Goal: Task Accomplishment & Management: Manage account settings

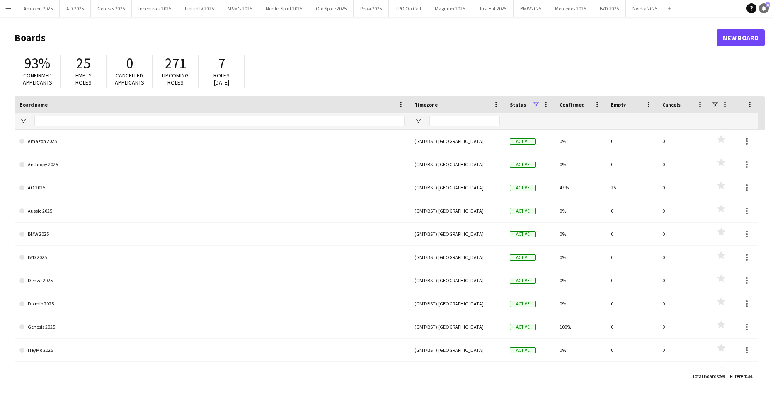
click at [762, 7] on icon "Notifications" at bounding box center [763, 8] width 5 height 5
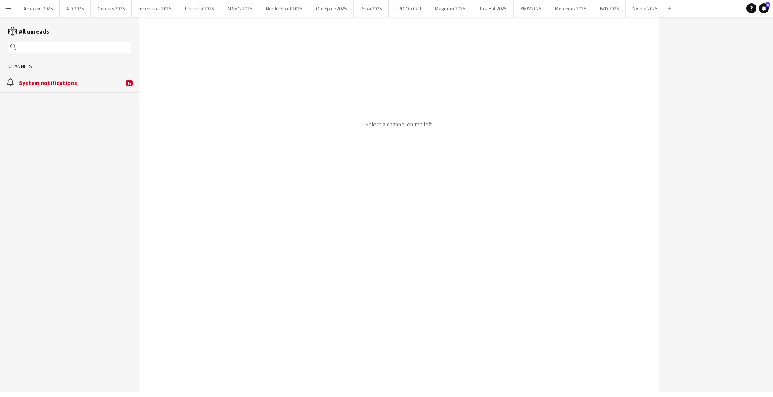
click at [85, 86] on div "System notifications" at bounding box center [71, 82] width 104 height 7
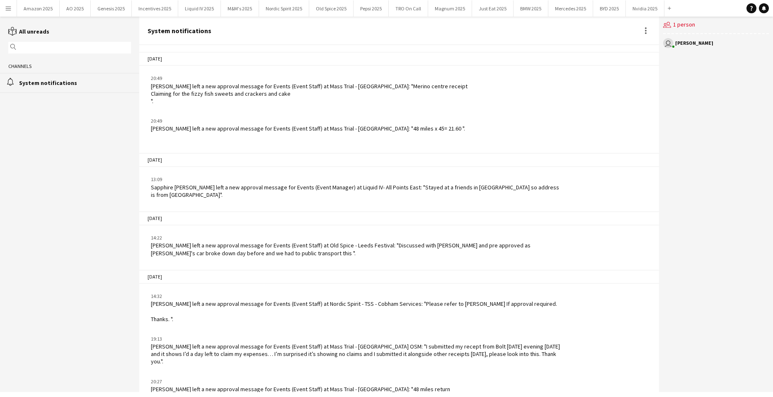
scroll to position [1029, 0]
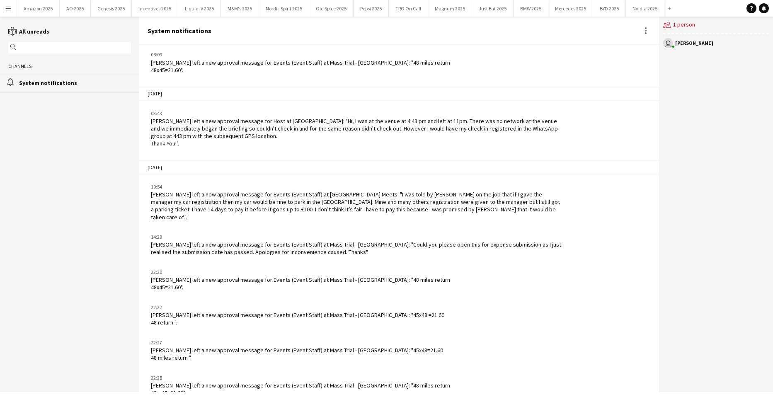
click at [12, 8] on button "Menu" at bounding box center [8, 8] width 17 height 17
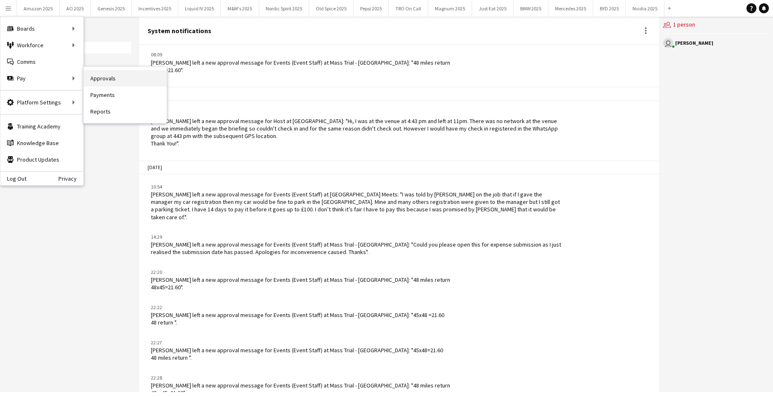
click at [87, 77] on link "Approvals" at bounding box center [125, 78] width 83 height 17
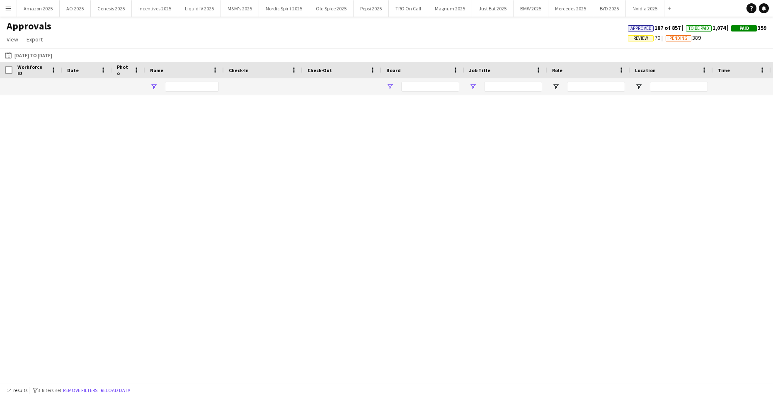
type input "*****"
type input "**********"
type input "***"
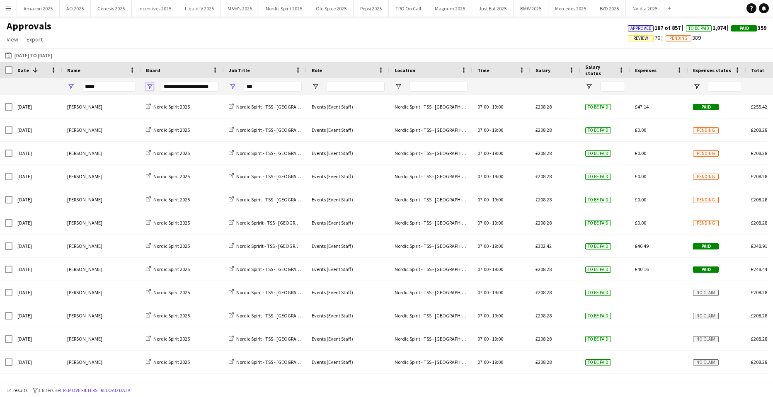
click at [149, 86] on span "Open Filter Menu" at bounding box center [149, 86] width 7 height 7
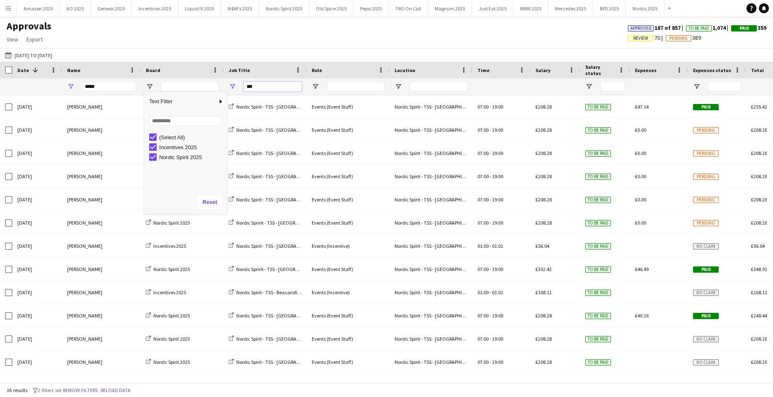
drag, startPoint x: 256, startPoint y: 90, endPoint x: 151, endPoint y: 92, distance: 104.4
click at [160, 92] on div "***** ***" at bounding box center [505, 86] width 1011 height 17
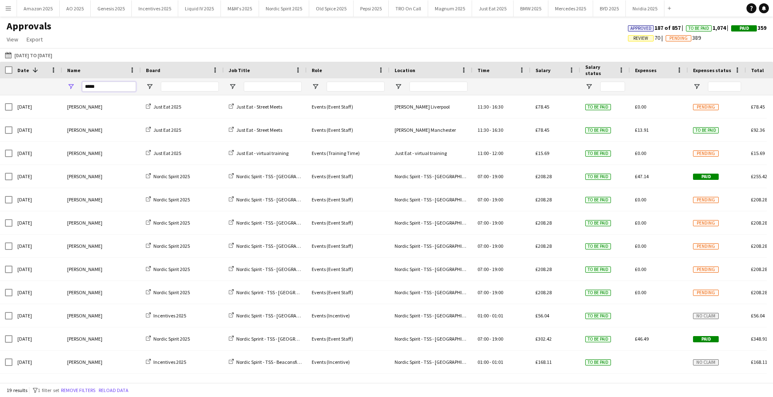
drag, startPoint x: 119, startPoint y: 88, endPoint x: -20, endPoint y: 91, distance: 139.7
click at [0, 91] on html "Menu Boards Boards Boards All jobs Status Workforce Workforce My Workforce Recr…" at bounding box center [386, 198] width 773 height 397
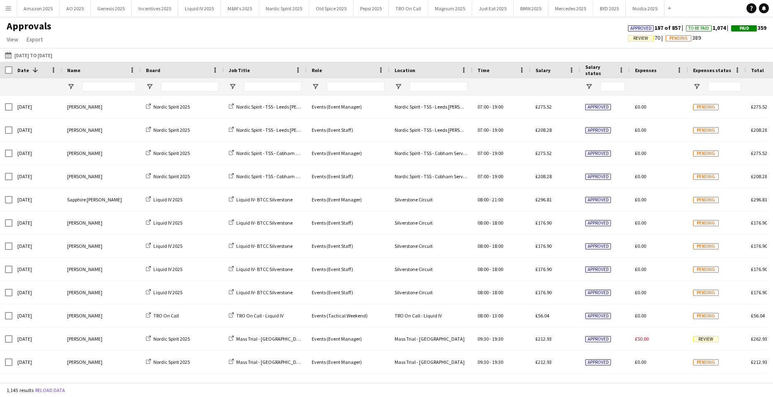
click at [456, 31] on div "Approvals View Customise view Customise filters Reset Filters Reset View Reset …" at bounding box center [386, 34] width 773 height 28
click at [633, 37] on span "Review" at bounding box center [640, 38] width 15 height 5
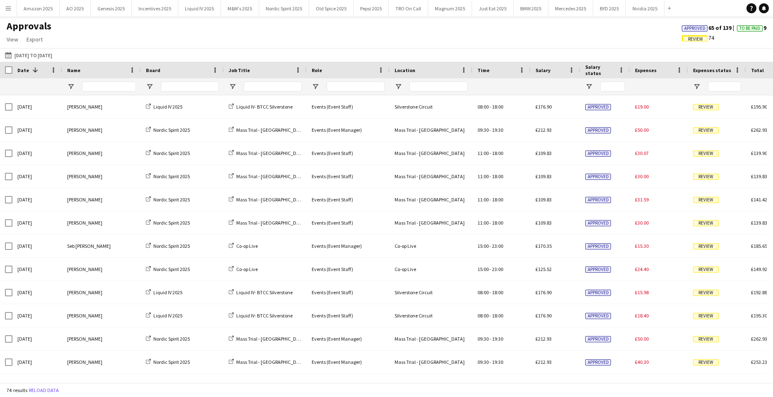
click at [153, 86] on div at bounding box center [182, 86] width 83 height 17
click at [150, 88] on span "Open Filter Menu" at bounding box center [149, 86] width 7 height 7
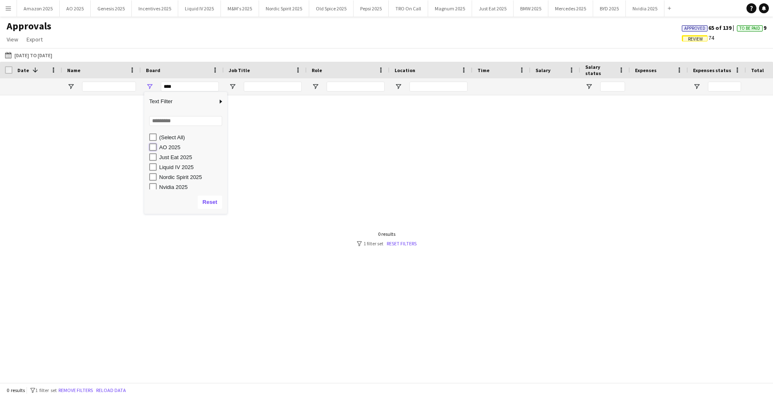
type input "**********"
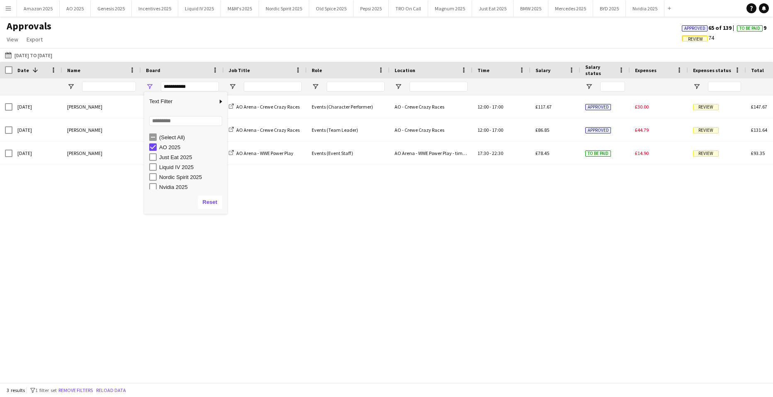
click at [326, 290] on div "Sat, 20 Sep 2025 Aira Van Egmond AO 2025 AO Arena - Crewe Crazy Races Events (C…" at bounding box center [386, 235] width 773 height 281
click at [150, 85] on span "Open Filter Menu" at bounding box center [149, 86] width 7 height 7
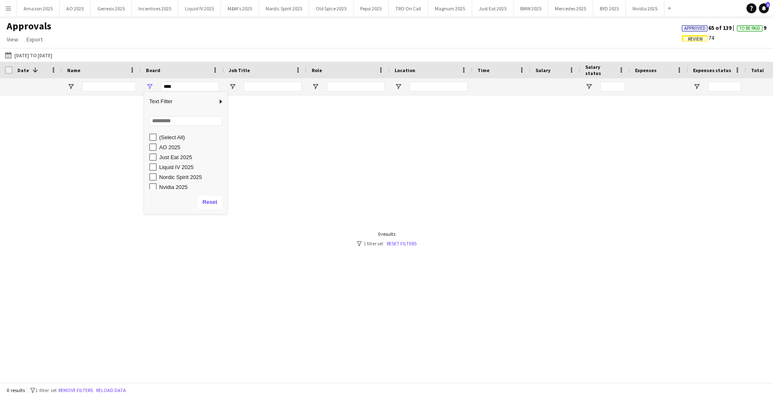
click at [157, 154] on div "Just Eat 2025" at bounding box center [188, 157] width 78 height 10
type input "**********"
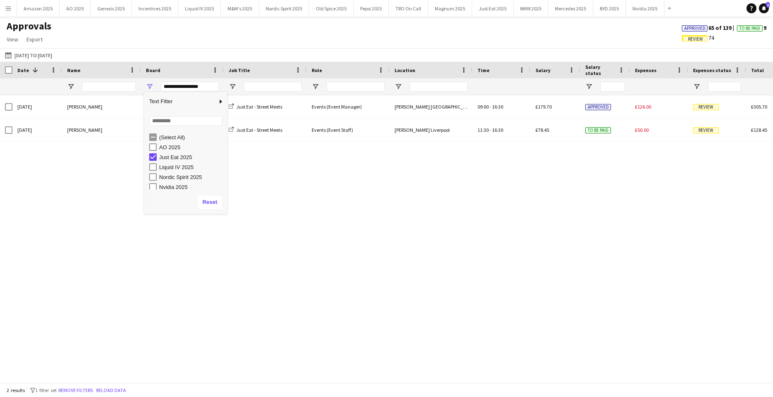
click at [282, 266] on div "Wed, 17 Sep 2025 Paul Lachman Just Eat 2025 Just Eat - Street Meets Events (Eve…" at bounding box center [386, 235] width 773 height 281
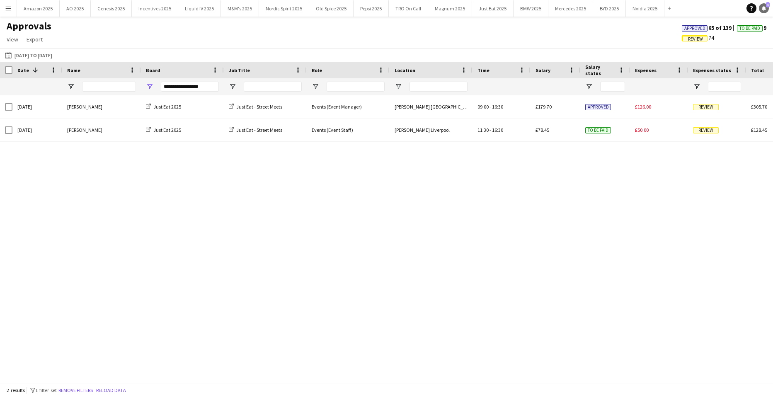
click at [766, 6] on span "1" at bounding box center [768, 4] width 4 height 5
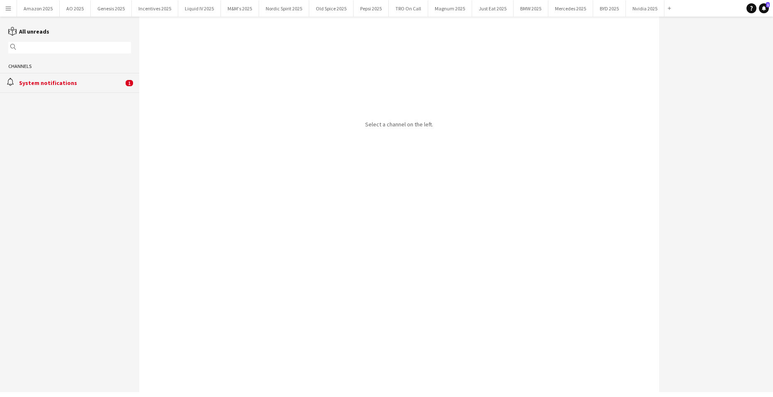
click at [67, 82] on div "System notifications" at bounding box center [71, 82] width 104 height 7
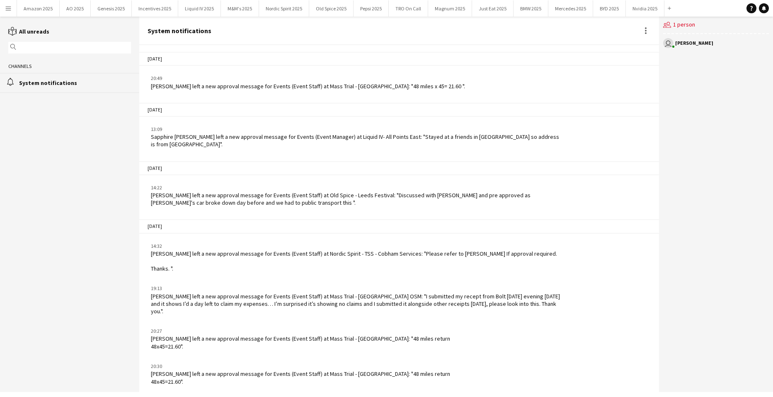
scroll to position [1029, 0]
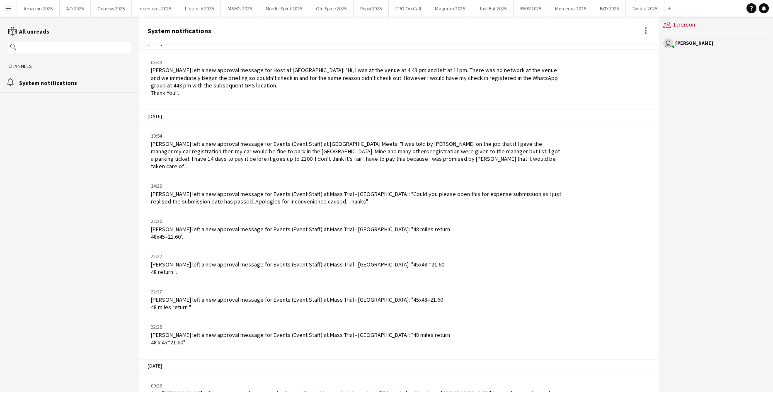
click at [10, 7] on app-icon "Menu" at bounding box center [8, 8] width 7 height 7
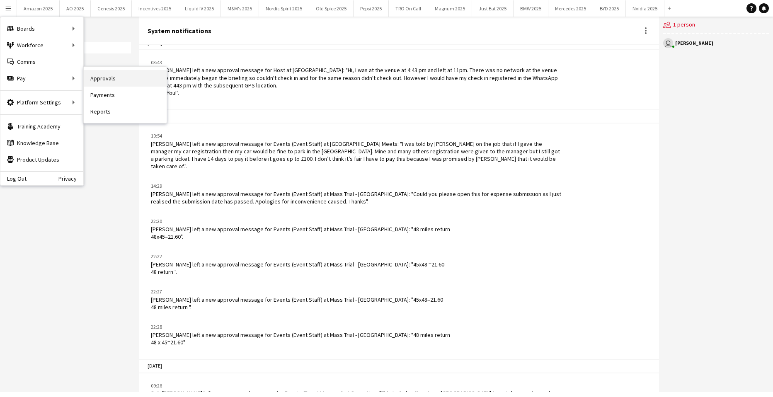
click at [108, 78] on link "Approvals" at bounding box center [125, 78] width 83 height 17
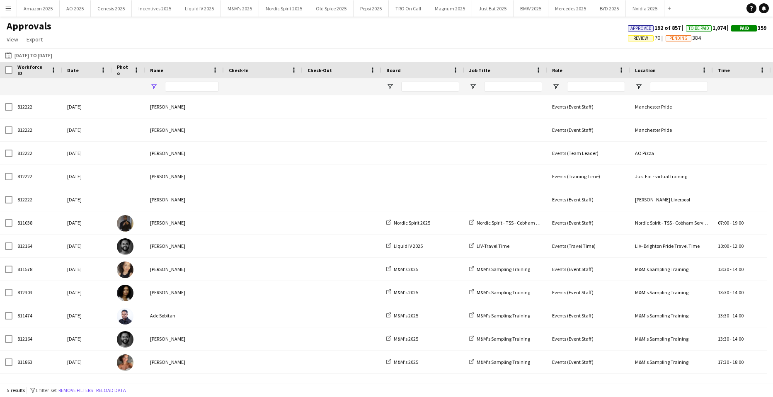
type input "******"
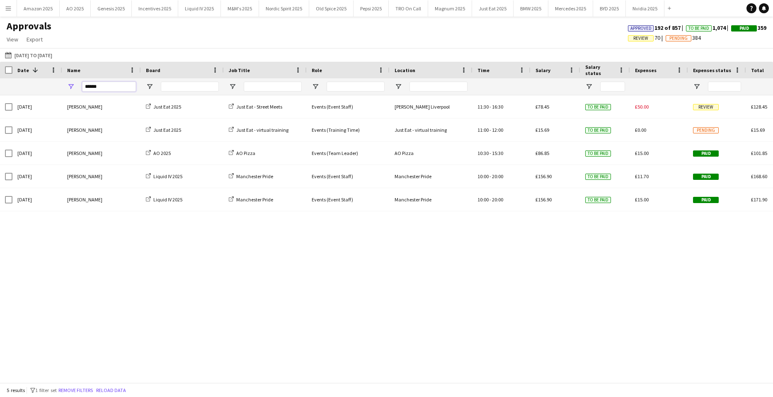
drag, startPoint x: 109, startPoint y: 86, endPoint x: -21, endPoint y: 91, distance: 129.8
click at [0, 91] on html "Menu Boards Boards Boards All jobs Status Workforce Workforce My Workforce Recr…" at bounding box center [386, 198] width 773 height 397
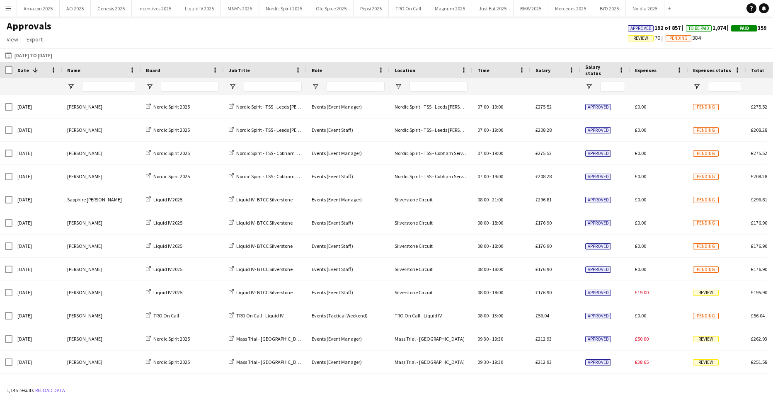
click at [633, 40] on span "Review" at bounding box center [640, 38] width 15 height 5
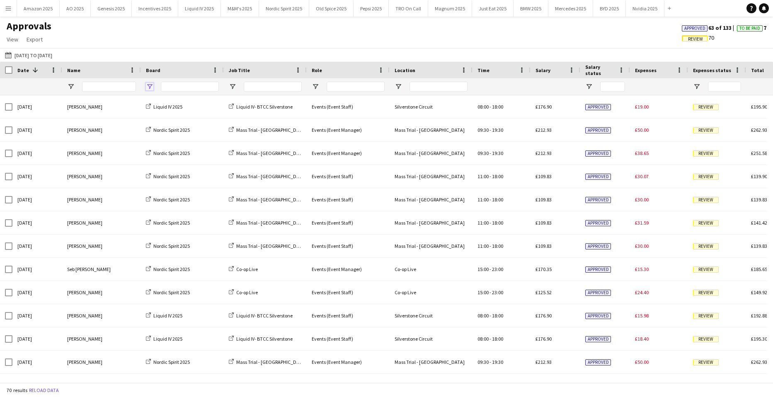
click at [150, 86] on span "Open Filter Menu" at bounding box center [149, 86] width 7 height 7
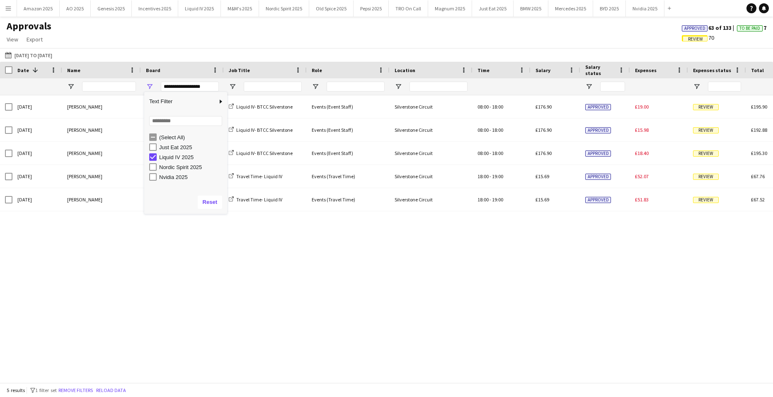
click at [263, 266] on div "Sun, 21 Sep 2025 Nika Ferlance Liquid IV 2025 Liquid IV- BTCC Silverstone Event…" at bounding box center [386, 235] width 773 height 281
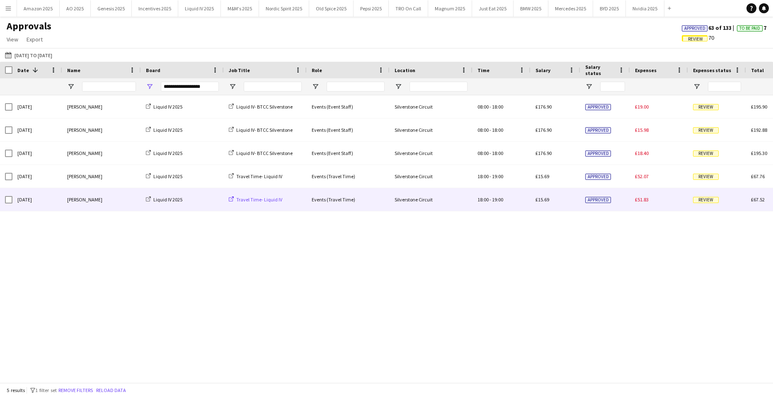
click at [235, 201] on link "Travel Time- Liquid IV" at bounding box center [255, 199] width 53 height 6
click at [697, 202] on span "Review" at bounding box center [706, 200] width 26 height 6
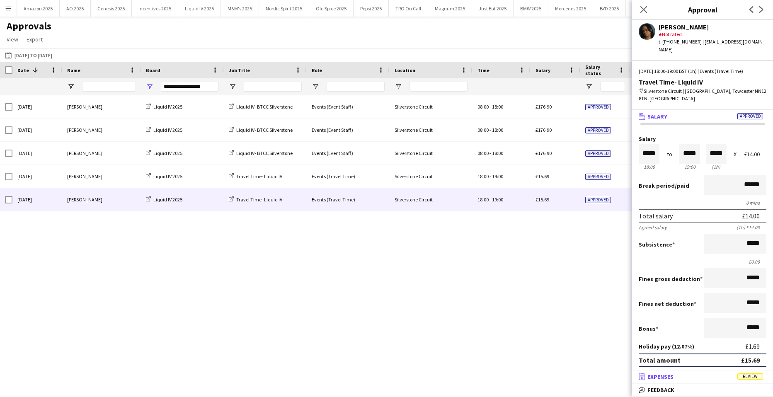
click at [750, 378] on span "Review" at bounding box center [750, 376] width 26 height 6
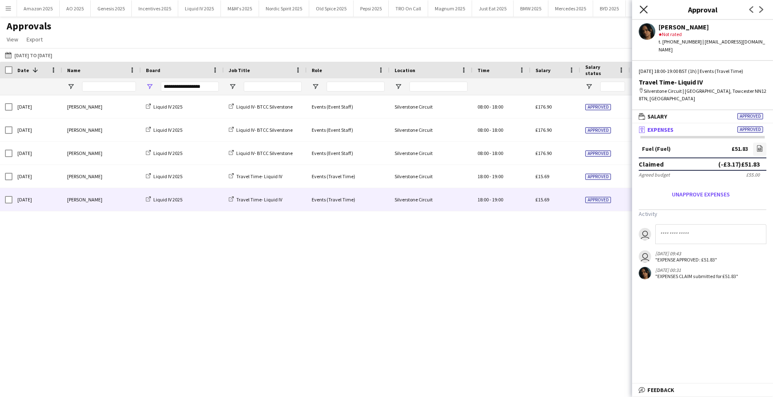
click at [644, 7] on icon "Close pop-in" at bounding box center [643, 9] width 8 height 8
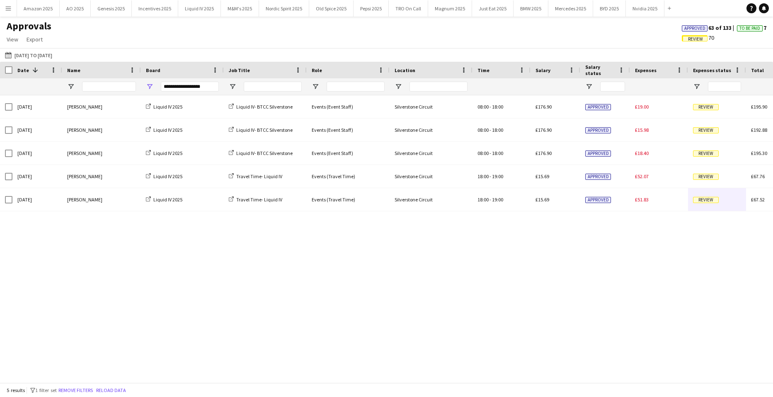
click at [145, 86] on div "**********" at bounding box center [182, 86] width 83 height 17
click at [148, 85] on span "Open Filter Menu" at bounding box center [149, 86] width 7 height 7
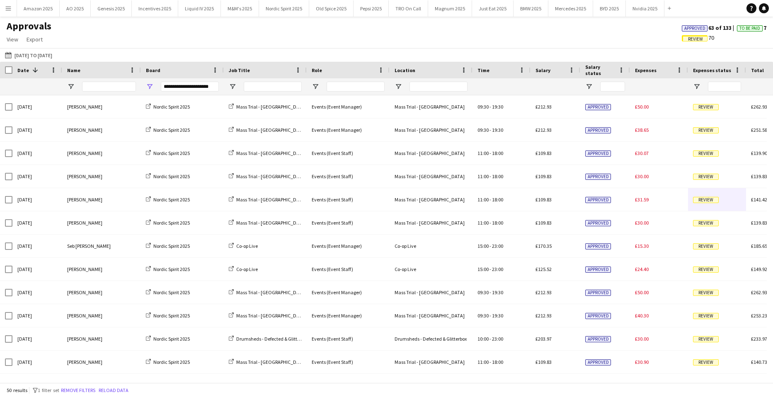
click at [307, 46] on div "Approvals View Customise view Customise filters Reset Filters Reset View Reset …" at bounding box center [386, 34] width 773 height 28
click at [689, 28] on span "Approved" at bounding box center [694, 28] width 21 height 5
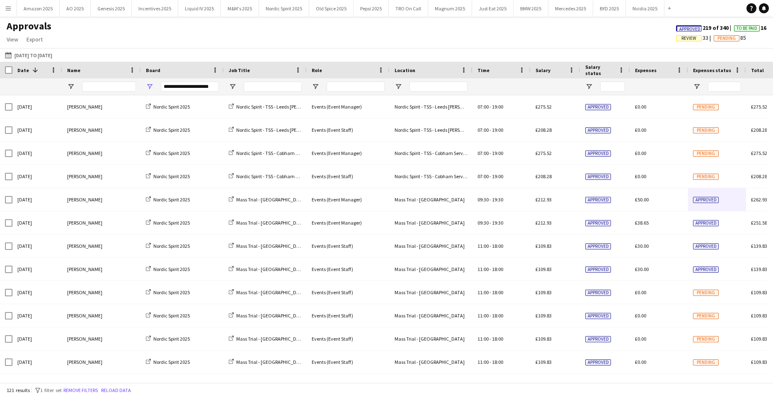
click at [684, 27] on span "Approved" at bounding box center [689, 29] width 21 height 5
click at [637, 40] on span "Review" at bounding box center [640, 38] width 15 height 5
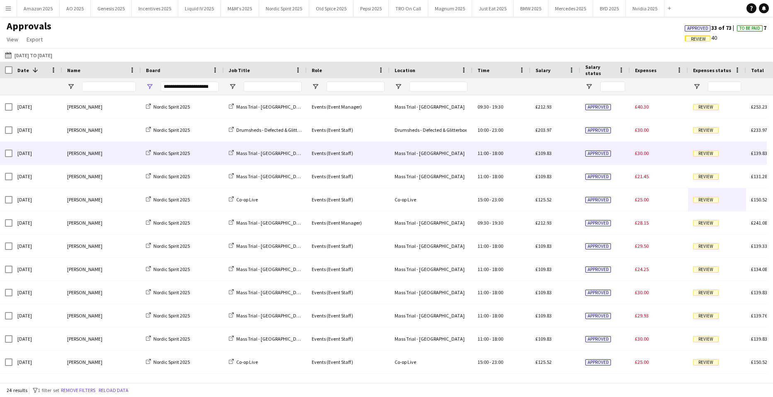
click at [695, 155] on span "Review" at bounding box center [706, 153] width 26 height 6
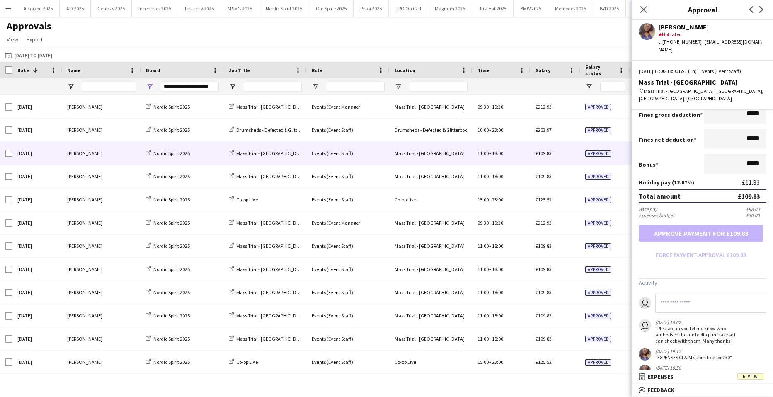
scroll to position [167, 0]
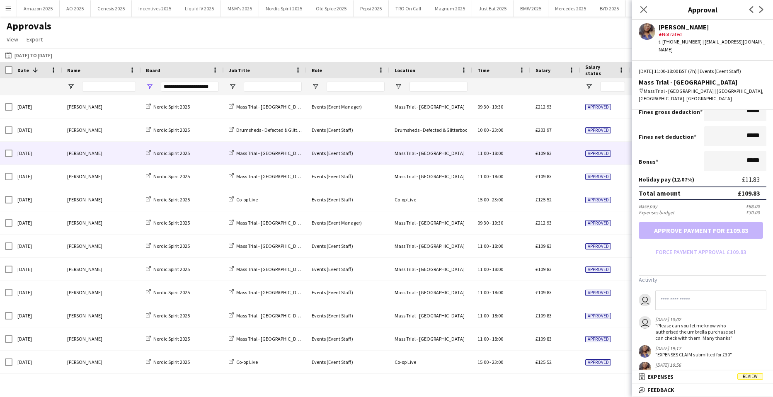
click at [645, 4] on div "Close pop-in" at bounding box center [643, 9] width 23 height 19
click at [643, 5] on icon "Close pop-in" at bounding box center [643, 9] width 8 height 8
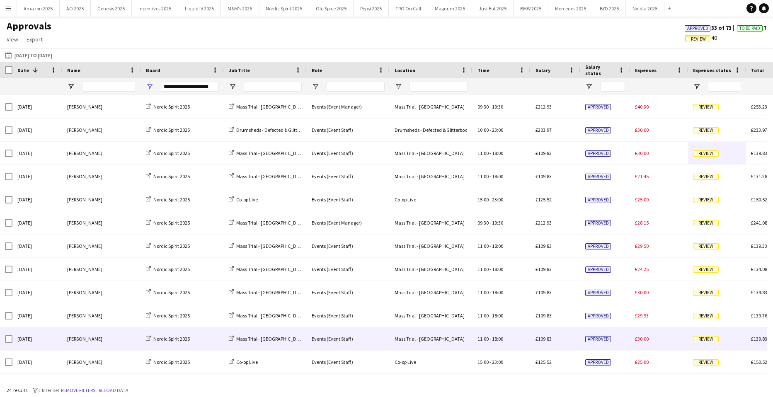
drag, startPoint x: 648, startPoint y: 340, endPoint x: 252, endPoint y: 196, distance: 422.0
click at [641, 333] on div "£30.00" at bounding box center [659, 338] width 58 height 23
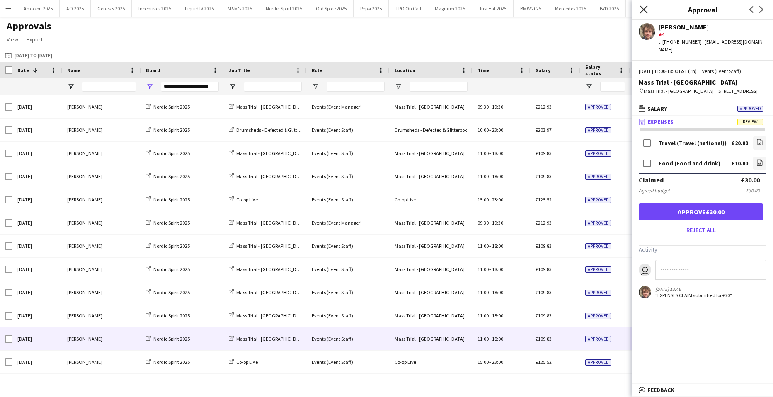
click at [642, 10] on icon "Close pop-in" at bounding box center [643, 9] width 8 height 8
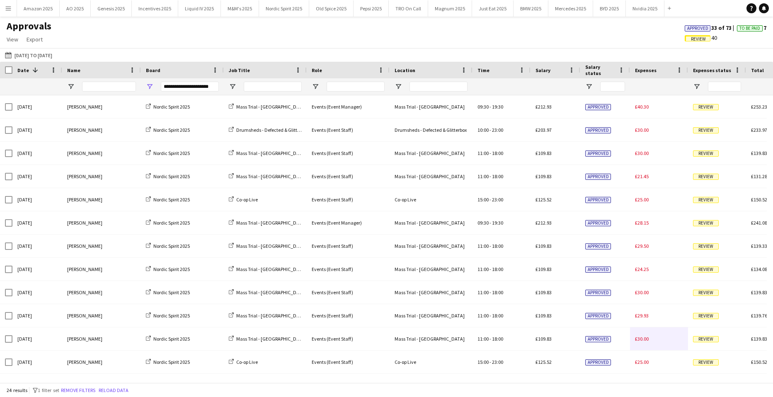
click at [691, 26] on span "Approved" at bounding box center [697, 28] width 21 height 5
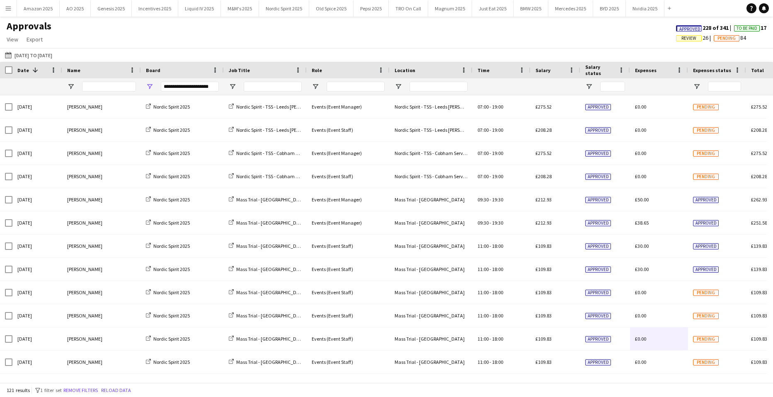
click at [687, 28] on span "Approved" at bounding box center [689, 29] width 21 height 5
click at [633, 38] on span "Review" at bounding box center [640, 38] width 15 height 5
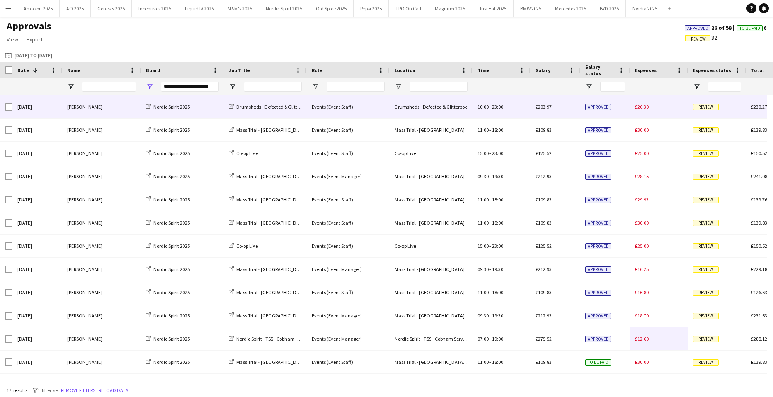
scroll to position [0, 0]
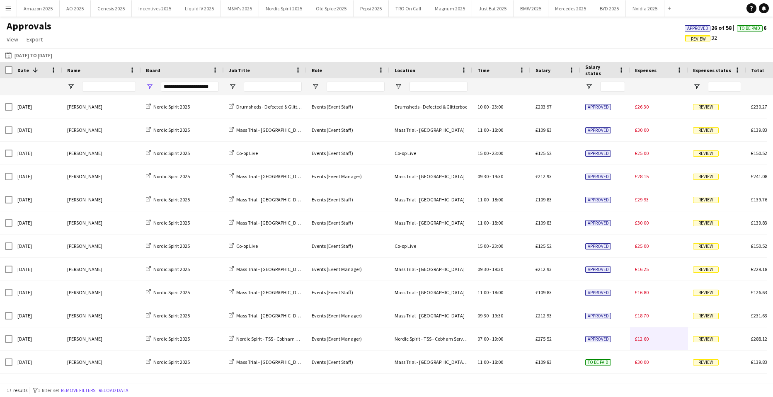
click at [695, 26] on span "Approved" at bounding box center [697, 28] width 21 height 5
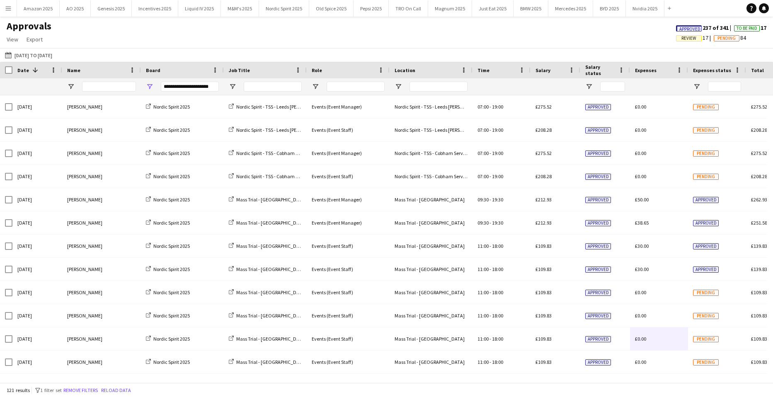
click at [680, 30] on span "Approved" at bounding box center [689, 29] width 21 height 5
click at [633, 39] on span "Review" at bounding box center [640, 38] width 15 height 5
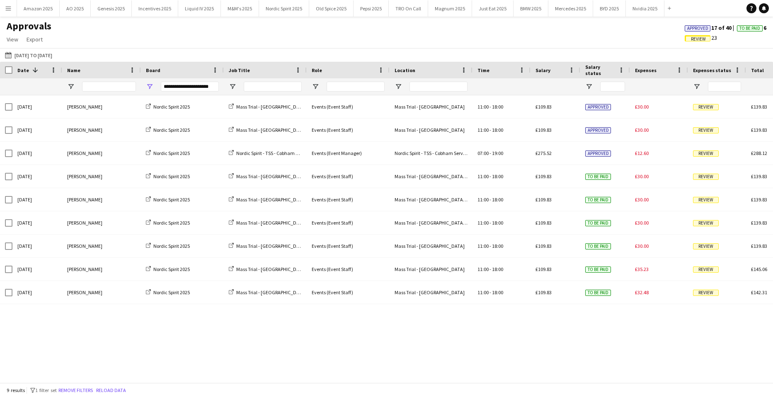
click at [695, 25] on span "Approved" at bounding box center [698, 28] width 26 height 6
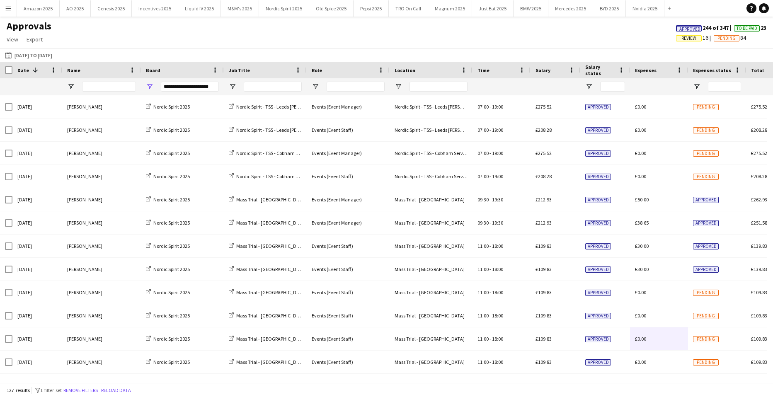
click at [676, 40] on span "Review" at bounding box center [689, 38] width 26 height 6
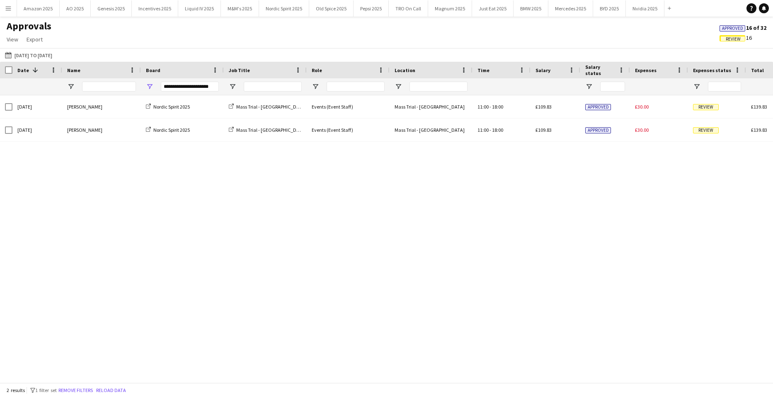
click at [149, 82] on div "**********" at bounding box center [182, 86] width 83 height 17
click at [147, 85] on span "Open Filter Menu" at bounding box center [149, 86] width 7 height 7
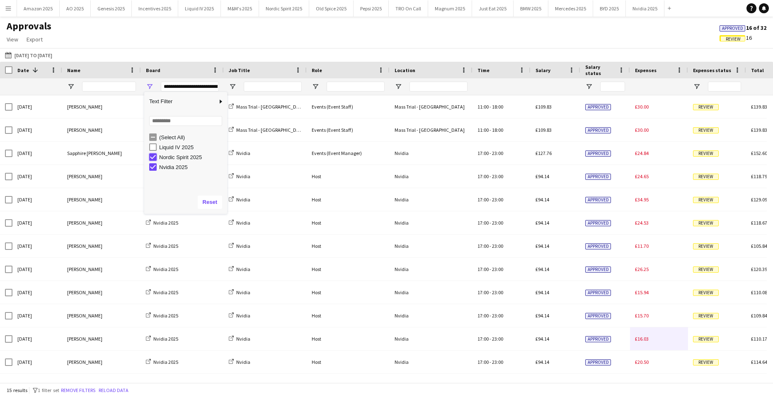
type input "**********"
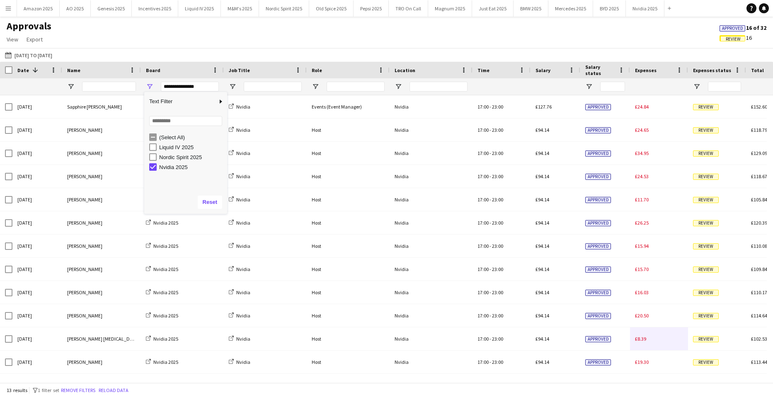
click at [306, 50] on div "04-08-2025 to 21-09-2025 04-08-2025 to 21-09-2025 Today This Week This Month Ye…" at bounding box center [386, 55] width 773 height 14
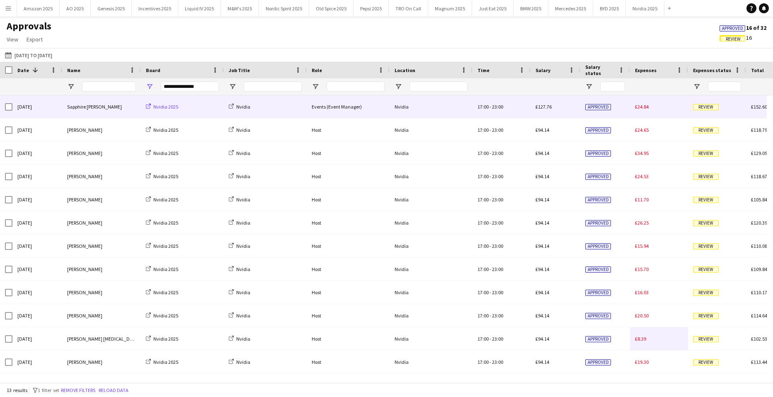
click at [154, 106] on span "Nvidia 2025" at bounding box center [165, 107] width 25 height 6
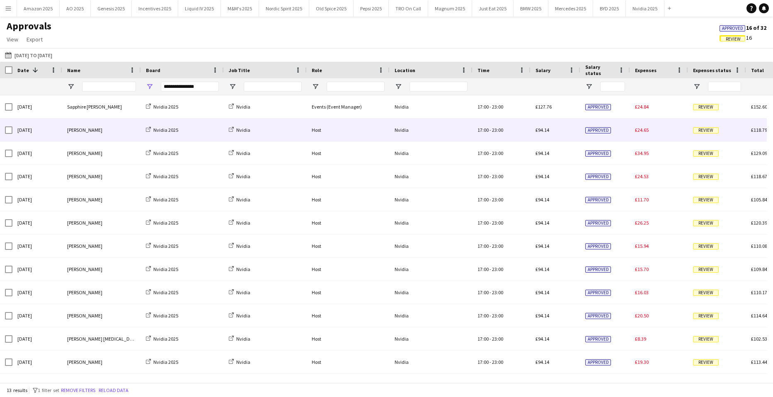
click at [265, 134] on div "Nvidia" at bounding box center [265, 130] width 83 height 23
click at [711, 131] on span "Review" at bounding box center [706, 130] width 26 height 6
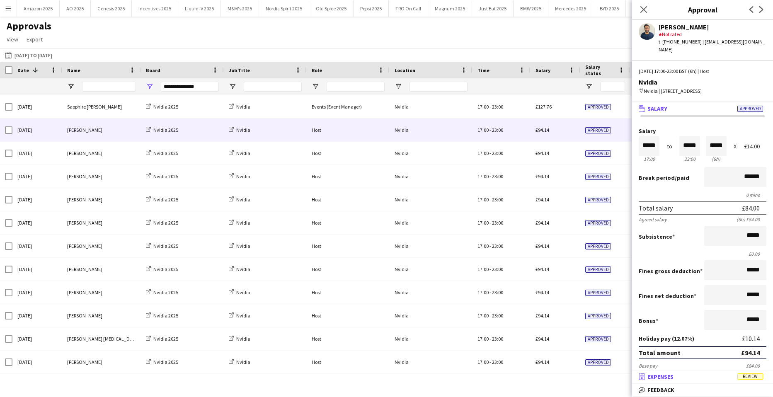
click at [756, 375] on span "Review" at bounding box center [750, 376] width 26 height 6
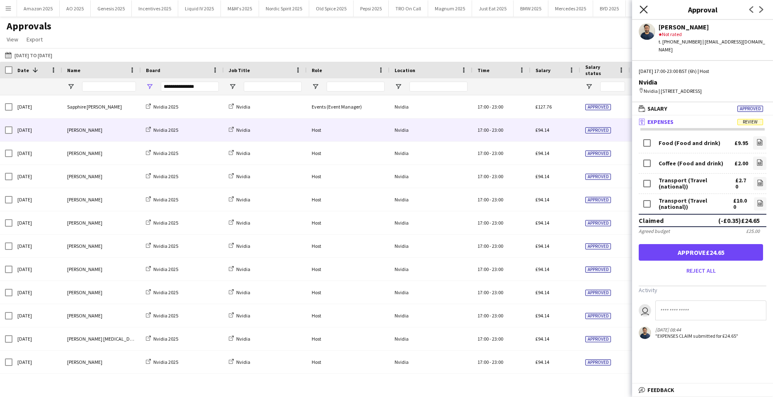
click at [646, 7] on icon at bounding box center [643, 9] width 8 height 8
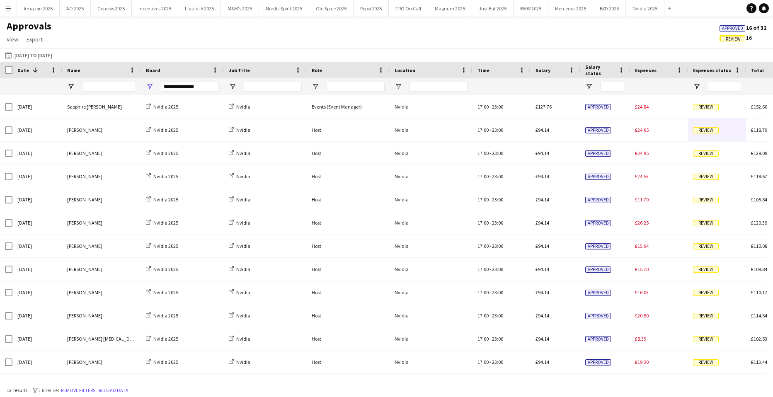
click at [772, 34] on html "Menu Boards Boards Boards All jobs Status Workforce Workforce My Workforce Recr…" at bounding box center [386, 198] width 773 height 397
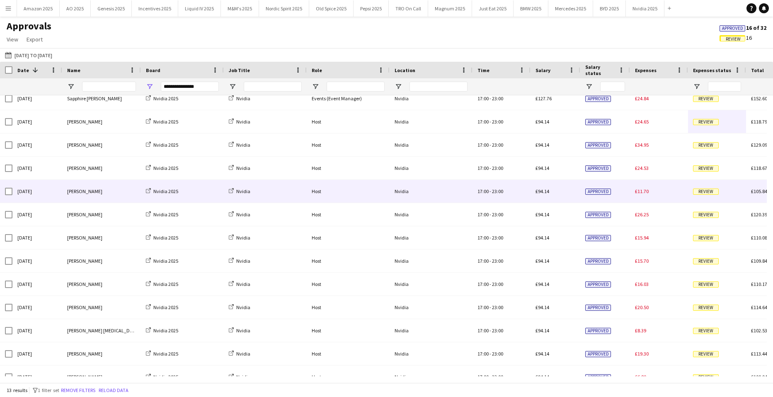
scroll to position [21, 0]
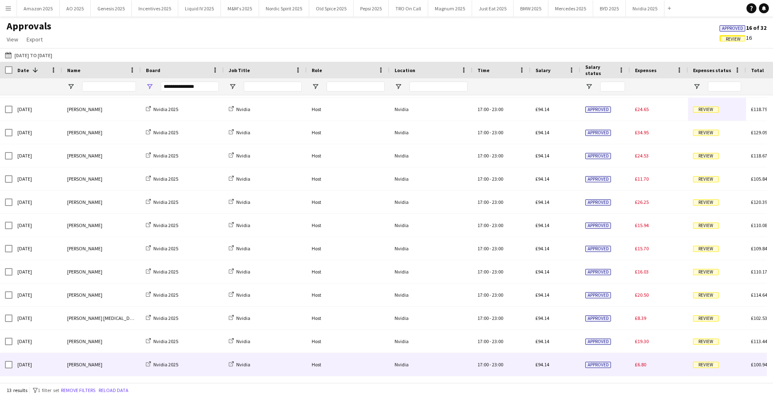
click at [707, 363] on span "Review" at bounding box center [706, 365] width 26 height 6
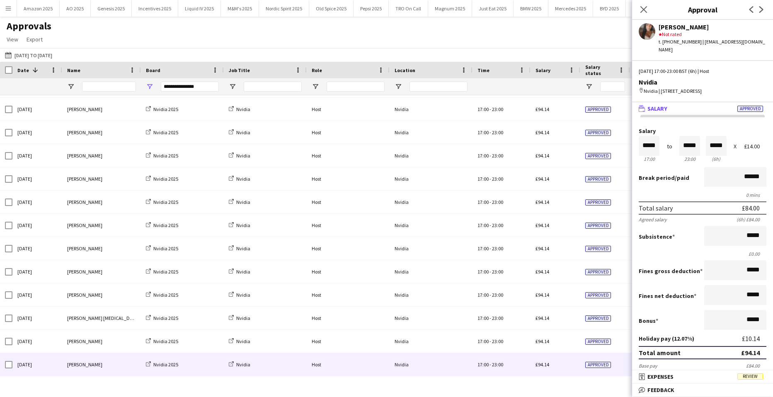
click at [753, 374] on span "Review" at bounding box center [750, 376] width 26 height 6
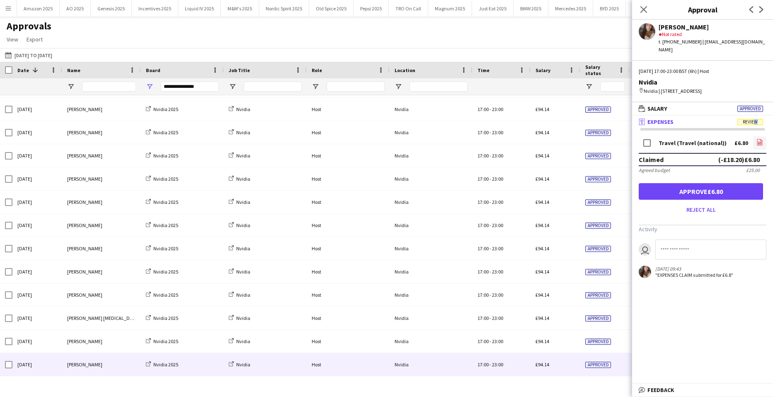
click at [760, 141] on icon "file-image" at bounding box center [759, 142] width 7 height 7
click at [706, 189] on button "Approve £6.80" at bounding box center [701, 191] width 124 height 17
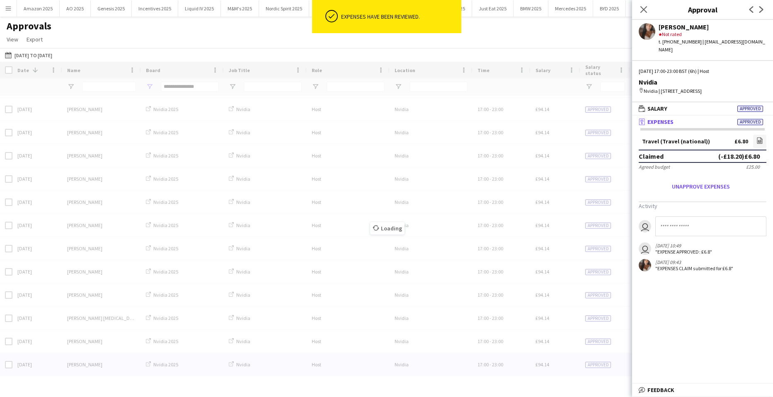
scroll to position [0, 0]
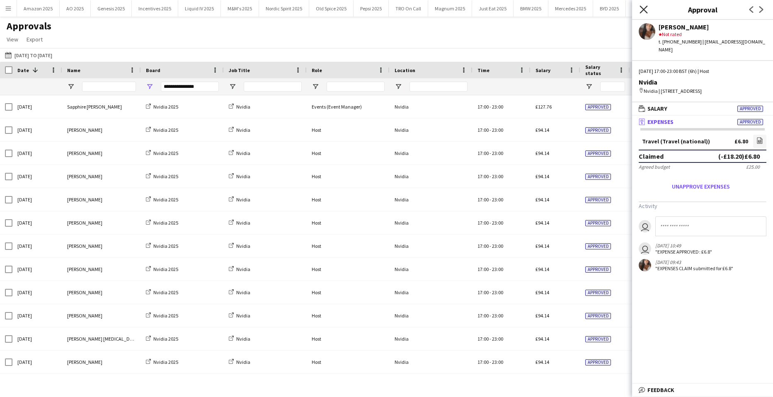
click at [646, 7] on icon at bounding box center [643, 9] width 8 height 8
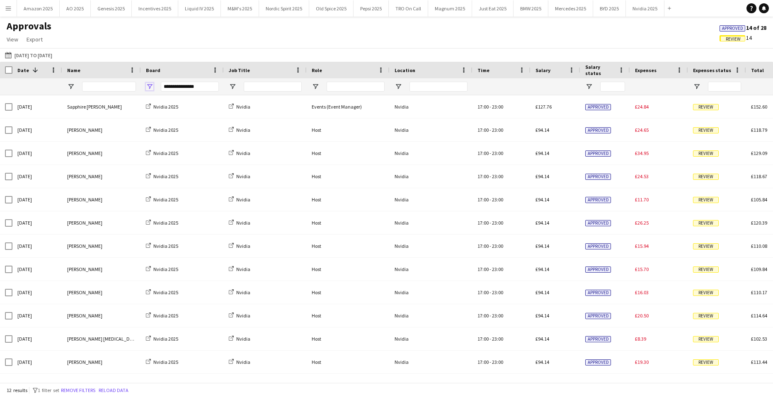
click at [152, 85] on span "Open Filter Menu" at bounding box center [149, 86] width 7 height 7
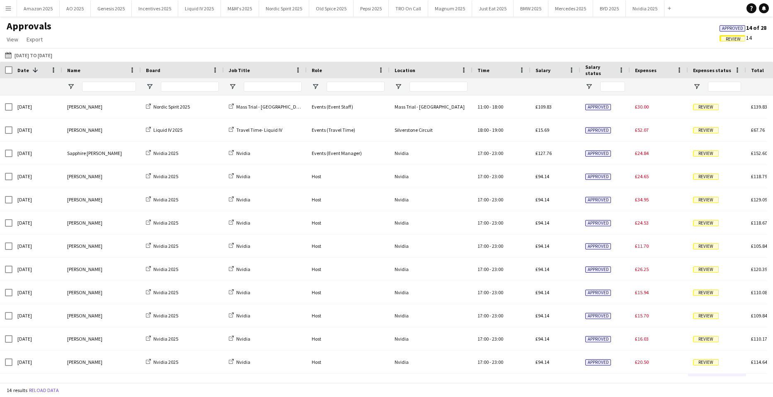
click at [382, 42] on div "Approvals View Customise view Customise filters Reset Filters Reset View Reset …" at bounding box center [386, 34] width 773 height 28
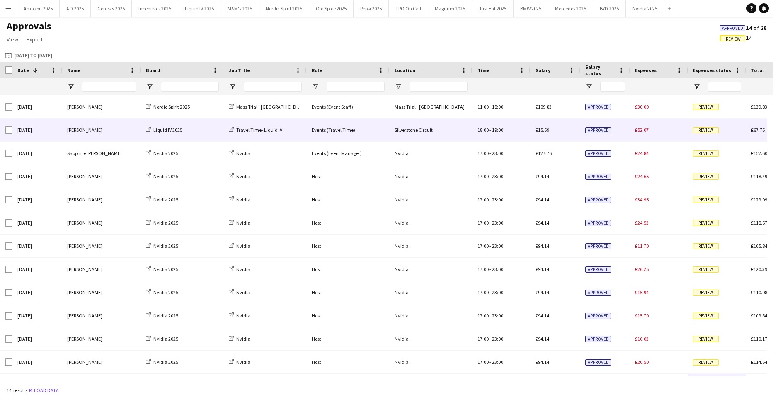
click at [703, 131] on span "Review" at bounding box center [706, 130] width 26 height 6
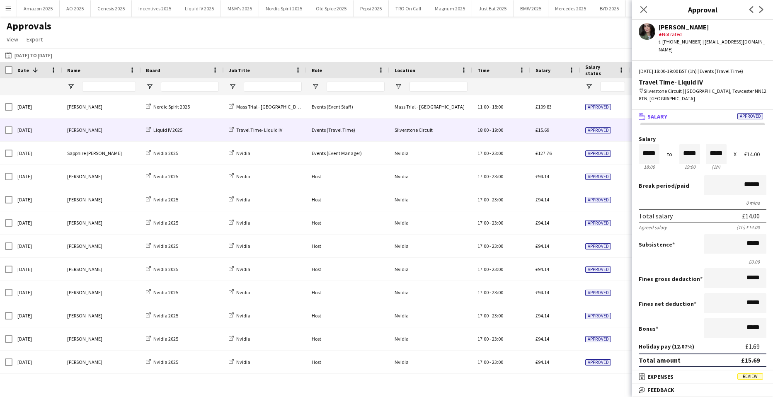
click at [766, 377] on mat-panel-title "receipt Expenses Review" at bounding box center [701, 376] width 138 height 7
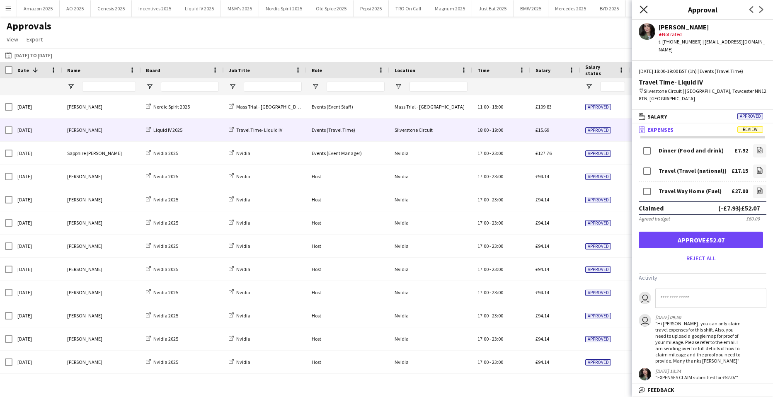
click at [644, 11] on icon "Close pop-in" at bounding box center [643, 9] width 8 height 8
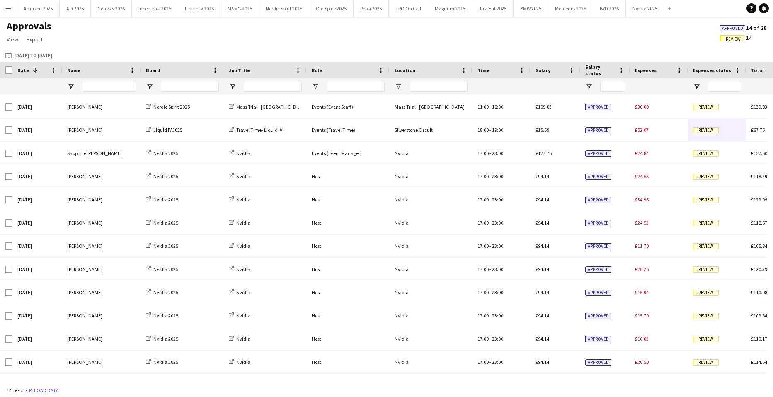
click at [724, 29] on span "Approved" at bounding box center [732, 28] width 21 height 5
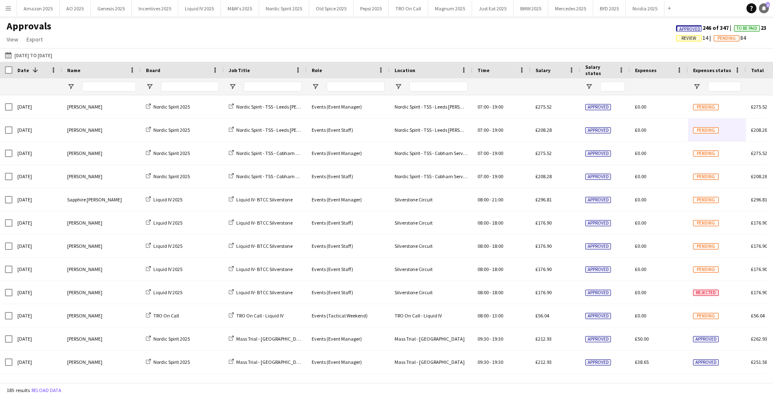
click at [762, 9] on icon "Notifications" at bounding box center [763, 8] width 5 height 5
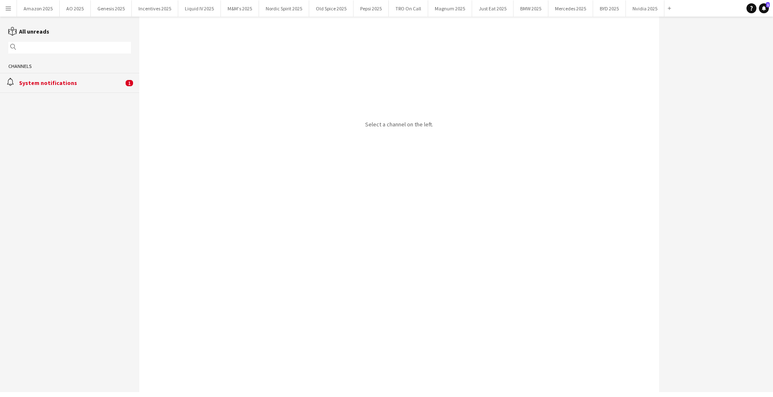
click at [45, 82] on div "System notifications" at bounding box center [71, 82] width 104 height 7
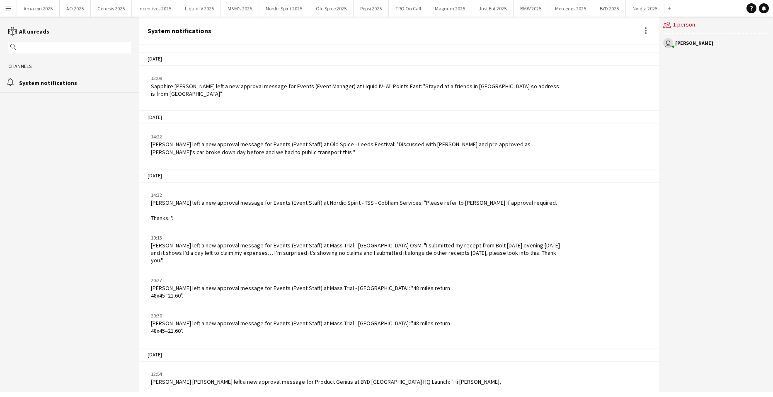
scroll to position [1014, 0]
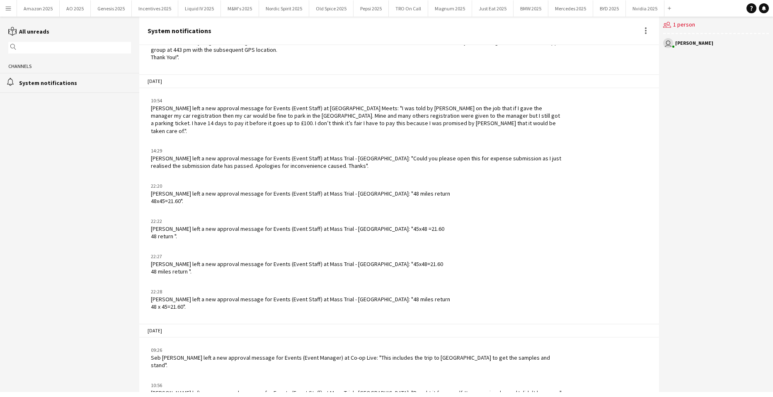
click at [10, 13] on button "Menu" at bounding box center [8, 8] width 17 height 17
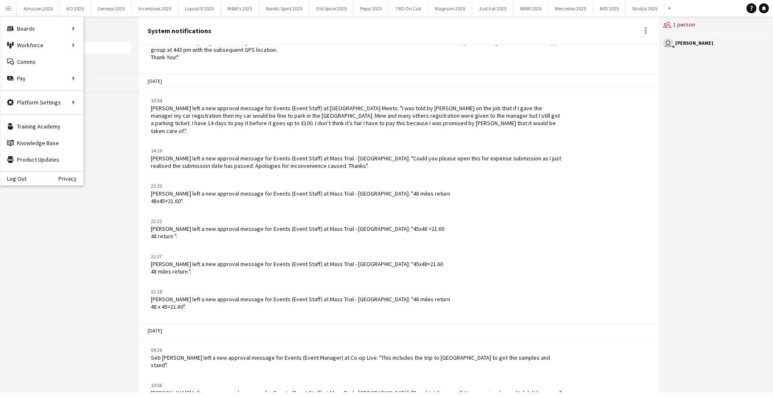
click at [101, 76] on div "alarm System notifications" at bounding box center [69, 82] width 139 height 19
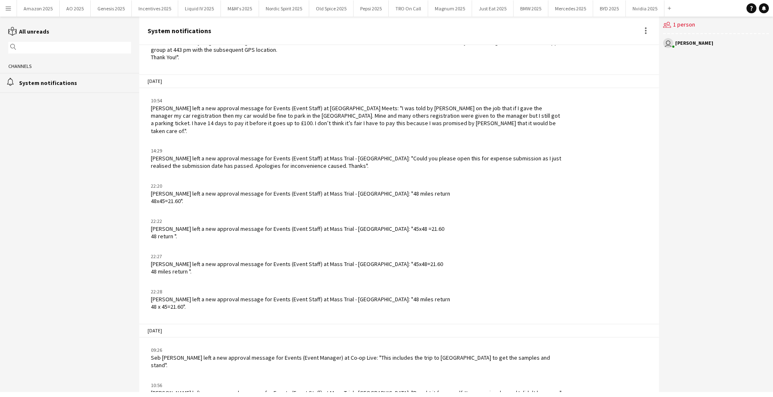
click at [10, 8] on app-icon "Menu" at bounding box center [8, 8] width 7 height 7
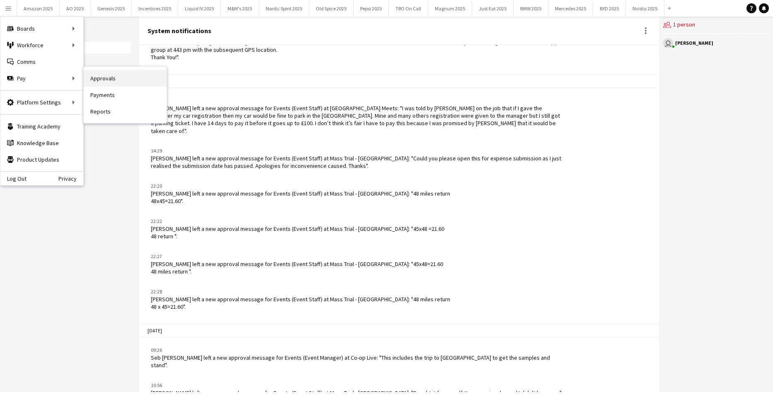
click at [89, 79] on link "Approvals" at bounding box center [125, 78] width 83 height 17
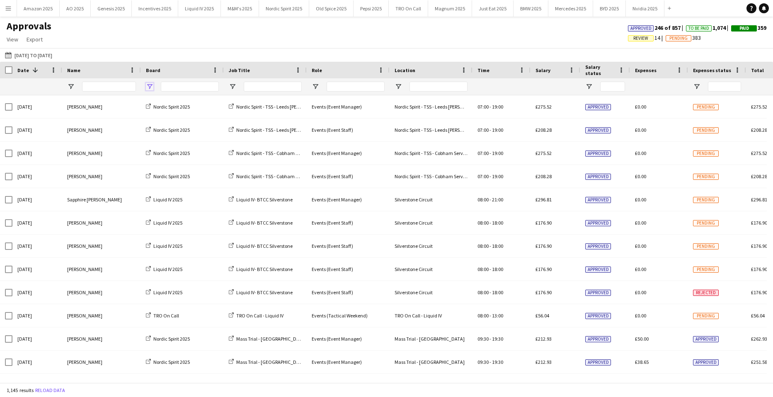
click at [150, 85] on span "Open Filter Menu" at bounding box center [149, 86] width 7 height 7
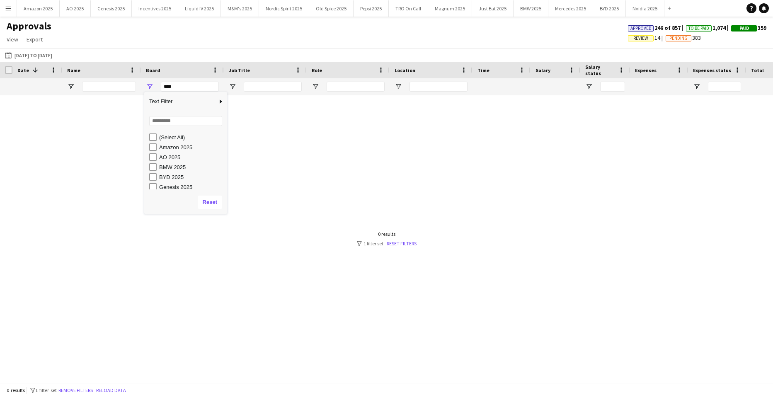
click at [151, 131] on div "(Select All) Amazon 2025 AO 2025 BMW 2025 BYD 2025 Genesis 2025" at bounding box center [185, 161] width 83 height 60
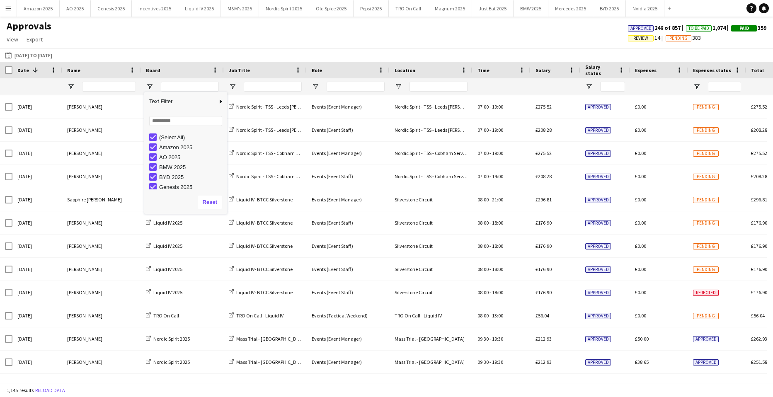
click at [416, 47] on div "Approvals View Customise view Customise filters Reset Filters Reset View Reset …" at bounding box center [386, 34] width 773 height 28
click at [637, 36] on span "Review" at bounding box center [640, 38] width 15 height 5
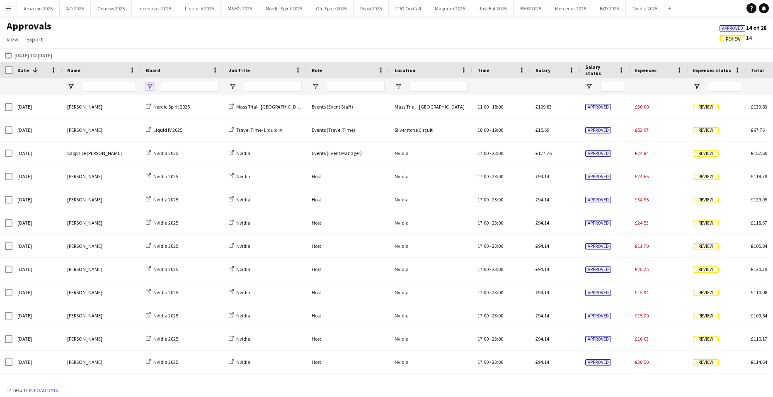
click at [153, 88] on span "Open Filter Menu" at bounding box center [149, 86] width 7 height 7
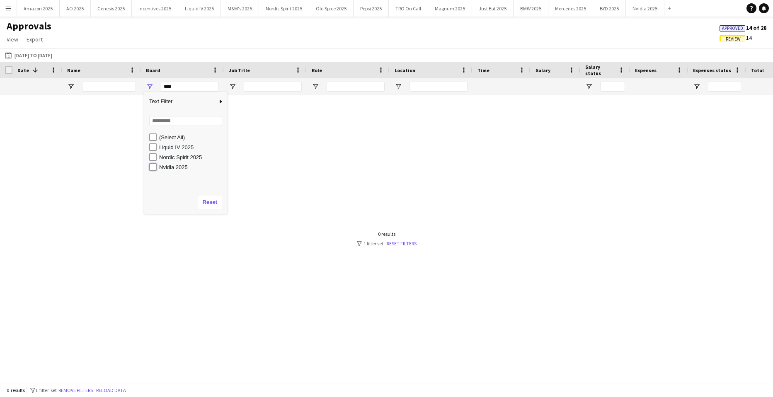
type input "**********"
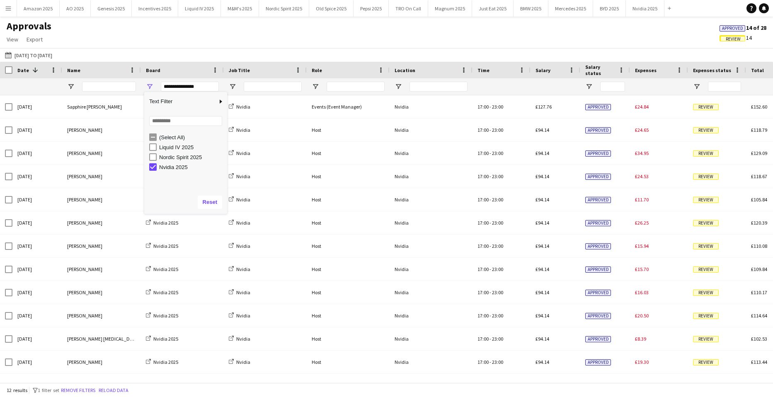
click at [525, 44] on div "Approvals View Customise view Customise filters Reset Filters Reset View Reset …" at bounding box center [386, 34] width 773 height 28
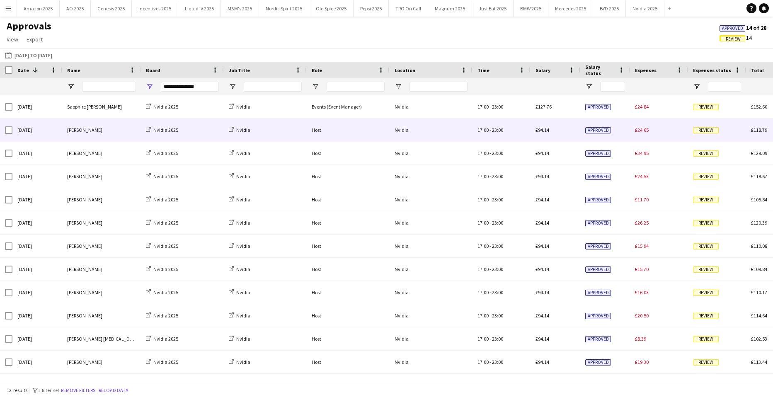
drag, startPoint x: 86, startPoint y: 131, endPoint x: 114, endPoint y: 134, distance: 27.9
click at [86, 131] on div "[PERSON_NAME]" at bounding box center [101, 130] width 79 height 23
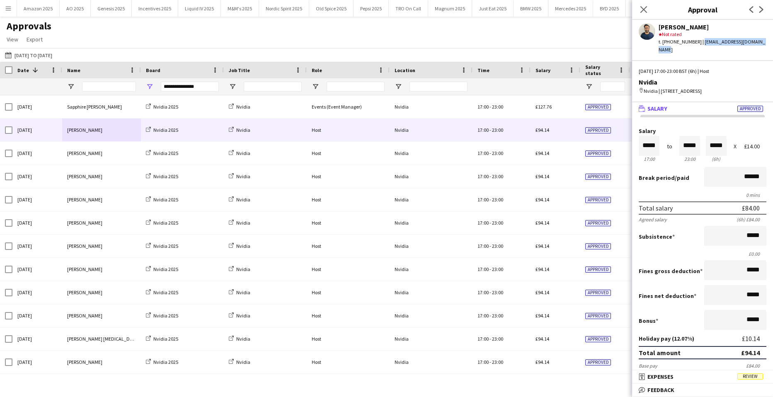
drag, startPoint x: 699, startPoint y: 41, endPoint x: 765, endPoint y: 47, distance: 66.2
click at [765, 47] on div "Ghulam Murtaza star Not rated t. +447445740708 | murtazalaghari256@gmail.com Th…" at bounding box center [702, 208] width 141 height 377
copy div "murtazalaghari256@gmail.com"
drag, startPoint x: 753, startPoint y: 380, endPoint x: 742, endPoint y: 379, distance: 10.4
click at [753, 380] on mat-panel-title "receipt Expenses Review" at bounding box center [701, 376] width 138 height 7
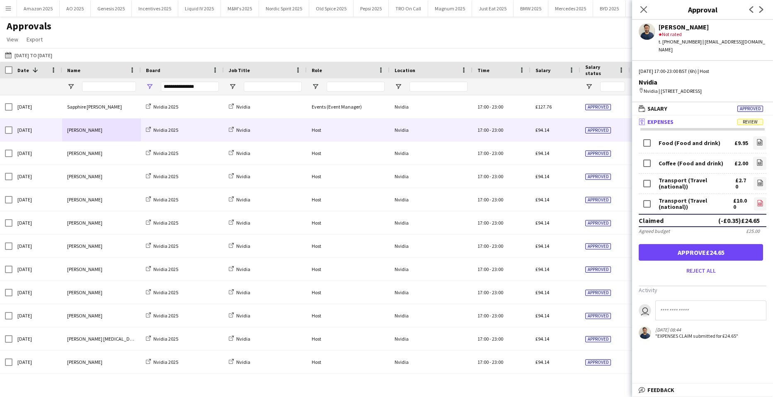
click at [758, 203] on icon at bounding box center [760, 203] width 5 height 6
drag, startPoint x: 639, startPoint y: 12, endPoint x: 757, endPoint y: 0, distance: 118.6
click at [639, 12] on app-icon "Close pop-in" at bounding box center [644, 10] width 10 height 10
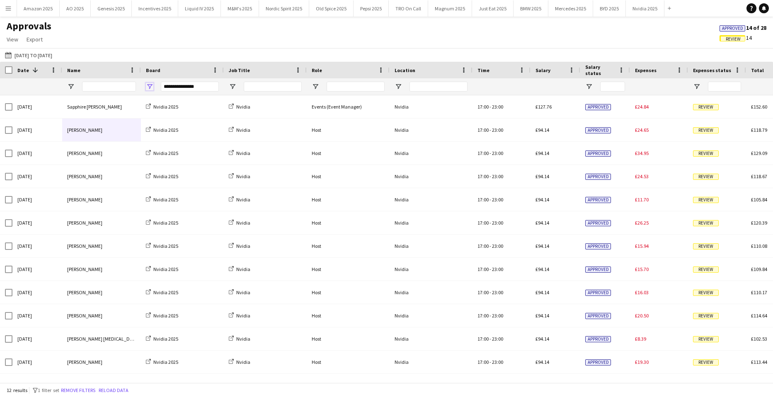
click at [149, 85] on span "Open Filter Menu" at bounding box center [149, 86] width 7 height 7
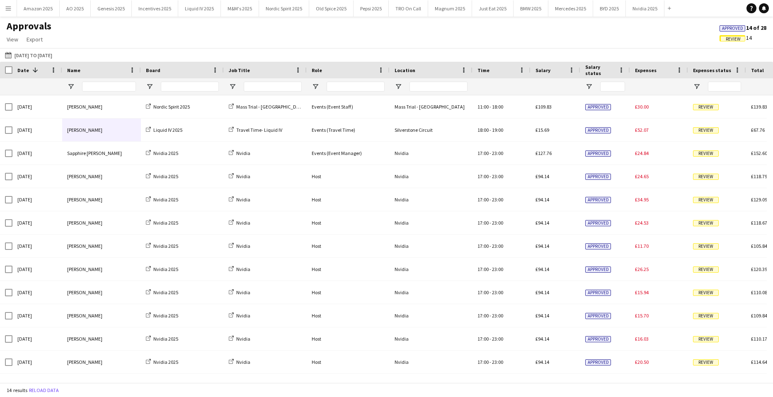
click at [380, 35] on div "Approvals View Customise view Customise filters Reset Filters Reset View Reset …" at bounding box center [386, 34] width 773 height 28
click at [729, 29] on span "Approved" at bounding box center [732, 28] width 21 height 5
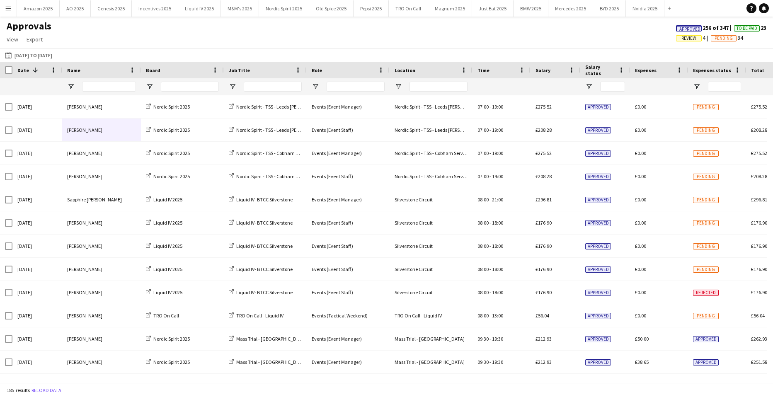
click at [686, 29] on span "Approved" at bounding box center [689, 29] width 21 height 5
click at [633, 39] on span "Review" at bounding box center [640, 38] width 15 height 5
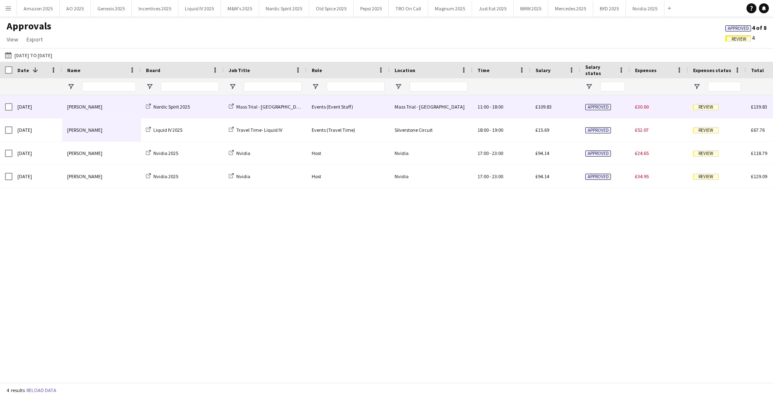
click at [88, 110] on div "[PERSON_NAME]" at bounding box center [101, 106] width 79 height 23
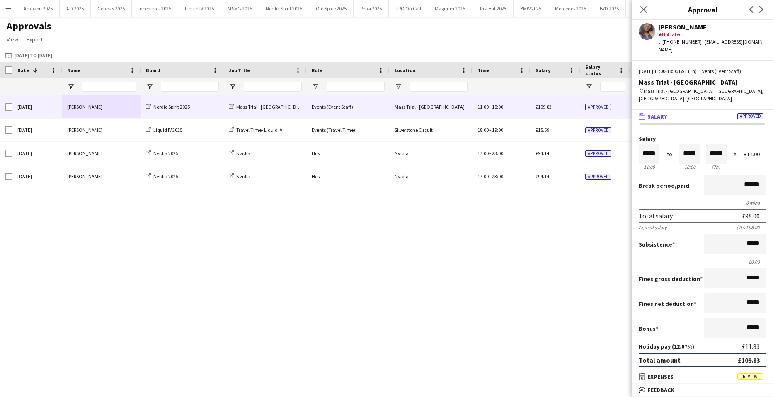
click at [743, 376] on span "Review" at bounding box center [750, 376] width 26 height 6
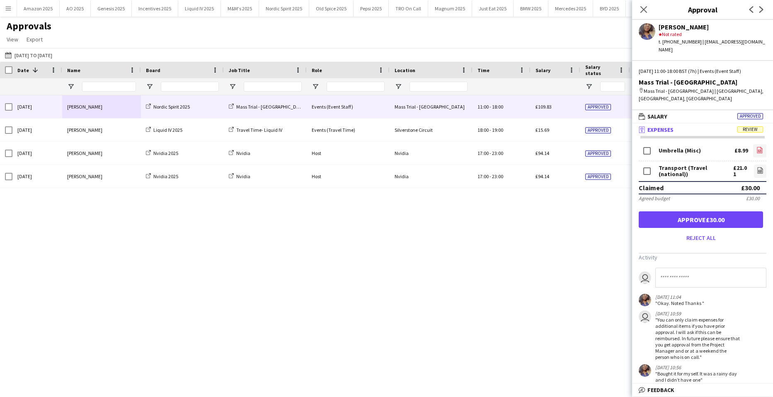
click at [756, 147] on icon "file-image" at bounding box center [759, 150] width 7 height 7
click at [757, 167] on icon "file-image" at bounding box center [760, 170] width 7 height 7
drag, startPoint x: 647, startPoint y: 7, endPoint x: 599, endPoint y: 16, distance: 48.5
click at [641, 8] on icon "Close pop-in" at bounding box center [643, 9] width 7 height 7
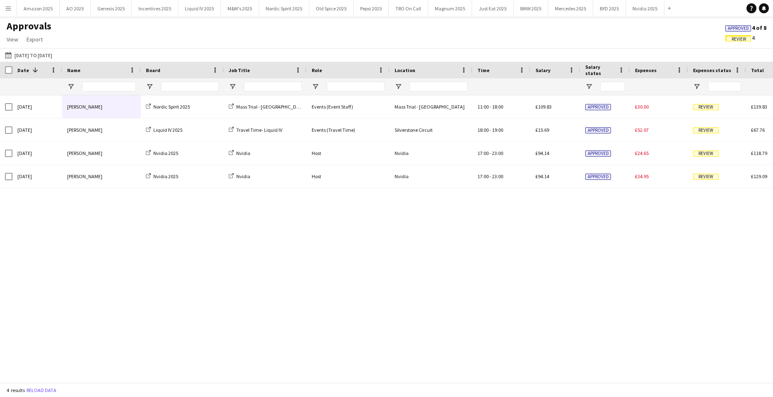
click at [736, 26] on span "Approved" at bounding box center [738, 28] width 21 height 5
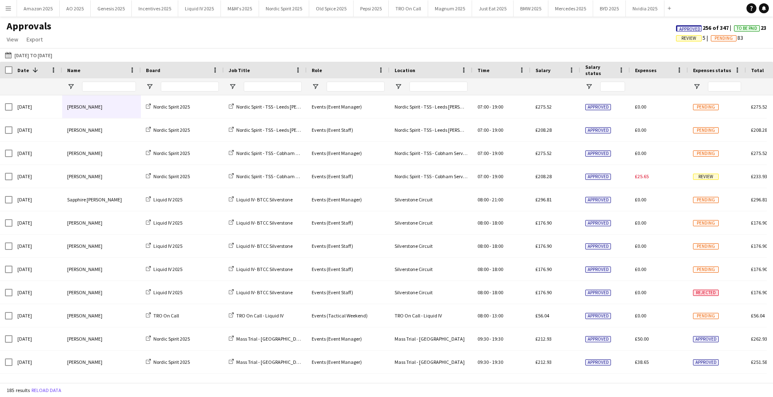
click at [676, 29] on span "Approved" at bounding box center [689, 28] width 26 height 6
click at [9, 12] on button "Menu" at bounding box center [8, 8] width 17 height 17
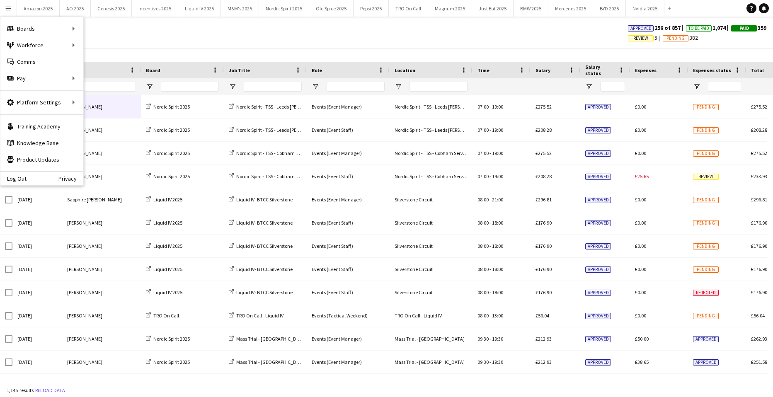
click at [93, 42] on div "Approvals View Customise view Customise filters Reset Filters Reset View Reset …" at bounding box center [386, 34] width 773 height 28
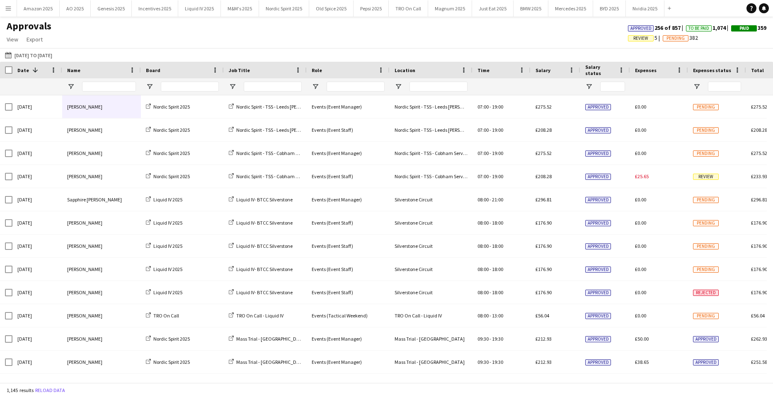
click at [9, 11] on app-icon "Menu" at bounding box center [8, 8] width 7 height 7
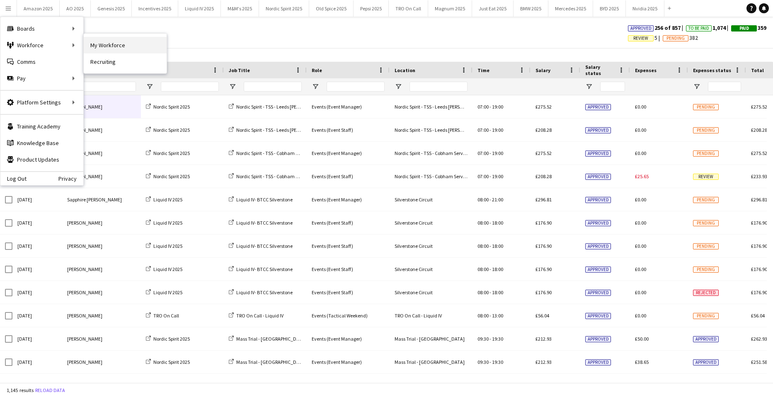
click at [86, 44] on link "My Workforce" at bounding box center [125, 45] width 83 height 17
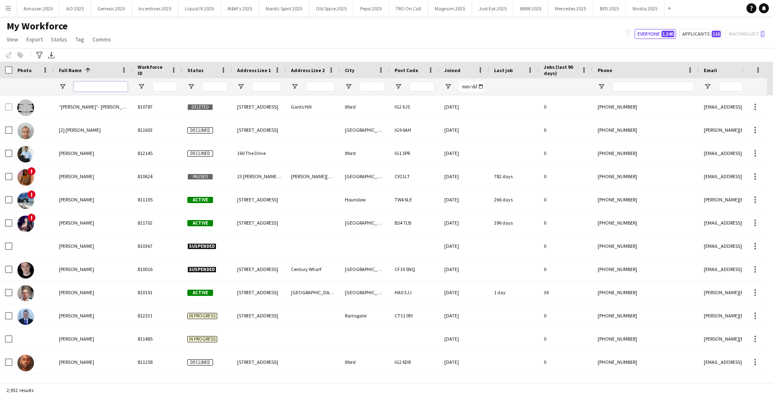
click at [99, 89] on input "Full Name Filter Input" at bounding box center [101, 87] width 54 height 10
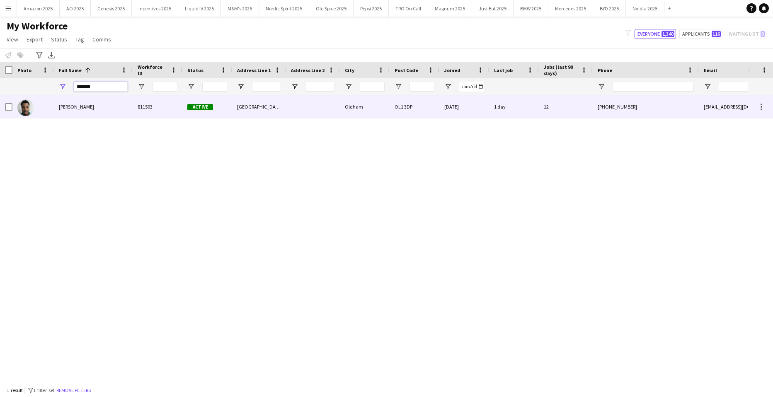
type input "*******"
click at [65, 103] on div "[PERSON_NAME]" at bounding box center [93, 106] width 79 height 23
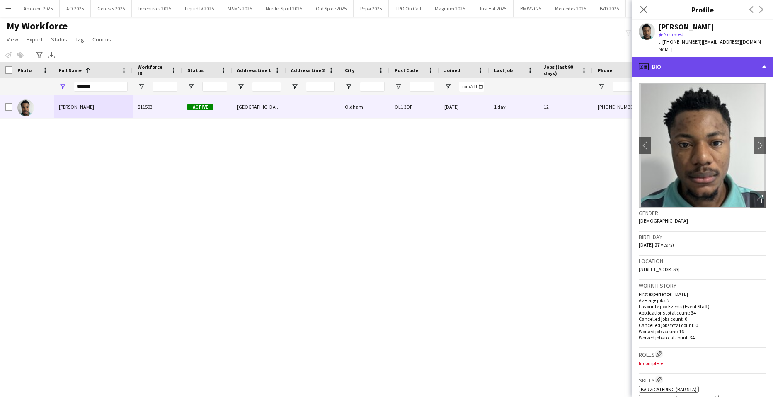
click at [729, 61] on div "profile Bio" at bounding box center [702, 67] width 141 height 20
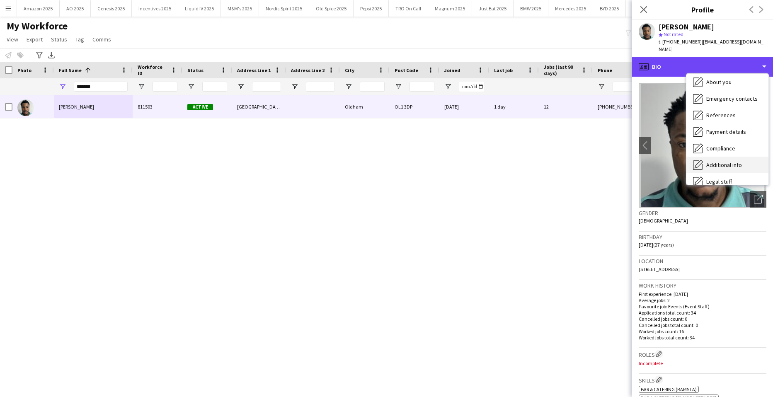
scroll to position [111, 0]
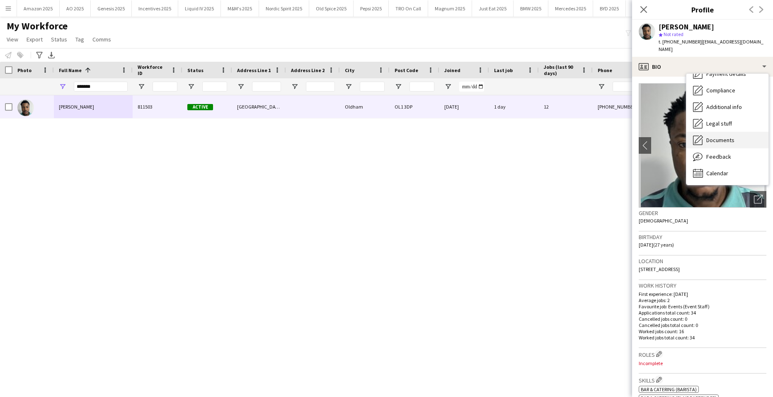
click at [725, 136] on span "Documents" at bounding box center [720, 139] width 28 height 7
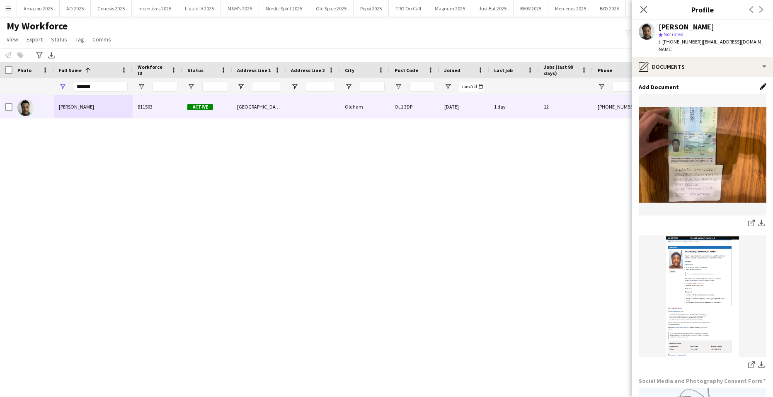
click at [760, 83] on app-icon "Edit this field" at bounding box center [763, 86] width 7 height 7
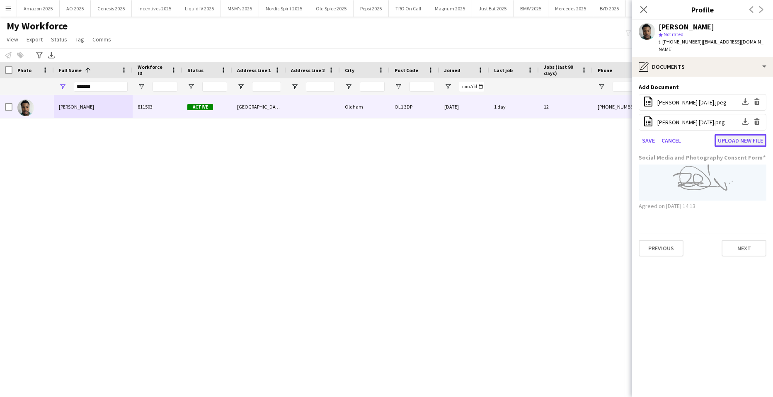
click at [723, 134] on button "Upload new file" at bounding box center [740, 140] width 52 height 13
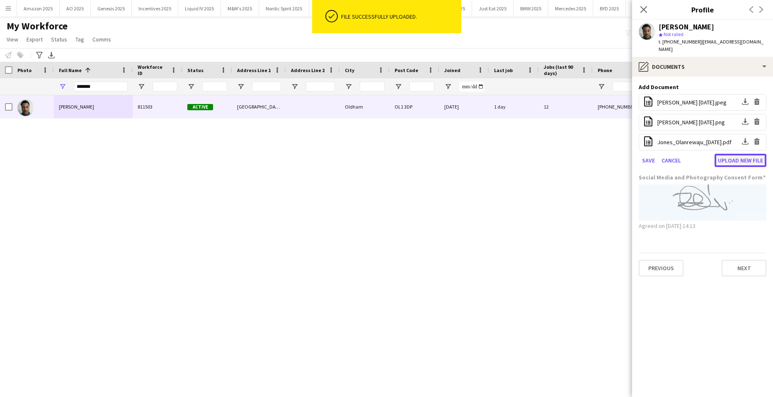
click at [730, 155] on button "Upload new file" at bounding box center [740, 160] width 52 height 13
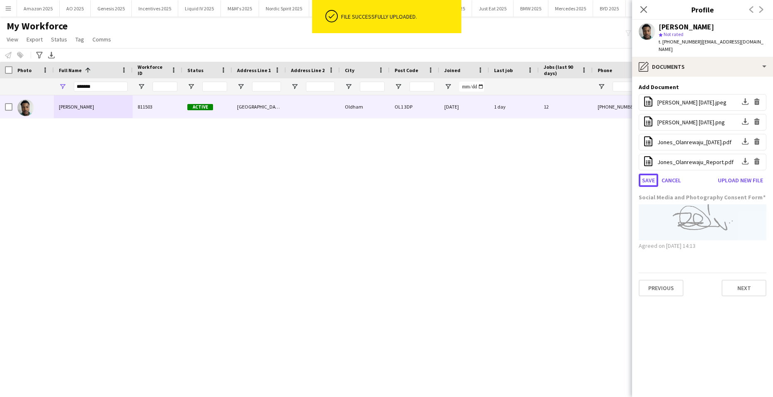
drag, startPoint x: 646, startPoint y: 171, endPoint x: 676, endPoint y: 197, distance: 39.6
click at [646, 174] on button "Save" at bounding box center [648, 180] width 19 height 13
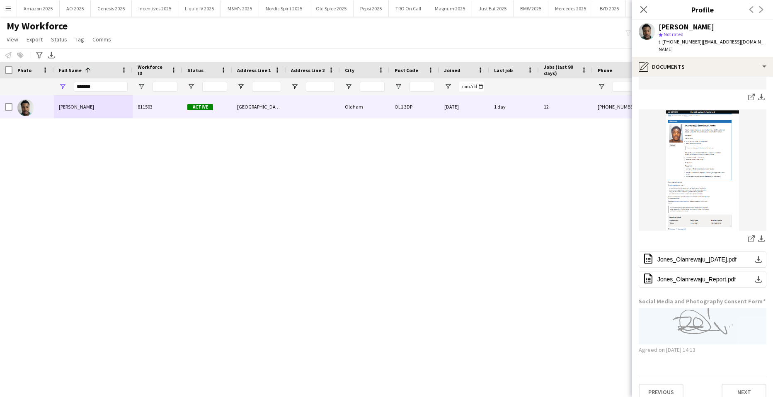
scroll to position [127, 0]
click at [644, 7] on icon "Close pop-in" at bounding box center [643, 9] width 8 height 8
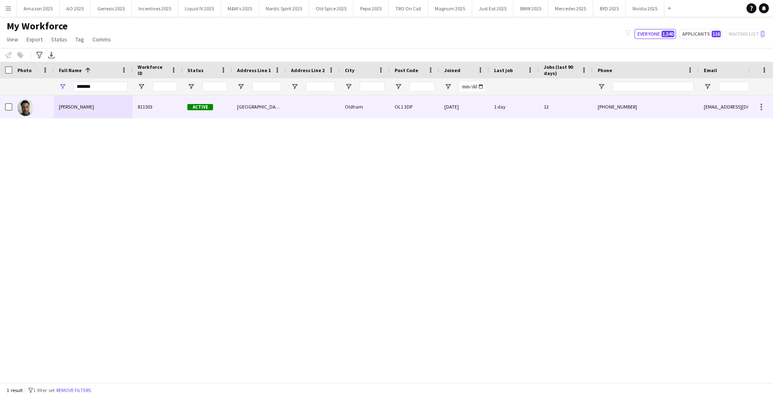
click at [80, 106] on span "[PERSON_NAME]" at bounding box center [76, 107] width 35 height 6
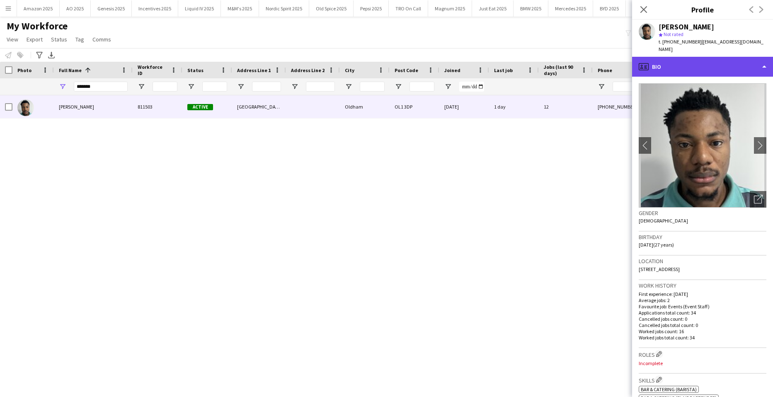
click at [748, 57] on div "profile Bio" at bounding box center [702, 67] width 141 height 20
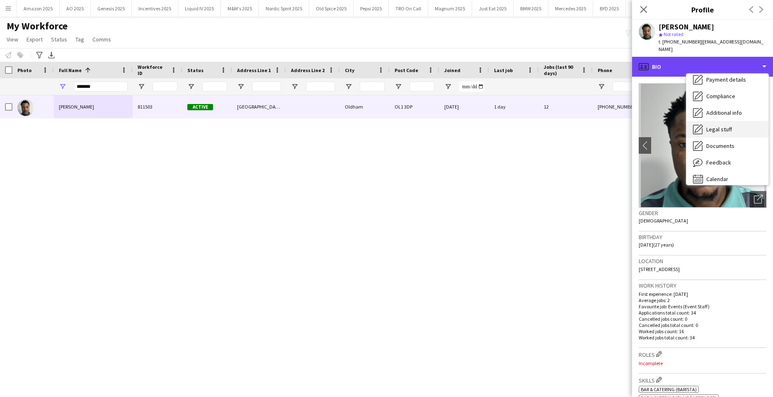
scroll to position [111, 0]
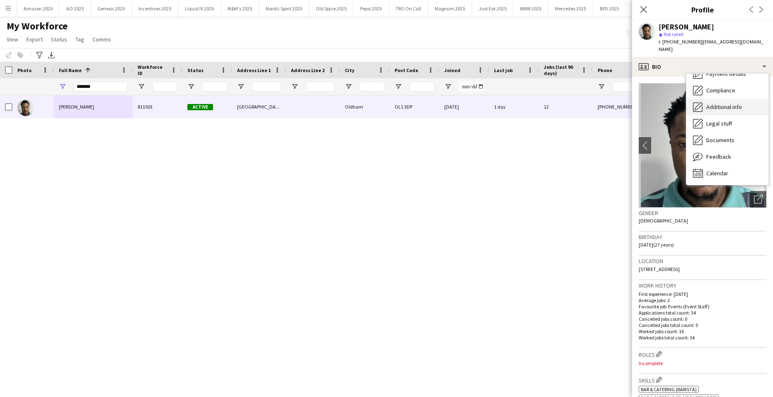
click at [727, 103] on span "Additional info" at bounding box center [724, 106] width 36 height 7
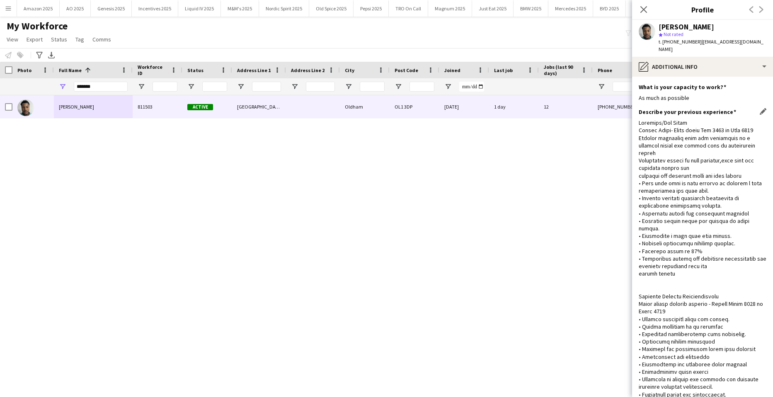
scroll to position [275, 0]
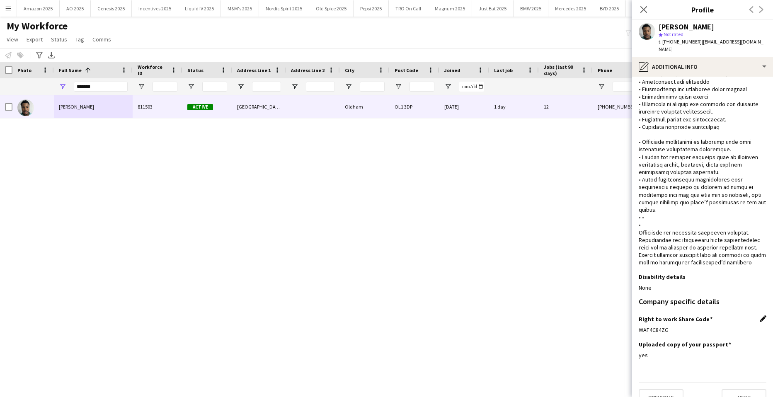
click at [760, 315] on app-icon "Edit this field" at bounding box center [763, 318] width 7 height 7
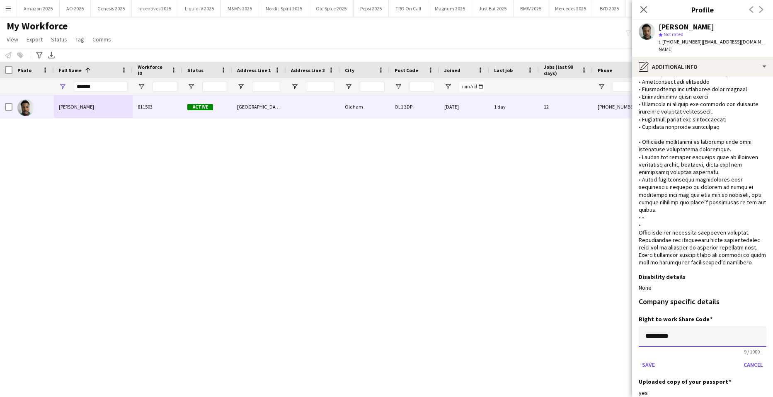
drag, startPoint x: 690, startPoint y: 324, endPoint x: 621, endPoint y: 317, distance: 69.9
click at [621, 317] on body "Menu Boards Boards Boards All jobs Status Workforce Workforce My Workforce Recr…" at bounding box center [386, 198] width 773 height 397
paste input "**"
type input "**********"
click at [655, 358] on button "Save" at bounding box center [648, 364] width 19 height 13
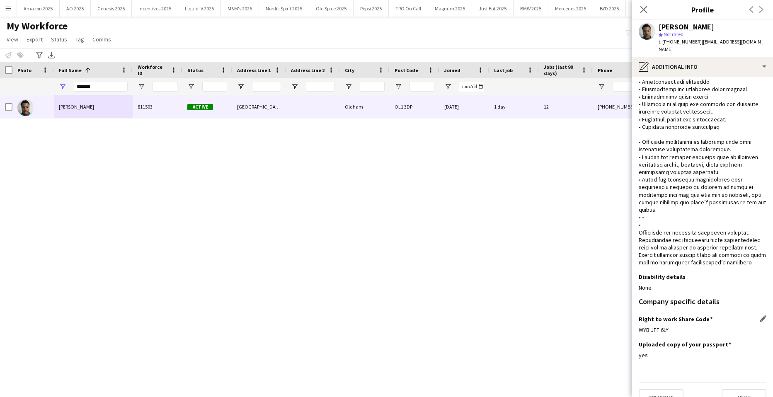
click at [584, 229] on div "olanrewaju Jones 811503 Active Horsedge Street Oldham OL1 3DP 24-05-2024 1 day …" at bounding box center [374, 235] width 748 height 281
click at [648, 7] on app-icon "Close pop-in" at bounding box center [644, 10] width 12 height 12
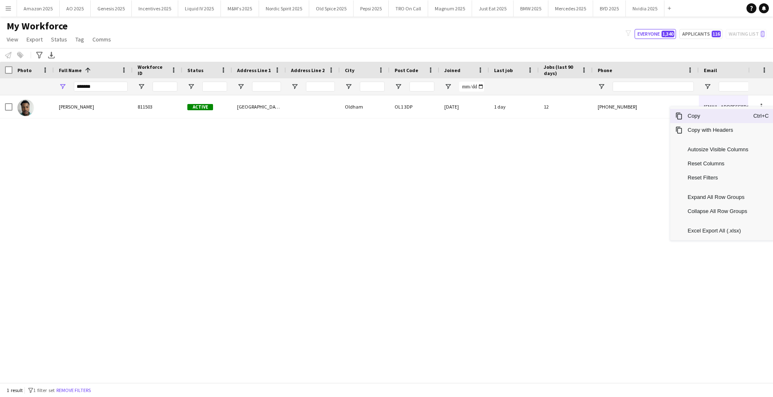
click at [724, 119] on span "Copy" at bounding box center [718, 116] width 70 height 14
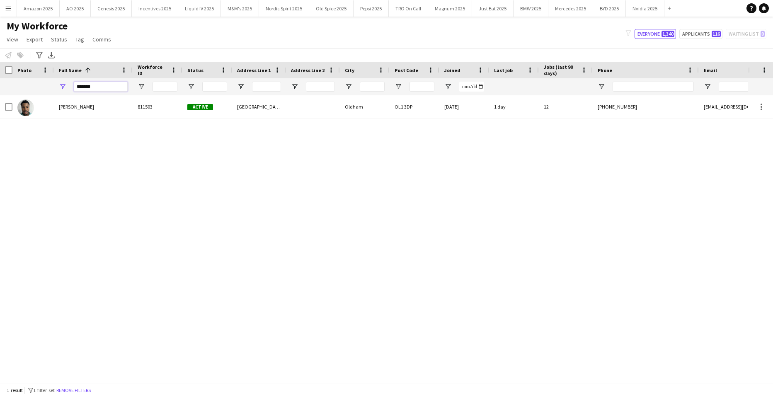
drag, startPoint x: 92, startPoint y: 89, endPoint x: -21, endPoint y: 87, distance: 113.6
click at [0, 87] on html "Menu Boards Boards Boards All jobs Status Workforce Workforce My Workforce Recr…" at bounding box center [386, 198] width 773 height 397
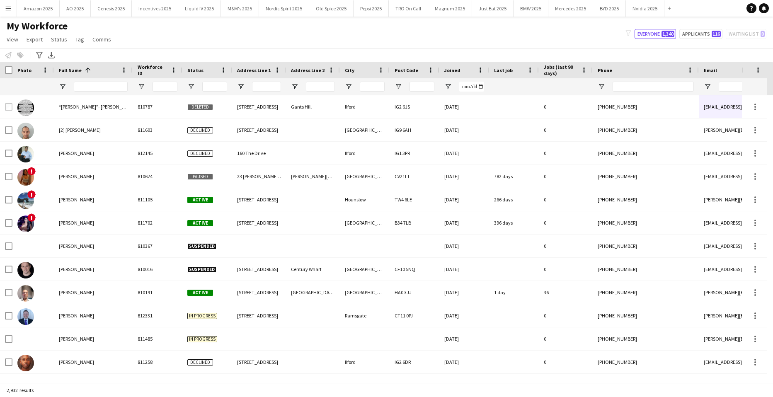
click at [10, 7] on app-icon "Menu" at bounding box center [8, 8] width 7 height 7
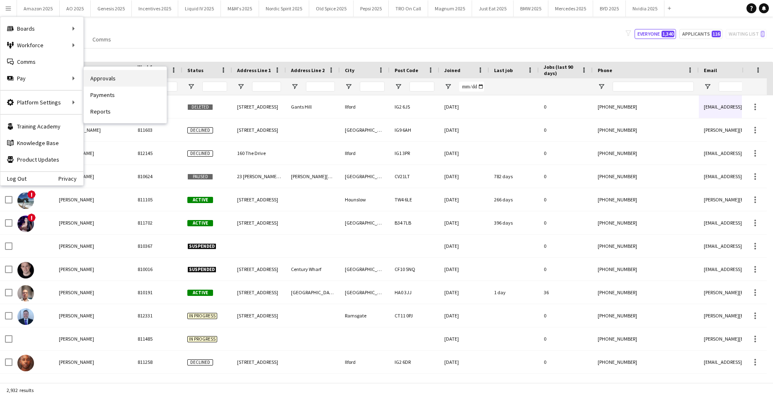
click at [120, 75] on link "Approvals" at bounding box center [125, 78] width 83 height 17
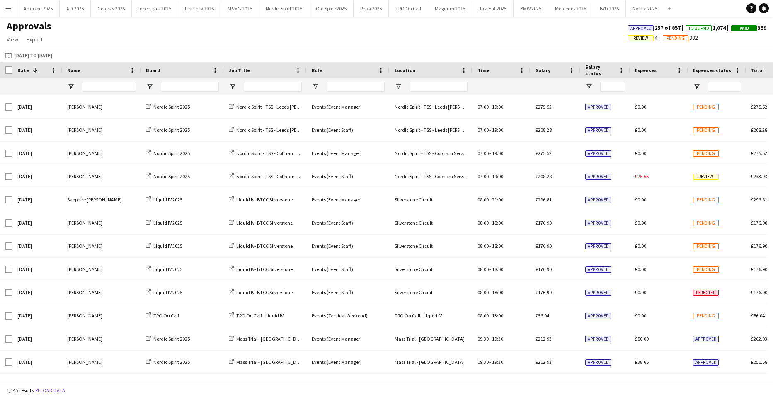
click at [633, 39] on span "Review" at bounding box center [640, 38] width 15 height 5
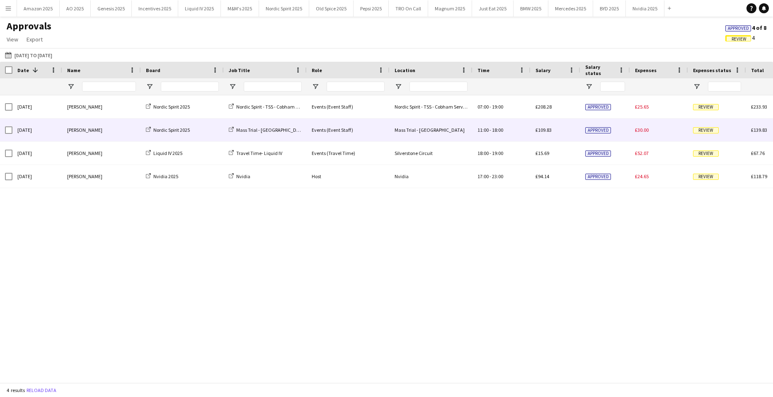
click at [93, 128] on div "[PERSON_NAME]" at bounding box center [101, 130] width 79 height 23
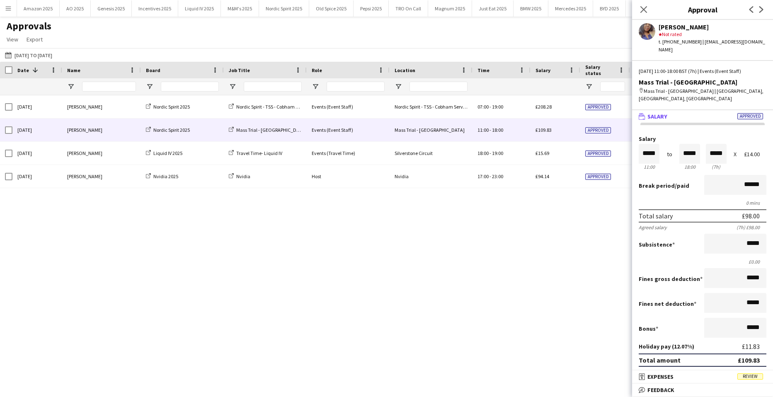
click at [757, 378] on span "Review" at bounding box center [750, 376] width 26 height 6
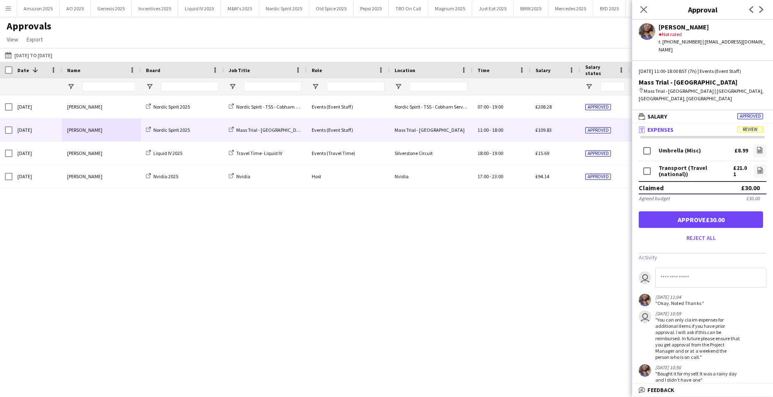
click at [693, 268] on input at bounding box center [710, 278] width 111 height 20
type input "*"
type input "**********"
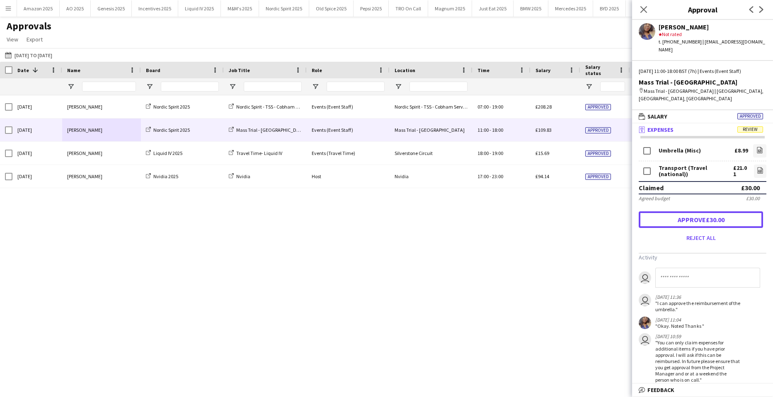
drag, startPoint x: 730, startPoint y: 206, endPoint x: 712, endPoint y: 179, distance: 32.3
click at [730, 211] on button "Approve £30.00" at bounding box center [701, 219] width 124 height 17
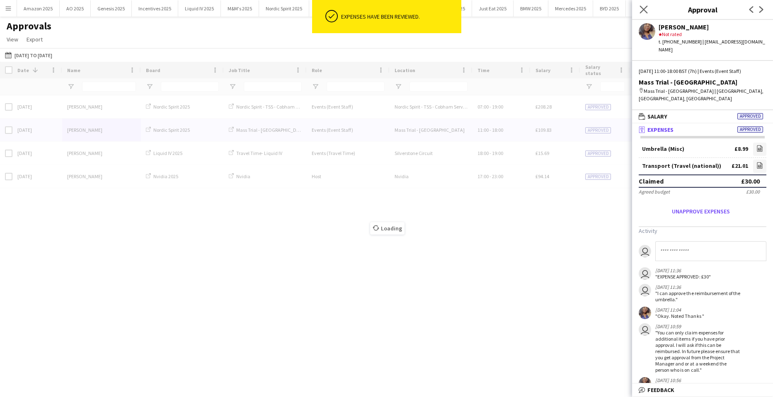
click at [646, 4] on app-icon "Close pop-in" at bounding box center [644, 10] width 12 height 12
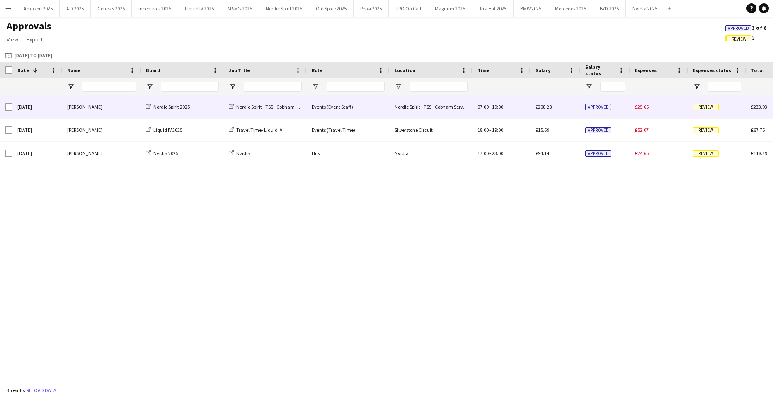
click at [701, 106] on span "Review" at bounding box center [706, 107] width 26 height 6
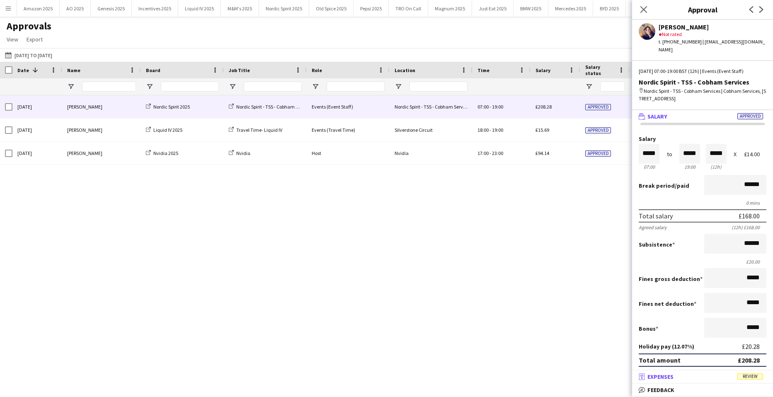
click at [746, 378] on span "Review" at bounding box center [750, 376] width 26 height 6
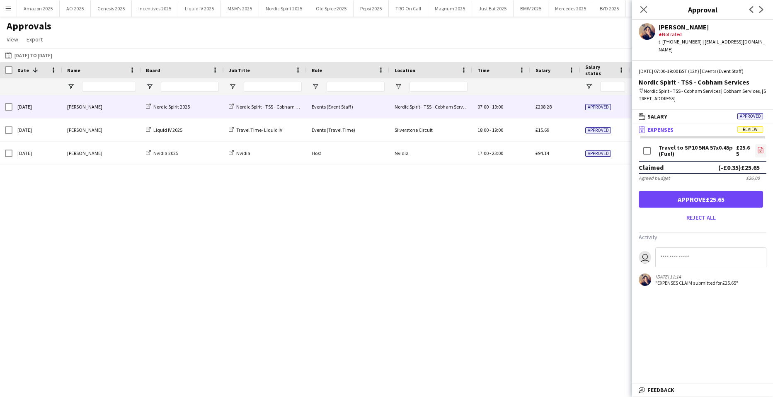
click at [757, 147] on icon "file-image" at bounding box center [760, 150] width 7 height 7
drag, startPoint x: 710, startPoint y: 194, endPoint x: 700, endPoint y: 168, distance: 27.9
click at [712, 195] on button "Approve £25.65" at bounding box center [701, 199] width 124 height 17
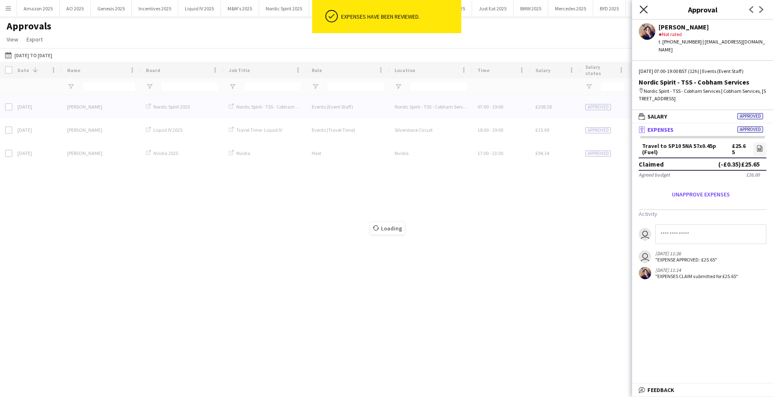
click at [642, 9] on icon "Close pop-in" at bounding box center [643, 9] width 8 height 8
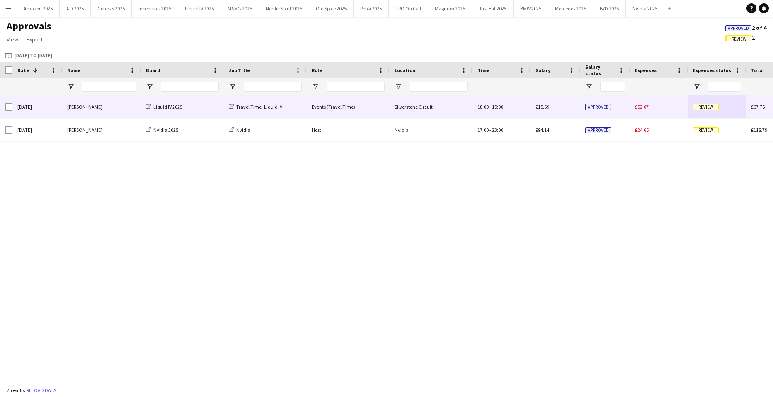
click at [699, 108] on span "Review" at bounding box center [706, 107] width 26 height 6
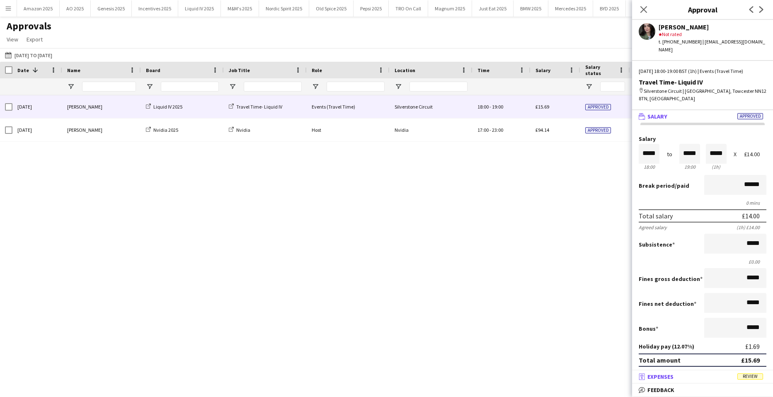
click at [748, 375] on span "Review" at bounding box center [750, 376] width 26 height 6
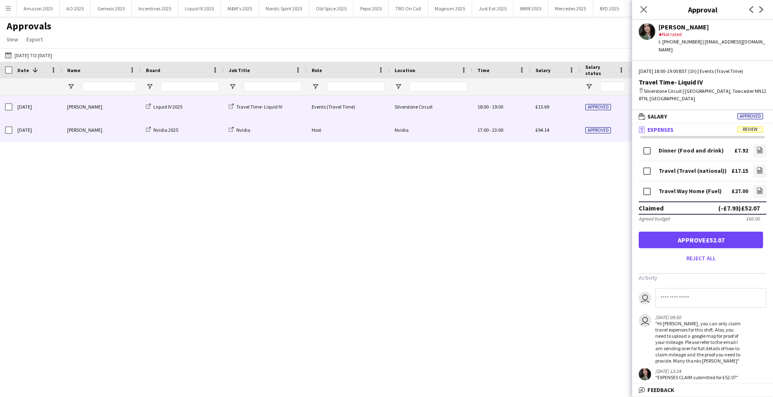
click at [557, 132] on div "£94.14" at bounding box center [555, 130] width 50 height 23
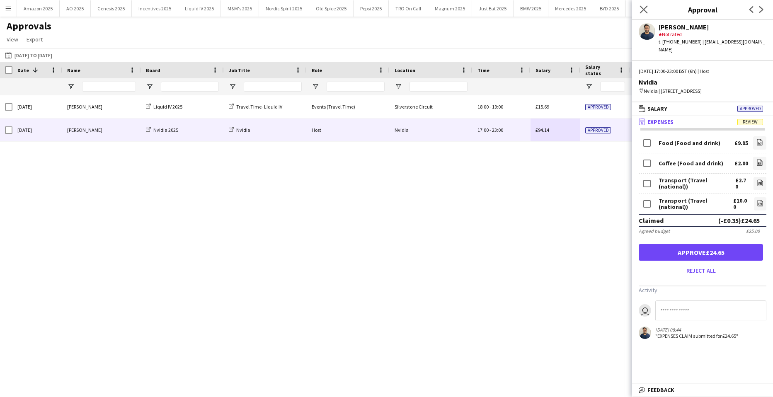
click at [643, 14] on app-icon "Close pop-in" at bounding box center [644, 10] width 12 height 12
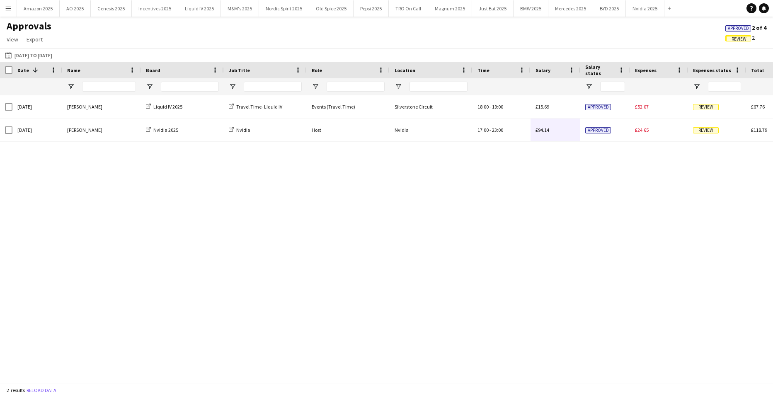
click at [735, 31] on span "Approved" at bounding box center [738, 28] width 26 height 6
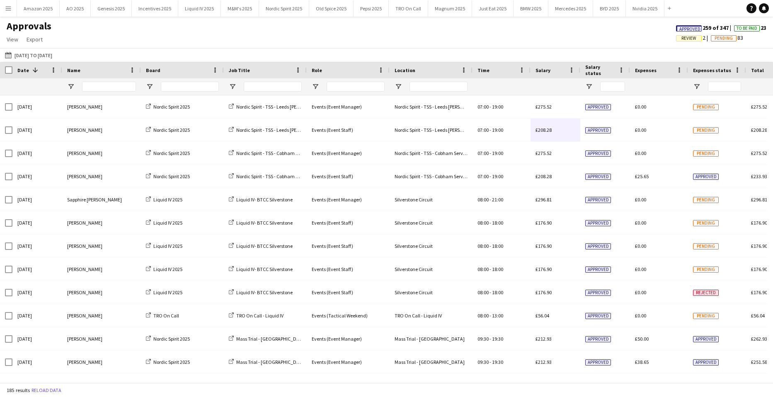
click at [679, 31] on span "Approved" at bounding box center [689, 29] width 21 height 5
click at [760, 10] on div "Help Notifications 1" at bounding box center [759, 8] width 27 height 10
click at [763, 10] on icon at bounding box center [763, 10] width 1 height 1
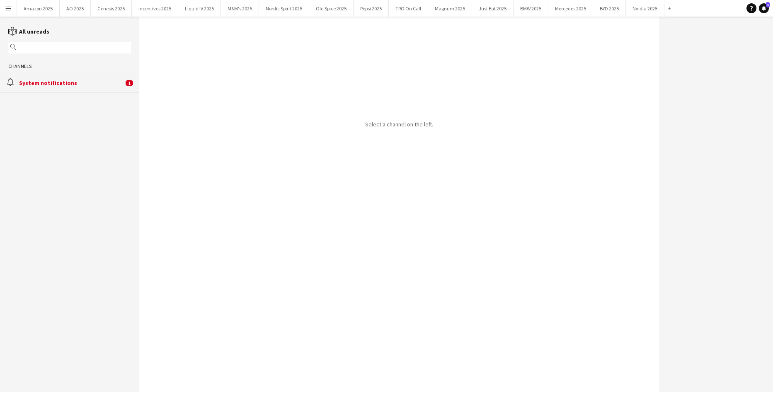
click at [54, 92] on div "alarm System notifications 1" at bounding box center [69, 82] width 139 height 19
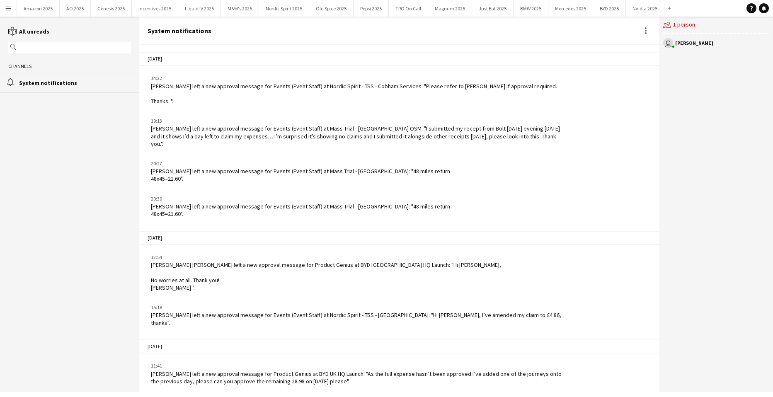
scroll to position [975, 0]
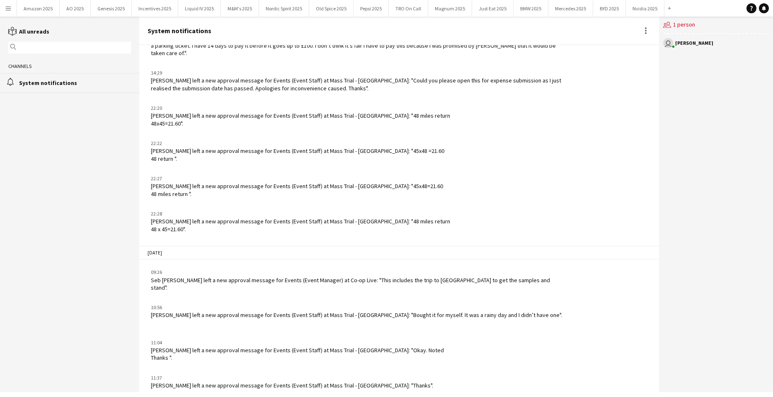
click at [12, 8] on button "Menu" at bounding box center [8, 8] width 17 height 17
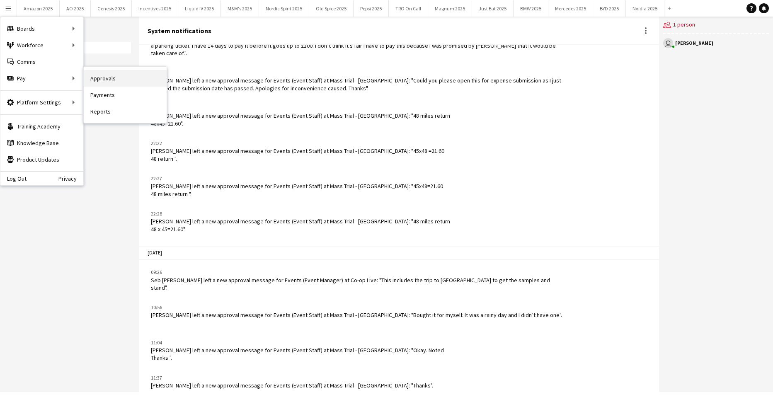
click at [118, 75] on link "Approvals" at bounding box center [125, 78] width 83 height 17
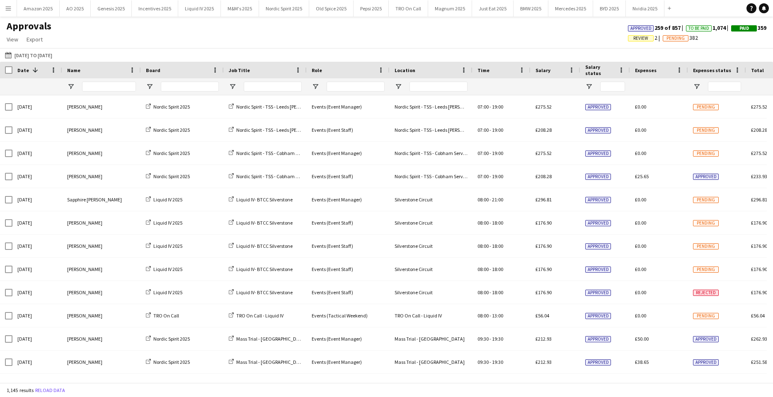
click at [9, 10] on app-icon "Menu" at bounding box center [8, 8] width 7 height 7
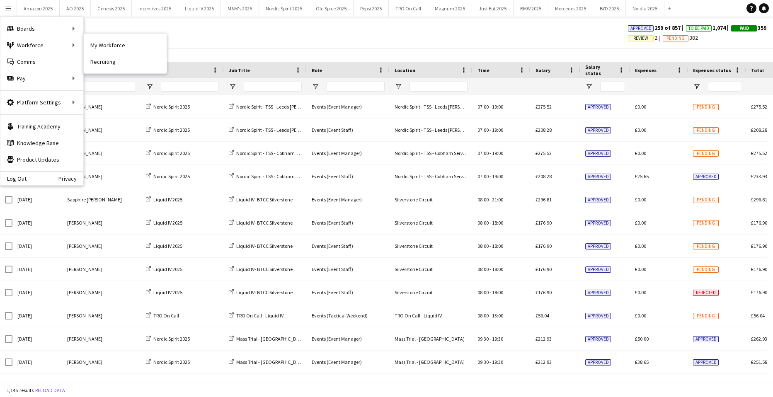
click at [99, 46] on link "My Workforce" at bounding box center [125, 45] width 83 height 17
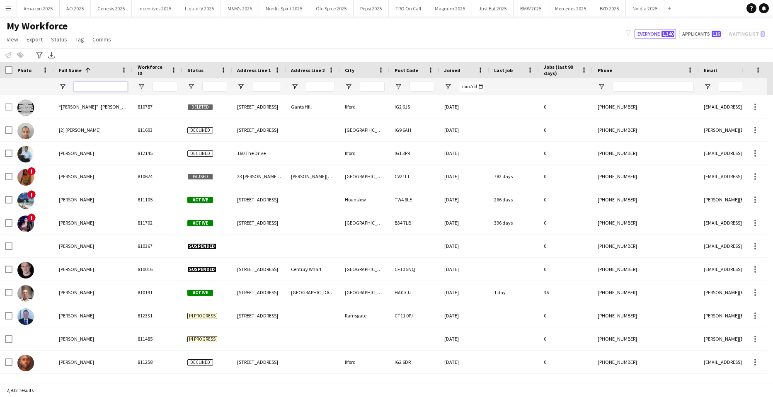
drag, startPoint x: 117, startPoint y: 92, endPoint x: 108, endPoint y: 87, distance: 10.2
click at [108, 87] on input "Full Name Filter Input" at bounding box center [101, 87] width 54 height 10
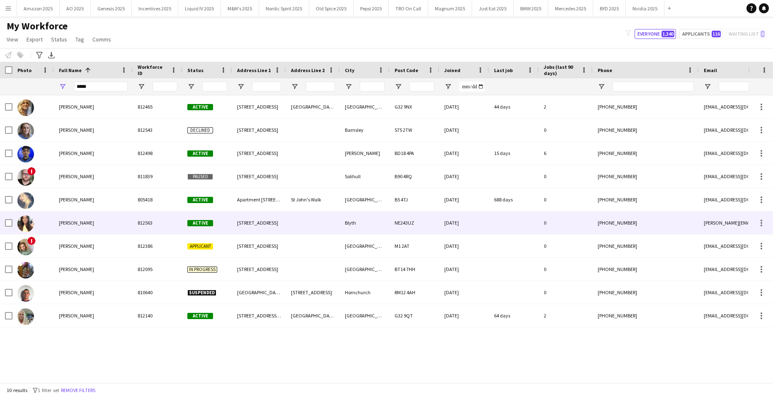
drag, startPoint x: 76, startPoint y: 221, endPoint x: 92, endPoint y: 221, distance: 15.3
click at [76, 221] on span "Kelly Patterson" at bounding box center [76, 223] width 35 height 6
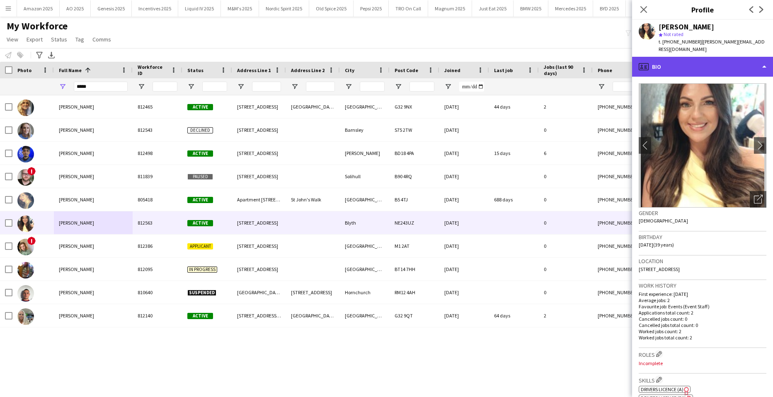
click at [741, 60] on div "profile Bio" at bounding box center [702, 67] width 141 height 20
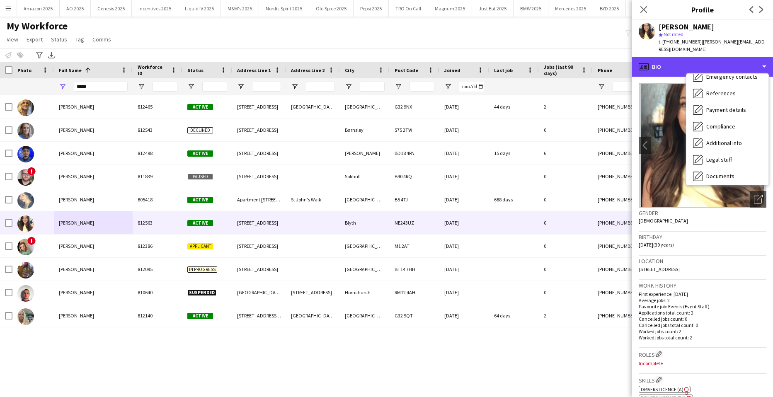
scroll to position [111, 0]
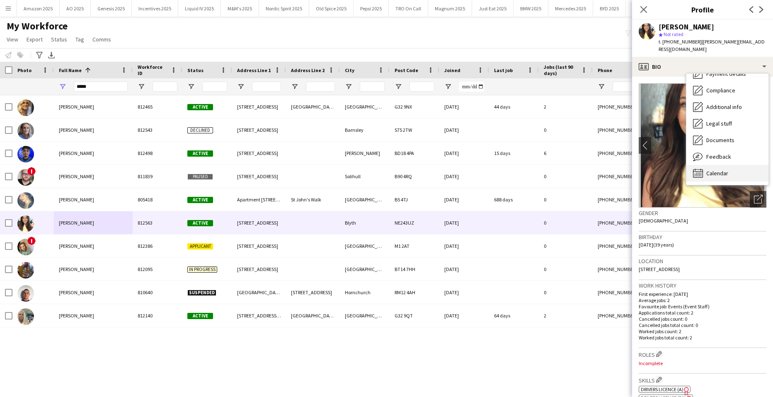
click at [726, 169] on span "Calendar" at bounding box center [717, 172] width 22 height 7
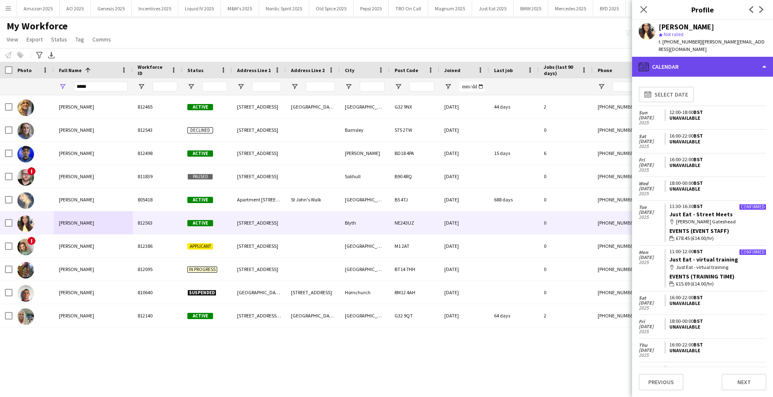
drag, startPoint x: 757, startPoint y: 61, endPoint x: 755, endPoint y: 65, distance: 4.3
click at [758, 61] on div "calendar-full Calendar" at bounding box center [702, 67] width 141 height 20
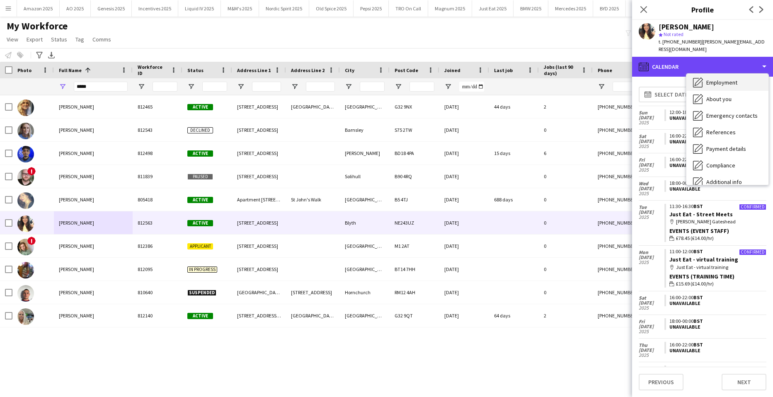
scroll to position [0, 0]
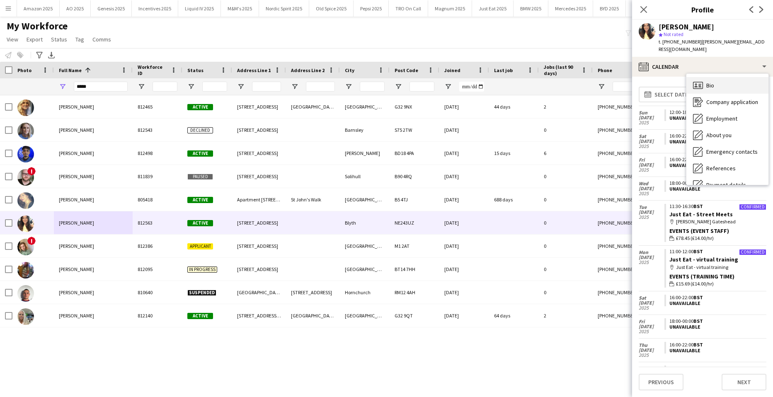
click at [720, 78] on div "Bio Bio" at bounding box center [727, 85] width 82 height 17
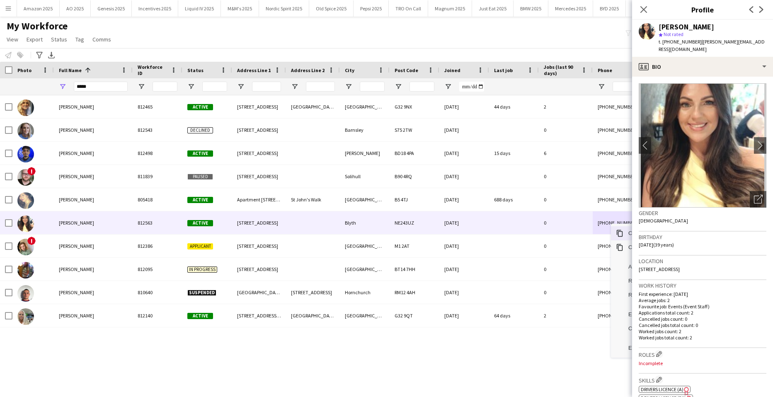
click at [620, 231] on span "Context Menu" at bounding box center [619, 233] width 7 height 7
drag, startPoint x: 97, startPoint y: 89, endPoint x: -21, endPoint y: 94, distance: 117.8
click at [0, 94] on html "Menu Boards Boards Boards All jobs Status Workforce Workforce My Workforce Recr…" at bounding box center [386, 198] width 773 height 397
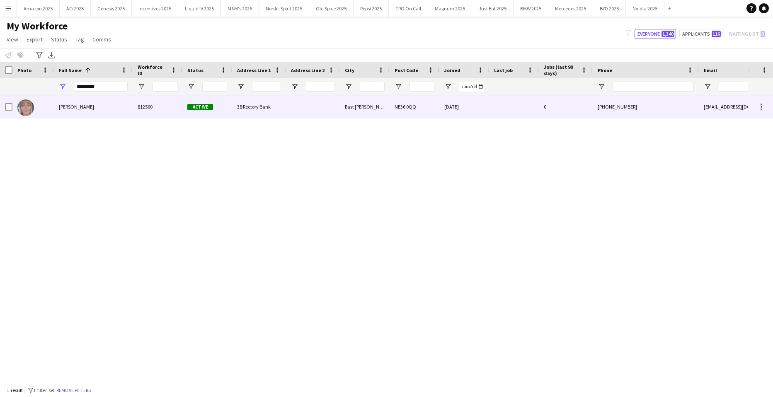
click at [79, 108] on div "Sue Clark" at bounding box center [93, 106] width 79 height 23
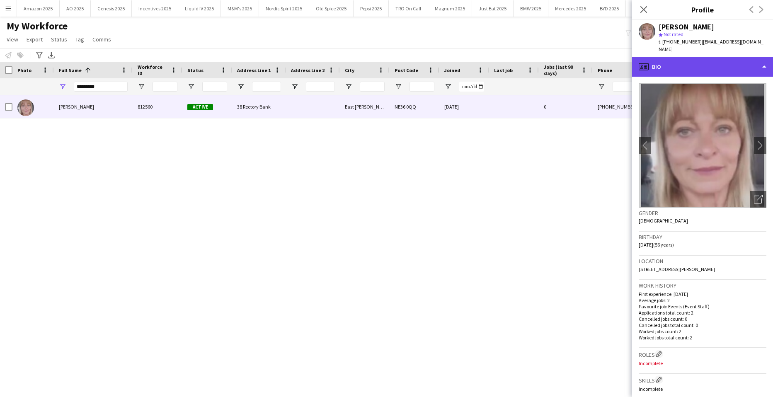
click at [723, 61] on div "profile Bio" at bounding box center [702, 67] width 141 height 20
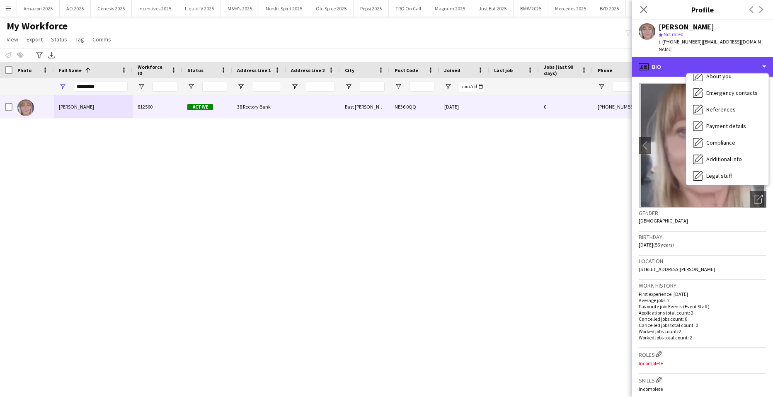
scroll to position [111, 0]
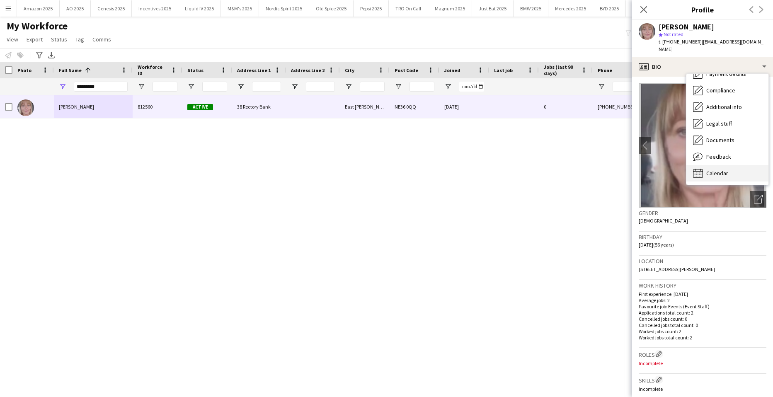
click at [721, 165] on div "Calendar Calendar" at bounding box center [727, 173] width 82 height 17
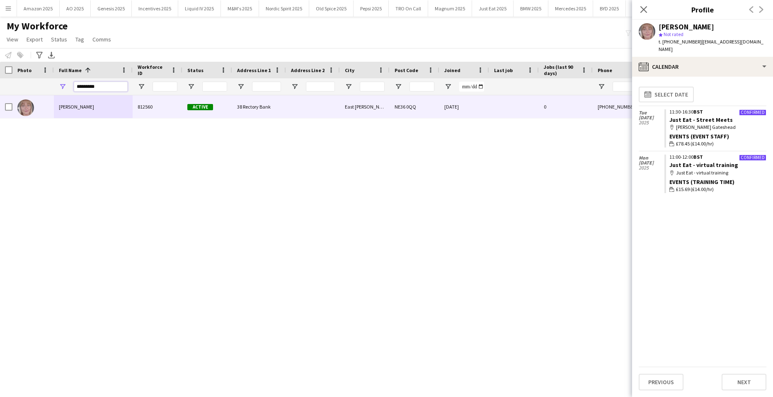
drag, startPoint x: 117, startPoint y: 88, endPoint x: -14, endPoint y: 91, distance: 131.0
click at [0, 91] on html "Menu Boards Boards Boards All jobs Status Workforce Workforce My Workforce Recr…" at bounding box center [386, 198] width 773 height 397
click at [113, 86] on input "*********" at bounding box center [101, 87] width 54 height 10
drag, startPoint x: 113, startPoint y: 86, endPoint x: 10, endPoint y: 102, distance: 104.4
click at [12, 86] on div "*********" at bounding box center [542, 86] width 1085 height 17
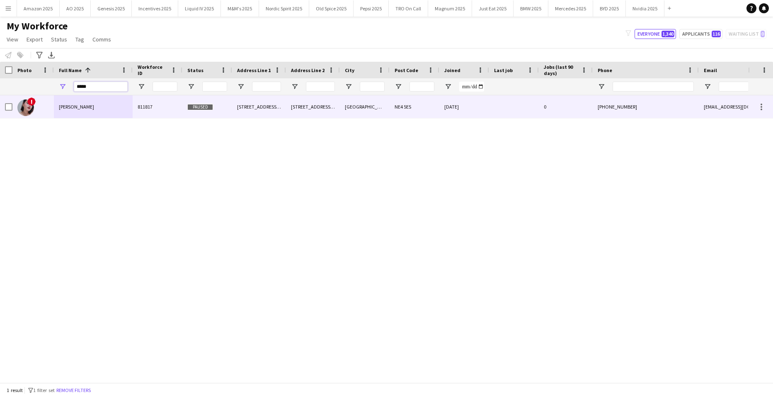
drag, startPoint x: 96, startPoint y: 90, endPoint x: -21, endPoint y: 114, distance: 119.7
click at [0, 114] on html "Menu Boards Boards Boards All jobs Status Workforce Workforce My Workforce Recr…" at bounding box center [386, 198] width 773 height 397
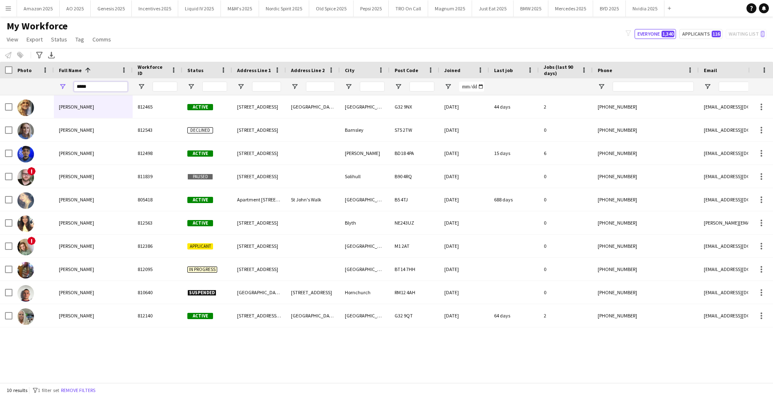
drag, startPoint x: 105, startPoint y: 89, endPoint x: -20, endPoint y: 96, distance: 125.3
click at [0, 96] on html "Menu Boards Boards Boards All jobs Status Workforce Workforce My Workforce Recr…" at bounding box center [386, 198] width 773 height 397
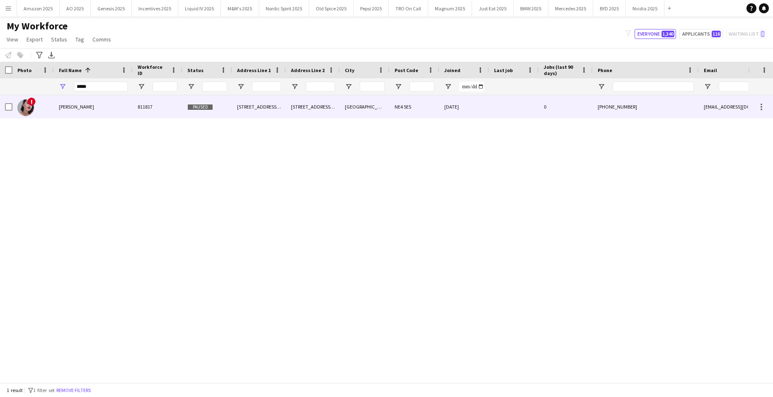
click at [74, 97] on div "Revti Mutha" at bounding box center [93, 106] width 79 height 23
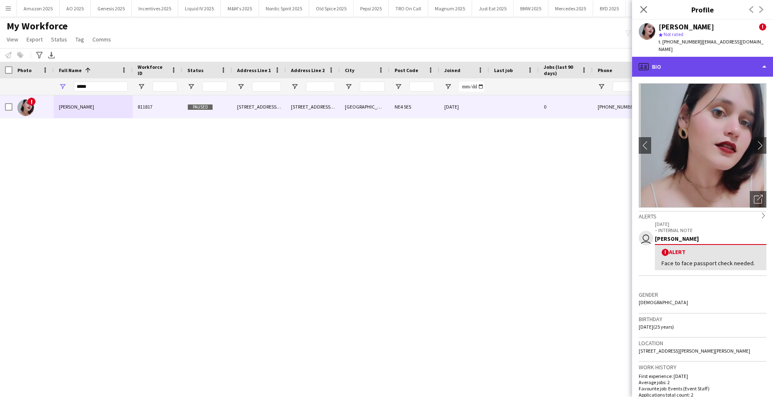
click at [737, 60] on div "profile Bio" at bounding box center [702, 67] width 141 height 20
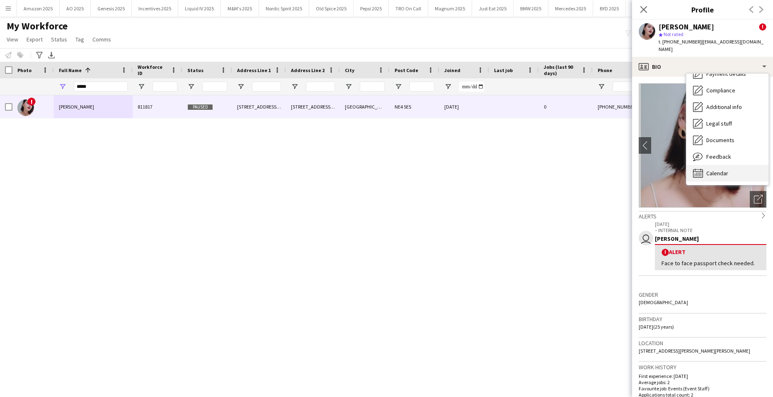
click at [725, 169] on span "Calendar" at bounding box center [717, 172] width 22 height 7
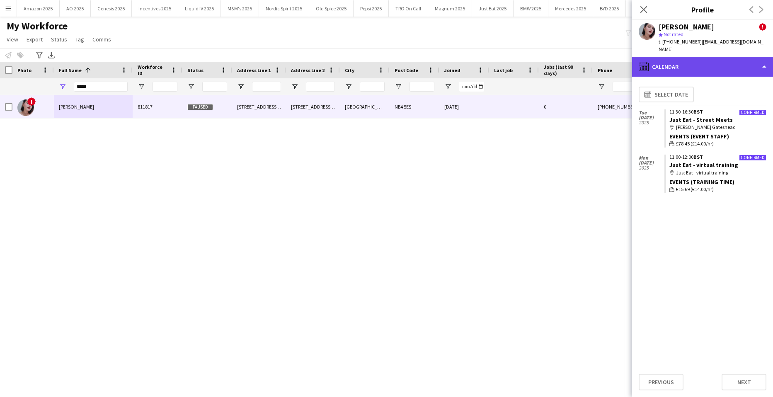
click at [741, 64] on div "calendar-full Calendar" at bounding box center [702, 67] width 141 height 20
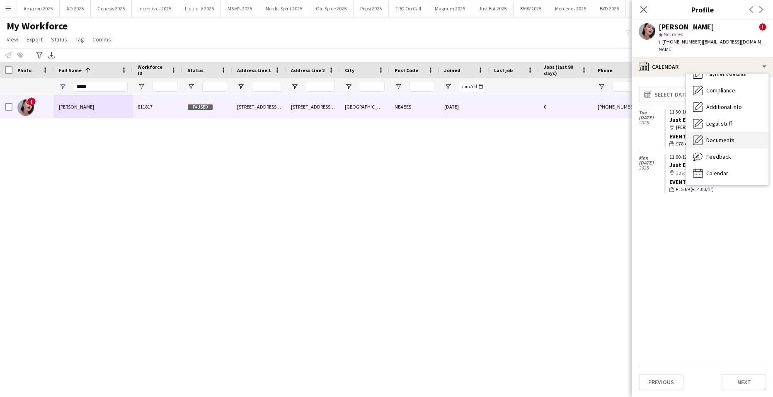
click at [735, 133] on div "Documents Documents" at bounding box center [727, 140] width 82 height 17
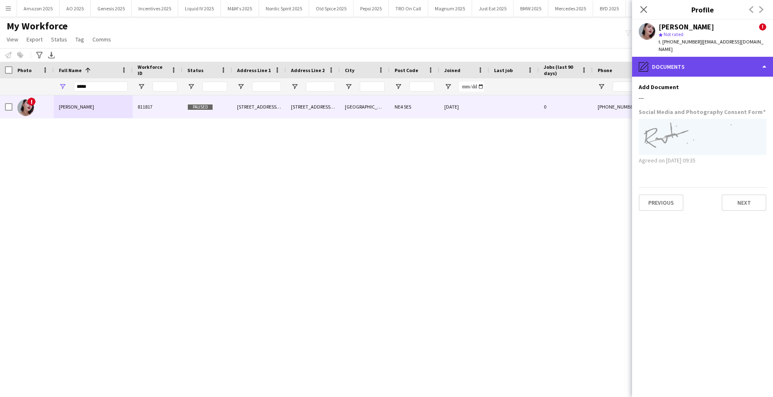
click at [737, 63] on div "pencil4 Documents" at bounding box center [702, 67] width 141 height 20
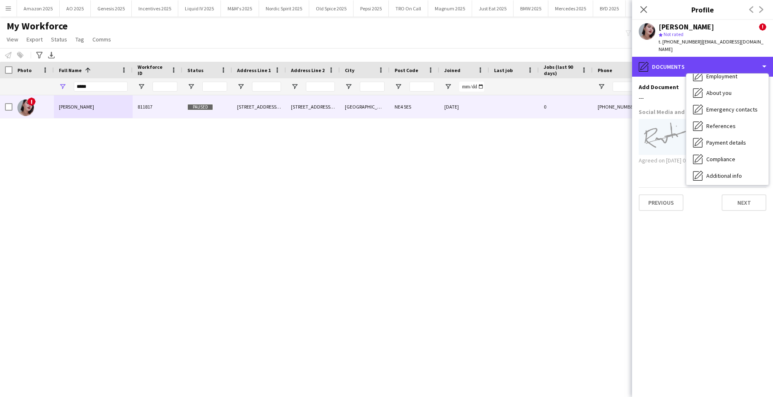
scroll to position [0, 0]
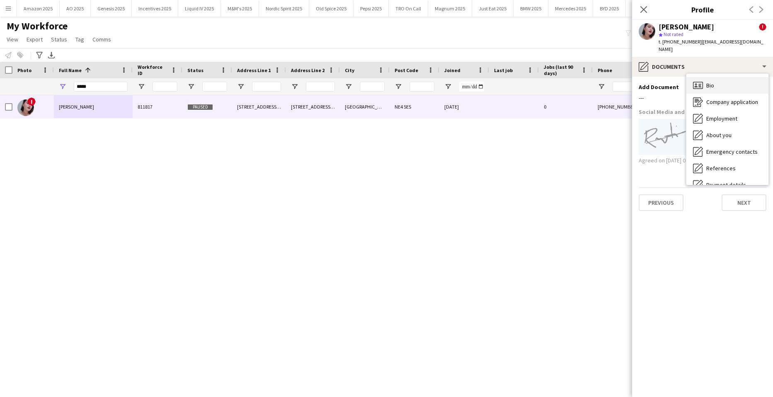
click at [724, 77] on div "Bio Bio" at bounding box center [727, 85] width 82 height 17
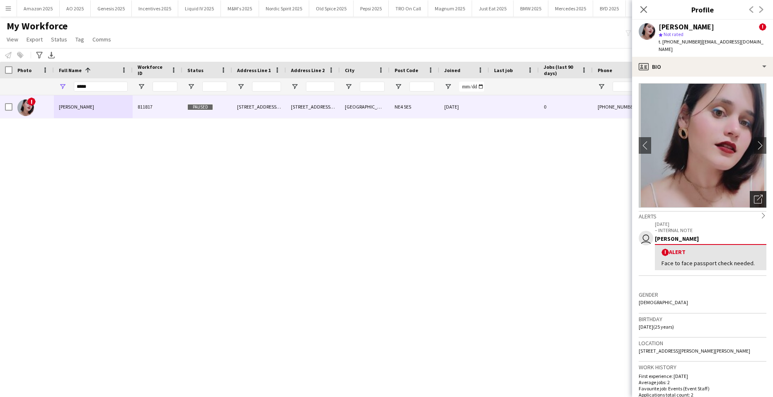
click at [754, 195] on icon "Open photos pop-in" at bounding box center [758, 199] width 9 height 9
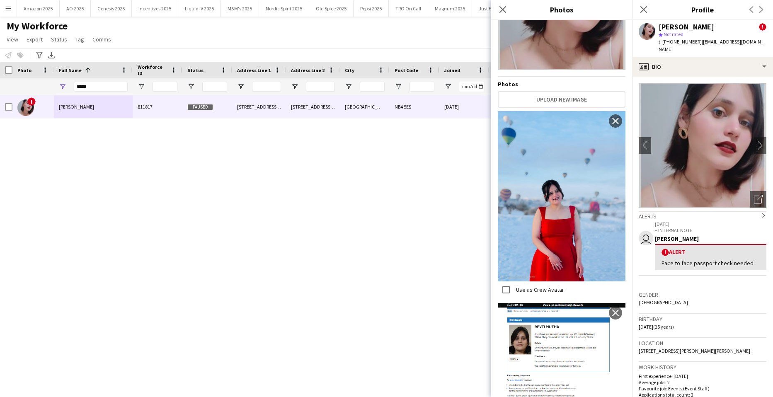
scroll to position [142, 0]
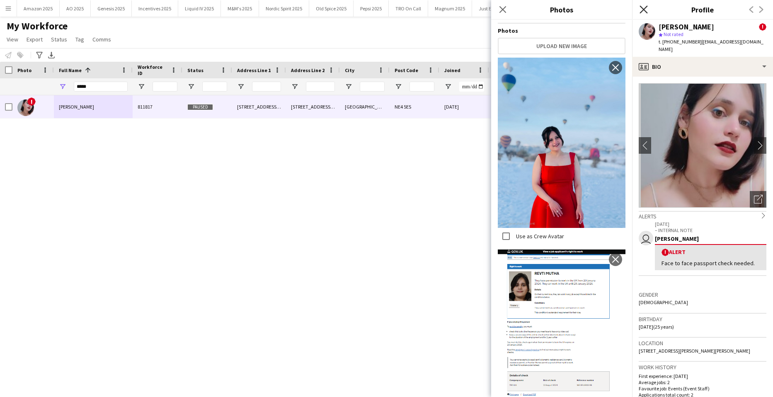
click at [644, 9] on icon "Close pop-in" at bounding box center [643, 9] width 8 height 8
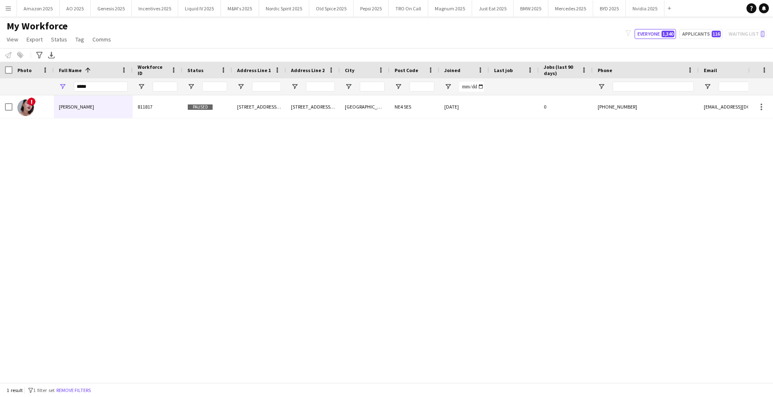
click at [613, 188] on div "! Revti Mutha 811817 Paused 47 Hamilton Place 47 Hamilton place Newcastle NE4 5…" at bounding box center [374, 235] width 748 height 281
drag, startPoint x: 113, startPoint y: 91, endPoint x: -20, endPoint y: 81, distance: 133.8
click at [0, 81] on html "Menu Boards Boards Boards All jobs Status Workforce Workforce My Workforce Recr…" at bounding box center [386, 198] width 773 height 397
type input "****"
click at [106, 172] on div "! Oluwatobiloba Oyekunle 812557 Active 1 Elmbank Avenue Barnet London London EN…" at bounding box center [374, 235] width 748 height 281
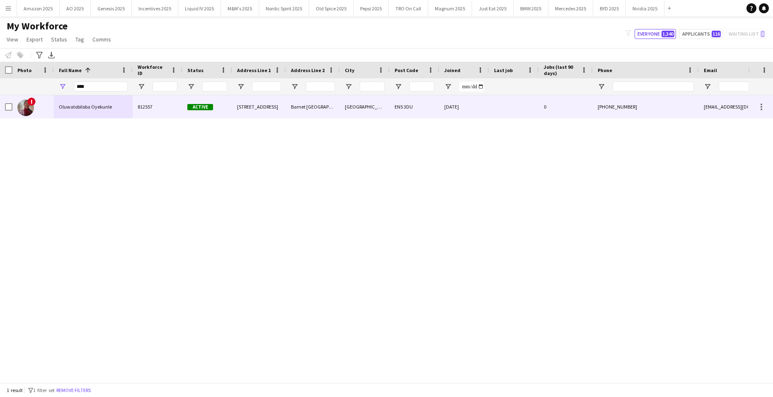
click at [84, 106] on span "Oluwatobiloba Oyekunle" at bounding box center [85, 107] width 53 height 6
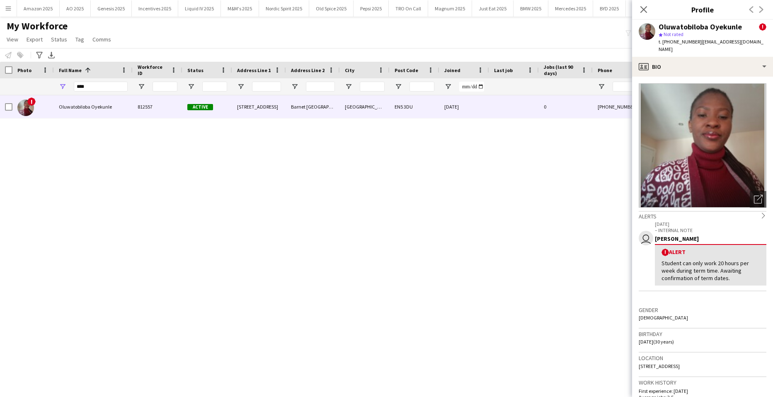
drag, startPoint x: 640, startPoint y: 10, endPoint x: 640, endPoint y: 23, distance: 12.8
click at [640, 11] on icon "Close pop-in" at bounding box center [643, 9] width 7 height 7
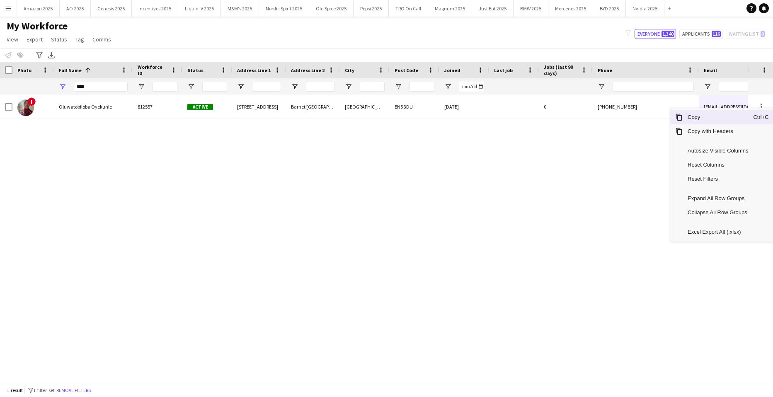
click at [728, 121] on span "Copy" at bounding box center [718, 117] width 70 height 14
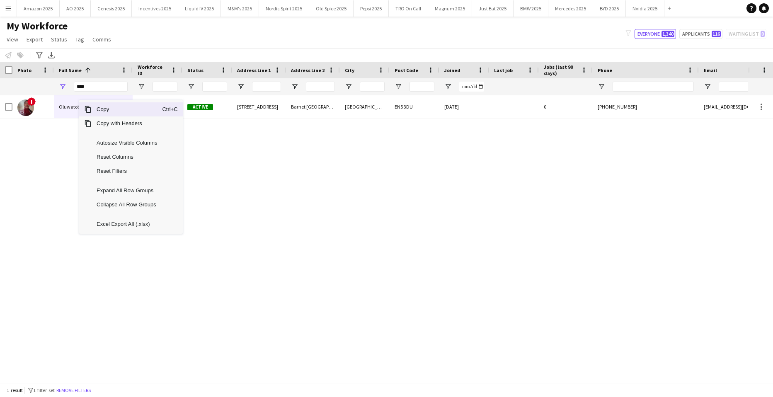
click at [97, 113] on span "Copy" at bounding box center [127, 109] width 70 height 14
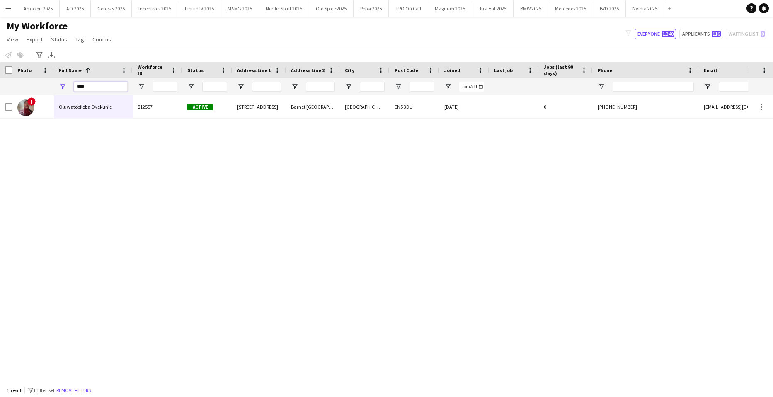
drag, startPoint x: 95, startPoint y: 88, endPoint x: -21, endPoint y: 92, distance: 116.1
click at [0, 92] on html "Menu Boards Boards Boards All jobs Status Workforce Workforce My Workforce Recr…" at bounding box center [386, 198] width 773 height 397
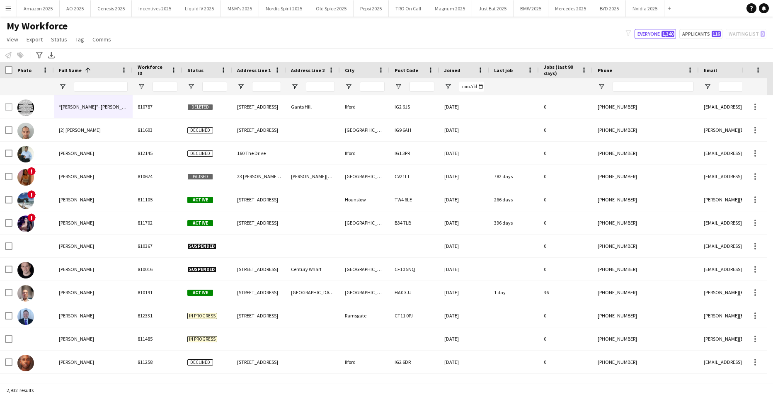
click at [81, 81] on div at bounding box center [101, 86] width 54 height 17
click at [88, 85] on input "Full Name Filter Input" at bounding box center [101, 87] width 54 height 10
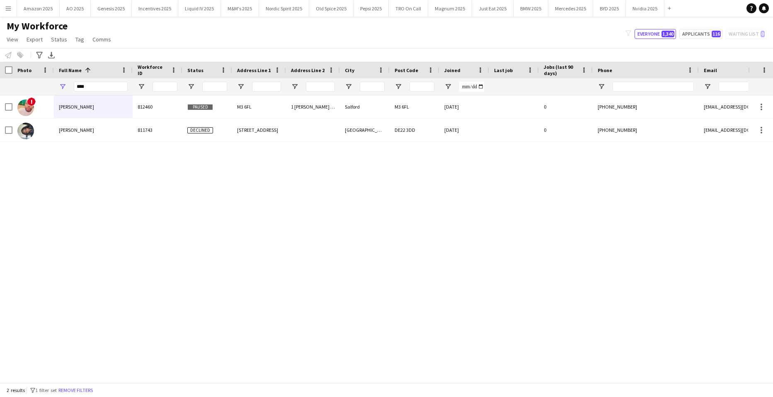
drag, startPoint x: 121, startPoint y: 183, endPoint x: 117, endPoint y: 177, distance: 7.6
click at [121, 183] on div "! Daniel Okon 812460 Paused M3 6FL 1 simms close Salford M3 6FL 14-07-2025 0 +4…" at bounding box center [374, 235] width 748 height 281
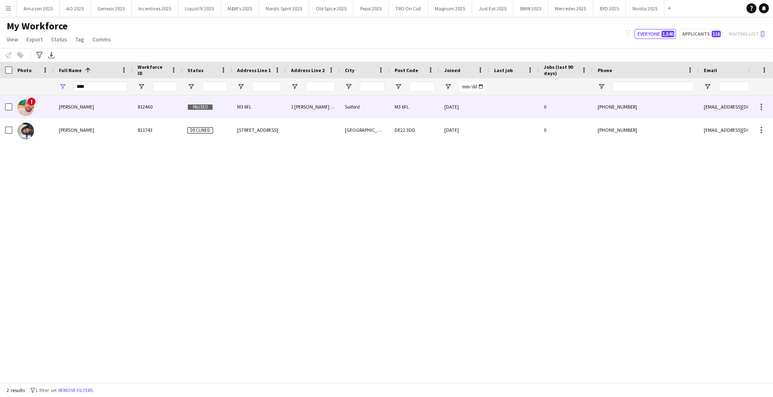
click at [80, 112] on div "Daniel Okon" at bounding box center [93, 106] width 79 height 23
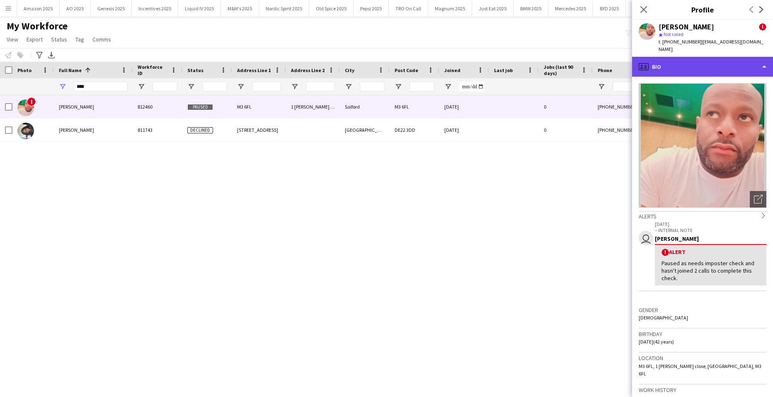
click at [743, 62] on div "profile Bio" at bounding box center [702, 67] width 141 height 20
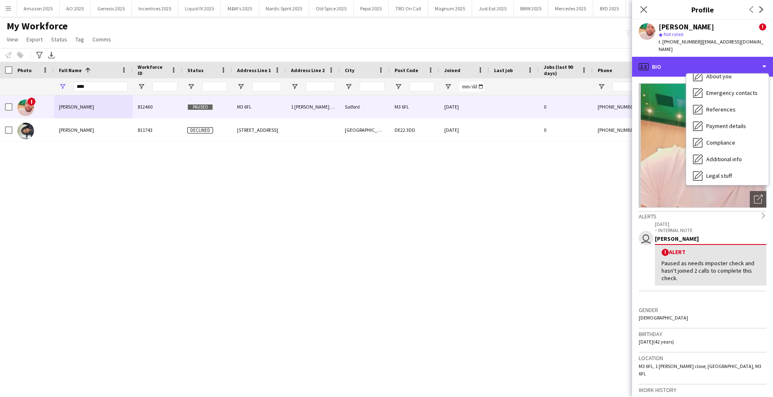
scroll to position [111, 0]
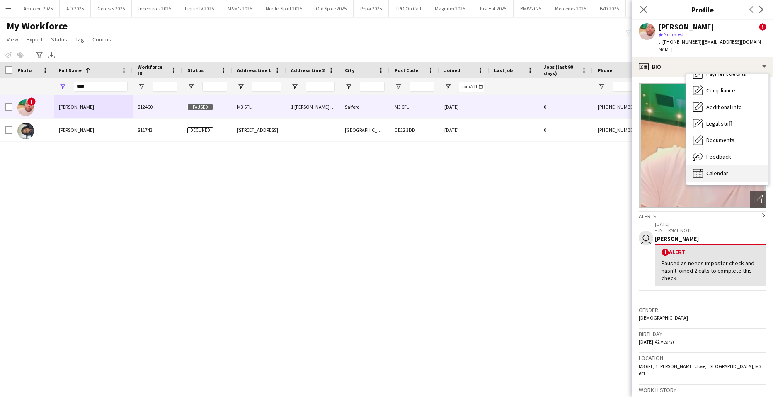
click at [728, 168] on div "Calendar Calendar" at bounding box center [727, 173] width 82 height 17
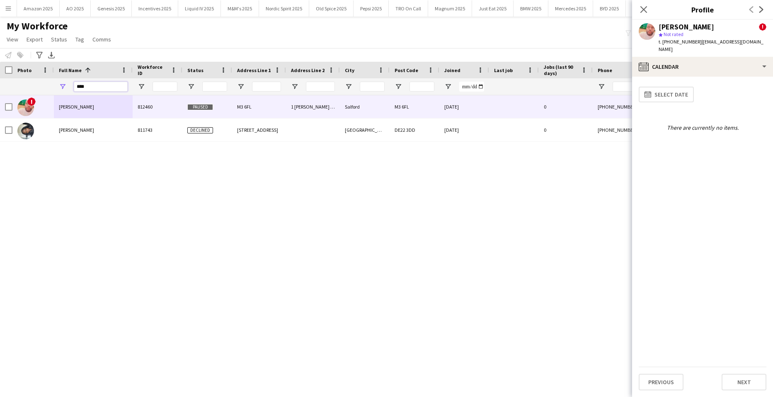
drag, startPoint x: 91, startPoint y: 87, endPoint x: -21, endPoint y: 61, distance: 114.9
click at [0, 61] on html "Menu Boards Boards Boards All jobs Status Workforce Workforce My Workforce Recr…" at bounding box center [386, 198] width 773 height 397
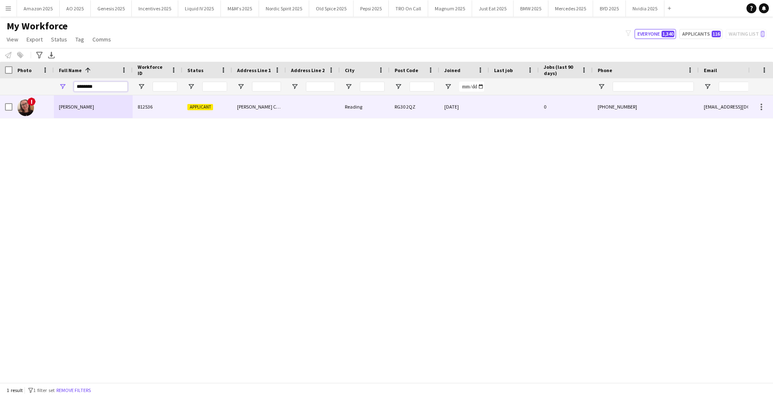
type input "********"
click at [85, 107] on span "Amy Colburn" at bounding box center [76, 107] width 35 height 6
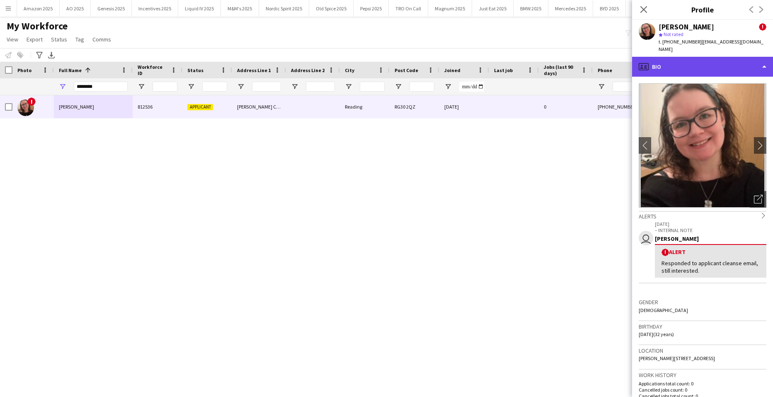
click at [746, 58] on div "profile Bio" at bounding box center [702, 67] width 141 height 20
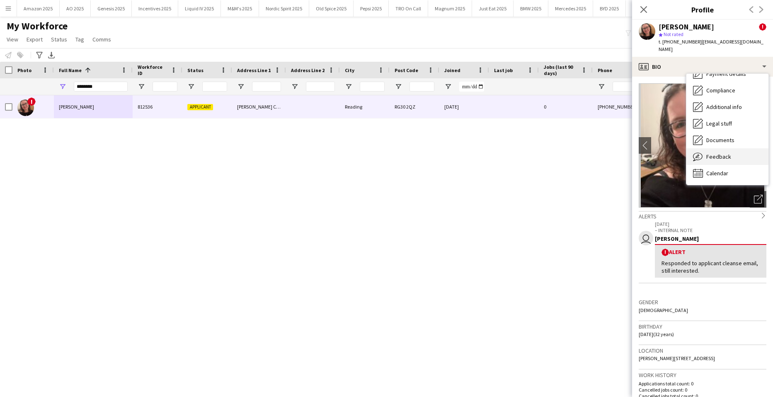
click at [736, 148] on div "Feedback Feedback" at bounding box center [727, 156] width 82 height 17
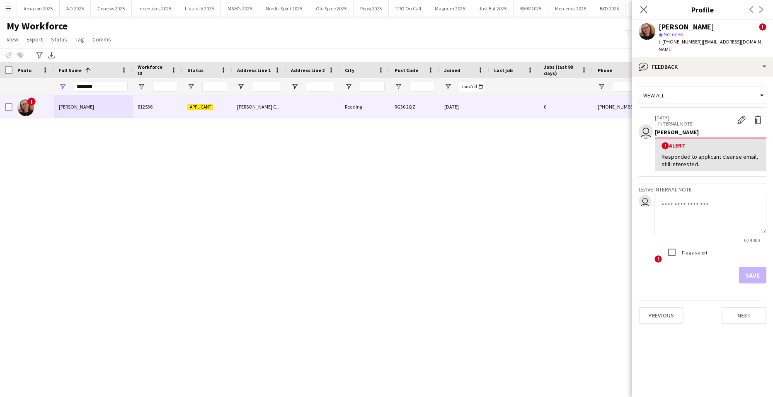
click at [690, 206] on textarea at bounding box center [710, 214] width 112 height 39
paste textarea "**********"
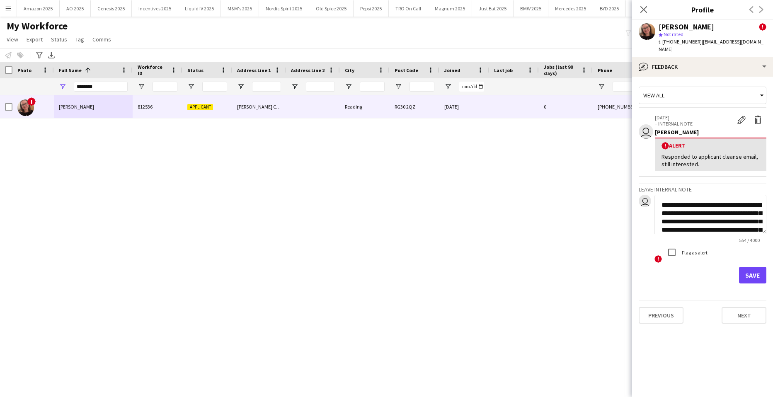
scroll to position [117, 0]
type textarea "**********"
click at [760, 269] on button "Save" at bounding box center [752, 275] width 27 height 17
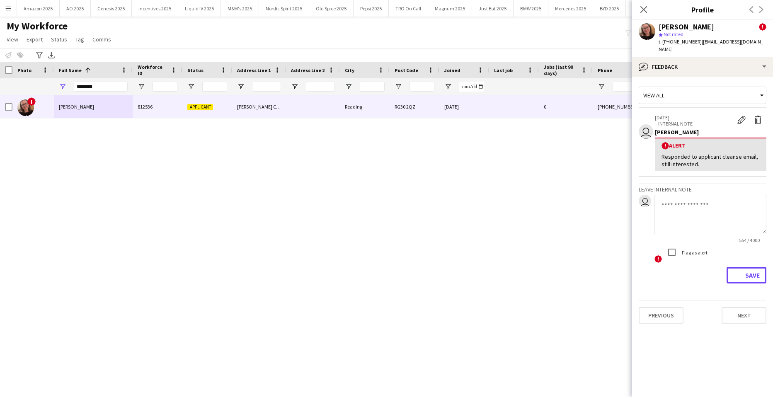
scroll to position [0, 0]
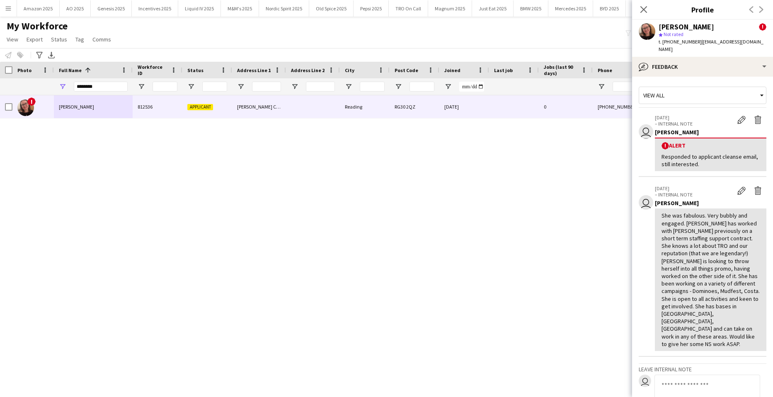
click at [94, 172] on div "! Amy Colburn 812536 Applicant Branagh Court Reading RG30 2QZ 01-09-2025 0 +447…" at bounding box center [374, 235] width 748 height 281
drag, startPoint x: 646, startPoint y: 8, endPoint x: 582, endPoint y: 115, distance: 124.5
click at [645, 8] on icon "Close pop-in" at bounding box center [643, 9] width 7 height 7
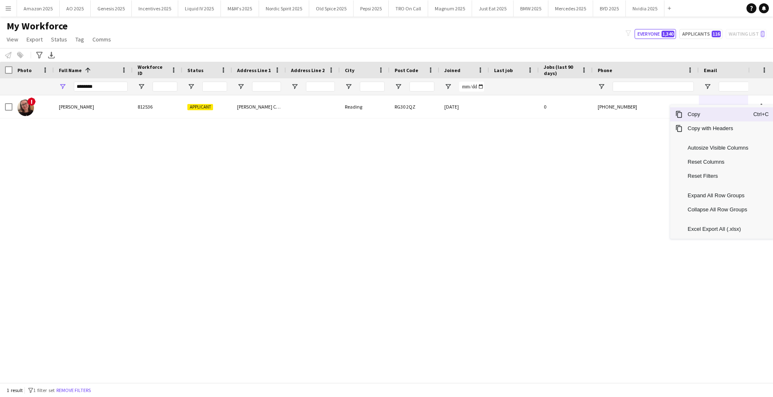
click at [720, 114] on span "Copy" at bounding box center [718, 114] width 70 height 14
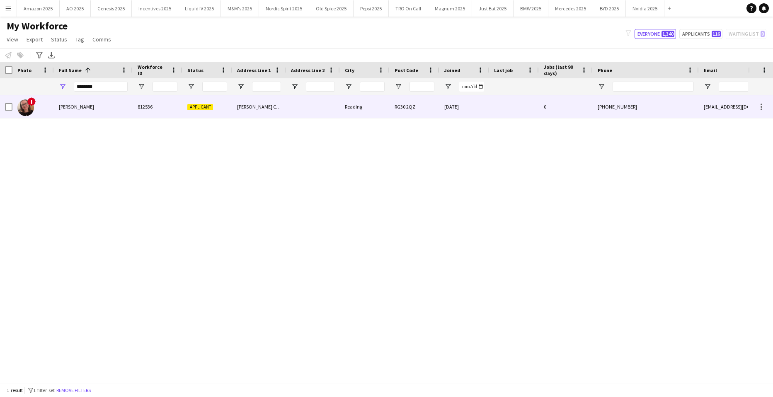
click at [73, 103] on div "Amy Colburn" at bounding box center [93, 106] width 79 height 23
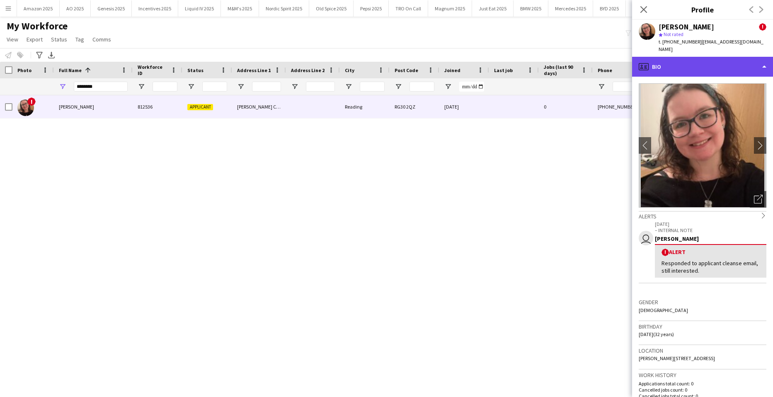
click at [716, 63] on div "profile Bio" at bounding box center [702, 67] width 141 height 20
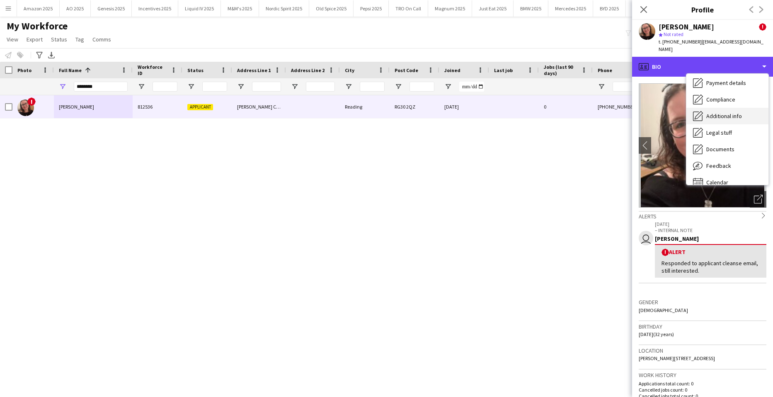
scroll to position [111, 0]
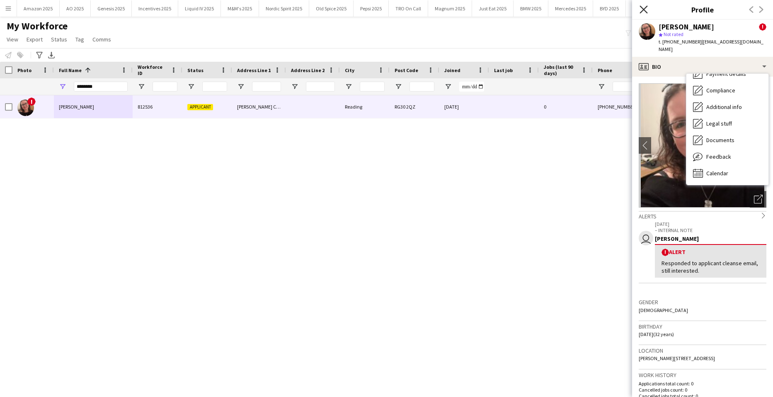
click at [645, 8] on icon at bounding box center [643, 9] width 8 height 8
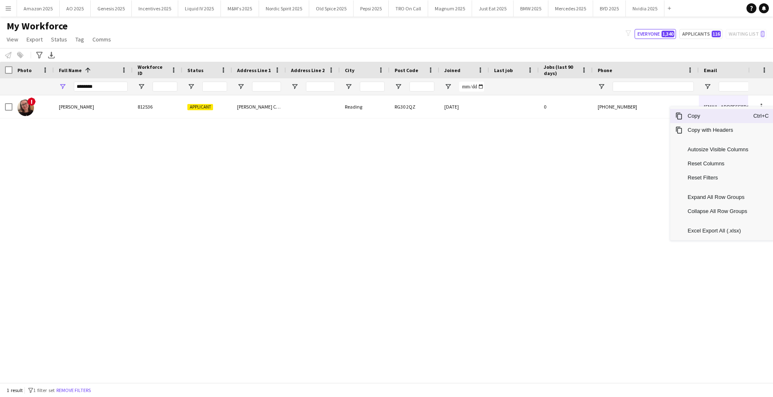
click at [715, 116] on span "Copy" at bounding box center [718, 116] width 70 height 14
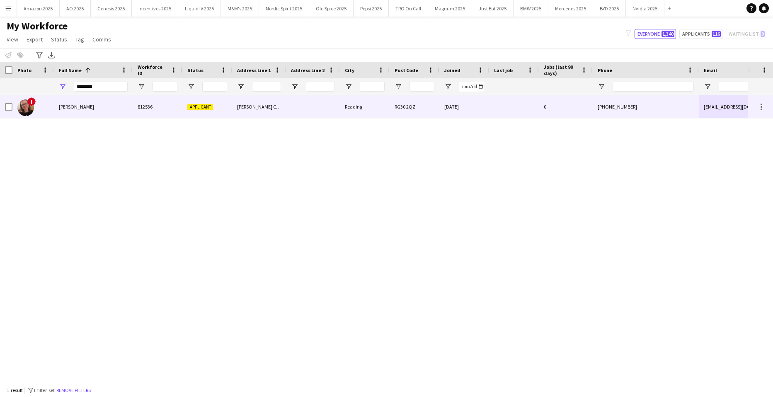
click at [89, 102] on div "Amy Colburn" at bounding box center [93, 106] width 79 height 23
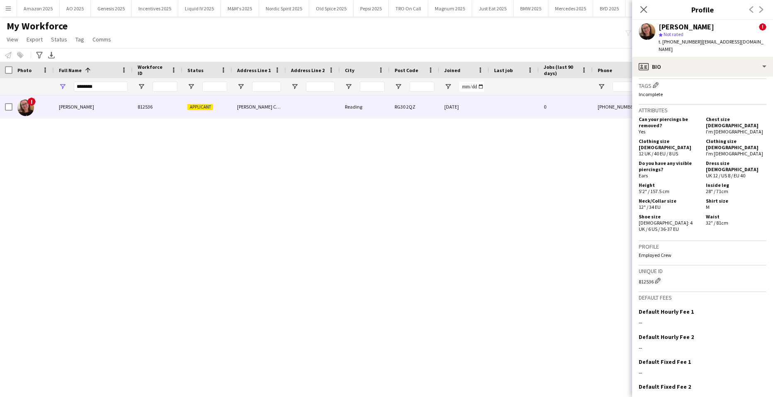
scroll to position [419, 0]
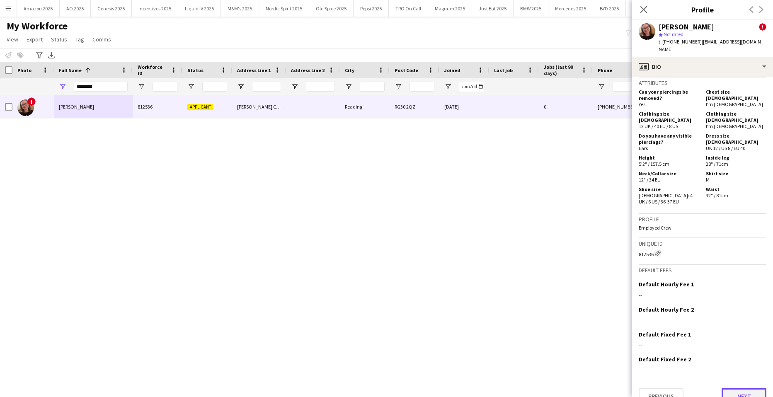
click at [743, 388] on button "Next" at bounding box center [743, 396] width 45 height 17
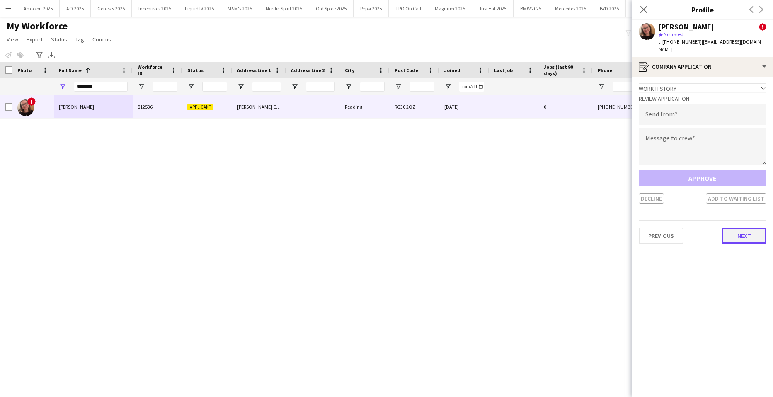
click at [736, 228] on button "Next" at bounding box center [743, 236] width 45 height 17
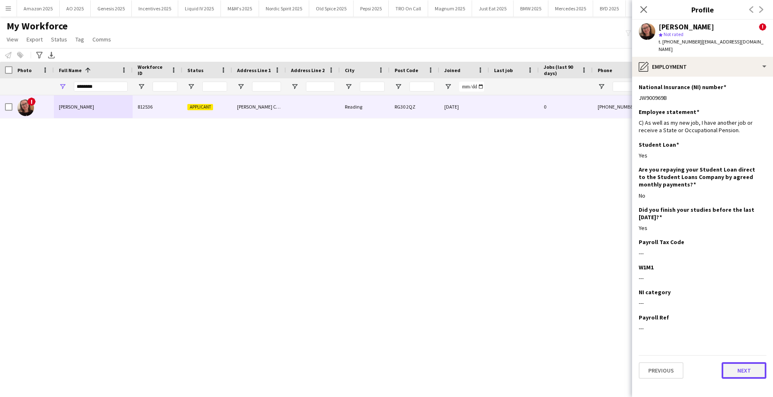
click at [745, 364] on button "Next" at bounding box center [743, 370] width 45 height 17
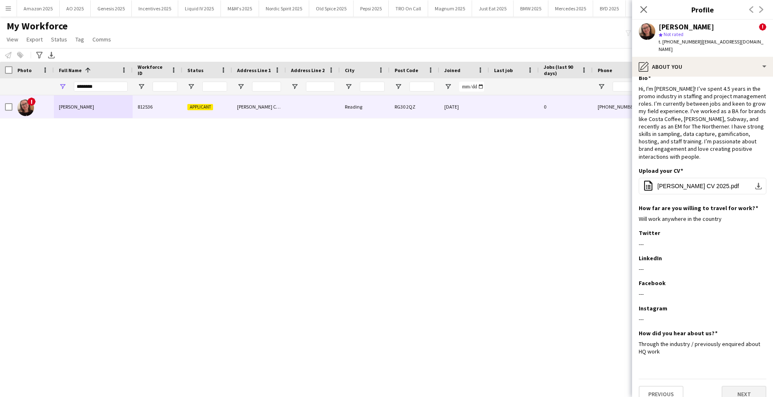
scroll to position [13, 0]
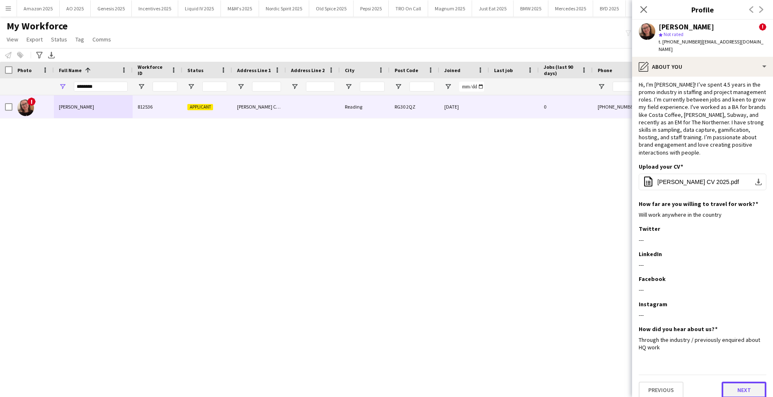
click at [747, 386] on button "Next" at bounding box center [743, 390] width 45 height 17
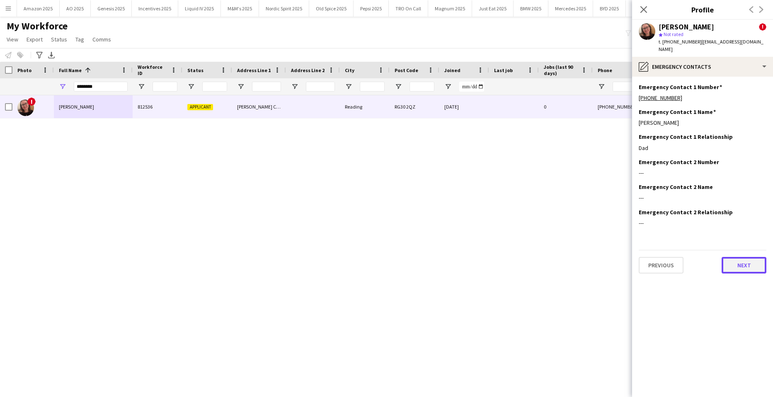
click at [744, 261] on button "Next" at bounding box center [743, 265] width 45 height 17
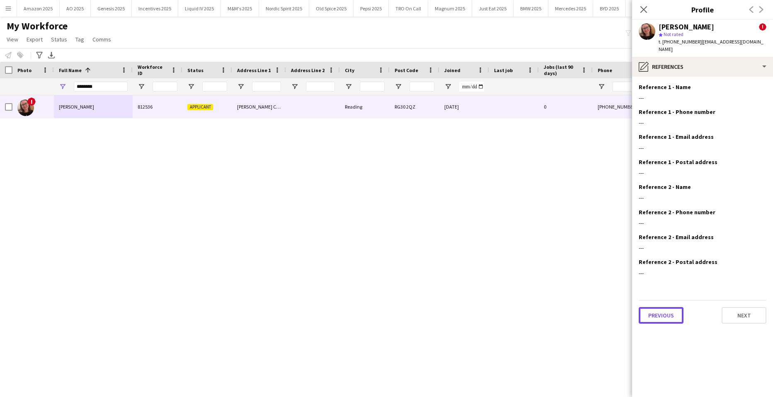
drag, startPoint x: 669, startPoint y: 307, endPoint x: 674, endPoint y: 306, distance: 5.0
click at [668, 307] on button "Previous" at bounding box center [661, 315] width 45 height 17
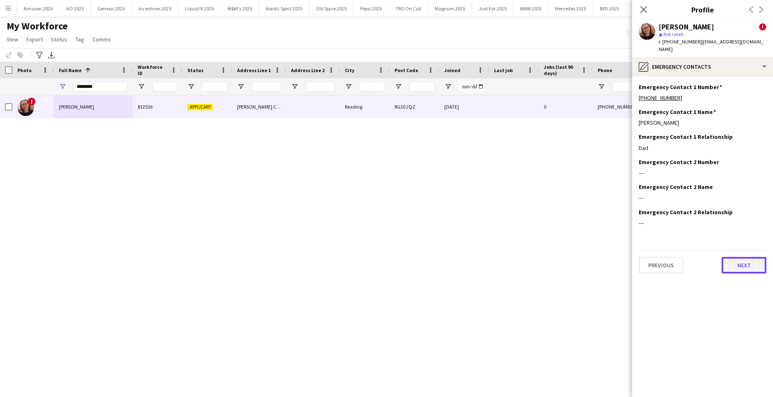
click at [748, 261] on button "Next" at bounding box center [743, 265] width 45 height 17
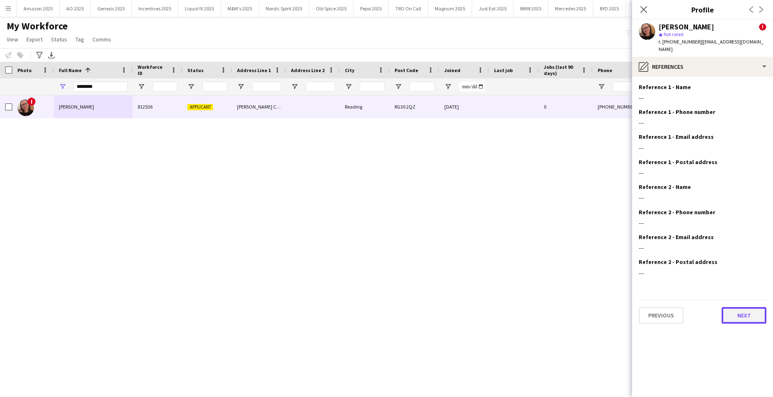
click at [743, 313] on button "Next" at bounding box center [743, 315] width 45 height 17
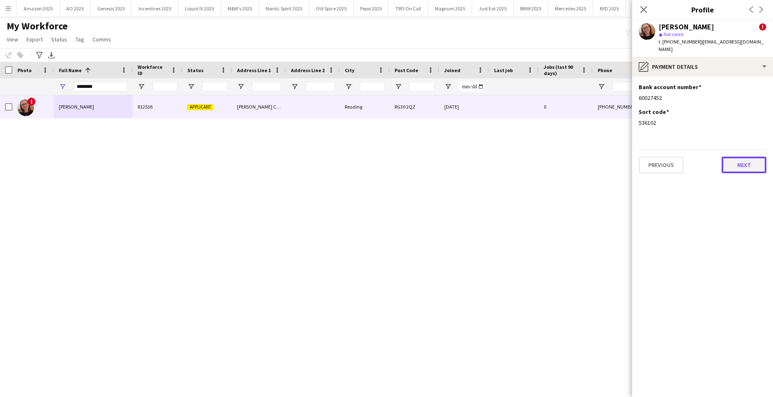
click at [750, 157] on button "Next" at bounding box center [743, 165] width 45 height 17
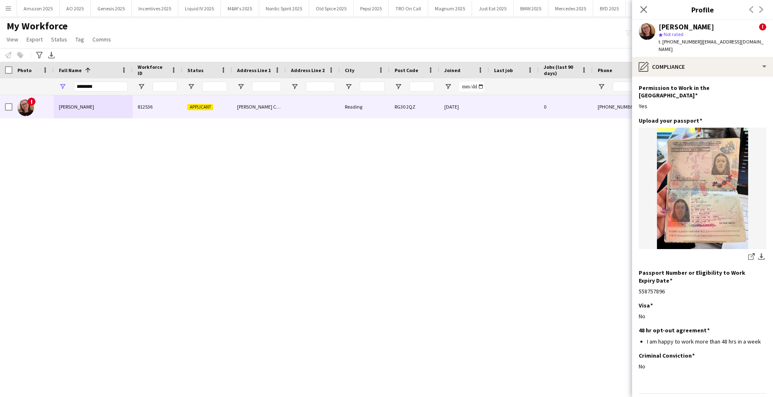
scroll to position [35, 0]
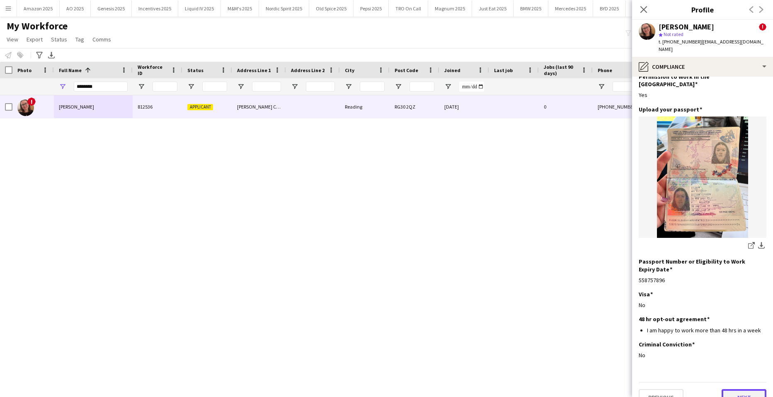
click at [748, 389] on button "Next" at bounding box center [743, 397] width 45 height 17
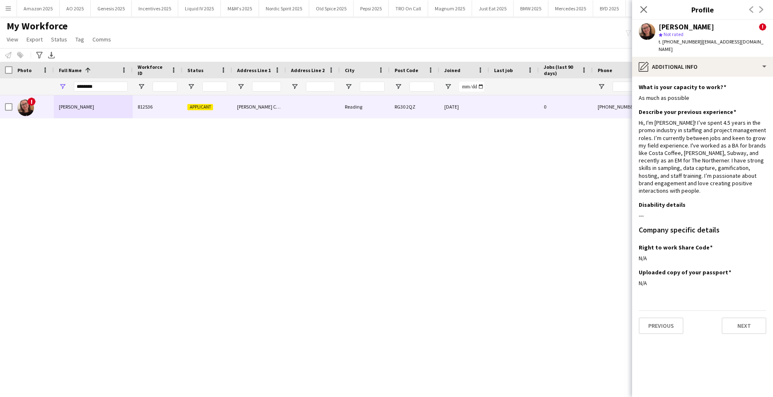
scroll to position [0, 0]
click at [743, 317] on button "Next" at bounding box center [743, 325] width 45 height 17
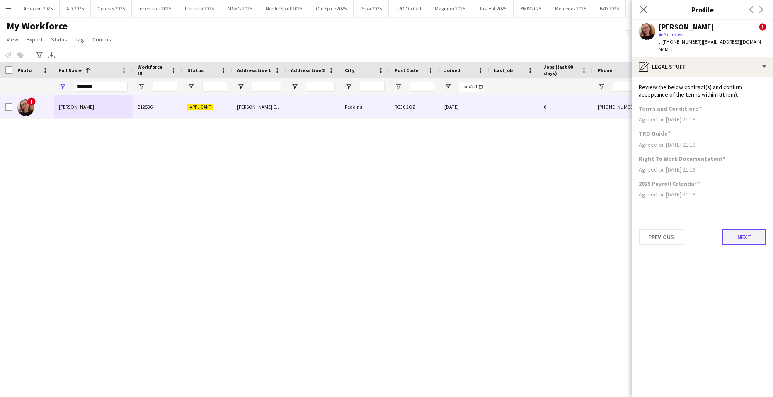
click at [748, 233] on button "Next" at bounding box center [743, 237] width 45 height 17
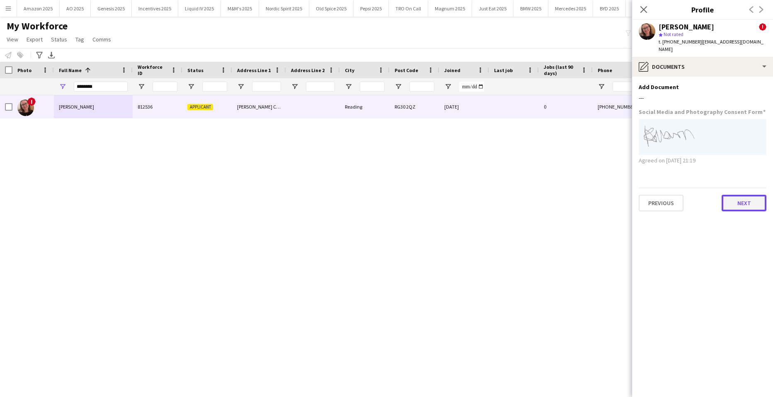
click at [745, 197] on button "Next" at bounding box center [743, 203] width 45 height 17
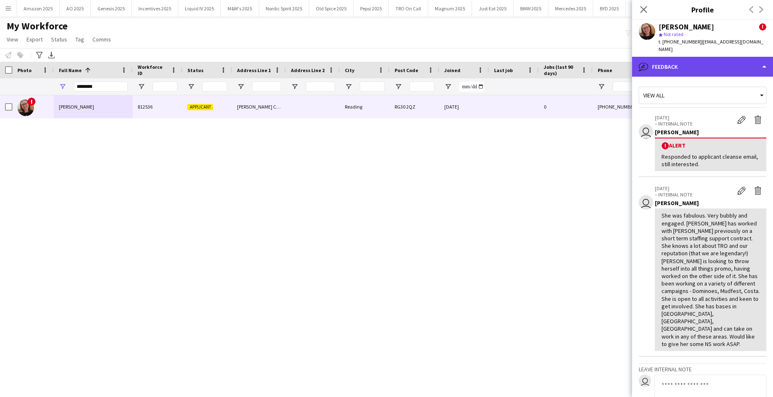
click at [716, 58] on div "bubble-pencil Feedback" at bounding box center [702, 67] width 141 height 20
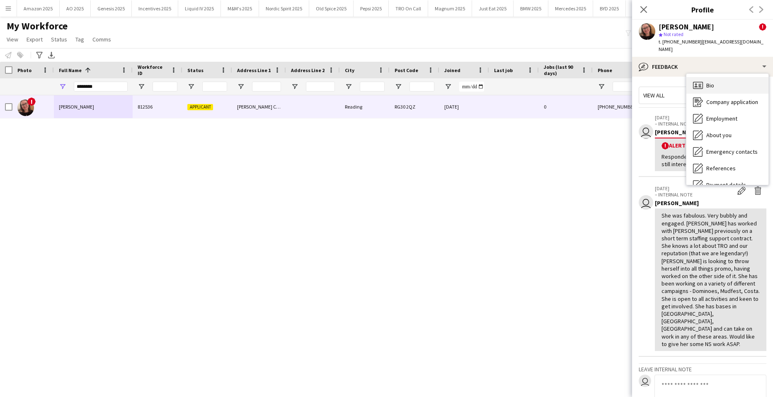
click at [723, 80] on div "Bio Bio" at bounding box center [727, 85] width 82 height 17
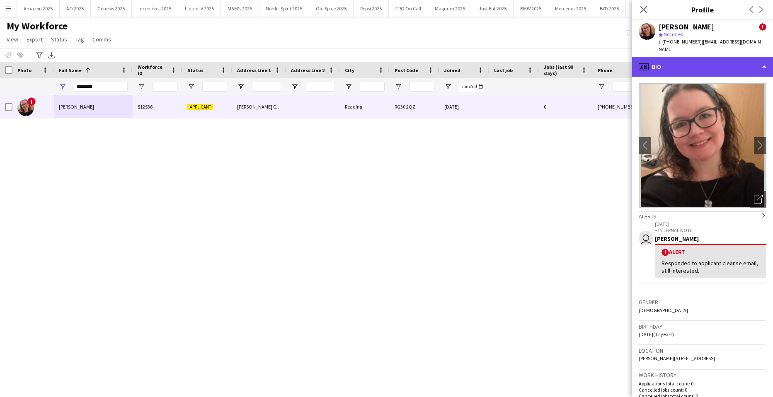
click at [724, 62] on div "profile Bio" at bounding box center [702, 67] width 141 height 20
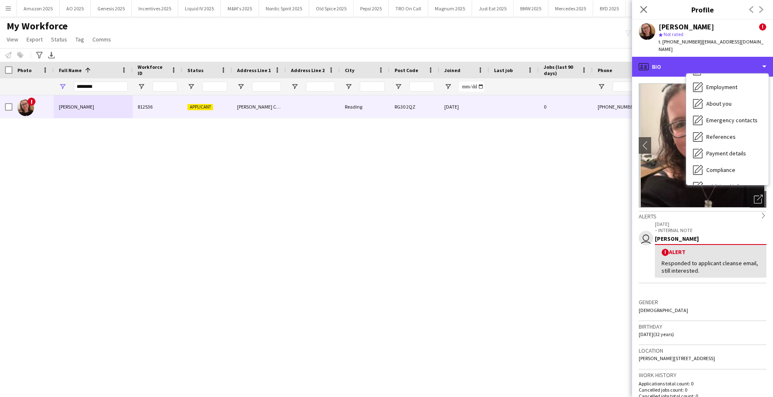
scroll to position [28, 0]
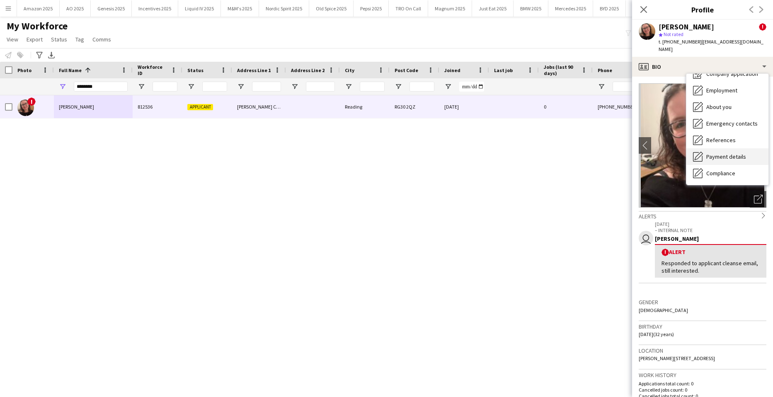
click at [733, 153] on span "Payment details" at bounding box center [726, 156] width 40 height 7
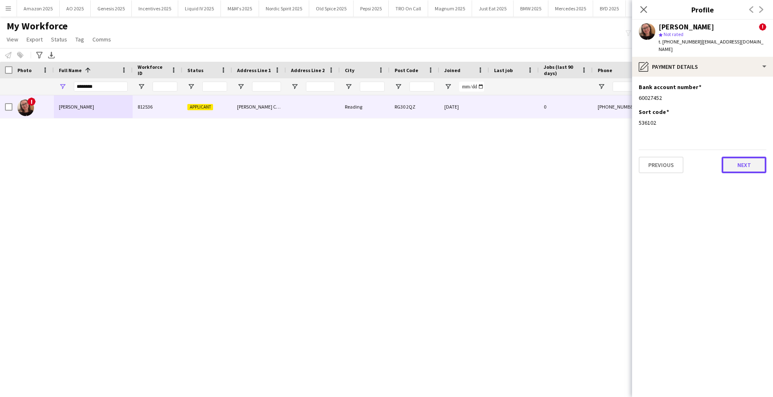
click at [740, 157] on button "Next" at bounding box center [743, 165] width 45 height 17
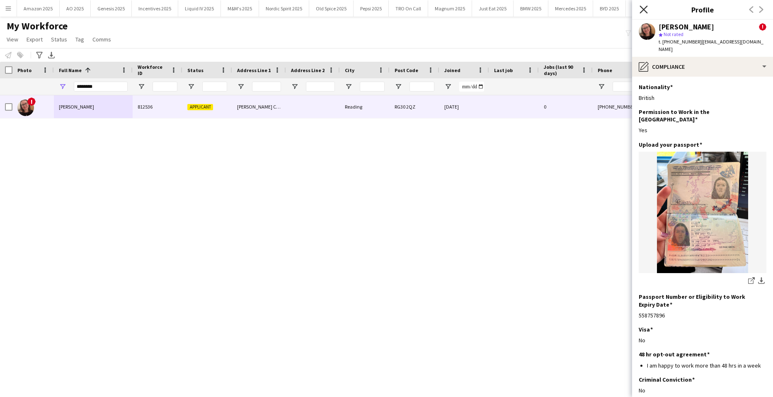
click at [644, 10] on icon "Close pop-in" at bounding box center [643, 9] width 8 height 8
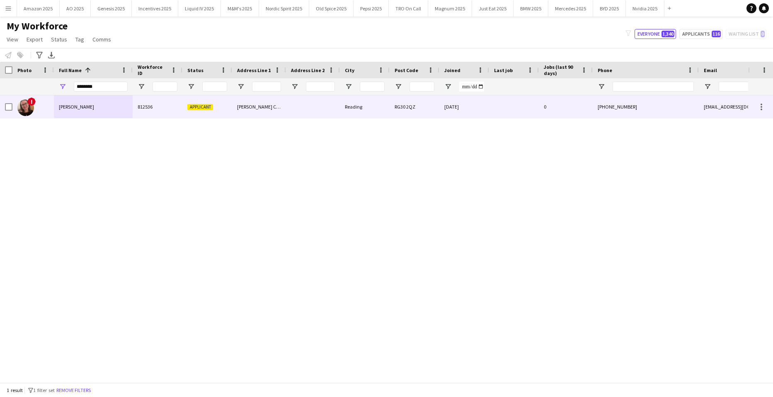
click at [87, 104] on div "Amy Colburn" at bounding box center [93, 106] width 79 height 23
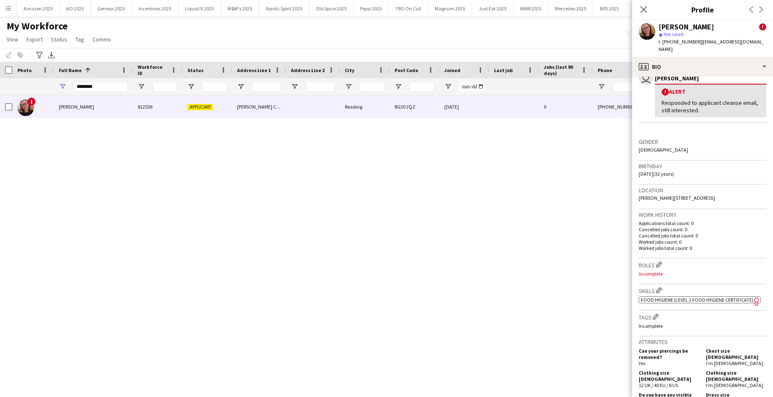
scroll to position [166, 0]
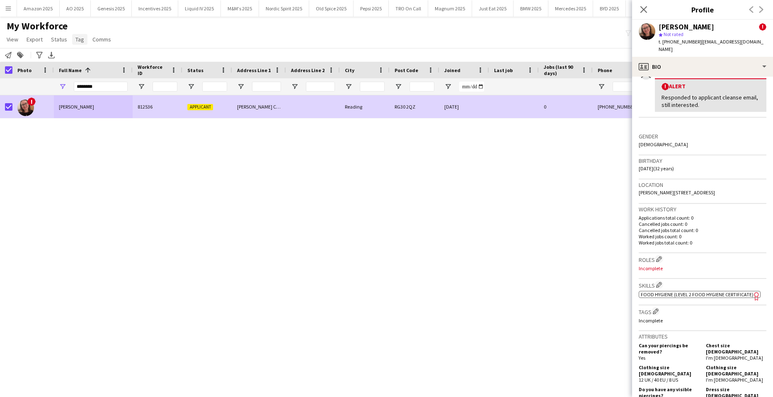
click at [78, 36] on span "Tag" at bounding box center [79, 39] width 9 height 7
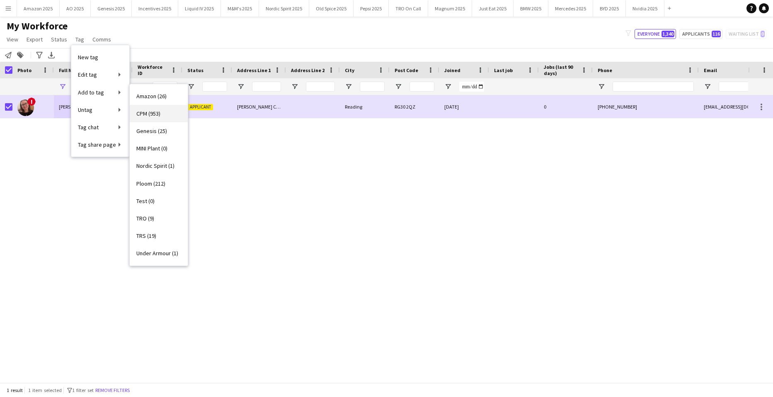
click at [160, 111] on span "CPM (953)" at bounding box center [148, 113] width 24 height 7
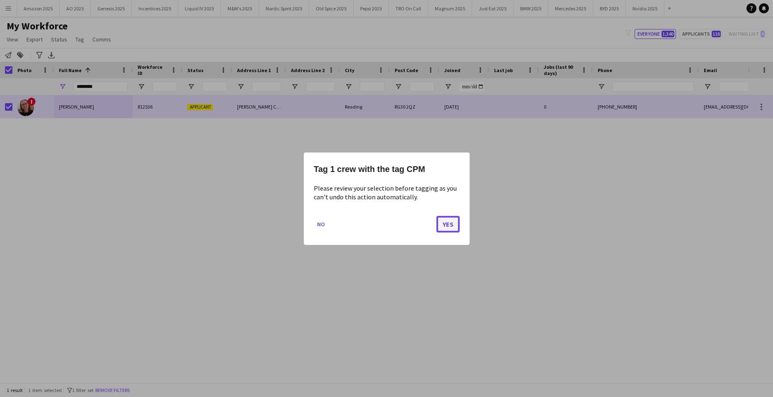
click at [441, 221] on button "Yes" at bounding box center [447, 223] width 23 height 17
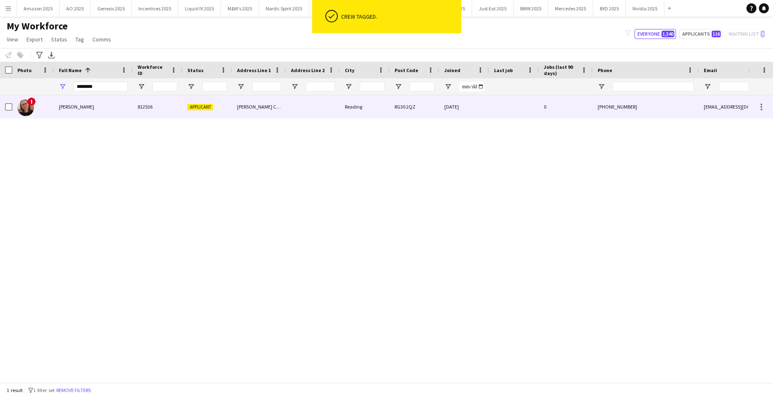
click at [75, 103] on div "Amy Colburn" at bounding box center [93, 106] width 79 height 23
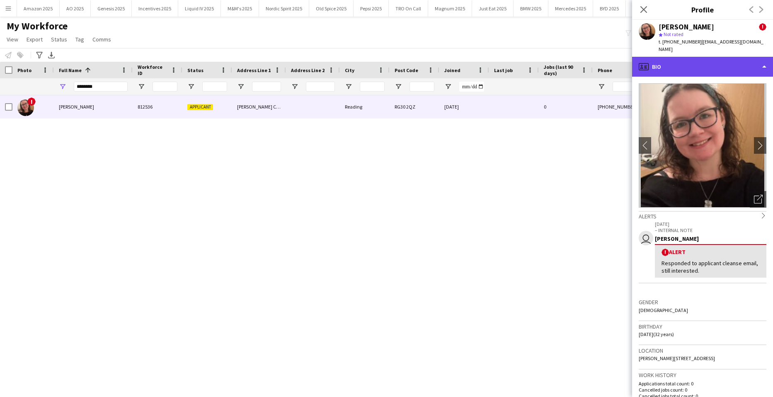
click at [737, 63] on div "profile Bio" at bounding box center [702, 67] width 141 height 20
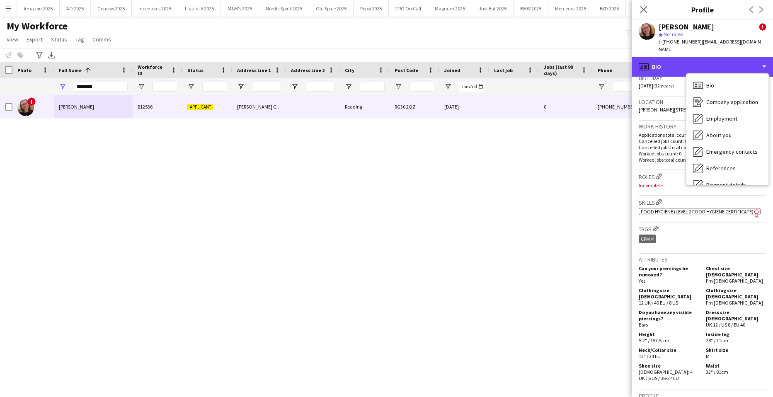
scroll to position [425, 0]
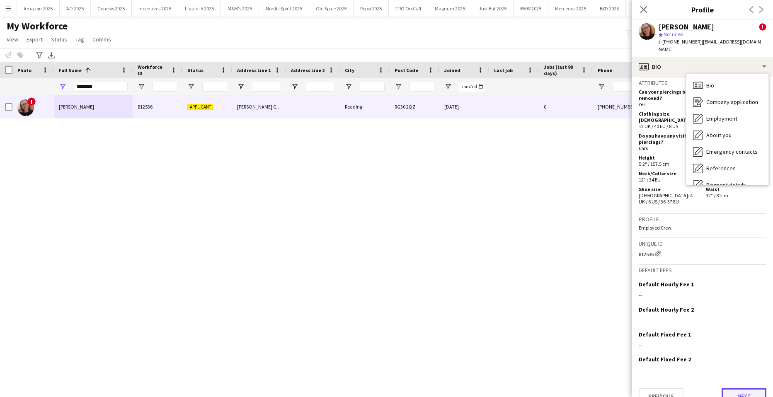
click at [738, 388] on button "Next" at bounding box center [743, 396] width 45 height 17
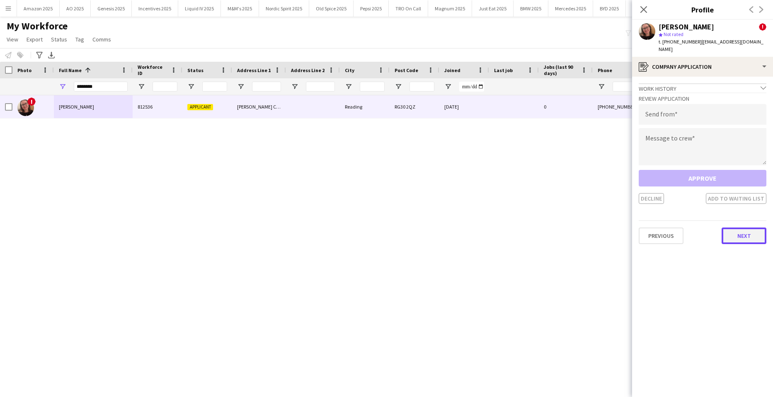
click at [736, 229] on button "Next" at bounding box center [743, 236] width 45 height 17
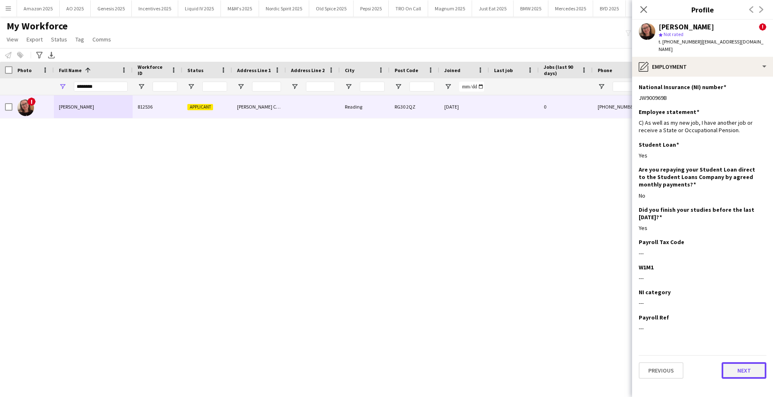
click at [746, 365] on button "Next" at bounding box center [743, 370] width 45 height 17
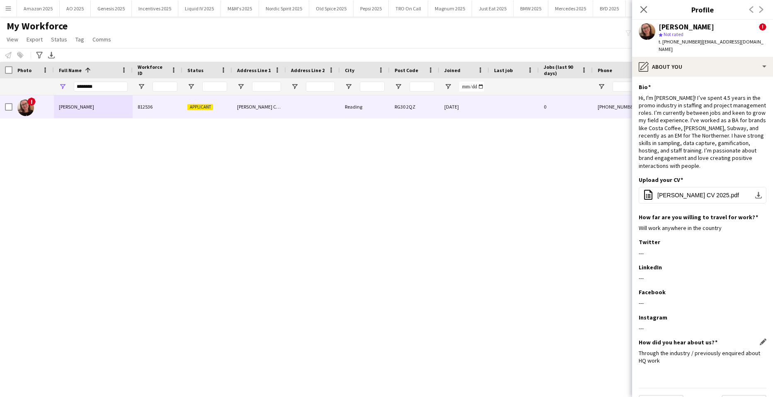
click at [745, 355] on div "Through the industry / previously enquired about HQ work" at bounding box center [703, 356] width 128 height 15
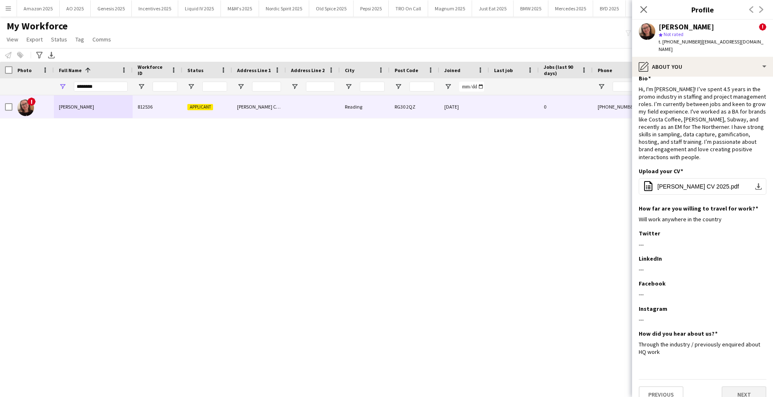
scroll to position [13, 0]
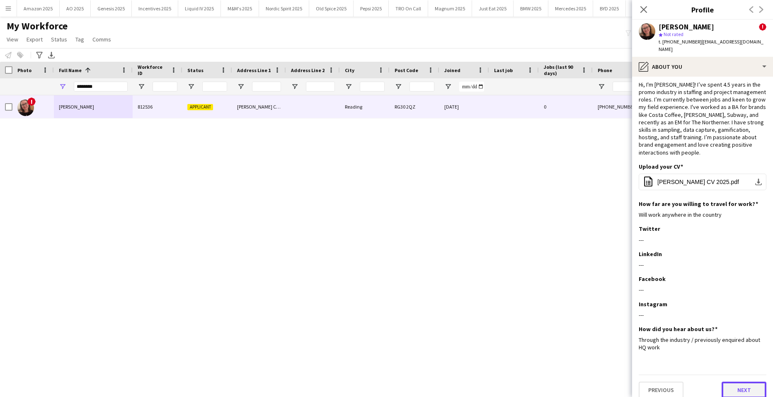
click at [747, 382] on button "Next" at bounding box center [743, 390] width 45 height 17
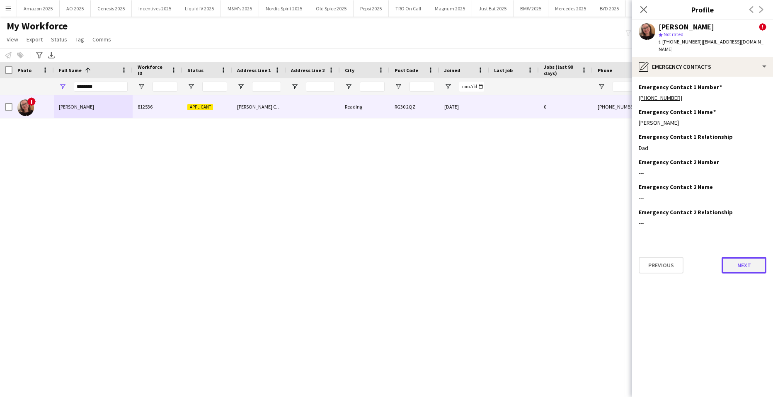
click at [740, 260] on button "Next" at bounding box center [743, 265] width 45 height 17
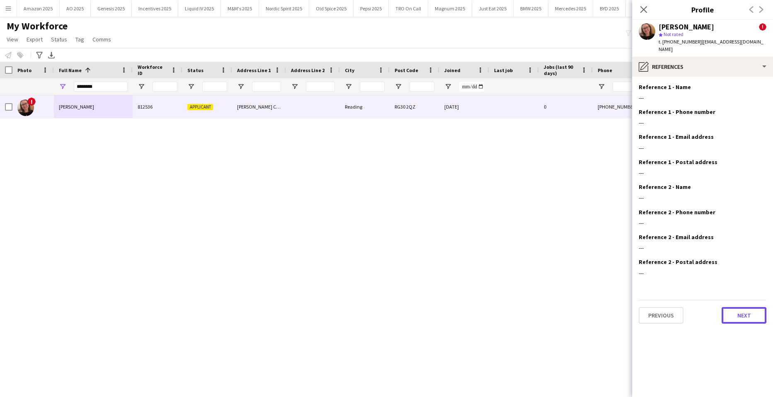
click at [751, 307] on button "Next" at bounding box center [743, 315] width 45 height 17
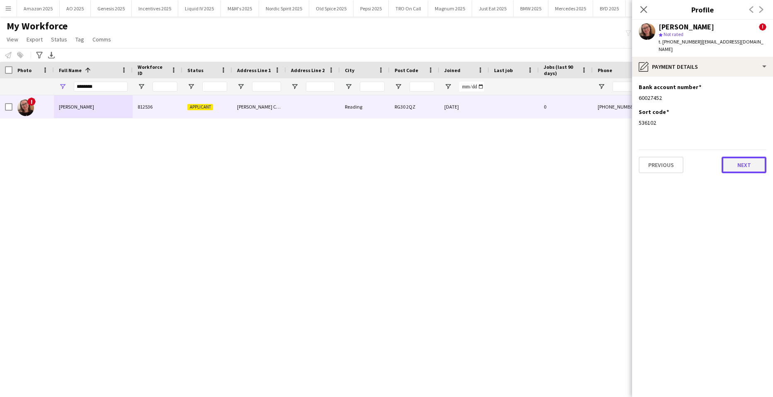
click at [754, 162] on button "Next" at bounding box center [743, 165] width 45 height 17
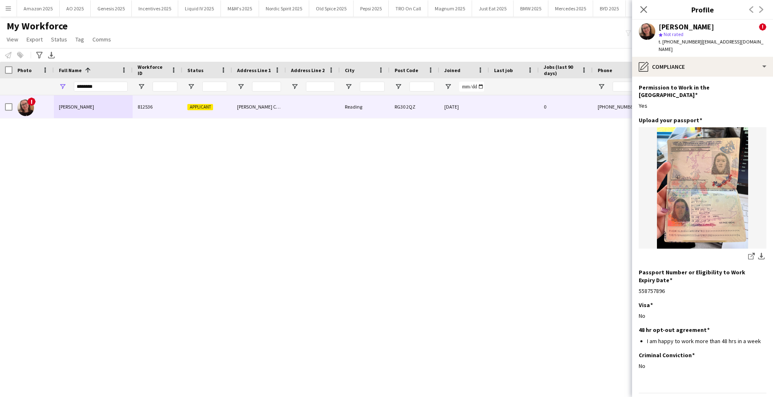
scroll to position [35, 0]
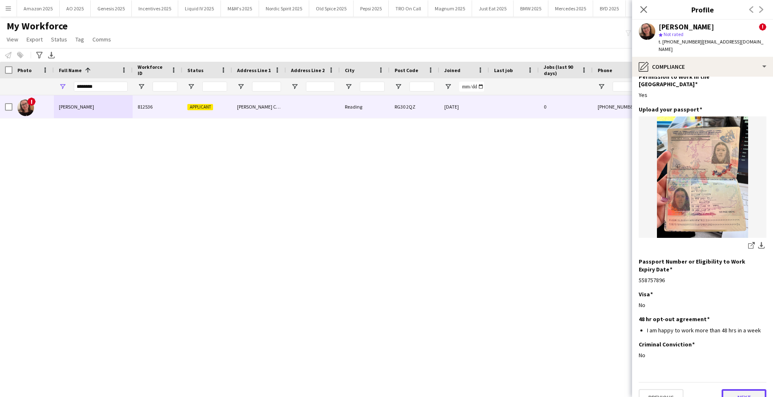
click at [735, 389] on button "Next" at bounding box center [743, 397] width 45 height 17
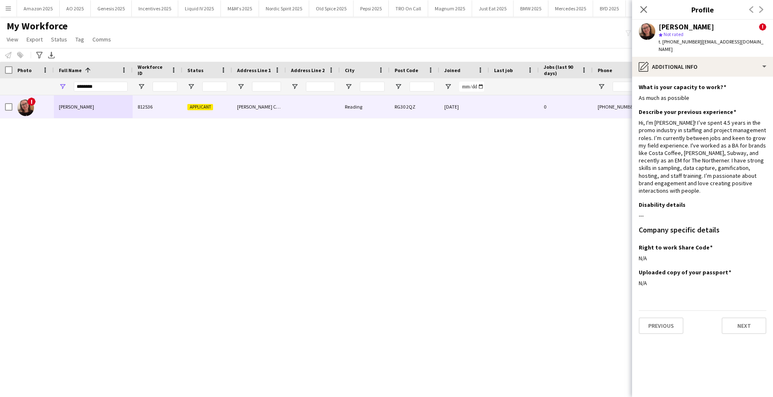
scroll to position [0, 0]
click at [744, 317] on button "Next" at bounding box center [743, 325] width 45 height 17
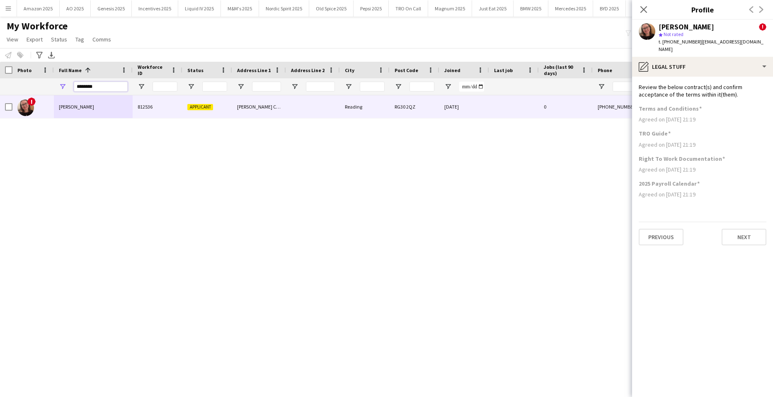
drag, startPoint x: 111, startPoint y: 85, endPoint x: -21, endPoint y: 101, distance: 132.7
click at [0, 101] on html "Menu Boards Boards Boards All jobs Status Workforce Workforce My Workforce Recr…" at bounding box center [386, 198] width 773 height 397
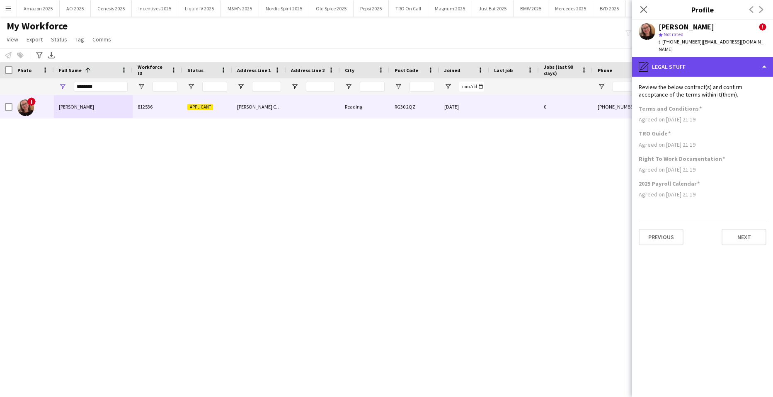
click at [735, 57] on div "pencil4 Legal stuff" at bounding box center [702, 67] width 141 height 20
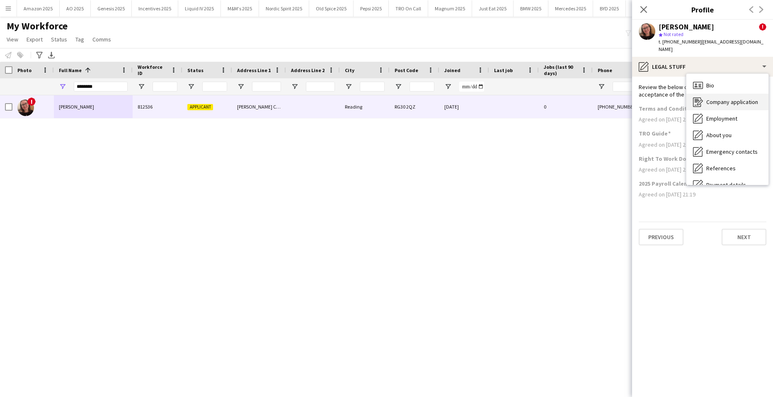
click at [741, 98] on span "Company application" at bounding box center [732, 101] width 52 height 7
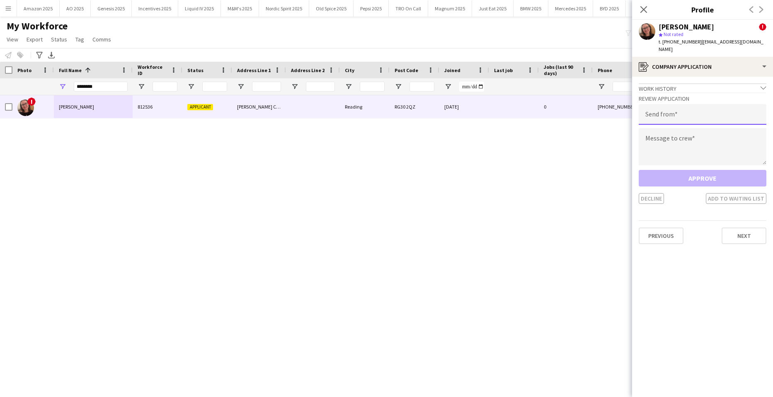
click at [689, 108] on input "email" at bounding box center [703, 114] width 128 height 21
type input "**********"
click at [662, 131] on textarea at bounding box center [703, 146] width 128 height 37
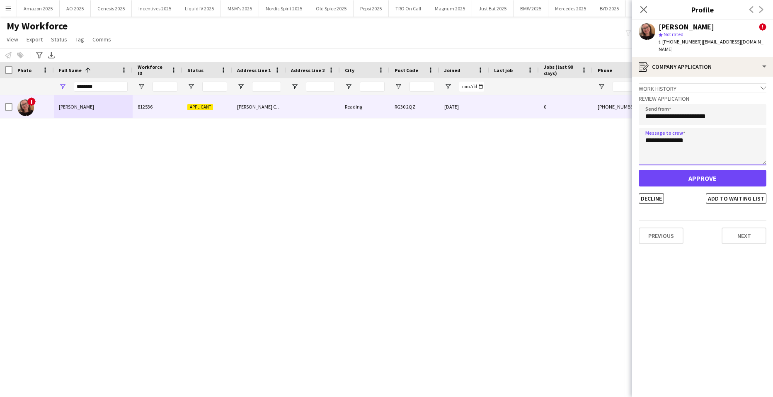
type textarea "**********"
click at [675, 174] on button "Approve" at bounding box center [703, 178] width 128 height 17
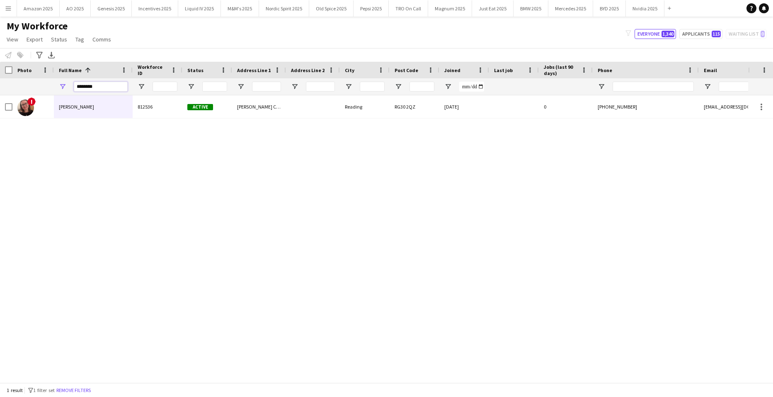
drag, startPoint x: 114, startPoint y: 87, endPoint x: -21, endPoint y: 80, distance: 134.9
click at [0, 80] on html "Menu Boards Boards Boards All jobs Status Workforce Workforce My Workforce Recr…" at bounding box center [386, 198] width 773 height 397
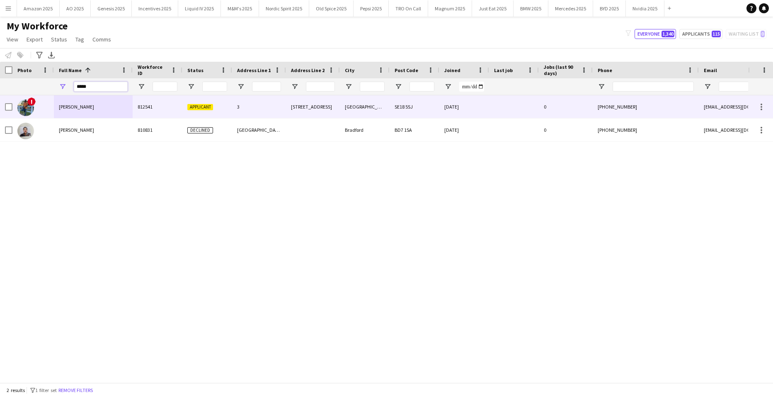
type input "*****"
click at [82, 104] on span "AKINKUNMI TAIWO" at bounding box center [76, 107] width 35 height 6
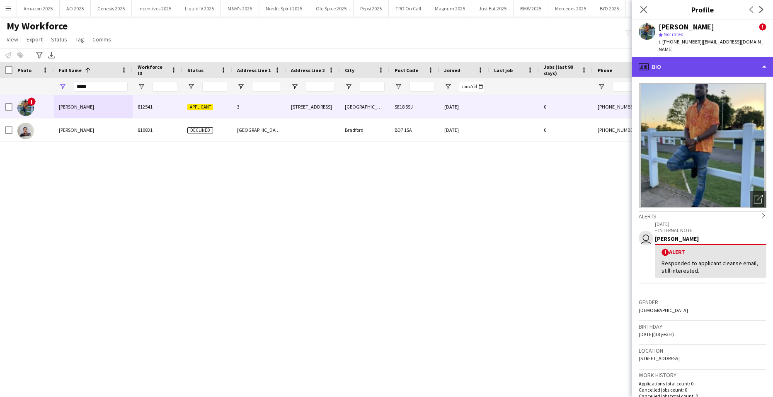
click at [752, 57] on div "profile Bio" at bounding box center [702, 67] width 141 height 20
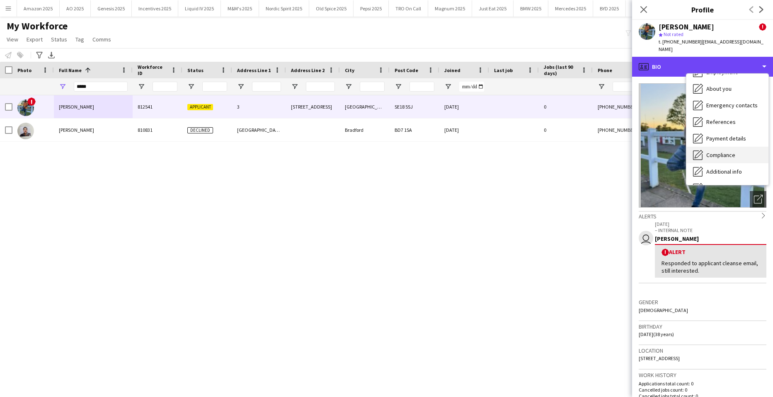
scroll to position [111, 0]
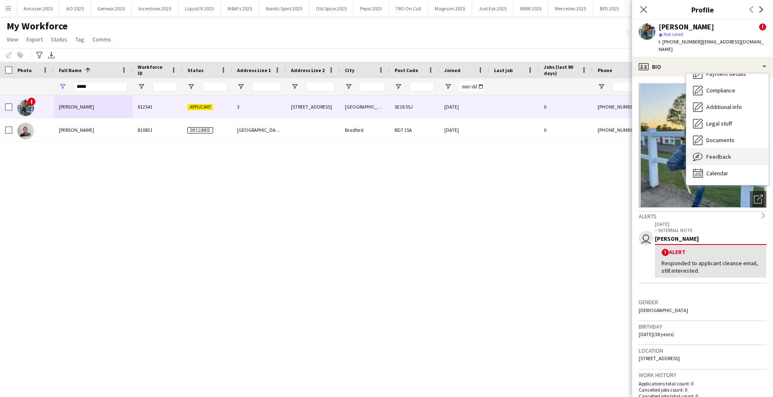
click at [731, 149] on div "Feedback Feedback" at bounding box center [727, 156] width 82 height 17
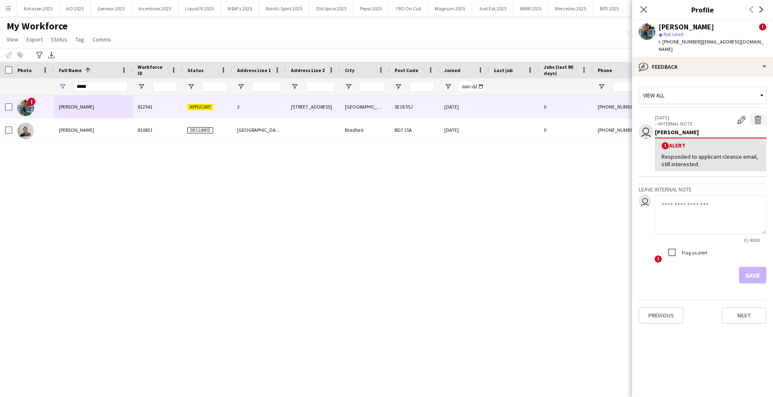
click at [756, 116] on app-icon "Delete alert" at bounding box center [758, 120] width 8 height 8
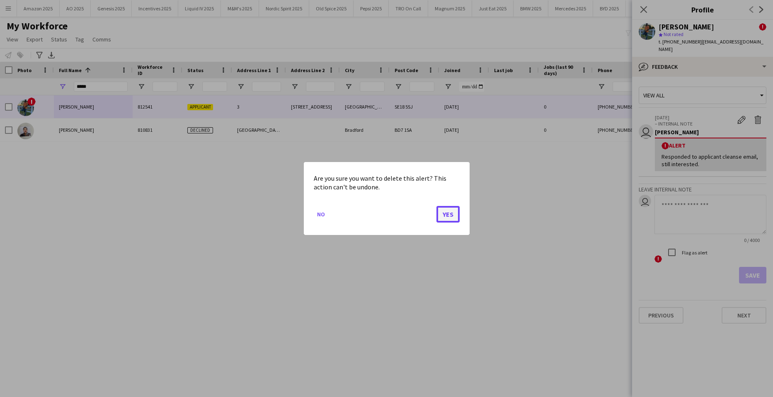
click at [450, 215] on button "Yes" at bounding box center [447, 214] width 23 height 17
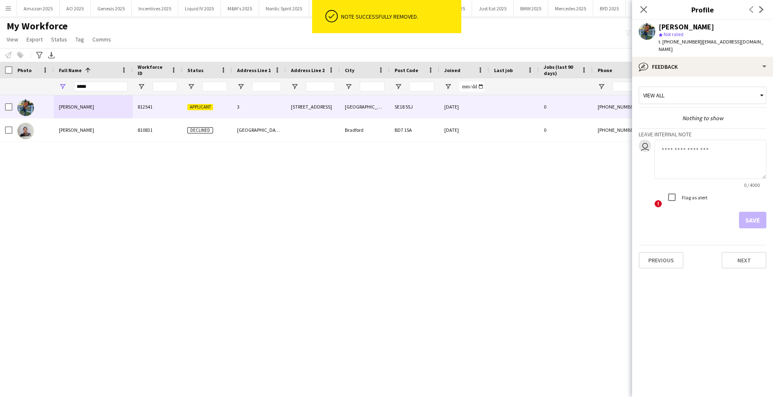
click at [678, 147] on textarea at bounding box center [710, 159] width 112 height 39
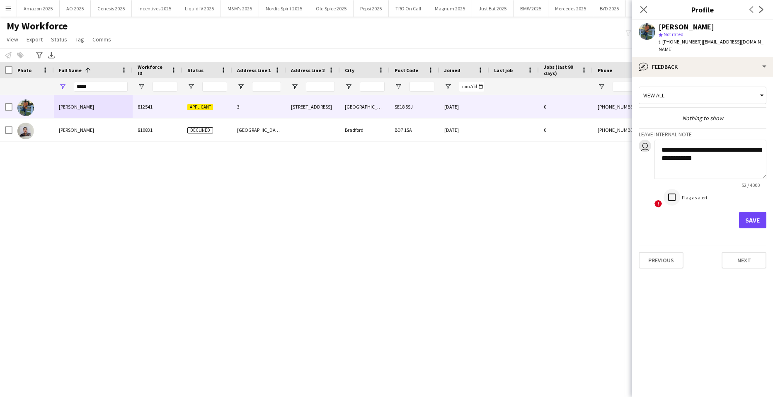
type textarea "**********"
click at [757, 212] on button "Save" at bounding box center [752, 220] width 27 height 17
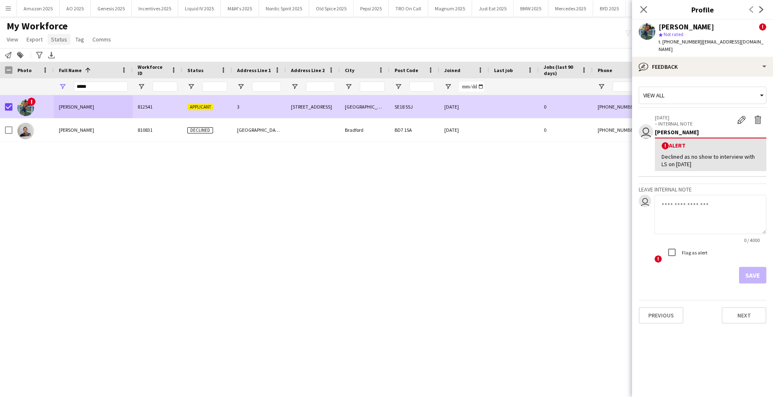
click at [57, 40] on span "Status" at bounding box center [59, 39] width 16 height 7
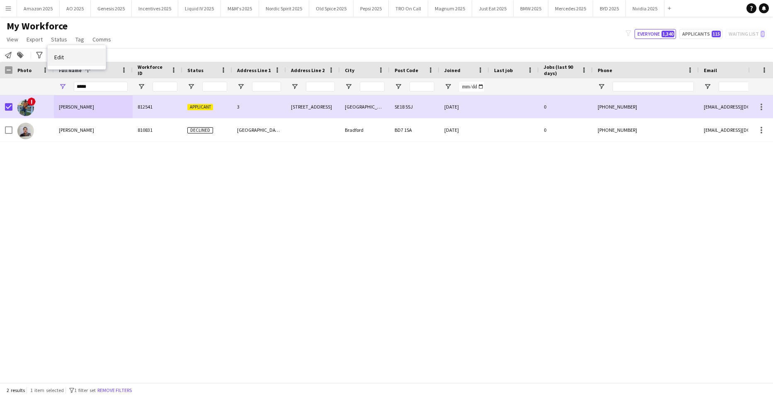
click at [70, 60] on link "Edit" at bounding box center [77, 56] width 58 height 17
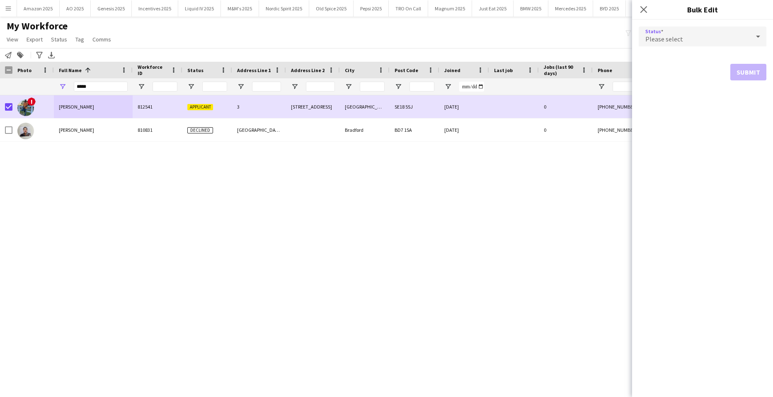
click at [762, 32] on icon at bounding box center [758, 36] width 10 height 17
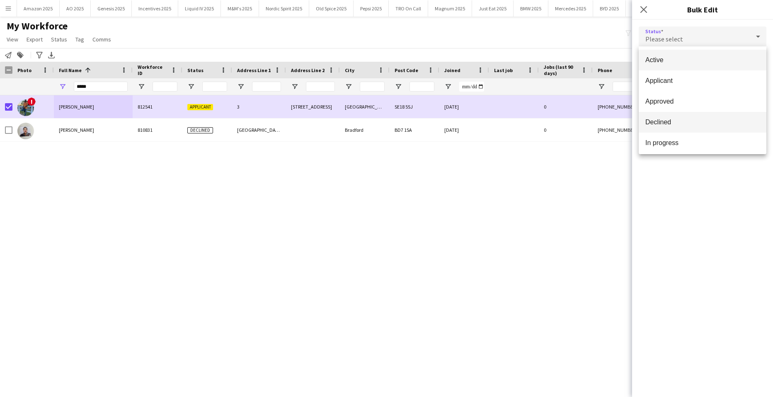
click at [711, 123] on span "Declined" at bounding box center [702, 122] width 114 height 8
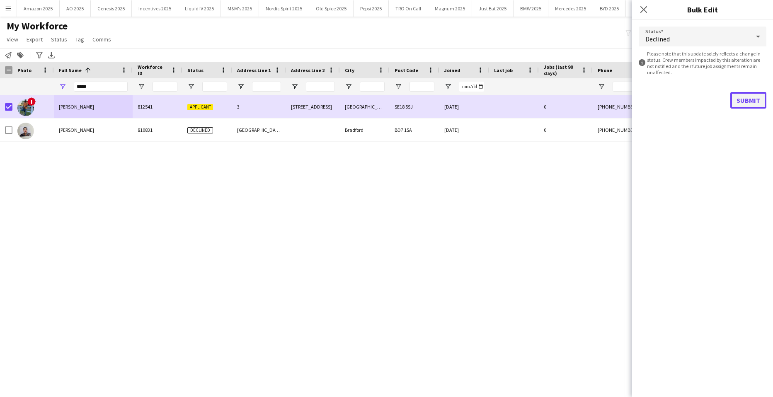
click at [740, 99] on button "Submit" at bounding box center [748, 100] width 36 height 17
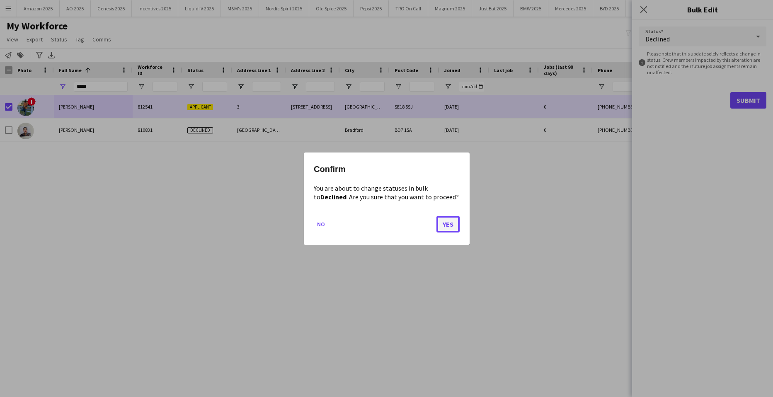
click at [453, 221] on button "Yes" at bounding box center [447, 223] width 23 height 17
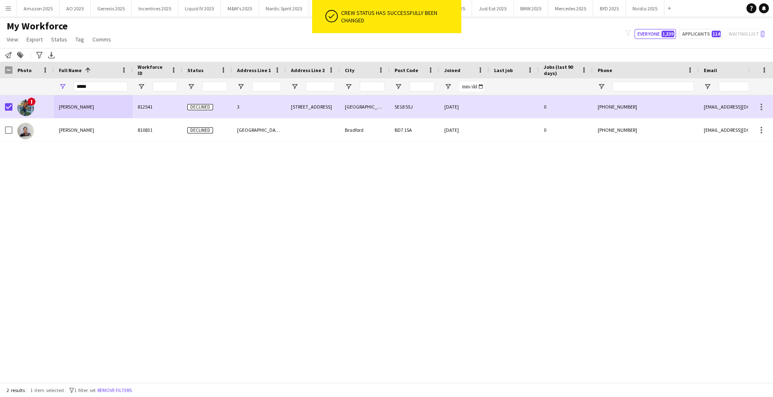
click at [521, 250] on div "! AKINKUNMI TAIWO 812541 Declined 3 3 BREWHOUSE ROAD LONDON SE18 5SJ 03-09-2025…" at bounding box center [374, 235] width 748 height 281
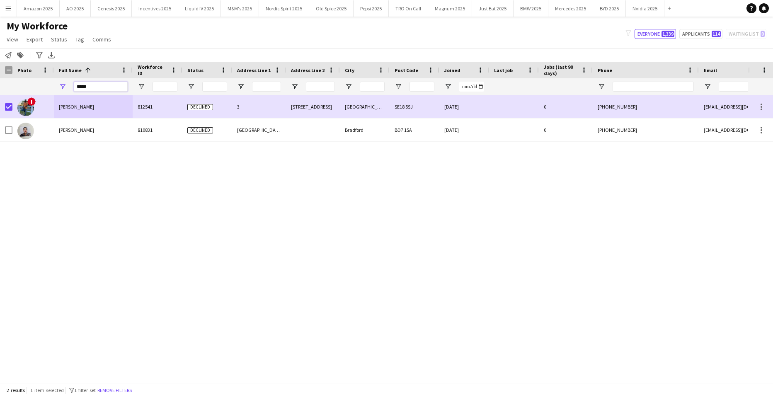
drag, startPoint x: 103, startPoint y: 85, endPoint x: -21, endPoint y: 69, distance: 125.0
click at [0, 69] on html "Menu Boards Boards Boards All jobs Status Workforce Workforce My Workforce Recr…" at bounding box center [386, 198] width 773 height 397
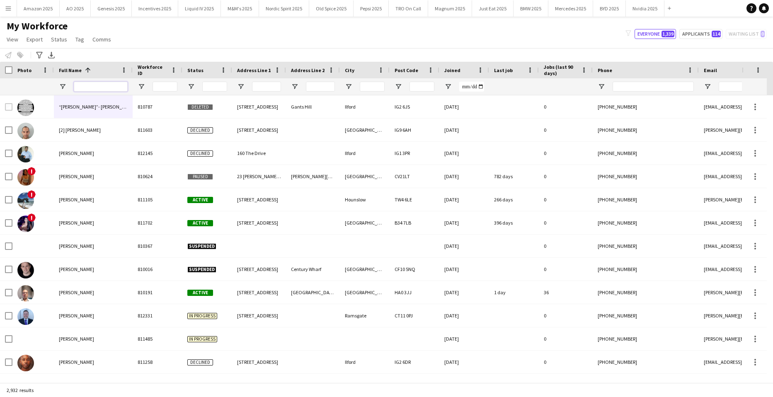
click at [106, 85] on input "Full Name Filter Input" at bounding box center [101, 87] width 54 height 10
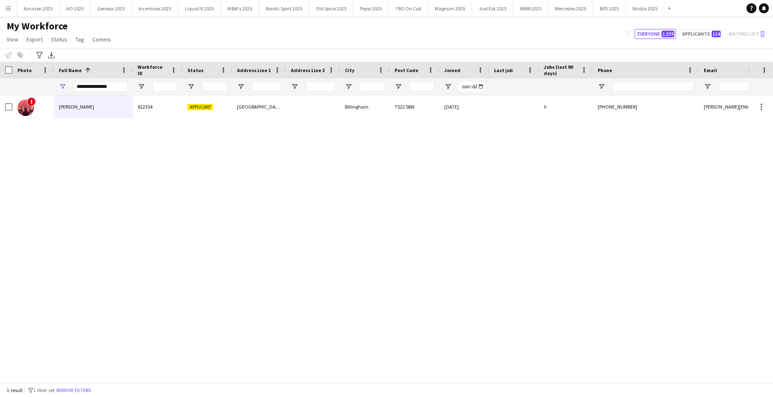
drag, startPoint x: 219, startPoint y: 211, endPoint x: 111, endPoint y: 148, distance: 125.0
click at [210, 208] on div "! Chloe Wilkinson 812354 Applicant Rudston Avenue Billingham TS22 5BN 09-05-202…" at bounding box center [374, 235] width 748 height 281
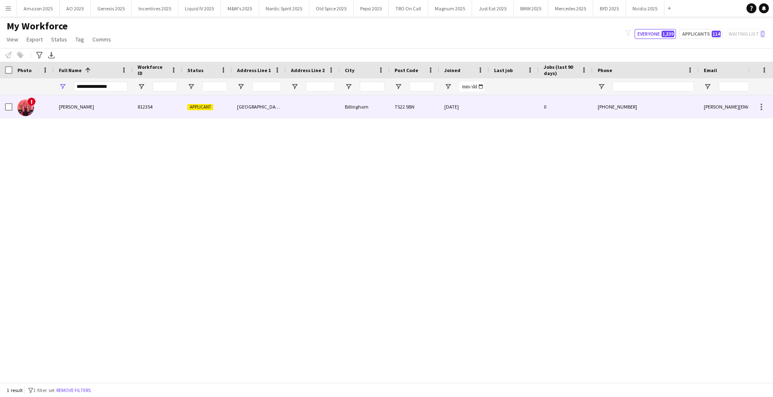
click at [66, 111] on div "Chloe Wilkinson" at bounding box center [93, 106] width 79 height 23
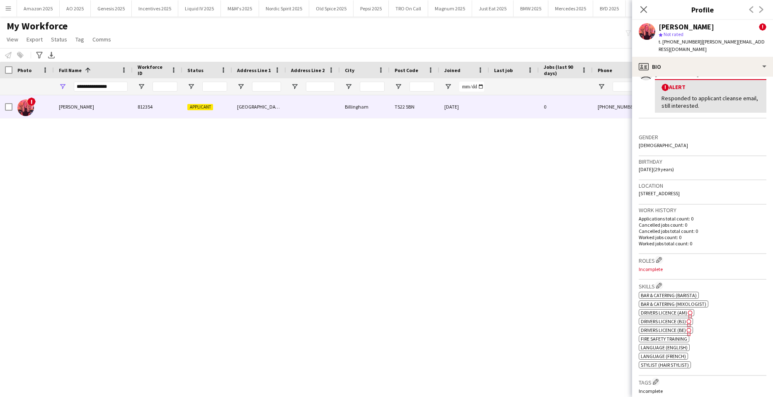
scroll to position [166, 0]
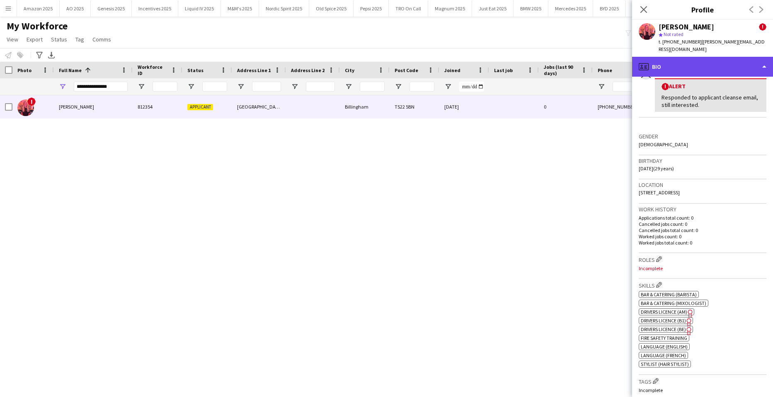
click at [755, 61] on div "profile Bio" at bounding box center [702, 67] width 141 height 20
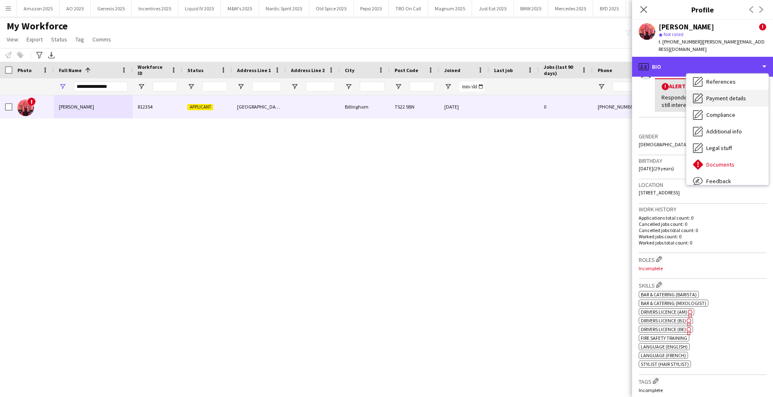
scroll to position [111, 0]
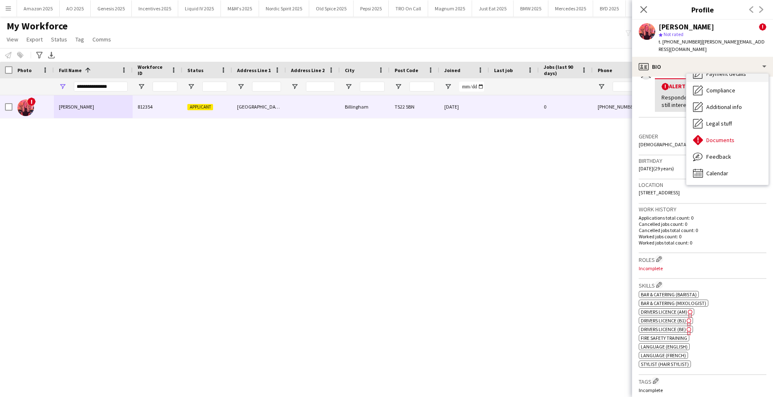
click at [737, 132] on div "Documents Documents" at bounding box center [727, 140] width 82 height 17
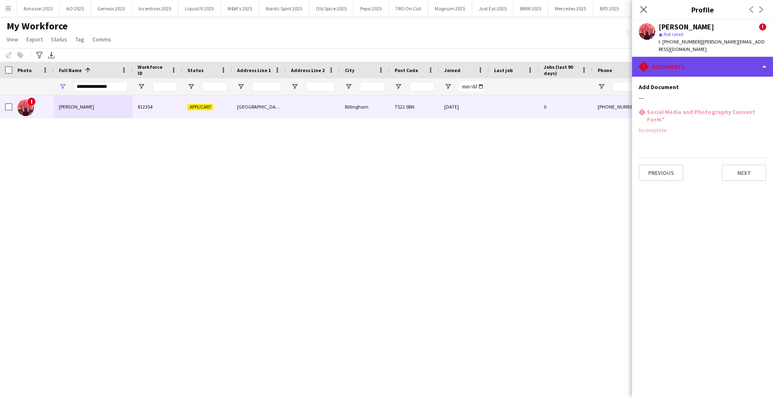
click at [762, 57] on div "rhombus-alert Documents" at bounding box center [702, 67] width 141 height 20
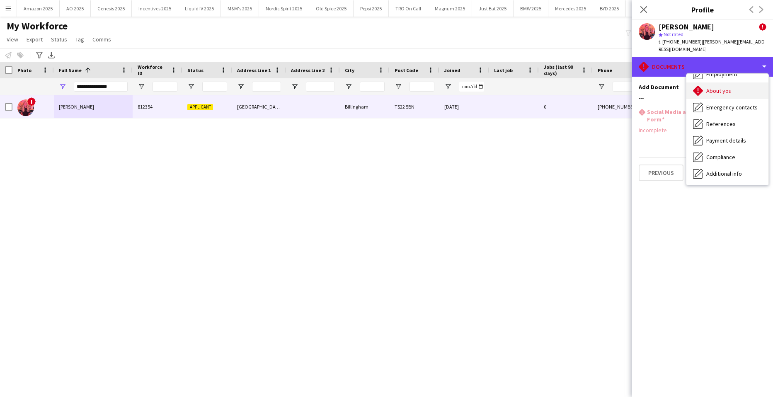
scroll to position [0, 0]
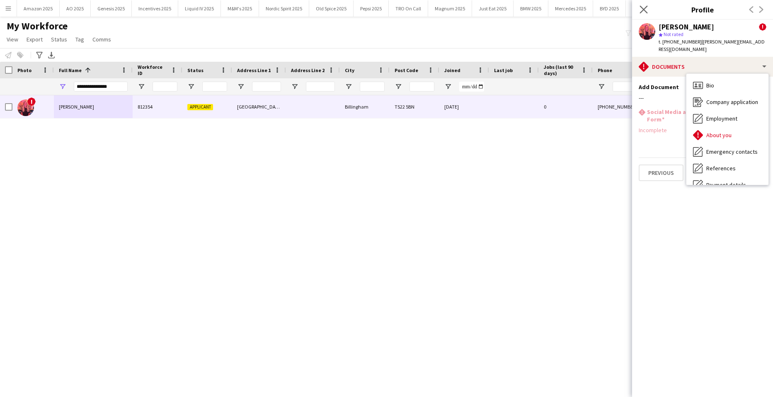
click at [648, 8] on app-icon "Close pop-in" at bounding box center [644, 10] width 12 height 12
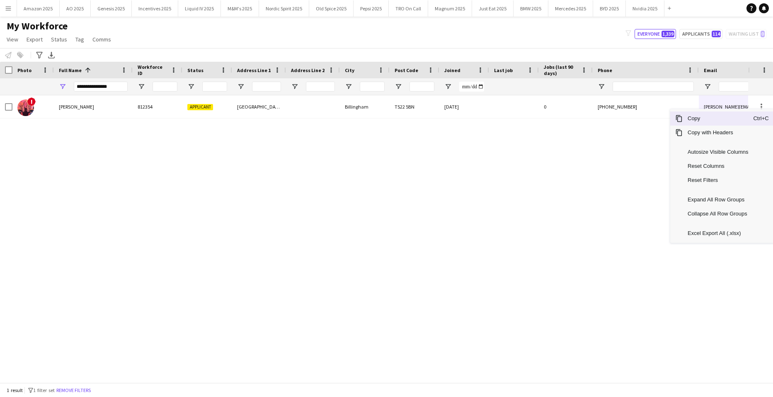
click at [728, 122] on span "Copy" at bounding box center [718, 118] width 70 height 14
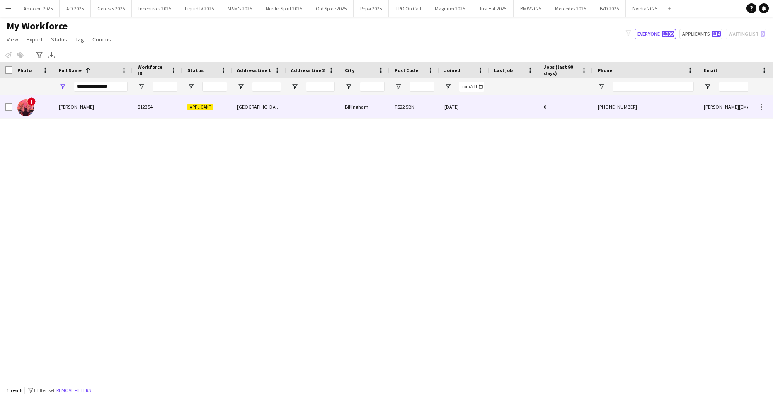
click at [63, 106] on span "Chloe Wilkinson" at bounding box center [76, 107] width 35 height 6
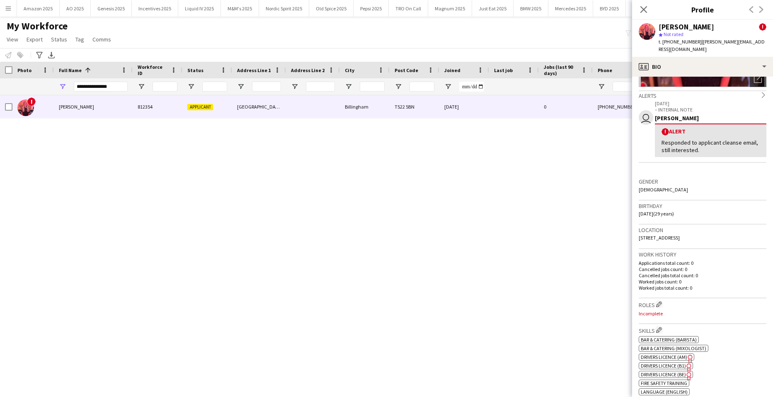
scroll to position [166, 0]
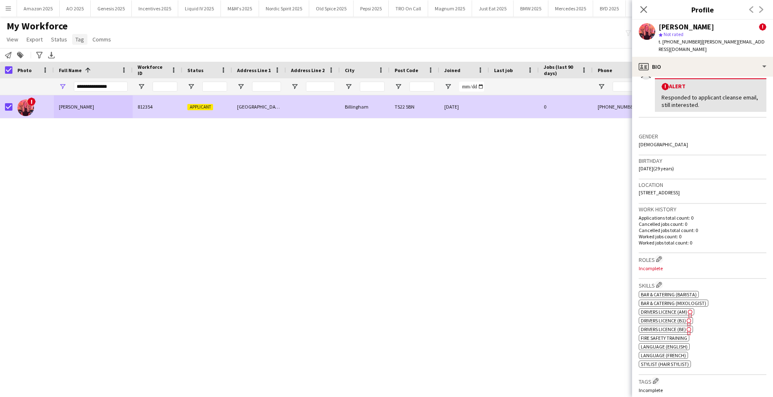
click at [79, 41] on span "Tag" at bounding box center [79, 39] width 9 height 7
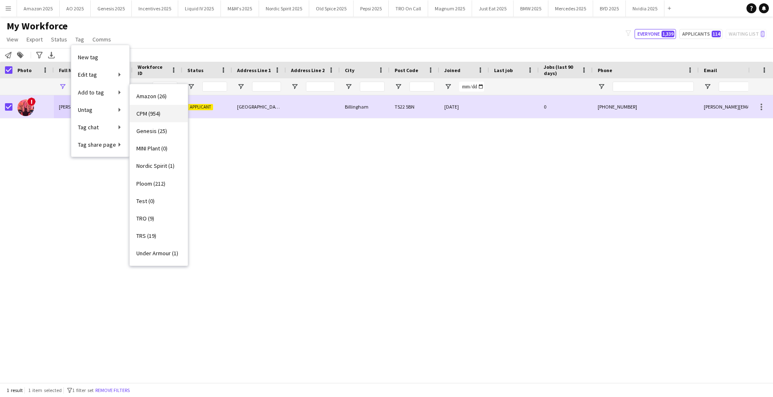
click at [150, 116] on span "CPM (954)" at bounding box center [148, 113] width 24 height 7
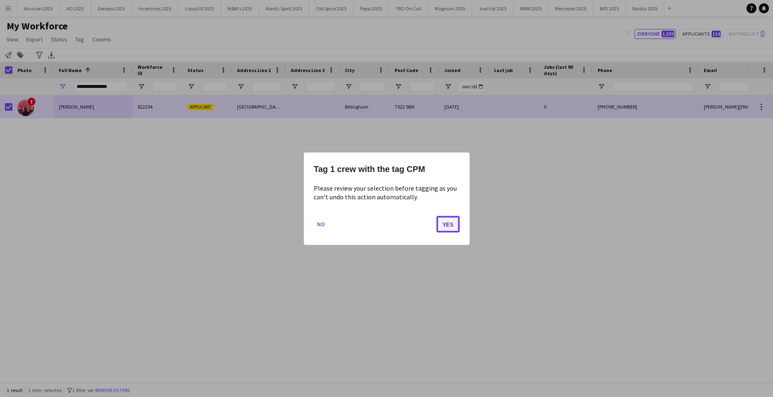
click at [456, 228] on button "Yes" at bounding box center [447, 223] width 23 height 17
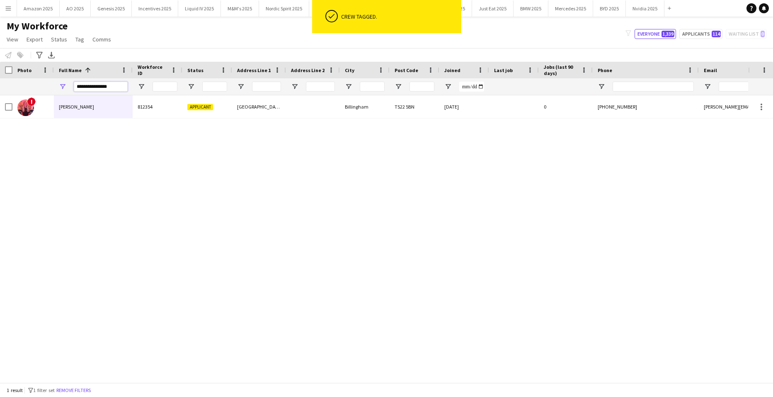
drag, startPoint x: 118, startPoint y: 90, endPoint x: 15, endPoint y: 104, distance: 103.7
click at [26, 100] on div "Workforce Details Photo Full Name 1 City" at bounding box center [386, 222] width 773 height 321
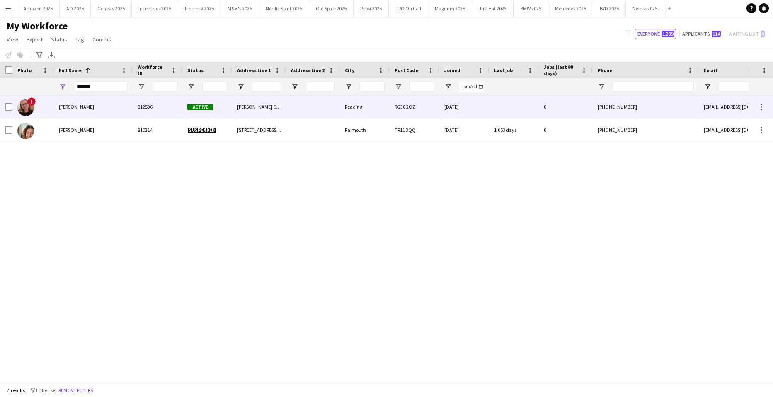
click at [76, 109] on span "Amy Colburn" at bounding box center [76, 107] width 35 height 6
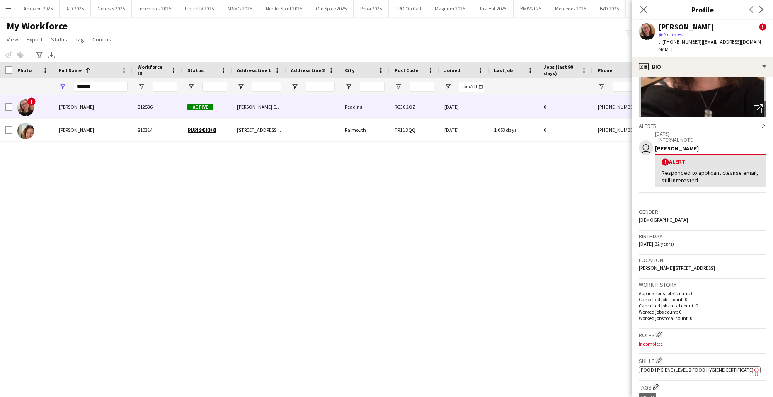
scroll to position [124, 0]
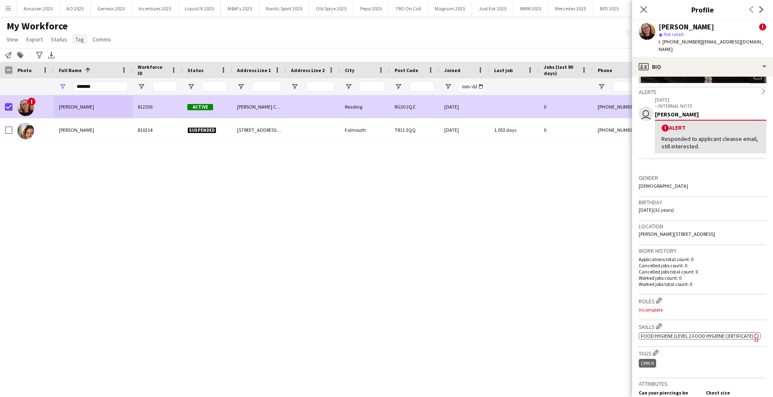
click at [84, 38] on link "Tag" at bounding box center [79, 39] width 15 height 11
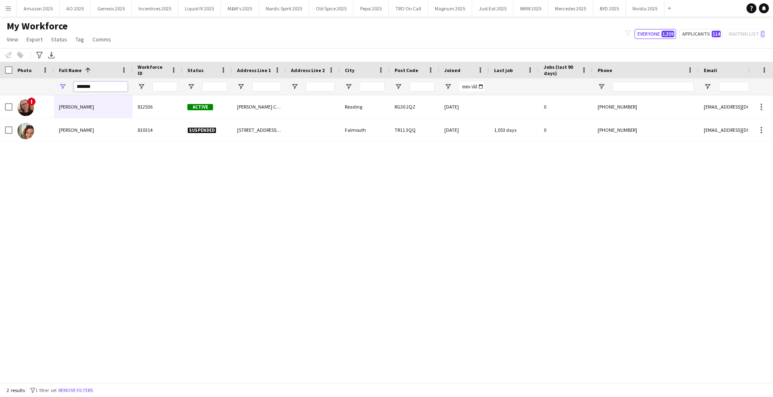
drag, startPoint x: 97, startPoint y: 87, endPoint x: -21, endPoint y: 106, distance: 119.2
click at [0, 106] on html "Menu Boards Boards Boards All jobs Status Workforce Workforce My Workforce Recr…" at bounding box center [386, 198] width 773 height 397
drag, startPoint x: 65, startPoint y: 208, endPoint x: 79, endPoint y: 165, distance: 44.6
click at [65, 208] on div "! Chloe Wilkinson 812354 Applicant Rudston Avenue Billingham TS22 5BN 09-05-202…" at bounding box center [374, 235] width 748 height 281
click at [99, 88] on input "********" at bounding box center [101, 87] width 54 height 10
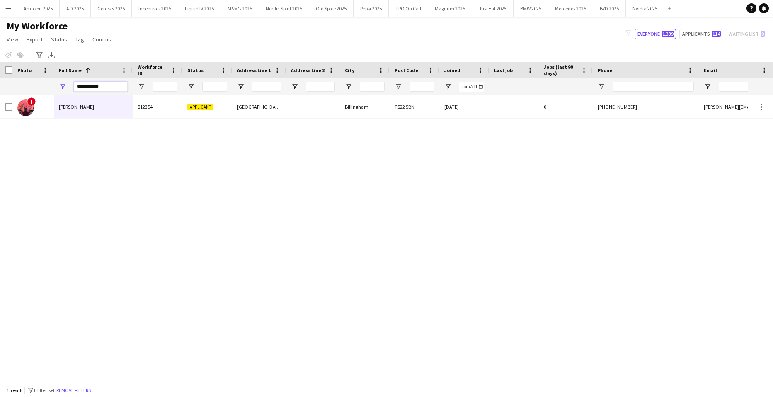
type input "**********"
click at [228, 237] on div "! Chloe Wilkinson 812354 Applicant Rudston Avenue Billingham TS22 5BN 09-05-202…" at bounding box center [374, 235] width 748 height 281
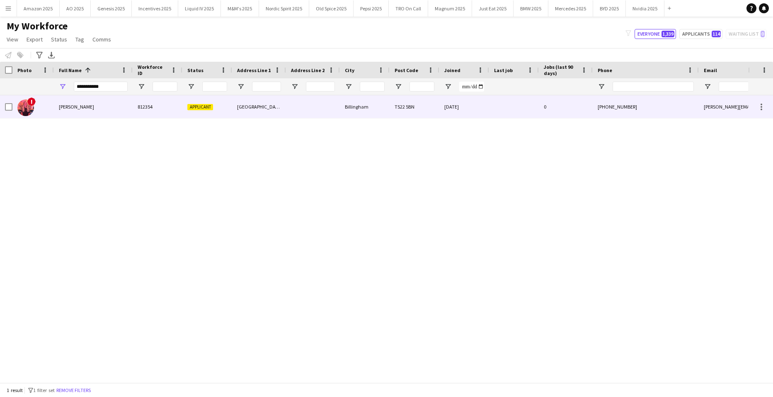
click at [69, 103] on div "Chloe Wilkinson" at bounding box center [93, 106] width 79 height 23
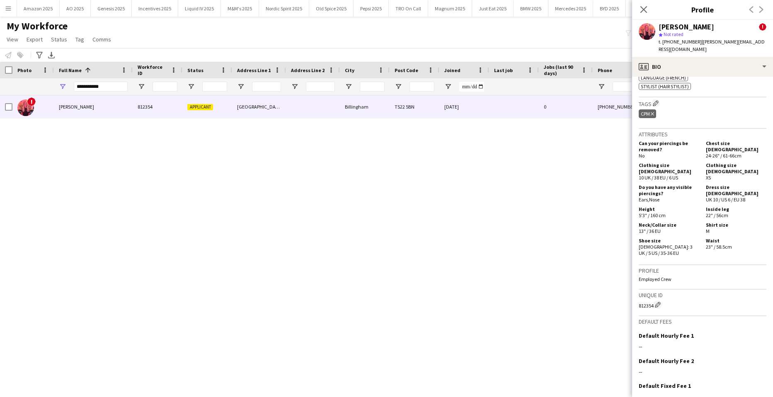
scroll to position [495, 0]
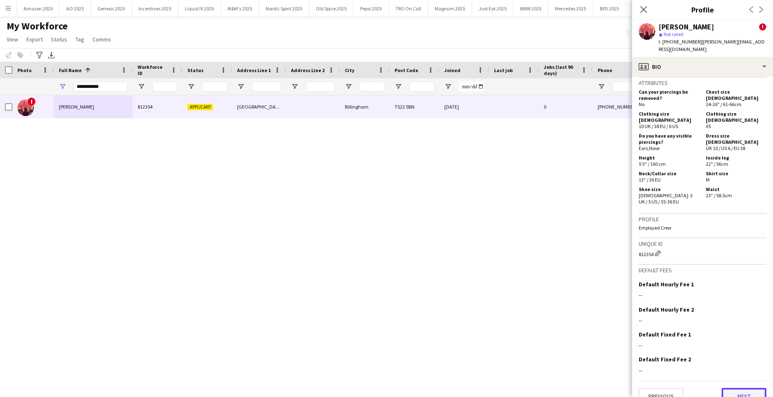
click at [738, 388] on button "Next" at bounding box center [743, 396] width 45 height 17
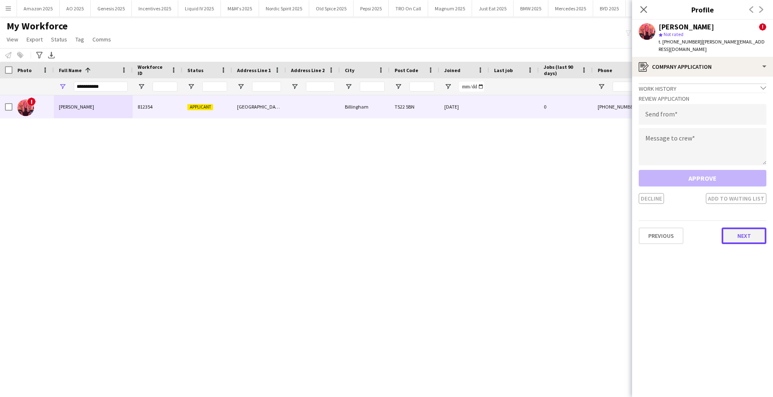
click at [737, 230] on button "Next" at bounding box center [743, 236] width 45 height 17
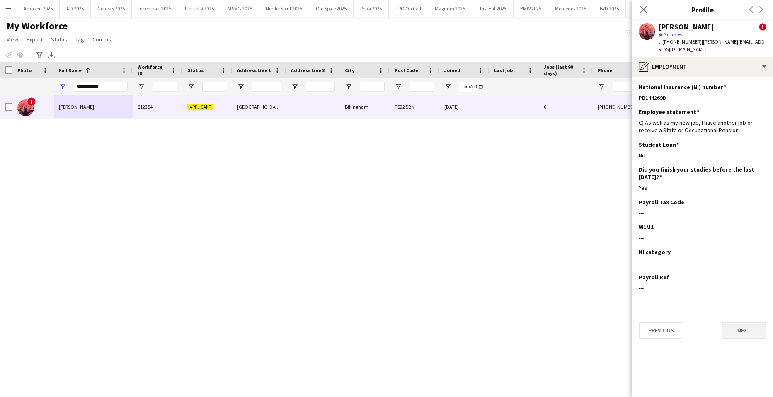
drag, startPoint x: 734, startPoint y: 318, endPoint x: 740, endPoint y: 319, distance: 5.9
click at [736, 319] on div "Previous Next" at bounding box center [703, 327] width 128 height 24
click at [741, 322] on button "Next" at bounding box center [743, 330] width 45 height 17
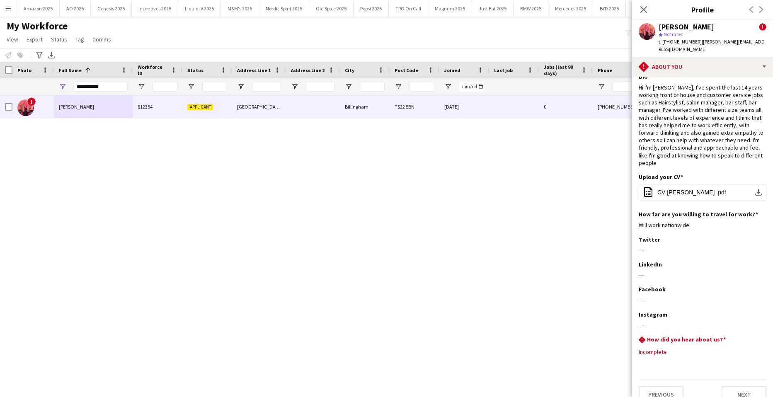
scroll to position [15, 0]
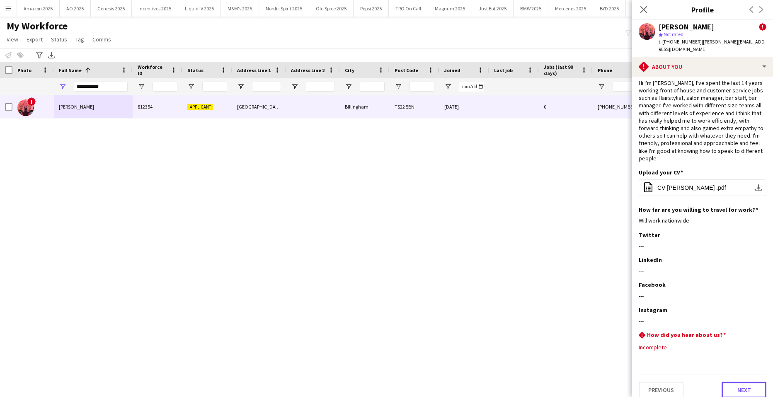
click at [747, 382] on button "Next" at bounding box center [743, 390] width 45 height 17
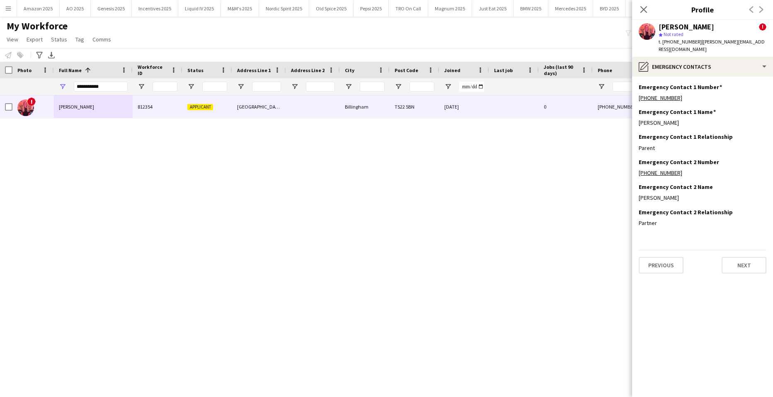
scroll to position [0, 0]
click at [680, 261] on button "Previous" at bounding box center [661, 265] width 45 height 17
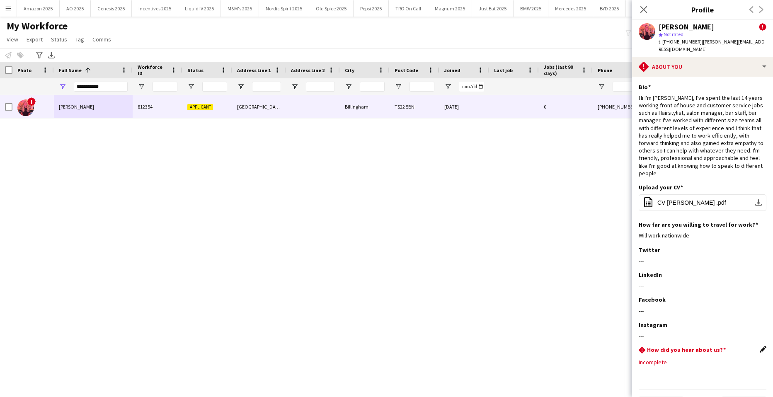
click at [760, 346] on app-icon "Edit this field" at bounding box center [763, 349] width 7 height 7
click at [745, 390] on button "Cancel" at bounding box center [753, 396] width 26 height 13
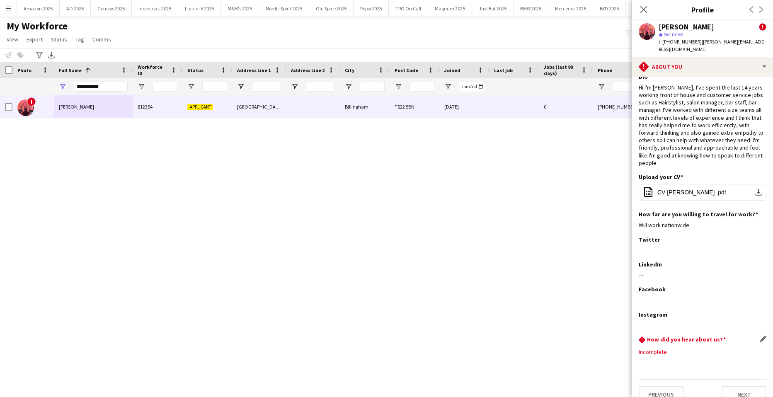
scroll to position [15, 0]
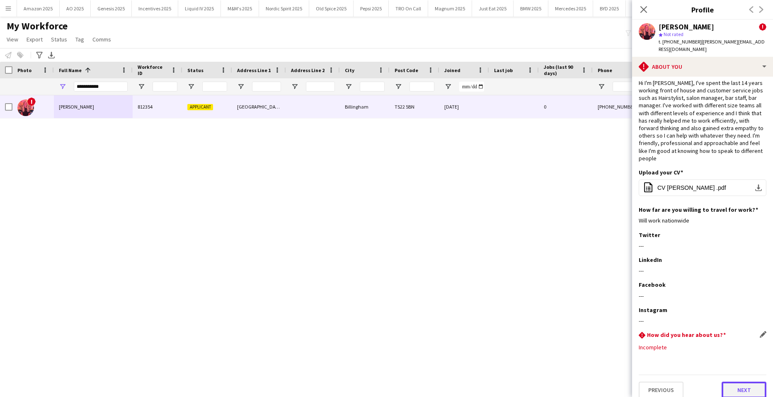
click at [741, 382] on button "Next" at bounding box center [743, 390] width 45 height 17
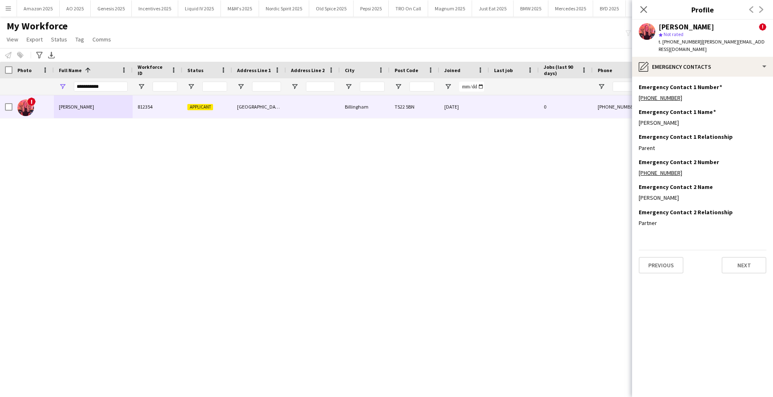
scroll to position [0, 0]
click at [752, 262] on button "Next" at bounding box center [743, 265] width 45 height 17
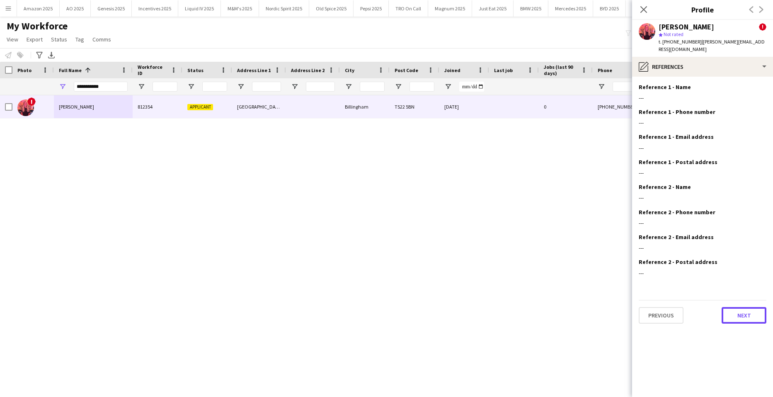
click at [758, 308] on button "Next" at bounding box center [743, 315] width 45 height 17
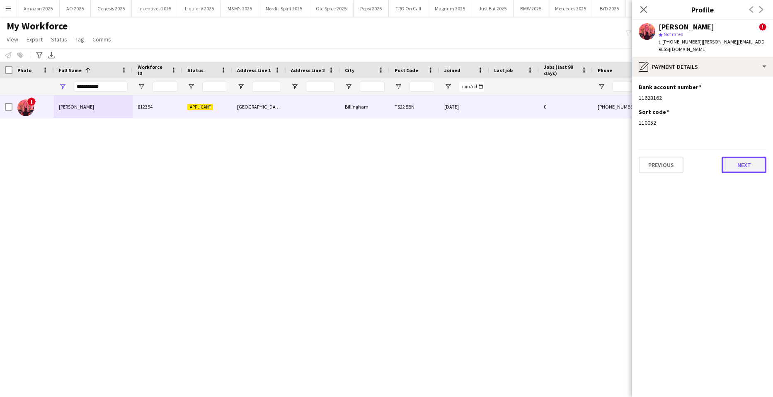
click at [741, 157] on button "Next" at bounding box center [743, 165] width 45 height 17
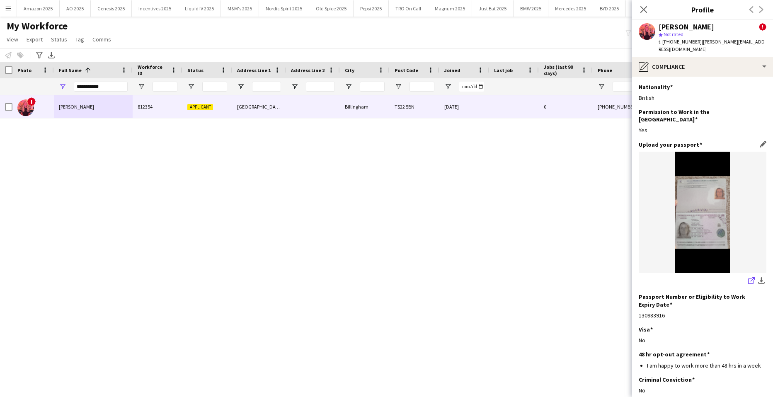
click at [750, 277] on icon at bounding box center [752, 279] width 4 height 4
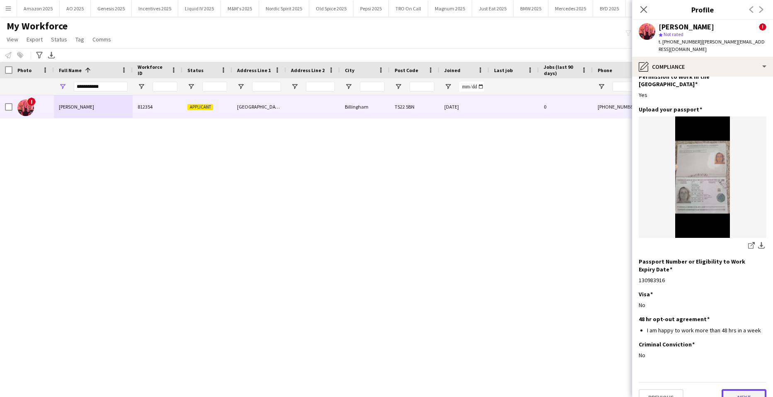
click at [745, 389] on button "Next" at bounding box center [743, 397] width 45 height 17
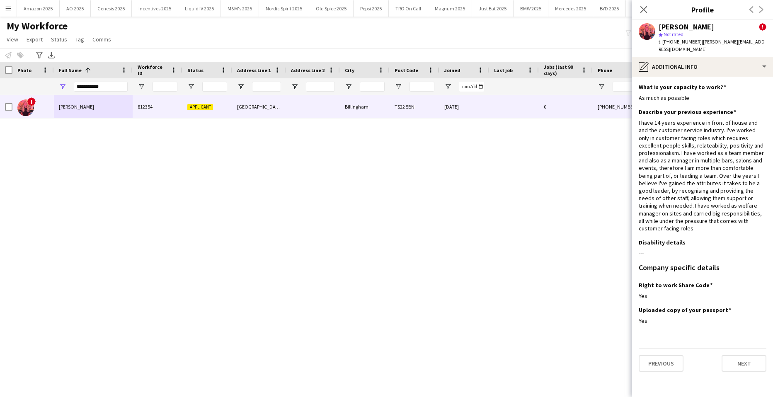
scroll to position [0, 0]
click at [739, 355] on button "Next" at bounding box center [743, 363] width 45 height 17
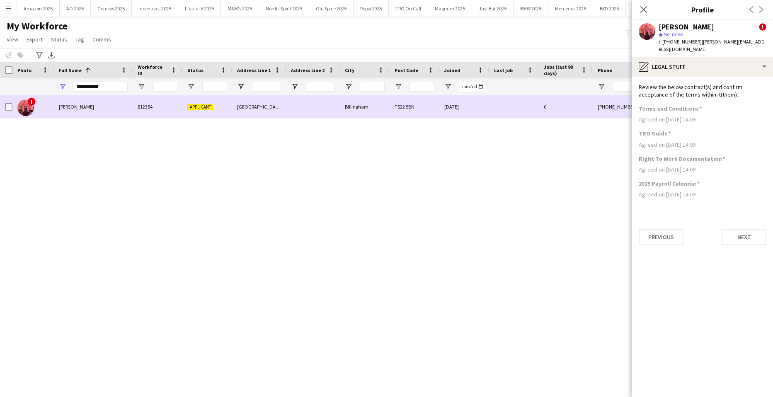
click at [81, 99] on div "Chloe Wilkinson" at bounding box center [93, 106] width 79 height 23
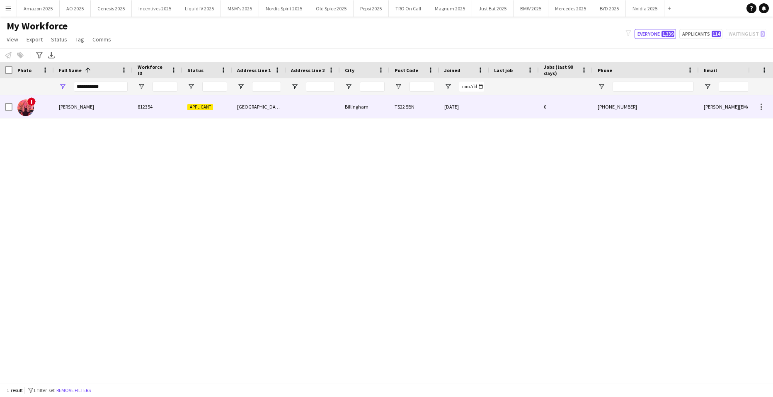
click at [99, 109] on div "Chloe Wilkinson" at bounding box center [93, 106] width 79 height 23
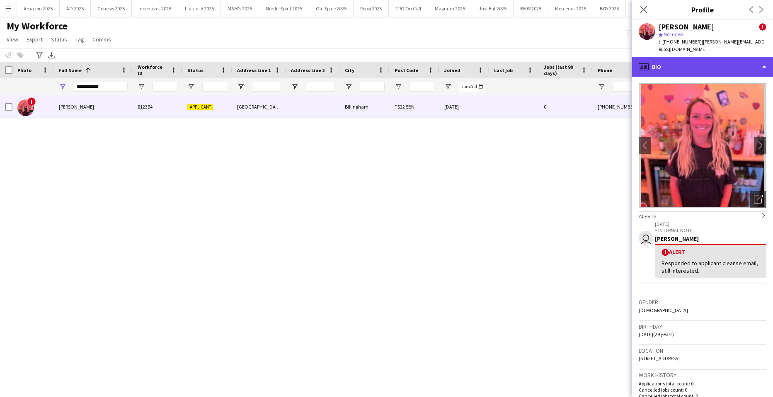
click at [726, 57] on div "profile Bio" at bounding box center [702, 67] width 141 height 20
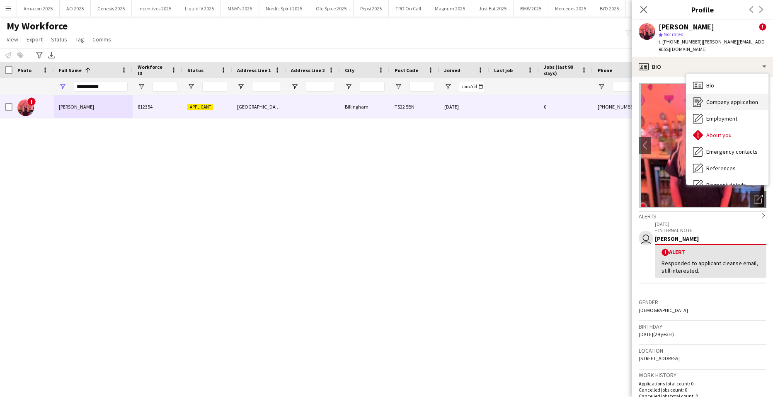
click at [743, 98] on span "Company application" at bounding box center [732, 101] width 52 height 7
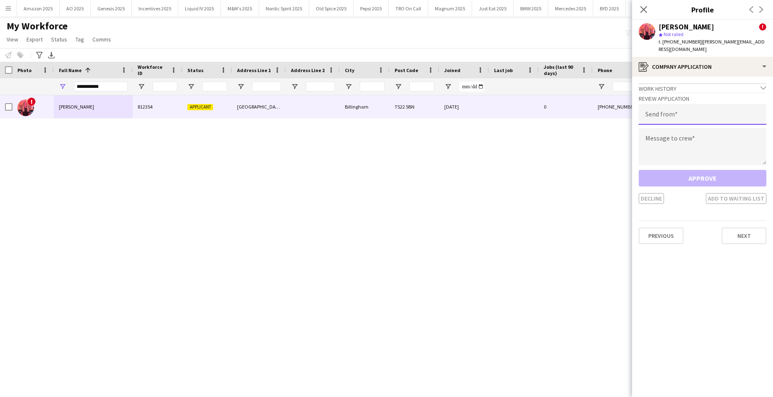
click at [695, 111] on input "email" at bounding box center [703, 114] width 128 height 21
type input "**********"
click at [658, 140] on textarea at bounding box center [703, 146] width 128 height 37
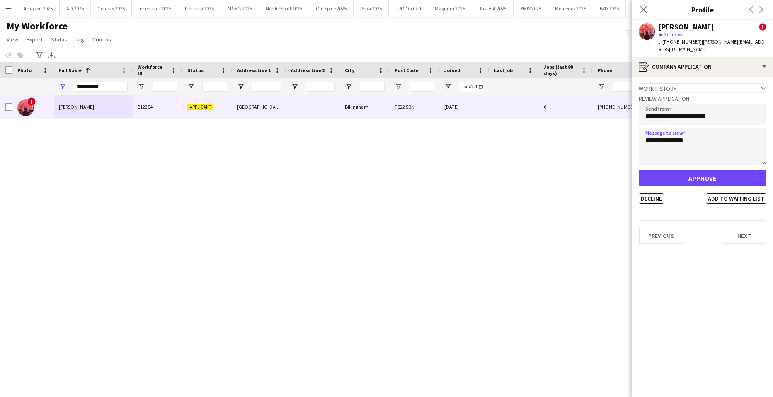
type textarea "**********"
click at [687, 176] on button "Approve" at bounding box center [703, 178] width 128 height 17
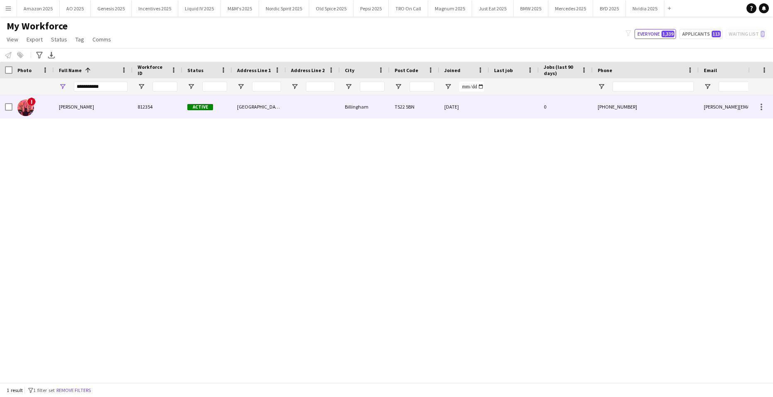
click at [113, 101] on div "Chloe Wilkinson" at bounding box center [93, 106] width 79 height 23
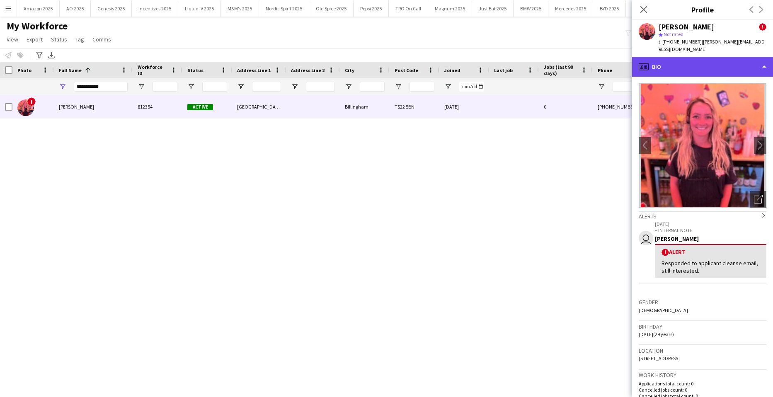
click at [726, 59] on div "profile Bio" at bounding box center [702, 67] width 141 height 20
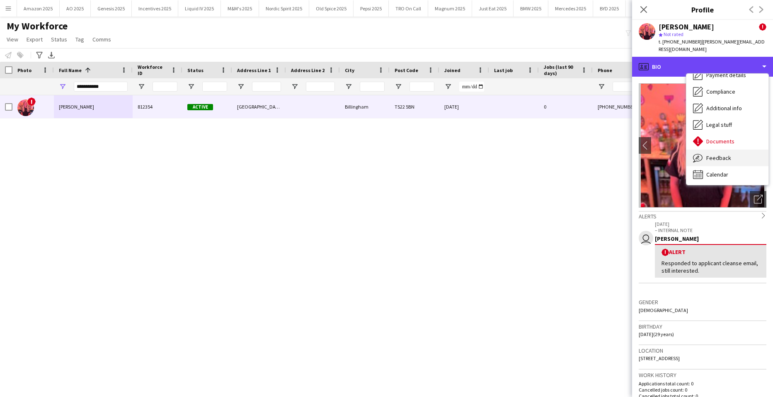
scroll to position [111, 0]
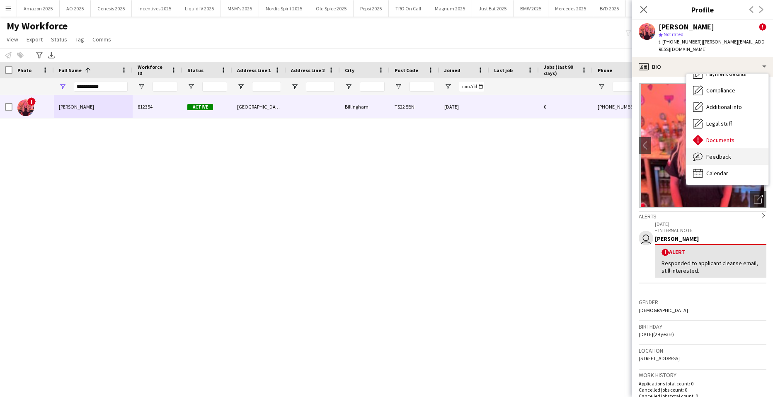
click at [738, 150] on div "Feedback Feedback" at bounding box center [727, 156] width 82 height 17
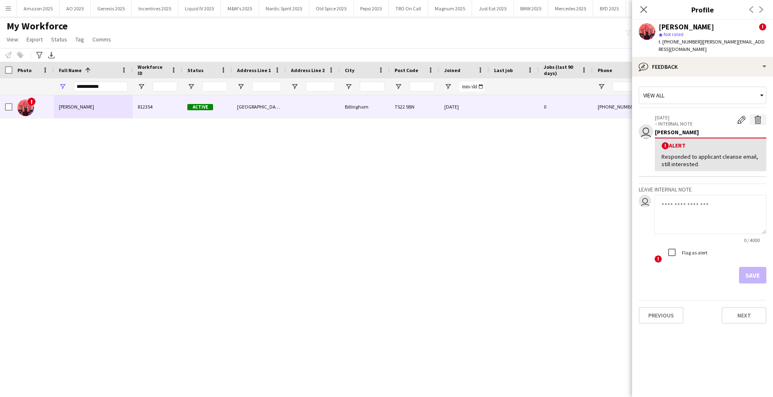
click at [759, 116] on app-icon "Delete alert" at bounding box center [758, 120] width 8 height 8
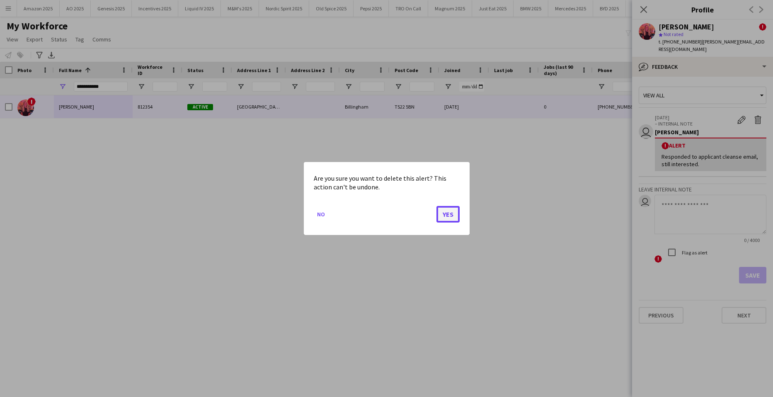
click at [445, 212] on button "Yes" at bounding box center [447, 214] width 23 height 17
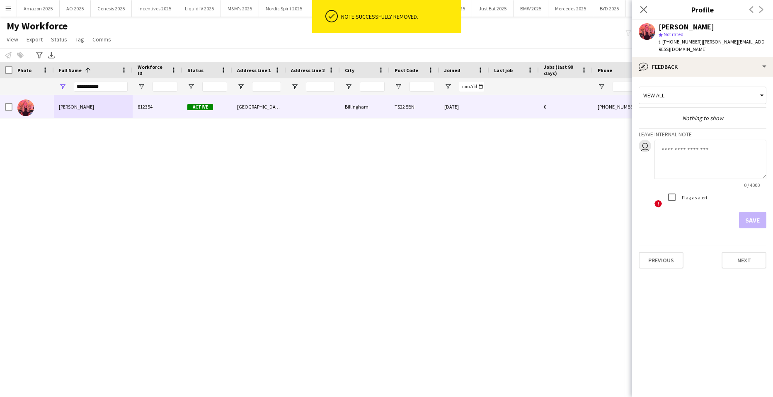
click at [679, 151] on textarea at bounding box center [710, 159] width 112 height 39
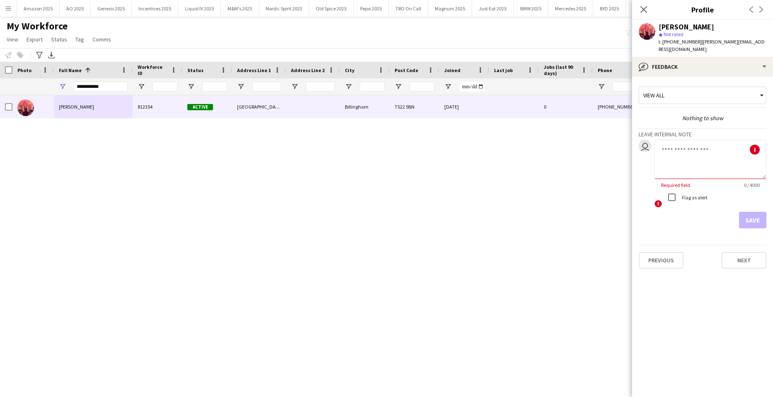
click at [691, 155] on textarea at bounding box center [710, 159] width 112 height 39
paste textarea "**********"
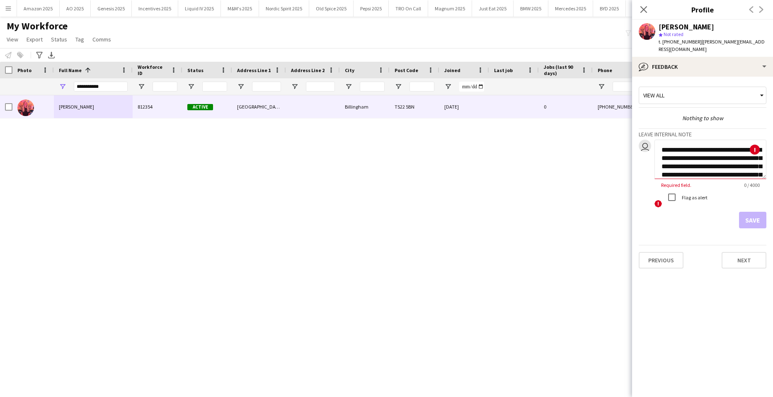
scroll to position [67, 0]
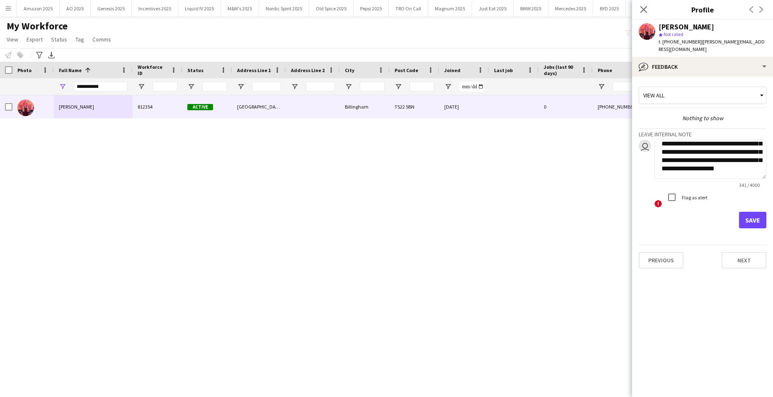
type textarea "**********"
click at [746, 212] on button "Save" at bounding box center [752, 220] width 27 height 17
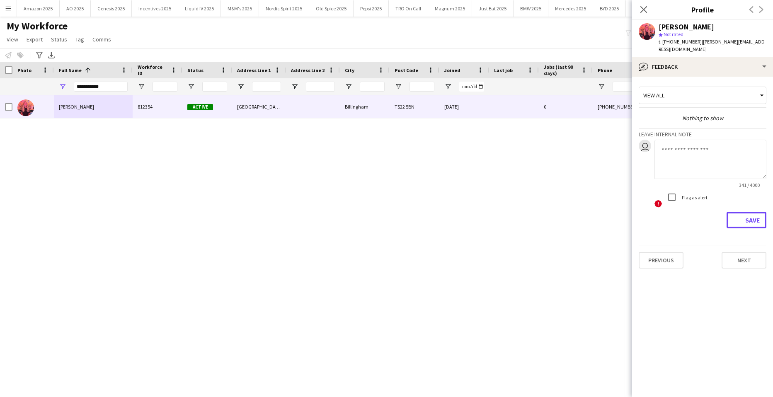
scroll to position [0, 0]
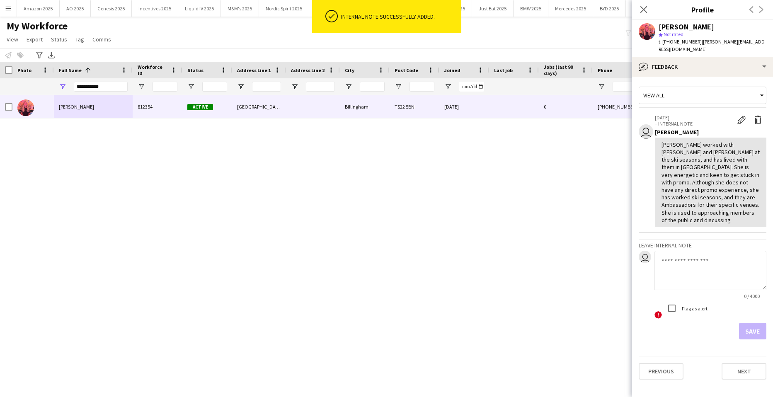
click at [545, 211] on div "Chloe Wilkinson 812354 Active Rudston Avenue Billingham TS22 5BN 09-05-2025 0 +…" at bounding box center [374, 235] width 748 height 281
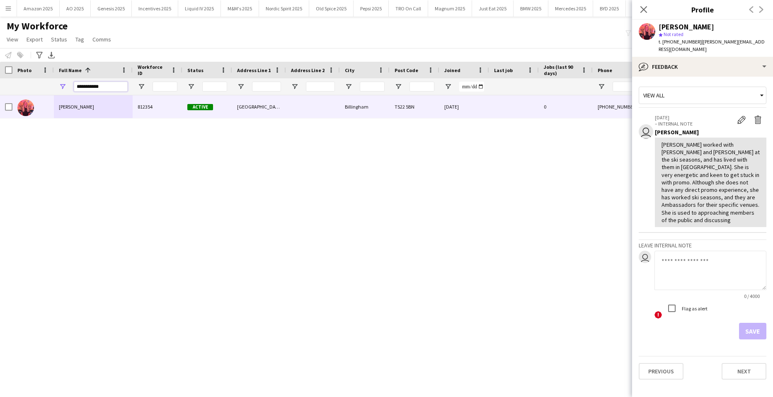
drag, startPoint x: 116, startPoint y: 90, endPoint x: -21, endPoint y: 159, distance: 153.4
click at [0, 159] on html "Menu Boards Boards Boards All jobs Status Workforce Workforce My Workforce Recr…" at bounding box center [386, 198] width 773 height 397
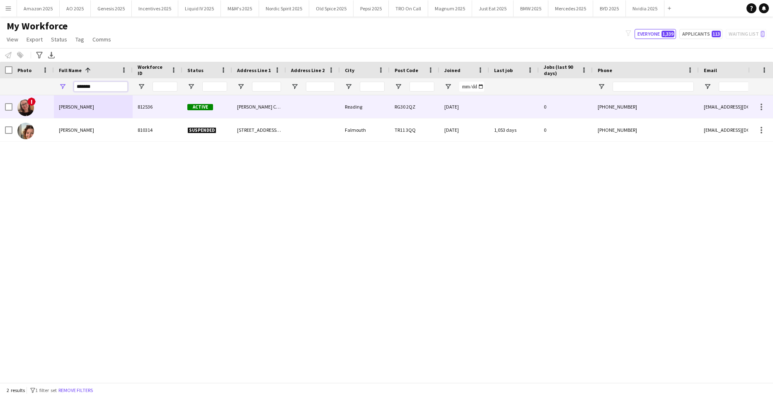
type input "*******"
click at [75, 106] on span "Amy Colburn" at bounding box center [76, 107] width 35 height 6
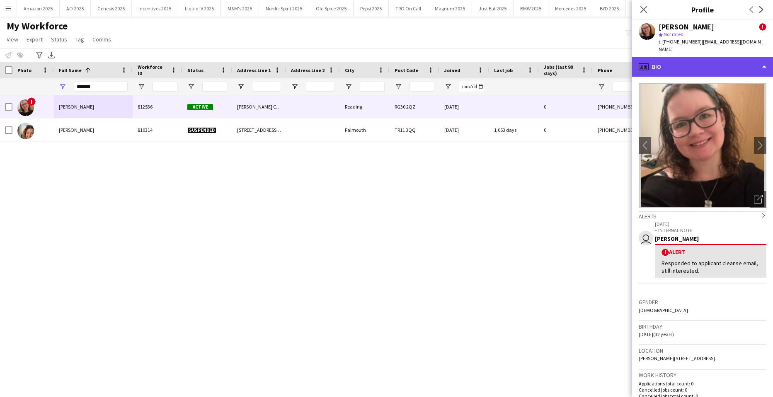
click at [748, 57] on div "profile Bio" at bounding box center [702, 67] width 141 height 20
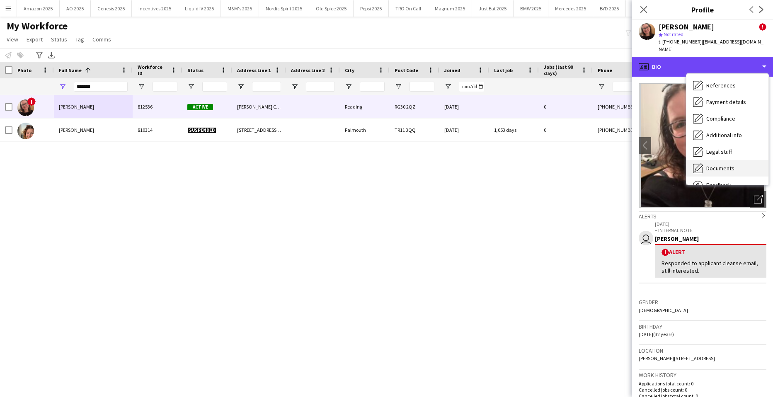
scroll to position [111, 0]
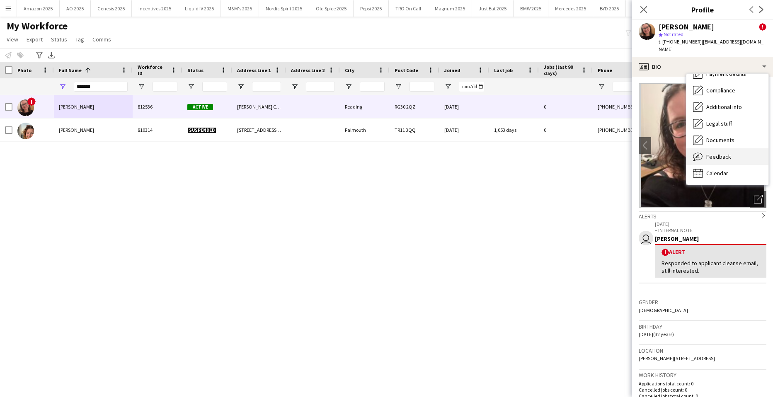
click at [729, 148] on div "Feedback Feedback" at bounding box center [727, 156] width 82 height 17
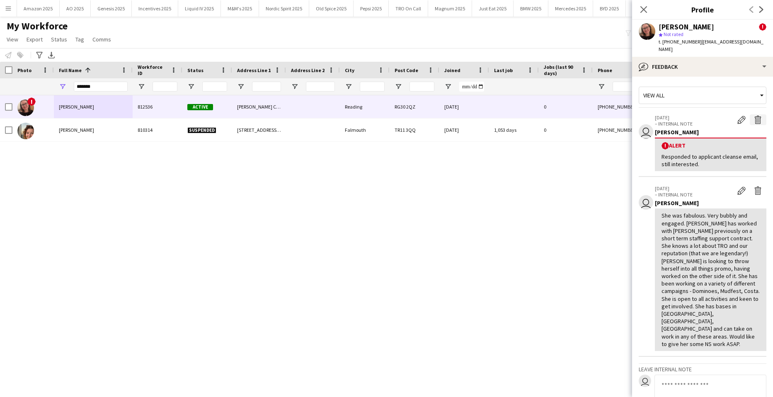
click at [754, 116] on app-icon "Delete alert" at bounding box center [758, 120] width 8 height 8
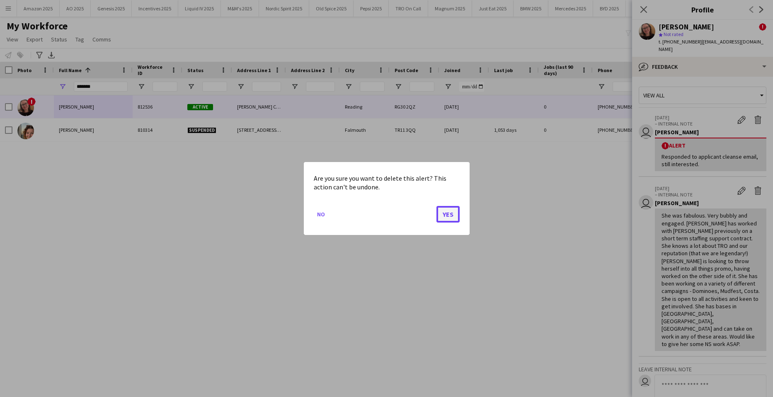
click at [445, 220] on button "Yes" at bounding box center [447, 214] width 23 height 17
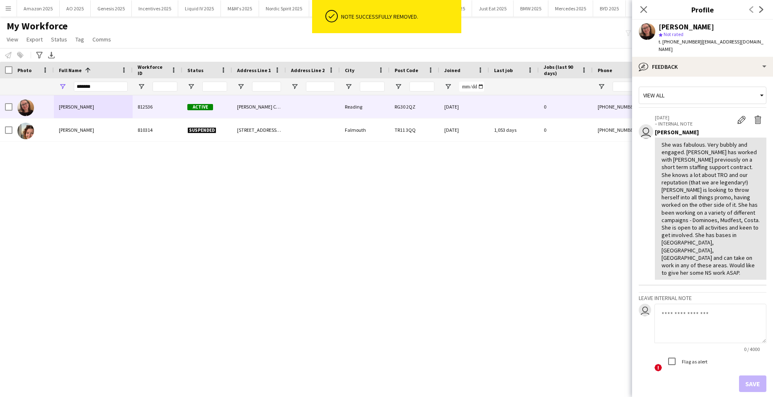
click at [542, 252] on div "Amy Colburn 812536 Active Branagh Court Reading RG30 2QZ 01-09-2025 0 +44783709…" at bounding box center [374, 235] width 748 height 281
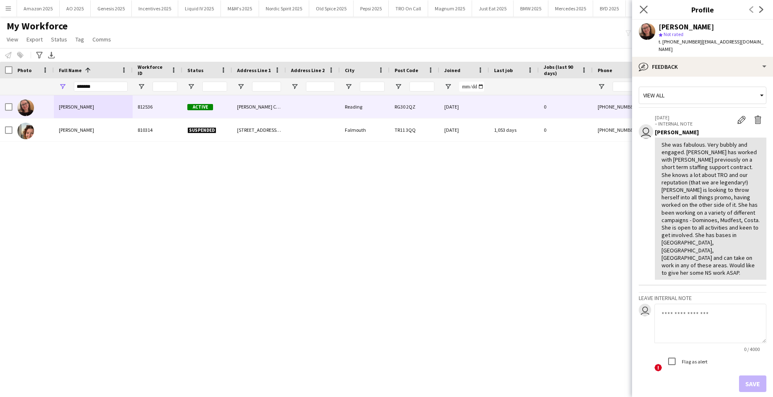
click at [648, 10] on app-icon "Close pop-in" at bounding box center [644, 10] width 12 height 12
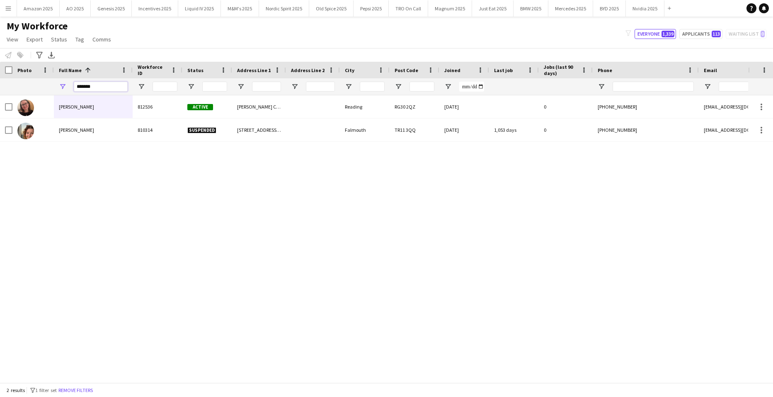
drag, startPoint x: 99, startPoint y: 91, endPoint x: -21, endPoint y: 116, distance: 122.5
click at [0, 116] on html "Menu Boards Boards Boards All jobs Status Workforce Workforce My Workforce Recr…" at bounding box center [386, 198] width 773 height 397
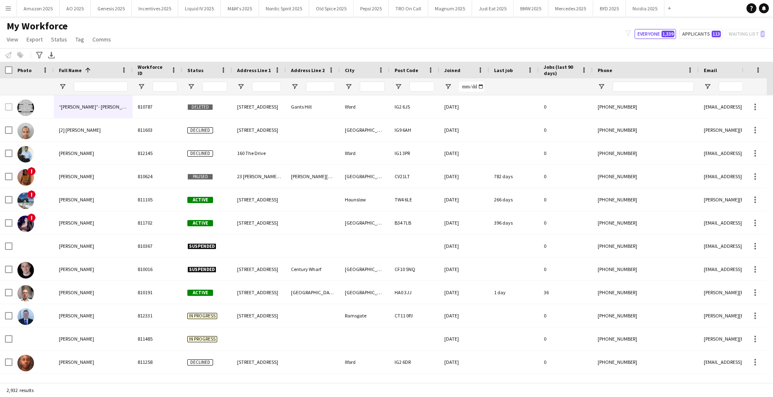
click at [9, 10] on app-icon "Menu" at bounding box center [8, 8] width 7 height 7
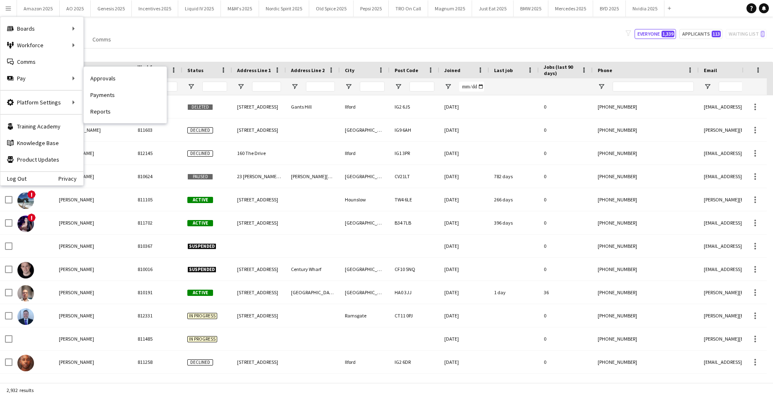
drag, startPoint x: 105, startPoint y: 77, endPoint x: 486, endPoint y: 128, distance: 384.3
click at [106, 77] on link "Approvals" at bounding box center [125, 78] width 83 height 17
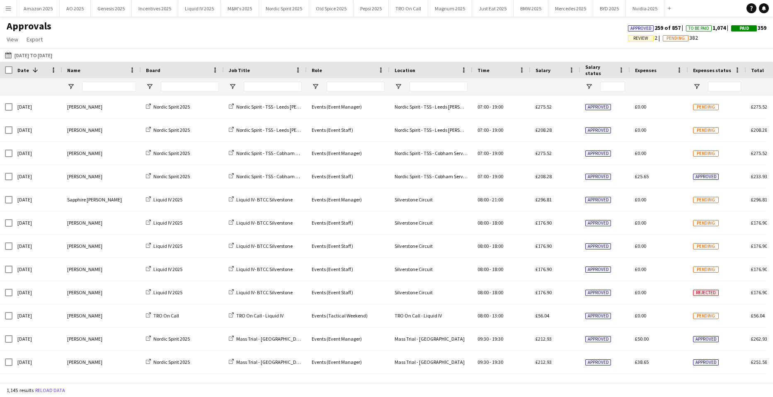
click at [634, 37] on span "Review" at bounding box center [640, 38] width 15 height 5
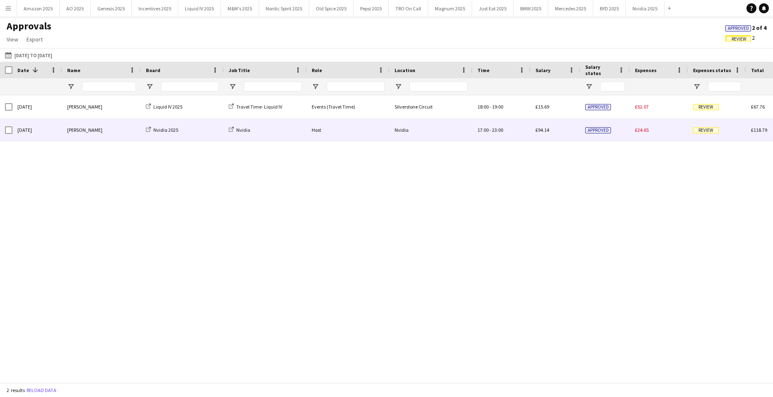
click at [705, 128] on span "Review" at bounding box center [706, 130] width 26 height 6
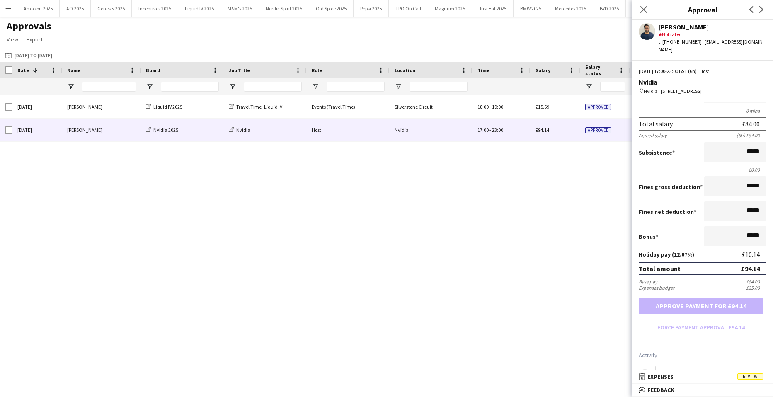
scroll to position [135, 0]
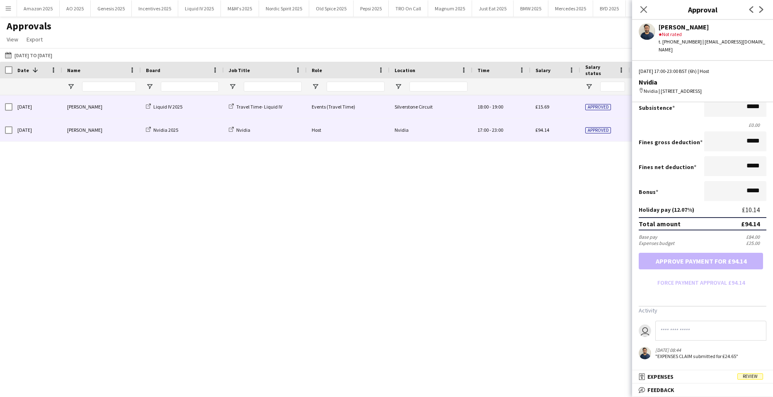
click at [558, 104] on div "£15.69" at bounding box center [555, 106] width 50 height 23
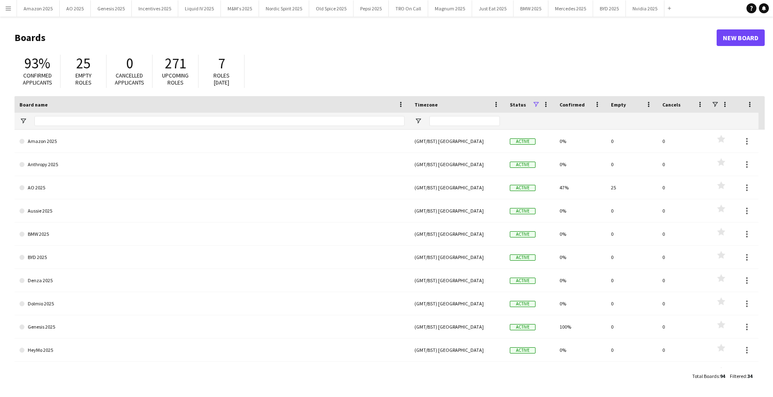
click at [10, 12] on button "Menu" at bounding box center [8, 8] width 17 height 17
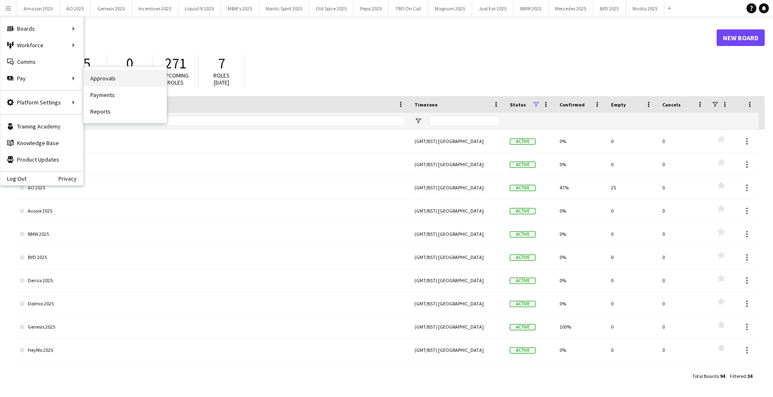
click at [110, 78] on link "Approvals" at bounding box center [125, 78] width 83 height 17
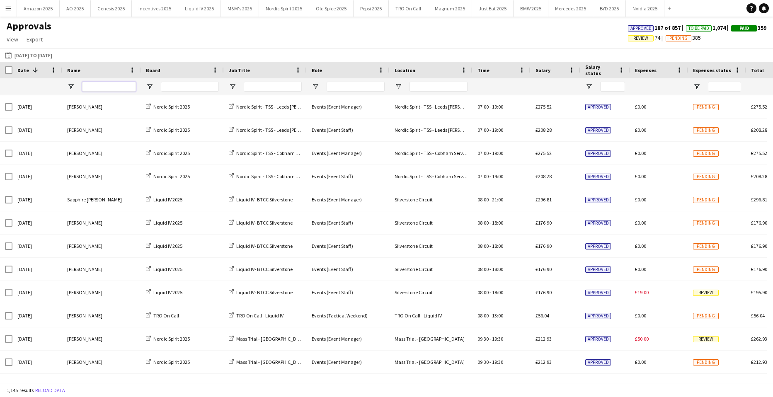
click at [109, 90] on input "Name Filter Input" at bounding box center [109, 87] width 54 height 10
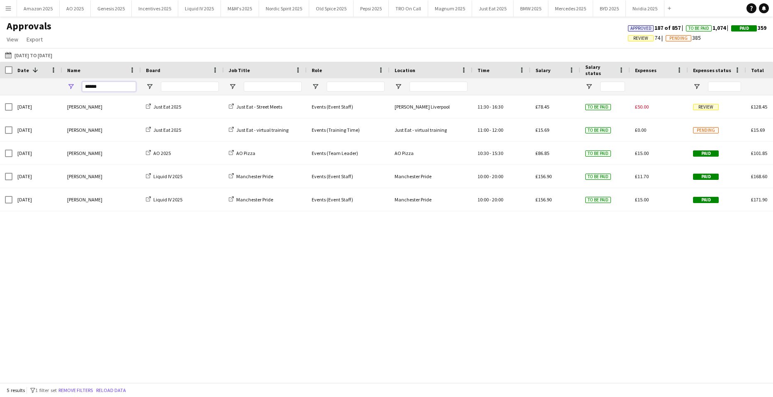
type input "******"
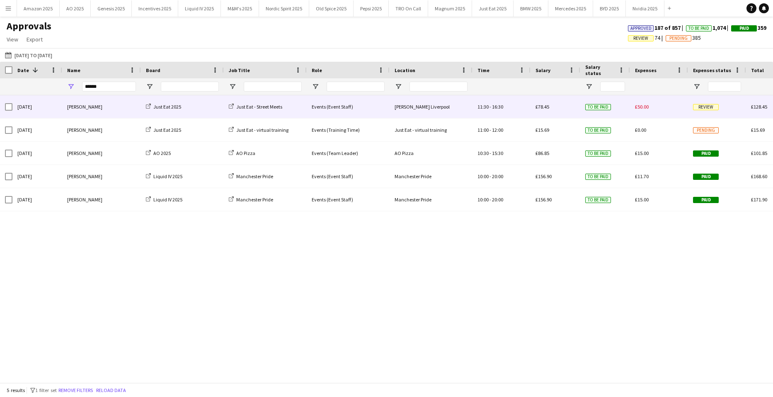
click at [693, 106] on span "Review" at bounding box center [706, 107] width 26 height 6
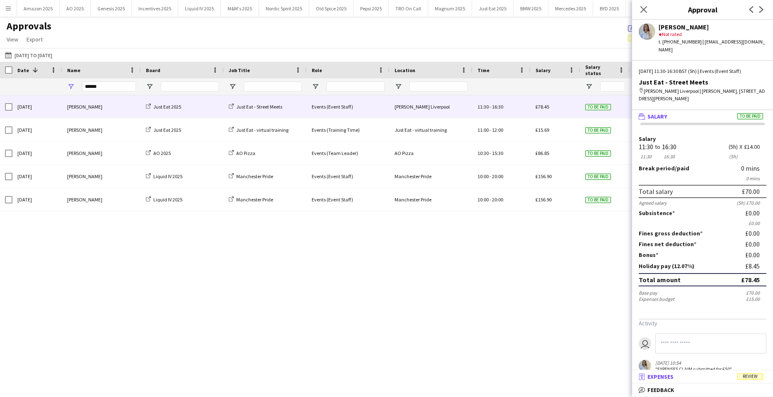
click at [752, 378] on span "Review" at bounding box center [750, 376] width 26 height 6
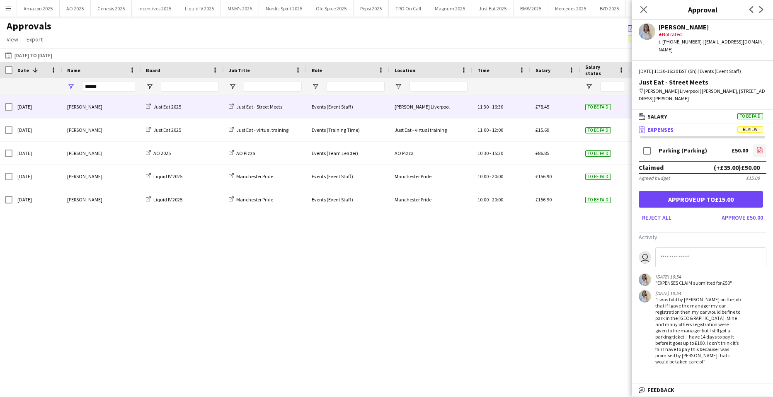
click at [757, 147] on icon at bounding box center [759, 150] width 5 height 6
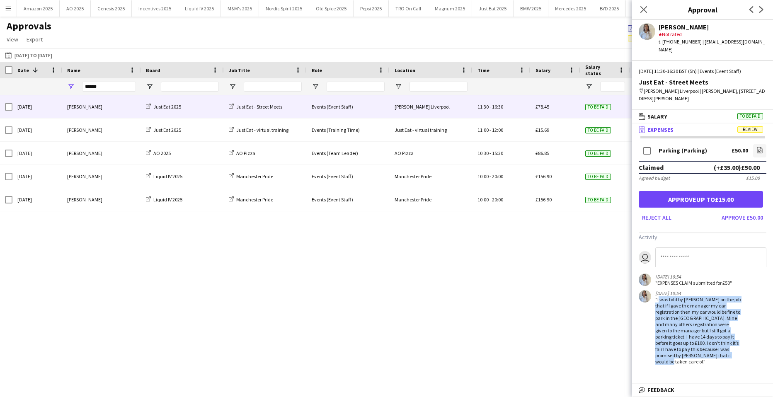
scroll to position [6, 0]
drag, startPoint x: 656, startPoint y: 292, endPoint x: 680, endPoint y: 349, distance: 61.9
click at [680, 349] on div ""I was told by Paul on the job that if I gave the manager my car registration t…" at bounding box center [697, 330] width 85 height 68
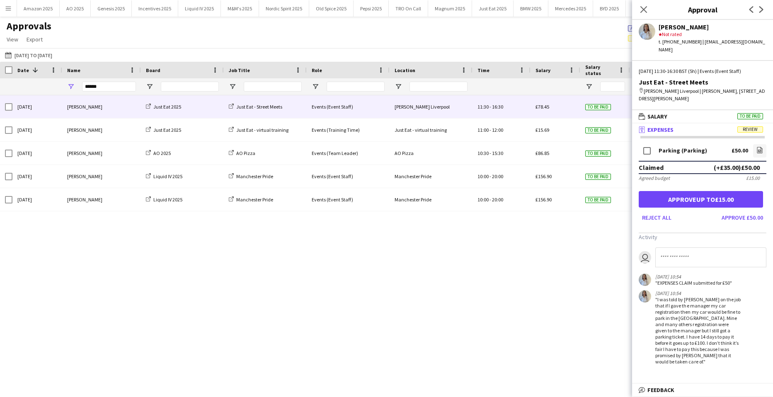
drag, startPoint x: 680, startPoint y: 349, endPoint x: 702, endPoint y: 357, distance: 23.2
click at [702, 357] on div "Parking (Parking) £50.00 file-image Claimed (+£35.00) £50.00 Agreed budget £15.…" at bounding box center [702, 256] width 141 height 240
drag, startPoint x: 644, startPoint y: 10, endPoint x: 612, endPoint y: 10, distance: 31.9
click at [644, 10] on icon at bounding box center [643, 9] width 7 height 7
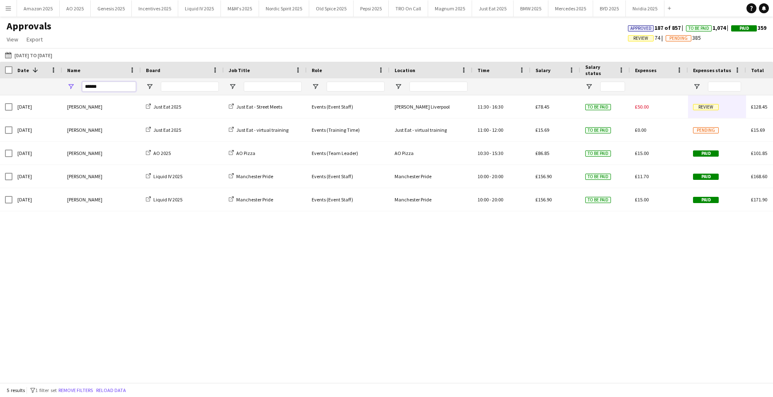
drag, startPoint x: 116, startPoint y: 84, endPoint x: -109, endPoint y: 83, distance: 225.0
click at [0, 83] on html "Menu Boards Boards Boards All jobs Status Workforce Workforce My Workforce Recr…" at bounding box center [386, 198] width 773 height 397
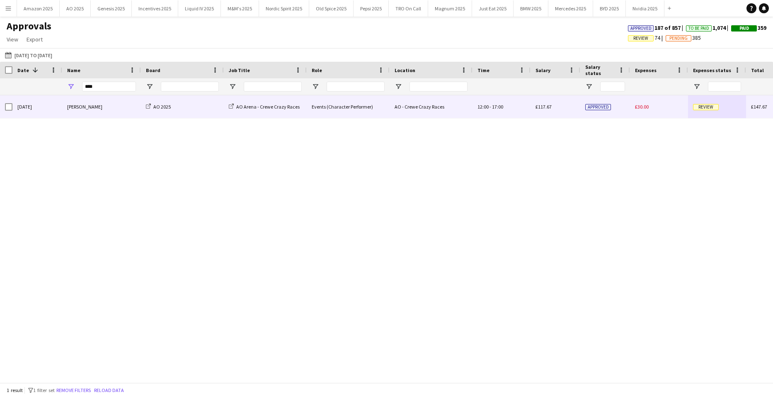
click at [701, 105] on span "Review" at bounding box center [706, 107] width 26 height 6
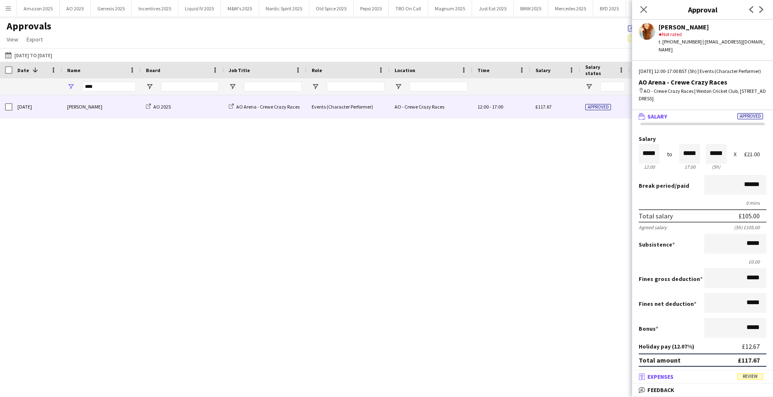
click at [744, 378] on span "Review" at bounding box center [750, 376] width 26 height 6
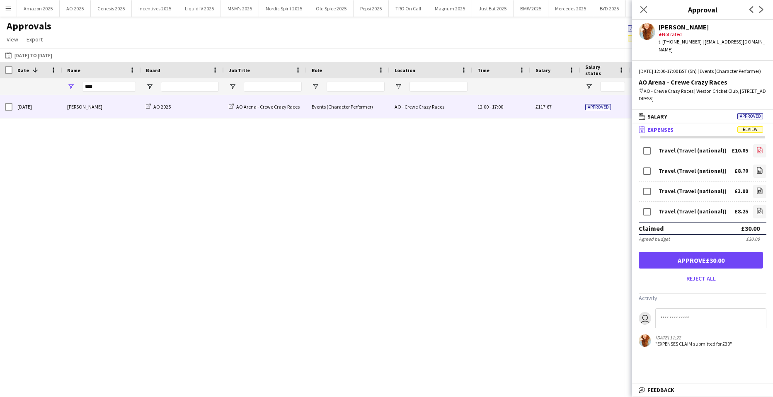
click at [761, 149] on icon "file-image" at bounding box center [759, 150] width 7 height 7
click at [757, 171] on icon at bounding box center [759, 170] width 5 height 6
click at [757, 189] on icon at bounding box center [759, 190] width 5 height 6
click at [757, 212] on icon "file-image" at bounding box center [759, 211] width 7 height 7
drag, startPoint x: 721, startPoint y: 260, endPoint x: 674, endPoint y: 239, distance: 51.4
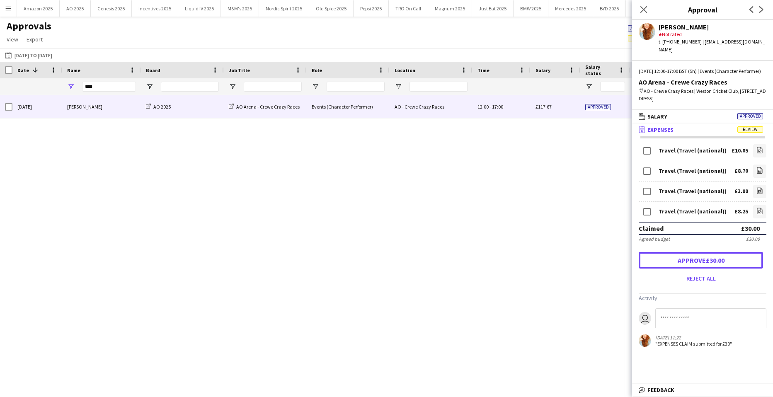
click at [721, 260] on button "Approve £30.00" at bounding box center [701, 260] width 124 height 17
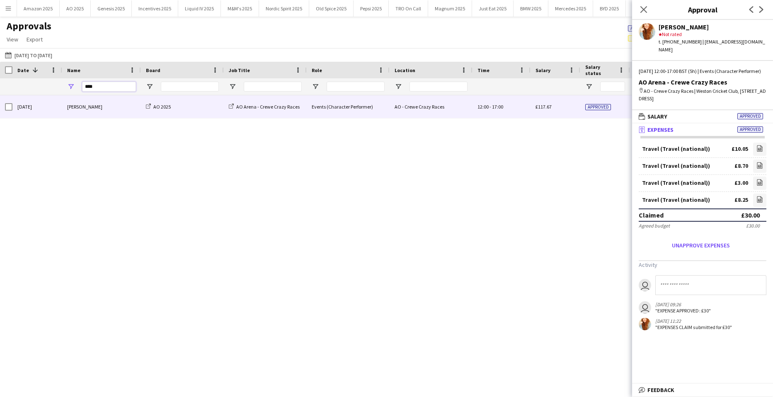
drag, startPoint x: 109, startPoint y: 87, endPoint x: 22, endPoint y: 82, distance: 86.7
click at [45, 86] on div "****" at bounding box center [505, 86] width 1011 height 17
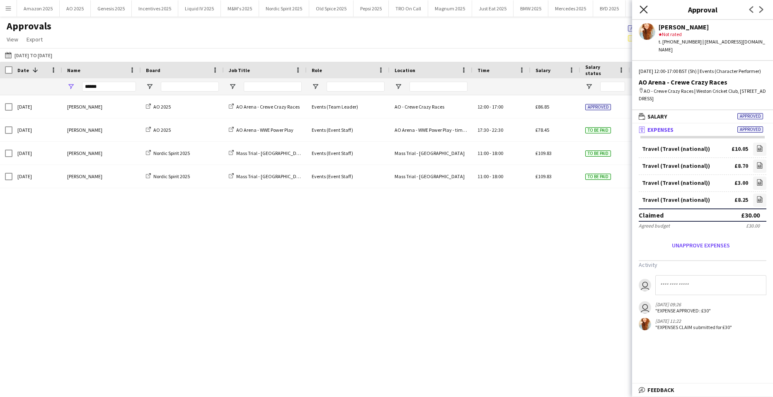
click at [641, 8] on icon "Close pop-in" at bounding box center [643, 9] width 8 height 8
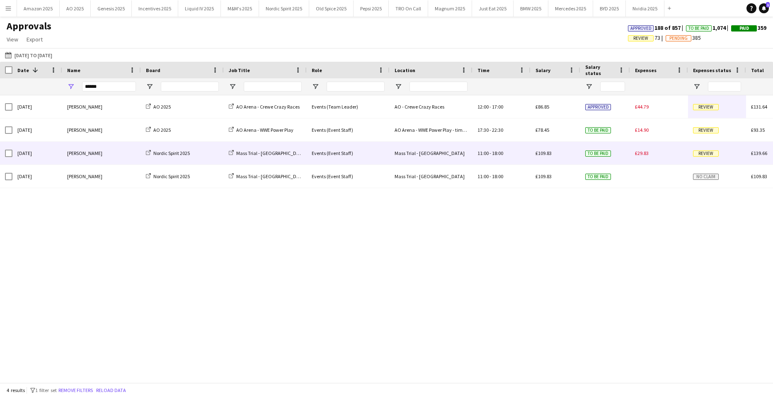
click at [707, 153] on span "Review" at bounding box center [706, 153] width 26 height 6
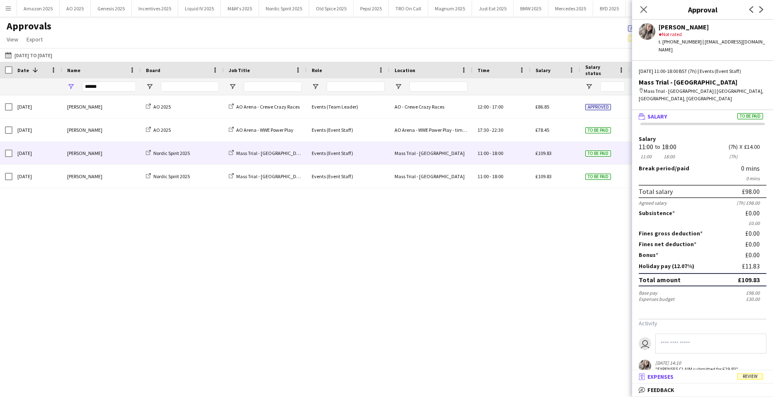
click at [753, 374] on span "Review" at bounding box center [750, 376] width 26 height 6
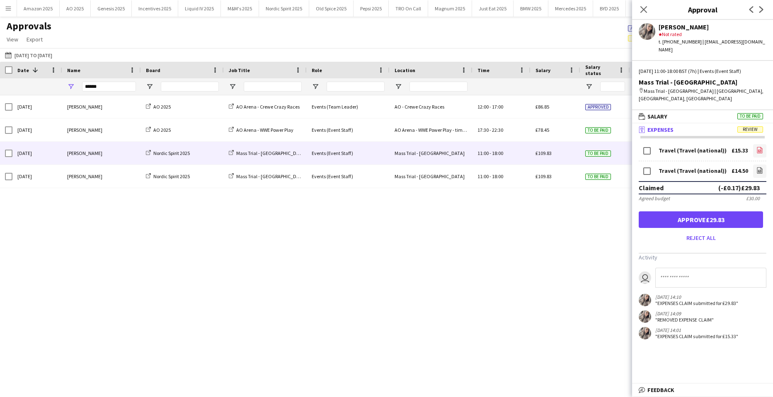
click at [756, 147] on icon "file-image" at bounding box center [759, 150] width 7 height 7
click at [757, 167] on icon at bounding box center [759, 170] width 5 height 6
drag, startPoint x: 705, startPoint y: 218, endPoint x: 682, endPoint y: 189, distance: 36.8
click at [706, 217] on button "Approve £29.83" at bounding box center [701, 219] width 124 height 17
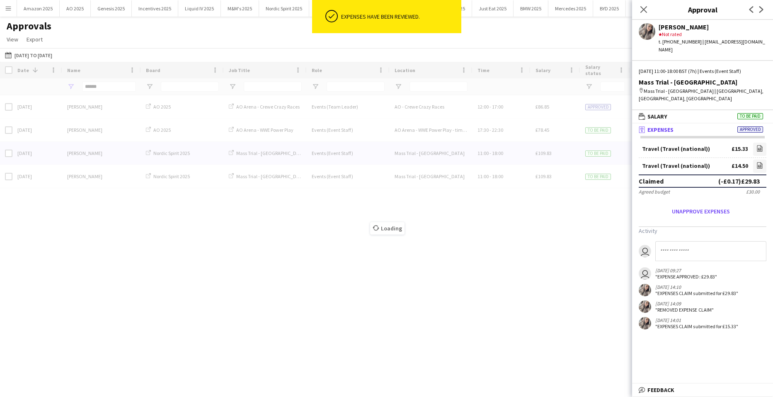
click at [598, 128] on div "Loading" at bounding box center [386, 222] width 773 height 321
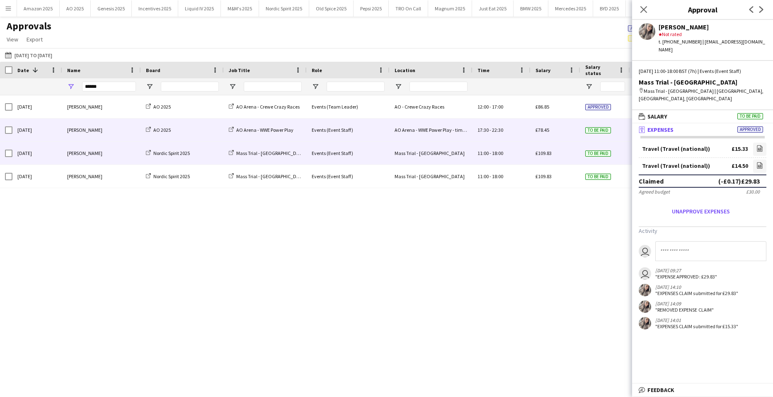
click at [612, 131] on div "To be paid" at bounding box center [605, 130] width 50 height 23
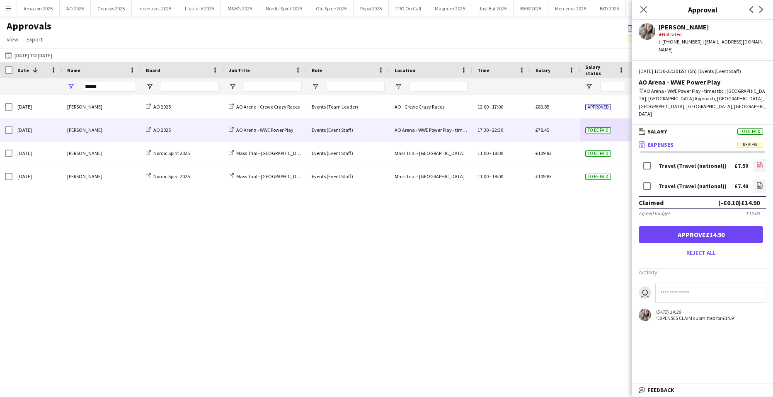
click at [759, 162] on icon "file-image" at bounding box center [759, 165] width 7 height 7
click at [758, 182] on icon "file-image" at bounding box center [759, 185] width 7 height 7
click at [687, 226] on button "Approve £14.90" at bounding box center [701, 234] width 124 height 17
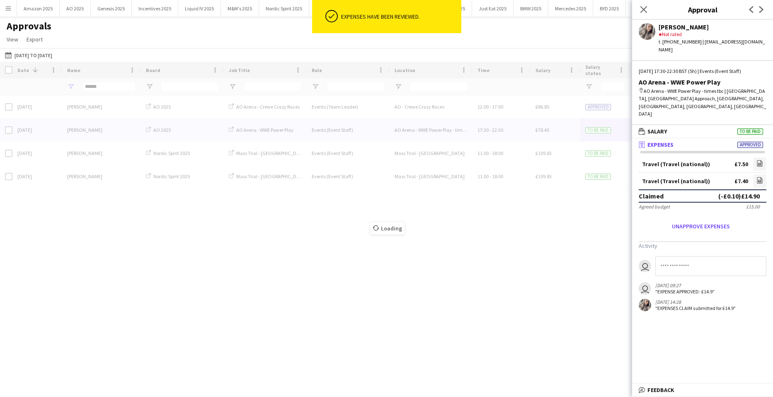
click at [582, 108] on div "Loading" at bounding box center [386, 222] width 773 height 321
click at [646, 7] on icon at bounding box center [643, 9] width 8 height 8
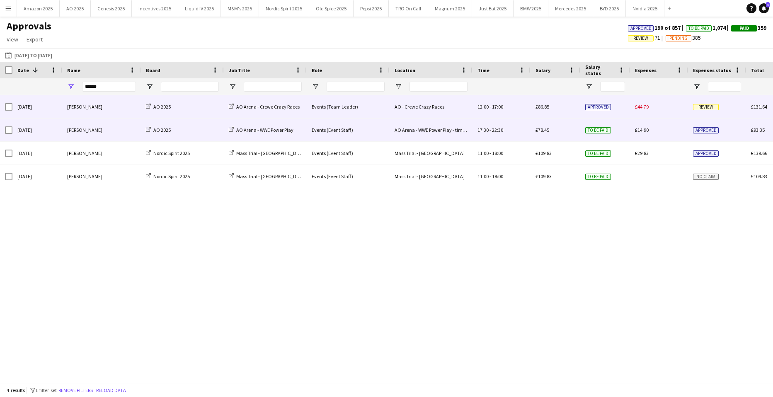
click at [657, 102] on div "£44.79" at bounding box center [659, 106] width 58 height 23
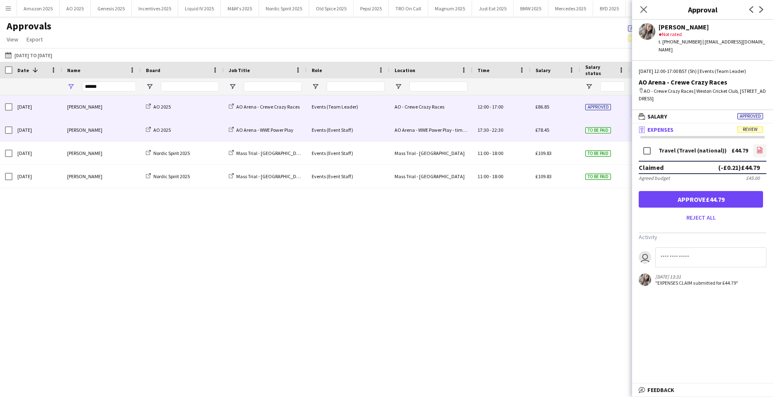
click at [755, 144] on link "file-image" at bounding box center [759, 150] width 13 height 13
click at [725, 191] on button "Approve £44.79" at bounding box center [701, 199] width 124 height 17
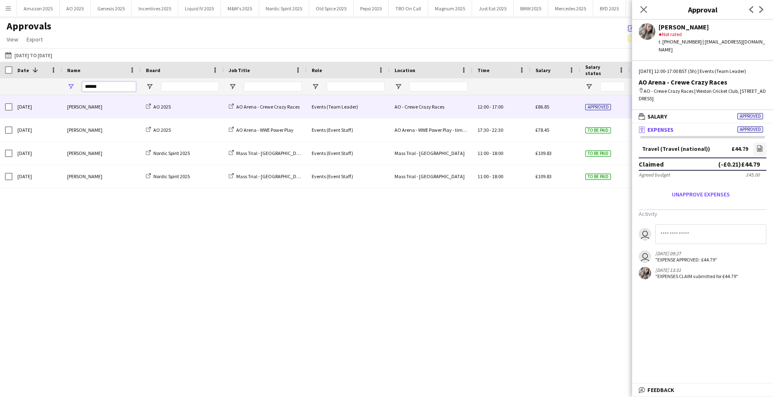
drag, startPoint x: 81, startPoint y: 88, endPoint x: -56, endPoint y: 90, distance: 137.6
click at [0, 90] on html "Menu Boards Boards Boards All jobs Status Workforce Workforce My Workforce Recr…" at bounding box center [386, 198] width 773 height 397
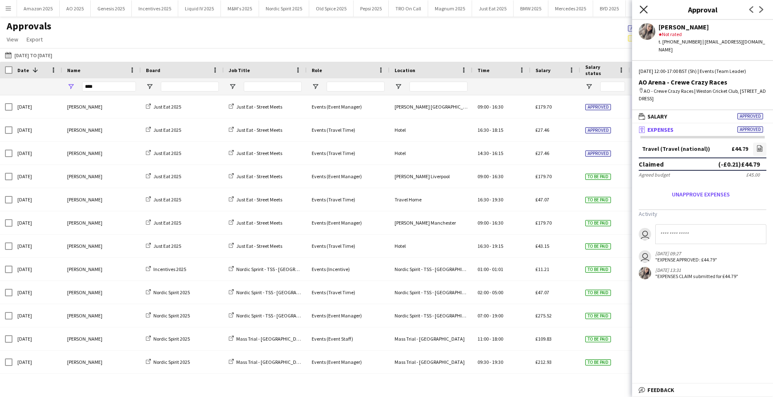
click at [646, 12] on icon at bounding box center [643, 9] width 8 height 8
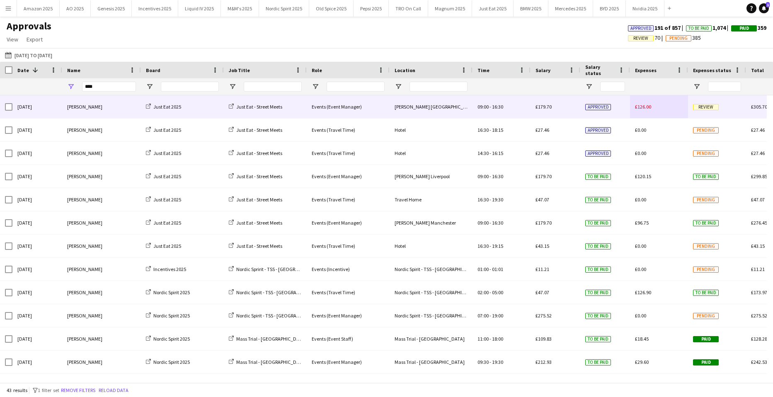
click at [704, 104] on span "Review" at bounding box center [706, 107] width 26 height 6
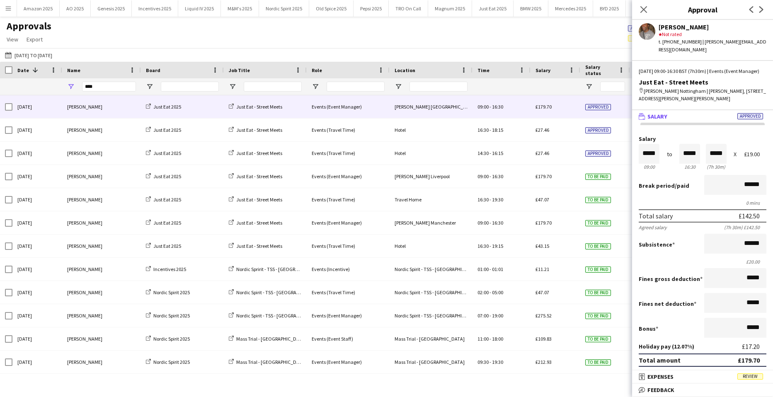
click at [753, 380] on span "Review" at bounding box center [750, 376] width 26 height 6
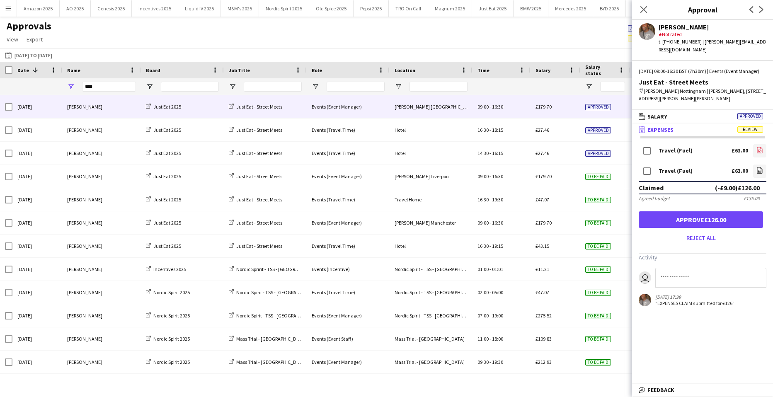
click at [755, 151] on link "file-image" at bounding box center [759, 150] width 13 height 13
click at [762, 172] on icon "file-image" at bounding box center [759, 170] width 7 height 7
click at [726, 224] on button "Approve £126.00" at bounding box center [701, 219] width 124 height 17
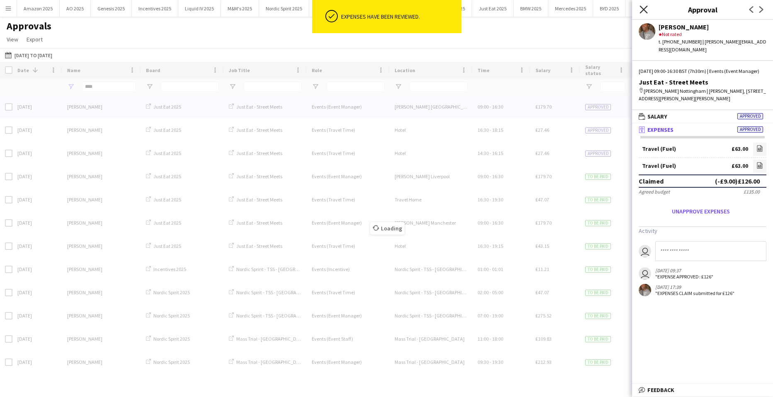
click at [643, 9] on icon at bounding box center [643, 9] width 8 height 8
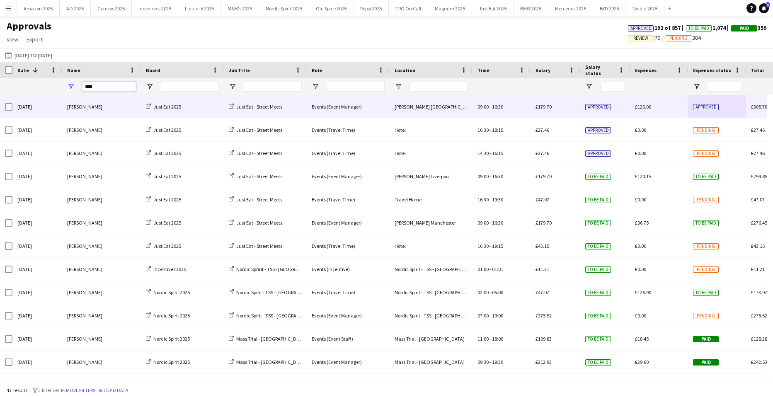
drag, startPoint x: 111, startPoint y: 90, endPoint x: -41, endPoint y: 94, distance: 152.1
click at [0, 94] on html "Menu Boards Boards Boards All jobs Status Workforce Workforce My Workforce Recr…" at bounding box center [386, 198] width 773 height 397
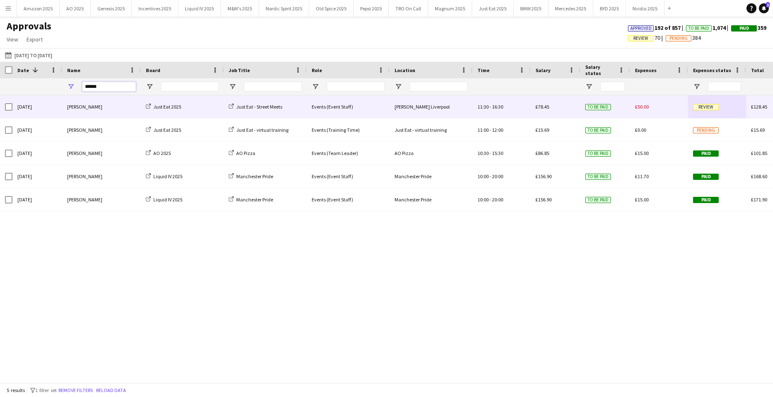
type input "******"
drag, startPoint x: 712, startPoint y: 109, endPoint x: 705, endPoint y: 164, distance: 54.8
click at [712, 109] on span "Review" at bounding box center [706, 107] width 26 height 6
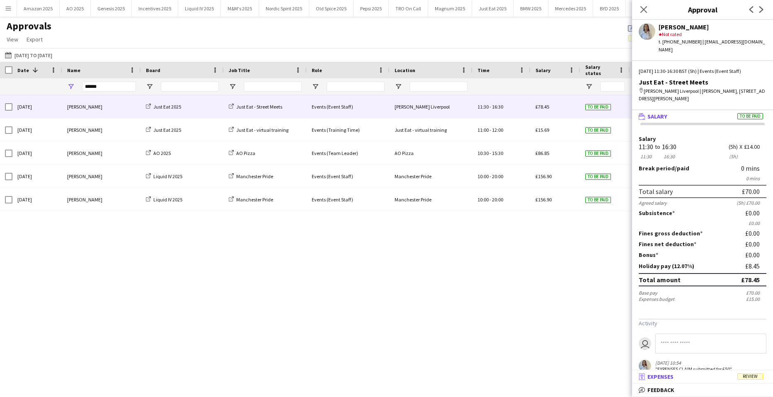
click at [755, 381] on mat-expansion-panel-header "receipt Expenses Review" at bounding box center [702, 376] width 141 height 12
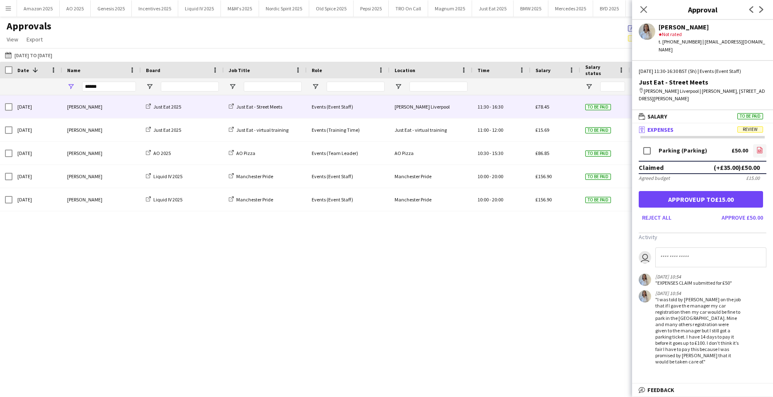
click at [756, 147] on icon "file-image" at bounding box center [759, 150] width 7 height 7
drag, startPoint x: 697, startPoint y: 41, endPoint x: 755, endPoint y: 42, distance: 57.6
click at [755, 42] on div "Nicole Wannie Short star Not rated t. +447425679736 | wannienicole@gmail.com" at bounding box center [702, 37] width 141 height 34
copy div "wannienicole@gmail.com"
click at [533, 288] on div "Thu, 11 Sep 2025 Nicole Wannie Short Just Eat 2025 Just Eat - Street Meets Even…" at bounding box center [386, 235] width 773 height 281
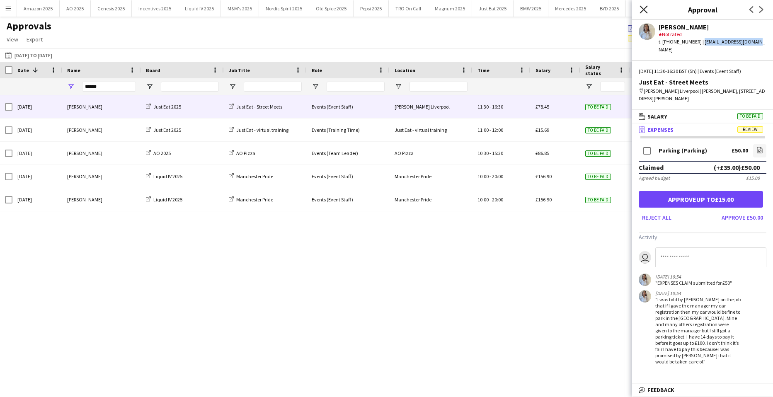
click at [642, 6] on icon "Close pop-in" at bounding box center [643, 9] width 8 height 8
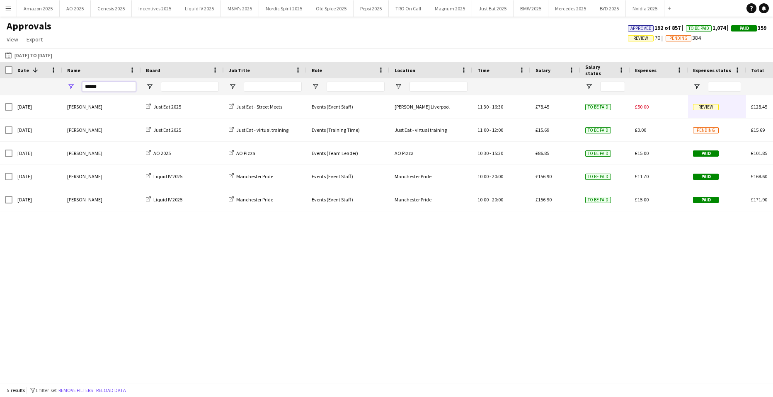
drag, startPoint x: 107, startPoint y: 85, endPoint x: -129, endPoint y: 90, distance: 236.3
click at [0, 90] on html "Menu Boards Boards Boards All jobs Status Workforce Workforce My Workforce Recr…" at bounding box center [386, 198] width 773 height 397
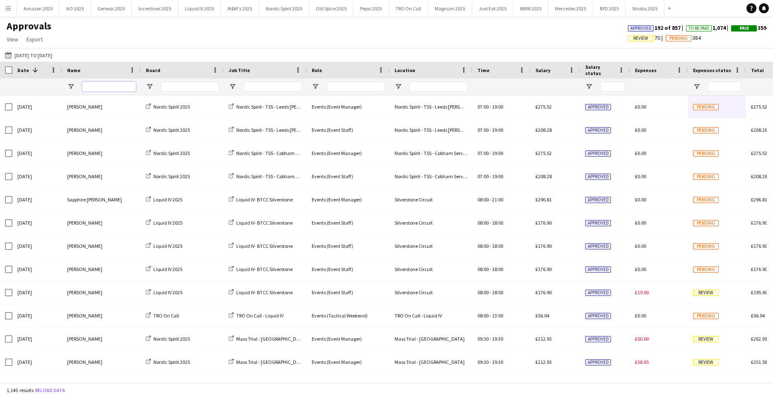
click at [100, 89] on input "Name Filter Input" at bounding box center [109, 87] width 54 height 10
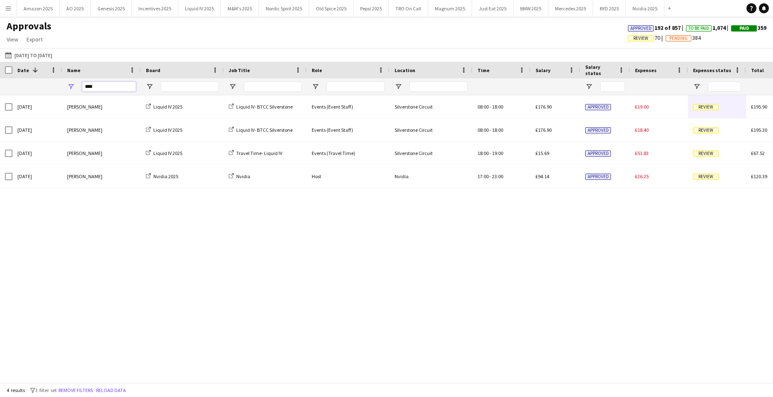
click at [114, 91] on input "****" at bounding box center [109, 87] width 54 height 10
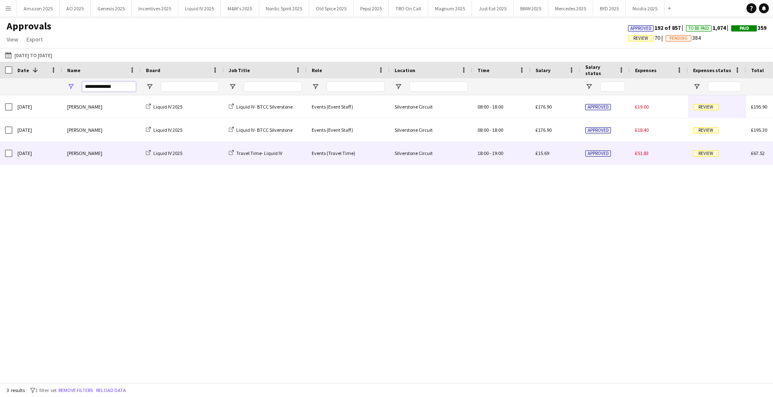
type input "**********"
drag, startPoint x: 706, startPoint y: 153, endPoint x: 712, endPoint y: 177, distance: 24.5
click at [706, 153] on span "Review" at bounding box center [706, 153] width 26 height 6
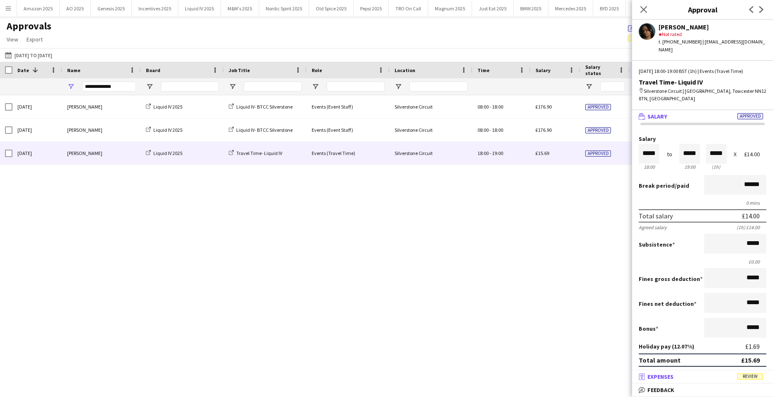
click at [751, 377] on span "Review" at bounding box center [750, 376] width 26 height 6
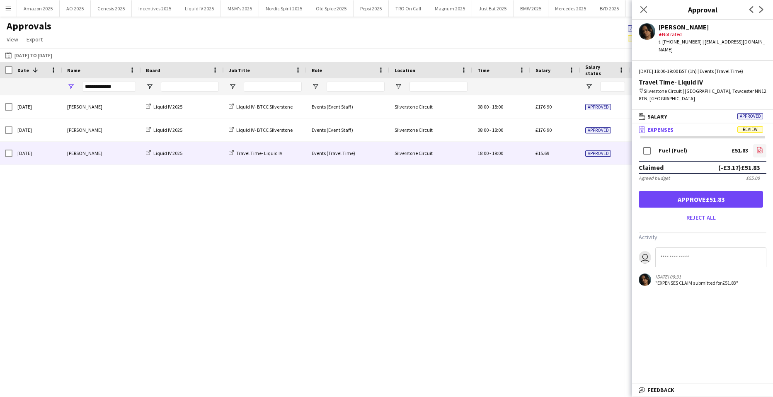
click at [758, 150] on icon at bounding box center [759, 151] width 3 height 2
click at [723, 191] on button "Approve £51.83" at bounding box center [701, 199] width 124 height 17
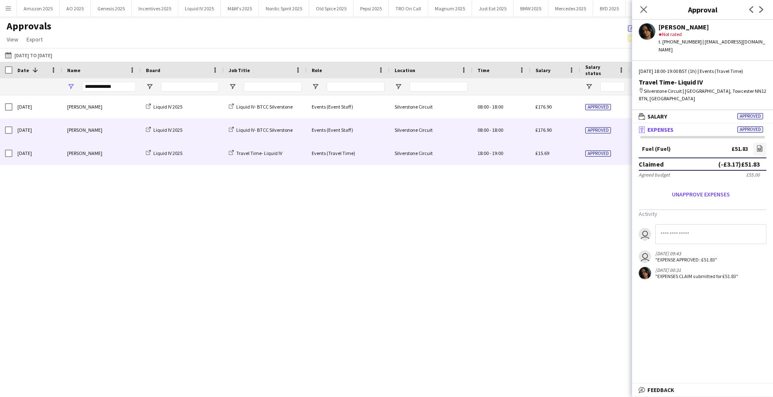
click at [591, 129] on span "Approved" at bounding box center [598, 130] width 26 height 6
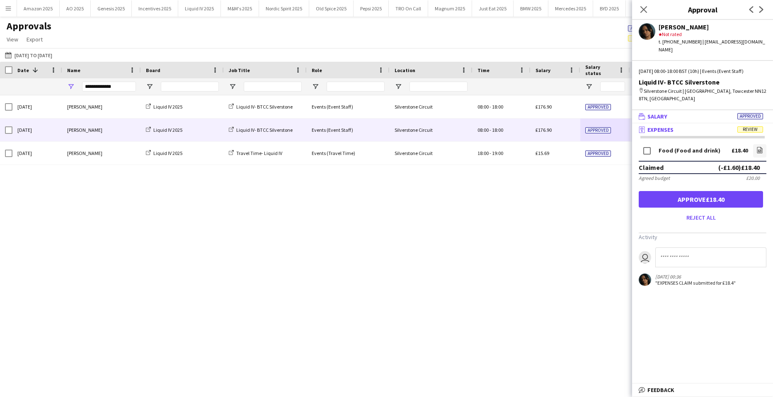
click at [738, 113] on span "Approved" at bounding box center [750, 116] width 26 height 6
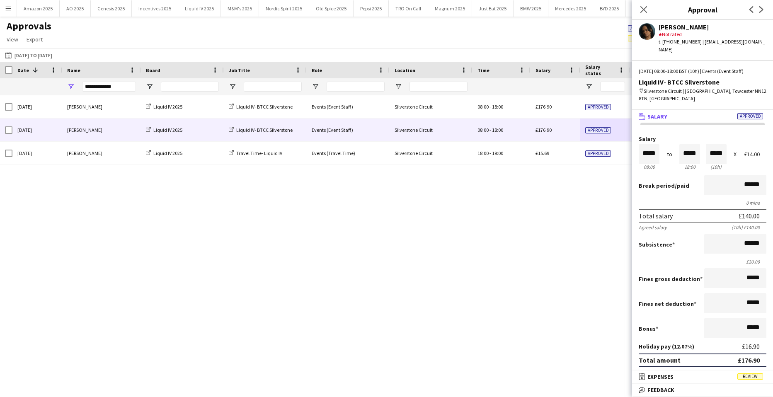
click at [758, 374] on span "Review" at bounding box center [750, 376] width 26 height 6
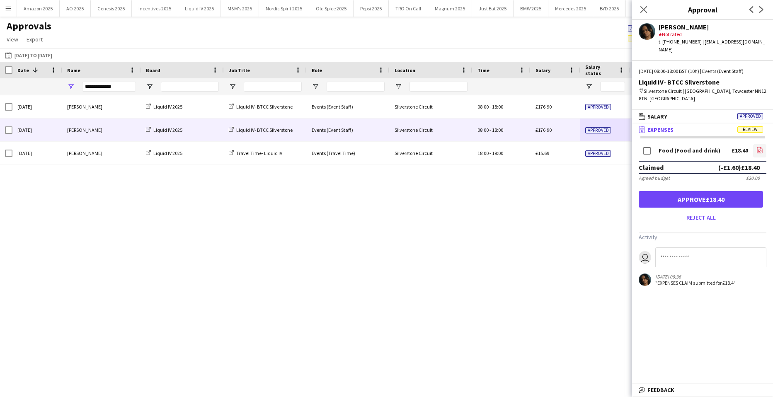
click at [753, 144] on link "file-image" at bounding box center [759, 150] width 13 height 13
click at [691, 212] on button "Reject all" at bounding box center [701, 217] width 124 height 13
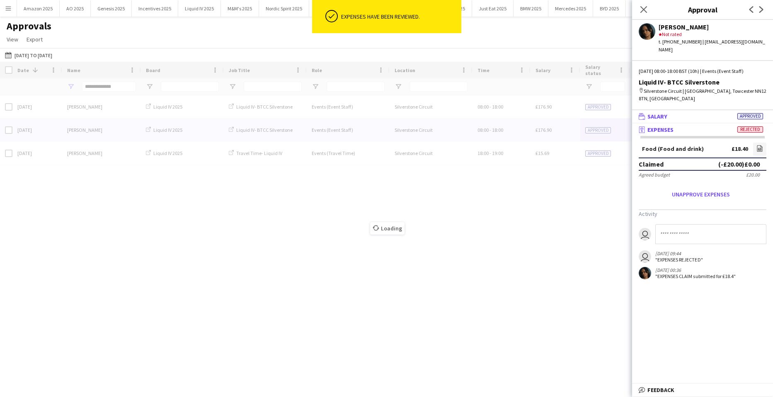
click at [740, 113] on span "Approved" at bounding box center [750, 116] width 26 height 6
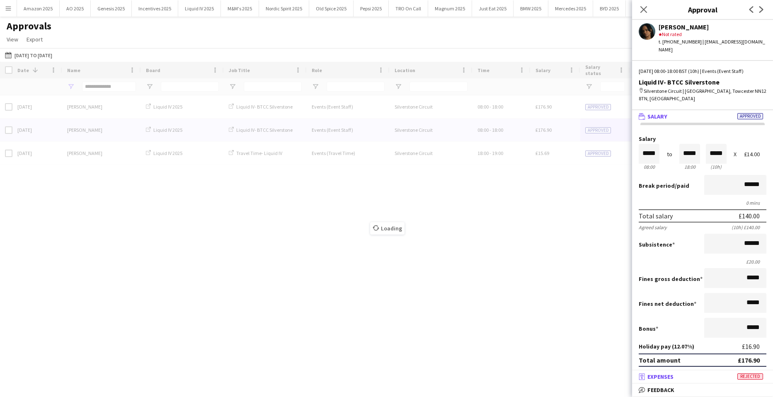
click at [748, 373] on mat-panel-title "receipt Expenses Rejected" at bounding box center [701, 376] width 138 height 7
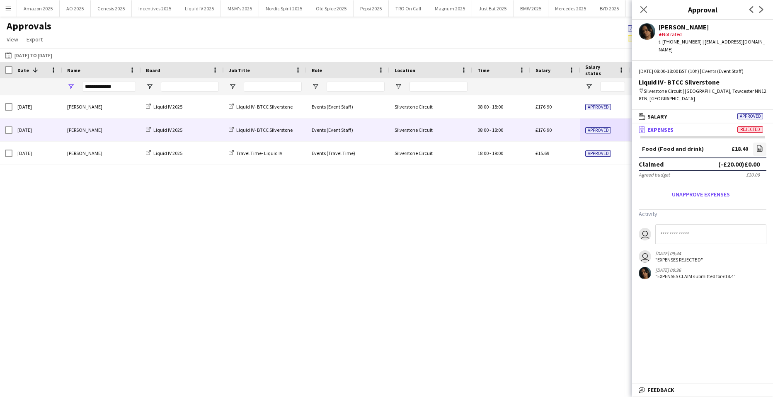
click at [683, 224] on input at bounding box center [710, 234] width 111 height 20
type input "**********"
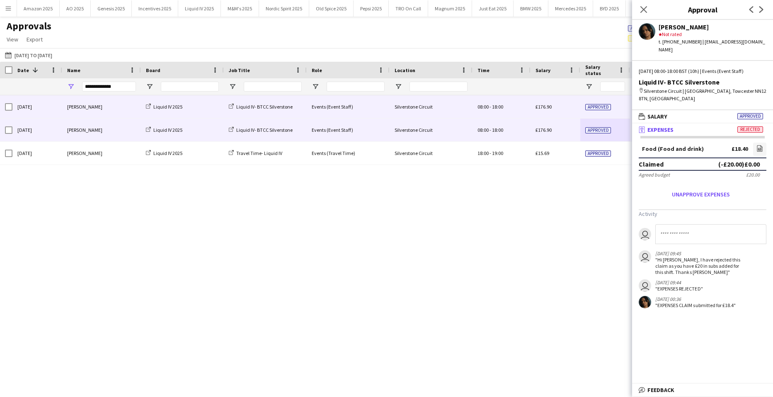
click at [609, 104] on span "Approved" at bounding box center [598, 107] width 26 height 6
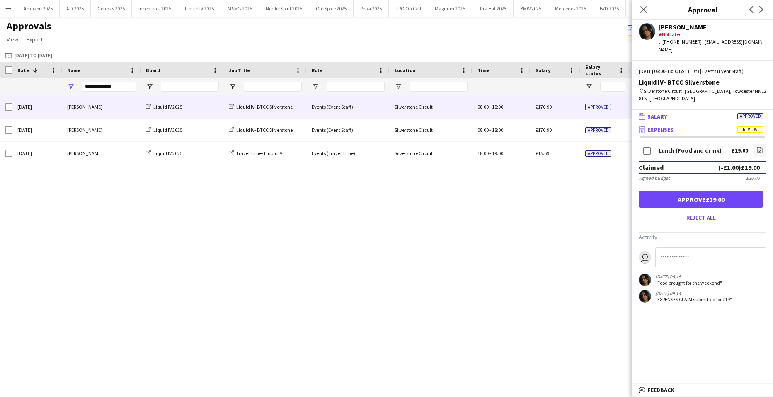
click at [753, 113] on span "Approved" at bounding box center [750, 116] width 26 height 6
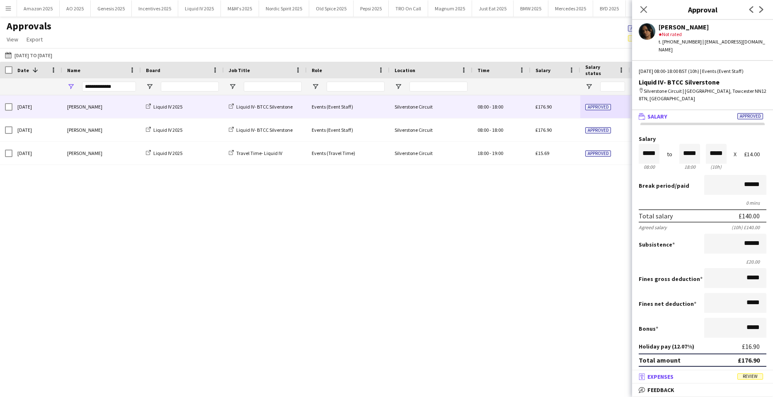
click at [750, 376] on span "Review" at bounding box center [750, 376] width 26 height 6
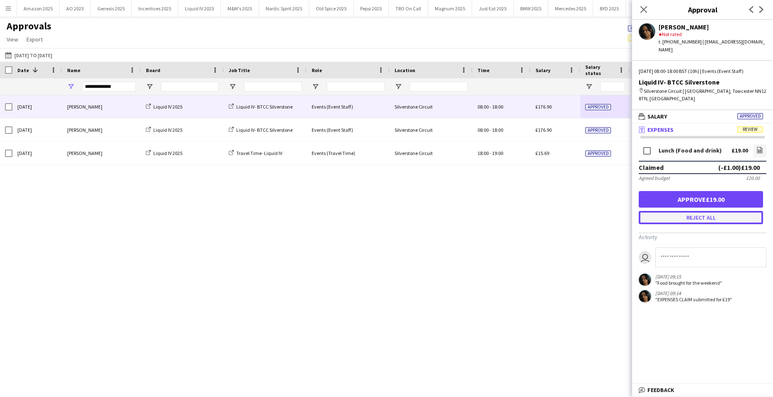
click at [695, 211] on button "Reject all" at bounding box center [701, 217] width 124 height 13
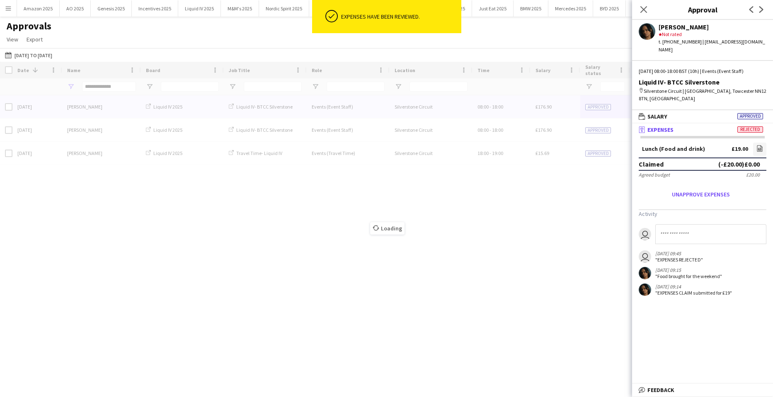
click at [681, 226] on input at bounding box center [710, 234] width 111 height 20
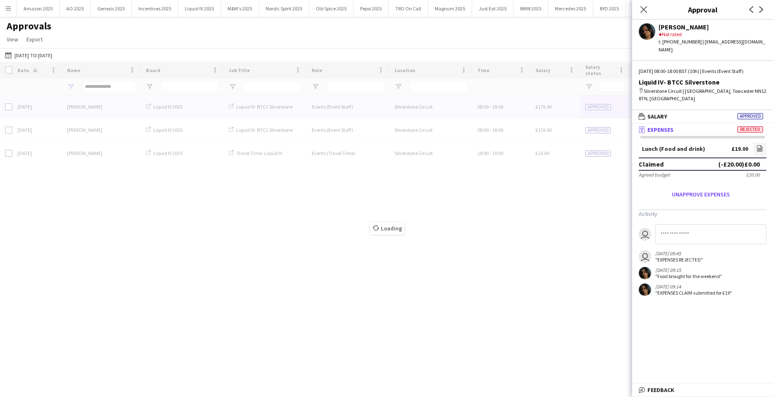
type input "*"
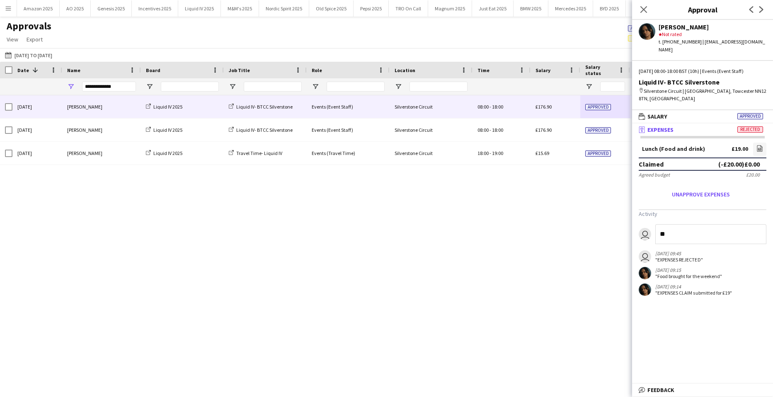
type input "*"
type input "**********"
drag, startPoint x: 114, startPoint y: 88, endPoint x: -362, endPoint y: 106, distance: 476.1
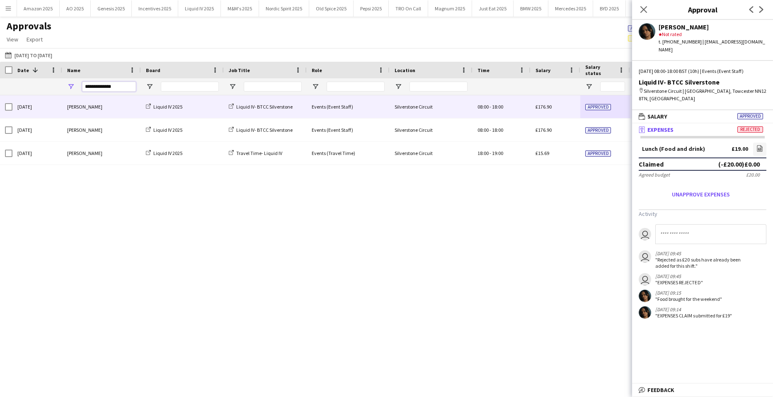
click at [0, 106] on html "Menu Boards Boards Boards All jobs Status Workforce Workforce My Workforce Recr…" at bounding box center [386, 198] width 773 height 397
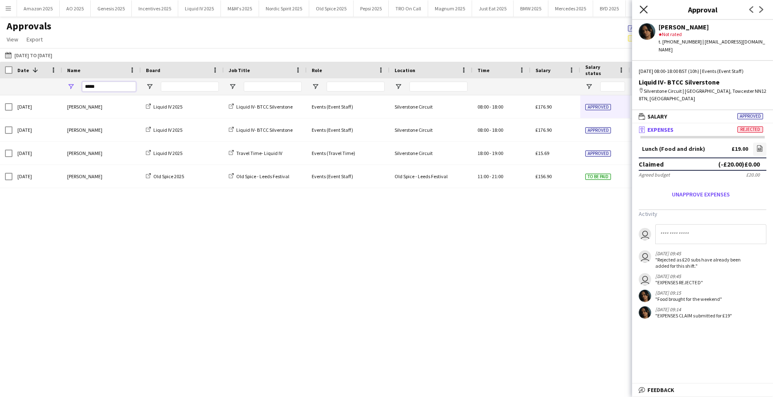
type input "*****"
click at [645, 11] on icon at bounding box center [643, 9] width 8 height 8
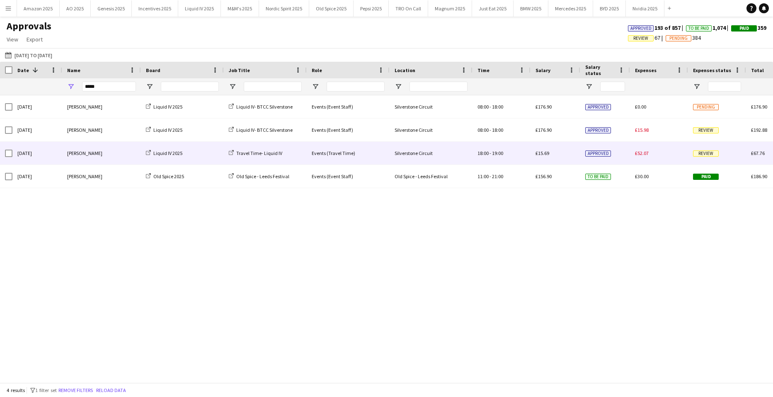
click at [709, 157] on div "Review" at bounding box center [717, 153] width 58 height 23
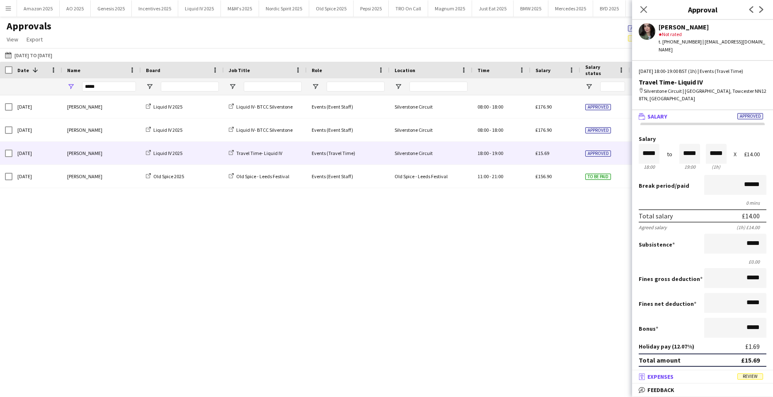
click at [745, 380] on span "Review" at bounding box center [750, 376] width 26 height 6
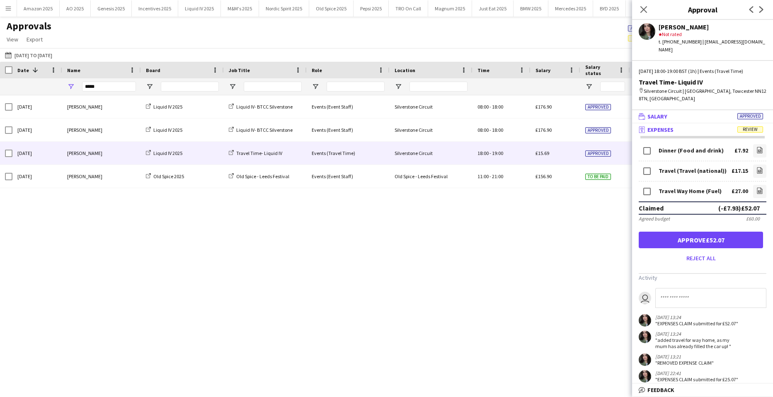
click at [750, 113] on span "Approved" at bounding box center [750, 116] width 26 height 6
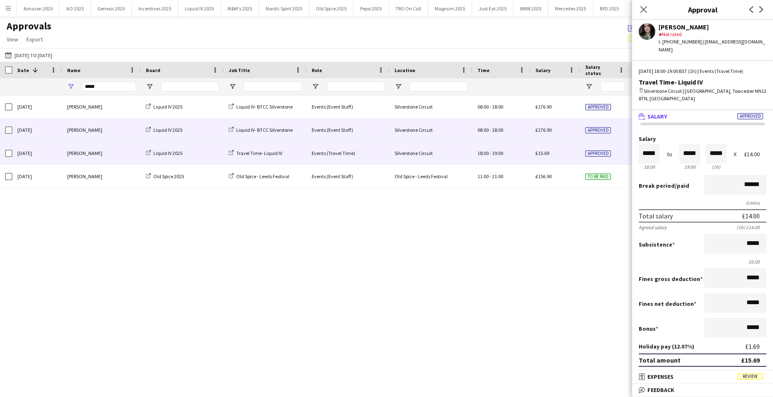
click at [599, 125] on div "Approved" at bounding box center [605, 130] width 50 height 23
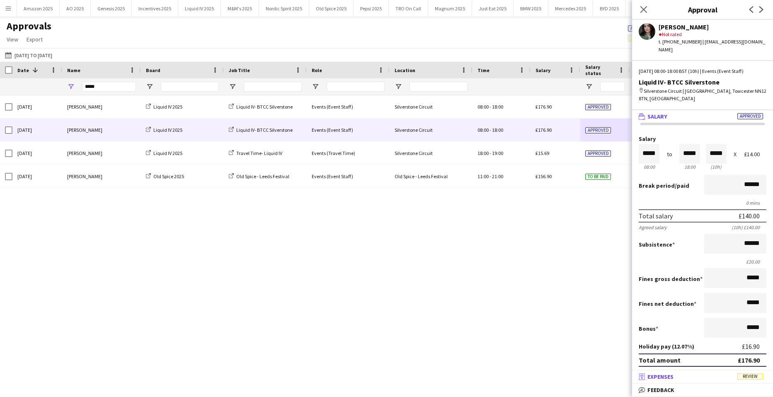
click at [746, 376] on span "Review" at bounding box center [750, 376] width 26 height 6
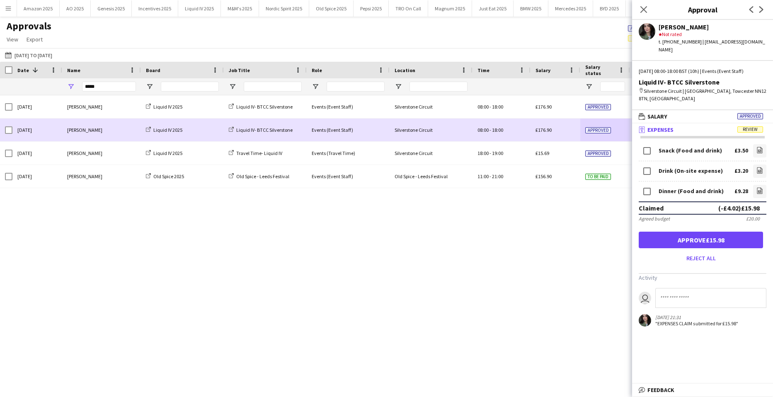
click at [607, 131] on span "Approved" at bounding box center [598, 130] width 26 height 6
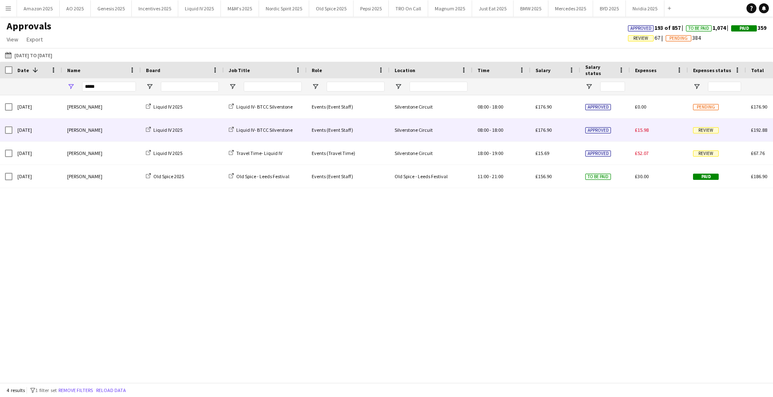
click at [690, 131] on div "Review" at bounding box center [717, 130] width 58 height 23
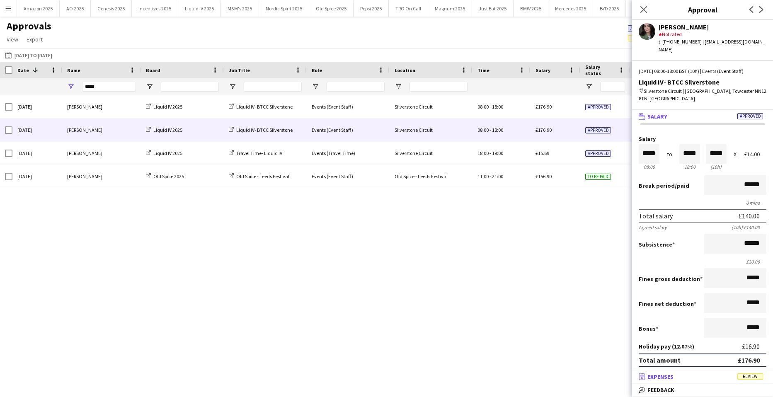
click at [747, 380] on mat-panel-title "receipt Expenses Review" at bounding box center [701, 376] width 138 height 7
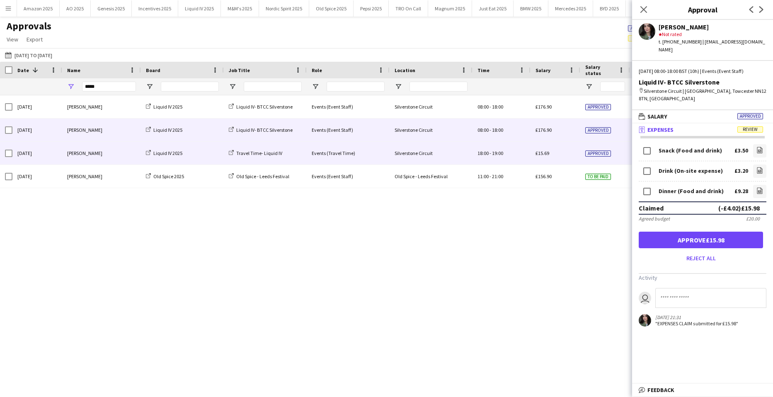
click at [612, 163] on div "Approved" at bounding box center [605, 153] width 50 height 23
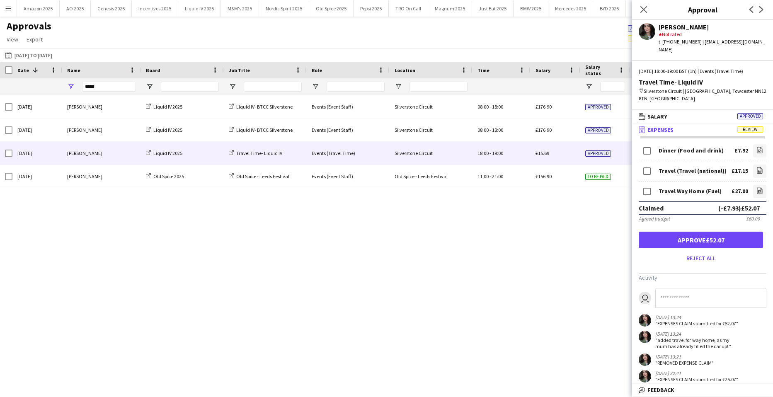
click at [636, 8] on div "Close pop-in" at bounding box center [643, 9] width 23 height 19
click at [639, 9] on app-icon "Close pop-in" at bounding box center [644, 10] width 12 height 12
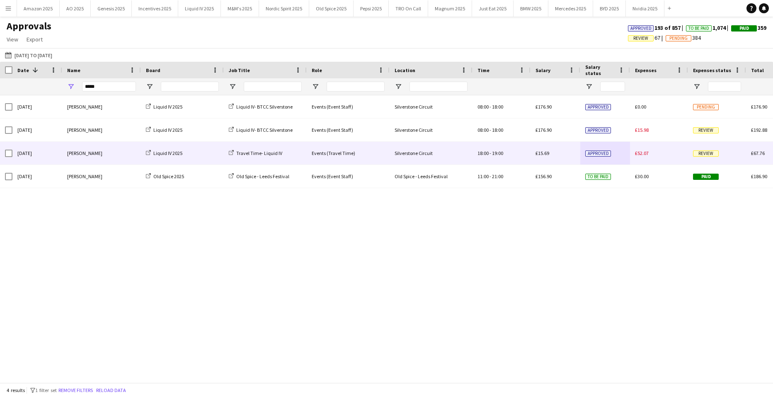
click at [707, 150] on span "Review" at bounding box center [706, 153] width 26 height 6
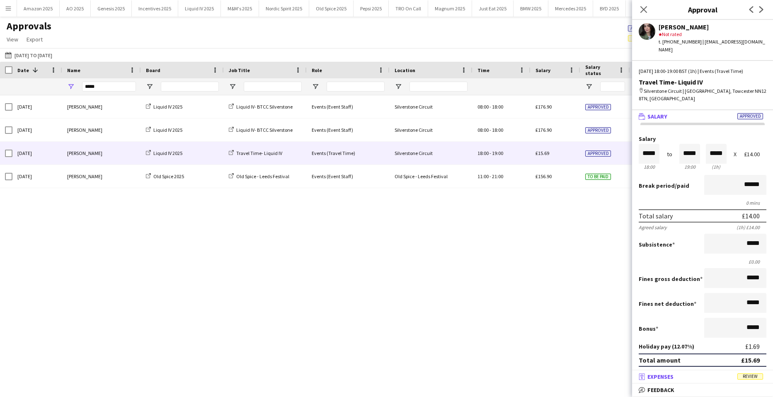
click at [762, 381] on mat-expansion-panel-header "receipt Expenses Review" at bounding box center [702, 376] width 141 height 12
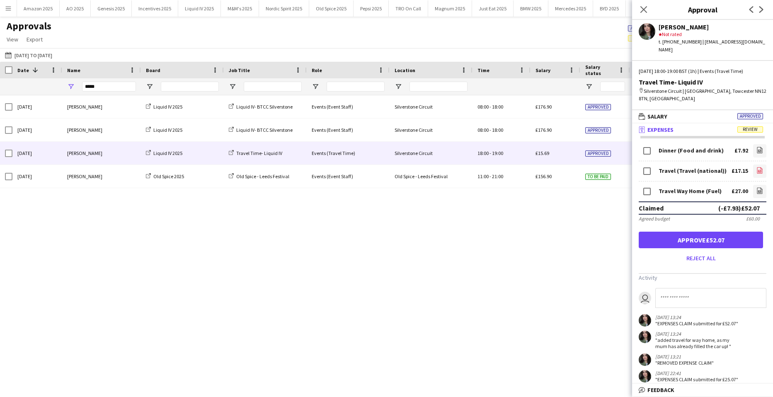
click at [756, 167] on icon "file-image" at bounding box center [759, 170] width 7 height 7
click at [758, 190] on icon at bounding box center [759, 191] width 3 height 2
drag, startPoint x: 698, startPoint y: 42, endPoint x: 755, endPoint y: 42, distance: 56.8
click at [755, 42] on div "Ellie Farr star Not rated t. +447894547676 | e.farr3@hotmail.com" at bounding box center [702, 37] width 141 height 34
copy div "e.farr3@hotmail.com"
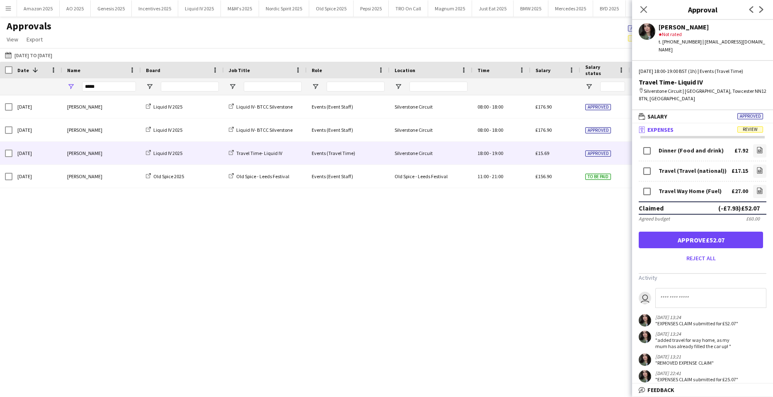
click at [670, 292] on input at bounding box center [710, 298] width 111 height 20
click at [668, 288] on input at bounding box center [710, 298] width 111 height 20
type input "**********"
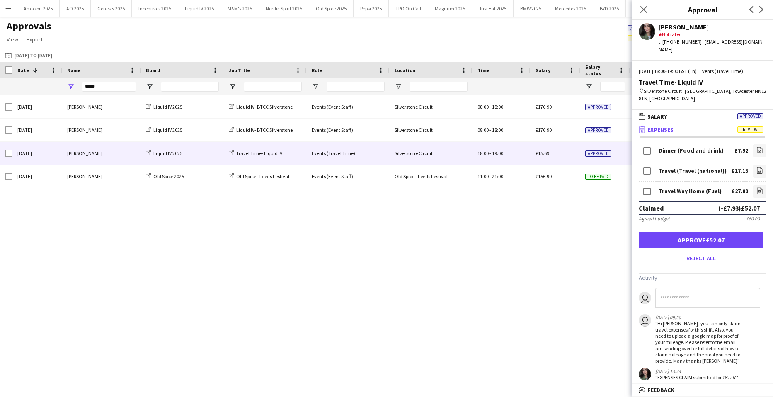
drag, startPoint x: 334, startPoint y: 285, endPoint x: 581, endPoint y: 151, distance: 281.1
click at [334, 285] on div "Sun, 21 Sep 2025 Ellie Farr Liquid IV 2025 Liquid IV- BTCC Silverstone Events (…" at bounding box center [386, 235] width 773 height 281
drag, startPoint x: 651, startPoint y: 8, endPoint x: 630, endPoint y: 10, distance: 21.2
click at [633, 10] on div "Close pop-in" at bounding box center [643, 9] width 23 height 19
click at [643, 10] on icon at bounding box center [643, 9] width 8 height 8
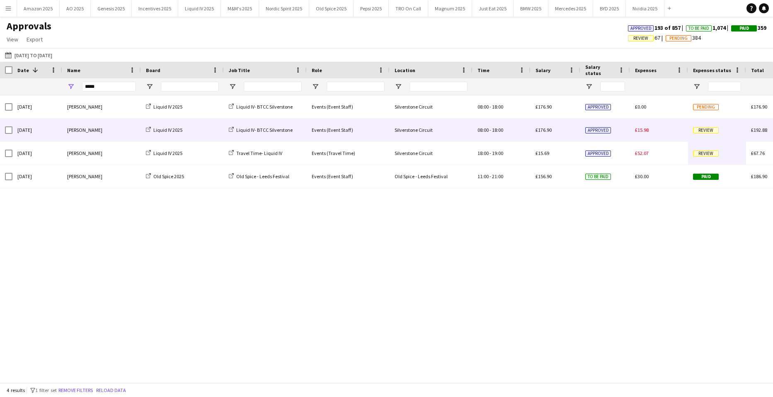
click at [699, 136] on div "Review" at bounding box center [717, 130] width 58 height 23
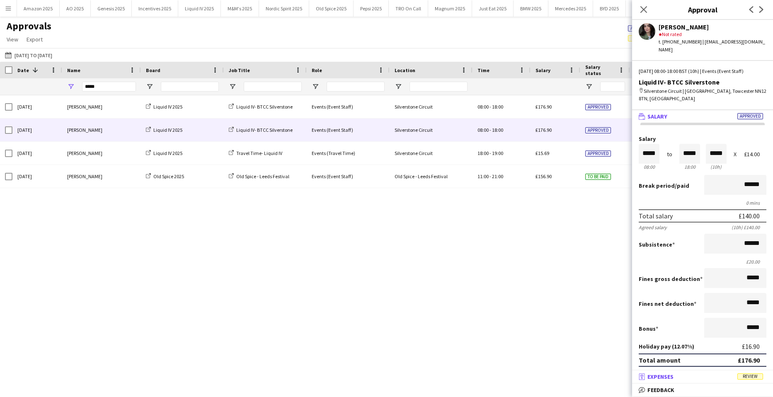
click at [746, 379] on span "Review" at bounding box center [750, 376] width 26 height 6
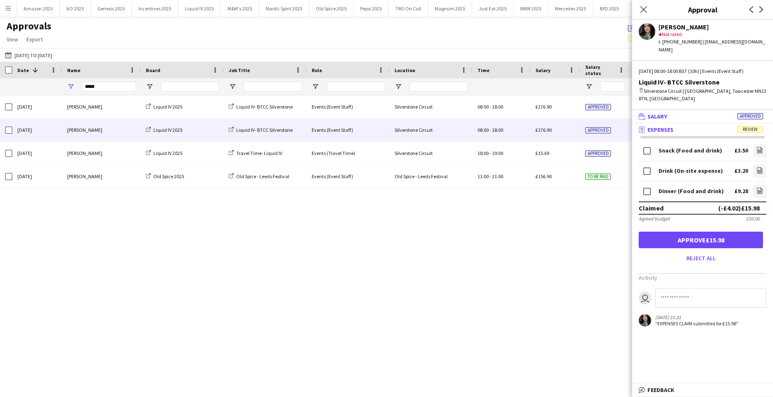
click at [755, 113] on mat-expansion-panel-header "wallet Salary Approved" at bounding box center [702, 116] width 141 height 12
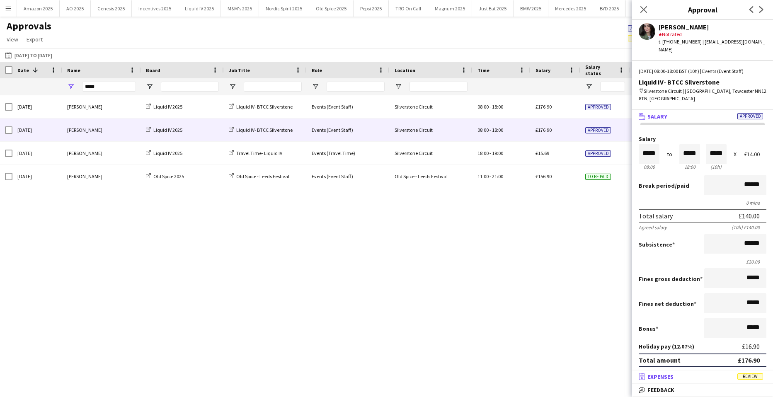
click at [749, 375] on span "Review" at bounding box center [750, 376] width 26 height 6
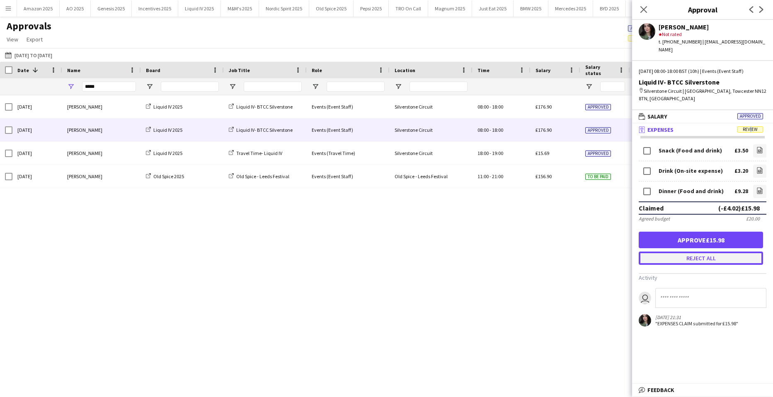
click at [697, 254] on button "Reject all" at bounding box center [701, 258] width 124 height 13
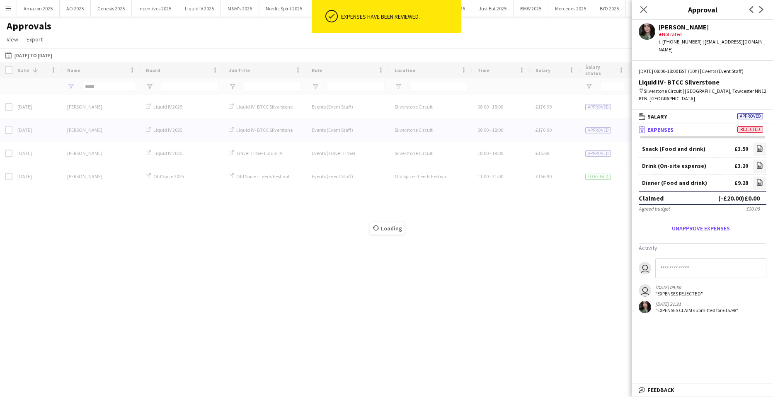
click at [681, 267] on input at bounding box center [710, 268] width 111 height 20
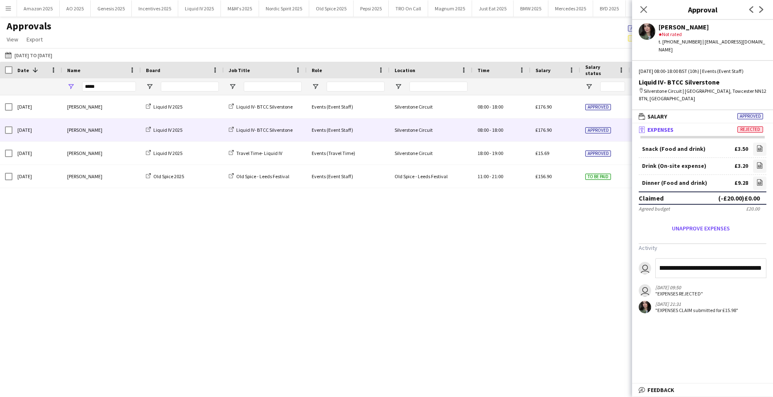
scroll to position [0, 151]
type input "**********"
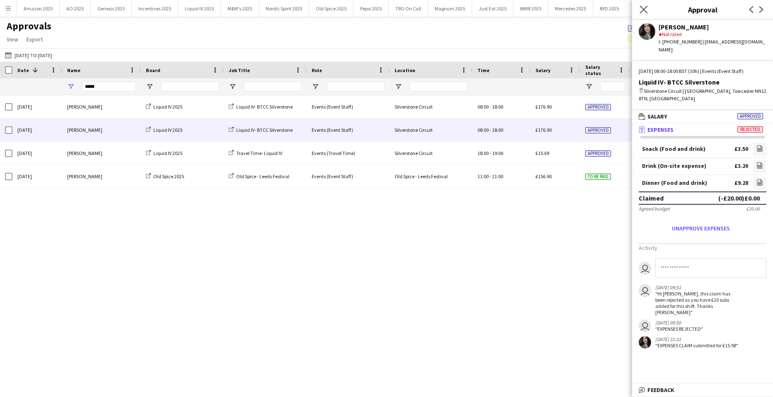
click at [639, 10] on app-icon "Close pop-in" at bounding box center [644, 10] width 12 height 12
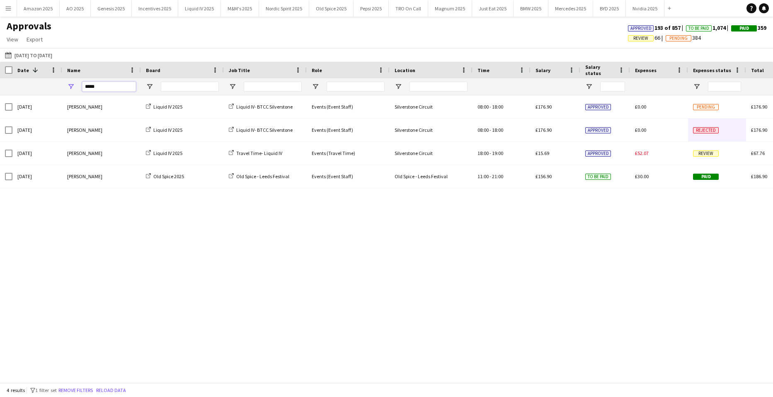
drag, startPoint x: 106, startPoint y: 88, endPoint x: -61, endPoint y: 88, distance: 166.6
click at [0, 88] on html "Menu Boards Boards Boards All jobs Status Workforce Workforce My Workforce Recr…" at bounding box center [386, 198] width 773 height 397
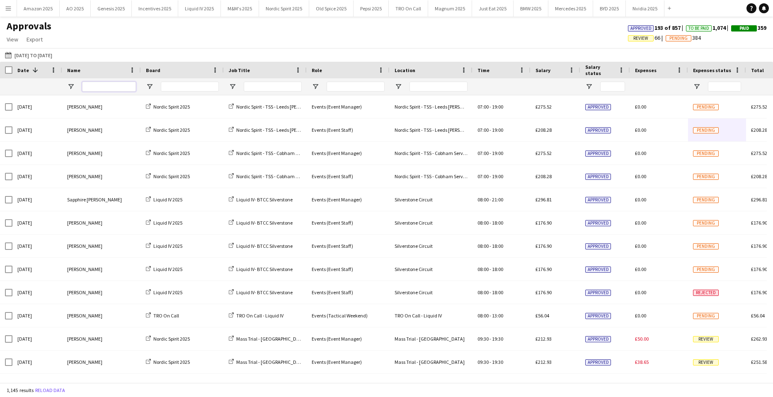
click at [106, 89] on input "Name Filter Input" at bounding box center [109, 87] width 54 height 10
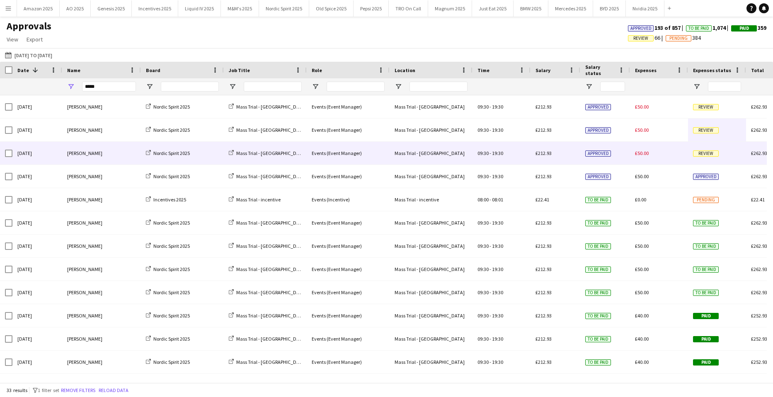
click at [714, 152] on span "Review" at bounding box center [706, 153] width 26 height 6
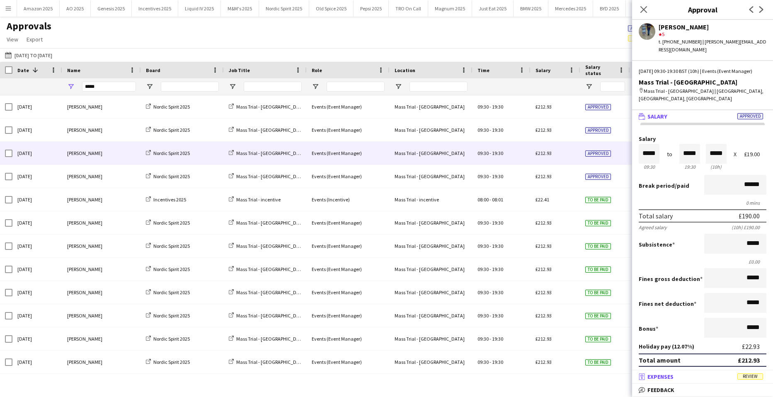
click at [744, 380] on mat-panel-title "receipt Expenses Review" at bounding box center [701, 376] width 138 height 7
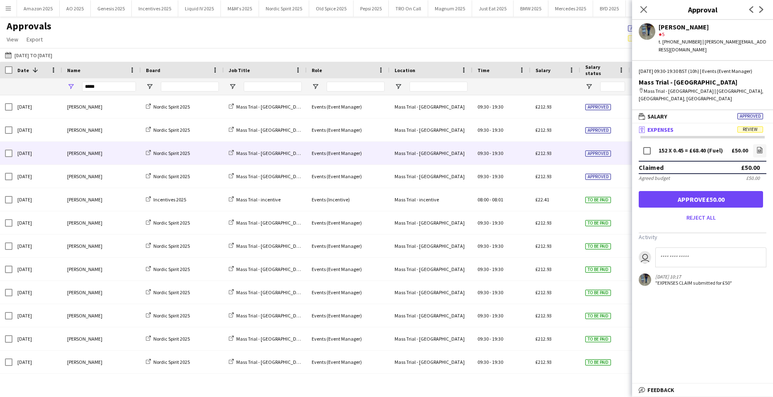
click at [762, 136] on div "152 X 0.45 = £68.40 (Fuel) £50.00 file-image Claimed £50.00 Agreed budget £50.0…" at bounding box center [702, 216] width 141 height 161
click at [761, 147] on icon "file-image" at bounding box center [759, 150] width 7 height 7
click at [725, 191] on button "Approve £50.00" at bounding box center [701, 199] width 124 height 17
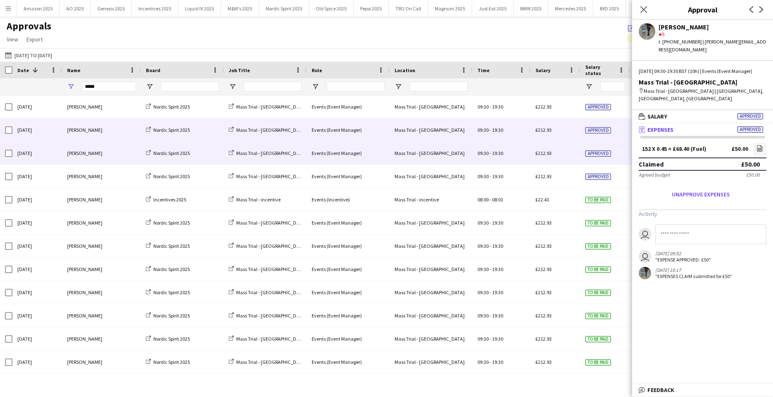
click at [607, 131] on span "Approved" at bounding box center [598, 130] width 26 height 6
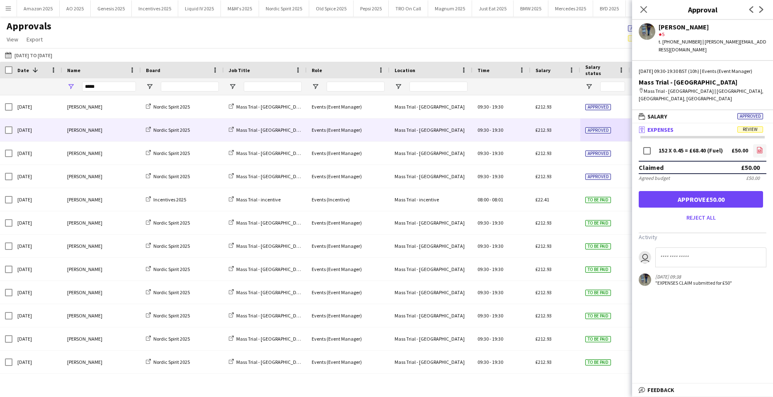
click at [759, 150] on icon at bounding box center [759, 151] width 3 height 2
click at [714, 191] on button "Approve £50.00" at bounding box center [701, 199] width 124 height 17
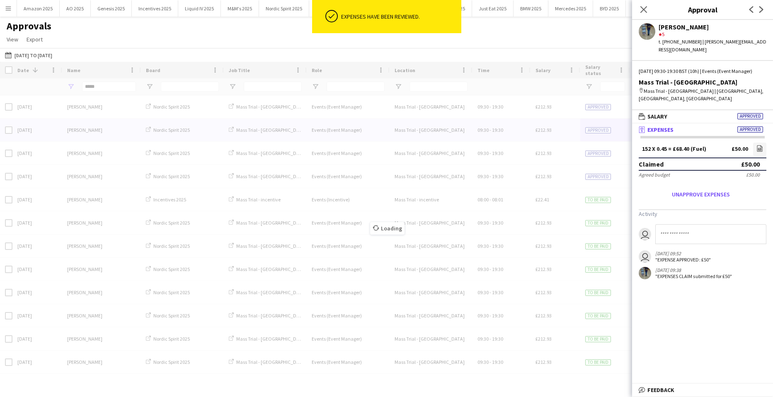
click at [593, 108] on div "Date 1 Name Board -" at bounding box center [386, 222] width 773 height 321
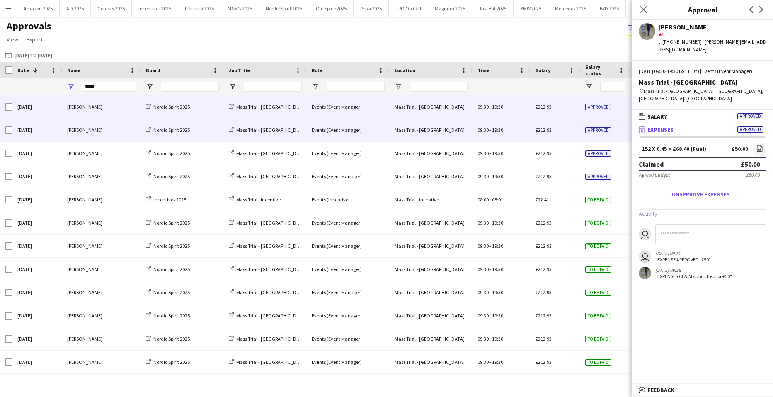
drag, startPoint x: 583, startPoint y: 106, endPoint x: 643, endPoint y: 126, distance: 62.5
click at [584, 106] on div "Approved" at bounding box center [605, 106] width 50 height 23
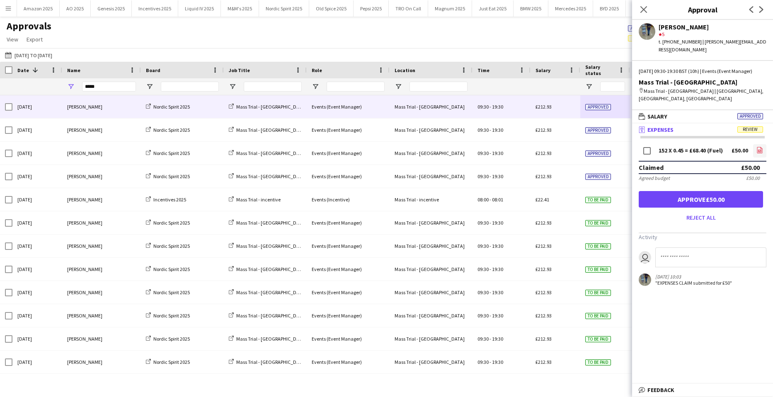
click at [760, 150] on icon at bounding box center [759, 151] width 3 height 2
click at [707, 191] on button "Approve £50.00" at bounding box center [701, 199] width 124 height 17
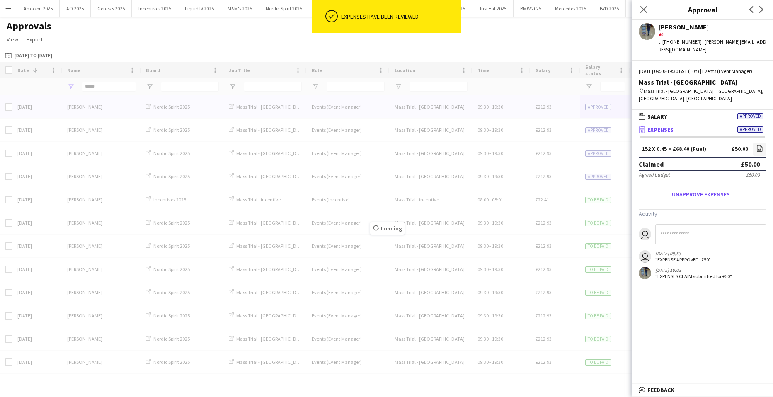
click at [103, 87] on div "Loading" at bounding box center [386, 222] width 773 height 321
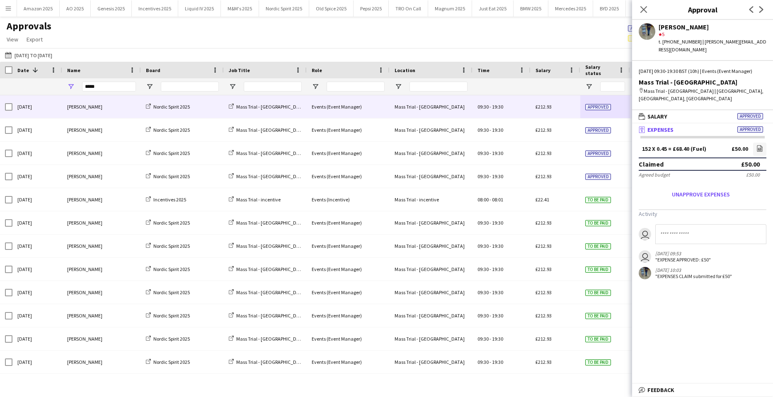
drag, startPoint x: 648, startPoint y: 11, endPoint x: 612, endPoint y: 19, distance: 37.4
click at [648, 11] on app-icon "Close pop-in" at bounding box center [644, 10] width 10 height 10
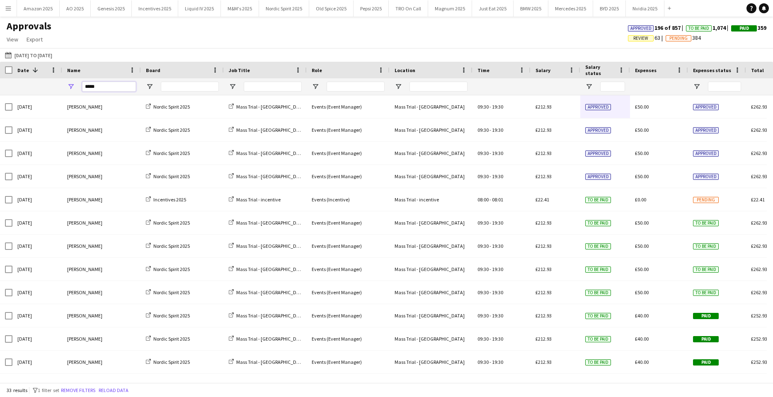
drag, startPoint x: 99, startPoint y: 89, endPoint x: -144, endPoint y: 87, distance: 243.3
click at [0, 87] on html "Menu Boards Boards Boards All jobs Status Workforce Workforce My Workforce Recr…" at bounding box center [386, 198] width 773 height 397
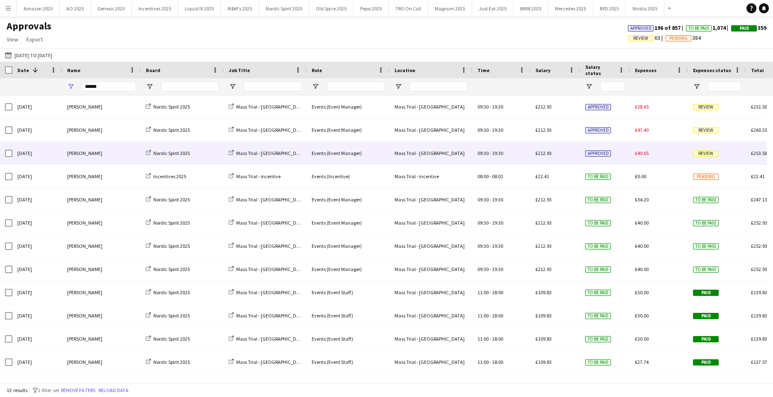
click at [697, 155] on span "Review" at bounding box center [706, 153] width 26 height 6
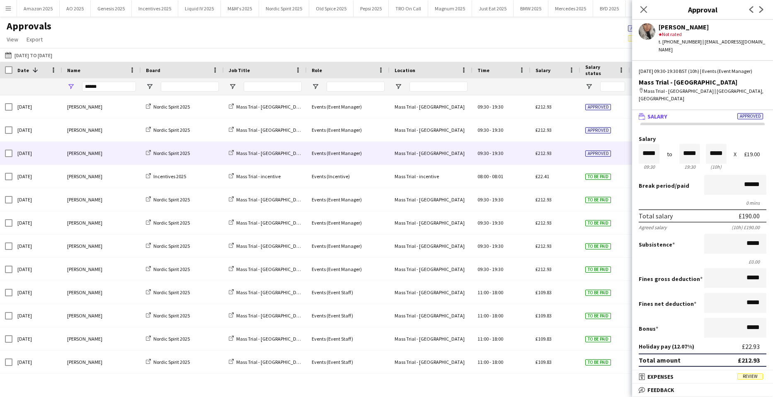
drag, startPoint x: 745, startPoint y: 377, endPoint x: 747, endPoint y: 351, distance: 25.7
click at [746, 377] on span "Review" at bounding box center [750, 376] width 26 height 6
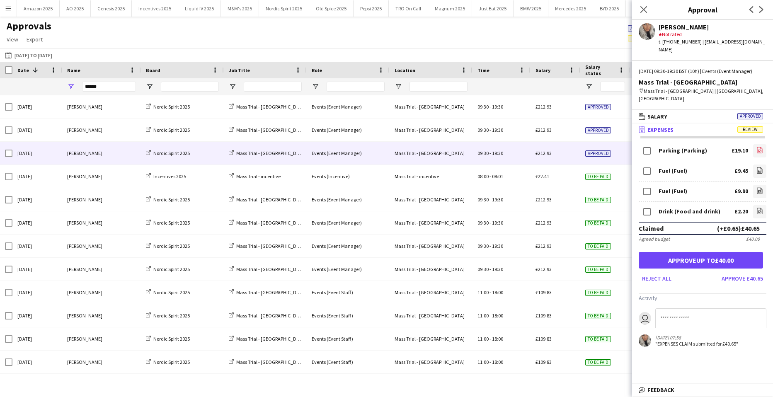
click at [756, 147] on icon "file-image" at bounding box center [759, 150] width 7 height 7
click at [756, 167] on icon "file-image" at bounding box center [759, 170] width 7 height 7
click at [756, 187] on icon "file-image" at bounding box center [759, 190] width 7 height 7
click at [756, 208] on icon "file-image" at bounding box center [759, 211] width 7 height 7
click at [728, 256] on button "Approve up to £40.00" at bounding box center [701, 260] width 124 height 17
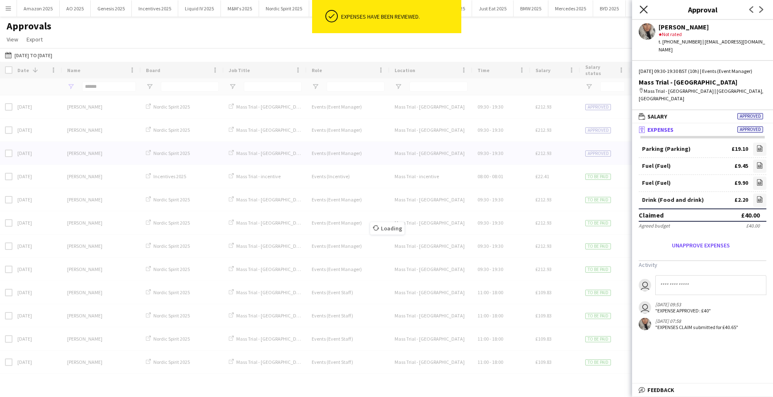
click at [644, 10] on icon "Close pop-in" at bounding box center [643, 9] width 8 height 8
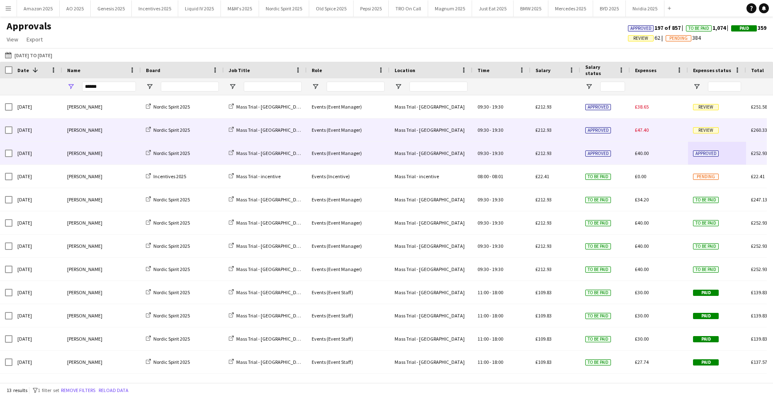
click at [700, 133] on span "Review" at bounding box center [706, 130] width 26 height 6
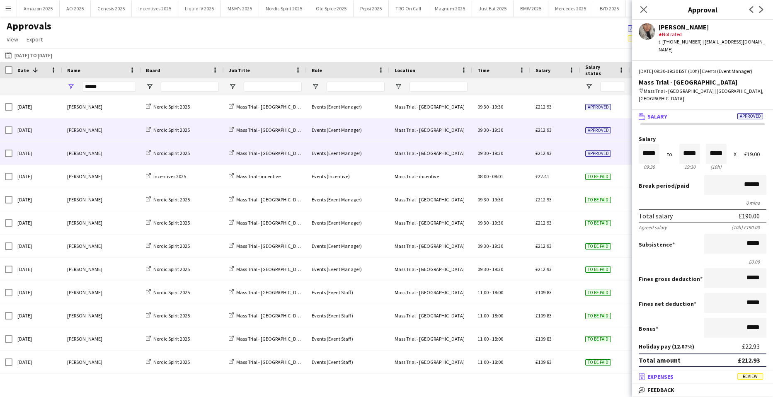
click at [751, 373] on span "Review" at bounding box center [750, 376] width 26 height 6
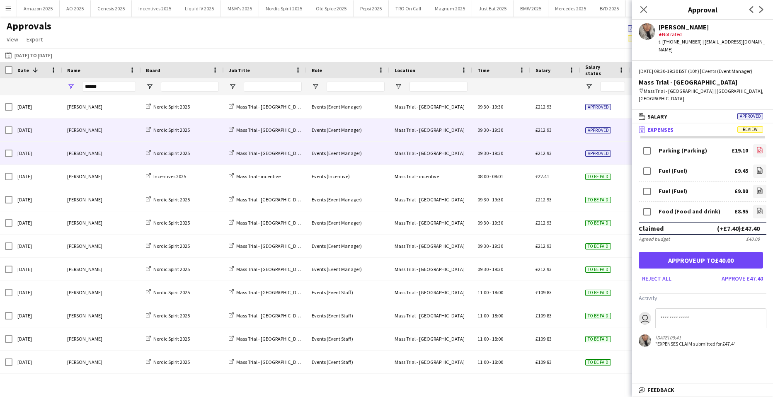
click at [756, 147] on icon "file-image" at bounding box center [759, 150] width 7 height 7
click at [756, 167] on icon "file-image" at bounding box center [759, 170] width 7 height 7
click at [756, 187] on icon "file-image" at bounding box center [759, 190] width 7 height 7
click at [753, 206] on link "file-image" at bounding box center [759, 211] width 13 height 13
click at [681, 255] on button "Approve up to £40.00" at bounding box center [701, 260] width 124 height 17
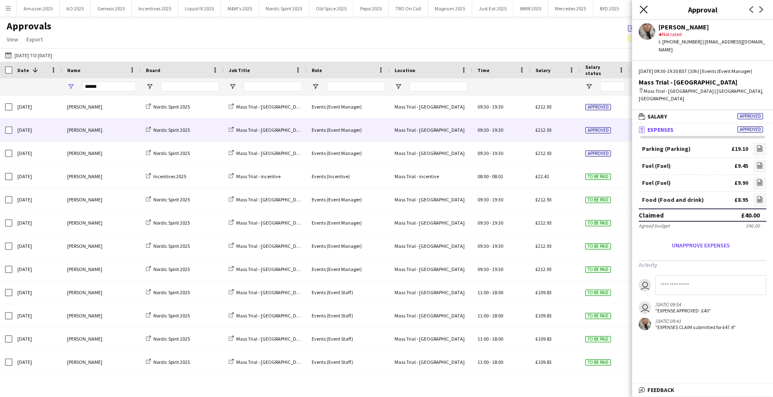
click at [641, 8] on icon "Close pop-in" at bounding box center [643, 9] width 8 height 8
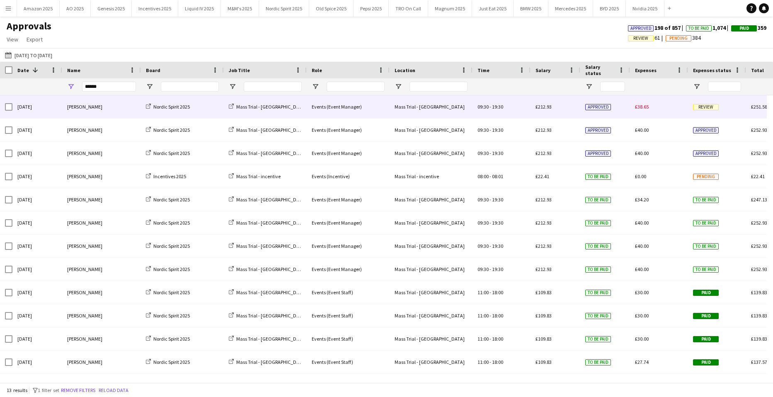
click at [695, 107] on span "Review" at bounding box center [706, 107] width 26 height 6
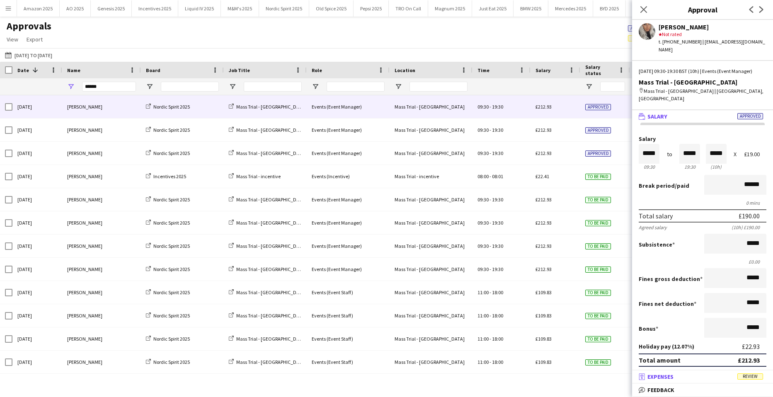
click at [741, 376] on span "Review" at bounding box center [750, 376] width 26 height 6
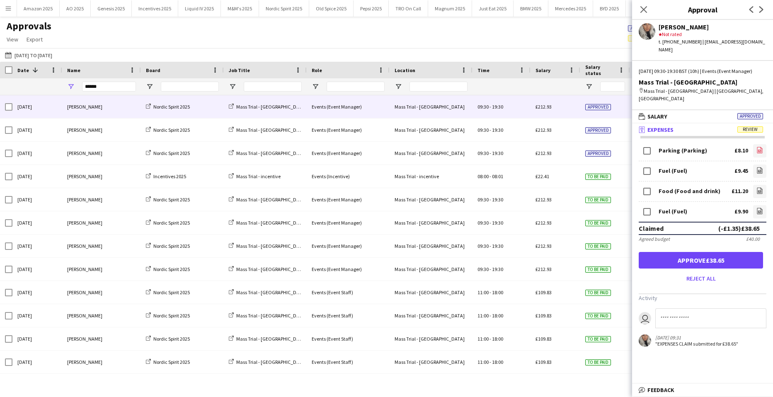
click at [761, 150] on icon at bounding box center [759, 151] width 3 height 2
click at [755, 165] on link "file-image" at bounding box center [759, 171] width 13 height 13
click at [753, 183] on div "Food (Food and drink) £11.20 file-image" at bounding box center [703, 192] width 128 height 20
click at [760, 190] on icon at bounding box center [759, 191] width 3 height 2
click at [755, 210] on link "file-image" at bounding box center [759, 211] width 13 height 13
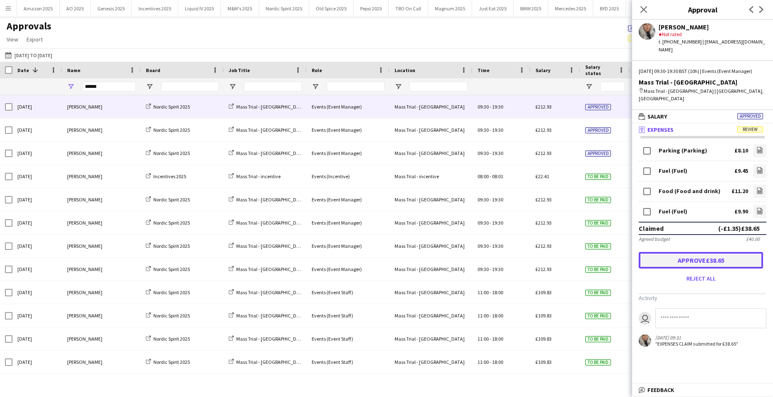
click at [740, 254] on button "Approve £38.65" at bounding box center [701, 260] width 124 height 17
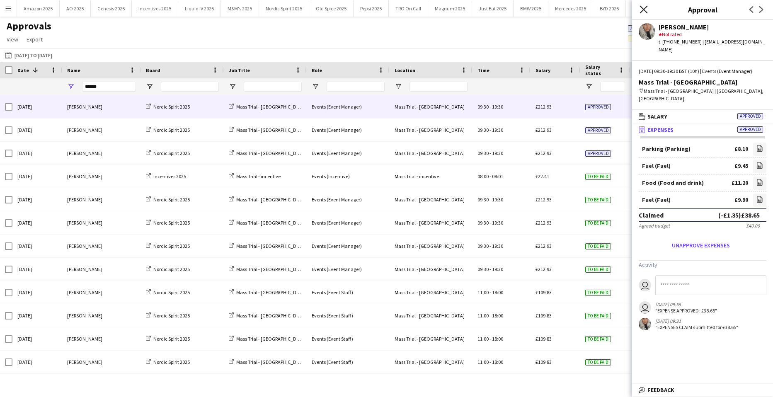
click at [640, 12] on icon "Close pop-in" at bounding box center [643, 9] width 8 height 8
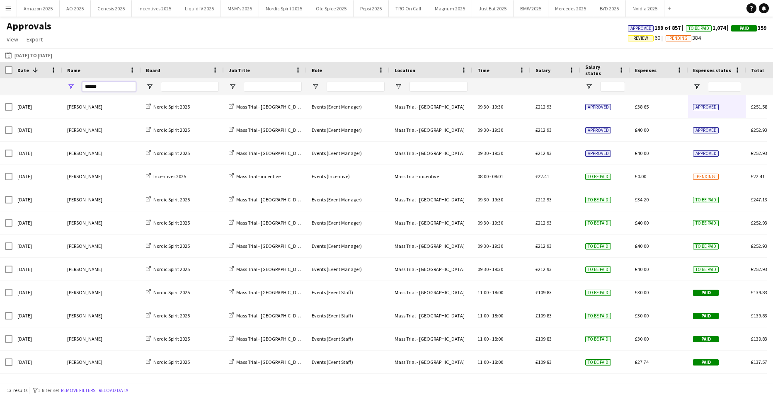
drag, startPoint x: 119, startPoint y: 86, endPoint x: -304, endPoint y: 132, distance: 425.1
click at [0, 132] on html "Menu Boards Boards Boards All jobs Status Workforce Workforce My Workforce Recr…" at bounding box center [386, 198] width 773 height 397
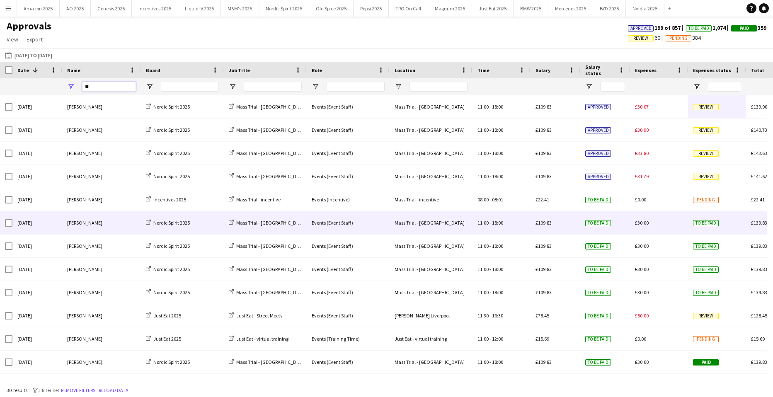
type input "*"
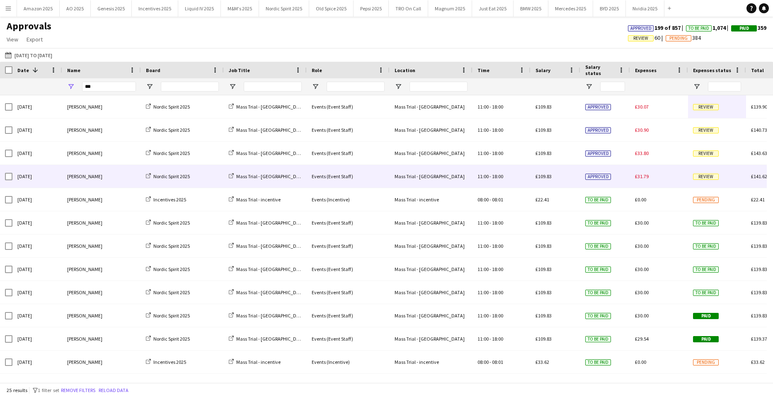
click at [709, 179] on span "Review" at bounding box center [706, 177] width 26 height 6
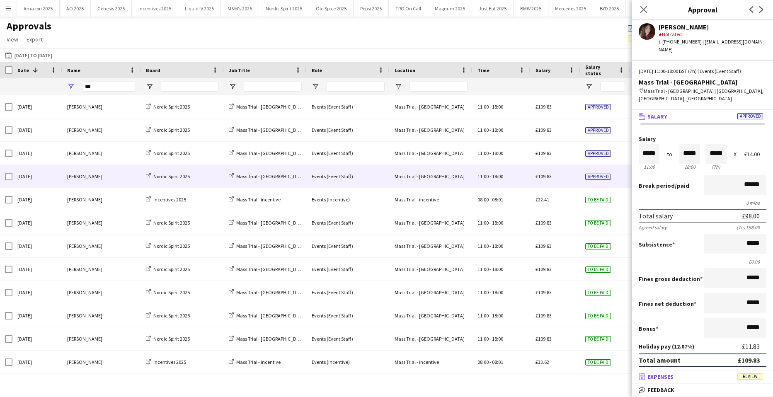
click at [762, 377] on mat-panel-title "receipt Expenses Review" at bounding box center [701, 376] width 138 height 7
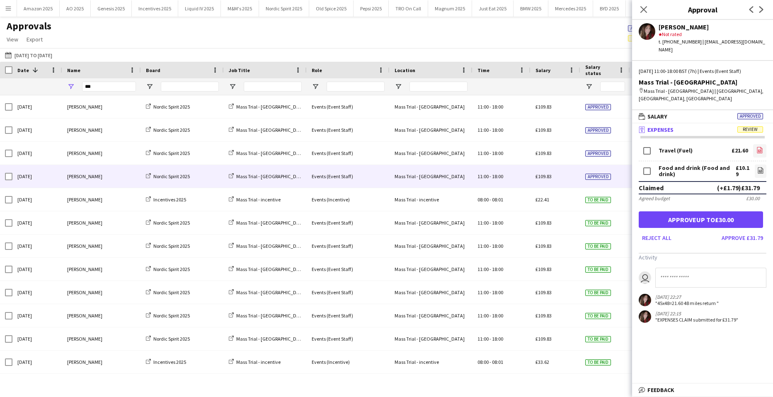
click at [756, 147] on icon "file-image" at bounding box center [759, 150] width 7 height 7
click at [757, 167] on icon "file-image" at bounding box center [760, 170] width 7 height 7
click at [718, 211] on button "Approve up to £30.00" at bounding box center [701, 219] width 124 height 17
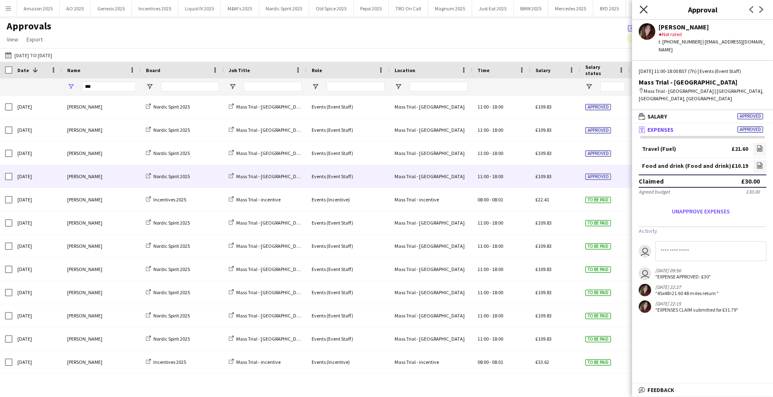
click at [642, 10] on icon at bounding box center [643, 9] width 8 height 8
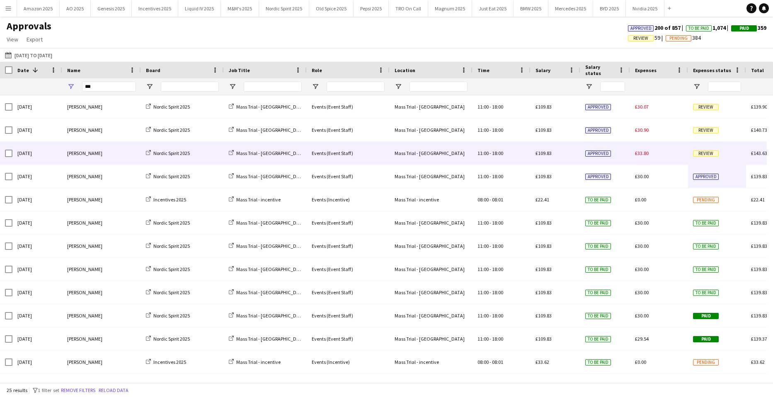
drag, startPoint x: 703, startPoint y: 150, endPoint x: 704, endPoint y: 157, distance: 8.0
click at [703, 150] on div "Review" at bounding box center [717, 153] width 58 height 23
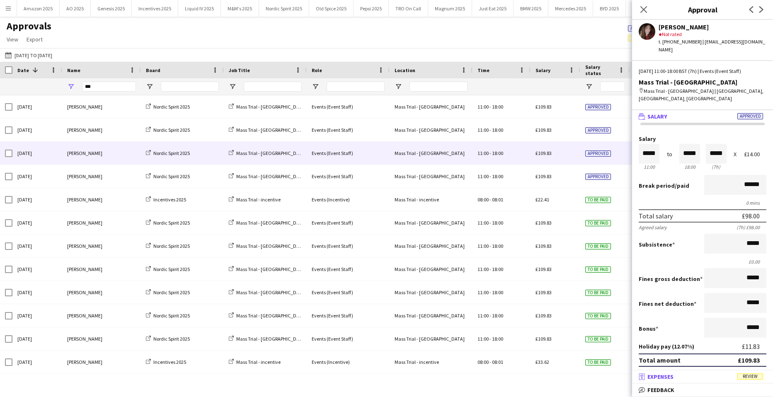
click at [751, 378] on span "Review" at bounding box center [750, 376] width 26 height 6
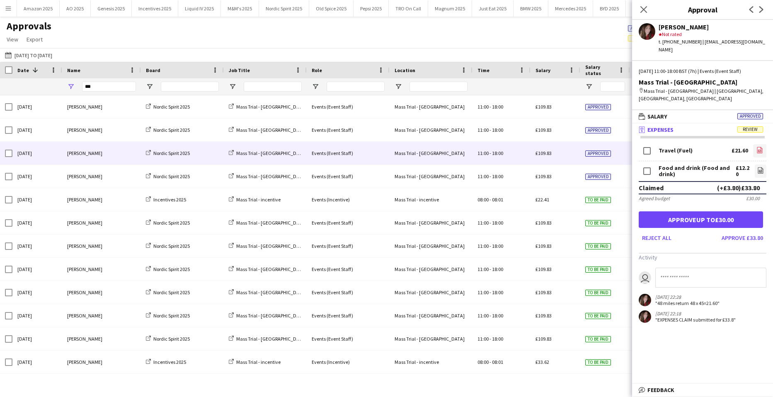
click at [758, 150] on icon at bounding box center [759, 151] width 3 height 2
click at [759, 170] on icon at bounding box center [760, 171] width 3 height 2
click at [716, 211] on button "Approve up to £30.00" at bounding box center [701, 219] width 124 height 17
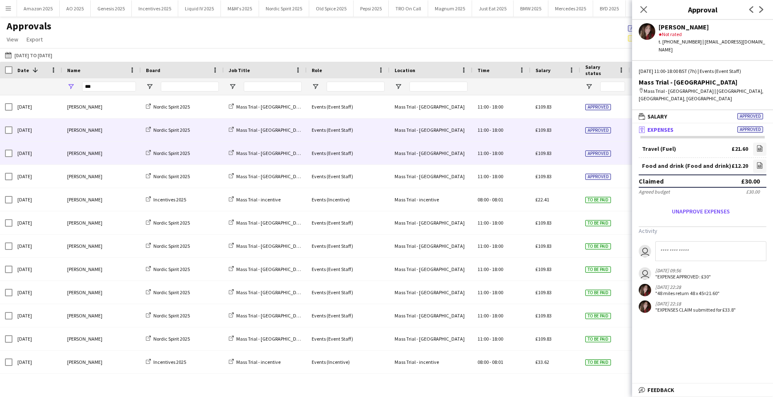
click at [605, 133] on span "Approved" at bounding box center [598, 130] width 26 height 6
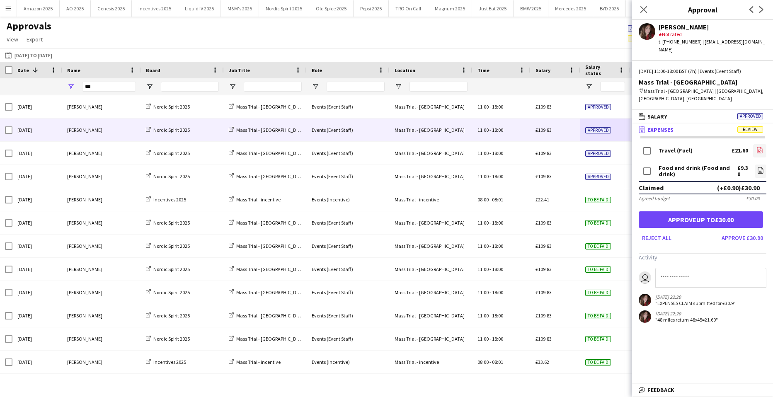
click at [760, 147] on icon "file-image" at bounding box center [759, 150] width 7 height 7
click at [760, 167] on icon "file-image" at bounding box center [760, 170] width 7 height 7
click at [723, 211] on button "Approve up to £30.00" at bounding box center [701, 219] width 124 height 17
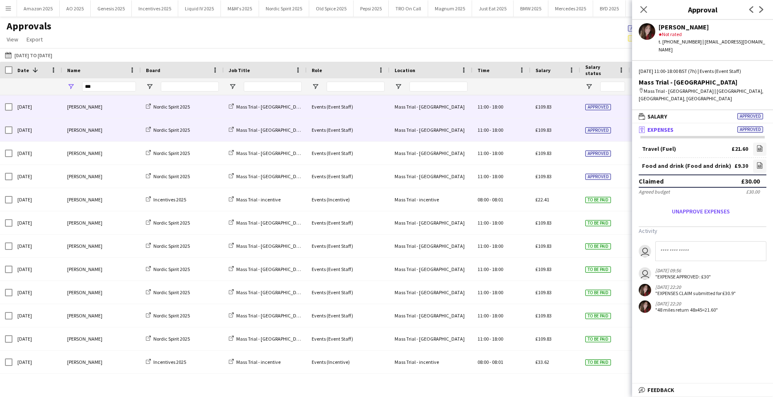
click at [602, 108] on span "Approved" at bounding box center [598, 107] width 26 height 6
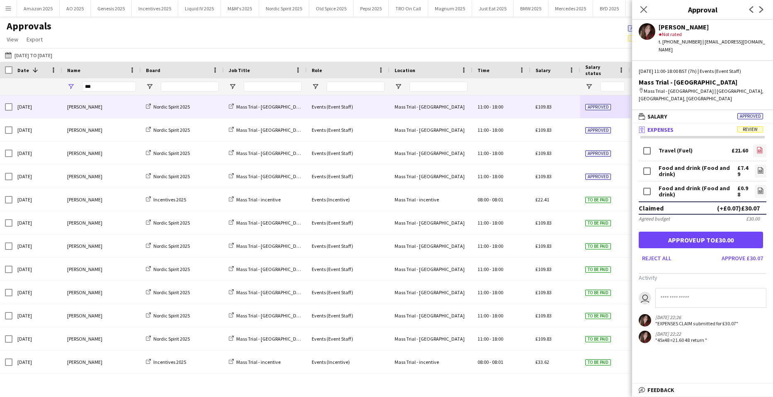
click at [761, 147] on icon "file-image" at bounding box center [759, 150] width 7 height 7
click at [760, 167] on icon "file-image" at bounding box center [760, 170] width 7 height 7
click at [758, 187] on icon "file-image" at bounding box center [760, 190] width 7 height 7
click at [690, 232] on button "Approve up to £30.00" at bounding box center [701, 240] width 124 height 17
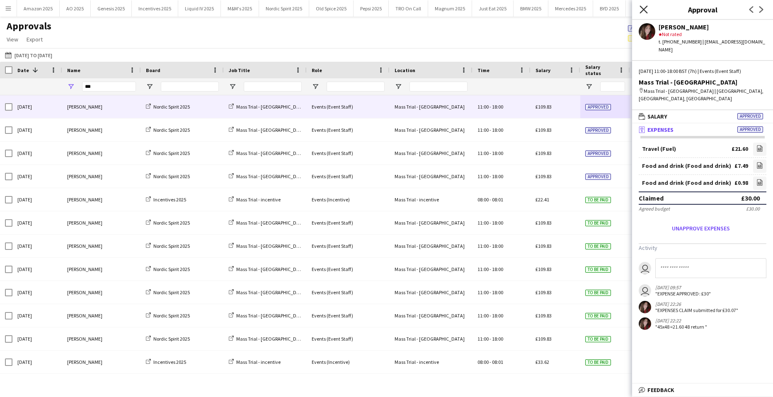
click at [645, 7] on icon at bounding box center [643, 9] width 8 height 8
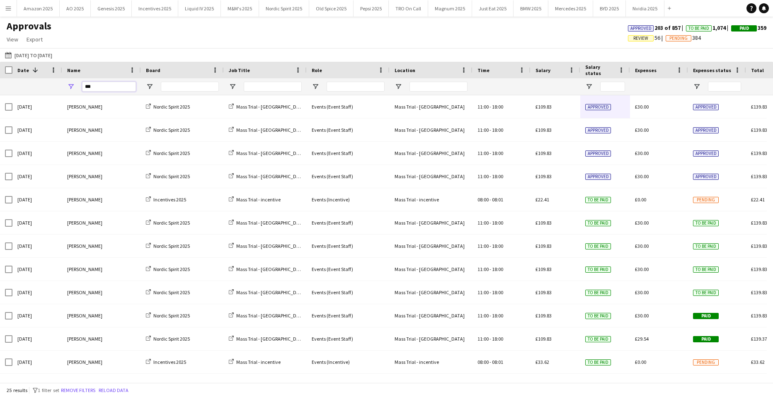
drag, startPoint x: 126, startPoint y: 89, endPoint x: -90, endPoint y: 102, distance: 216.3
click at [0, 102] on html "Menu Boards Boards Boards All jobs Status Workforce Workforce My Workforce Recr…" at bounding box center [386, 198] width 773 height 397
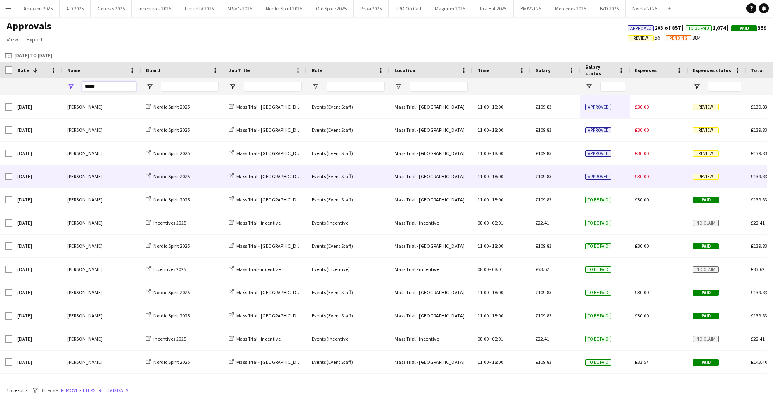
type input "*****"
click at [714, 181] on div "Review" at bounding box center [717, 176] width 58 height 23
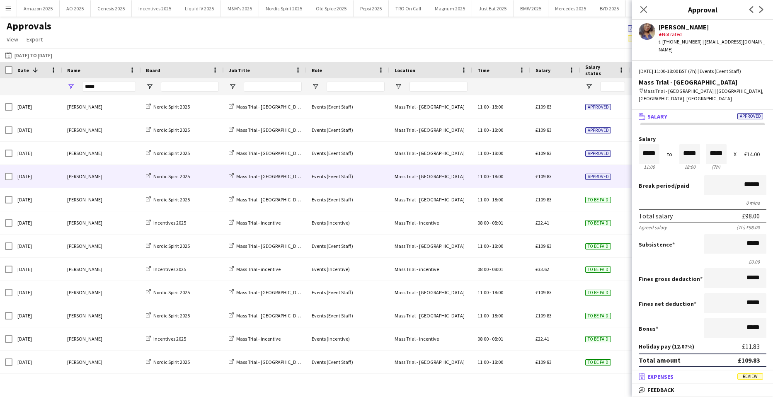
click at [755, 375] on span "Review" at bounding box center [750, 376] width 26 height 6
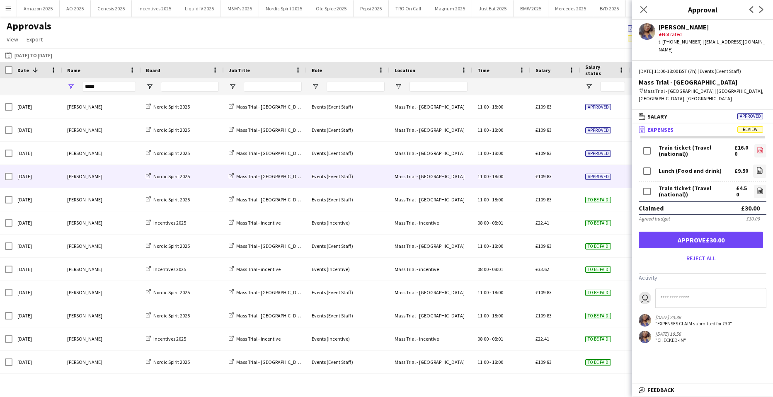
click at [756, 144] on link "file-image" at bounding box center [760, 150] width 12 height 13
click at [762, 167] on icon "file-image" at bounding box center [759, 170] width 7 height 7
click at [757, 187] on app-icon "file-image" at bounding box center [760, 191] width 7 height 8
click at [701, 232] on button "Approve £30.00" at bounding box center [701, 240] width 124 height 17
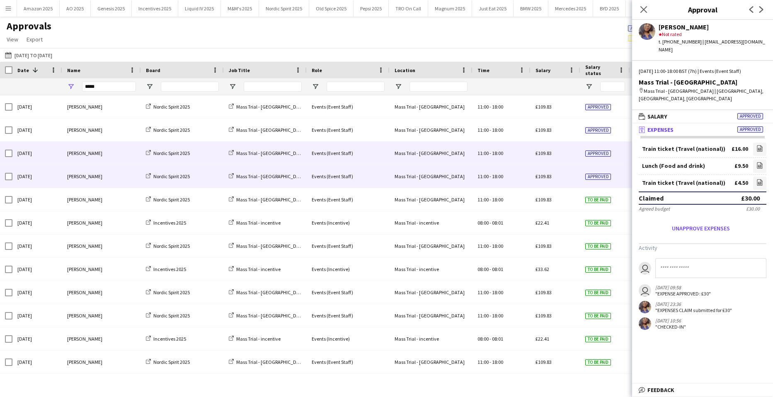
click at [599, 156] on span "Approved" at bounding box center [598, 153] width 26 height 6
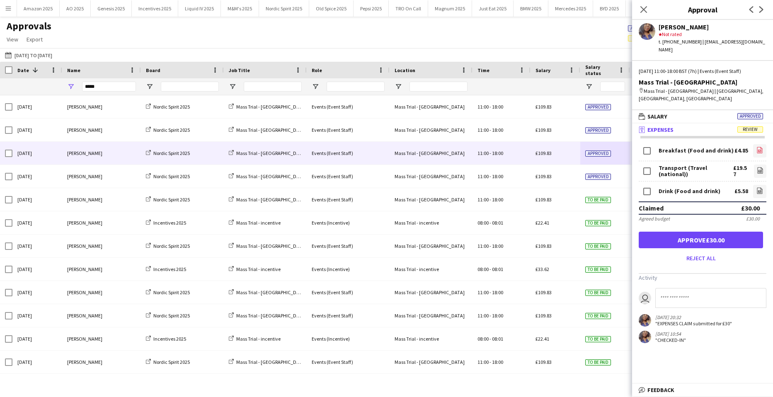
click at [759, 147] on icon "file-image" at bounding box center [759, 150] width 7 height 7
click at [767, 157] on form "Breakfast (Food and drink) £4.85 file-image Transport (Travel (national)) £19.5…" at bounding box center [702, 204] width 141 height 122
click at [760, 170] on icon at bounding box center [759, 171] width 3 height 2
click at [760, 187] on icon "file-image" at bounding box center [759, 190] width 7 height 7
click at [729, 232] on button "Approve £30.00" at bounding box center [701, 240] width 124 height 17
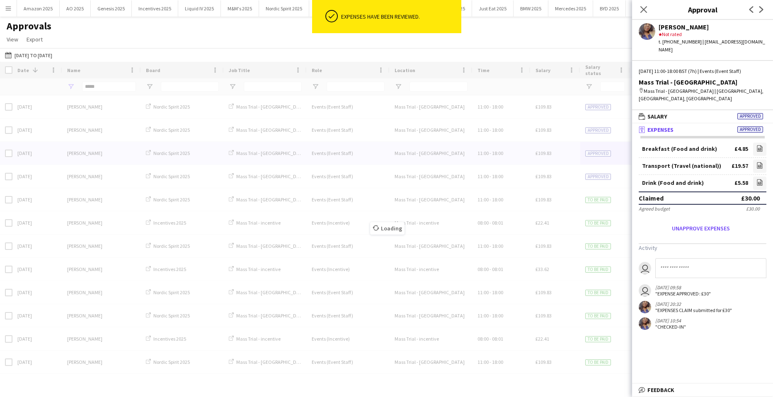
click at [598, 104] on span "Approved" at bounding box center [598, 107] width 26 height 6
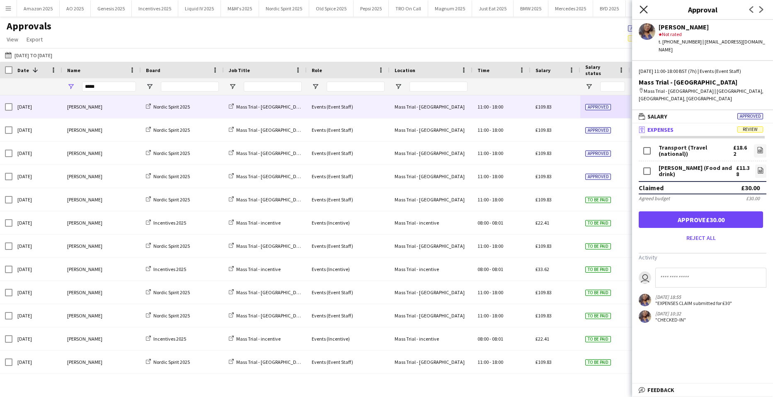
click at [645, 6] on icon "Close pop-in" at bounding box center [643, 9] width 8 height 8
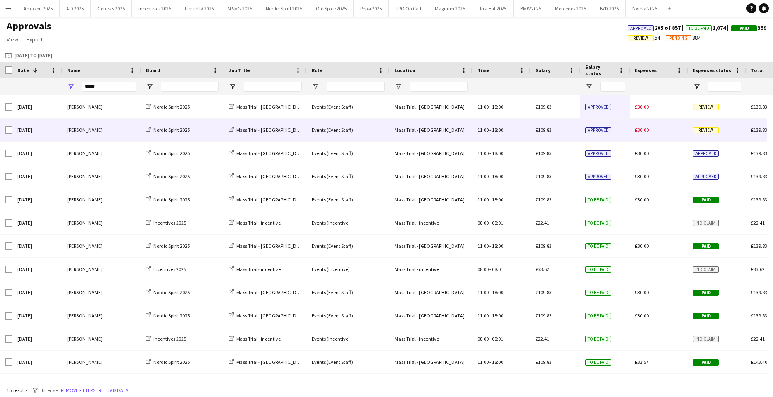
click at [674, 128] on div "£30.00" at bounding box center [659, 130] width 58 height 23
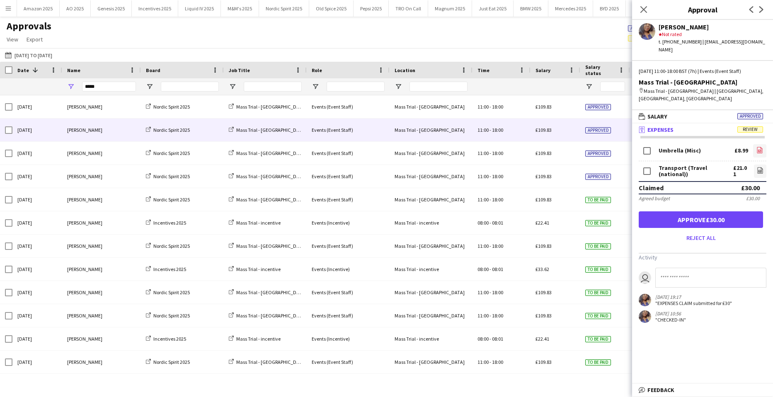
click at [757, 147] on icon at bounding box center [759, 150] width 5 height 6
click at [760, 167] on icon "file-image" at bounding box center [760, 170] width 7 height 7
click at [759, 170] on icon at bounding box center [759, 171] width 3 height 2
click at [703, 347] on mat-expansion-panel "receipt Expenses Review Umbrella (Misc) £8.99 file-image Transport (Travel (nat…" at bounding box center [702, 253] width 141 height 260
click at [642, 9] on icon at bounding box center [643, 9] width 8 height 8
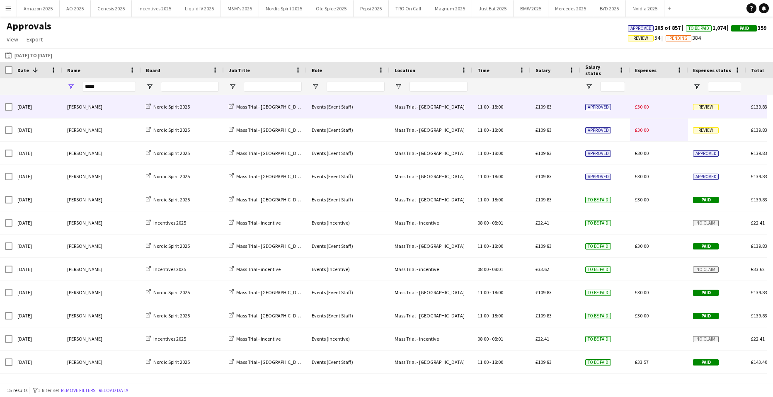
click at [700, 104] on span "Review" at bounding box center [706, 107] width 26 height 6
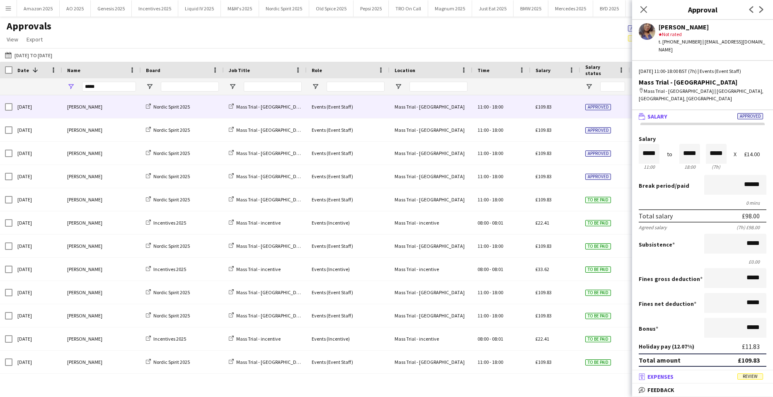
click at [755, 378] on span "Review" at bounding box center [750, 376] width 26 height 6
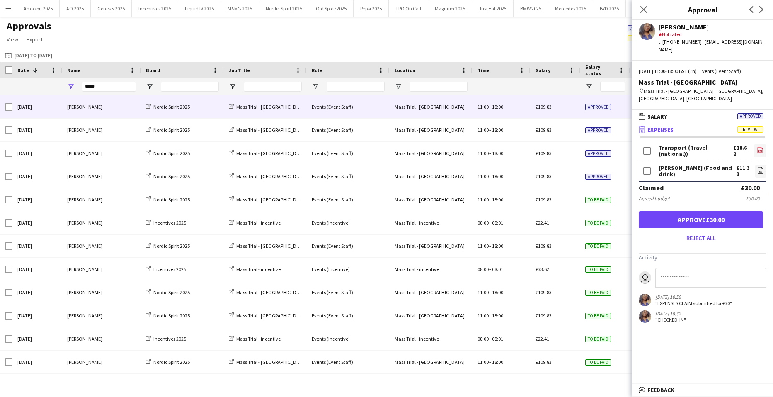
click at [758, 147] on icon at bounding box center [760, 150] width 5 height 6
click at [760, 170] on icon at bounding box center [760, 171] width 3 height 2
click at [709, 211] on button "Approve £30.00" at bounding box center [701, 219] width 124 height 17
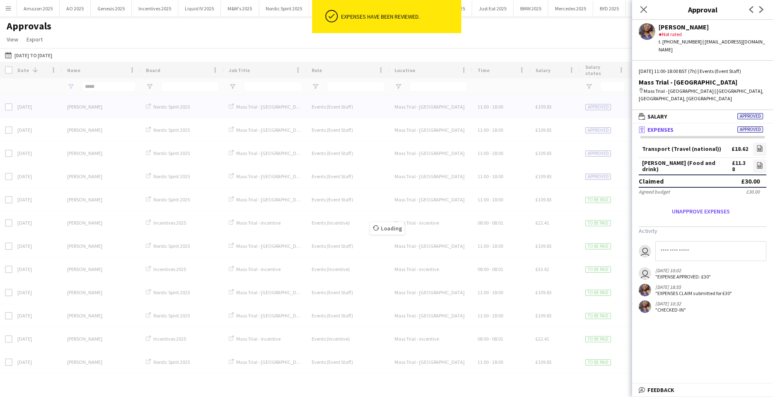
click at [595, 130] on div "Loading" at bounding box center [386, 222] width 773 height 321
click at [594, 133] on div "Loading" at bounding box center [386, 222] width 773 height 321
click at [646, 9] on icon "Close pop-in" at bounding box center [643, 9] width 7 height 7
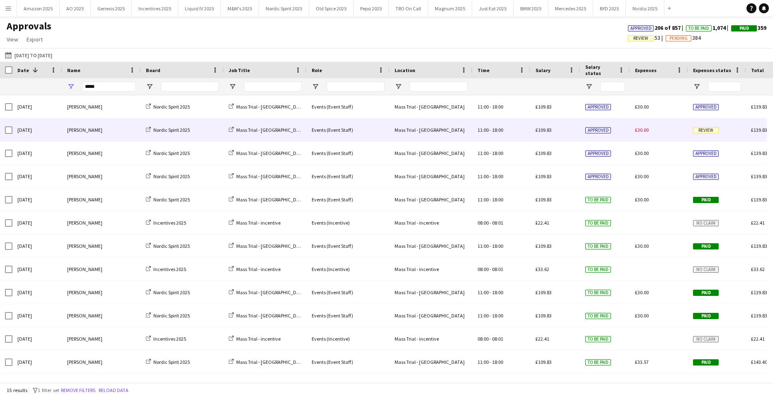
click at [622, 128] on div "Approved" at bounding box center [605, 130] width 50 height 23
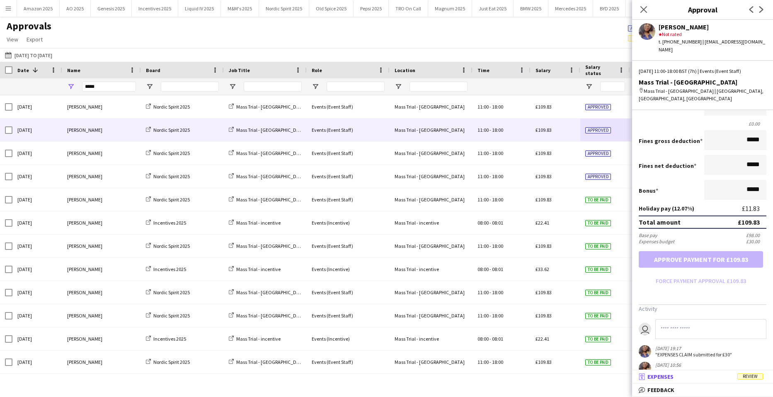
click at [747, 372] on mat-expansion-panel-header "receipt Expenses Review" at bounding box center [702, 376] width 141 height 12
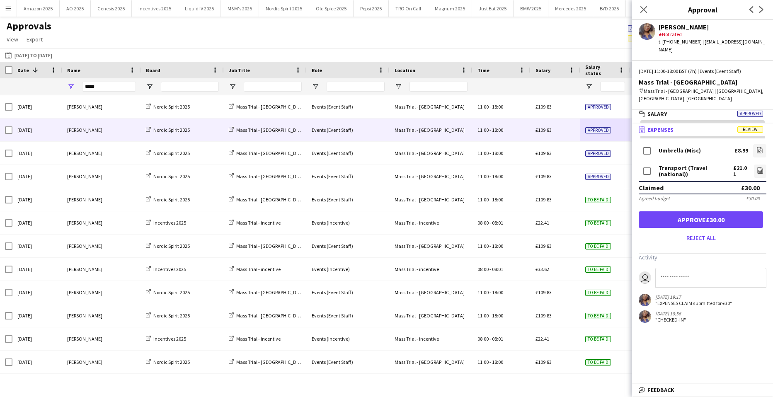
click at [675, 268] on input at bounding box center [710, 278] width 111 height 20
type input "*"
type input "**********"
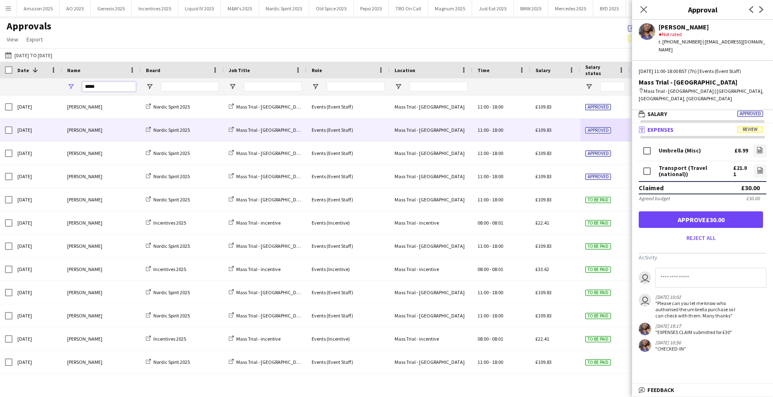
drag, startPoint x: 103, startPoint y: 90, endPoint x: -150, endPoint y: 100, distance: 252.6
click at [0, 100] on html "Menu Boards Boards Boards All jobs Status Workforce Workforce My Workforce Recr…" at bounding box center [386, 198] width 773 height 397
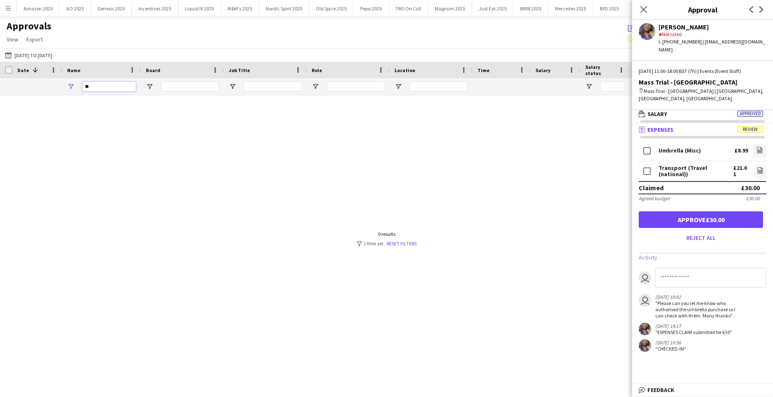
type input "*"
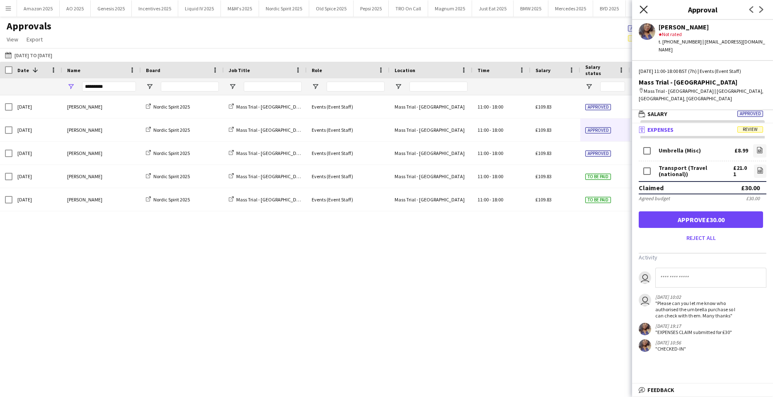
click at [643, 10] on icon at bounding box center [643, 9] width 8 height 8
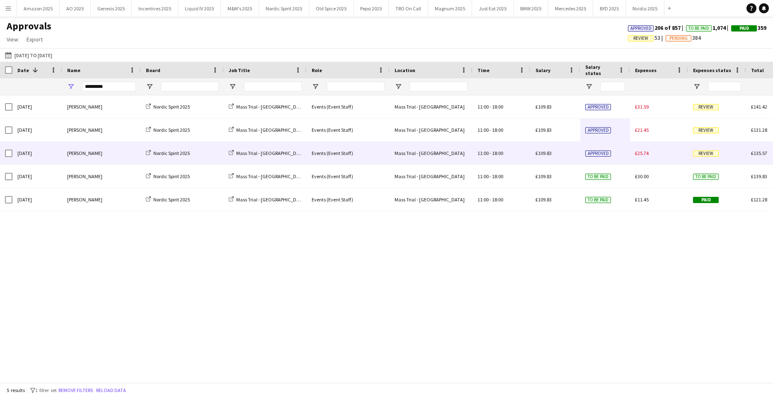
click at [702, 153] on span "Review" at bounding box center [706, 153] width 26 height 6
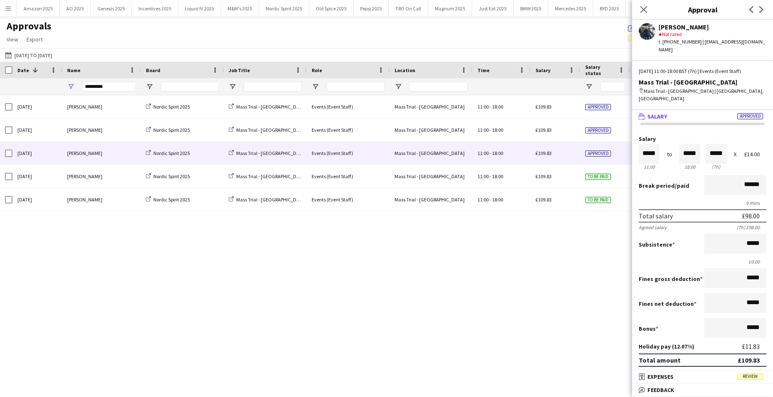
click at [754, 373] on mat-panel-title "receipt Expenses Review" at bounding box center [701, 376] width 138 height 7
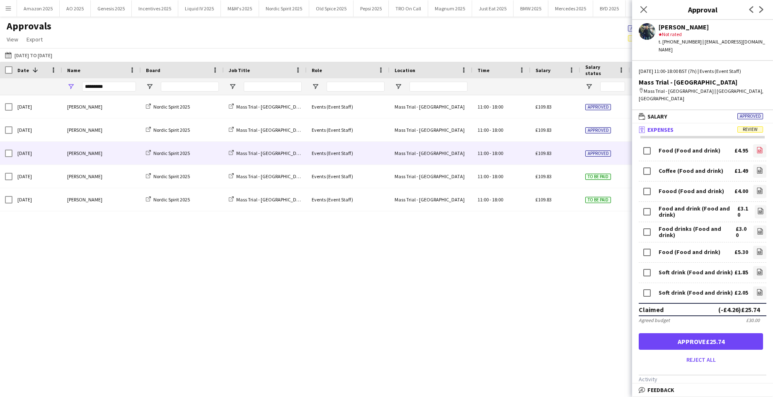
click at [756, 147] on icon "file-image" at bounding box center [759, 150] width 7 height 7
click at [756, 167] on icon "file-image" at bounding box center [759, 170] width 7 height 7
click at [756, 187] on icon "file-image" at bounding box center [759, 190] width 7 height 7
click at [757, 208] on icon "file-image" at bounding box center [760, 211] width 7 height 7
click at [757, 228] on icon at bounding box center [759, 231] width 5 height 6
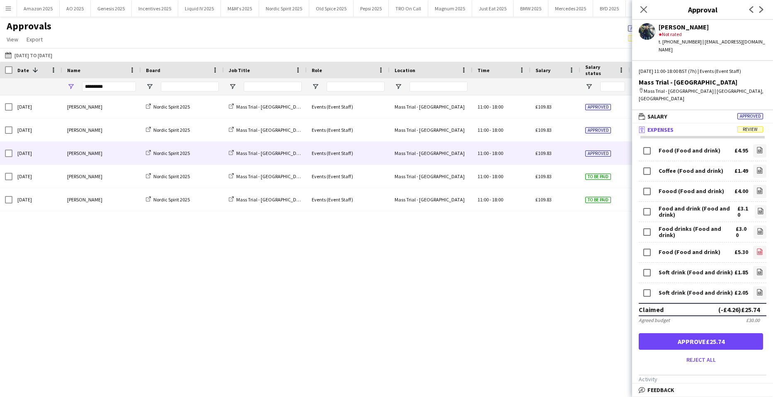
click at [756, 248] on icon "file-image" at bounding box center [759, 251] width 7 height 7
click at [756, 269] on icon "file-image" at bounding box center [759, 272] width 7 height 7
click at [756, 286] on link "file-image" at bounding box center [759, 292] width 13 height 13
click at [744, 333] on button "Approve £25.74" at bounding box center [701, 341] width 124 height 17
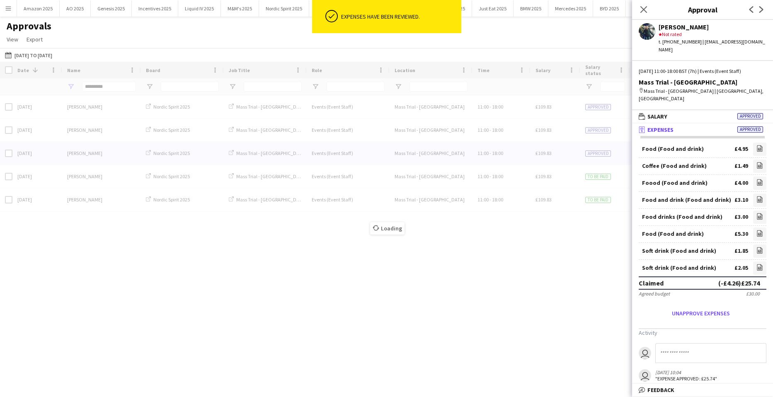
click at [581, 130] on div "Loading" at bounding box center [386, 222] width 773 height 321
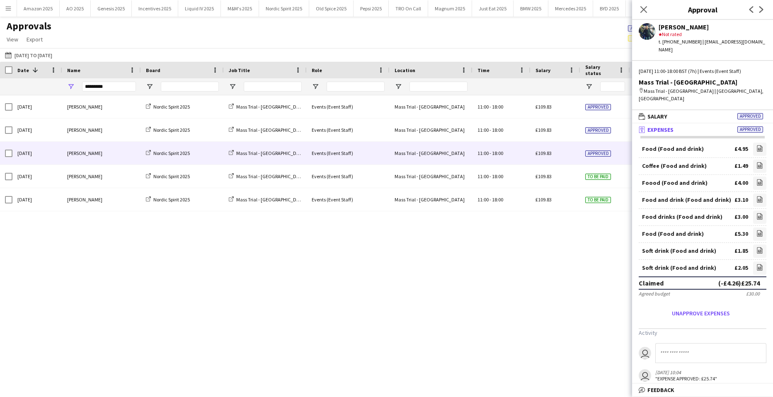
click at [644, 16] on div "Close pop-in" at bounding box center [643, 9] width 23 height 19
click at [643, 6] on icon "Close pop-in" at bounding box center [643, 9] width 8 height 8
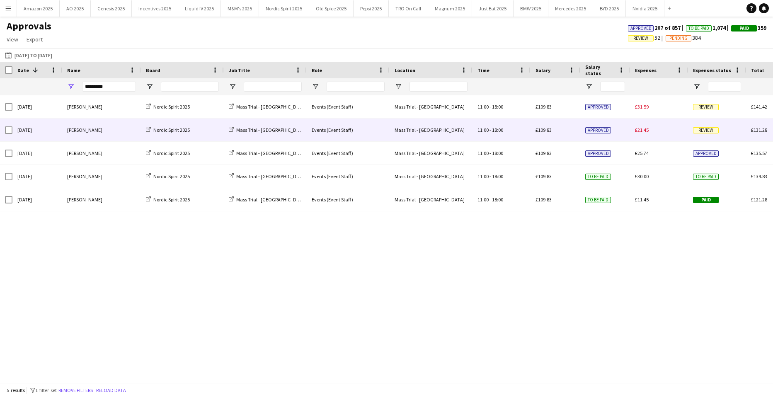
click at [649, 126] on div "£21.45" at bounding box center [659, 130] width 58 height 23
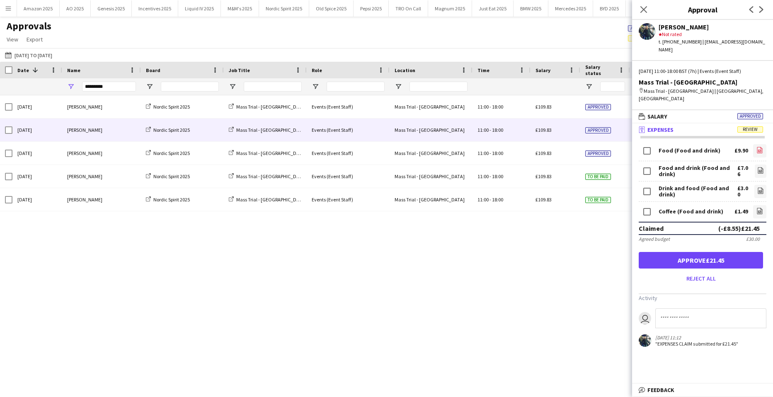
click at [761, 144] on link "file-image" at bounding box center [759, 150] width 13 height 13
click at [755, 165] on link "file-image" at bounding box center [761, 171] width 12 height 13
click at [761, 187] on icon "file-image" at bounding box center [760, 190] width 7 height 7
click at [763, 205] on link "file-image" at bounding box center [759, 211] width 13 height 13
click at [702, 252] on button "Approve £21.45" at bounding box center [701, 260] width 124 height 17
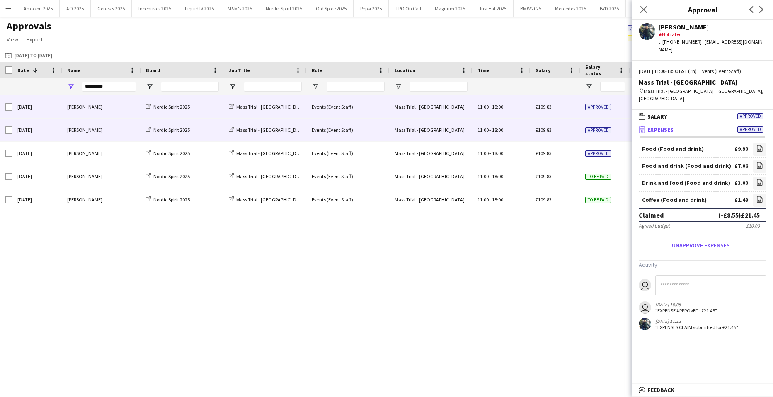
click at [617, 109] on div "Approved" at bounding box center [605, 106] width 50 height 23
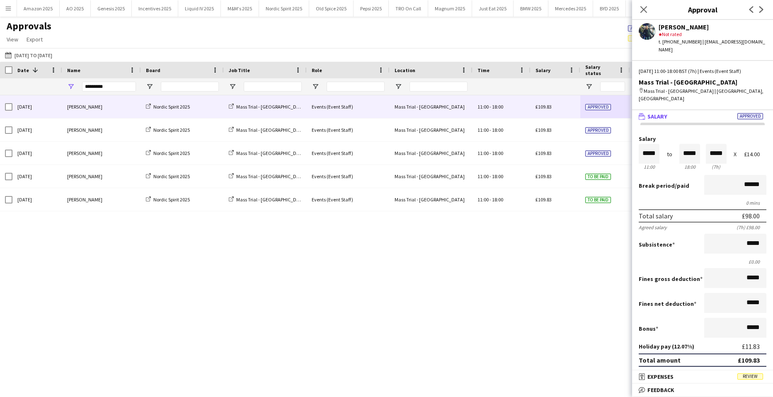
click at [757, 376] on span "Review" at bounding box center [750, 376] width 26 height 6
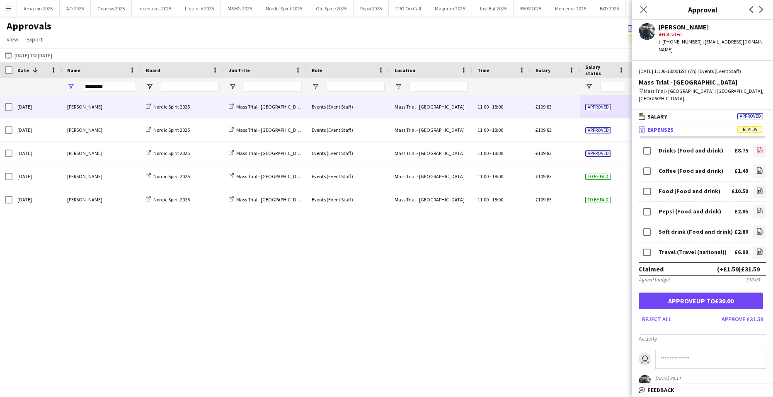
click at [756, 147] on icon "file-image" at bounding box center [759, 150] width 7 height 7
click at [760, 170] on icon at bounding box center [760, 170] width 1 height 1
click at [756, 187] on icon "file-image" at bounding box center [759, 190] width 7 height 7
click at [758, 205] on link "file-image" at bounding box center [759, 211] width 13 height 13
click at [757, 225] on link "file-image" at bounding box center [759, 231] width 13 height 13
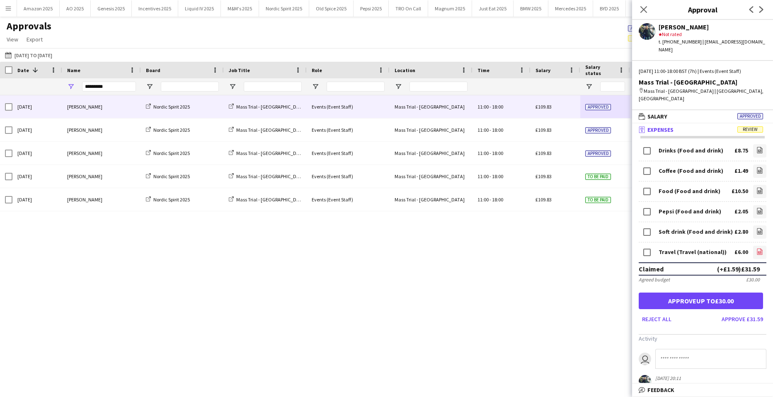
click at [758, 251] on icon at bounding box center [759, 252] width 3 height 2
click at [697, 293] on button "Approve up to £30.00" at bounding box center [701, 301] width 124 height 17
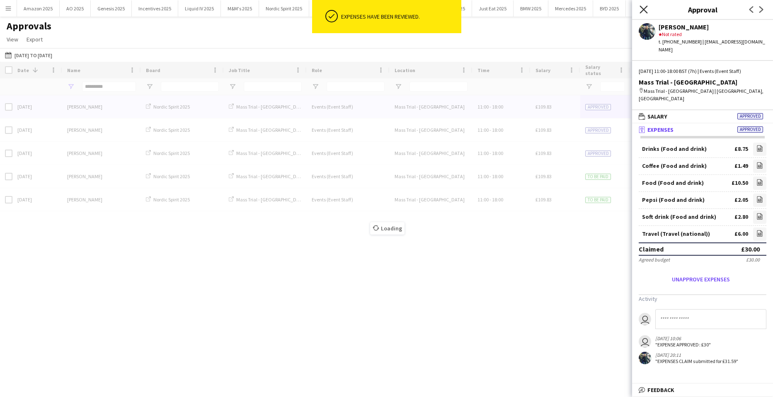
drag, startPoint x: 644, startPoint y: 8, endPoint x: 641, endPoint y: 13, distance: 5.8
click at [644, 8] on icon "Close pop-in" at bounding box center [643, 9] width 8 height 8
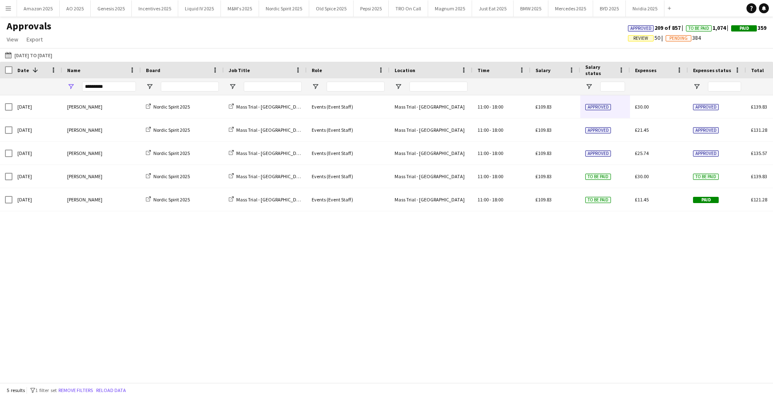
drag, startPoint x: 125, startPoint y: 92, endPoint x: -173, endPoint y: 92, distance: 297.5
click at [0, 92] on html "Menu Boards Boards Boards All jobs Status Workforce Workforce My Workforce Recr…" at bounding box center [386, 198] width 773 height 397
drag, startPoint x: 110, startPoint y: 86, endPoint x: -80, endPoint y: 86, distance: 190.2
click at [0, 86] on html "Menu Boards Boards Boards All jobs Status Workforce Workforce My Workforce Recr…" at bounding box center [386, 198] width 773 height 397
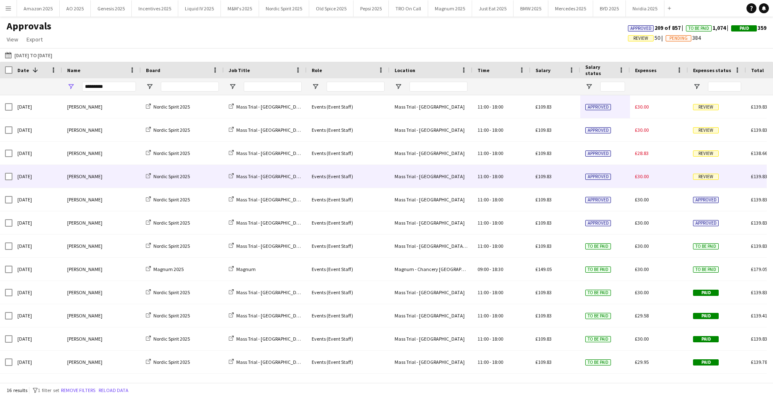
click at [706, 176] on span "Review" at bounding box center [706, 177] width 26 height 6
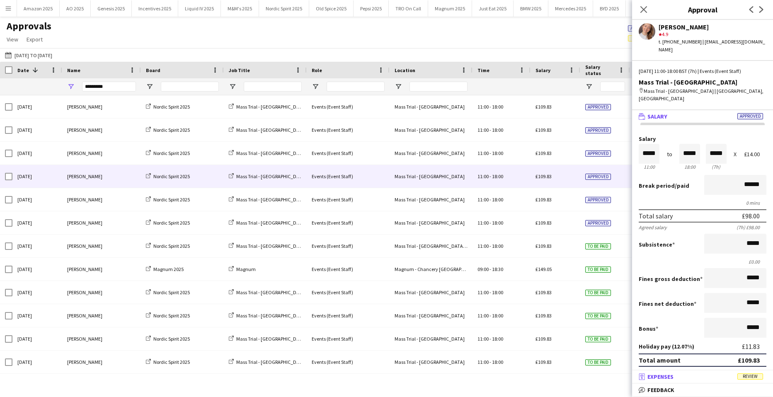
click at [751, 375] on span "Review" at bounding box center [750, 376] width 26 height 6
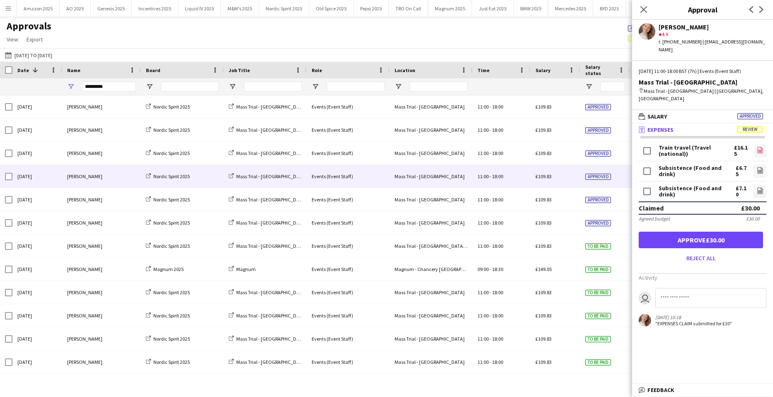
click at [758, 147] on icon "file-image" at bounding box center [760, 150] width 7 height 7
click at [756, 165] on link "file-image" at bounding box center [759, 171] width 13 height 13
click at [763, 185] on link "file-image" at bounding box center [759, 191] width 13 height 13
click at [718, 232] on button "Approve £30.00" at bounding box center [701, 240] width 124 height 17
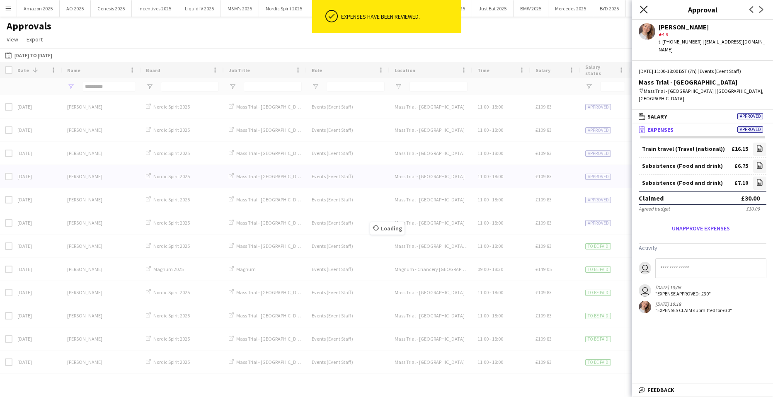
click at [643, 7] on icon "Close pop-in" at bounding box center [643, 9] width 8 height 8
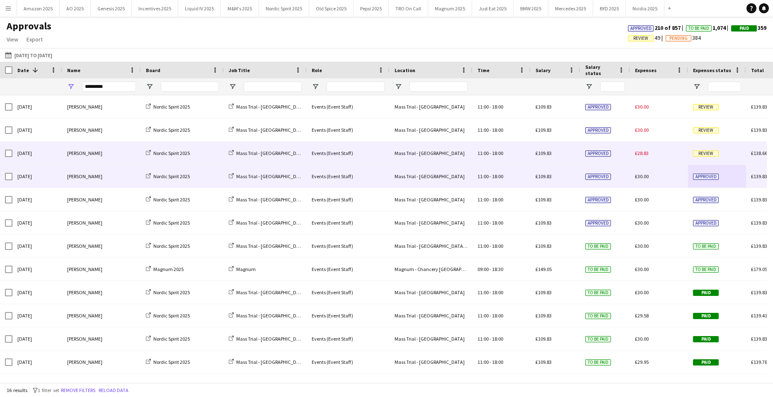
click at [709, 152] on span "Review" at bounding box center [706, 153] width 26 height 6
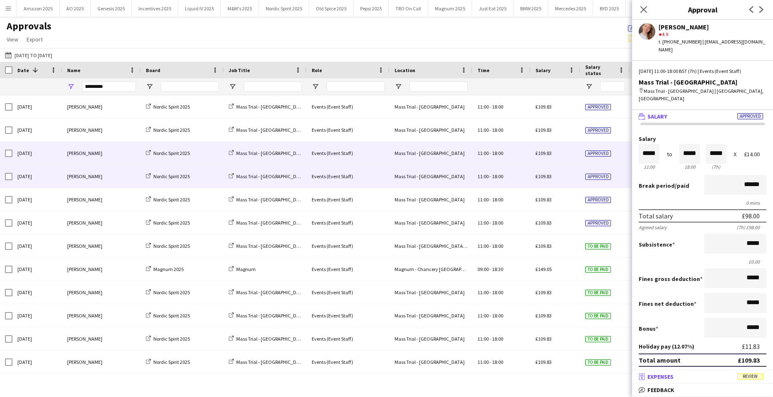
click at [752, 381] on mat-expansion-panel-header "receipt Expenses Review" at bounding box center [702, 376] width 141 height 12
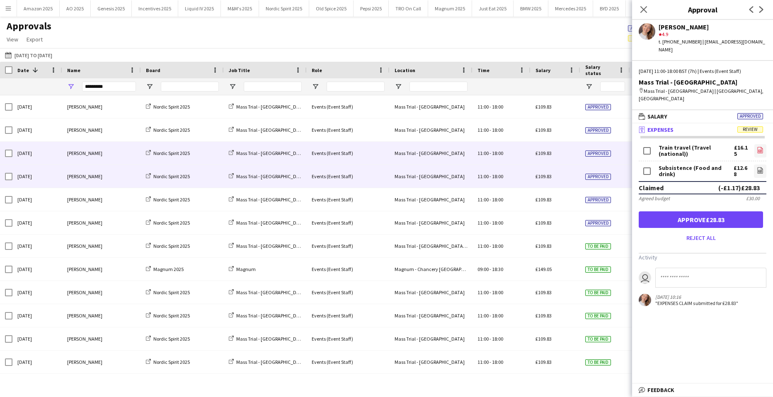
click at [757, 147] on icon "file-image" at bounding box center [760, 150] width 7 height 7
click at [758, 167] on icon at bounding box center [760, 170] width 5 height 6
click at [728, 211] on button "Approve £28.83" at bounding box center [701, 219] width 124 height 17
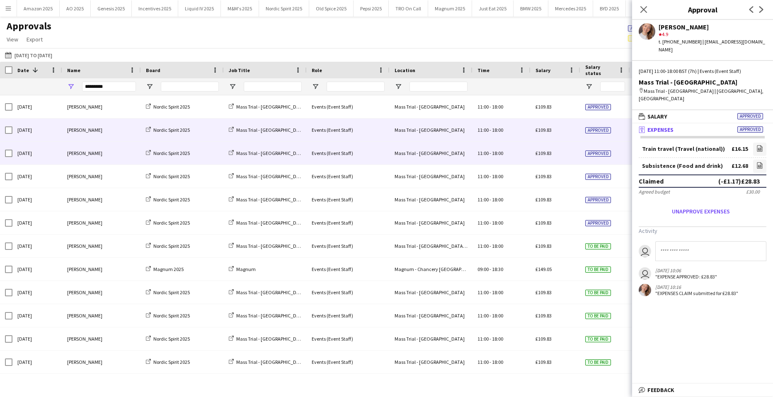
click at [602, 133] on span "Approved" at bounding box center [598, 130] width 26 height 6
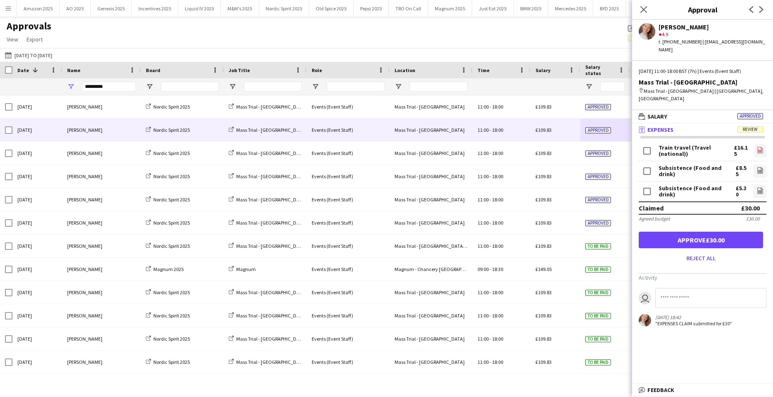
click at [758, 147] on icon at bounding box center [760, 150] width 5 height 6
click at [753, 165] on link "file-image" at bounding box center [759, 171] width 13 height 13
click at [756, 185] on link "file-image" at bounding box center [759, 191] width 13 height 13
click at [717, 232] on button "Approve £30.00" at bounding box center [701, 240] width 124 height 17
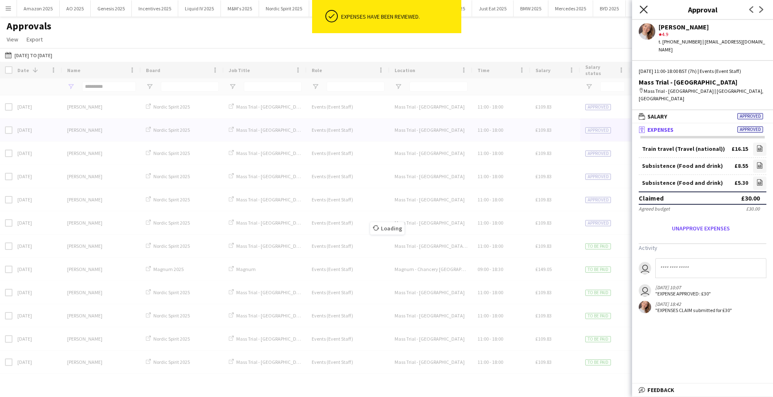
click at [643, 9] on icon at bounding box center [643, 9] width 8 height 8
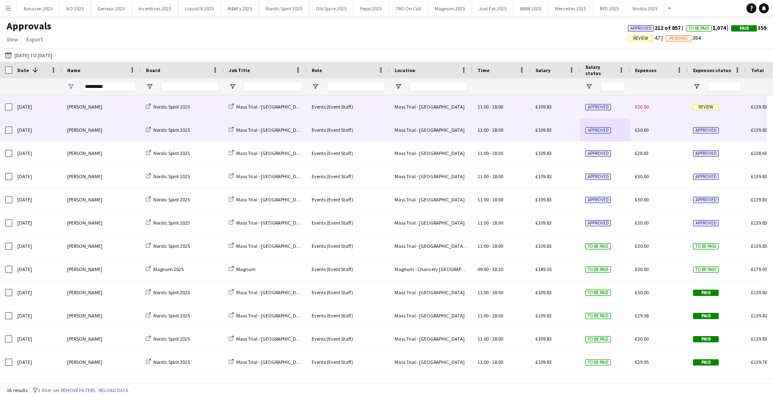
click at [698, 110] on span "Review" at bounding box center [706, 107] width 26 height 6
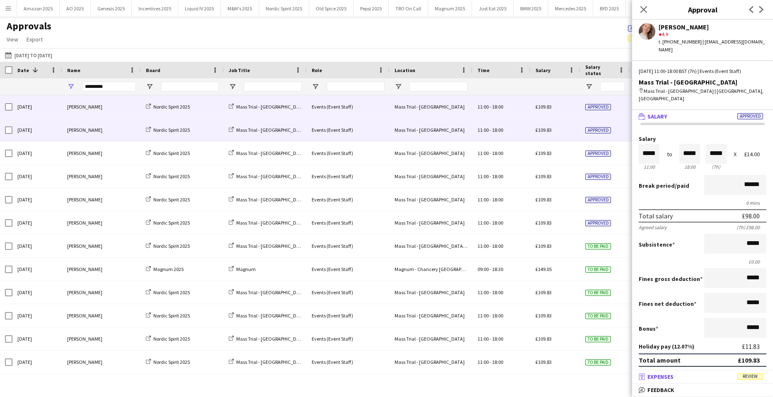
click at [746, 380] on span "Review" at bounding box center [750, 376] width 26 height 6
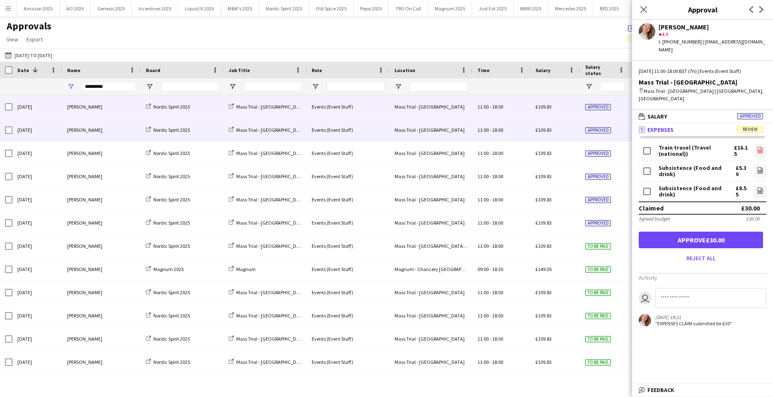
click at [757, 147] on icon "file-image" at bounding box center [760, 150] width 7 height 7
click at [757, 167] on icon "file-image" at bounding box center [760, 170] width 7 height 7
click at [762, 187] on app-icon "file-image" at bounding box center [760, 191] width 7 height 8
click at [703, 232] on button "Approve £30.00" at bounding box center [701, 240] width 124 height 17
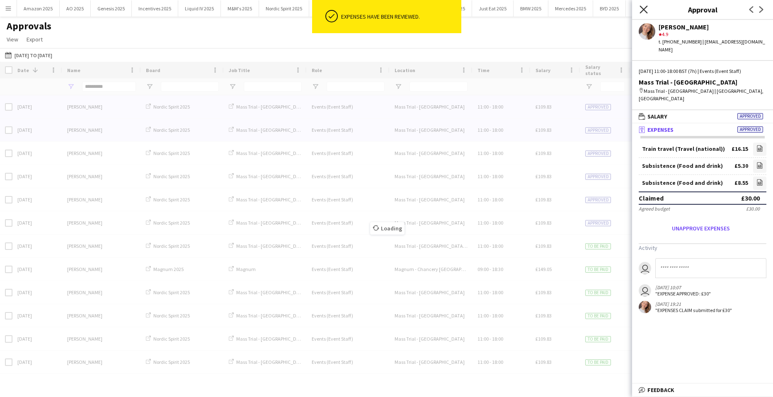
click at [644, 10] on icon at bounding box center [643, 9] width 8 height 8
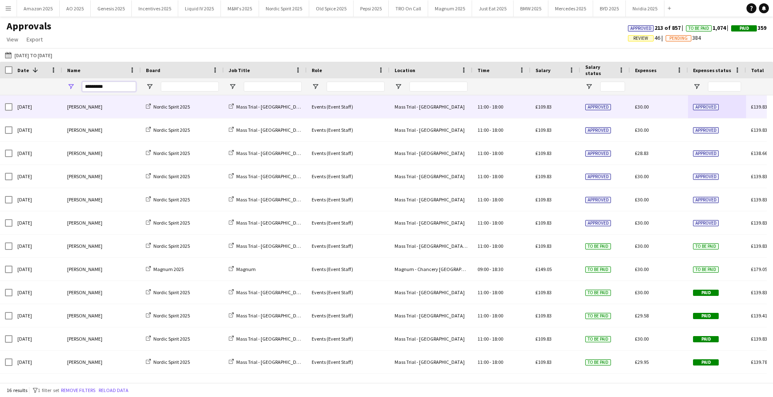
drag, startPoint x: 123, startPoint y: 89, endPoint x: -218, endPoint y: 64, distance: 342.8
click at [0, 64] on html "Menu Boards Boards Boards All jobs Status Workforce Workforce My Workforce Recr…" at bounding box center [386, 198] width 773 height 397
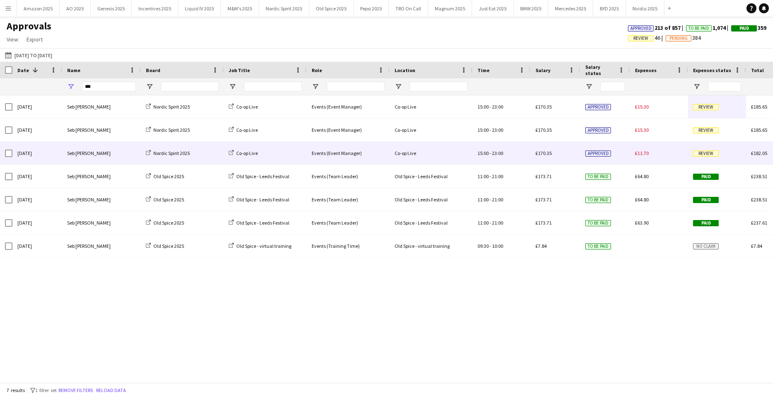
click at [714, 152] on span "Review" at bounding box center [706, 153] width 26 height 6
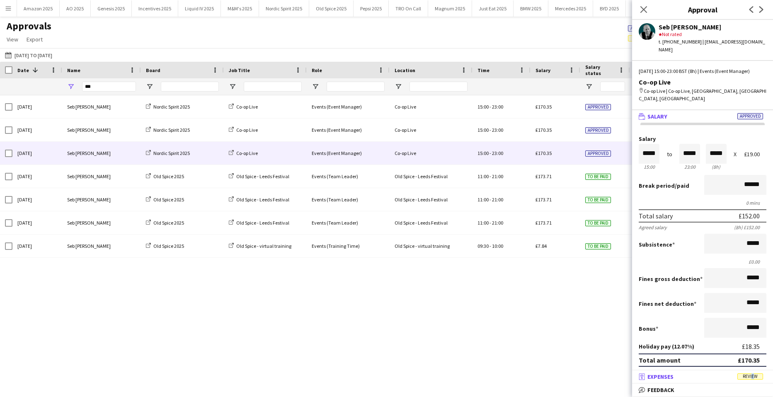
drag, startPoint x: 751, startPoint y: 377, endPoint x: 755, endPoint y: 375, distance: 4.5
click at [752, 377] on span "Review" at bounding box center [750, 376] width 26 height 6
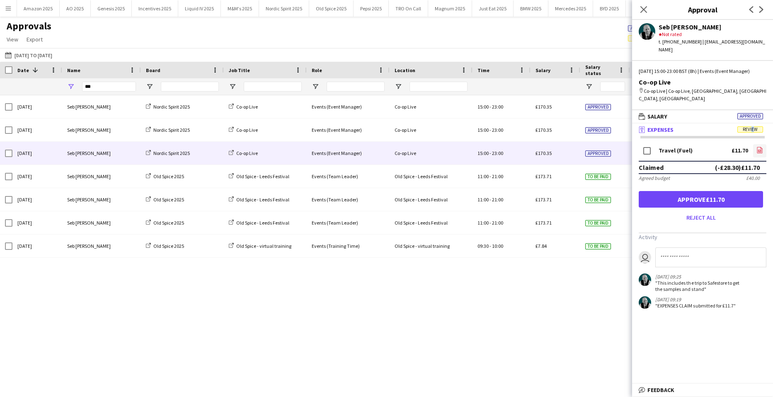
click at [758, 144] on link "file-image" at bounding box center [759, 150] width 13 height 13
click at [727, 197] on button "Approve £11.70" at bounding box center [701, 199] width 124 height 17
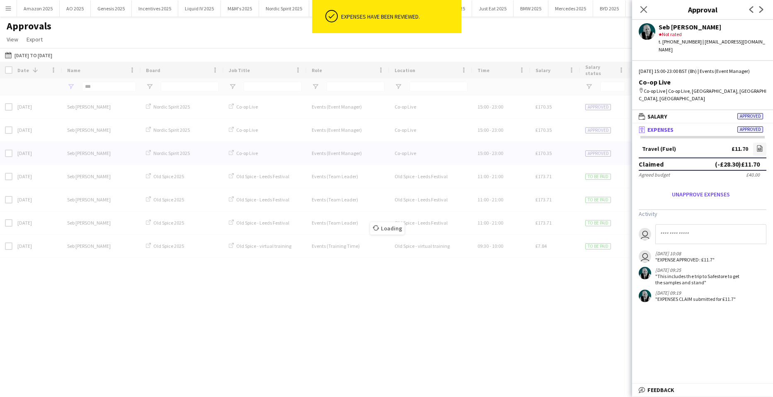
click at [602, 128] on div "Loading" at bounding box center [386, 222] width 773 height 321
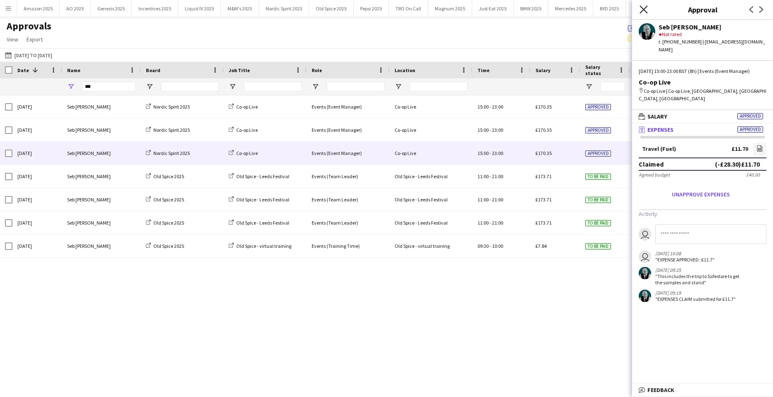
click at [644, 12] on icon "Close pop-in" at bounding box center [643, 9] width 8 height 8
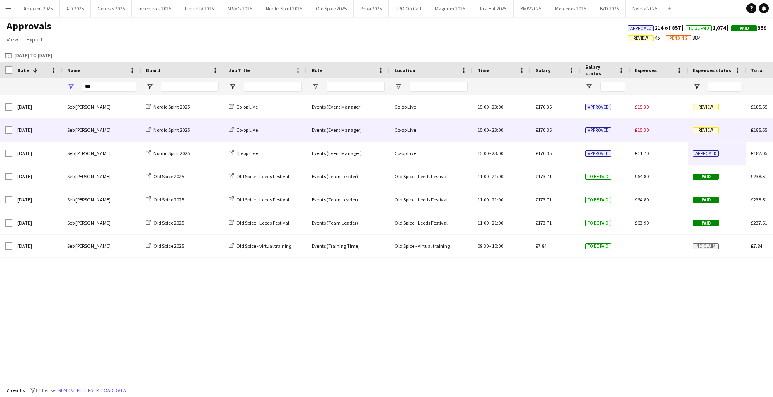
click at [623, 131] on div "Approved" at bounding box center [605, 130] width 50 height 23
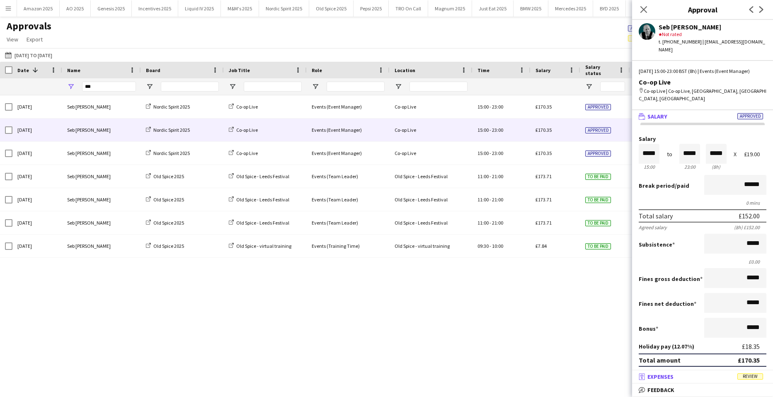
click at [754, 374] on span "Review" at bounding box center [750, 376] width 26 height 6
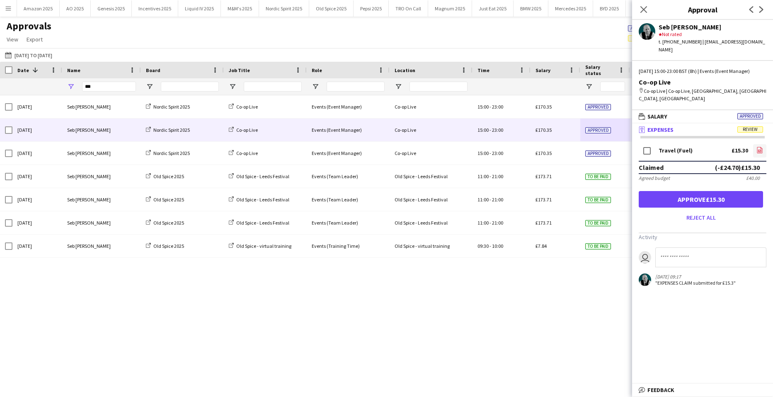
click at [757, 144] on link "file-image" at bounding box center [759, 150] width 13 height 13
click at [655, 191] on button "Approve £15.30" at bounding box center [701, 199] width 124 height 17
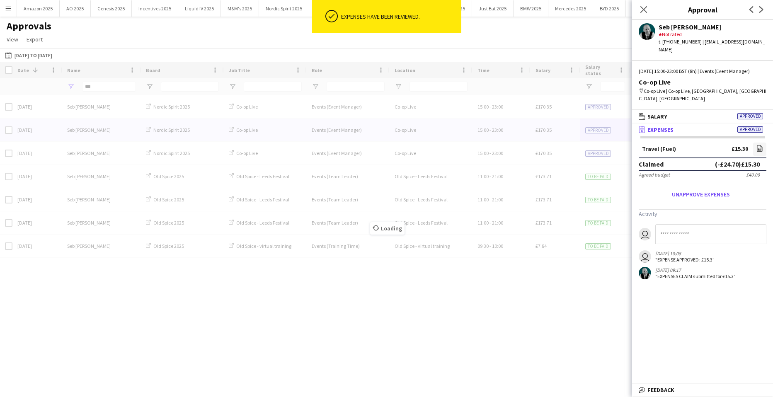
click at [596, 107] on div "Loading" at bounding box center [386, 222] width 773 height 321
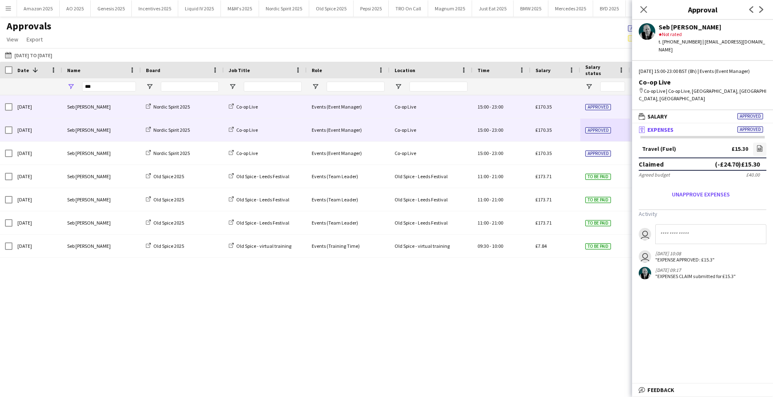
click at [597, 107] on span "Approved" at bounding box center [598, 107] width 26 height 6
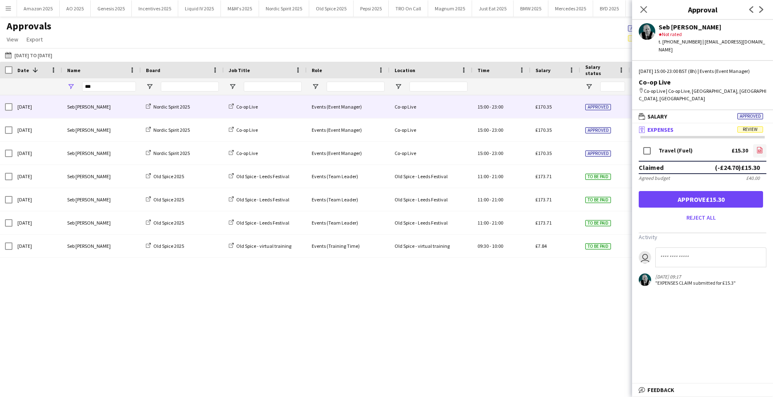
click at [755, 144] on link "file-image" at bounding box center [759, 150] width 13 height 13
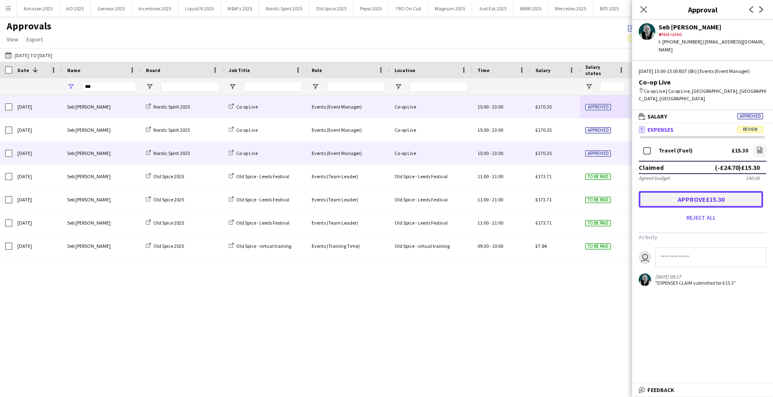
click at [690, 191] on button "Approve £15.30" at bounding box center [701, 199] width 124 height 17
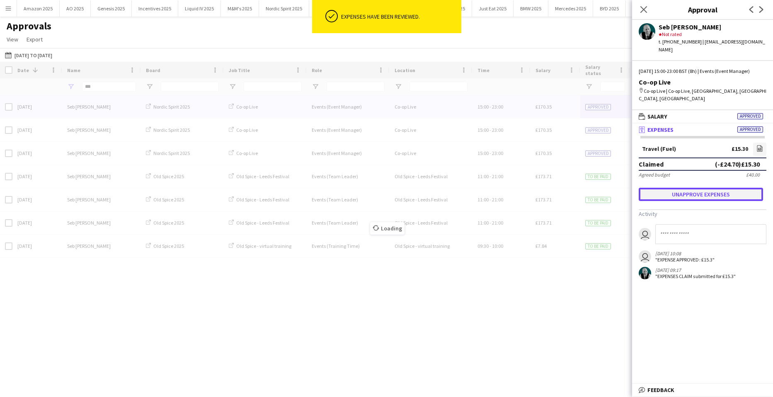
click at [690, 189] on button "Unapprove expenses" at bounding box center [701, 194] width 124 height 13
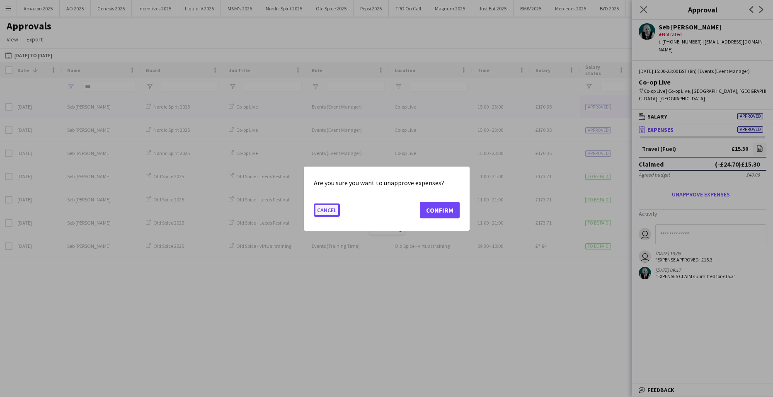
click at [318, 206] on button "Cancel" at bounding box center [327, 209] width 26 height 13
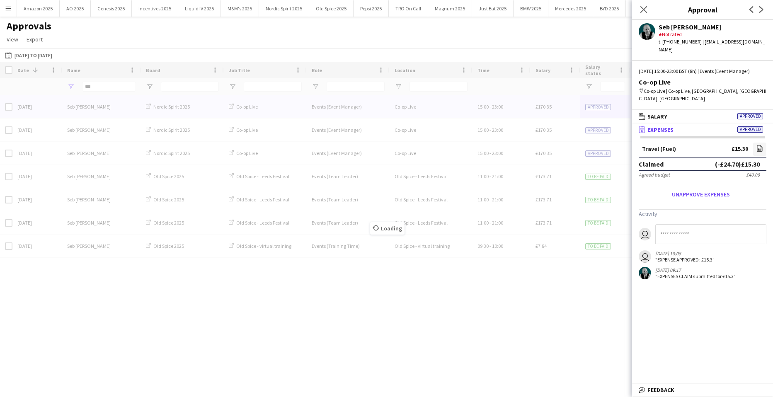
drag, startPoint x: 472, startPoint y: 301, endPoint x: 524, endPoint y: 231, distance: 87.4
click at [473, 301] on div "Loading" at bounding box center [386, 222] width 773 height 321
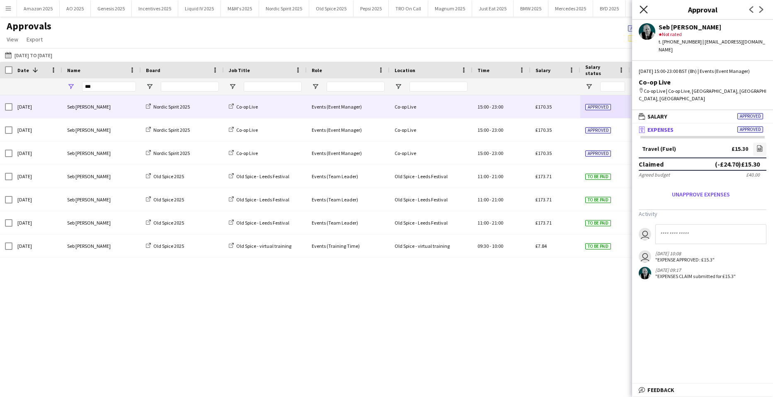
click at [641, 6] on icon "Close pop-in" at bounding box center [643, 9] width 8 height 8
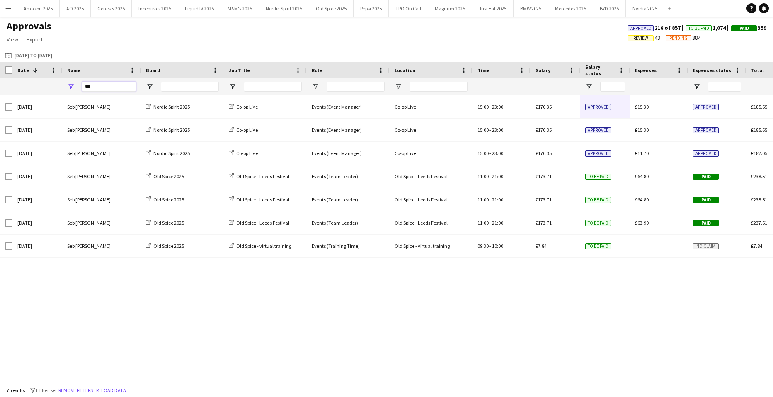
drag, startPoint x: 94, startPoint y: 86, endPoint x: -85, endPoint y: 98, distance: 179.4
click at [0, 98] on html "Menu Boards Boards Boards All jobs Status Workforce Workforce My Workforce Recr…" at bounding box center [386, 198] width 773 height 397
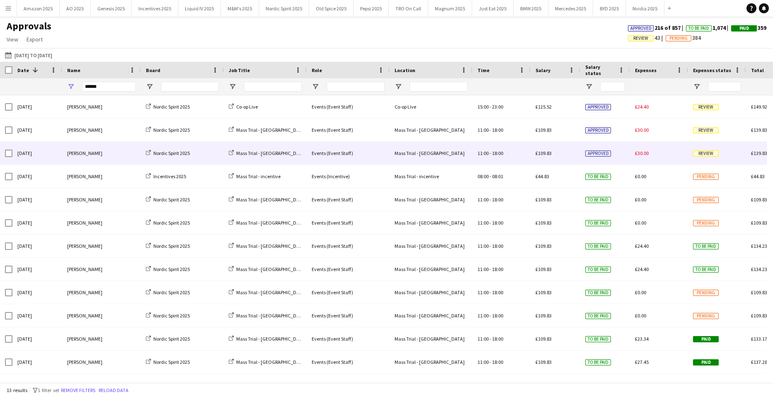
click at [702, 155] on span "Review" at bounding box center [706, 153] width 26 height 6
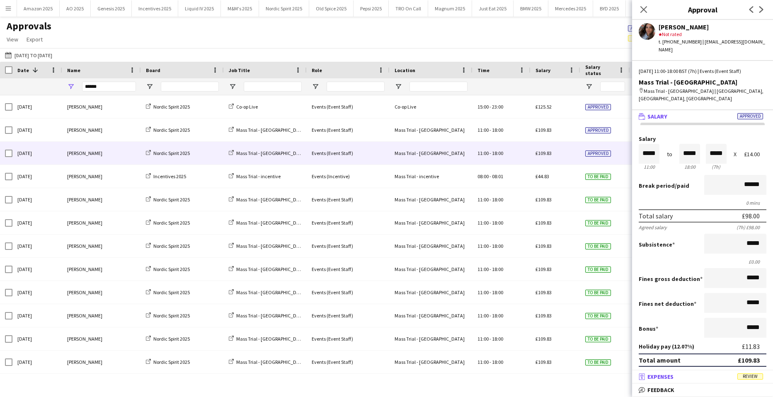
click at [745, 378] on span "Review" at bounding box center [750, 376] width 26 height 6
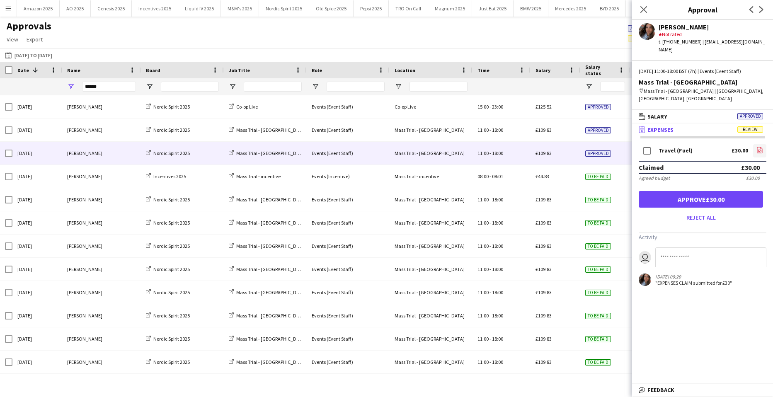
click at [756, 144] on link "file-image" at bounding box center [759, 150] width 13 height 13
click at [736, 192] on button "Approve £30.00" at bounding box center [701, 199] width 124 height 17
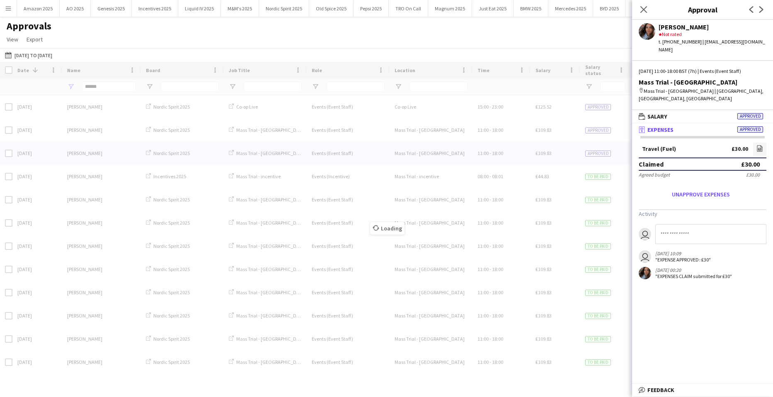
click at [596, 128] on span "Approved" at bounding box center [598, 130] width 26 height 6
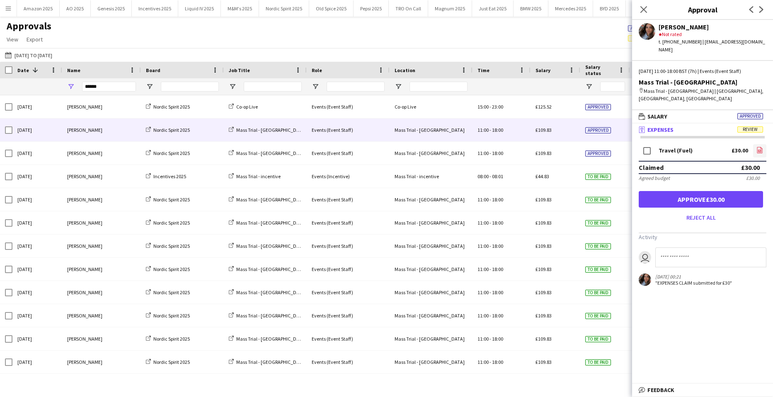
click at [758, 150] on icon at bounding box center [759, 151] width 3 height 2
click at [704, 191] on button "Approve £30.00" at bounding box center [701, 199] width 124 height 17
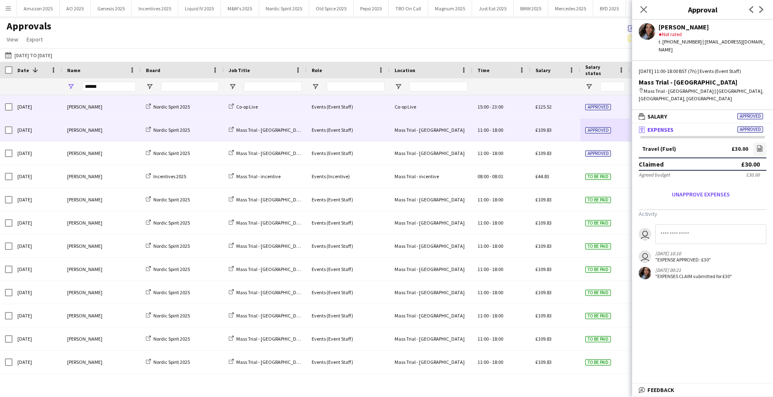
click at [569, 102] on div "£125.52" at bounding box center [555, 106] width 50 height 23
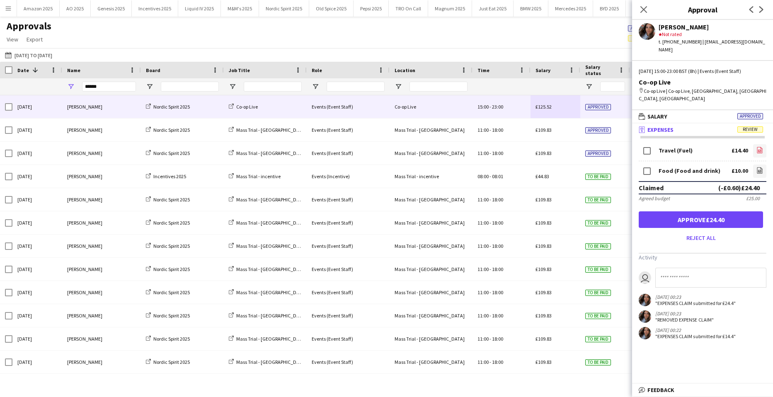
click at [762, 147] on icon "file-image" at bounding box center [759, 150] width 7 height 7
click at [763, 165] on link "file-image" at bounding box center [759, 171] width 13 height 13
click at [722, 211] on button "Approve £24.40" at bounding box center [701, 219] width 124 height 17
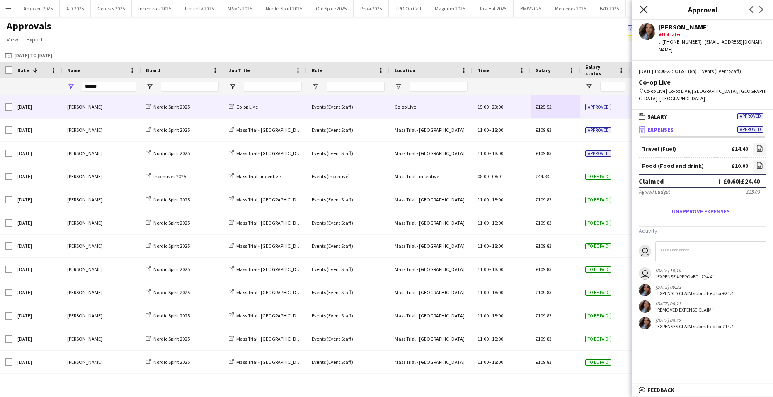
click at [641, 10] on icon "Close pop-in" at bounding box center [643, 9] width 8 height 8
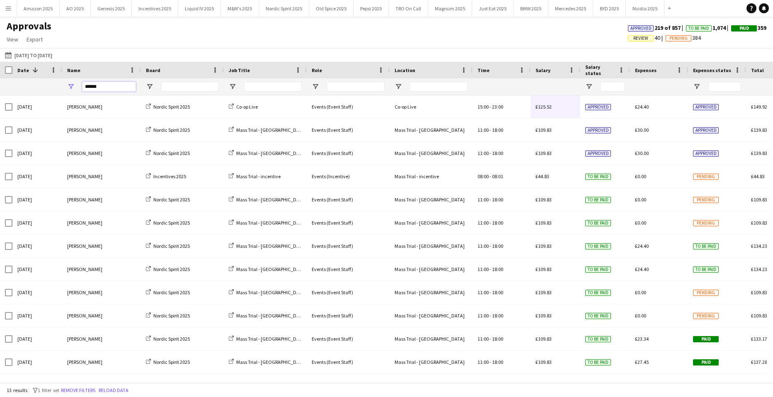
drag, startPoint x: 126, startPoint y: 91, endPoint x: -18, endPoint y: 90, distance: 143.8
click at [0, 90] on html "Menu Boards Boards Boards All jobs Status Workforce Workforce My Workforce Recr…" at bounding box center [386, 198] width 773 height 397
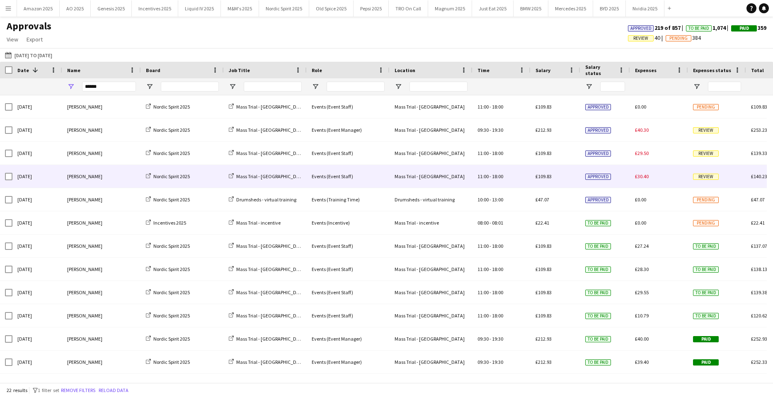
click at [712, 174] on div "Review" at bounding box center [717, 176] width 58 height 23
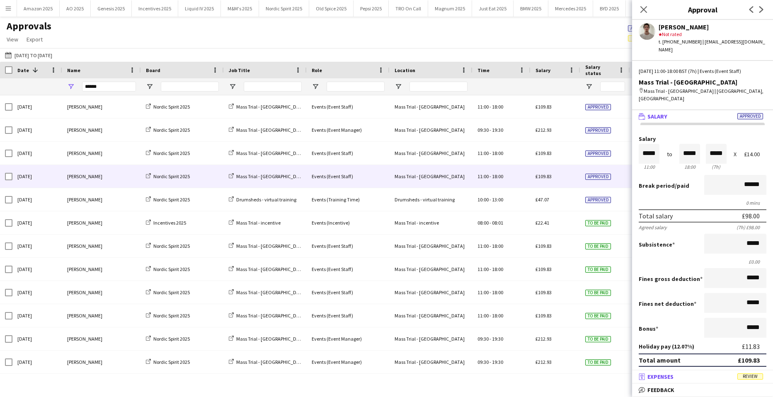
click at [750, 376] on span "Review" at bounding box center [750, 376] width 26 height 6
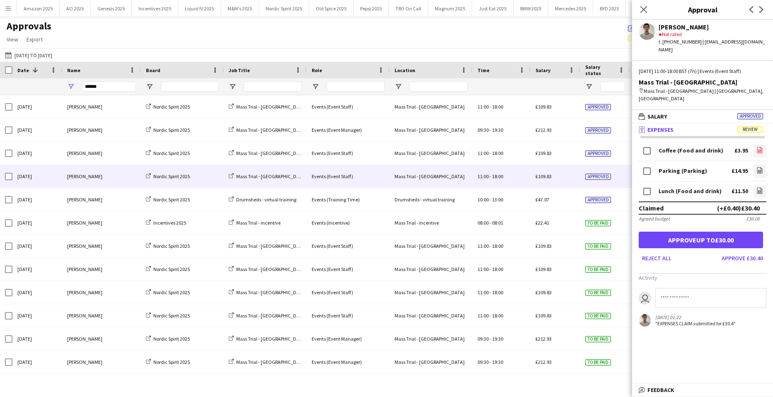
click at [759, 144] on link "file-image" at bounding box center [759, 150] width 13 height 13
click at [761, 159] on form "Coffee (Food and drink) £3.95 file-image Parking (Parking) £14.95 file-image Lu…" at bounding box center [702, 204] width 141 height 122
click at [756, 167] on icon "file-image" at bounding box center [759, 170] width 7 height 7
click at [756, 187] on icon "file-image" at bounding box center [759, 190] width 7 height 7
click at [709, 232] on button "Approve up to £30.00" at bounding box center [701, 240] width 124 height 17
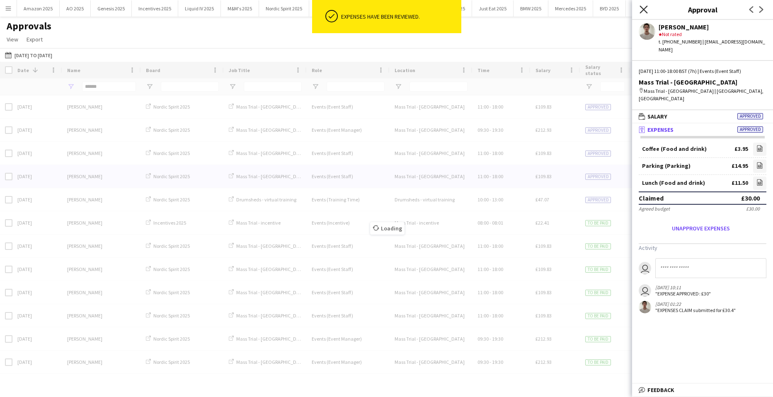
click at [645, 5] on icon "Close pop-in" at bounding box center [643, 9] width 8 height 8
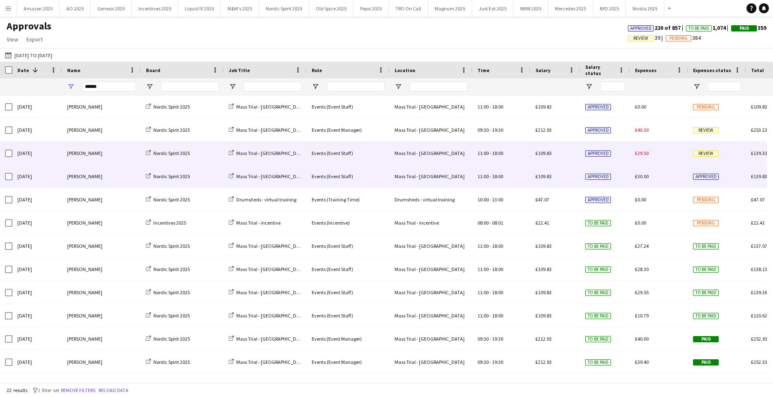
click at [715, 152] on span "Review" at bounding box center [706, 153] width 26 height 6
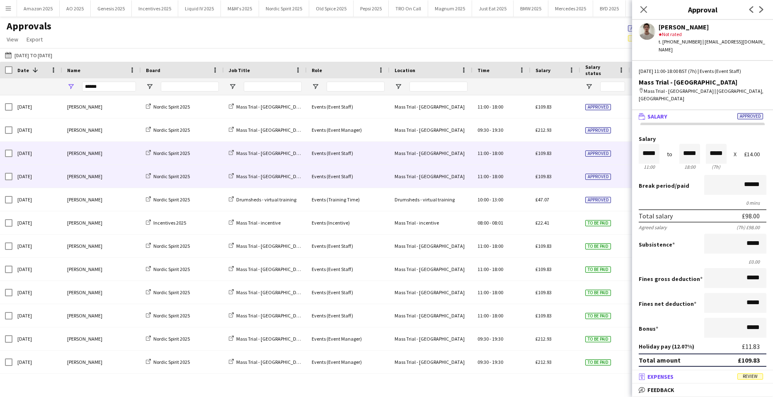
click at [752, 371] on mat-expansion-panel-header "receipt Expenses Review" at bounding box center [702, 376] width 141 height 12
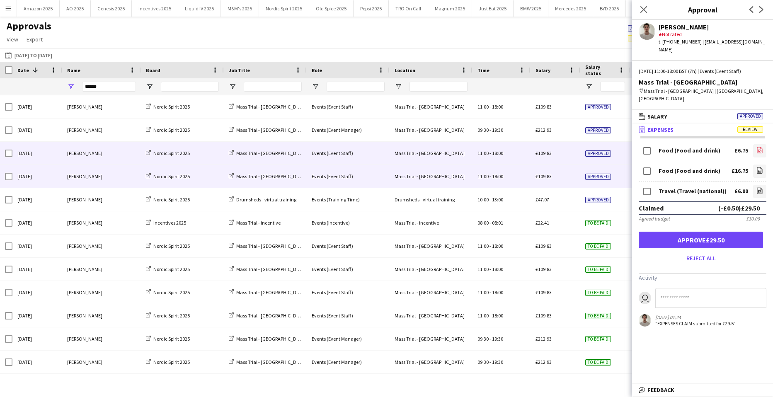
click at [756, 147] on icon "file-image" at bounding box center [759, 150] width 7 height 7
click at [757, 165] on link "file-image" at bounding box center [759, 171] width 13 height 13
click at [757, 187] on icon at bounding box center [759, 190] width 5 height 6
click at [738, 232] on button "Approve £29.50" at bounding box center [701, 240] width 124 height 17
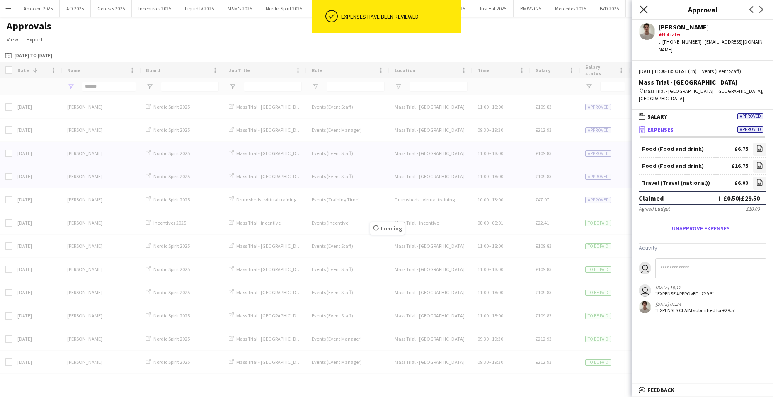
click at [645, 12] on icon "Close pop-in" at bounding box center [643, 9] width 8 height 8
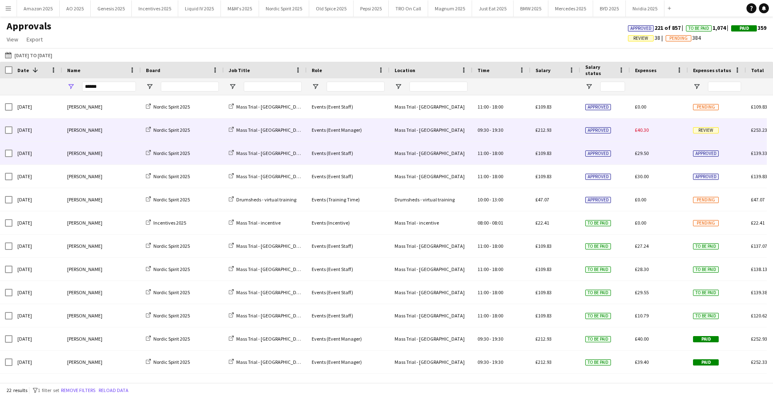
click at [718, 131] on span "Review" at bounding box center [706, 130] width 26 height 6
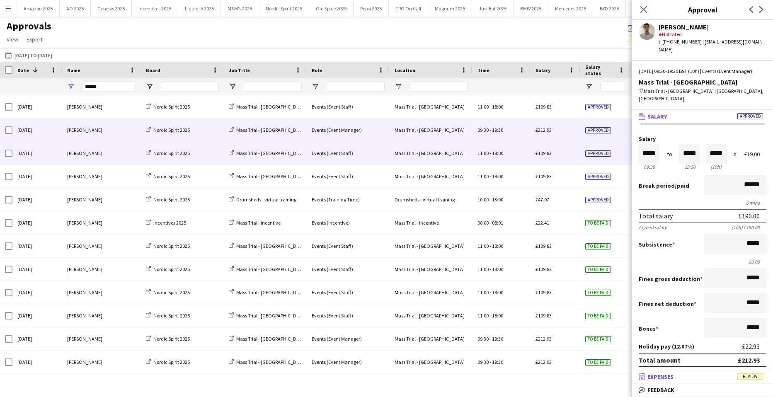
click at [750, 382] on mat-expansion-panel-header "receipt Expenses Review" at bounding box center [702, 376] width 141 height 12
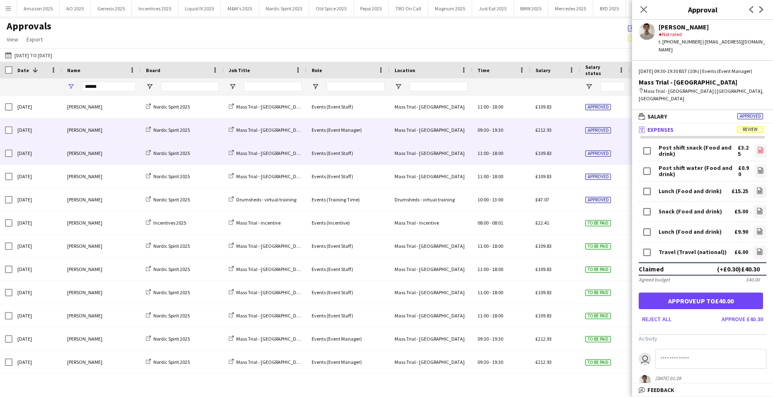
click at [757, 147] on icon "file-image" at bounding box center [760, 150] width 7 height 7
click at [759, 170] on icon at bounding box center [760, 171] width 3 height 2
click at [762, 184] on form "Post shift snack (Food and drink) £3.25 file-image Post shift water (Food and d…" at bounding box center [702, 234] width 141 height 183
click at [758, 185] on link "file-image" at bounding box center [759, 191] width 13 height 13
click at [756, 208] on icon "file-image" at bounding box center [759, 211] width 7 height 7
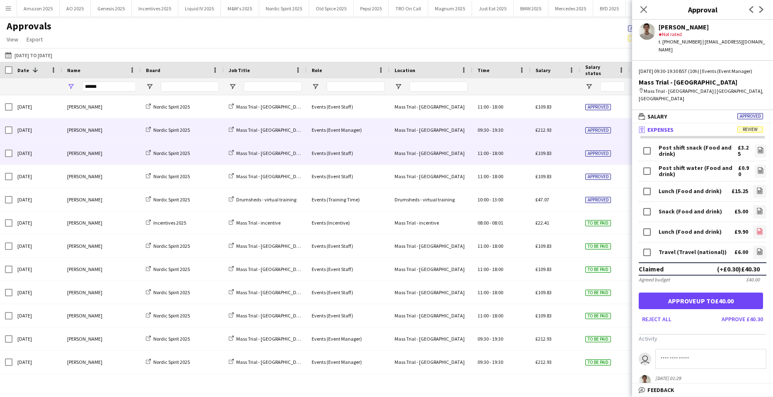
click at [753, 225] on link "file-image" at bounding box center [759, 231] width 13 height 13
click at [756, 248] on icon "file-image" at bounding box center [759, 251] width 7 height 7
click at [692, 297] on button "Approve up to £40.00" at bounding box center [701, 301] width 124 height 17
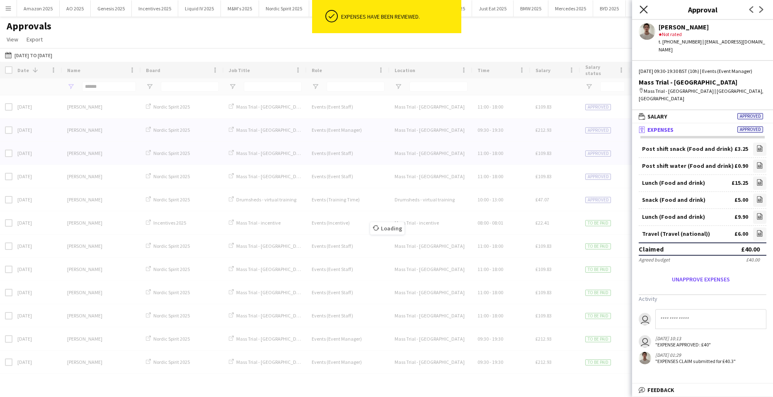
click at [645, 10] on icon "Close pop-in" at bounding box center [643, 9] width 8 height 8
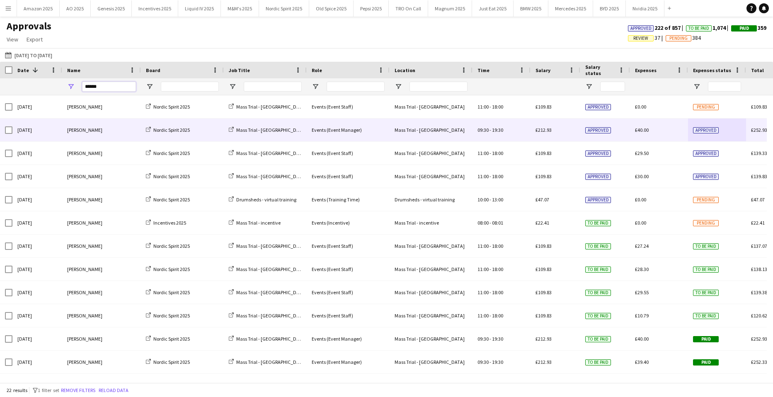
drag, startPoint x: 103, startPoint y: 86, endPoint x: -123, endPoint y: 97, distance: 225.7
click at [0, 97] on html "Menu Boards Boards Boards All jobs Status Workforce Workforce My Workforce Recr…" at bounding box center [386, 198] width 773 height 397
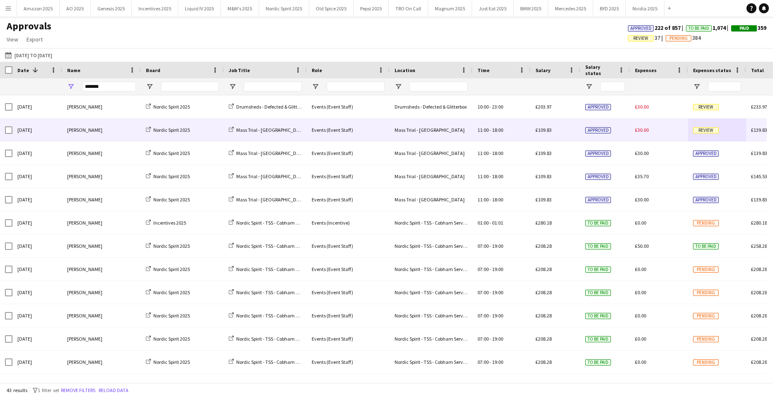
click at [700, 129] on span "Review" at bounding box center [706, 130] width 26 height 6
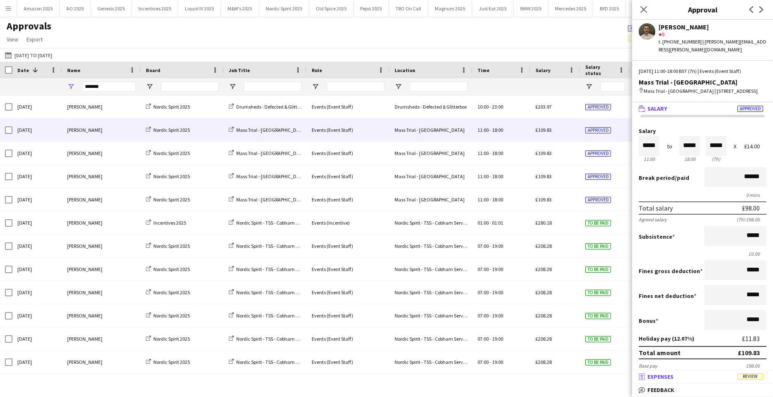
click at [754, 379] on span "Review" at bounding box center [750, 376] width 26 height 6
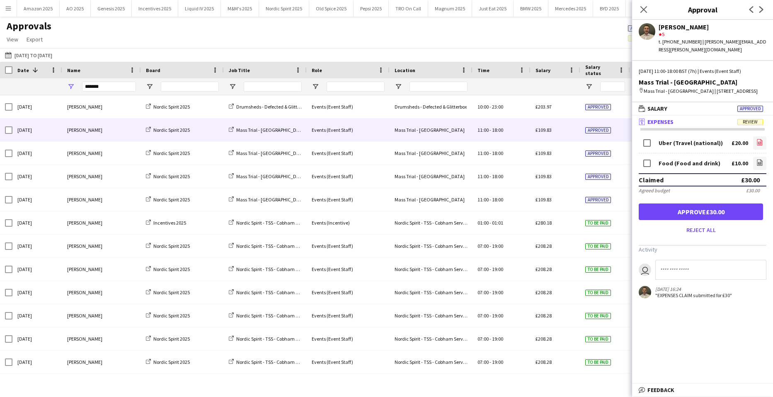
click at [755, 143] on link "file-image" at bounding box center [759, 142] width 13 height 13
click at [760, 162] on icon "file-image" at bounding box center [759, 162] width 7 height 7
click at [735, 208] on button "Approve £30.00" at bounding box center [701, 211] width 124 height 17
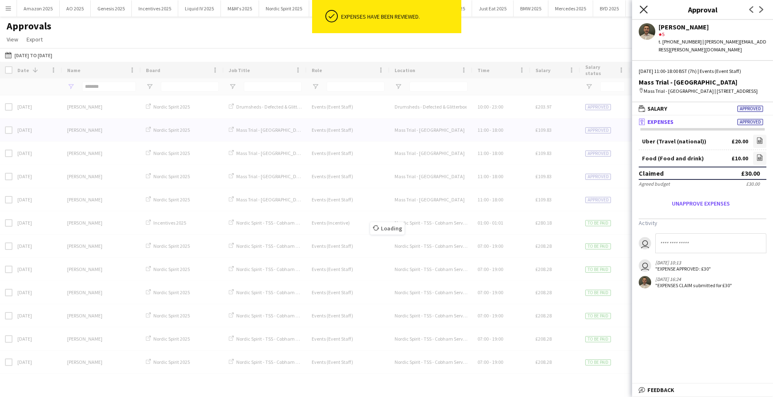
click at [644, 9] on icon at bounding box center [643, 9] width 8 height 8
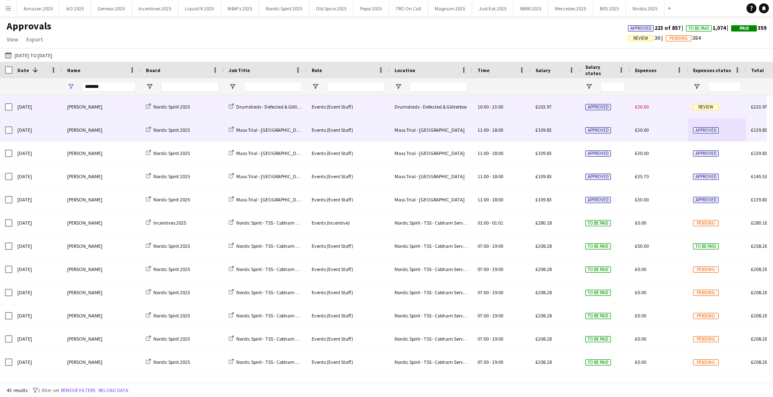
click at [708, 104] on span "Review" at bounding box center [706, 107] width 26 height 6
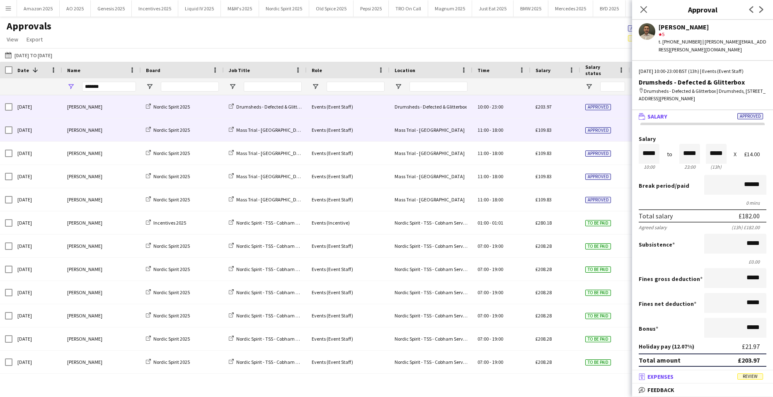
click at [743, 374] on span "Review" at bounding box center [750, 376] width 26 height 6
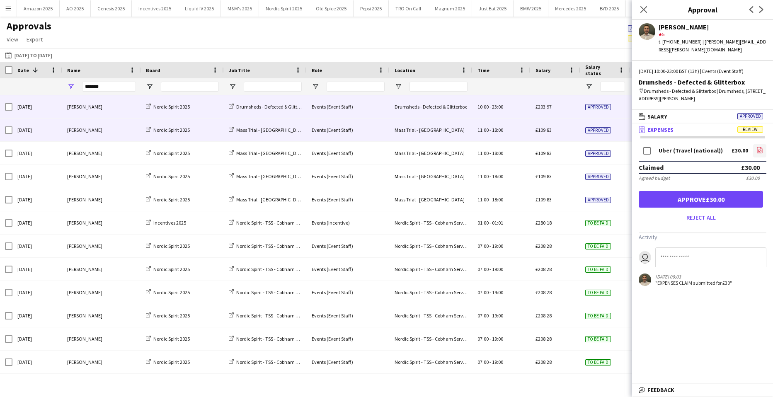
click at [755, 144] on link "file-image" at bounding box center [759, 150] width 13 height 13
click at [695, 191] on button "Approve £30.00" at bounding box center [701, 199] width 124 height 17
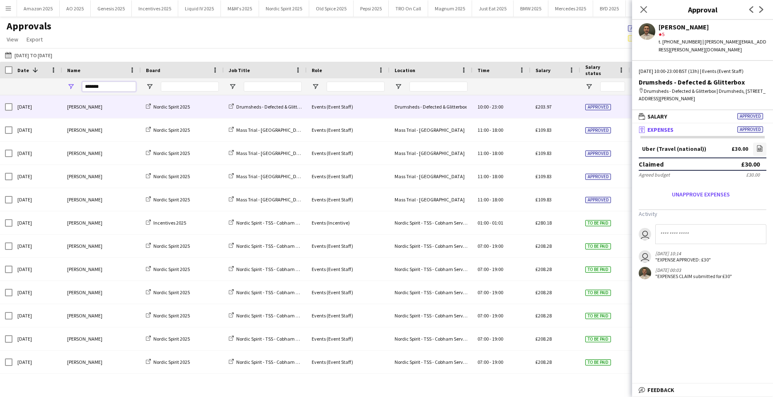
drag, startPoint x: 113, startPoint y: 90, endPoint x: -117, endPoint y: 89, distance: 230.0
click at [0, 89] on html "Menu Boards Boards Boards All jobs Status Workforce Workforce My Workforce Recr…" at bounding box center [386, 198] width 773 height 397
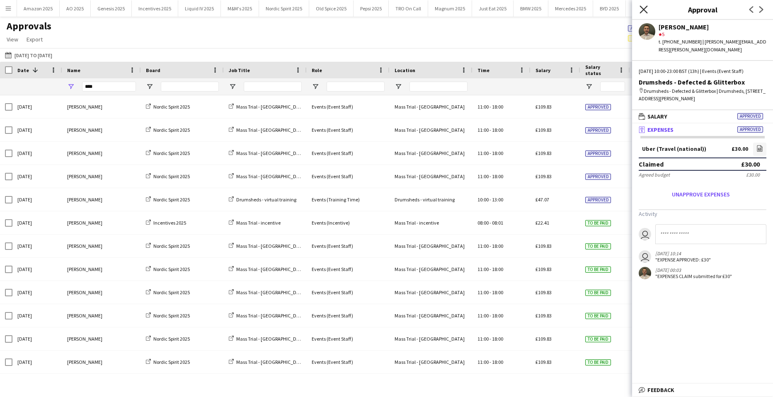
click at [641, 10] on icon "Close pop-in" at bounding box center [643, 9] width 8 height 8
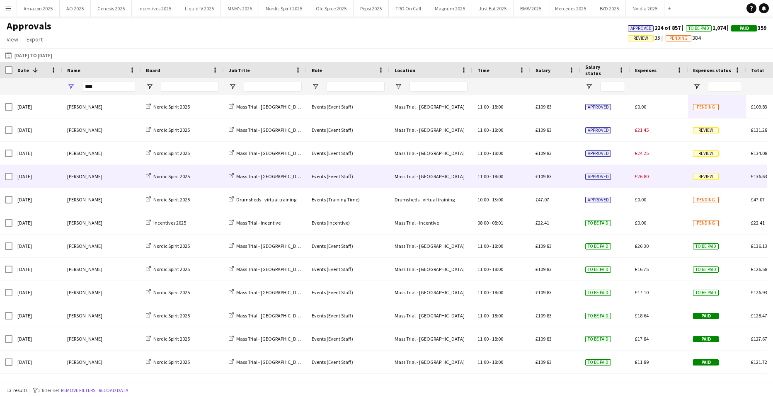
click at [703, 176] on span "Review" at bounding box center [706, 177] width 26 height 6
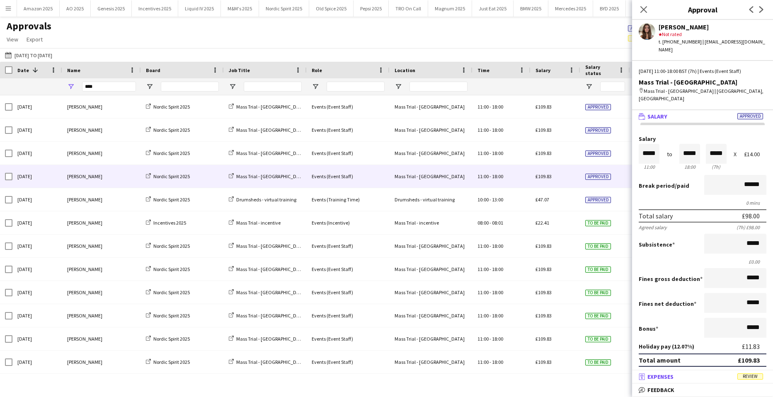
click at [750, 374] on span "Review" at bounding box center [750, 376] width 26 height 6
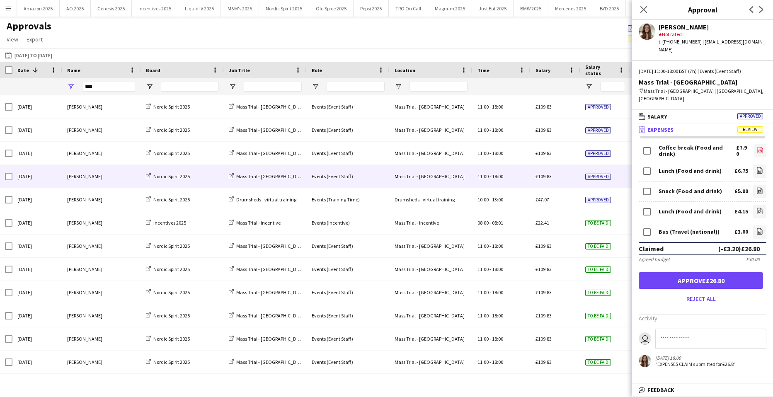
click at [757, 147] on icon "file-image" at bounding box center [760, 150] width 7 height 7
click at [756, 167] on icon "file-image" at bounding box center [759, 170] width 7 height 7
click at [757, 187] on icon at bounding box center [759, 190] width 5 height 6
click at [757, 208] on icon at bounding box center [759, 211] width 5 height 6
click at [757, 228] on icon at bounding box center [759, 231] width 5 height 6
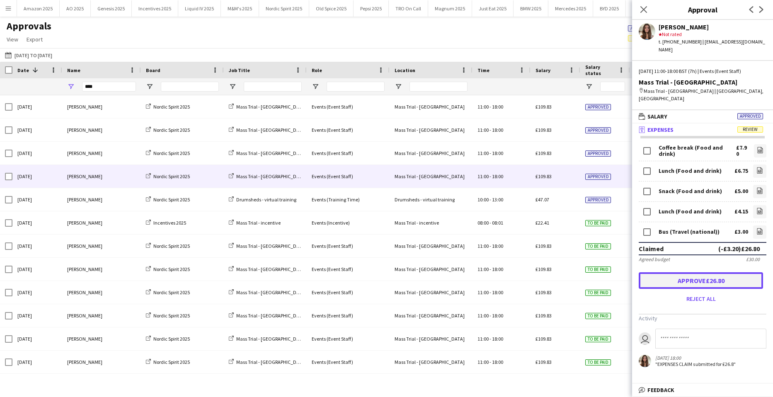
click at [708, 272] on button "Approve £26.80" at bounding box center [701, 280] width 124 height 17
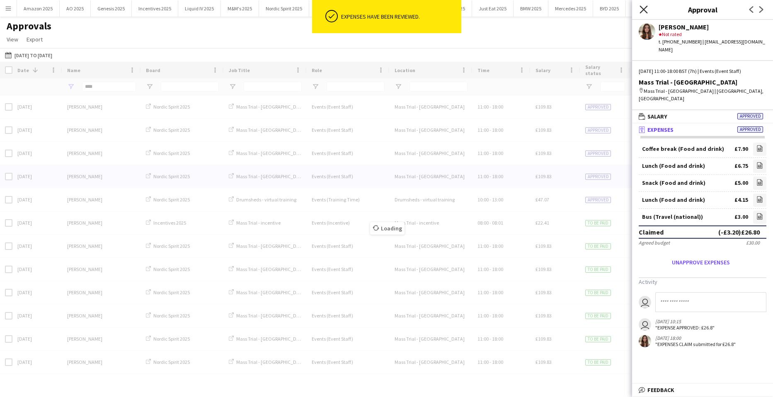
click at [644, 9] on icon at bounding box center [643, 9] width 8 height 8
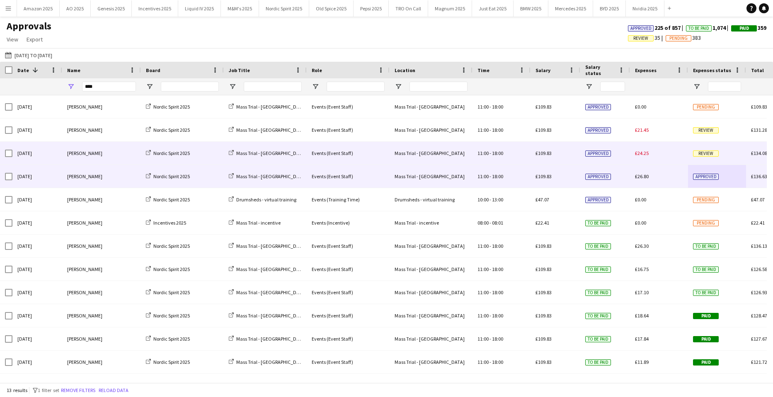
click at [718, 152] on span "Review" at bounding box center [706, 153] width 26 height 6
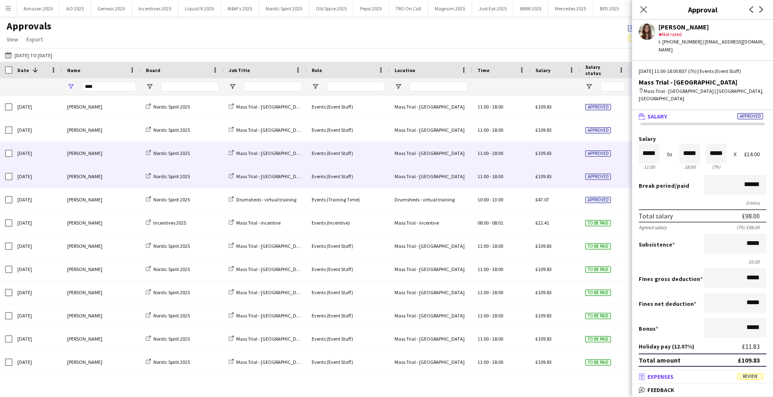
click at [749, 376] on span "Review" at bounding box center [750, 376] width 26 height 6
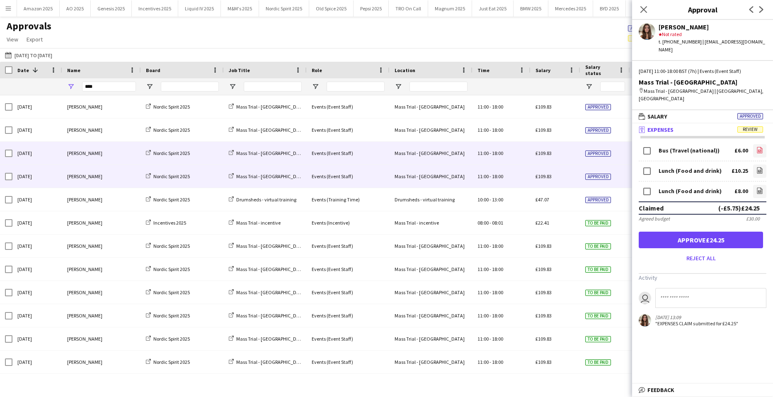
click at [756, 147] on icon "file-image" at bounding box center [759, 150] width 7 height 7
click at [756, 167] on icon "file-image" at bounding box center [759, 170] width 7 height 7
click at [758, 190] on icon at bounding box center [759, 191] width 3 height 2
click at [734, 232] on button "Approve £24.25" at bounding box center [701, 240] width 124 height 17
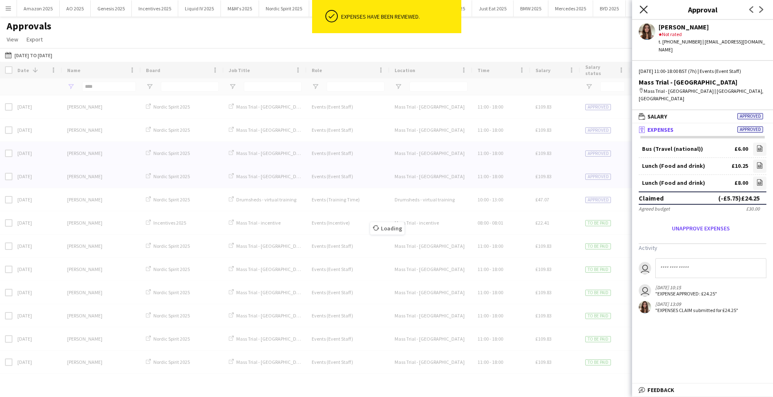
click at [645, 8] on icon at bounding box center [643, 9] width 8 height 8
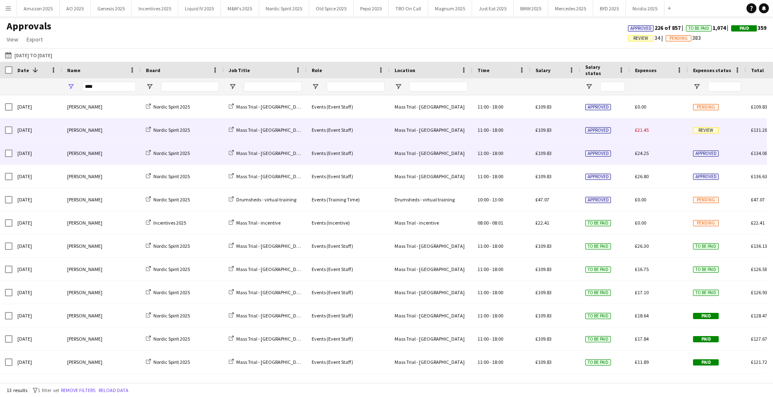
click at [712, 127] on span "Review" at bounding box center [706, 130] width 26 height 6
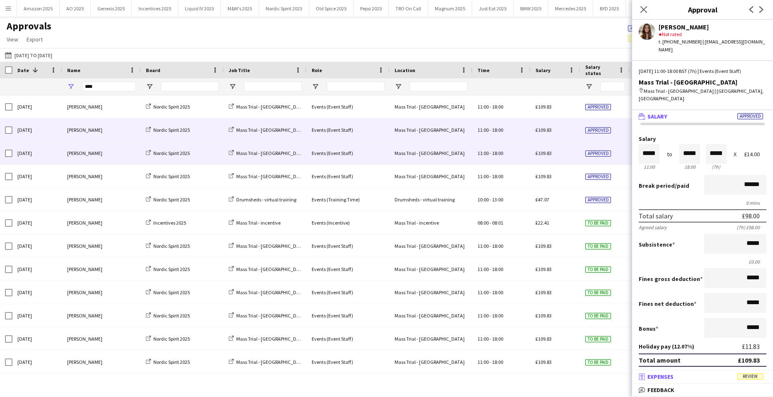
click at [749, 373] on span "Review" at bounding box center [750, 376] width 26 height 6
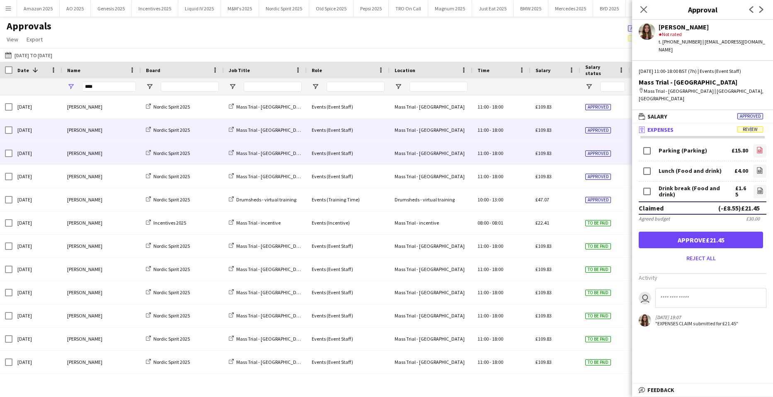
click at [756, 147] on icon "file-image" at bounding box center [759, 150] width 7 height 7
click at [758, 165] on link "file-image" at bounding box center [759, 171] width 13 height 13
click at [757, 187] on icon "file-image" at bounding box center [760, 190] width 7 height 7
click at [704, 232] on button "Approve £21.45" at bounding box center [701, 240] width 124 height 17
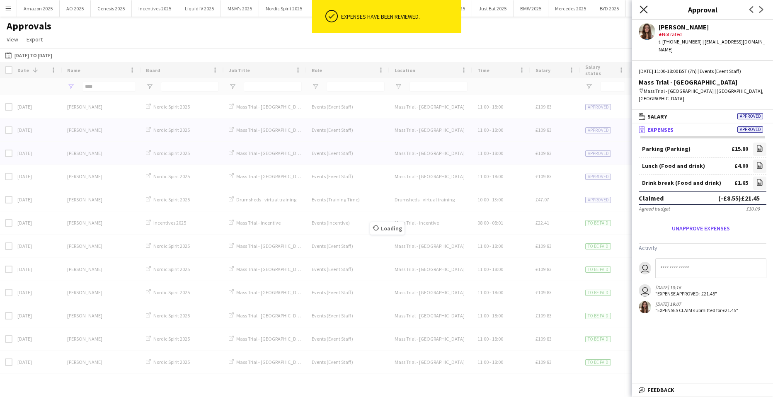
click at [644, 6] on div "Close pop-in" at bounding box center [643, 9] width 23 height 19
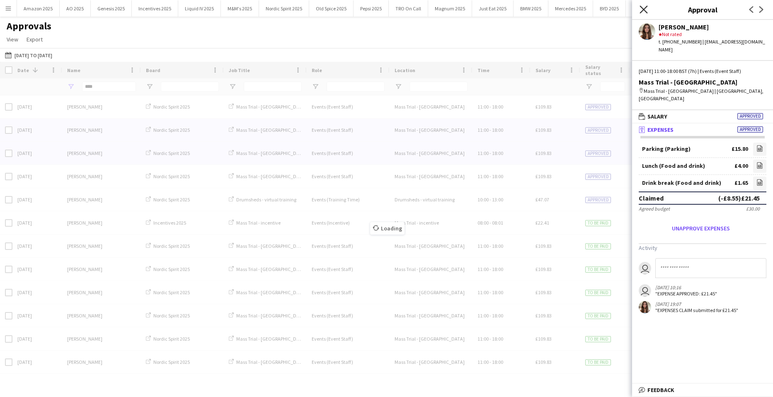
click at [643, 11] on icon "Close pop-in" at bounding box center [643, 9] width 8 height 8
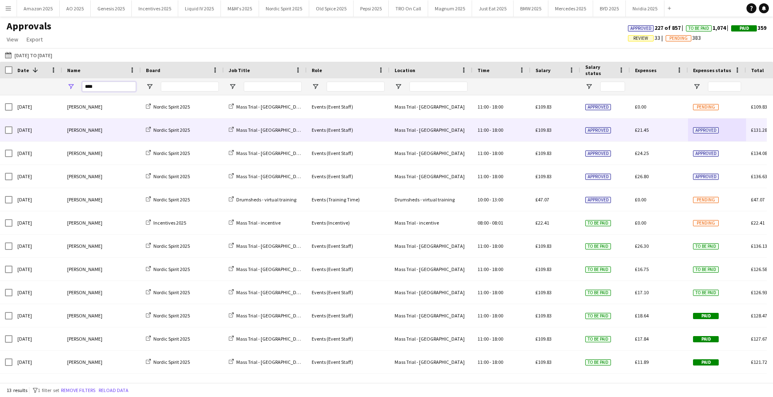
drag, startPoint x: 107, startPoint y: 89, endPoint x: -65, endPoint y: 90, distance: 172.8
click at [0, 90] on html "Menu Boards Boards Boards All jobs Status Workforce Workforce My Workforce Recr…" at bounding box center [386, 198] width 773 height 397
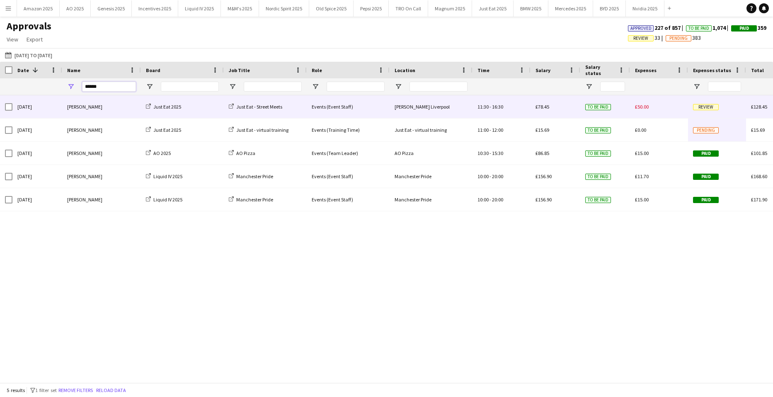
type input "******"
click at [100, 103] on div "Nicole Wannie Short" at bounding box center [101, 106] width 79 height 23
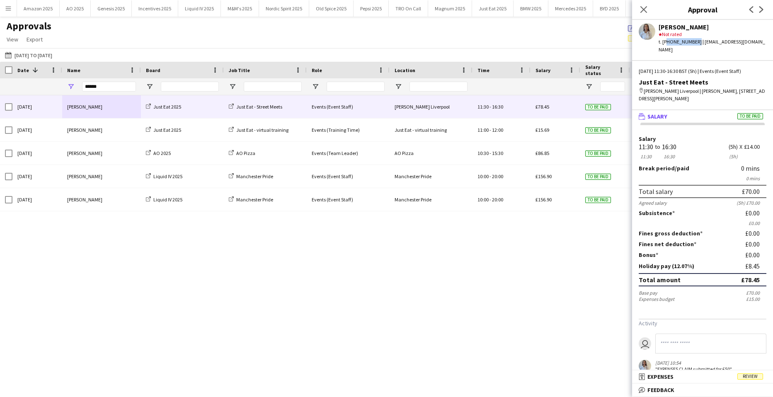
drag, startPoint x: 695, startPoint y: 41, endPoint x: 665, endPoint y: 42, distance: 29.4
click at [665, 42] on div "t. +447425679736 | wannienicole@gmail.com" at bounding box center [712, 45] width 108 height 15
copy div "447425679736"
click at [747, 375] on span "Review" at bounding box center [750, 376] width 26 height 6
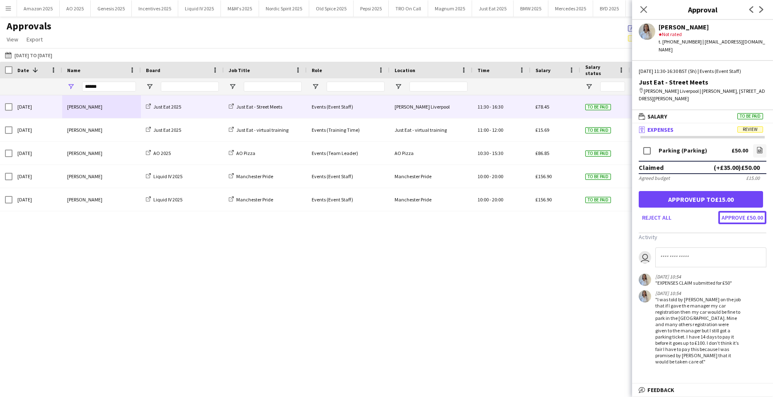
drag, startPoint x: 729, startPoint y: 208, endPoint x: 724, endPoint y: 197, distance: 11.3
click at [729, 211] on button "Approve £50.00" at bounding box center [742, 217] width 48 height 13
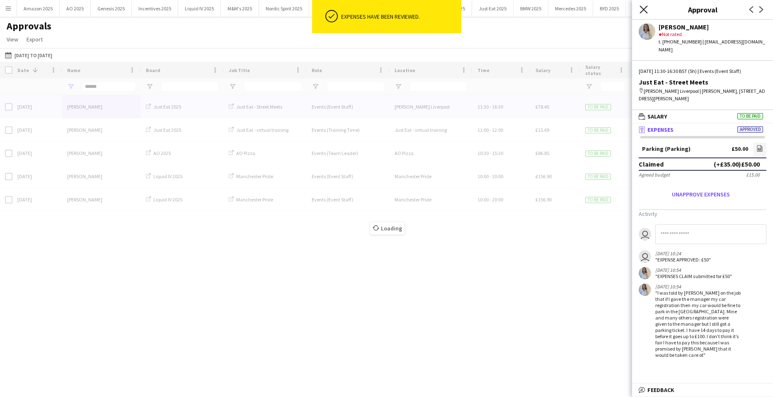
click at [646, 10] on icon "Close pop-in" at bounding box center [643, 9] width 8 height 8
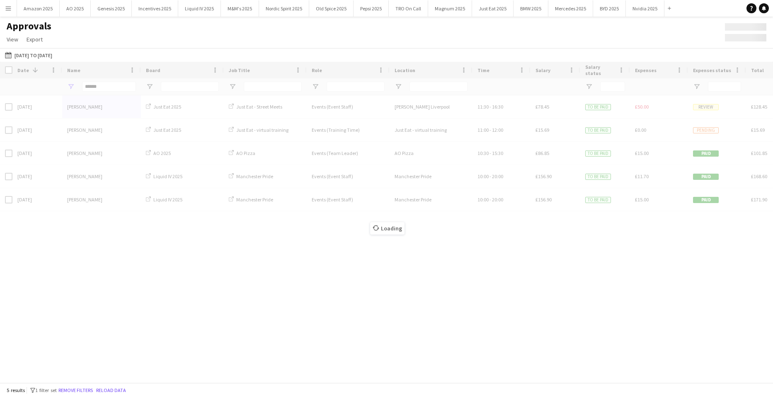
click at [491, 294] on div "Loading" at bounding box center [386, 222] width 773 height 321
click at [103, 88] on div "Loading" at bounding box center [386, 222] width 773 height 321
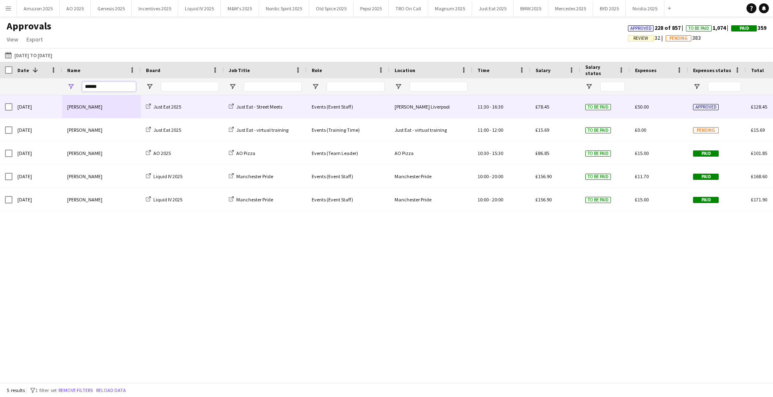
drag, startPoint x: 106, startPoint y: 90, endPoint x: -3, endPoint y: 89, distance: 108.6
click at [0, 89] on html "Menu Boards Boards Boards All jobs Status Workforce Workforce My Workforce Recr…" at bounding box center [386, 198] width 773 height 397
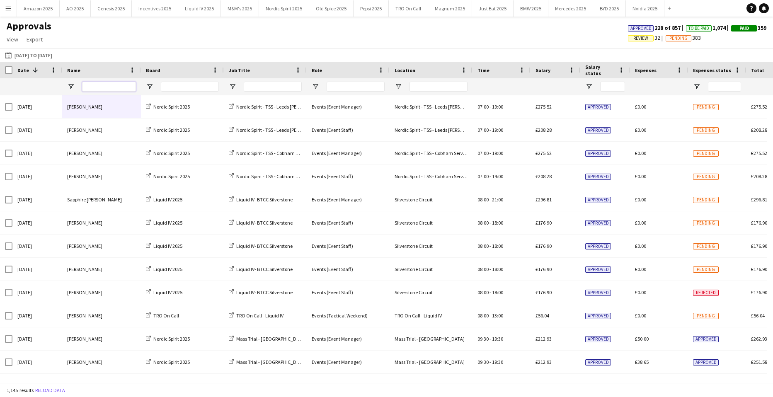
click at [97, 88] on input "Name Filter Input" at bounding box center [109, 87] width 54 height 10
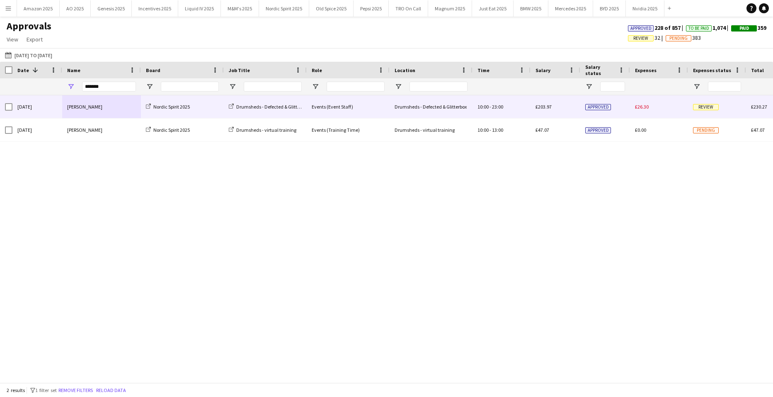
click at [703, 104] on span "Review" at bounding box center [706, 107] width 26 height 6
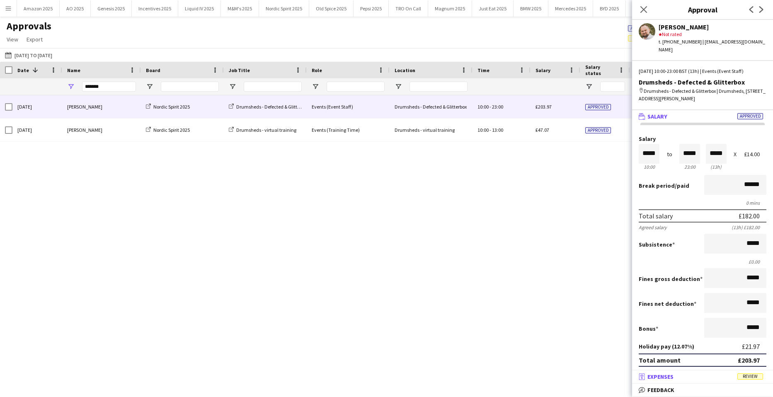
click at [737, 373] on mat-panel-title "receipt Expenses Review" at bounding box center [701, 376] width 138 height 7
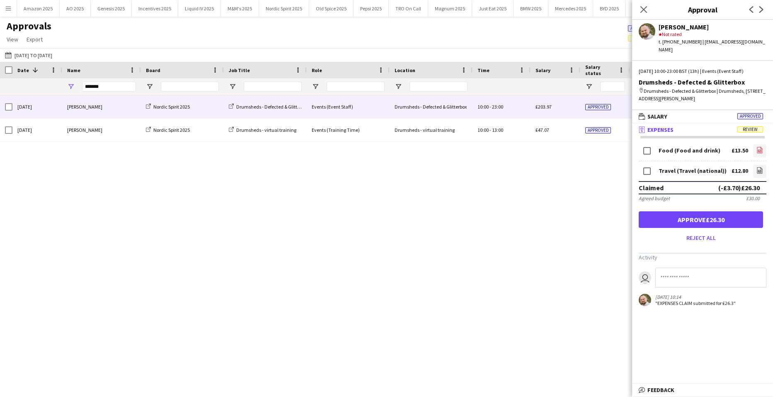
click at [758, 150] on icon at bounding box center [759, 151] width 3 height 2
click at [756, 167] on icon "file-image" at bounding box center [759, 170] width 7 height 7
click at [704, 214] on button "Approve £26.30" at bounding box center [701, 219] width 124 height 17
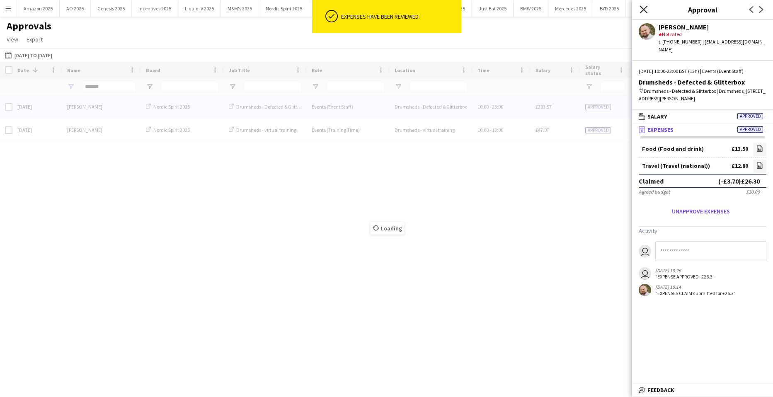
click at [644, 9] on icon at bounding box center [643, 9] width 8 height 8
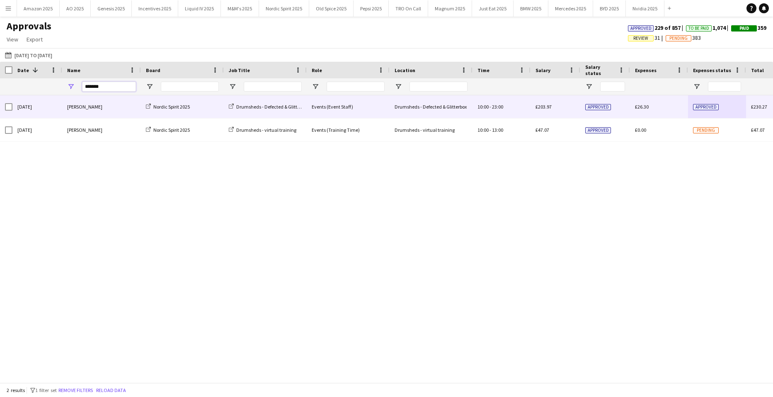
drag, startPoint x: 119, startPoint y: 89, endPoint x: -291, endPoint y: 72, distance: 411.0
click at [0, 72] on html "Menu Boards Boards Boards All jobs Status Workforce Workforce My Workforce Recr…" at bounding box center [386, 198] width 773 height 397
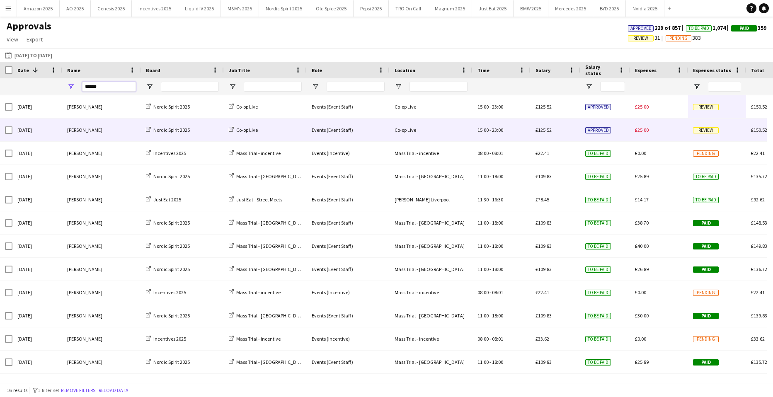
type input "******"
click at [702, 131] on span "Review" at bounding box center [706, 130] width 26 height 6
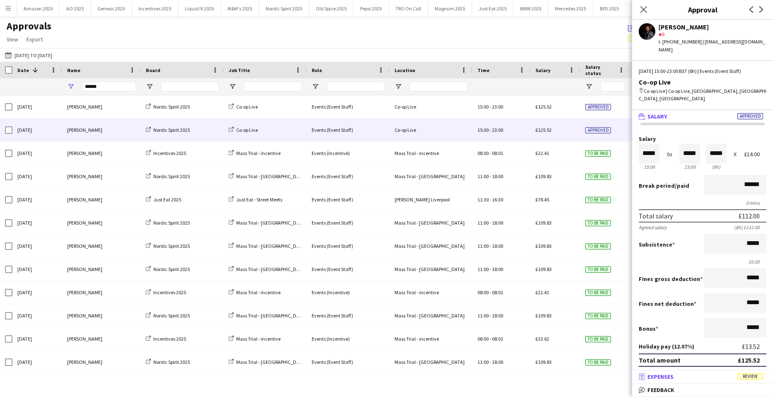
click at [745, 375] on span "Review" at bounding box center [750, 376] width 26 height 6
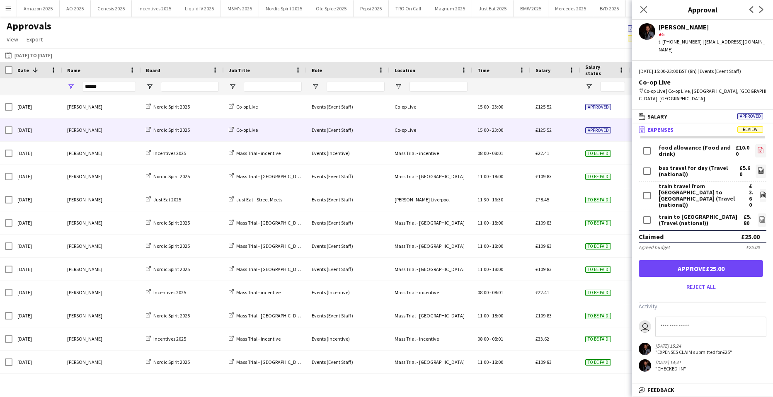
click at [757, 147] on icon "file-image" at bounding box center [760, 150] width 7 height 7
click at [758, 167] on icon "file-image" at bounding box center [761, 170] width 7 height 7
click at [760, 191] on icon at bounding box center [762, 194] width 5 height 6
click at [759, 216] on icon "file-image" at bounding box center [762, 219] width 7 height 7
click at [697, 260] on button "Approve £25.00" at bounding box center [701, 268] width 124 height 17
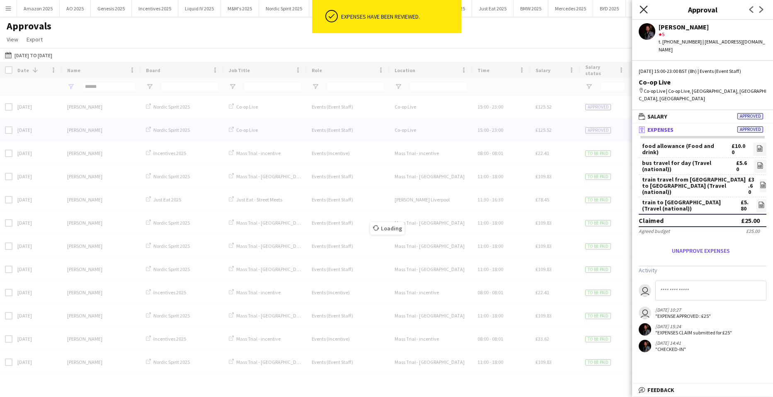
click at [643, 10] on icon at bounding box center [643, 9] width 8 height 8
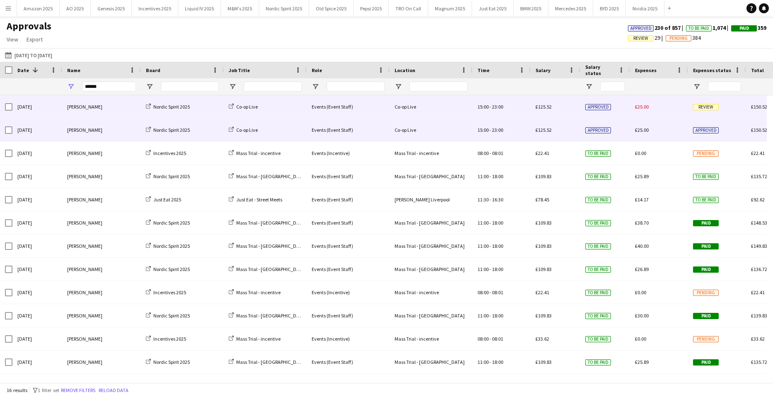
click at [709, 109] on span "Review" at bounding box center [706, 107] width 26 height 6
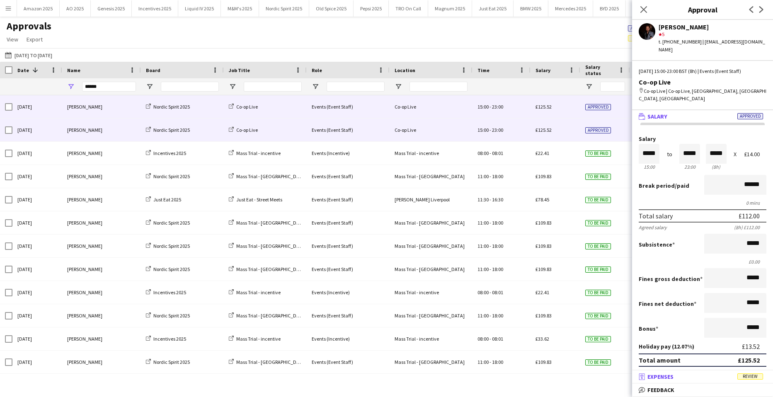
click at [750, 374] on span "Review" at bounding box center [750, 376] width 26 height 6
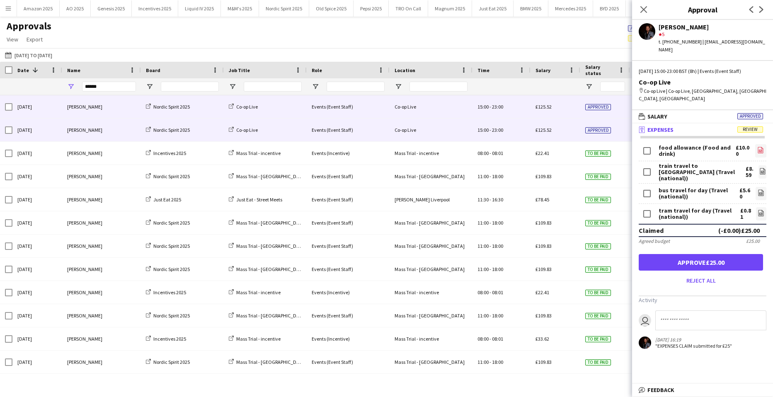
click at [757, 147] on icon "file-image" at bounding box center [760, 150] width 7 height 7
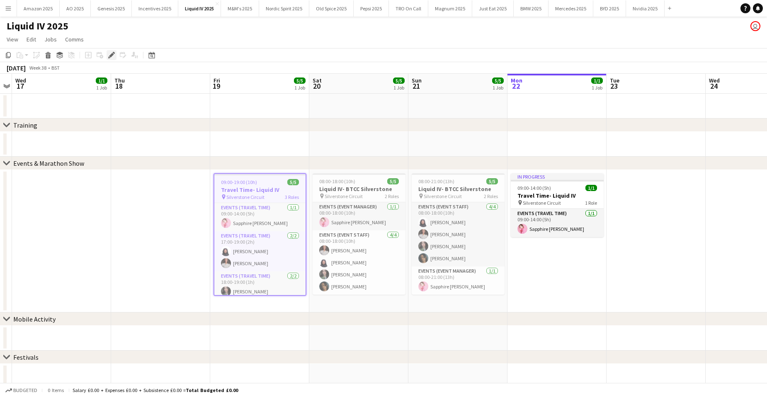
click at [113, 56] on icon "Edit" at bounding box center [111, 55] width 7 height 7
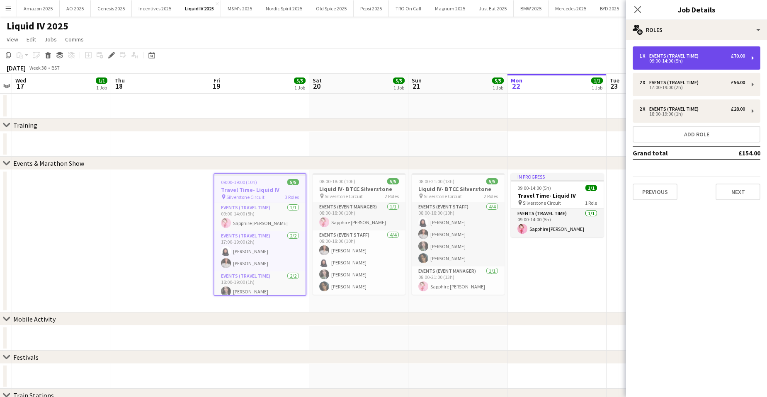
click at [692, 62] on div "09:00-14:00 (5h)" at bounding box center [692, 61] width 106 height 4
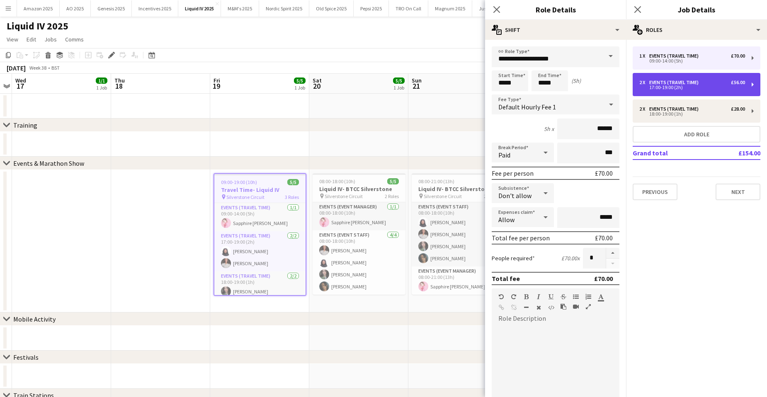
click at [682, 88] on div "17:00-19:00 (2h)" at bounding box center [692, 87] width 106 height 4
type input "*****"
type input "*"
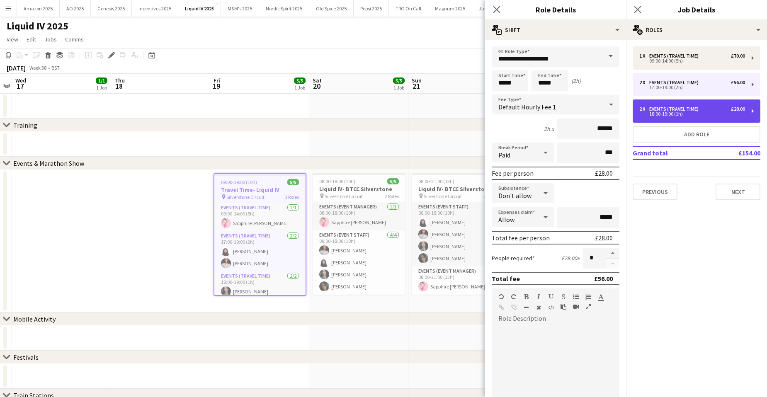
click at [683, 109] on div "Events (Travel Time)" at bounding box center [675, 109] width 53 height 6
type input "*****"
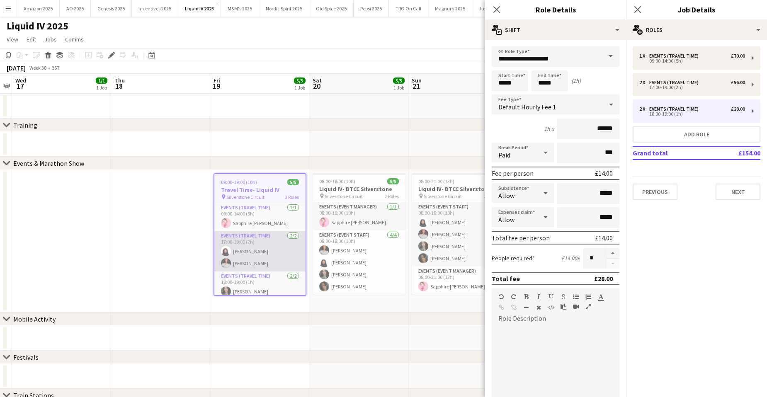
click at [267, 268] on app-card-role "Events (Travel Time) 2/2 17:00-19:00 (2h) Marlene Madenge Adiza Shardow" at bounding box center [259, 251] width 91 height 40
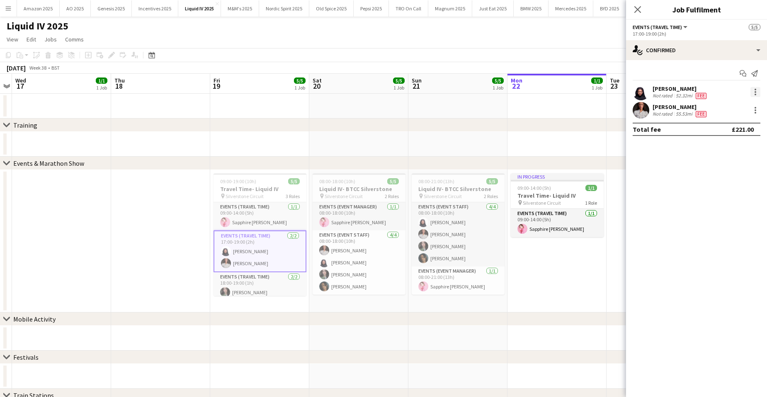
click at [752, 96] on div at bounding box center [755, 92] width 10 height 10
click at [744, 107] on span "Edit fee" at bounding box center [727, 107] width 51 height 7
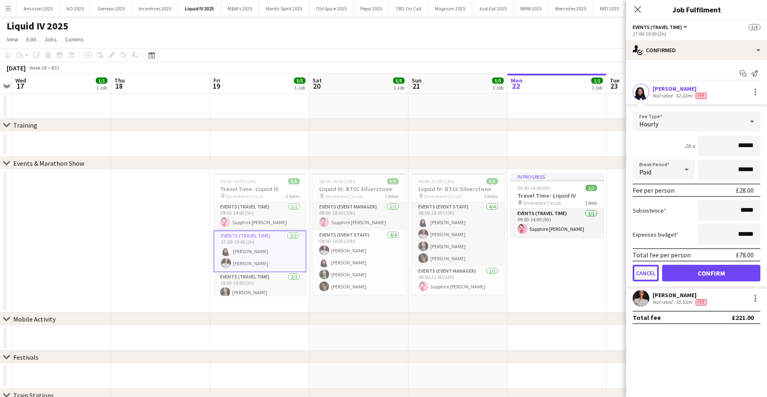
click at [648, 272] on button "Cancel" at bounding box center [645, 273] width 26 height 17
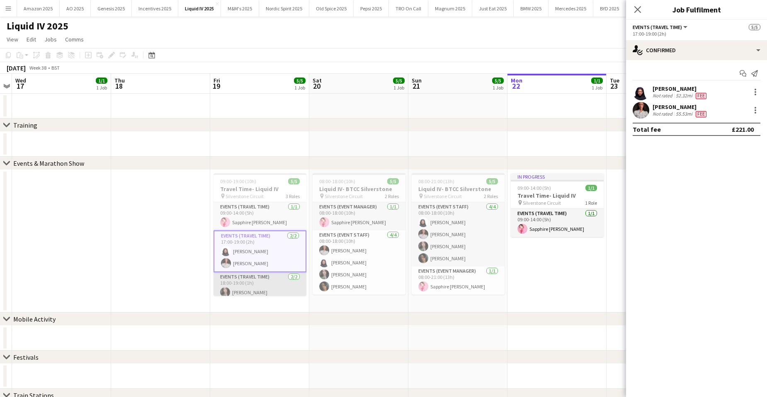
click at [253, 286] on app-card-role "Events (Travel Time) 2/2 18:00-19:00 (1h) Ellie Farr Nika Ferlance" at bounding box center [259, 292] width 93 height 40
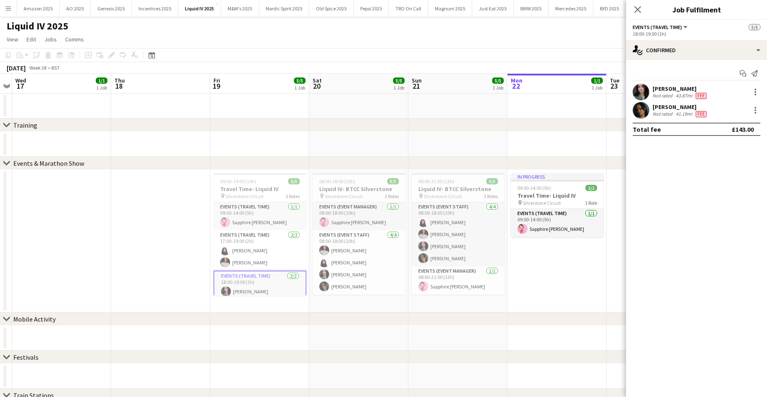
scroll to position [0, 285]
click at [751, 114] on div at bounding box center [755, 110] width 10 height 10
click at [734, 126] on span "Edit fee" at bounding box center [727, 125] width 51 height 7
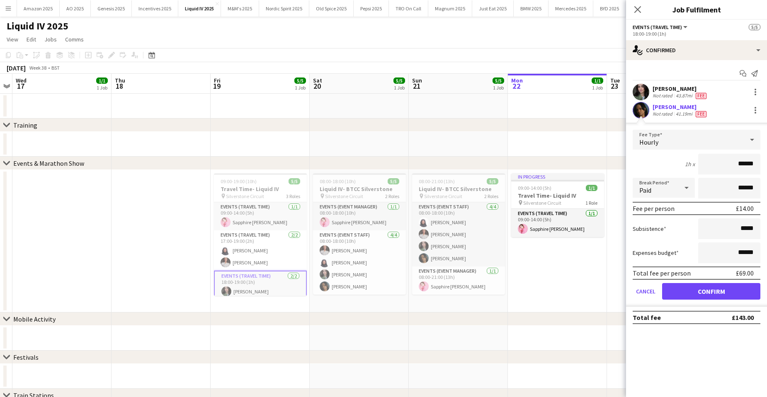
click at [639, 15] on div "Close pop-in" at bounding box center [637, 9] width 23 height 19
click at [637, 7] on icon "Close pop-in" at bounding box center [637, 9] width 8 height 8
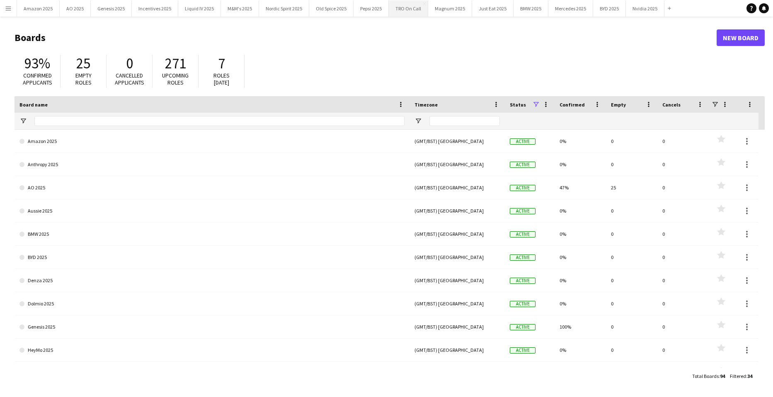
click at [408, 8] on button "TRO On Call Close" at bounding box center [408, 8] width 39 height 16
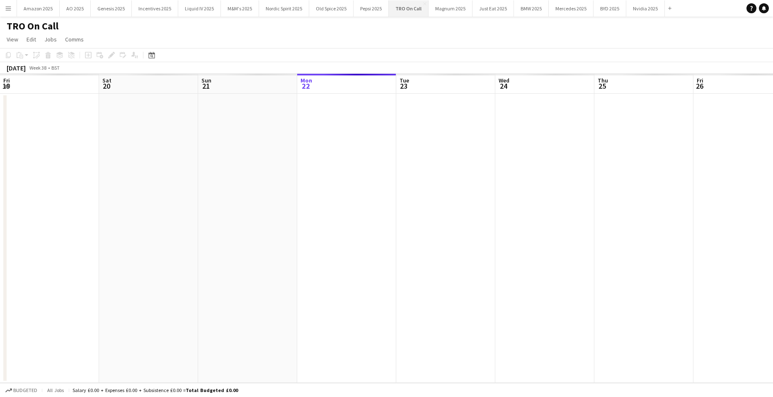
scroll to position [0, 198]
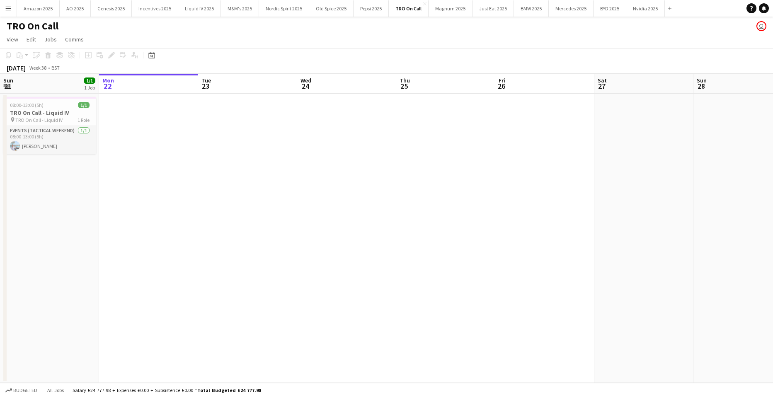
click at [195, 185] on app-date-cell at bounding box center [148, 238] width 99 height 289
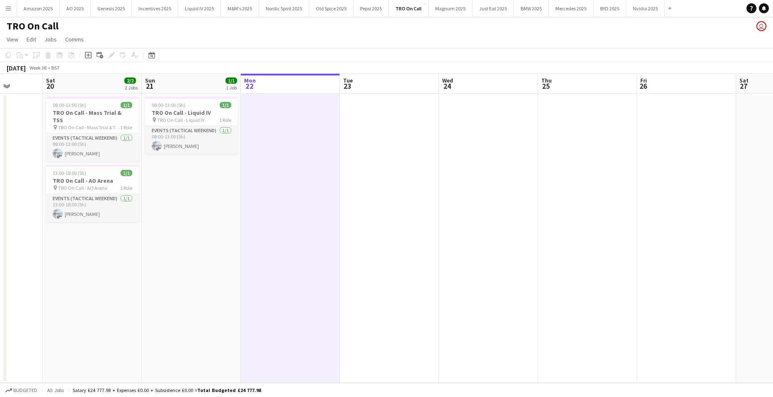
scroll to position [0, 247]
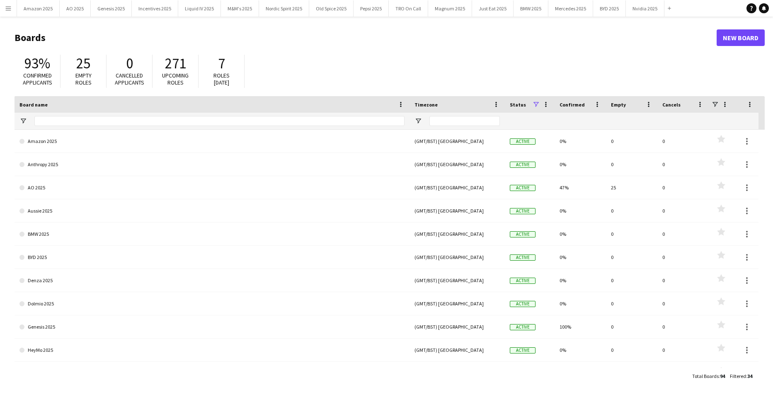
click at [6, 7] on app-icon "Menu" at bounding box center [8, 8] width 7 height 7
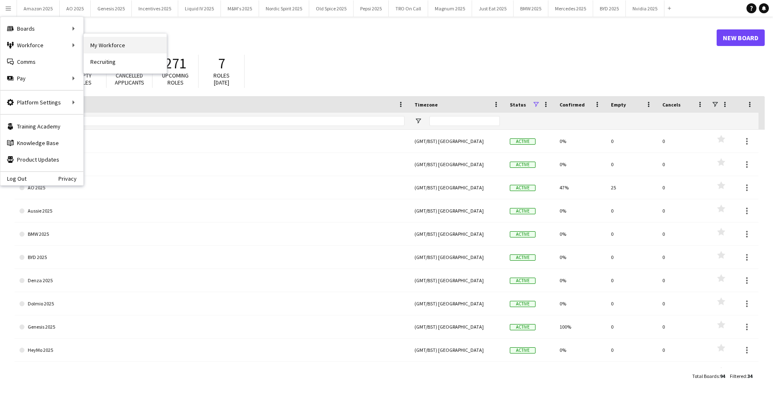
click at [130, 42] on link "My Workforce" at bounding box center [125, 45] width 83 height 17
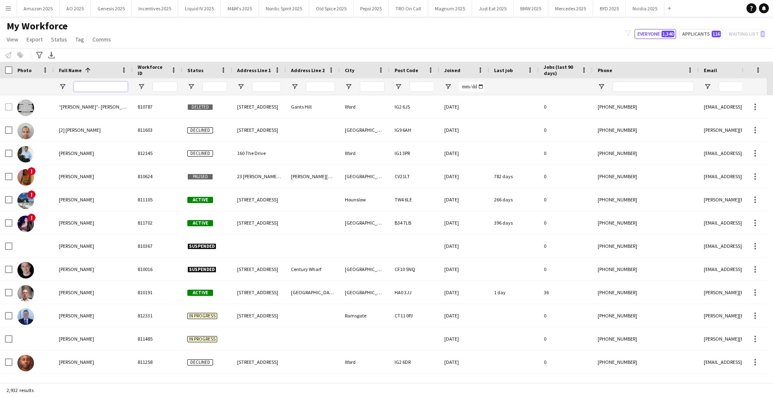
click at [96, 84] on input "Full Name Filter Input" at bounding box center [101, 87] width 54 height 10
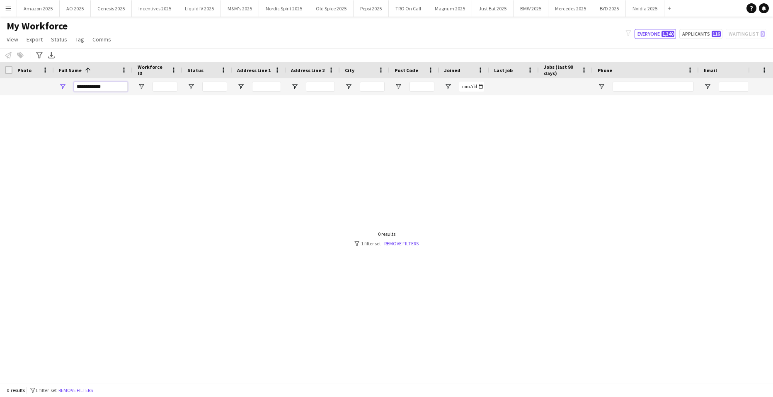
click at [111, 88] on input "**********" at bounding box center [101, 87] width 54 height 10
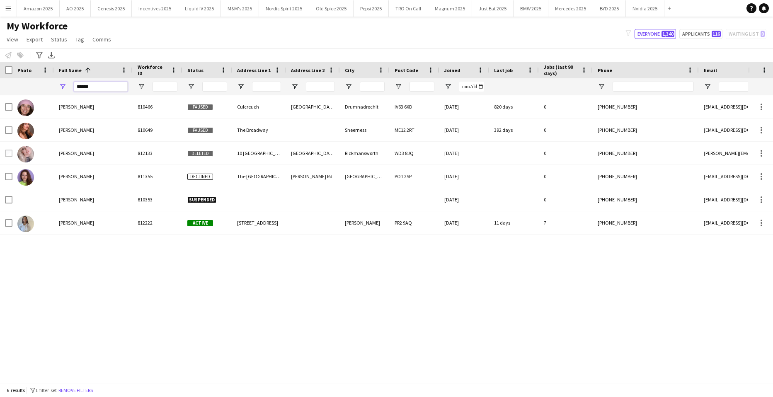
type input "******"
drag, startPoint x: 78, startPoint y: 285, endPoint x: 76, endPoint y: 278, distance: 7.3
click at [78, 285] on div "Andreea Nicoleta Staicu 810466 Paused Culcreuch Pitkerald road Drumnadrochit IV…" at bounding box center [374, 235] width 748 height 281
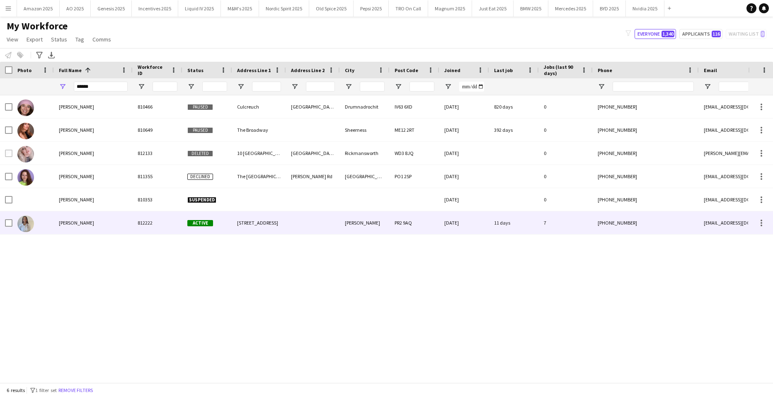
click at [76, 227] on div "[PERSON_NAME]" at bounding box center [93, 222] width 79 height 23
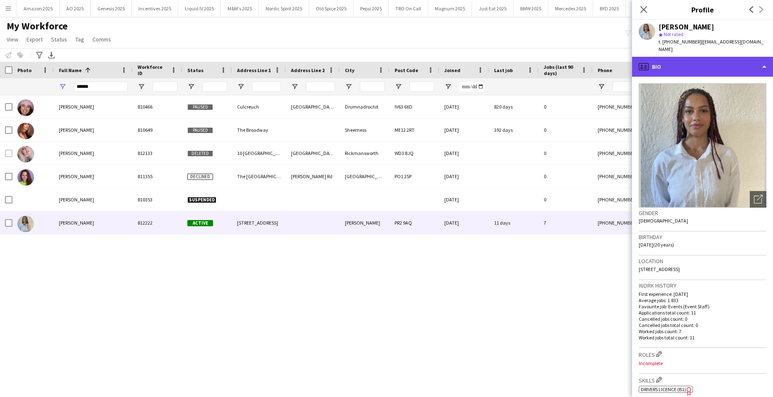
click at [758, 57] on div "profile Bio" at bounding box center [702, 67] width 141 height 20
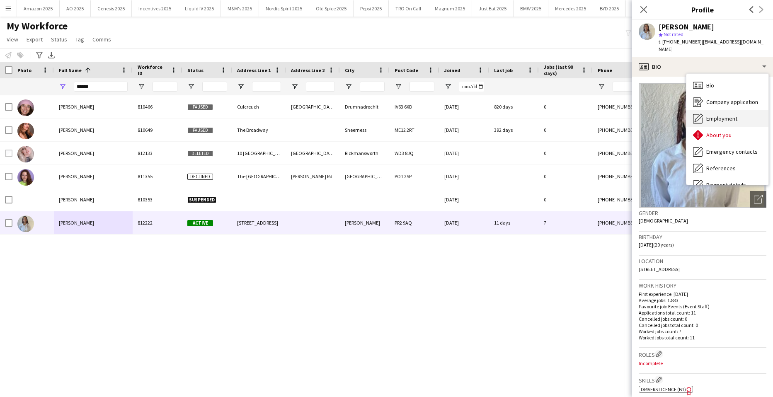
click at [732, 115] on span "Employment" at bounding box center [721, 118] width 31 height 7
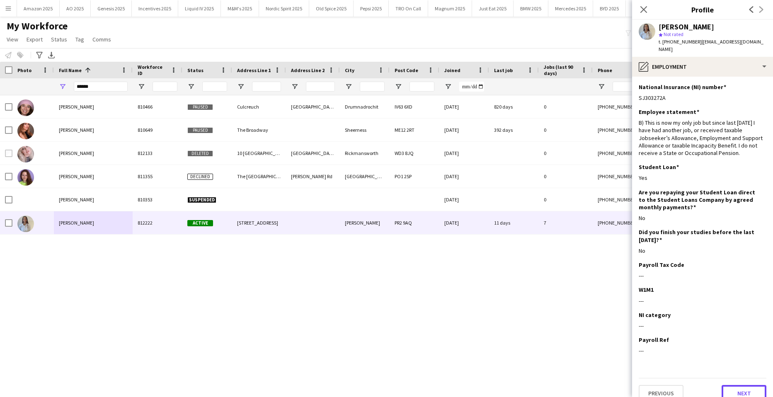
click at [741, 385] on button "Next" at bounding box center [743, 393] width 45 height 17
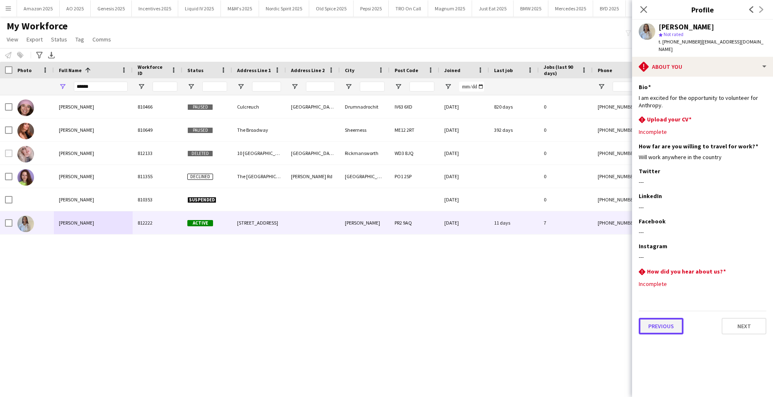
click at [677, 318] on button "Previous" at bounding box center [661, 326] width 45 height 17
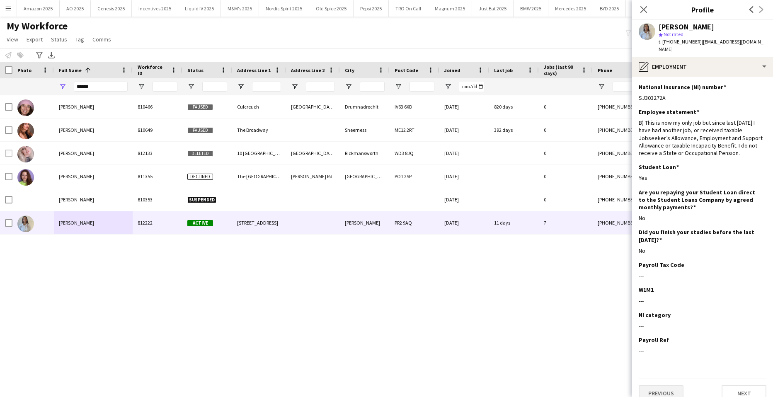
click at [667, 378] on div "Previous Next" at bounding box center [703, 390] width 128 height 24
click at [668, 385] on button "Previous" at bounding box center [661, 393] width 45 height 17
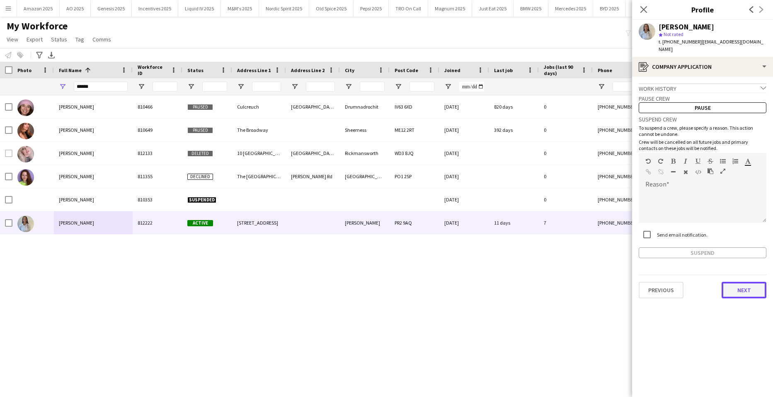
click at [741, 284] on button "Next" at bounding box center [743, 290] width 45 height 17
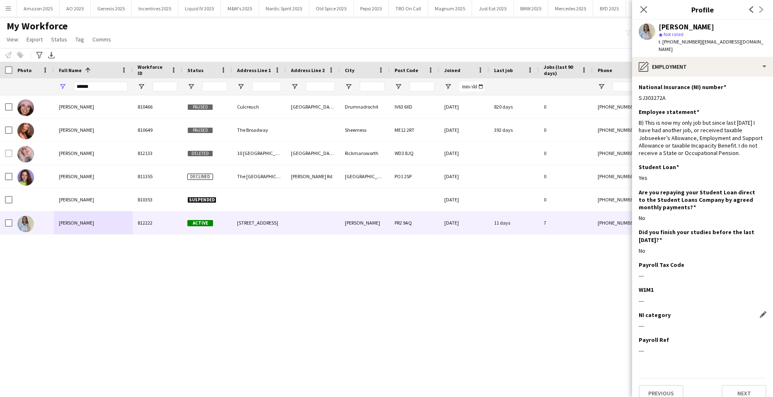
scroll to position [3, 0]
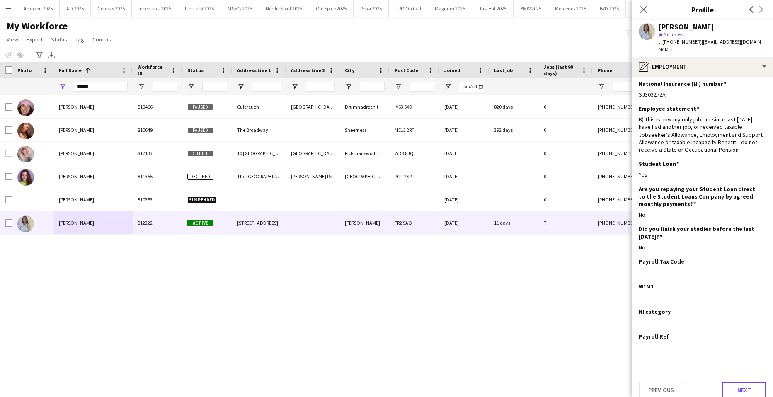
drag, startPoint x: 743, startPoint y: 378, endPoint x: 744, endPoint y: 356, distance: 22.4
click at [743, 382] on button "Next" at bounding box center [743, 390] width 45 height 17
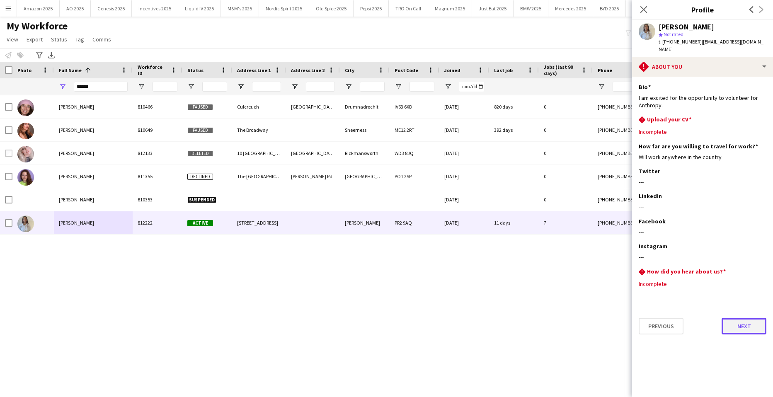
click at [738, 319] on button "Next" at bounding box center [743, 326] width 45 height 17
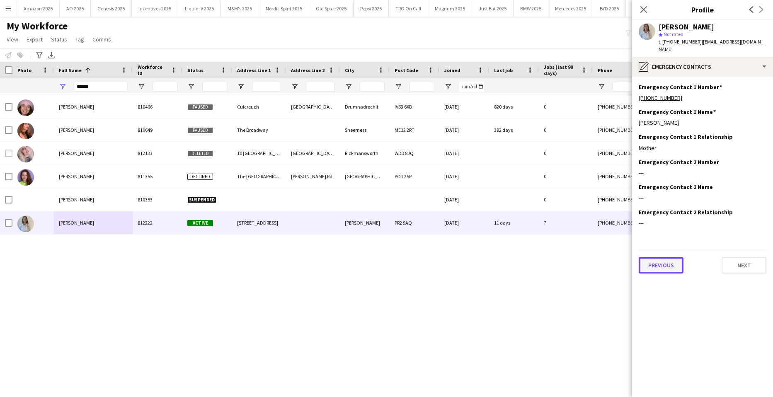
click at [662, 259] on button "Previous" at bounding box center [661, 265] width 45 height 17
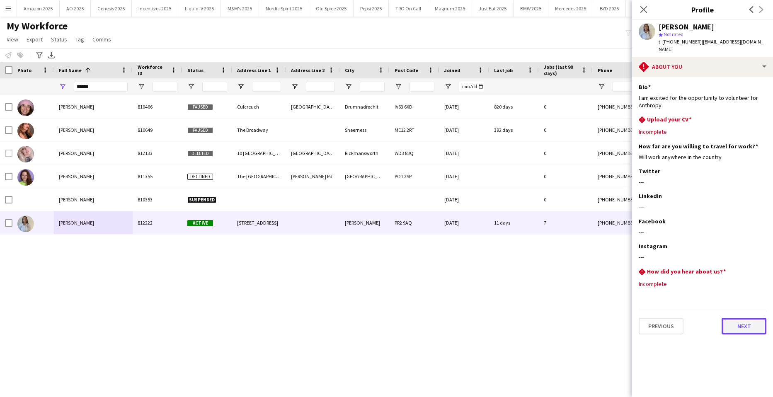
click at [747, 325] on button "Next" at bounding box center [743, 326] width 45 height 17
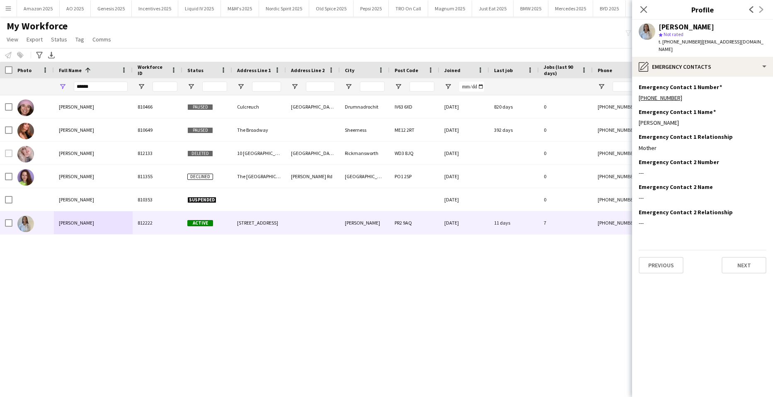
click at [589, 284] on div "Andreea Nicoleta Staicu 810466 Paused Culcreuch Pitkerald road Drumnadrochit IV…" at bounding box center [374, 235] width 748 height 281
click at [608, 258] on div "Andreea Nicoleta Staicu 810466 Paused Culcreuch Pitkerald road Drumnadrochit IV…" at bounding box center [374, 235] width 748 height 281
click at [644, 10] on app-icon "Close pop-in" at bounding box center [644, 10] width 12 height 12
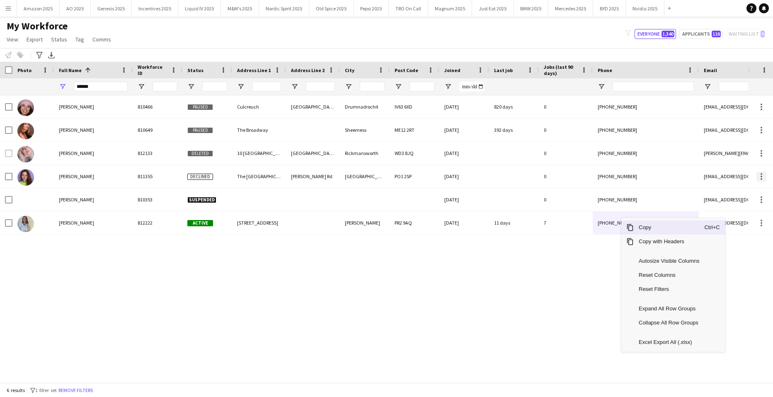
drag, startPoint x: 643, startPoint y: 226, endPoint x: 760, endPoint y: 181, distance: 125.5
click at [644, 226] on span "Copy" at bounding box center [669, 227] width 70 height 14
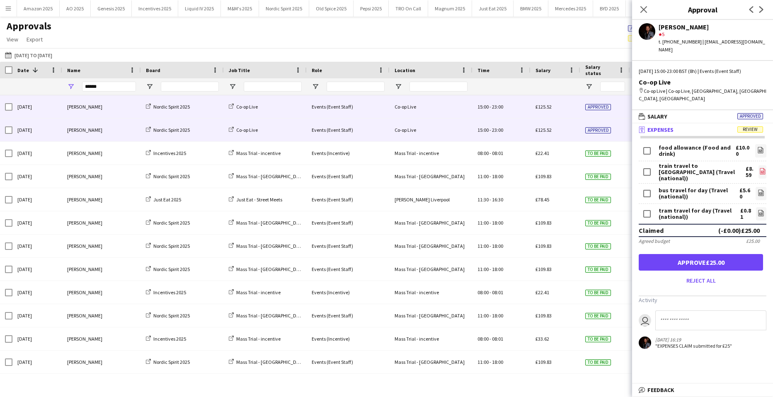
click at [759, 168] on icon "file-image" at bounding box center [762, 171] width 7 height 7
click at [755, 184] on div "bus travel for day (Travel (national)) £5.60 file-image" at bounding box center [703, 194] width 128 height 20
click at [758, 189] on icon at bounding box center [760, 192] width 5 height 6
click at [765, 207] on link "file-image" at bounding box center [761, 213] width 10 height 13
click at [735, 254] on button "Approve £25.00" at bounding box center [701, 262] width 124 height 17
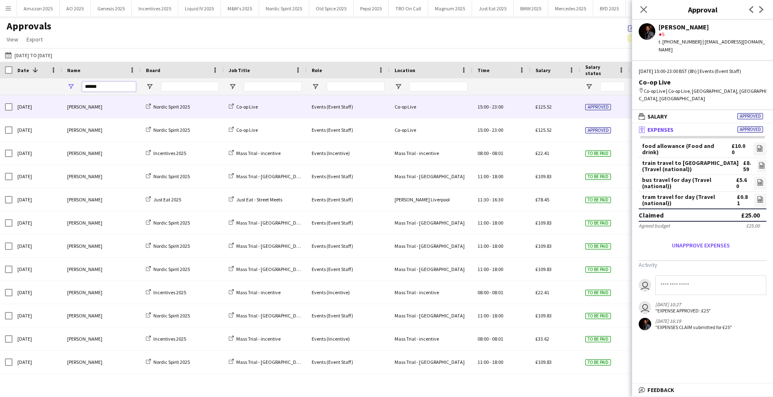
drag, startPoint x: 120, startPoint y: 85, endPoint x: -85, endPoint y: 86, distance: 204.7
click at [0, 86] on html "Menu Boards Boards Boards All jobs Status Workforce Workforce My Workforce Recr…" at bounding box center [386, 198] width 773 height 397
type input "*"
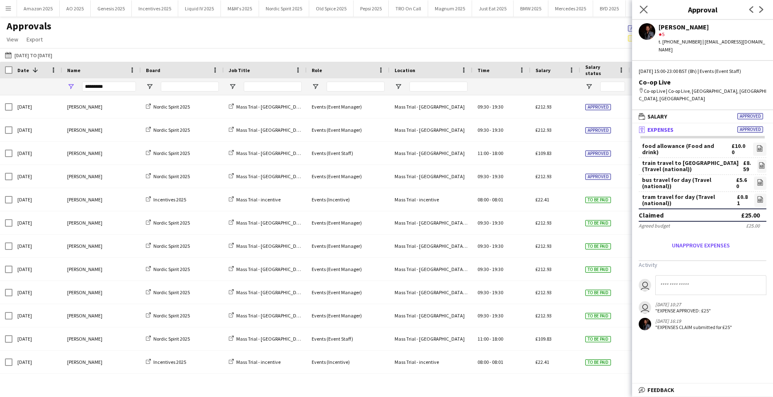
click at [639, 7] on app-icon "Close pop-in" at bounding box center [644, 10] width 12 height 12
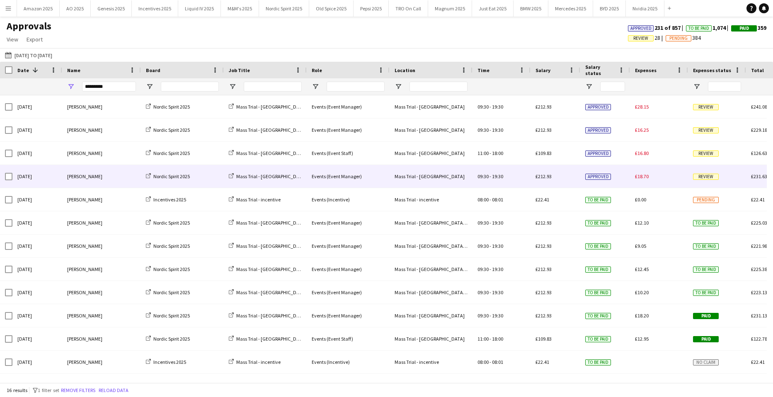
click at [704, 182] on div "Review" at bounding box center [717, 176] width 58 height 23
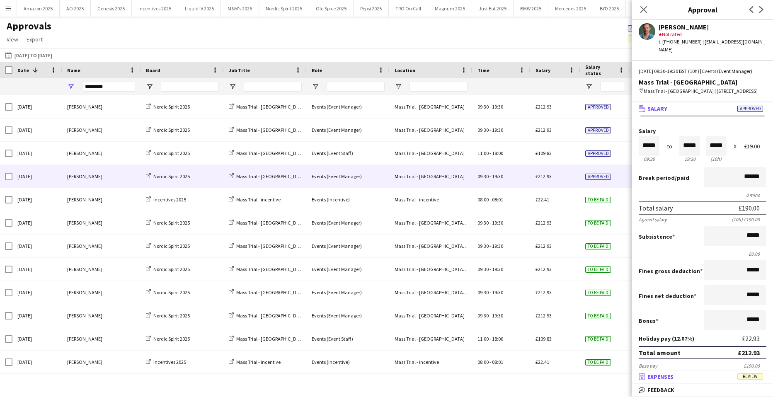
click at [755, 376] on span "Review" at bounding box center [750, 376] width 26 height 6
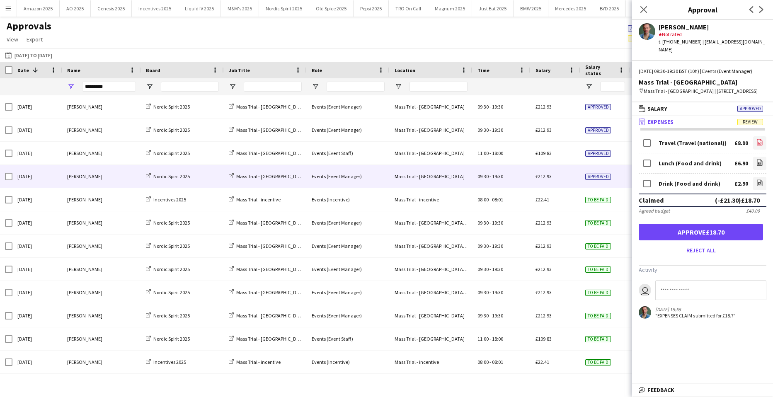
click at [756, 145] on icon "file-image" at bounding box center [759, 142] width 7 height 7
click at [753, 166] on link "file-image" at bounding box center [759, 163] width 13 height 13
click at [756, 186] on icon "file-image" at bounding box center [759, 182] width 7 height 7
click at [748, 240] on button "Approve £18.70" at bounding box center [701, 232] width 124 height 17
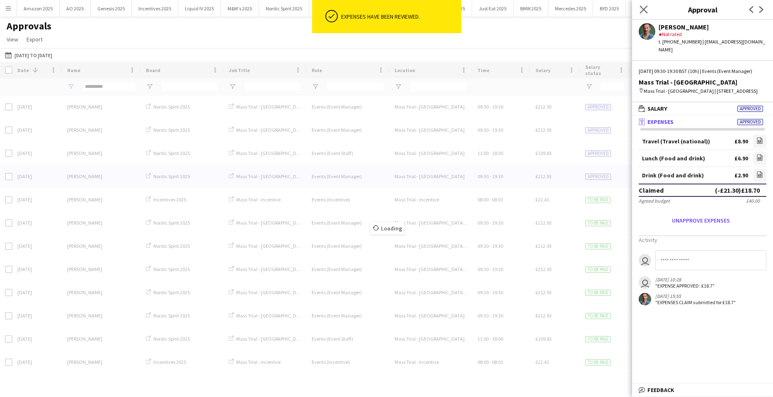
click at [639, 10] on app-icon "Close pop-in" at bounding box center [644, 10] width 12 height 12
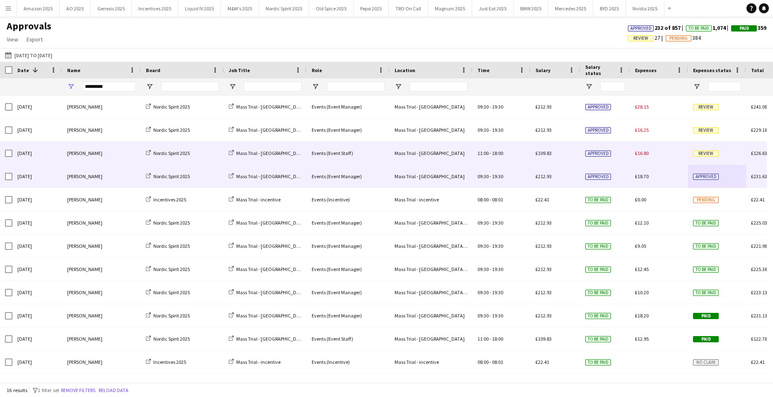
click at [706, 153] on span "Review" at bounding box center [706, 153] width 26 height 6
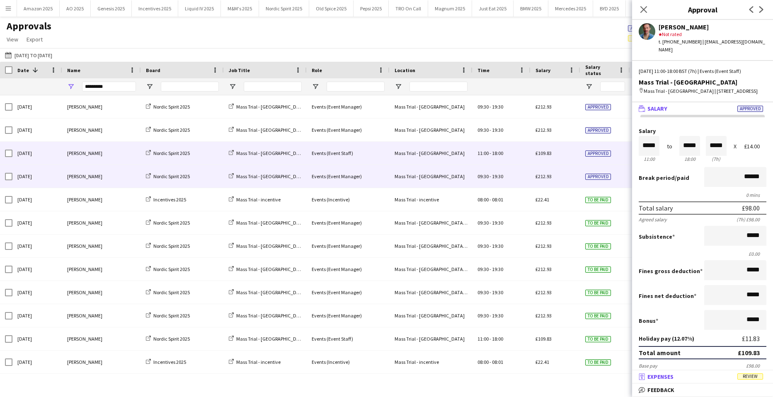
click at [754, 374] on span "Review" at bounding box center [750, 376] width 26 height 6
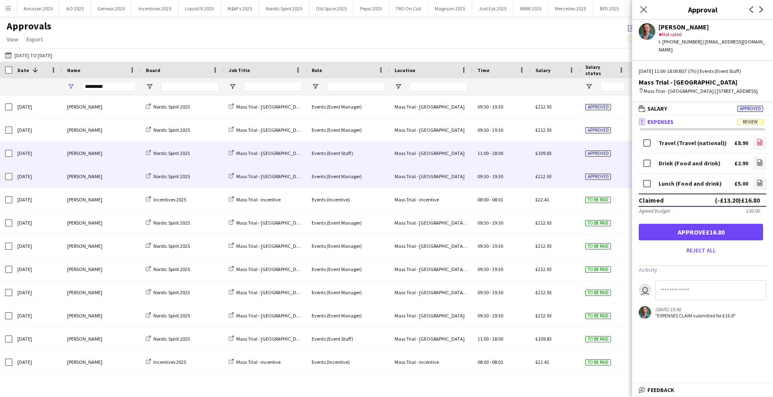
click at [756, 140] on icon "file-image" at bounding box center [759, 142] width 7 height 7
click at [753, 169] on link "file-image" at bounding box center [759, 163] width 13 height 13
click at [756, 184] on icon "file-image" at bounding box center [759, 182] width 7 height 7
click at [719, 231] on button "Approve £16.80" at bounding box center [701, 232] width 124 height 17
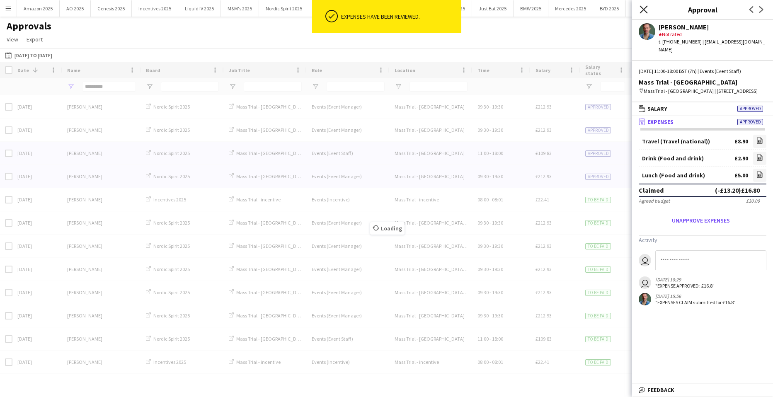
click at [643, 6] on icon "Close pop-in" at bounding box center [643, 9] width 8 height 8
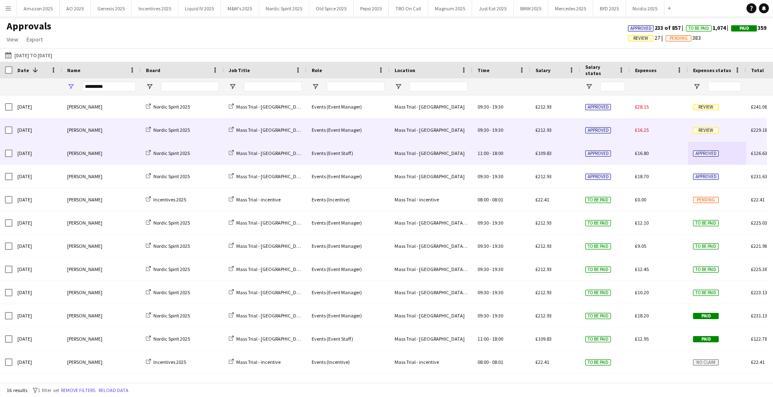
click at [709, 133] on span "Review" at bounding box center [706, 130] width 26 height 6
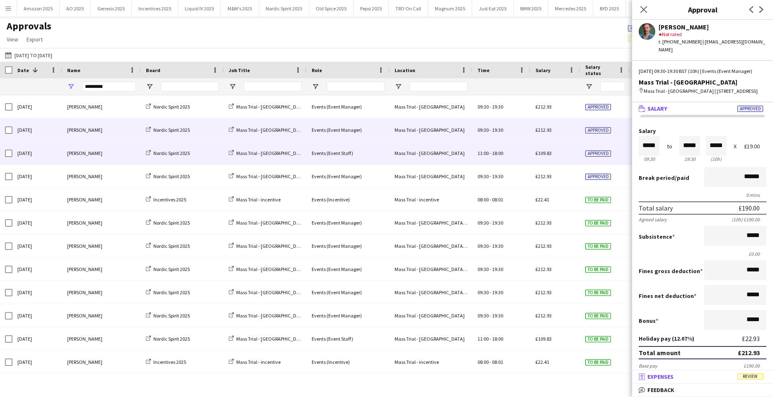
click at [760, 380] on mat-panel-title "receipt Expenses Review" at bounding box center [701, 376] width 138 height 7
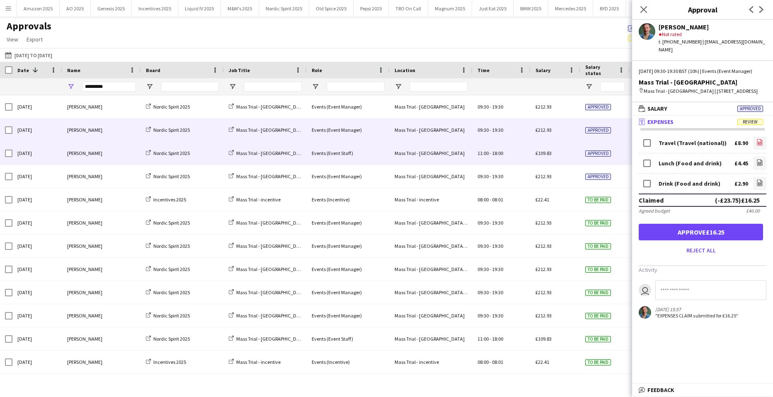
click at [758, 145] on icon at bounding box center [759, 143] width 3 height 2
click at [756, 166] on icon "file-image" at bounding box center [759, 162] width 7 height 7
click at [756, 186] on icon "file-image" at bounding box center [759, 182] width 7 height 7
click at [696, 240] on button "Approve £16.25" at bounding box center [701, 232] width 124 height 17
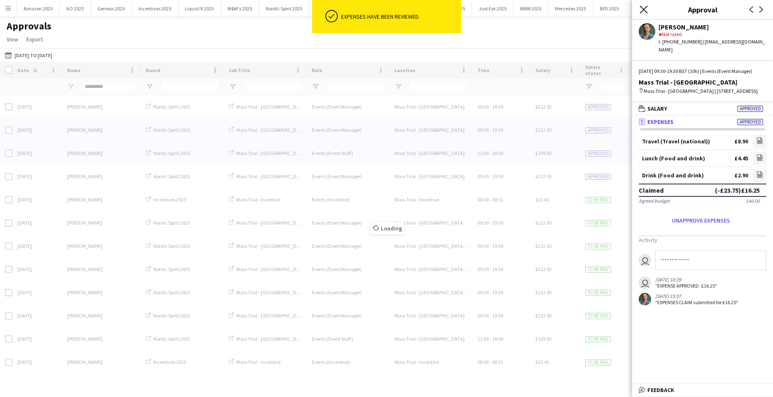
click at [641, 9] on icon "Close pop-in" at bounding box center [643, 9] width 8 height 8
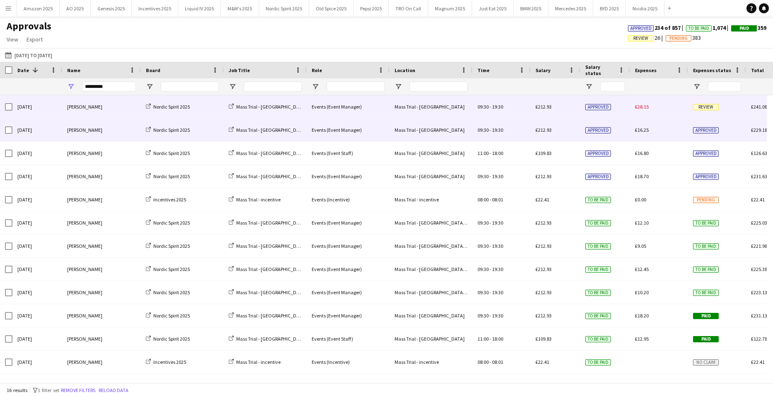
drag, startPoint x: 709, startPoint y: 105, endPoint x: 705, endPoint y: 189, distance: 84.2
click at [709, 105] on span "Review" at bounding box center [706, 107] width 26 height 6
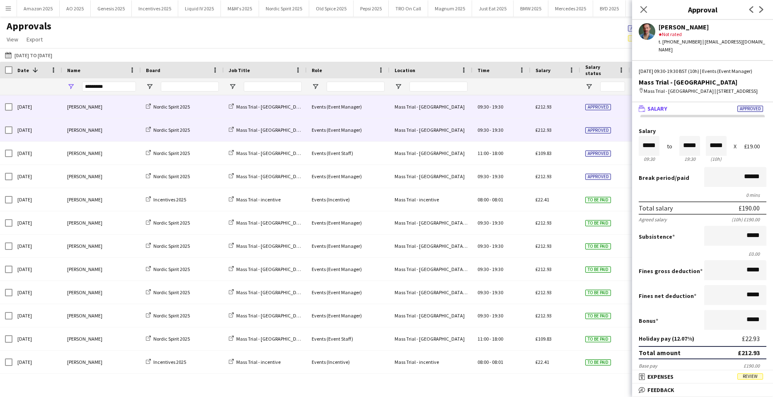
click at [745, 374] on span "Review" at bounding box center [750, 376] width 26 height 6
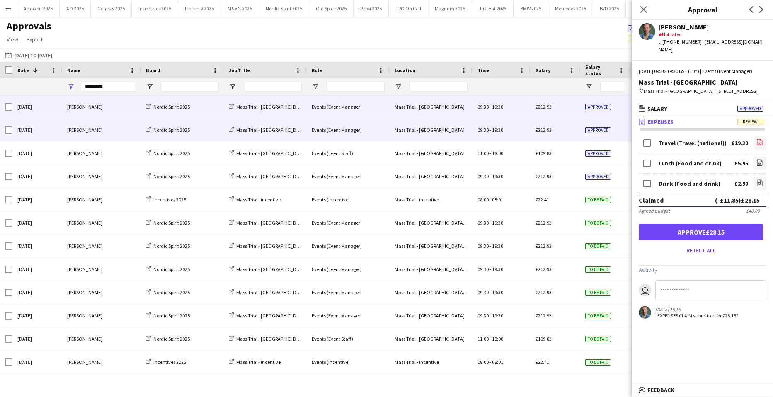
click at [756, 145] on icon "file-image" at bounding box center [759, 142] width 7 height 7
click at [756, 166] on icon "file-image" at bounding box center [759, 162] width 7 height 7
click at [757, 190] on link "file-image" at bounding box center [759, 183] width 13 height 13
click at [671, 240] on button "Approve £28.15" at bounding box center [701, 232] width 124 height 17
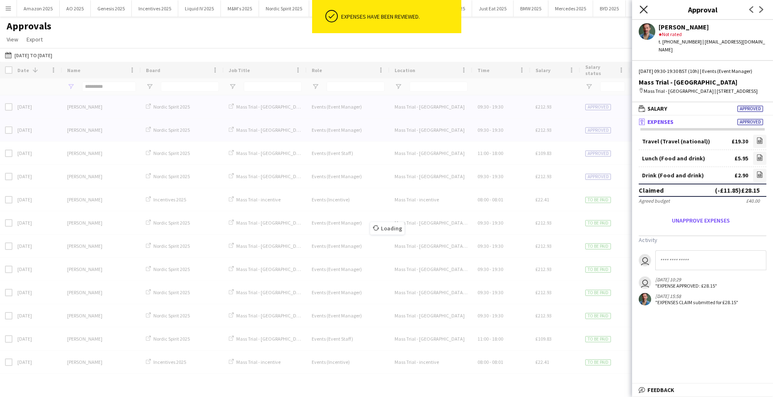
click at [643, 8] on icon "Close pop-in" at bounding box center [643, 9] width 8 height 8
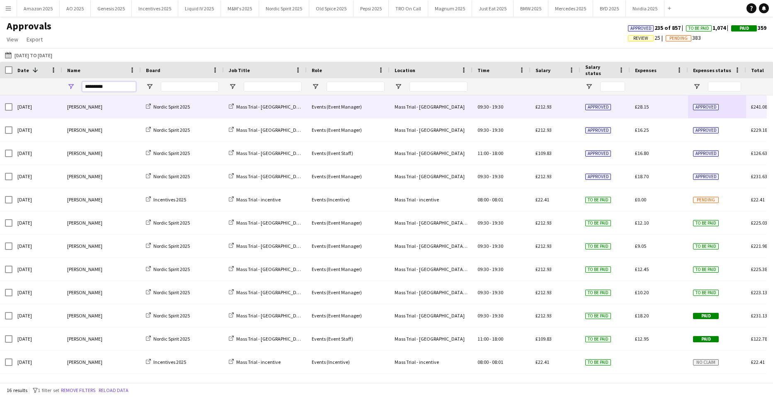
drag, startPoint x: 109, startPoint y: 87, endPoint x: -292, endPoint y: 110, distance: 400.9
click at [0, 110] on html "Menu Boards Boards Boards All jobs Status Workforce Workforce My Workforce Recr…" at bounding box center [386, 198] width 773 height 397
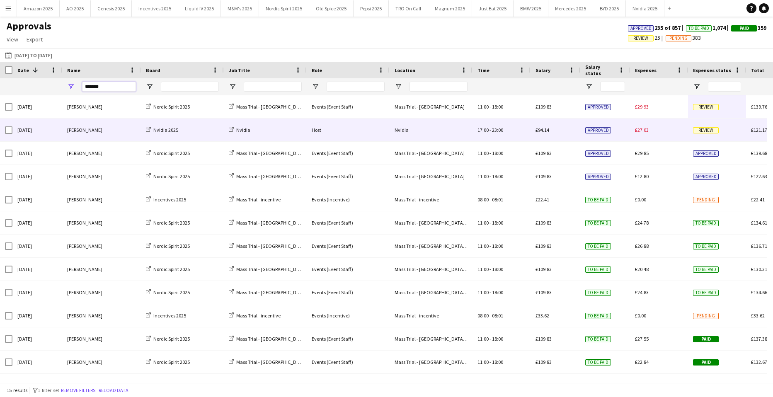
type input "*******"
click at [702, 130] on span "Review" at bounding box center [706, 130] width 26 height 6
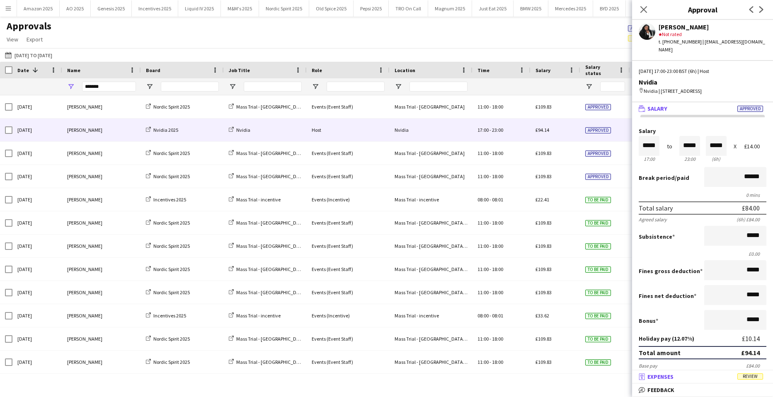
click at [746, 373] on mat-panel-title "receipt Expenses Review" at bounding box center [701, 376] width 138 height 7
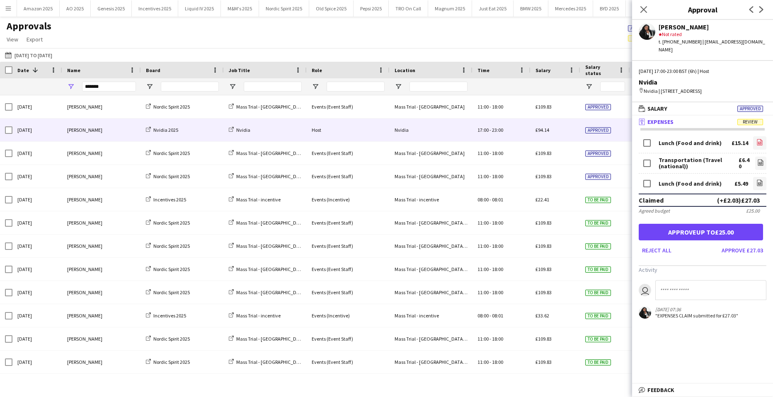
click at [756, 145] on icon "file-image" at bounding box center [759, 142] width 7 height 7
click at [757, 161] on icon "file-image" at bounding box center [760, 162] width 7 height 7
click at [757, 185] on link "file-image" at bounding box center [759, 183] width 13 height 13
click at [716, 234] on button "Approve up to £25.00" at bounding box center [701, 232] width 124 height 17
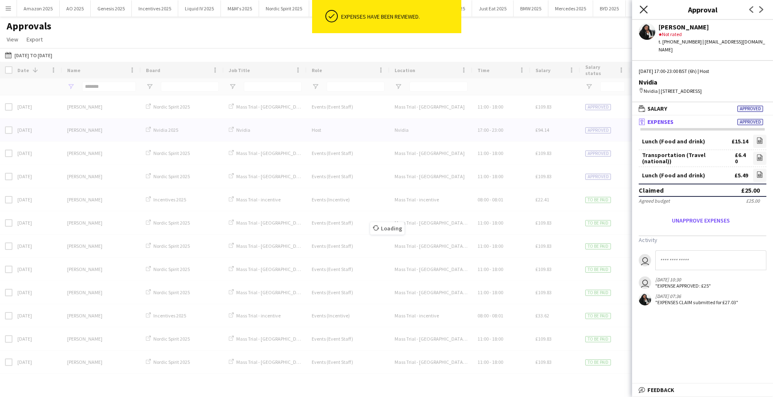
click at [646, 7] on icon "Close pop-in" at bounding box center [643, 9] width 8 height 8
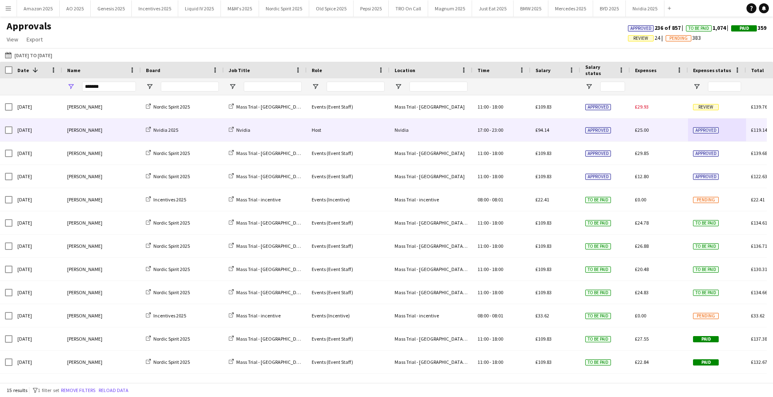
click at [707, 131] on span "Approved" at bounding box center [706, 130] width 26 height 6
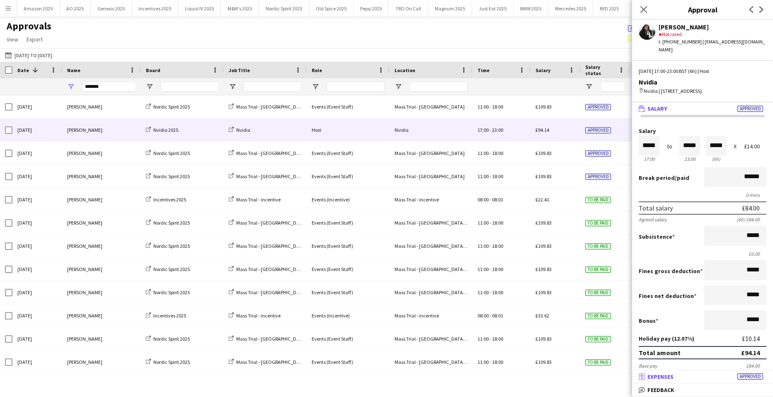
click at [748, 380] on span "Approved" at bounding box center [750, 376] width 26 height 6
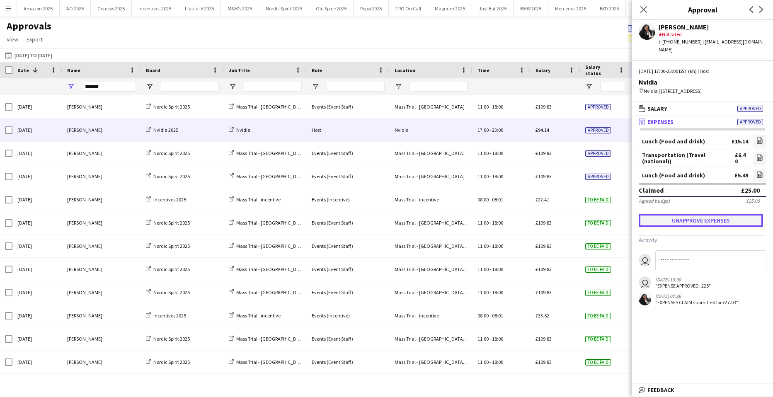
click at [687, 219] on button "Unapprove expenses" at bounding box center [701, 220] width 124 height 13
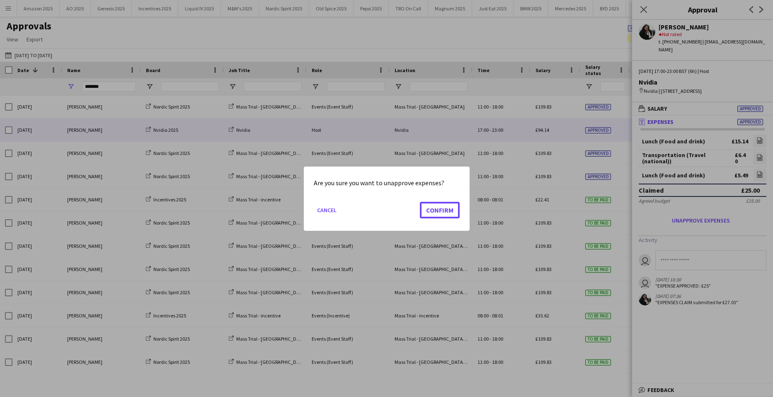
click at [424, 210] on button "Confirm" at bounding box center [440, 209] width 40 height 17
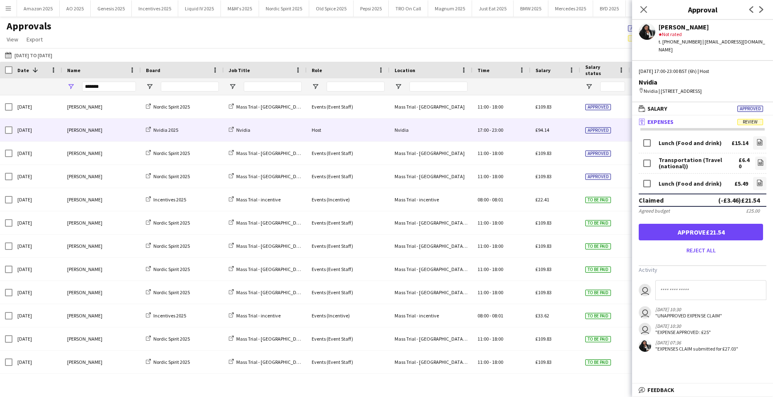
click at [677, 287] on input at bounding box center [710, 290] width 111 height 20
type input "*******"
click at [719, 233] on button "Approve £6.40" at bounding box center [701, 232] width 124 height 17
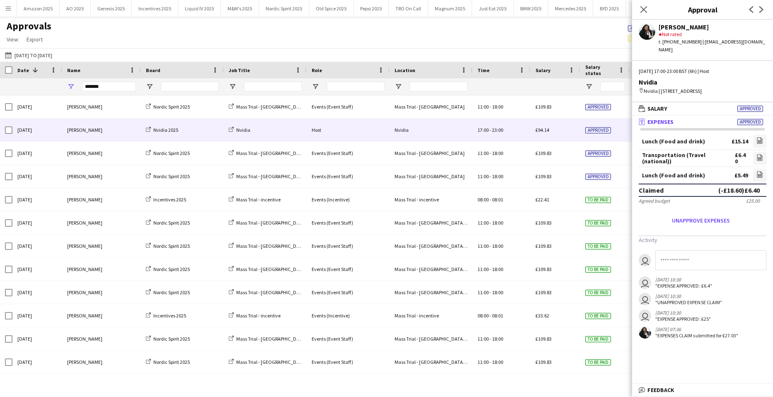
click at [669, 259] on input at bounding box center [710, 260] width 111 height 20
type input "**********"
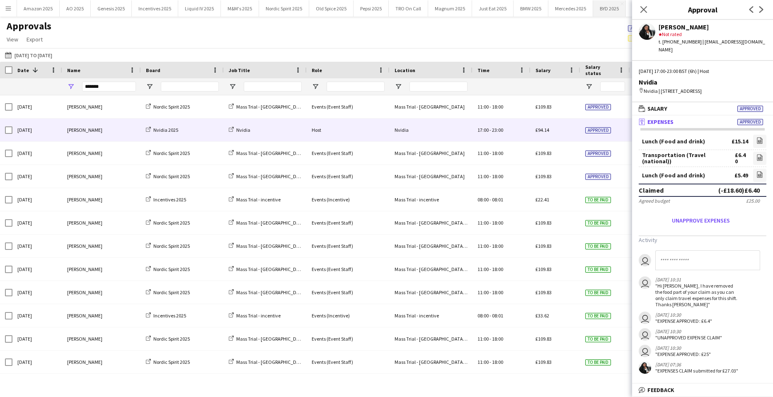
drag, startPoint x: 633, startPoint y: 12, endPoint x: 616, endPoint y: 11, distance: 17.0
click at [618, 12] on body "Menu Boards Boards Boards All jobs Status Workforce Workforce My Workforce Recr…" at bounding box center [386, 198] width 773 height 397
click at [642, 5] on app-icon "Close pop-in" at bounding box center [644, 10] width 12 height 12
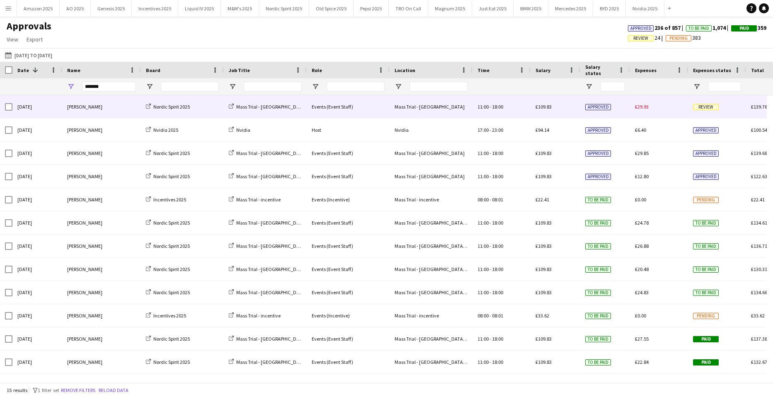
click at [702, 109] on span "Review" at bounding box center [706, 107] width 26 height 6
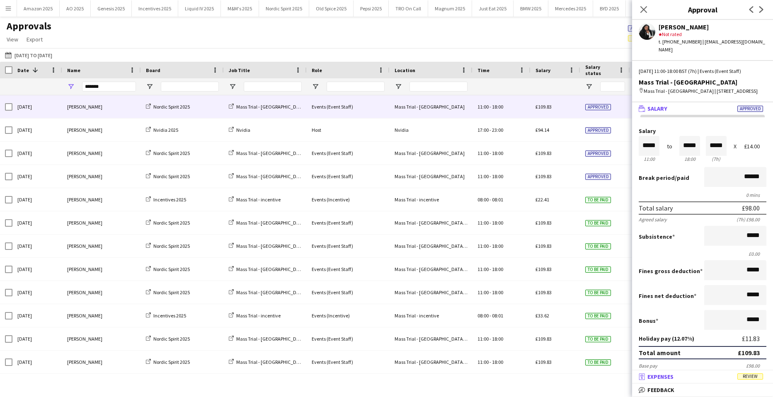
click at [748, 374] on span "Review" at bounding box center [750, 376] width 26 height 6
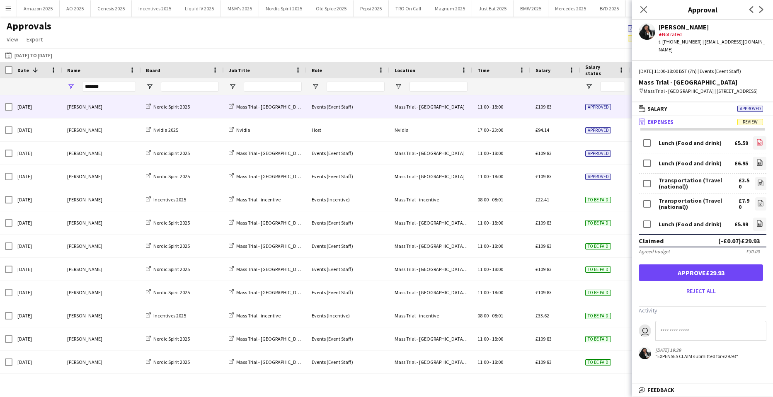
click at [756, 142] on icon "file-image" at bounding box center [759, 142] width 7 height 7
click at [758, 162] on icon at bounding box center [759, 163] width 3 height 2
click at [757, 181] on icon "file-image" at bounding box center [760, 182] width 7 height 7
click at [757, 201] on link "file-image" at bounding box center [760, 203] width 11 height 13
click at [756, 226] on icon "file-image" at bounding box center [759, 223] width 7 height 7
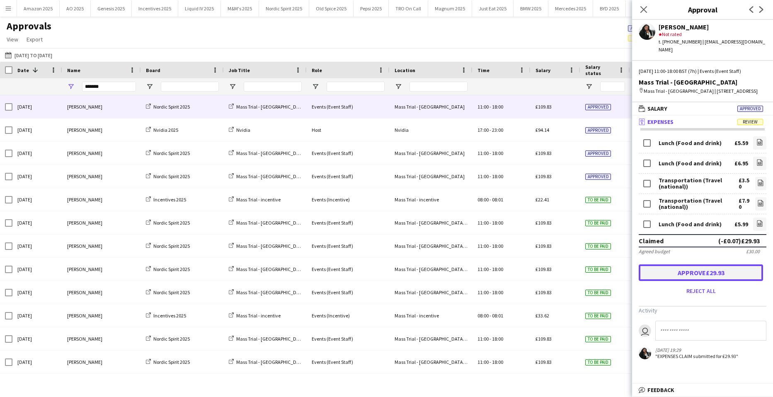
click at [716, 267] on button "Approve £29.93" at bounding box center [701, 272] width 124 height 17
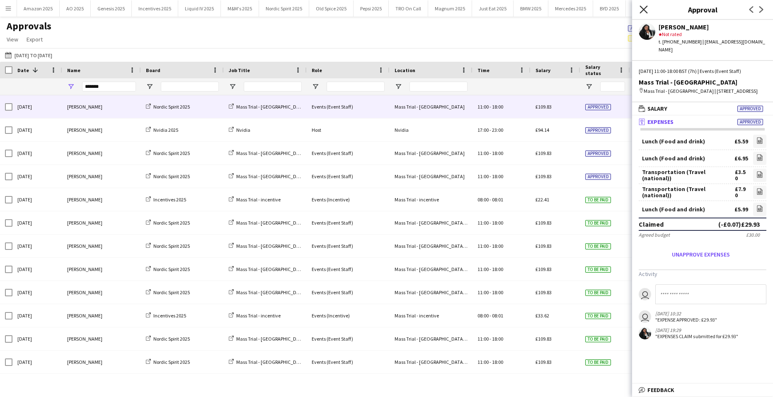
click at [643, 6] on icon "Close pop-in" at bounding box center [643, 9] width 8 height 8
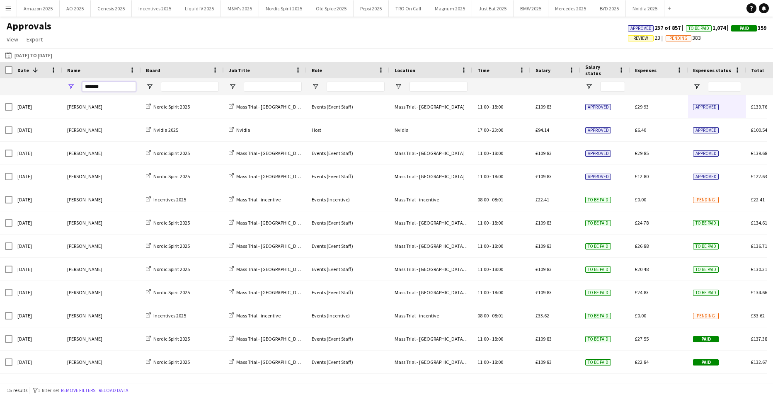
drag, startPoint x: 108, startPoint y: 89, endPoint x: -90, endPoint y: 103, distance: 198.2
click at [0, 103] on html "Menu Boards Boards Boards All jobs Status Workforce Workforce My Workforce Recr…" at bounding box center [386, 198] width 773 height 397
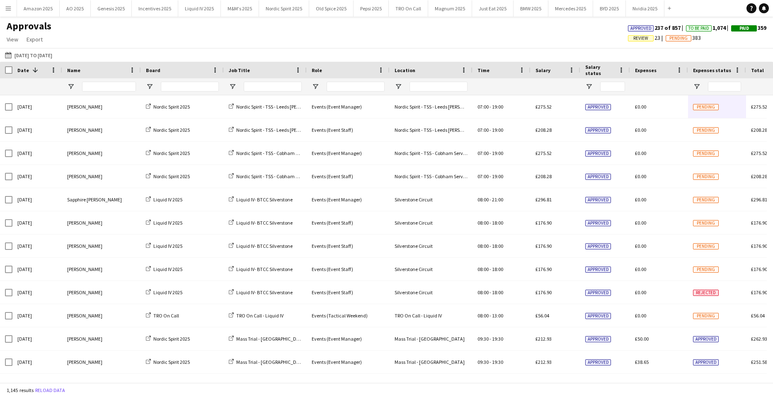
click at [8, 7] on app-icon "Menu" at bounding box center [8, 8] width 7 height 7
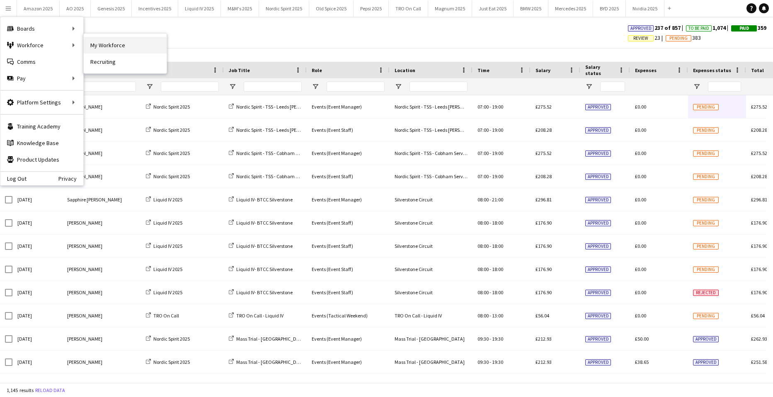
click at [107, 45] on link "My Workforce" at bounding box center [125, 45] width 83 height 17
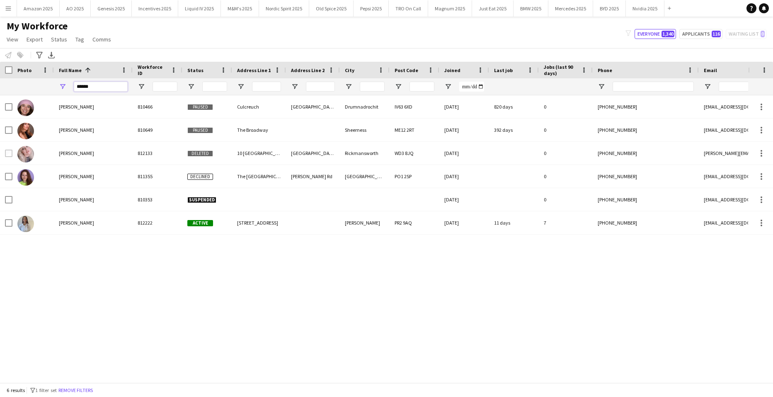
drag, startPoint x: 103, startPoint y: 86, endPoint x: -23, endPoint y: 84, distance: 126.0
click at [0, 84] on html "Menu Boards Boards Boards All jobs Status Workforce Workforce My Workforce Recr…" at bounding box center [386, 198] width 773 height 397
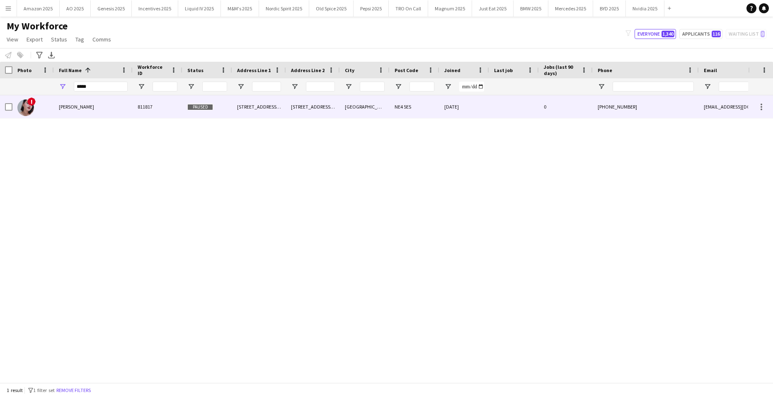
click at [79, 109] on span "Revti Mutha" at bounding box center [76, 107] width 35 height 6
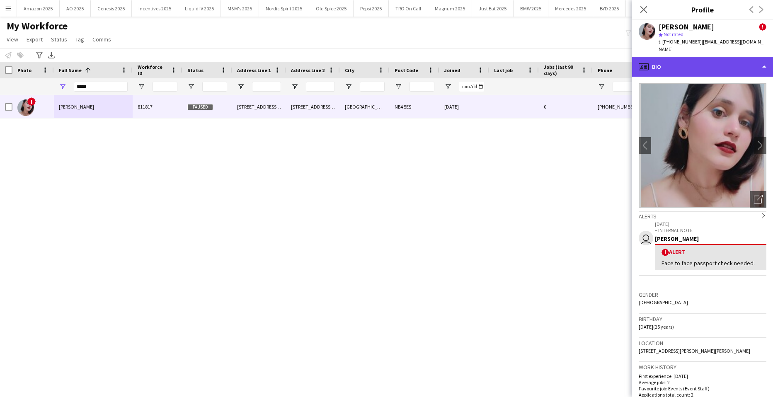
click at [749, 63] on div "profile Bio" at bounding box center [702, 67] width 141 height 20
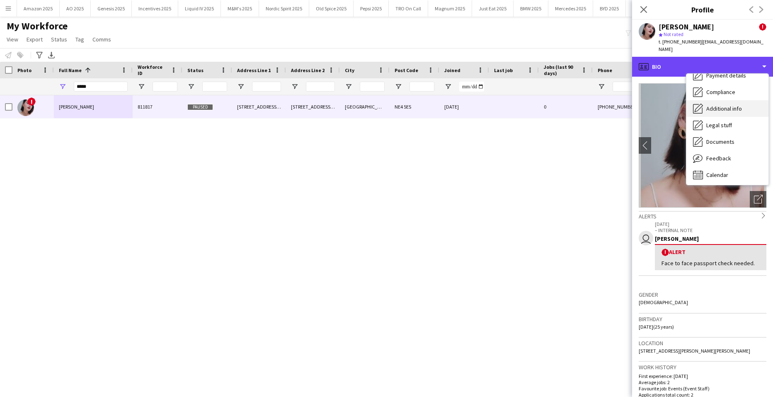
scroll to position [111, 0]
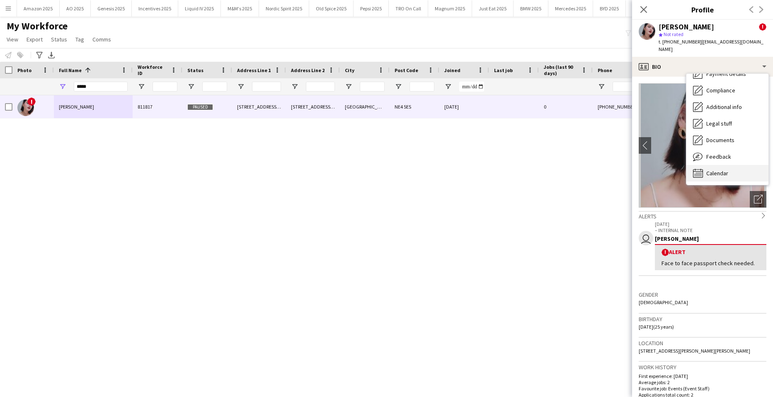
click at [715, 169] on span "Calendar" at bounding box center [717, 172] width 22 height 7
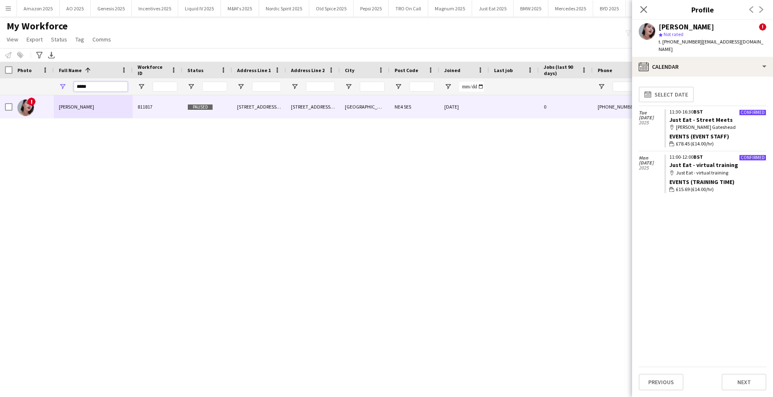
drag, startPoint x: 99, startPoint y: 92, endPoint x: -11, endPoint y: 90, distance: 110.2
click at [0, 90] on html "Menu Boards Boards Boards All jobs Status Workforce Workforce My Workforce Recr…" at bounding box center [386, 198] width 773 height 397
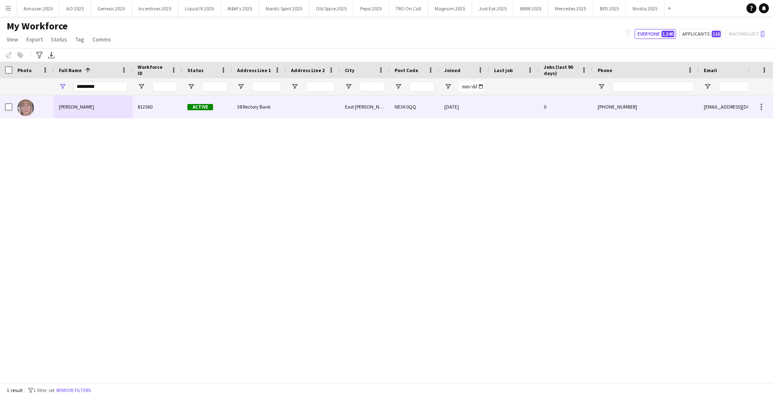
drag, startPoint x: 58, startPoint y: 107, endPoint x: 169, endPoint y: 106, distance: 111.1
click at [58, 107] on div "Sue Clark" at bounding box center [93, 106] width 79 height 23
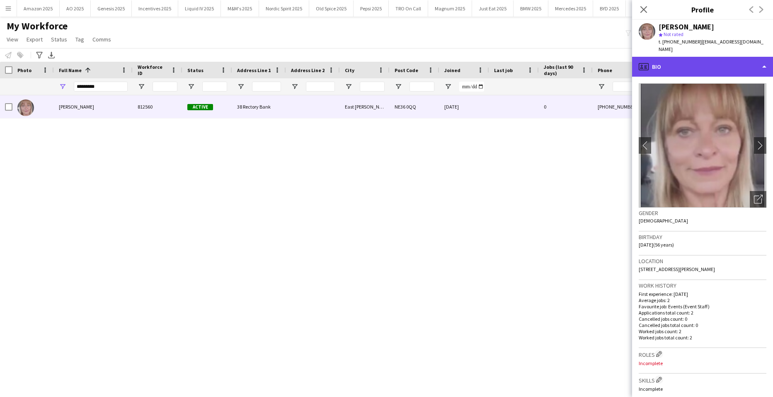
click at [714, 64] on div "profile Bio" at bounding box center [702, 67] width 141 height 20
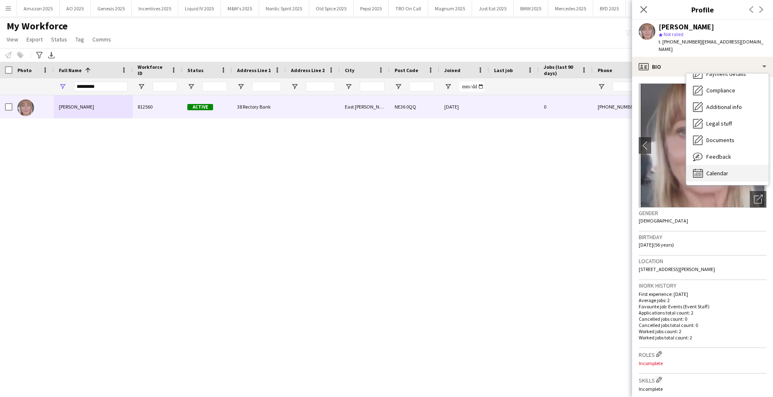
click at [727, 165] on div "Calendar Calendar" at bounding box center [727, 173] width 82 height 17
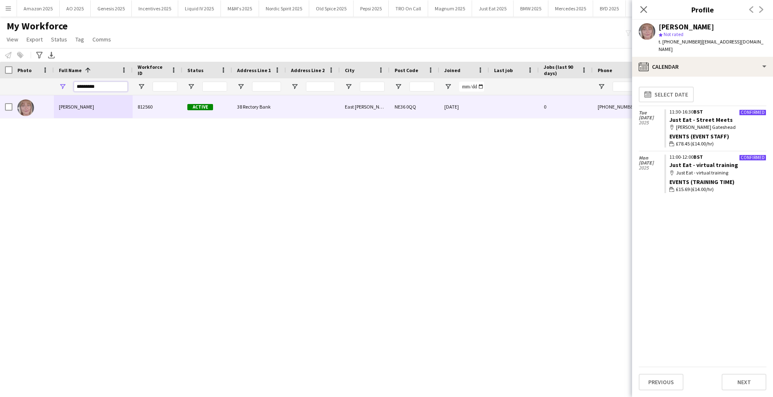
drag, startPoint x: 119, startPoint y: 84, endPoint x: -67, endPoint y: 88, distance: 186.5
click at [0, 88] on html "Menu Boards Boards Boards All jobs Status Workforce Workforce My Workforce Recr…" at bounding box center [386, 198] width 773 height 397
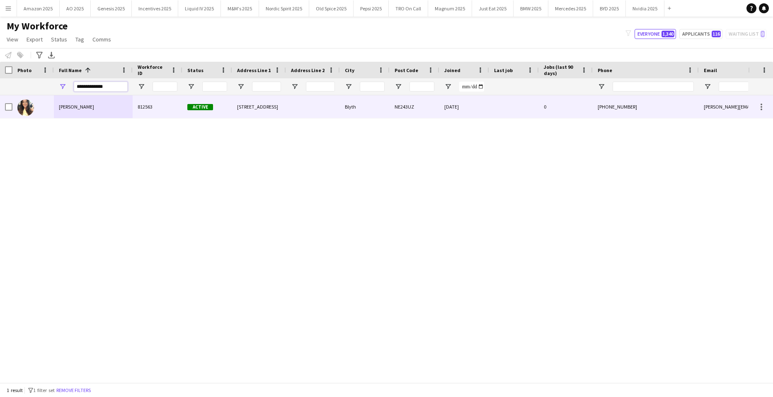
type input "**********"
click at [75, 111] on div "Kelly Patterson" at bounding box center [93, 106] width 79 height 23
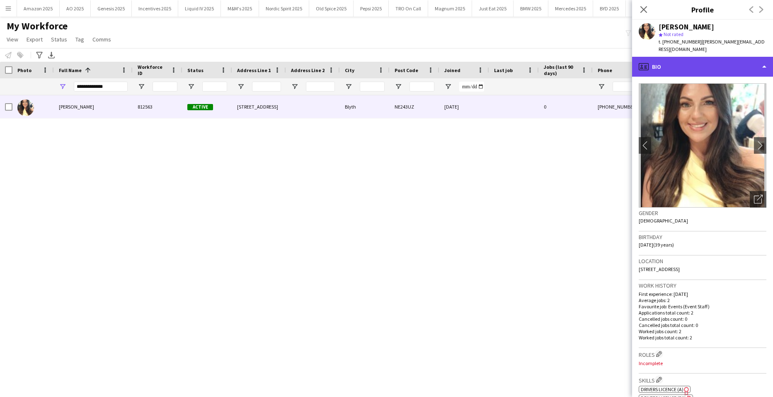
click at [748, 63] on div "profile Bio" at bounding box center [702, 67] width 141 height 20
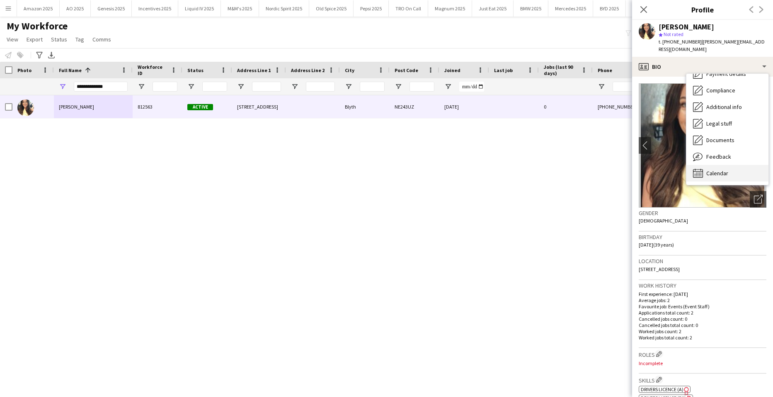
click at [731, 166] on div "Calendar Calendar" at bounding box center [727, 173] width 82 height 17
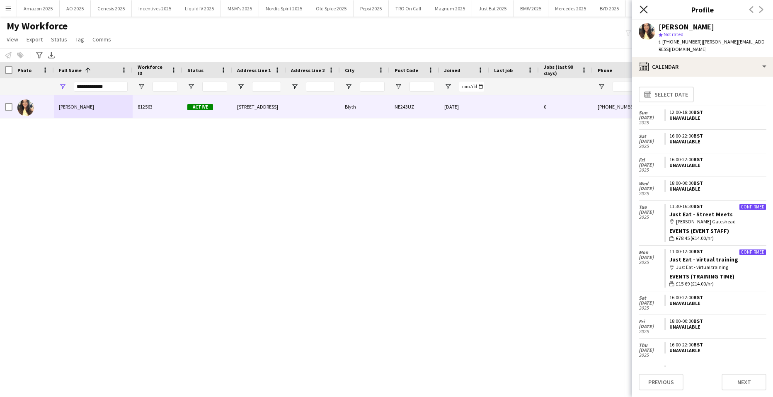
click at [644, 10] on icon at bounding box center [643, 9] width 8 height 8
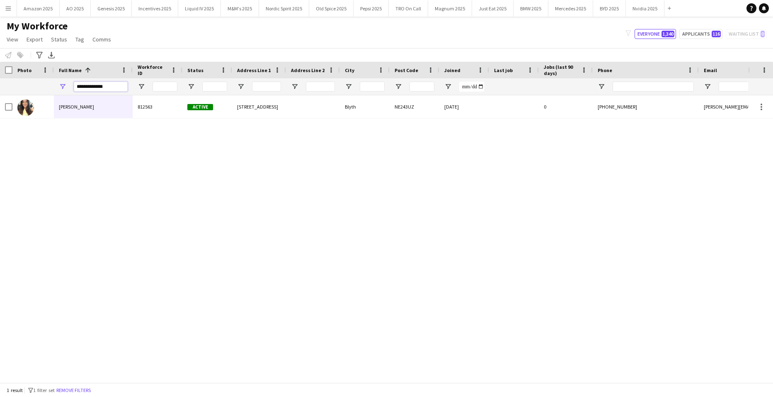
drag, startPoint x: 116, startPoint y: 89, endPoint x: -264, endPoint y: 110, distance: 379.8
click at [0, 110] on html "Menu Boards Boards Boards All jobs Status Workforce Workforce My Workforce Recr…" at bounding box center [386, 198] width 773 height 397
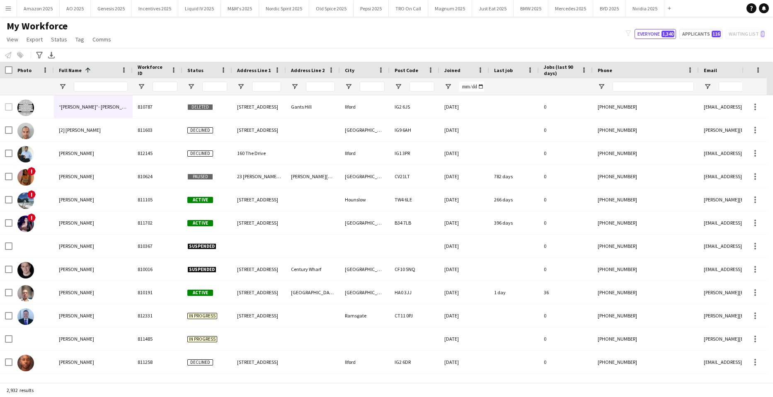
click at [7, 9] on app-icon "Menu" at bounding box center [8, 8] width 7 height 7
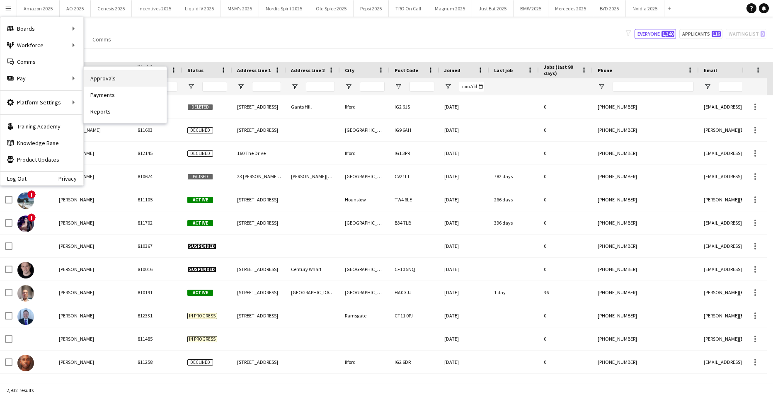
click at [98, 77] on link "Approvals" at bounding box center [125, 78] width 83 height 17
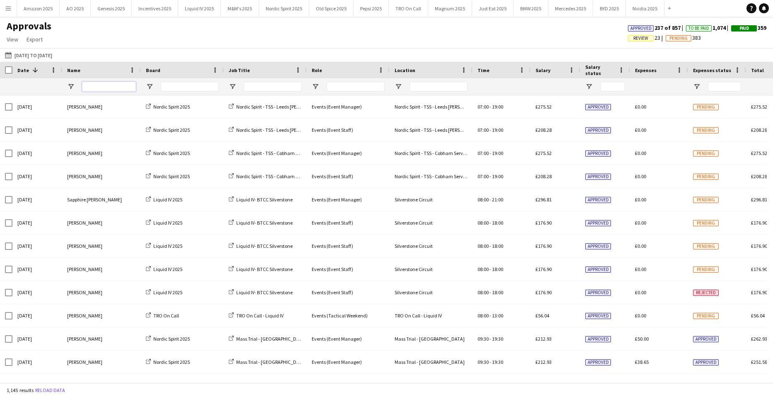
click at [108, 87] on input "Name Filter Input" at bounding box center [109, 87] width 54 height 10
type input "*******"
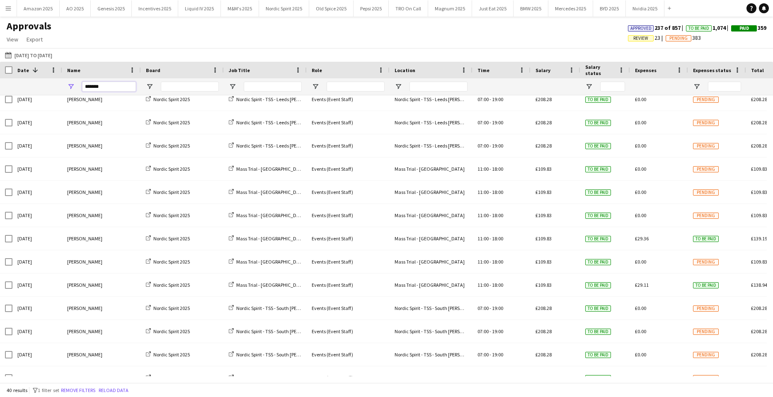
scroll to position [207, 0]
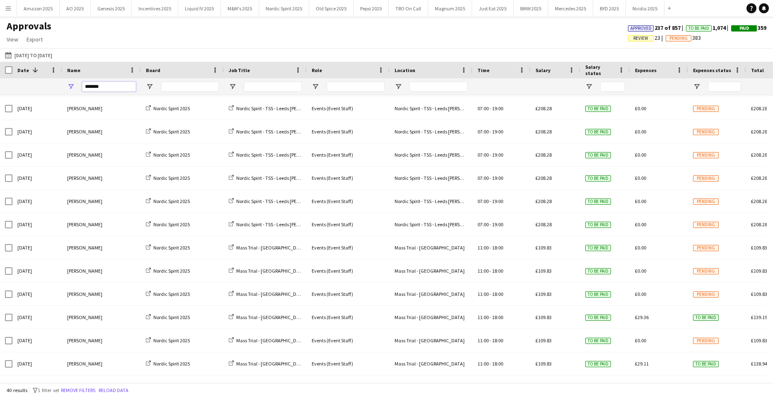
drag, startPoint x: 122, startPoint y: 87, endPoint x: -225, endPoint y: 103, distance: 347.6
click at [0, 103] on html "Menu Boards Boards Boards All jobs Status Workforce Workforce My Workforce Recr…" at bounding box center [386, 198] width 773 height 397
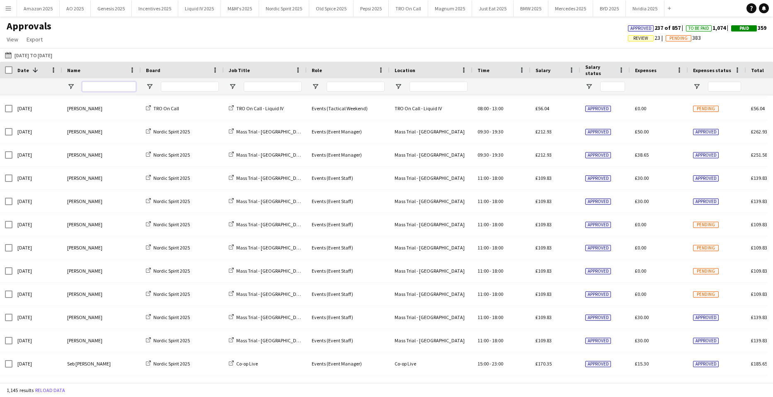
click at [106, 90] on input "Name Filter Input" at bounding box center [109, 87] width 54 height 10
click at [103, 88] on input "Name Filter Input" at bounding box center [109, 87] width 54 height 10
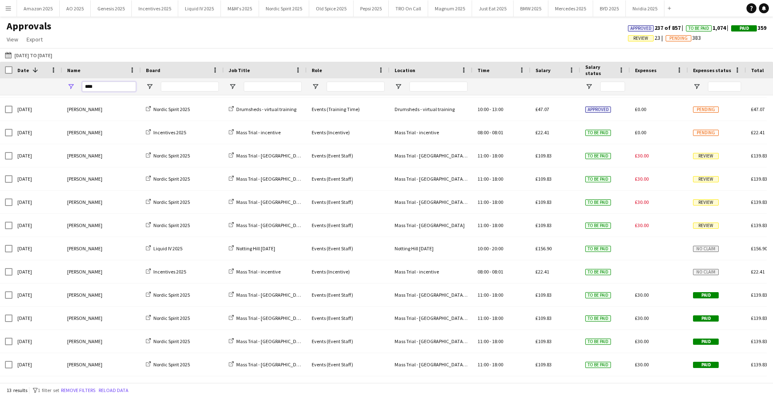
scroll to position [21, 0]
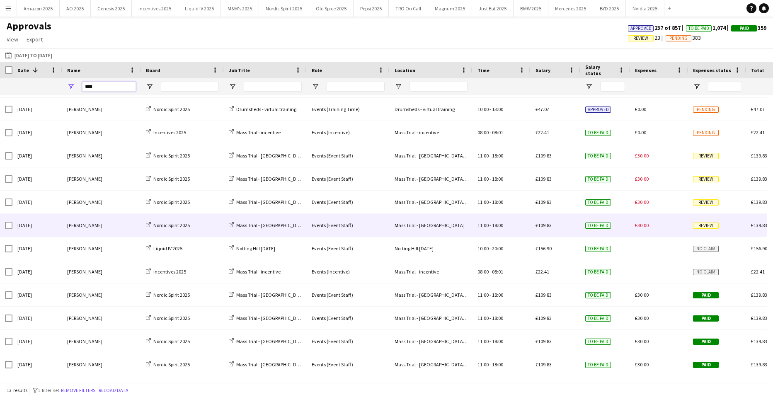
type input "****"
click at [709, 228] on span "Review" at bounding box center [706, 226] width 26 height 6
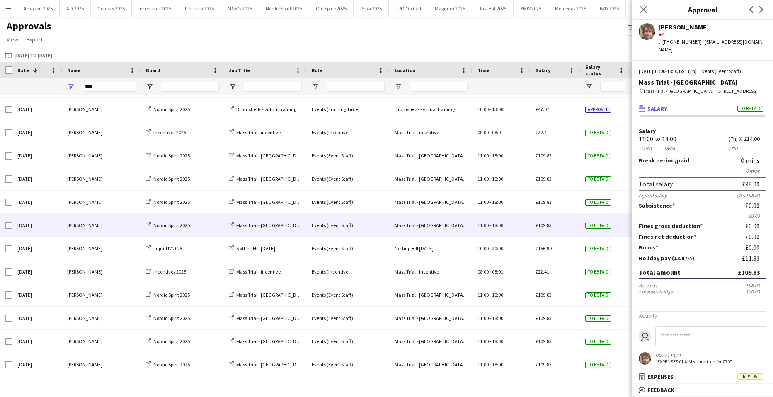
click at [756, 372] on mat-expansion-panel-header "receipt Expenses Review" at bounding box center [702, 376] width 141 height 12
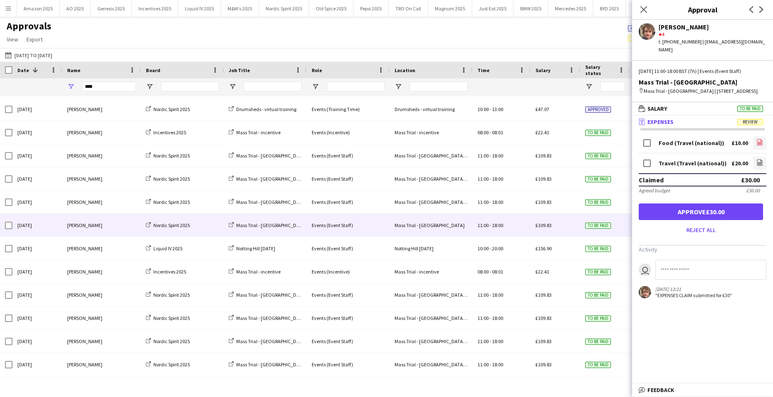
click at [759, 144] on icon "file-image" at bounding box center [759, 142] width 7 height 7
click at [757, 162] on icon "file-image" at bounding box center [759, 162] width 7 height 7
click at [701, 210] on button "Approve £30.00" at bounding box center [701, 211] width 124 height 17
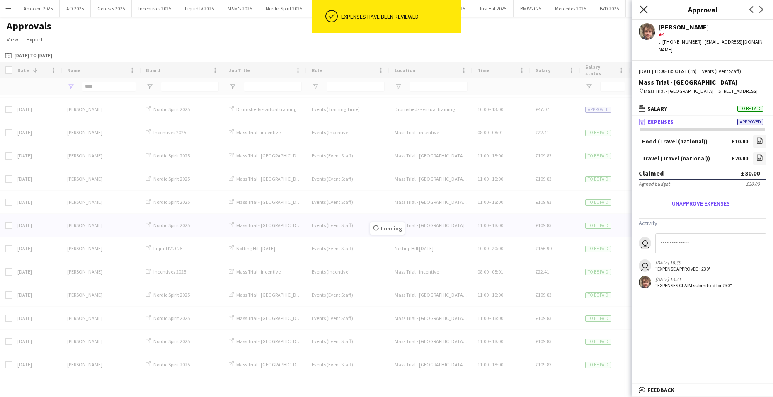
click at [641, 8] on icon "Close pop-in" at bounding box center [643, 9] width 8 height 8
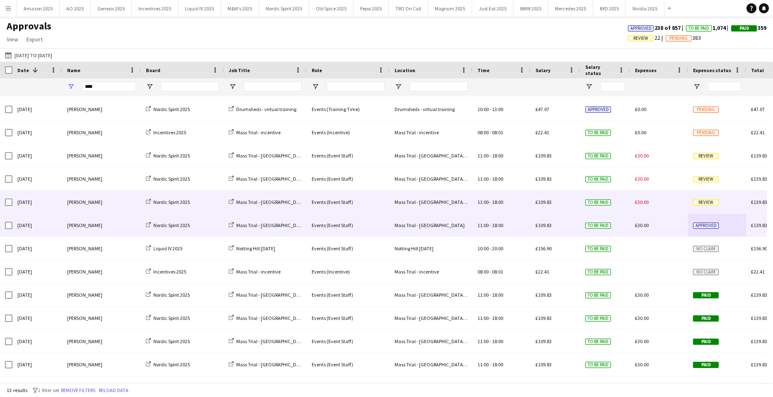
click at [714, 203] on span "Review" at bounding box center [706, 202] width 26 height 6
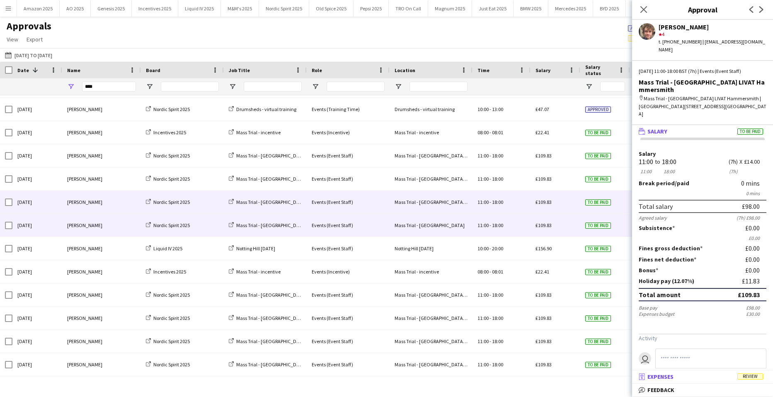
click at [756, 379] on span "Review" at bounding box center [750, 376] width 26 height 6
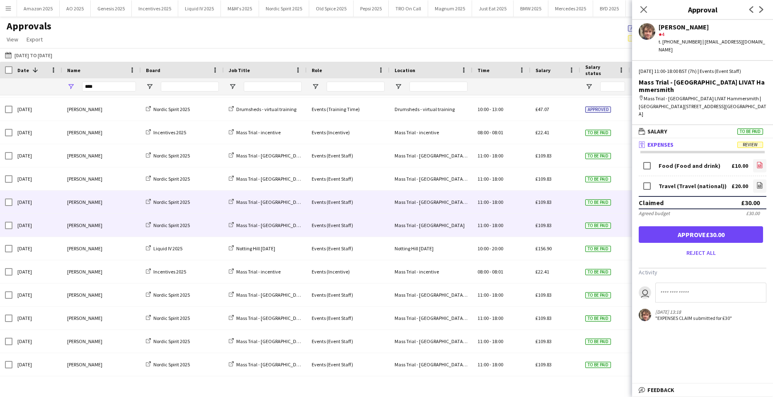
click at [758, 162] on icon at bounding box center [759, 165] width 5 height 6
click at [761, 182] on icon "file-image" at bounding box center [759, 185] width 7 height 7
click at [712, 226] on button "Approve £30.00" at bounding box center [701, 234] width 124 height 17
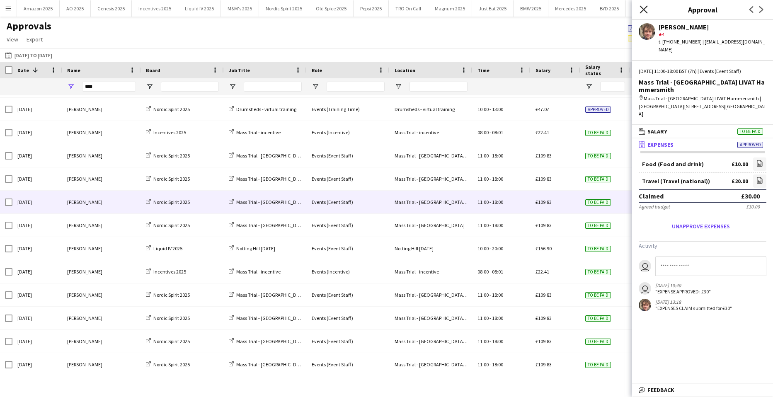
click at [646, 9] on icon "Close pop-in" at bounding box center [643, 9] width 8 height 8
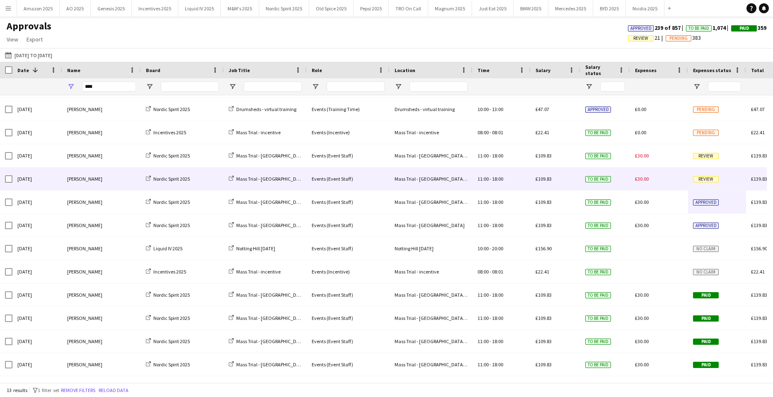
click at [702, 177] on span "Review" at bounding box center [706, 179] width 26 height 6
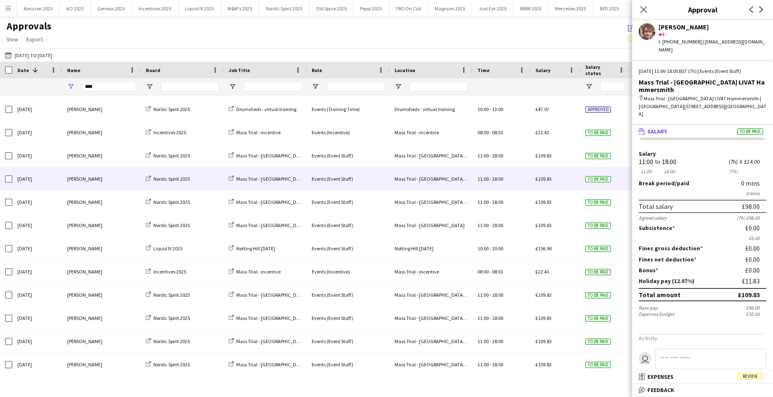
drag, startPoint x: 752, startPoint y: 380, endPoint x: 741, endPoint y: 273, distance: 107.0
click at [752, 380] on mat-panel-title "receipt Expenses Review" at bounding box center [701, 376] width 138 height 7
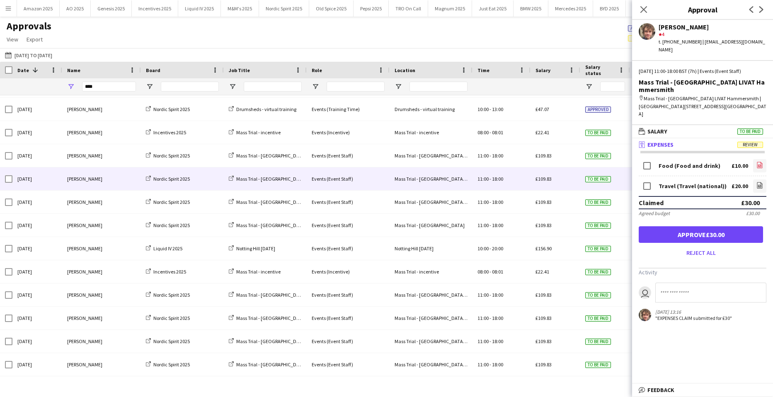
click at [761, 162] on icon "file-image" at bounding box center [759, 165] width 7 height 7
click at [766, 162] on form "Food (Food and drink) £10.00 file-image Travel (Travel (national)) £20.00 file-…" at bounding box center [702, 208] width 141 height 102
click at [759, 182] on icon "file-image" at bounding box center [759, 185] width 7 height 7
click at [759, 226] on button "Approve £30.00" at bounding box center [701, 234] width 124 height 17
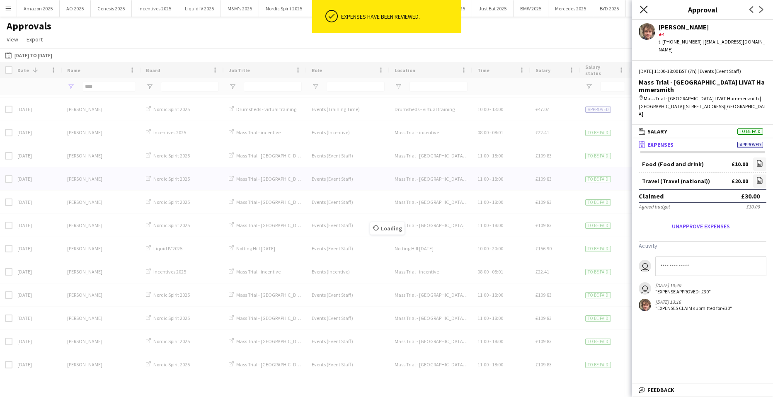
click at [645, 8] on icon at bounding box center [643, 9] width 8 height 8
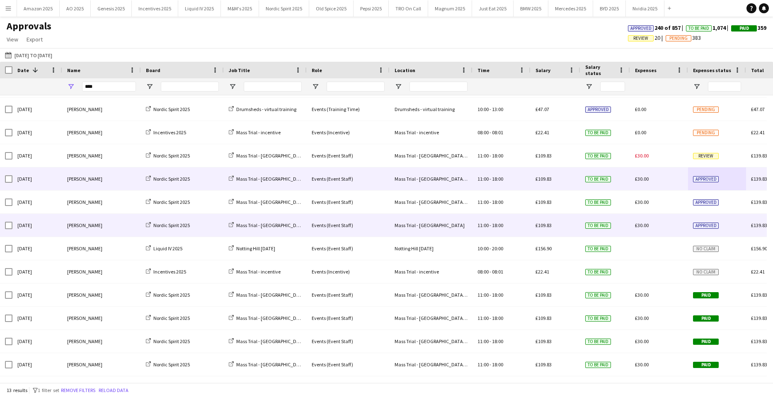
click at [708, 223] on span "Approved" at bounding box center [706, 226] width 26 height 6
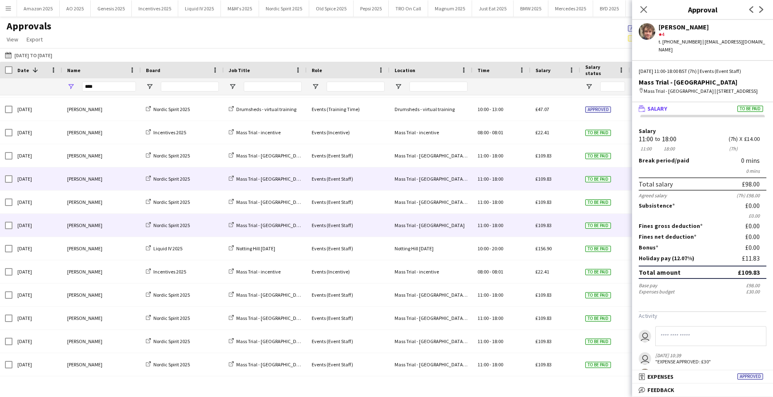
drag, startPoint x: 747, startPoint y: 375, endPoint x: 747, endPoint y: 338, distance: 37.3
click at [747, 375] on span "Approved" at bounding box center [750, 376] width 26 height 6
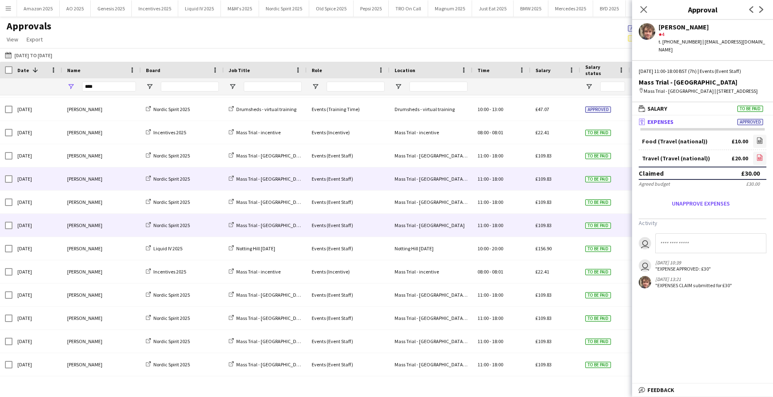
click at [760, 158] on icon "file-image" at bounding box center [759, 157] width 7 height 7
click at [642, 7] on icon at bounding box center [643, 9] width 8 height 8
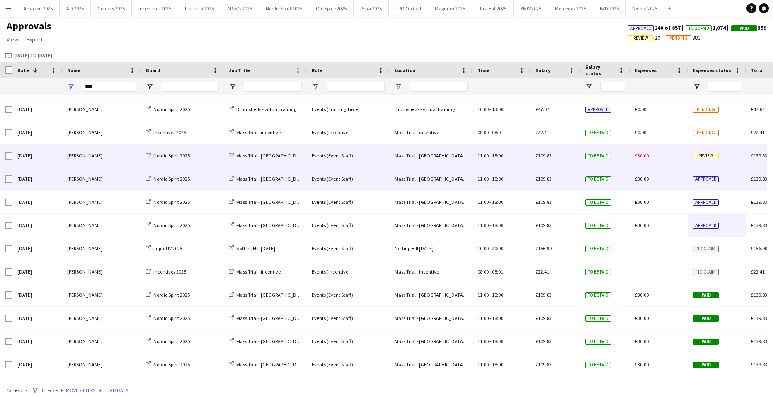
click at [699, 161] on div "Review" at bounding box center [717, 155] width 58 height 23
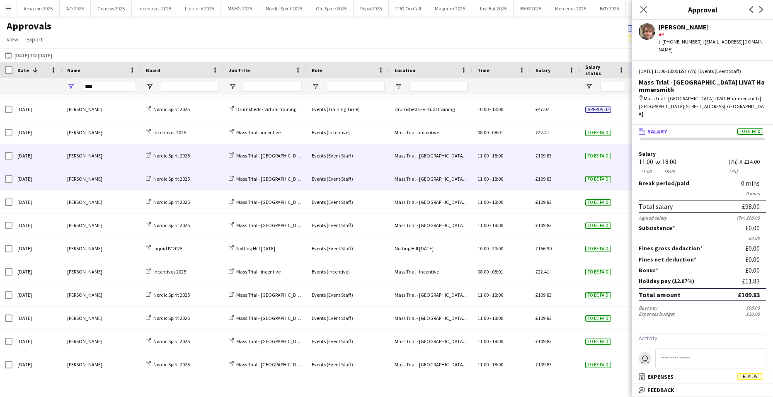
click at [748, 380] on span "Review" at bounding box center [750, 376] width 26 height 6
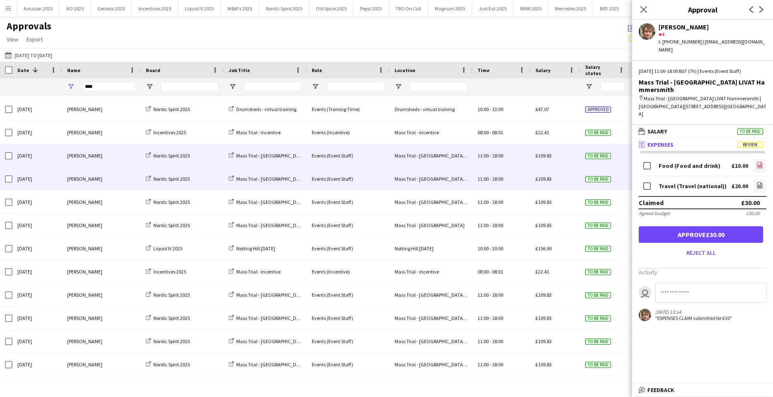
click at [758, 165] on icon at bounding box center [759, 166] width 3 height 2
click at [764, 179] on link "file-image" at bounding box center [759, 185] width 13 height 13
drag, startPoint x: 705, startPoint y: 208, endPoint x: 685, endPoint y: 144, distance: 67.6
click at [705, 226] on button "Approve £30.00" at bounding box center [701, 234] width 124 height 17
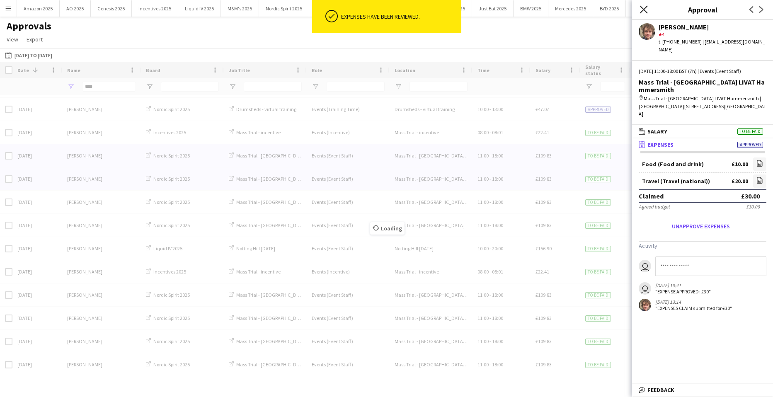
drag, startPoint x: 652, startPoint y: 9, endPoint x: 646, endPoint y: 9, distance: 5.8
click at [651, 9] on div "Close pop-in" at bounding box center [643, 9] width 23 height 19
click at [646, 9] on icon "Close pop-in" at bounding box center [643, 9] width 8 height 8
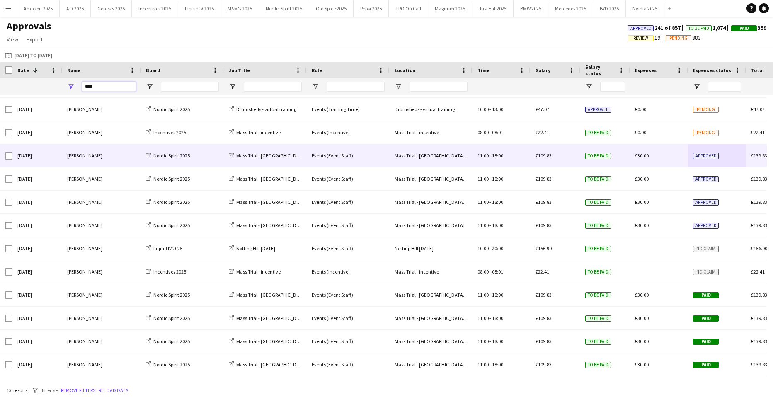
drag, startPoint x: 105, startPoint y: 89, endPoint x: -67, endPoint y: 85, distance: 172.0
click at [0, 85] on html "Menu Boards Boards Boards All jobs Status Workforce Workforce My Workforce Recr…" at bounding box center [386, 198] width 773 height 397
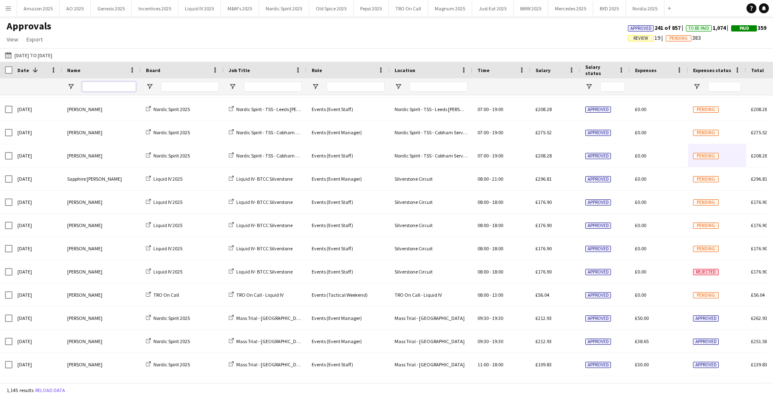
drag, startPoint x: 108, startPoint y: 88, endPoint x: 101, endPoint y: 89, distance: 6.6
click at [104, 88] on input "Name Filter Input" at bounding box center [109, 87] width 54 height 10
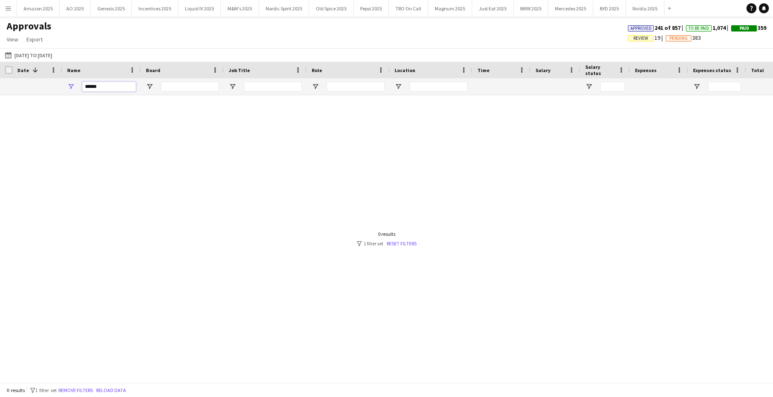
scroll to position [0, 0]
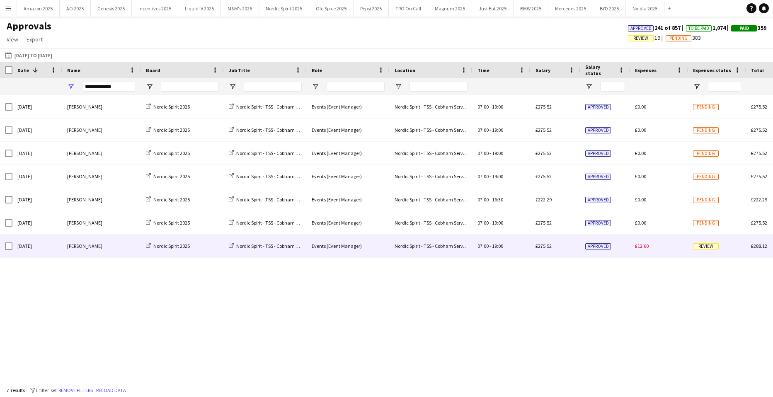
click at [698, 242] on div "Review" at bounding box center [717, 246] width 58 height 23
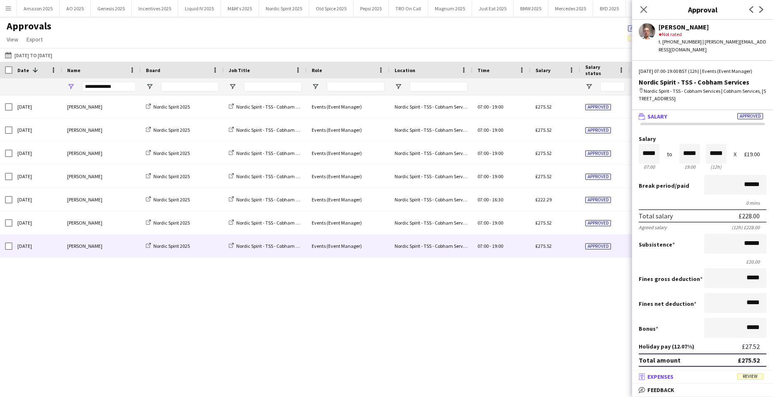
click at [750, 371] on mat-expansion-panel-header "receipt Expenses Review" at bounding box center [702, 376] width 141 height 12
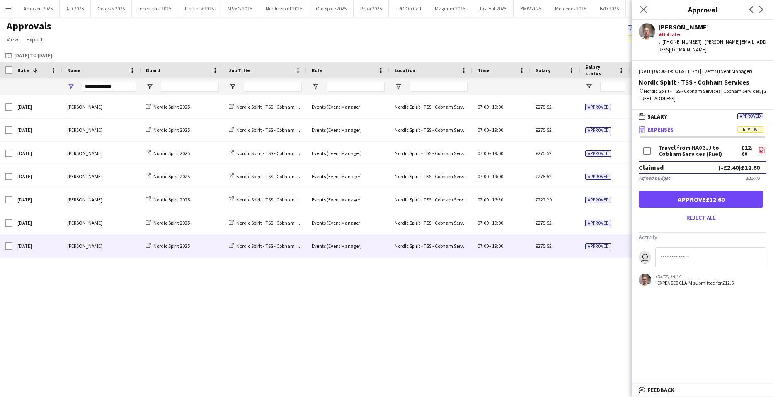
click at [758, 153] on link "file-image" at bounding box center [762, 150] width 9 height 13
click at [719, 208] on button "Approve £12.60" at bounding box center [701, 199] width 124 height 17
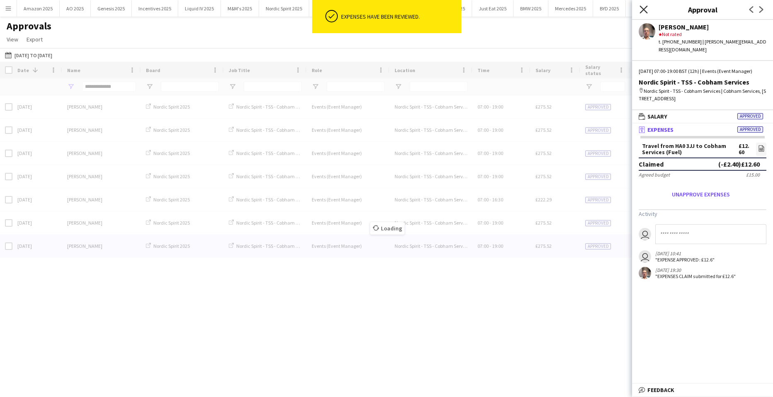
click at [647, 6] on icon at bounding box center [643, 9] width 8 height 8
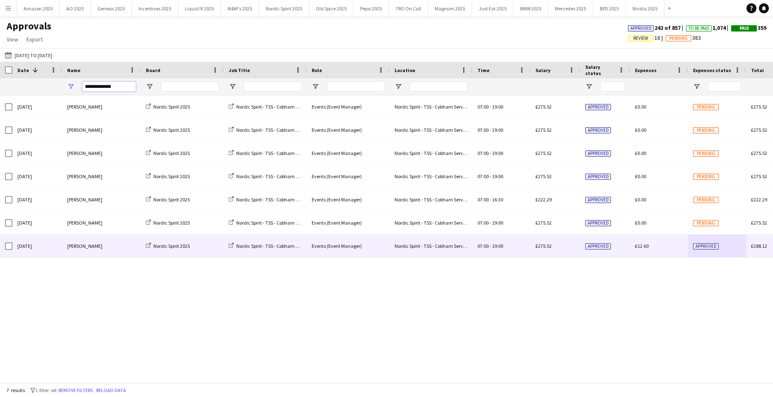
drag, startPoint x: 129, startPoint y: 85, endPoint x: -122, endPoint y: 123, distance: 254.0
click at [0, 123] on html "Menu Boards Boards Boards All jobs Status Workforce Workforce My Workforce Recr…" at bounding box center [386, 198] width 773 height 397
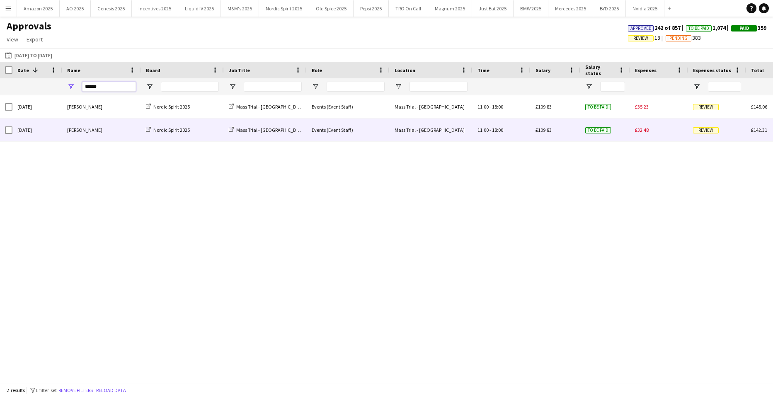
type input "******"
click at [696, 127] on span "Review" at bounding box center [706, 130] width 26 height 6
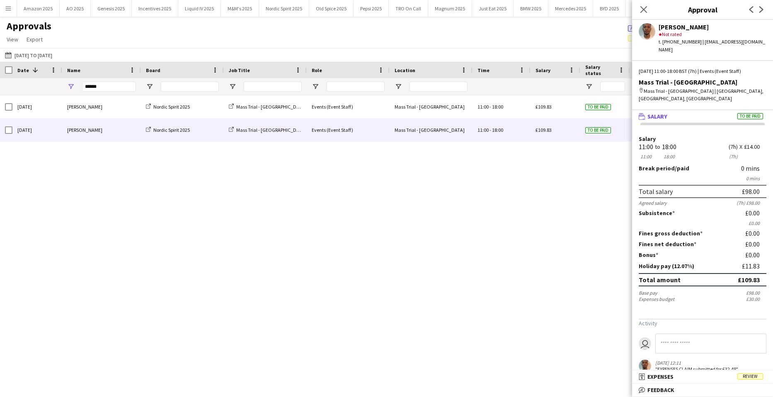
click at [747, 370] on mat-expansion-panel "wallet Salary To be paid Salary 11:00 11:00 to 18:00 18:00 (7h) (7h) X £14.00 B…" at bounding box center [702, 240] width 141 height 260
click at [748, 377] on span "Review" at bounding box center [750, 376] width 26 height 6
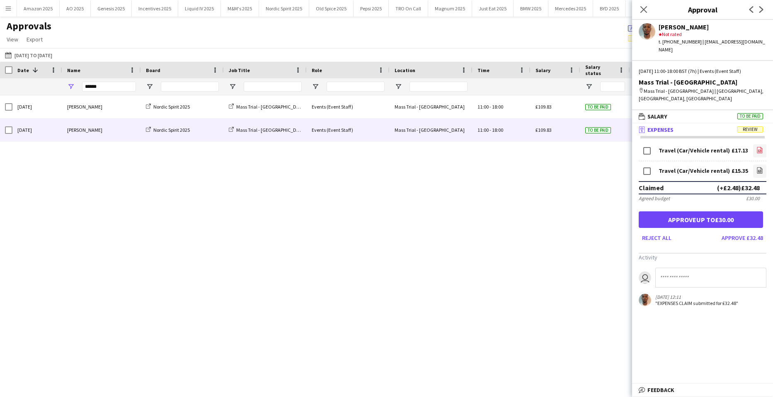
click at [758, 144] on link "file-image" at bounding box center [759, 150] width 13 height 13
click at [756, 167] on icon "file-image" at bounding box center [759, 170] width 7 height 7
click at [726, 211] on button "Approve up to £30.00" at bounding box center [701, 219] width 124 height 17
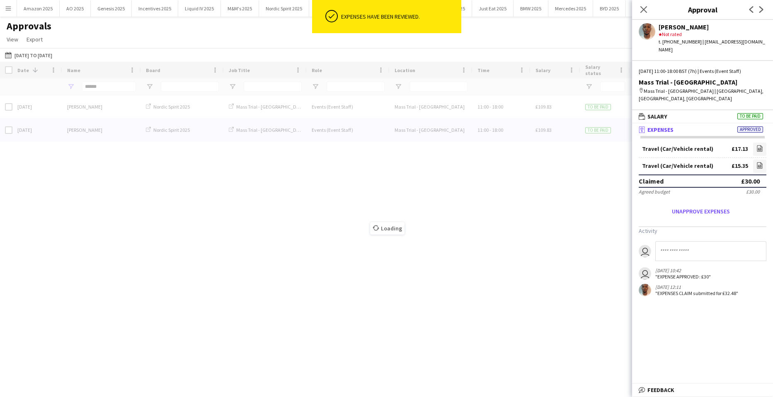
click at [593, 110] on div "Loading" at bounding box center [386, 222] width 773 height 321
click at [644, 6] on icon "Close pop-in" at bounding box center [643, 9] width 8 height 8
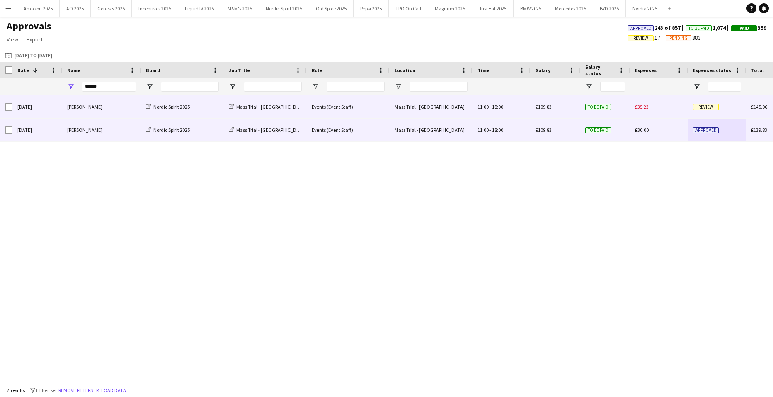
click at [666, 102] on div "£35.23" at bounding box center [659, 106] width 58 height 23
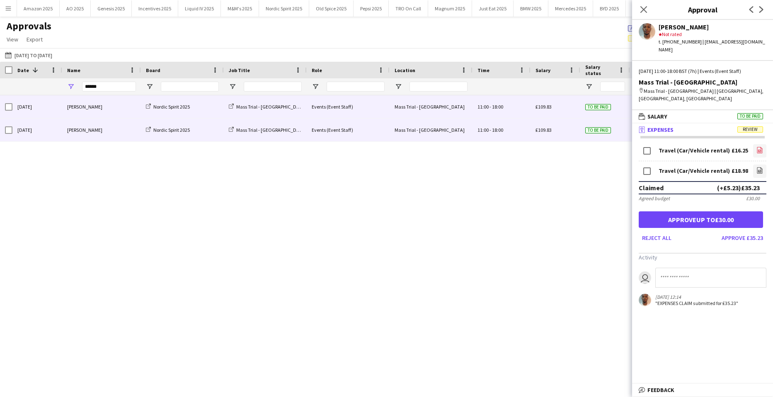
click at [758, 150] on icon at bounding box center [759, 151] width 3 height 2
click at [760, 167] on app-icon "file-image" at bounding box center [759, 171] width 7 height 8
click at [703, 211] on button "Approve up to £30.00" at bounding box center [701, 219] width 124 height 17
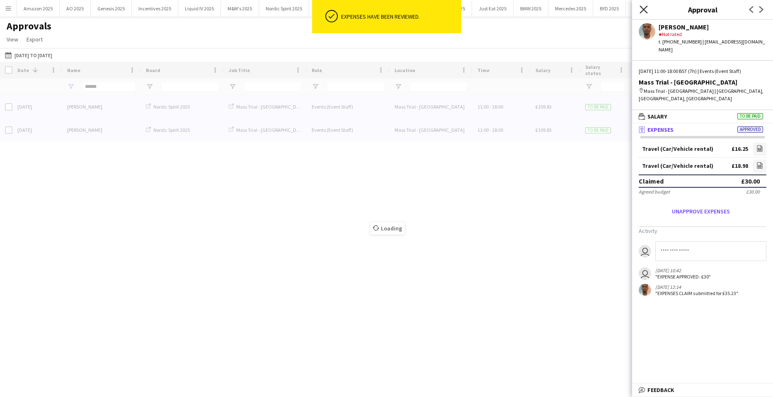
click at [646, 11] on icon "Close pop-in" at bounding box center [643, 9] width 8 height 8
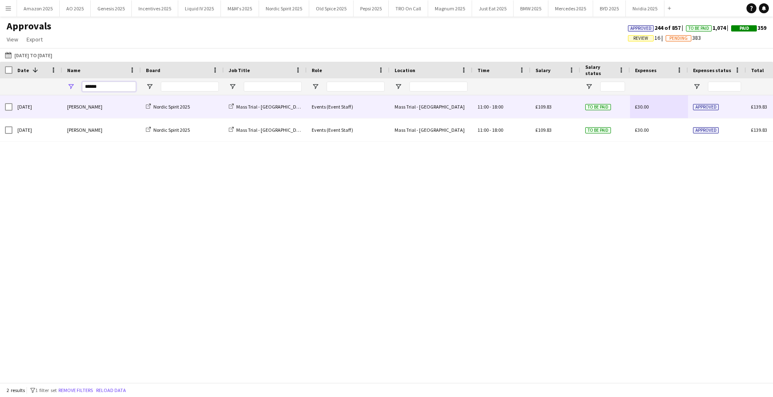
drag, startPoint x: 105, startPoint y: 89, endPoint x: -80, endPoint y: 89, distance: 185.2
click at [0, 89] on html "Menu Boards Boards Boards All jobs Status Workforce Workforce My Workforce Recr…" at bounding box center [386, 198] width 773 height 397
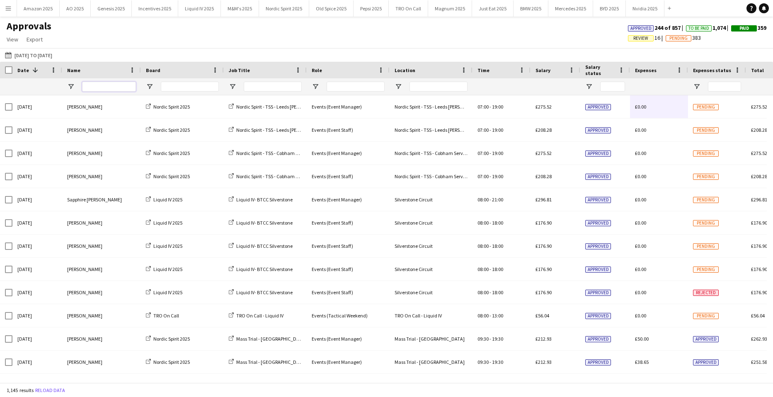
click at [107, 88] on input "Name Filter Input" at bounding box center [109, 87] width 54 height 10
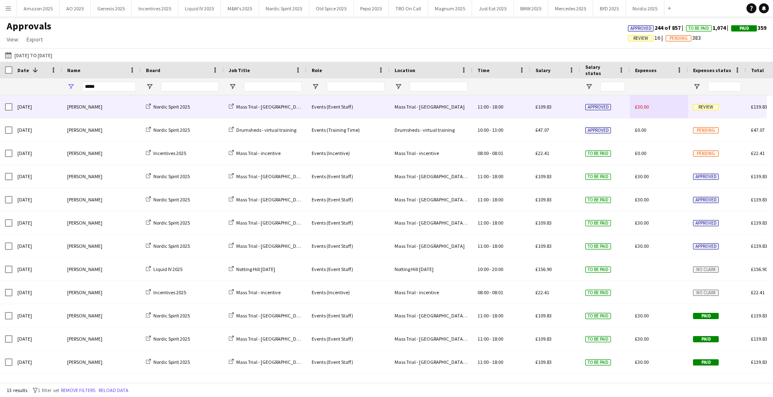
drag, startPoint x: 717, startPoint y: 109, endPoint x: 708, endPoint y: 133, distance: 25.7
click at [716, 109] on span "Review" at bounding box center [706, 107] width 26 height 6
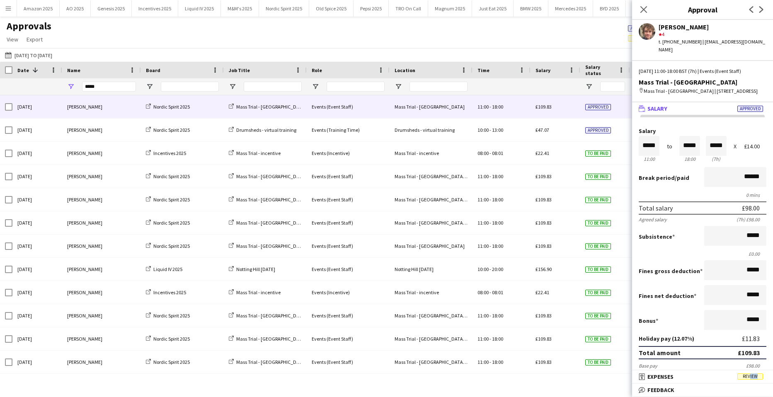
click at [754, 378] on mat-expansion-panel-header "receipt Expenses Review" at bounding box center [702, 376] width 141 height 12
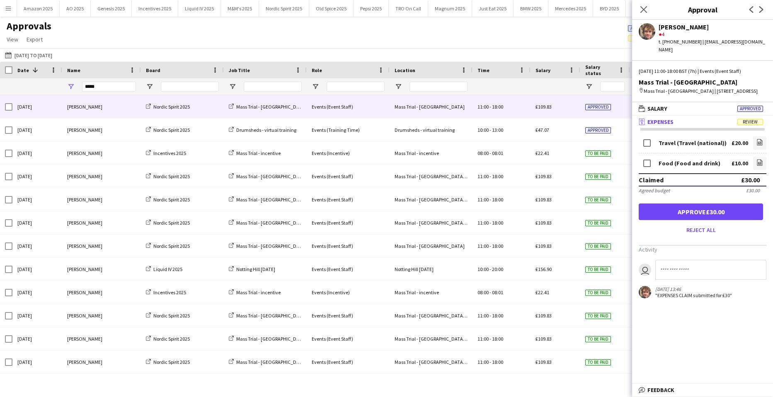
click at [754, 378] on mat-expansion-panel "receipt Expenses Review Travel (Travel (national)) £20.00 file-image Food (Food…" at bounding box center [702, 250] width 141 height 268
click at [760, 160] on icon "file-image" at bounding box center [759, 162] width 7 height 7
click at [758, 143] on icon "file-image" at bounding box center [759, 142] width 7 height 7
click at [697, 215] on button "Approve £30.00" at bounding box center [701, 211] width 124 height 17
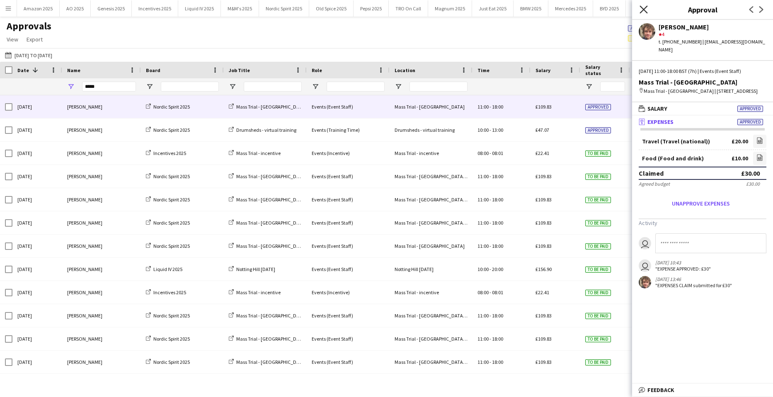
click at [640, 5] on icon "Close pop-in" at bounding box center [643, 9] width 8 height 8
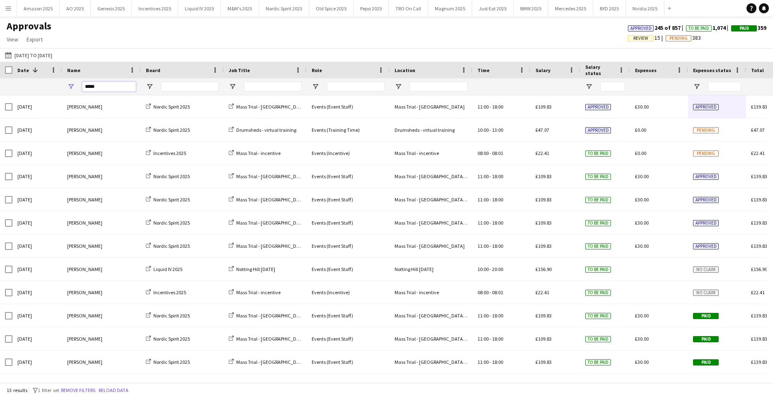
drag, startPoint x: 107, startPoint y: 90, endPoint x: -140, endPoint y: 90, distance: 247.4
click at [0, 90] on html "Menu Boards Boards Boards All jobs Status Workforce Workforce My Workforce Recr…" at bounding box center [386, 198] width 773 height 397
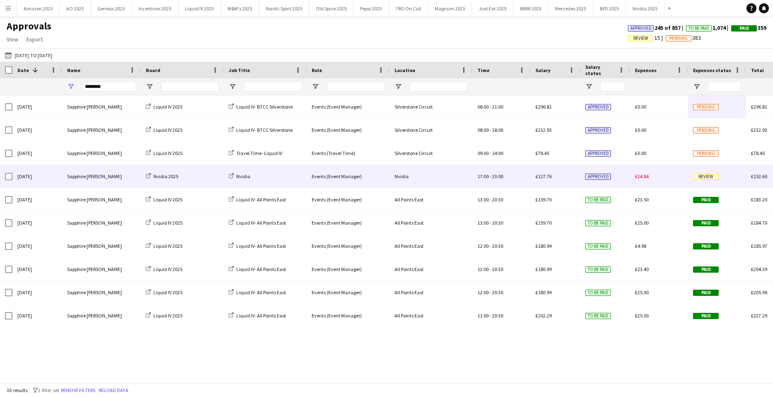
click at [716, 180] on span "Review" at bounding box center [706, 177] width 26 height 6
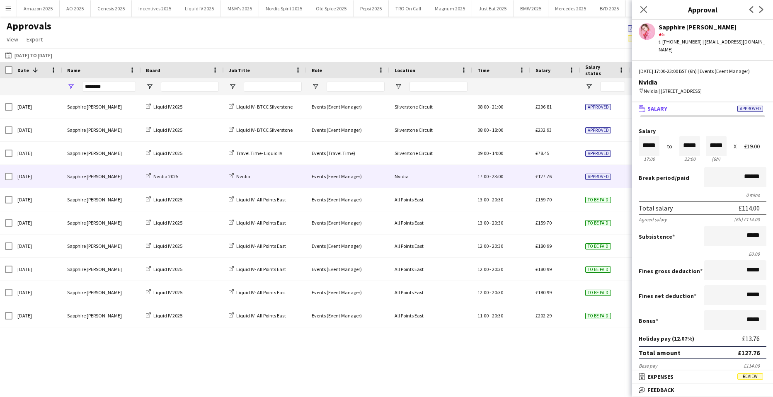
click at [746, 373] on mat-expansion-panel-header "receipt Expenses Review" at bounding box center [702, 376] width 141 height 12
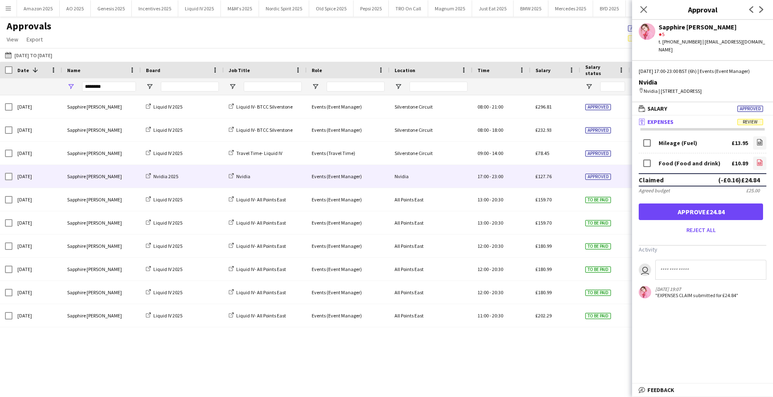
click at [756, 166] on icon "file-image" at bounding box center [759, 162] width 7 height 7
click at [756, 145] on icon "file-image" at bounding box center [759, 142] width 7 height 7
click at [646, 10] on icon "Close pop-in" at bounding box center [643, 9] width 8 height 8
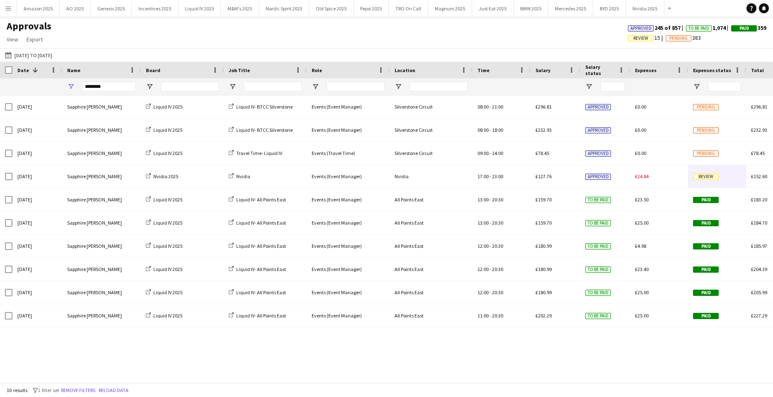
drag, startPoint x: 111, startPoint y: 81, endPoint x: 94, endPoint y: 86, distance: 18.1
click at [94, 86] on div "********" at bounding box center [109, 86] width 54 height 17
drag, startPoint x: 28, startPoint y: 89, endPoint x: -133, endPoint y: 114, distance: 162.7
click at [0, 114] on html "Menu Boards Boards Boards All jobs Status Workforce Workforce My Workforce Recr…" at bounding box center [386, 198] width 773 height 397
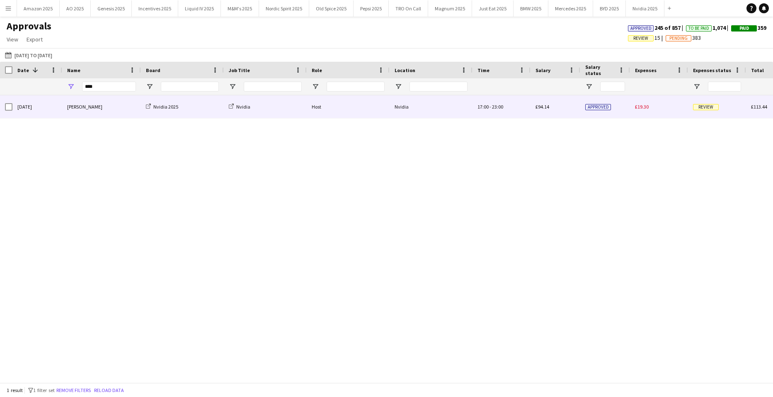
click at [707, 107] on span "Review" at bounding box center [706, 107] width 26 height 6
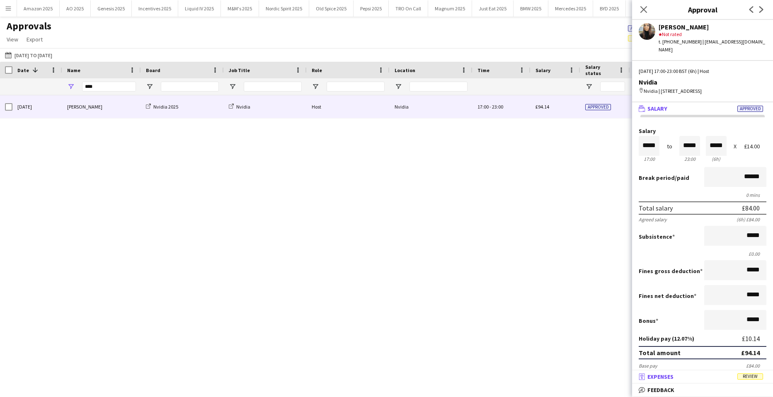
click at [739, 373] on span "Review" at bounding box center [750, 376] width 26 height 6
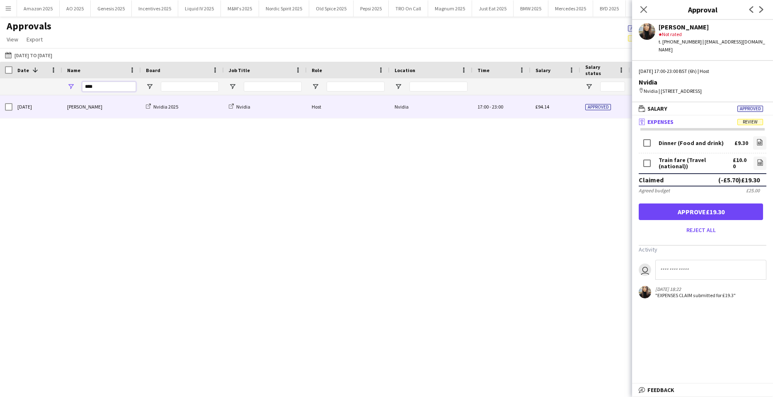
drag, startPoint x: 69, startPoint y: 82, endPoint x: -57, endPoint y: 88, distance: 125.7
click at [0, 88] on html "Menu Boards Boards Boards All jobs Status Workforce Workforce My Workforce Recr…" at bounding box center [386, 198] width 773 height 397
click at [598, 108] on span "Approved" at bounding box center [598, 107] width 26 height 6
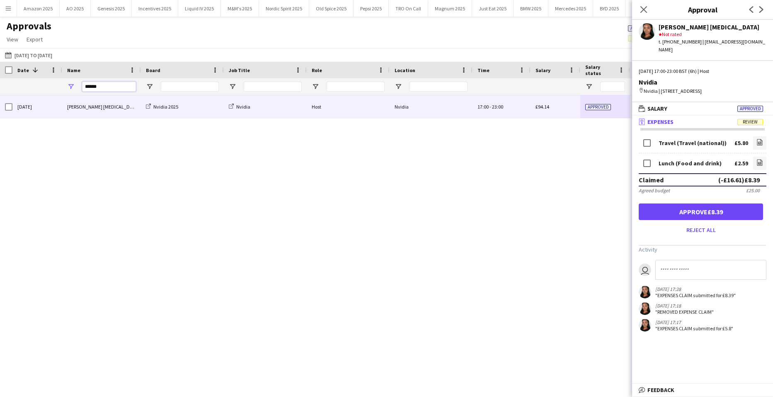
drag, startPoint x: 97, startPoint y: 86, endPoint x: -32, endPoint y: 88, distance: 129.3
click at [0, 88] on html "Menu Boards Boards Boards All jobs Status Workforce Workforce My Workforce Recr…" at bounding box center [386, 198] width 773 height 397
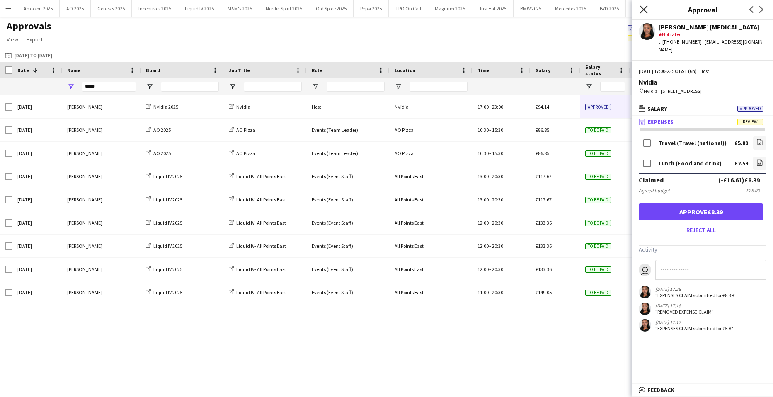
click at [642, 7] on icon "Close pop-in" at bounding box center [643, 9] width 8 height 8
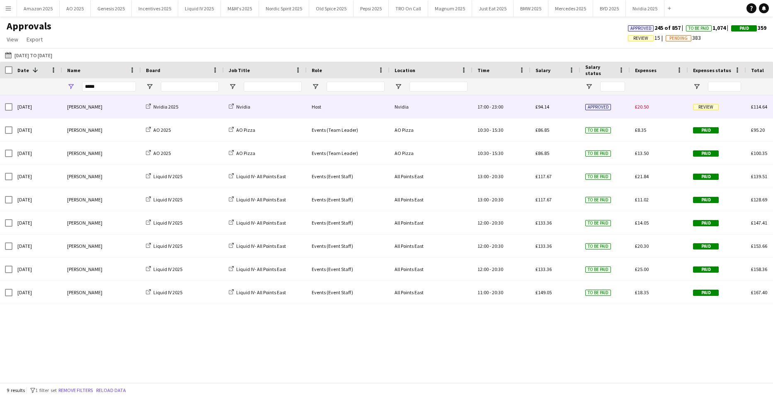
click at [707, 102] on div "Review" at bounding box center [717, 106] width 58 height 23
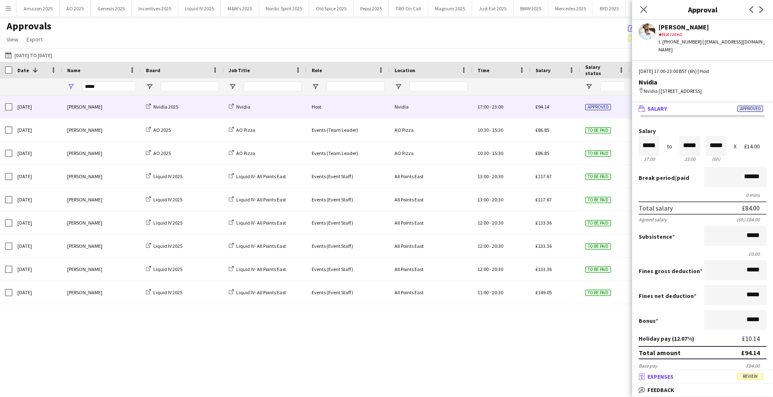
click at [753, 378] on span "Review" at bounding box center [750, 376] width 26 height 6
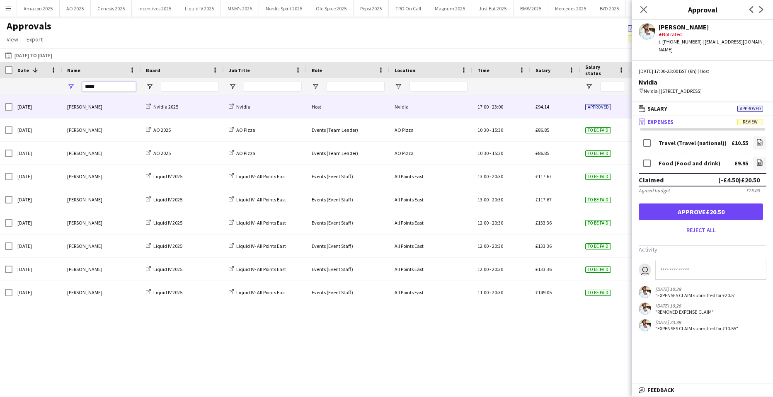
drag, startPoint x: 103, startPoint y: 85, endPoint x: -63, endPoint y: 89, distance: 165.8
click at [0, 89] on html "Menu Boards Boards Boards All jobs Status Workforce Workforce My Workforce Recr…" at bounding box center [386, 198] width 773 height 397
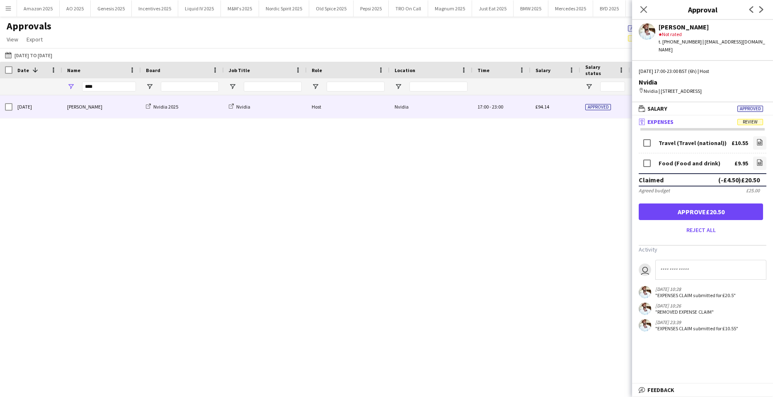
click at [589, 111] on div "Approved" at bounding box center [605, 106] width 50 height 23
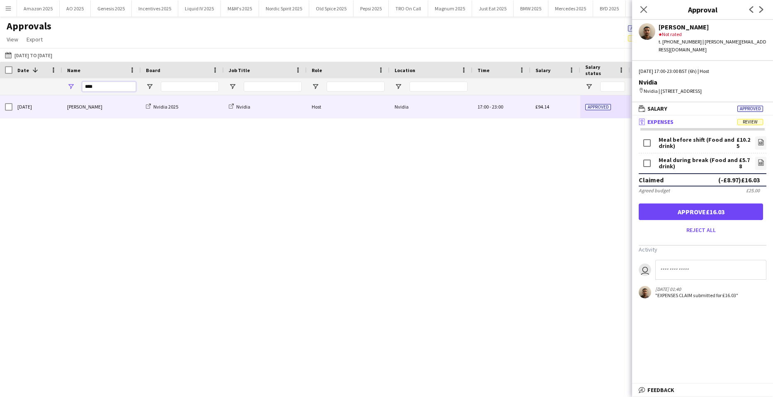
drag, startPoint x: 102, startPoint y: 87, endPoint x: -113, endPoint y: 83, distance: 215.1
click at [0, 83] on html "Menu Boards Boards Boards All jobs Status Workforce Workforce My Workforce Recr…" at bounding box center [386, 198] width 773 height 397
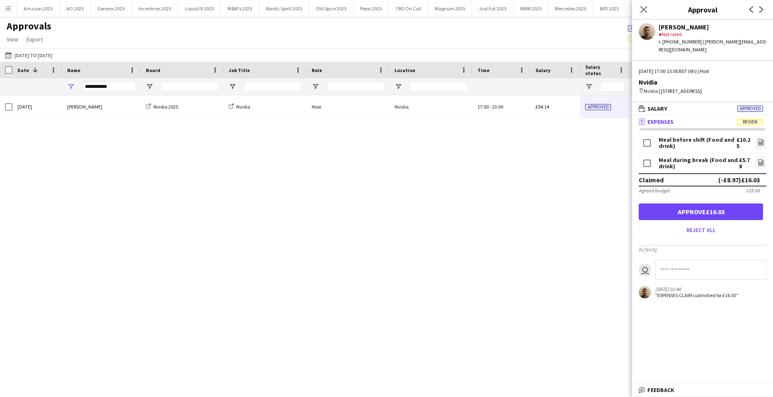
click at [603, 102] on div "Approved" at bounding box center [605, 106] width 50 height 23
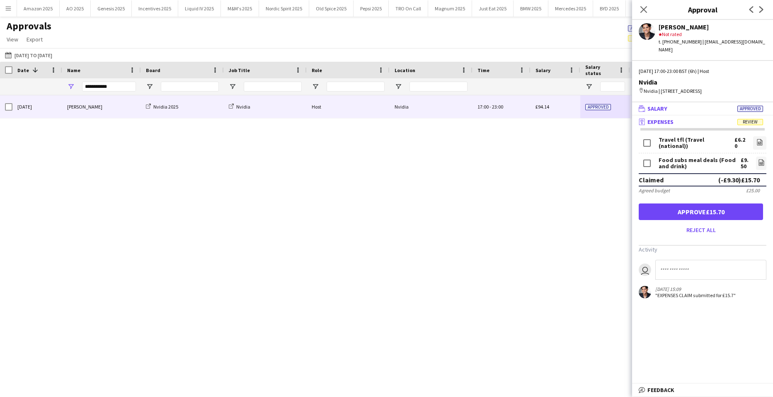
click at [753, 105] on mat-panel-title "wallet Salary Approved" at bounding box center [701, 108] width 138 height 7
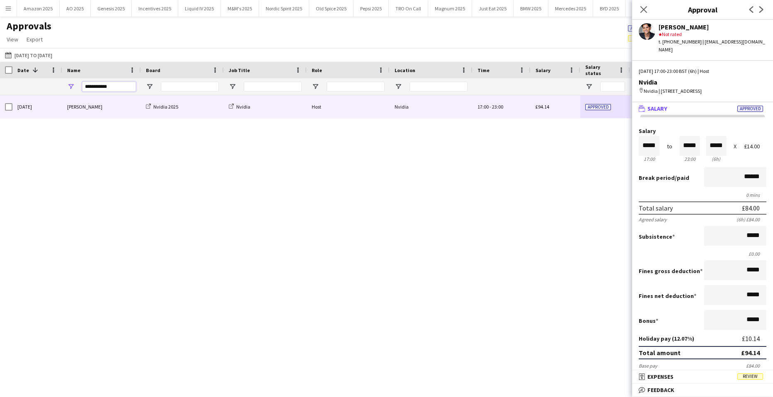
drag, startPoint x: 121, startPoint y: 85, endPoint x: -17, endPoint y: 87, distance: 138.4
click at [0, 87] on html "Menu Boards Boards Boards All jobs Status Workforce Workforce My Workforce Recr…" at bounding box center [386, 198] width 773 height 397
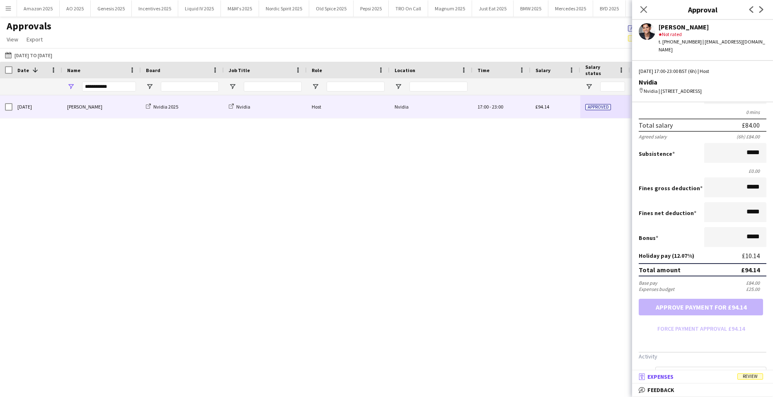
click at [754, 381] on mat-accordion "wallet Salary Approved Salary ***** 17:00 to ***** 23:00 ***** (6h) X £14.00 Br…" at bounding box center [702, 249] width 141 height 295
drag, startPoint x: 754, startPoint y: 381, endPoint x: 754, endPoint y: 377, distance: 4.2
click at [754, 377] on span "Review" at bounding box center [750, 376] width 26 height 6
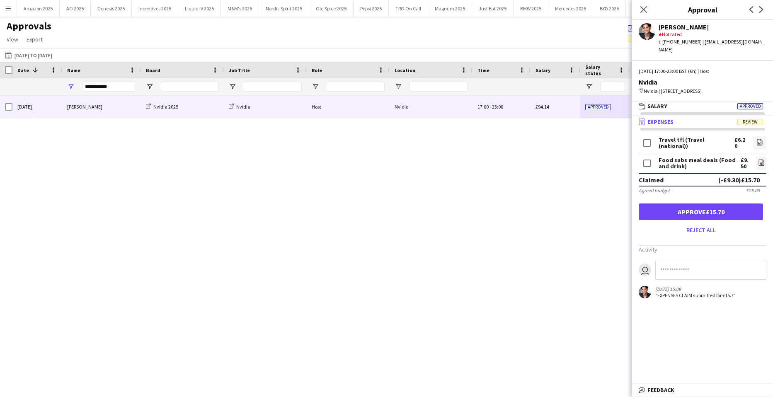
scroll to position [2, 0]
drag, startPoint x: 126, startPoint y: 83, endPoint x: 29, endPoint y: 90, distance: 97.6
click at [45, 88] on div "**********" at bounding box center [505, 86] width 1011 height 17
click at [101, 98] on div "Marco Battaglia" at bounding box center [101, 106] width 79 height 23
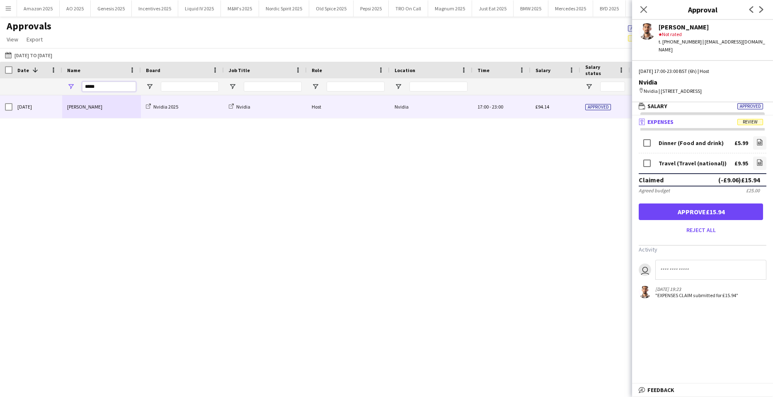
drag, startPoint x: 117, startPoint y: 89, endPoint x: 19, endPoint y: 91, distance: 98.2
click at [28, 89] on div "*****" at bounding box center [505, 86] width 1011 height 17
click at [109, 110] on div "Annika Ulrich" at bounding box center [101, 106] width 79 height 23
drag, startPoint x: 105, startPoint y: 90, endPoint x: -114, endPoint y: 89, distance: 218.8
click at [0, 89] on html "Menu Boards Boards Boards All jobs Status Workforce Workforce My Workforce Recr…" at bounding box center [386, 198] width 773 height 397
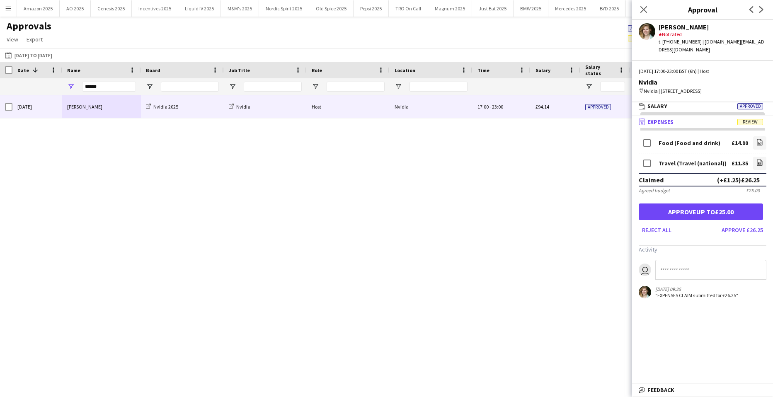
click at [86, 110] on div "Ananya Bilimale" at bounding box center [101, 106] width 79 height 23
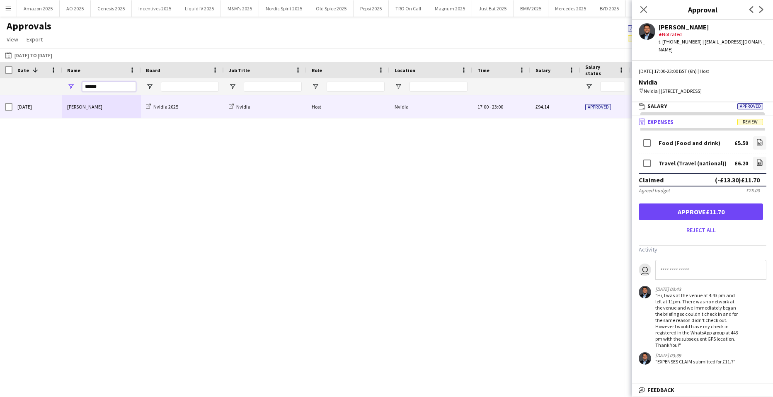
drag, startPoint x: 103, startPoint y: 88, endPoint x: -160, endPoint y: 92, distance: 263.2
click at [0, 92] on html "Menu Boards Boards Boards All jobs Status Workforce Workforce My Workforce Recr…" at bounding box center [386, 198] width 773 height 397
click at [595, 111] on div "Approved" at bounding box center [605, 106] width 50 height 23
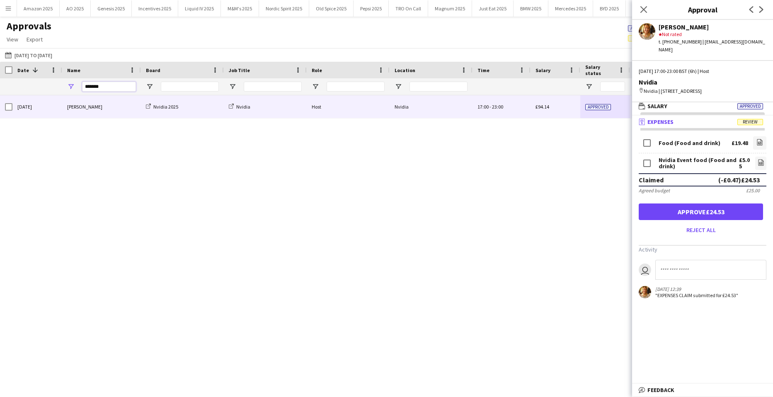
drag, startPoint x: 107, startPoint y: 88, endPoint x: -61, endPoint y: 98, distance: 168.1
click at [0, 98] on html "Menu Boards Boards Boards All jobs Status Workforce Workforce My Workforce Recr…" at bounding box center [386, 198] width 773 height 397
click at [184, 103] on div "Nvidia 2025" at bounding box center [182, 106] width 83 height 23
click at [599, 106] on span "Approved" at bounding box center [598, 107] width 26 height 6
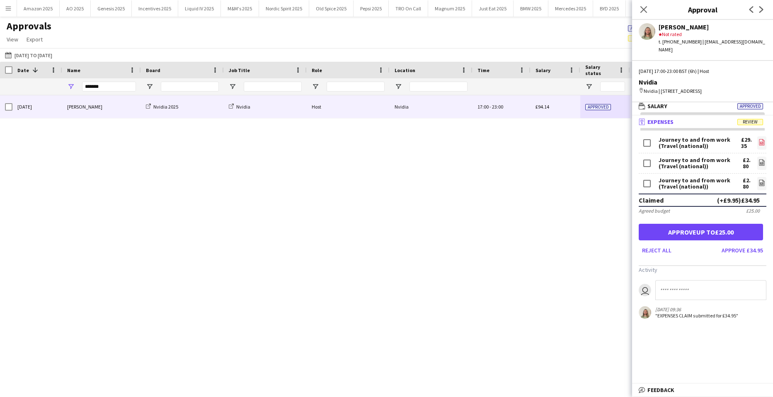
click at [760, 140] on icon "file-image" at bounding box center [761, 142] width 7 height 7
click at [760, 160] on icon "file-image" at bounding box center [761, 162] width 7 height 7
click at [759, 186] on icon at bounding box center [761, 183] width 5 height 6
click at [762, 163] on icon at bounding box center [762, 163] width 1 height 1
click at [759, 181] on icon at bounding box center [761, 183] width 5 height 6
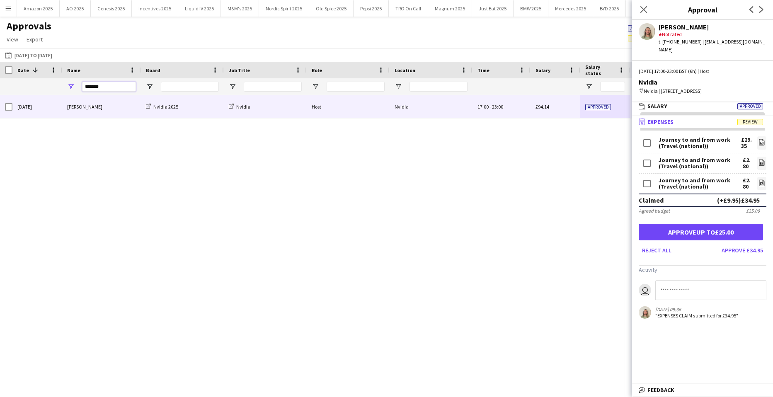
drag, startPoint x: 108, startPoint y: 89, endPoint x: -159, endPoint y: 101, distance: 267.6
click at [0, 101] on html "Menu Boards Boards Boards All jobs Status Workforce Workforce My Workforce Recr…" at bounding box center [386, 198] width 773 height 397
type input "******"
click at [98, 106] on div "[PERSON_NAME]" at bounding box center [101, 106] width 79 height 23
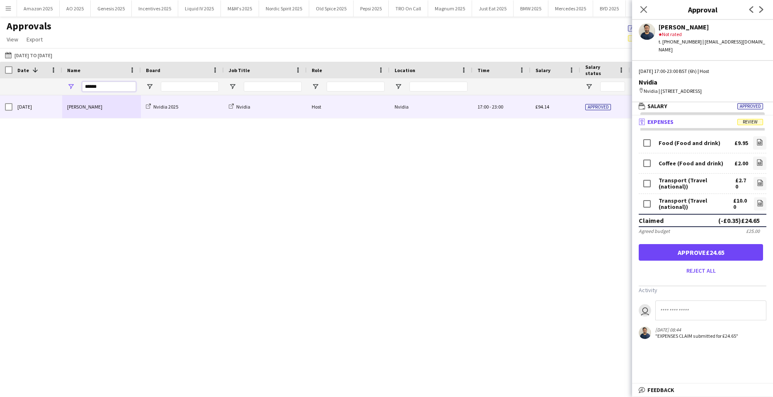
drag, startPoint x: 114, startPoint y: 85, endPoint x: -92, endPoint y: 88, distance: 206.4
click at [0, 88] on html "Menu Boards Boards Boards All jobs Status Workforce Workforce My Workforce Recr…" at bounding box center [386, 198] width 773 height 397
drag, startPoint x: 119, startPoint y: 124, endPoint x: 118, endPoint y: 120, distance: 4.2
click at [119, 124] on div "Thu, 18 Sep 2025 Ghulam Murtaza Nvidia 2025 Nvidia Host Nvidia 17:00 - 23:00 £9…" at bounding box center [386, 235] width 773 height 281
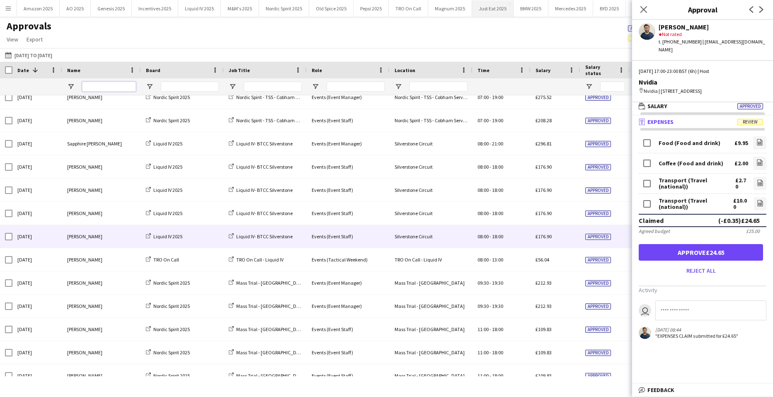
scroll to position [0, 0]
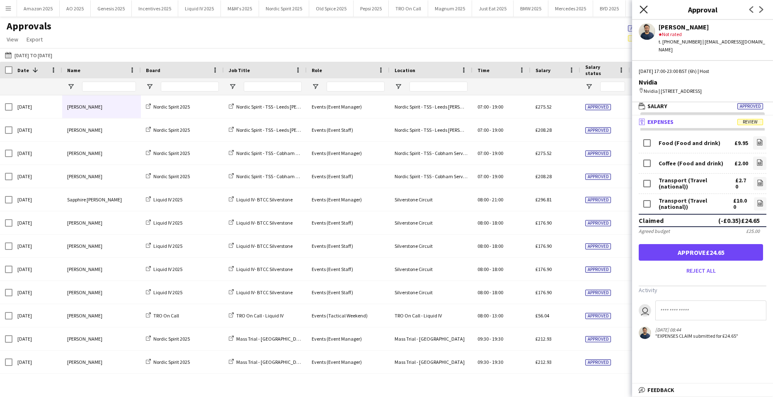
click at [642, 7] on icon "Close pop-in" at bounding box center [643, 9] width 8 height 8
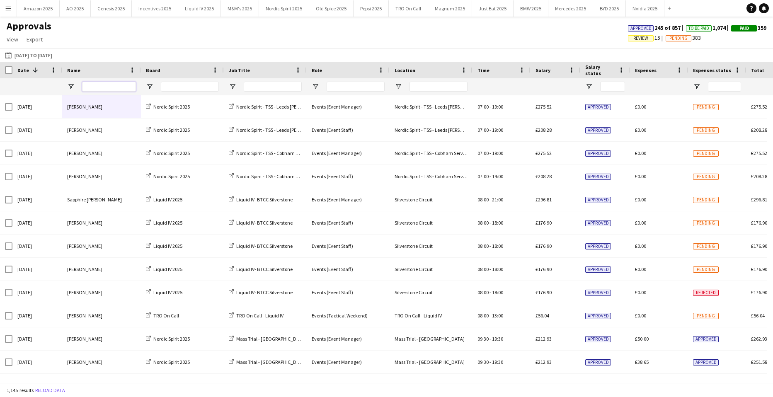
click at [90, 91] on input "Name Filter Input" at bounding box center [109, 87] width 54 height 10
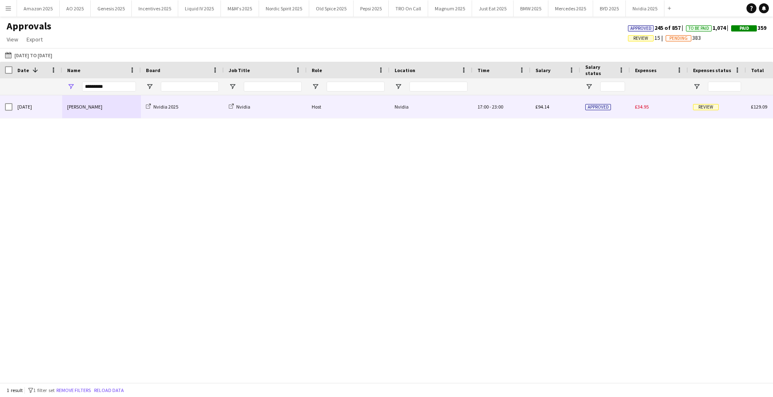
click at [79, 100] on div "Daniel McGarry" at bounding box center [101, 106] width 79 height 23
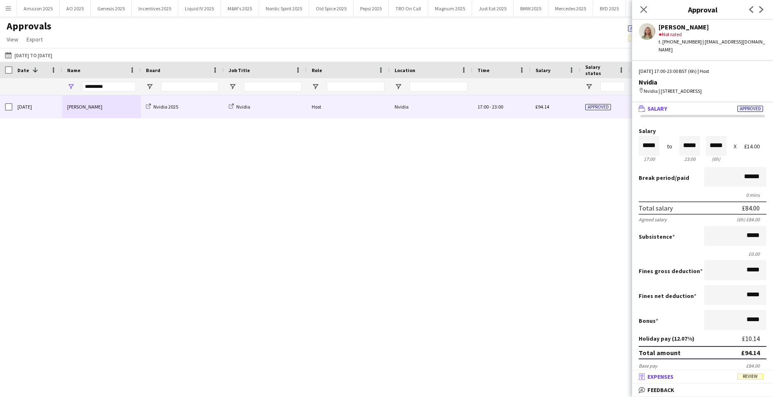
click at [755, 378] on span "Review" at bounding box center [750, 376] width 26 height 6
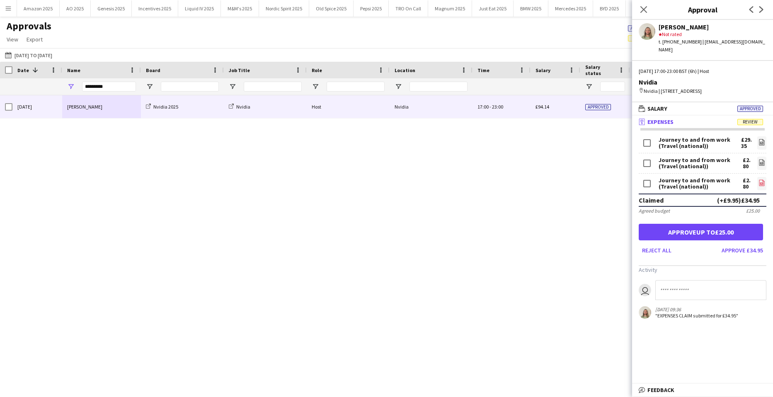
click at [758, 184] on icon "file-image" at bounding box center [761, 182] width 7 height 7
click at [758, 164] on icon "file-image" at bounding box center [761, 162] width 7 height 7
drag, startPoint x: 24, startPoint y: 183, endPoint x: 29, endPoint y: 182, distance: 4.3
click at [28, 183] on div "Thu, 18 Sep 2025 Daniel McGarry Nvidia 2025 Nvidia Host Nvidia 17:00 - 23:00 £9…" at bounding box center [386, 235] width 773 height 281
drag, startPoint x: 112, startPoint y: 88, endPoint x: -235, endPoint y: 90, distance: 346.4
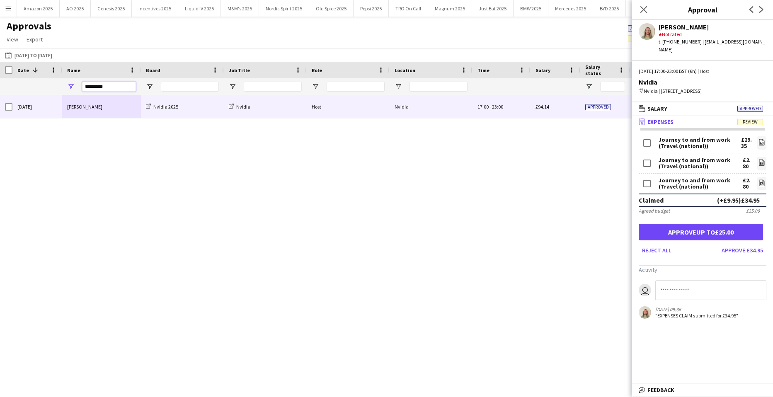
click at [0, 90] on html "Menu Boards Boards Boards All jobs Status Workforce Workforce My Workforce Recr…" at bounding box center [386, 198] width 773 height 397
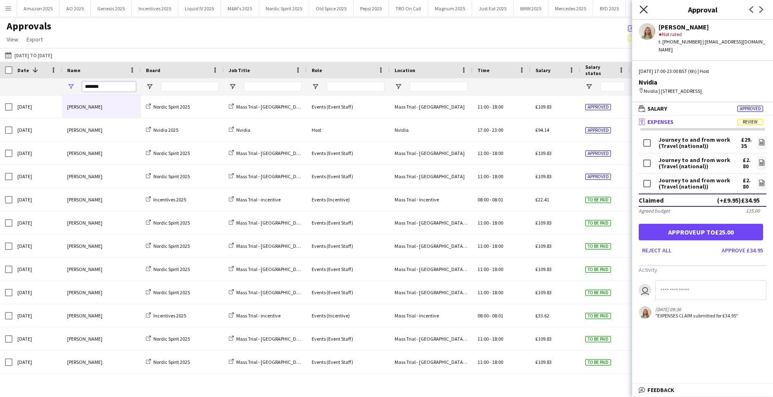
type input "*******"
click at [643, 9] on icon at bounding box center [643, 9] width 8 height 8
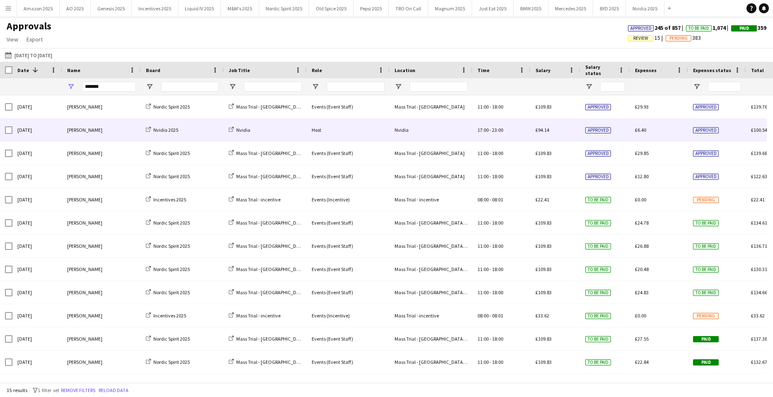
click at [704, 128] on span "Approved" at bounding box center [706, 130] width 26 height 6
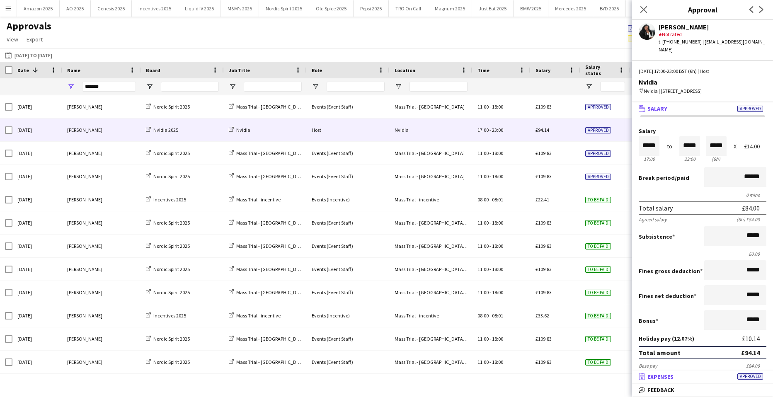
click at [759, 379] on span "Approved" at bounding box center [750, 376] width 26 height 6
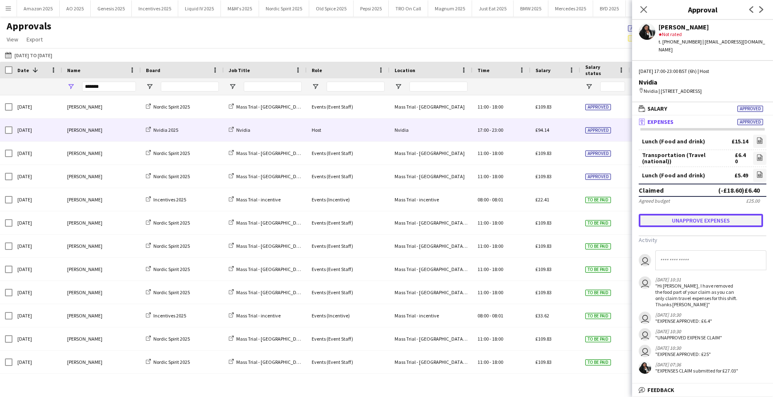
click at [701, 219] on button "Unapprove expenses" at bounding box center [701, 220] width 124 height 13
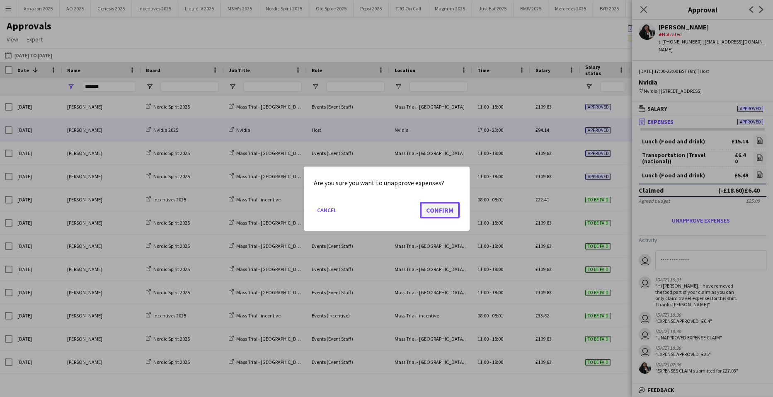
click at [436, 212] on button "Confirm" at bounding box center [440, 209] width 40 height 17
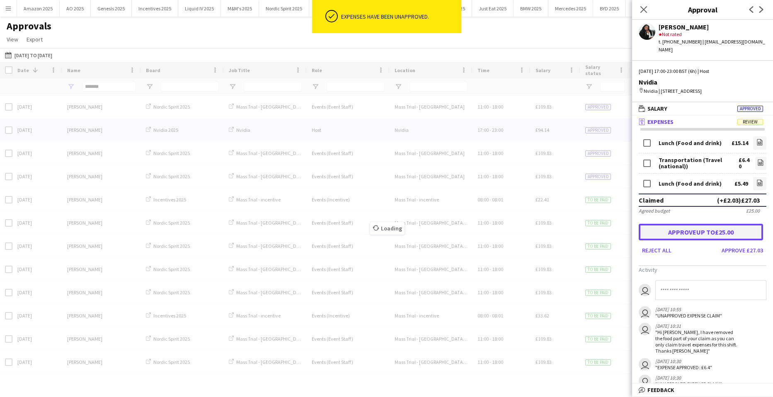
drag, startPoint x: 705, startPoint y: 230, endPoint x: 656, endPoint y: 322, distance: 104.4
click at [705, 232] on button "Approve up to £25.00" at bounding box center [701, 232] width 124 height 17
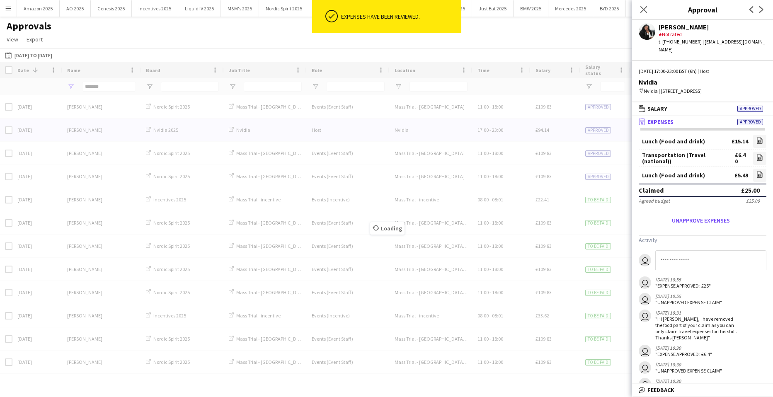
click at [695, 264] on input at bounding box center [710, 260] width 111 height 20
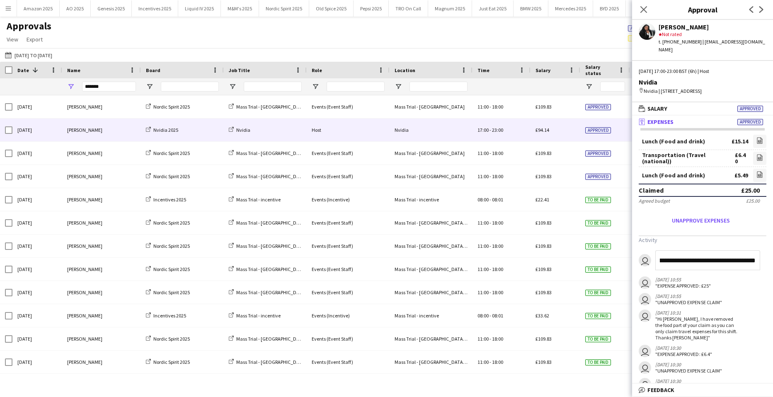
scroll to position [0, 265]
type input "**********"
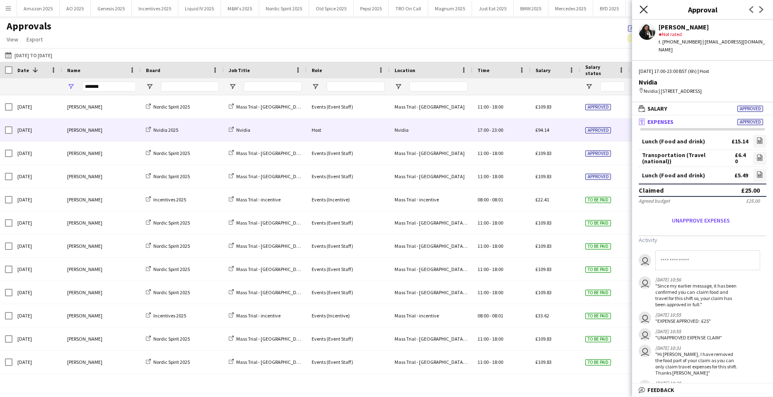
click at [640, 13] on icon at bounding box center [643, 9] width 8 height 8
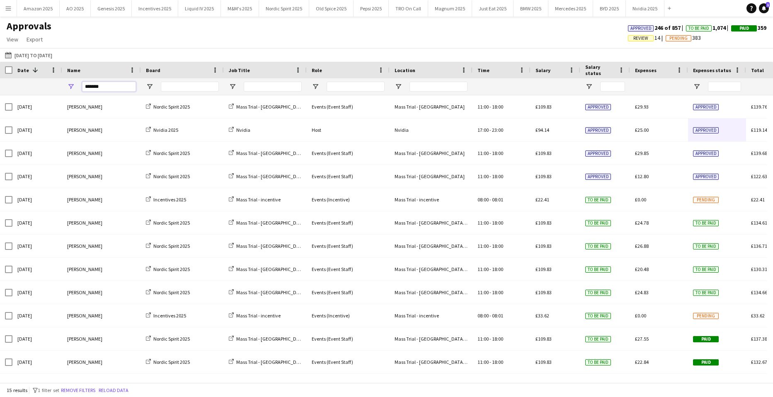
drag, startPoint x: 103, startPoint y: 87, endPoint x: -109, endPoint y: 81, distance: 211.8
click at [0, 81] on html "Menu Boards Boards Boards All jobs Status Workforce Workforce My Workforce Recr…" at bounding box center [386, 198] width 773 height 397
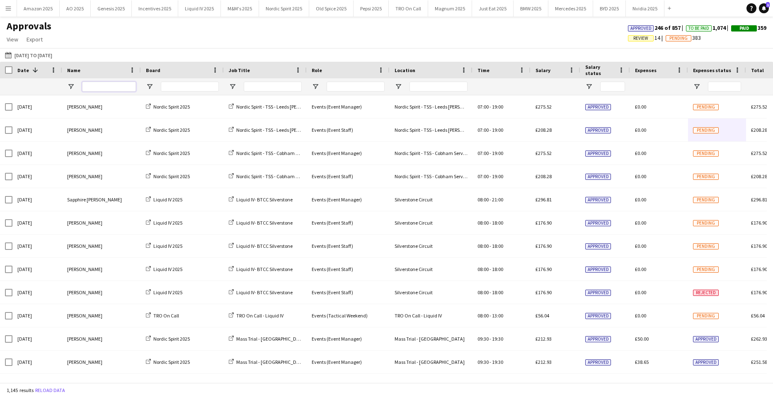
click at [100, 87] on input "Name Filter Input" at bounding box center [109, 87] width 54 height 10
click at [93, 91] on input "Name Filter Input" at bounding box center [109, 87] width 54 height 10
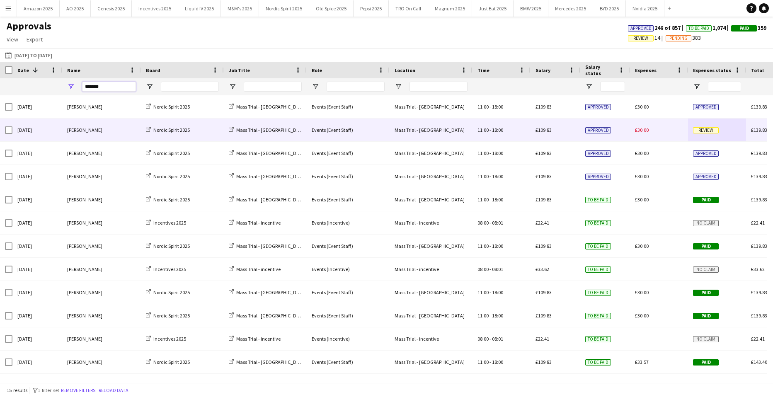
type input "*******"
click at [707, 132] on span "Review" at bounding box center [706, 130] width 26 height 6
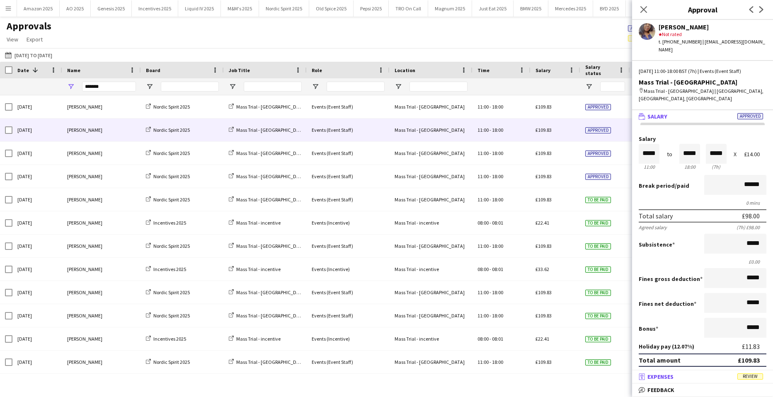
click at [757, 375] on span "Review" at bounding box center [750, 376] width 26 height 6
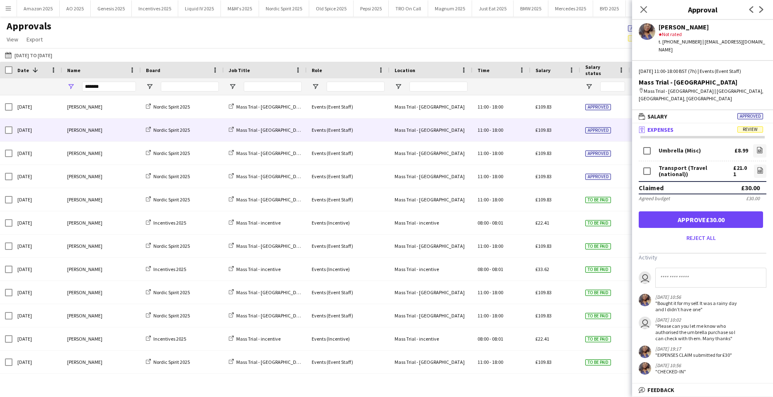
click at [687, 268] on input at bounding box center [710, 278] width 111 height 20
type input "*"
type input "**********"
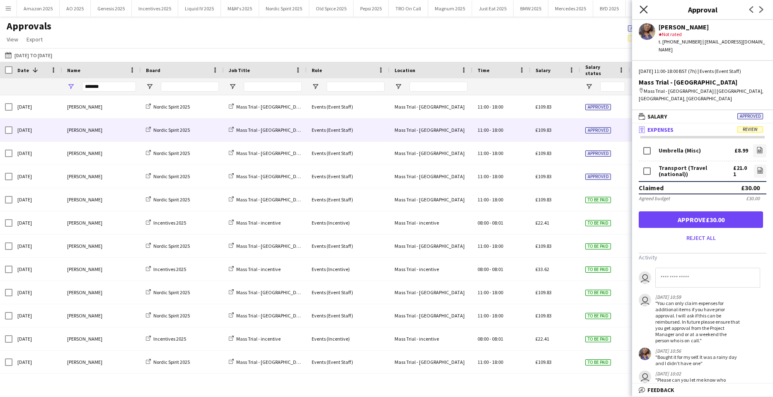
click at [644, 10] on icon at bounding box center [643, 9] width 8 height 8
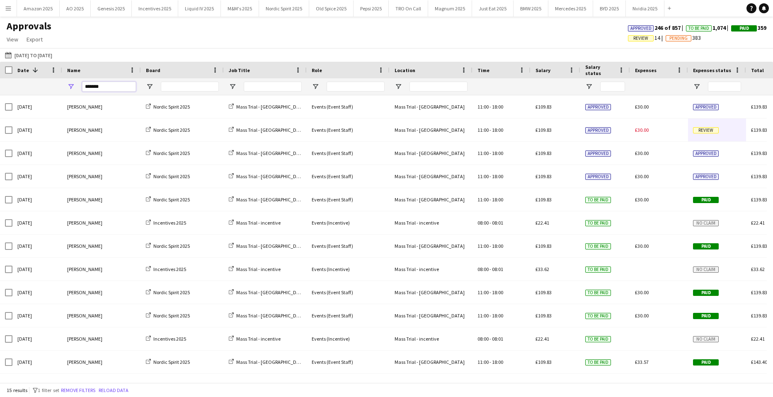
drag, startPoint x: 121, startPoint y: 88, endPoint x: -137, endPoint y: 85, distance: 257.8
click at [0, 85] on html "Menu Boards Boards Boards All jobs Status Workforce Workforce My Workforce Recr…" at bounding box center [386, 198] width 773 height 397
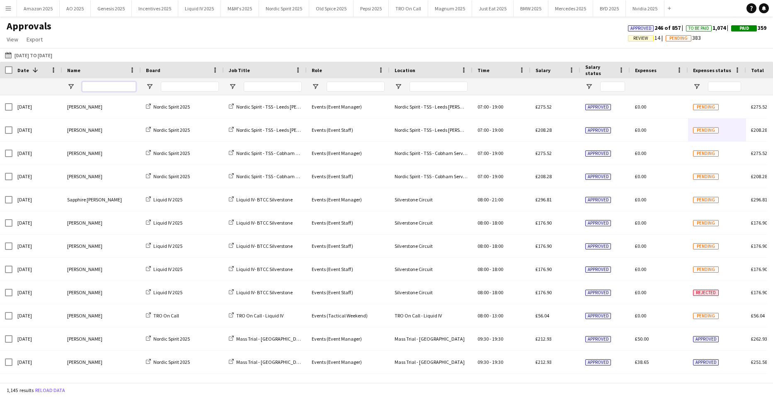
click at [99, 88] on input "Name Filter Input" at bounding box center [109, 87] width 54 height 10
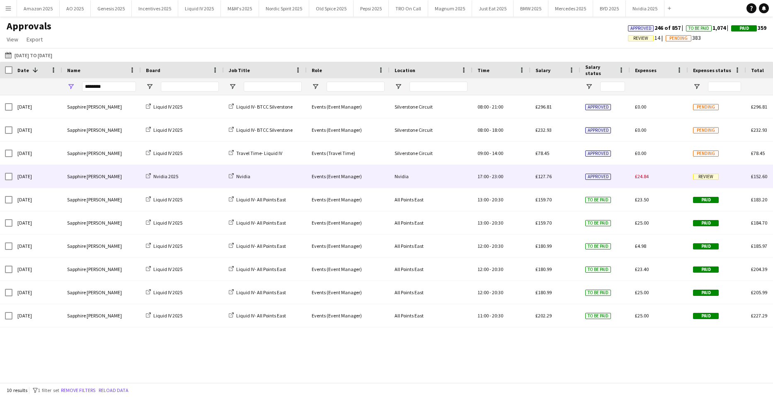
click at [709, 180] on span "Review" at bounding box center [706, 177] width 26 height 6
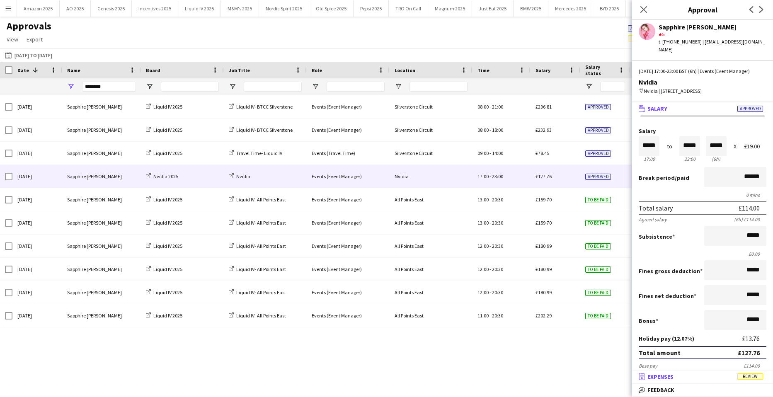
click at [751, 375] on span "Review" at bounding box center [750, 376] width 26 height 6
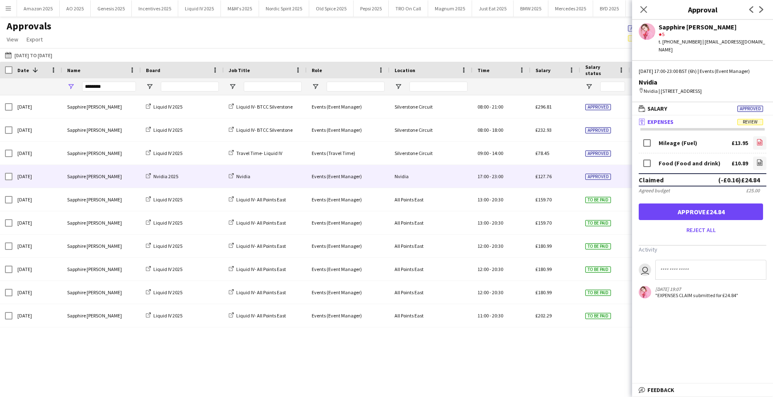
click at [758, 150] on link "file-image" at bounding box center [759, 142] width 13 height 13
click at [756, 166] on icon "file-image" at bounding box center [759, 162] width 7 height 7
click at [715, 220] on button "Approve £24.84" at bounding box center [701, 211] width 124 height 17
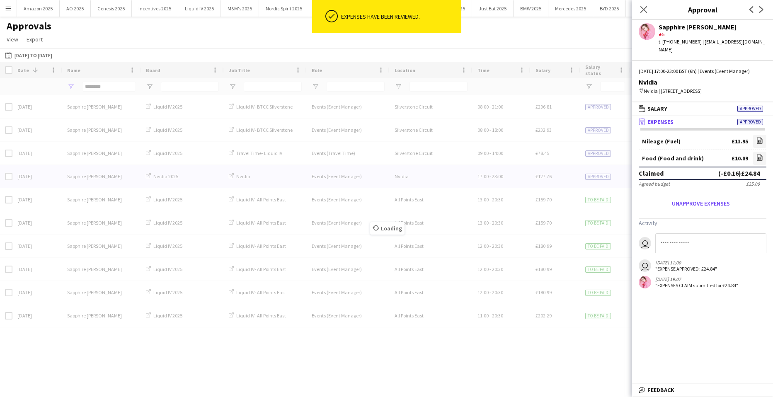
click at [110, 89] on div "Loading" at bounding box center [386, 222] width 773 height 321
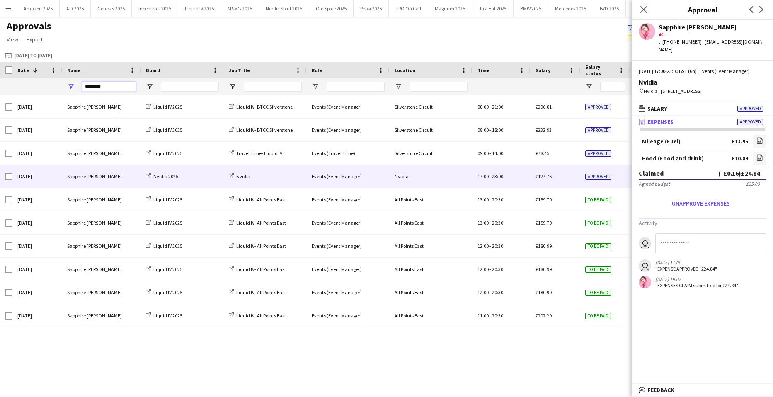
drag, startPoint x: 109, startPoint y: 87, endPoint x: -14, endPoint y: 87, distance: 123.5
click at [0, 87] on html "Menu Boards Boards Boards All jobs Status Workforce Workforce My Workforce Recr…" at bounding box center [386, 198] width 773 height 397
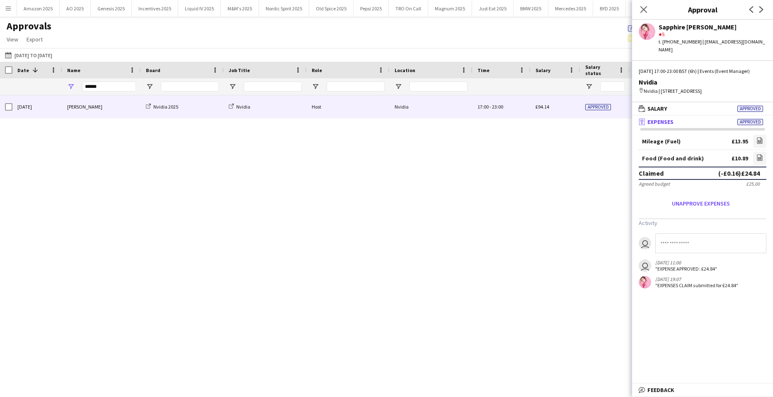
click at [559, 98] on div "£94.14" at bounding box center [555, 106] width 50 height 23
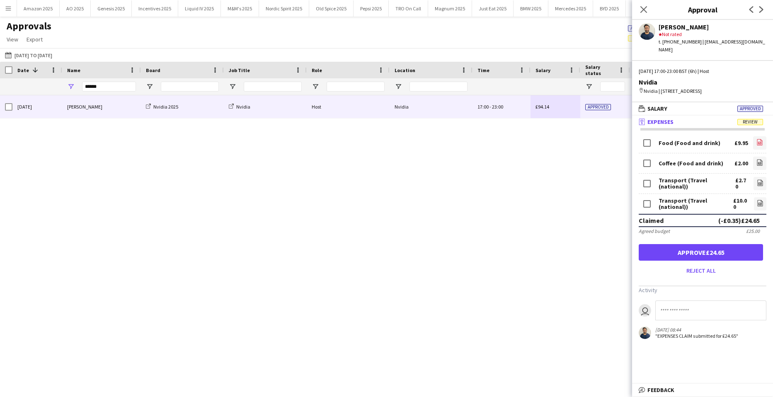
click at [763, 141] on link "file-image" at bounding box center [759, 142] width 13 height 13
click at [762, 165] on icon "file-image" at bounding box center [759, 162] width 7 height 7
click at [757, 183] on icon "file-image" at bounding box center [760, 182] width 7 height 7
click at [763, 204] on link "file-image" at bounding box center [760, 203] width 12 height 13
drag, startPoint x: 104, startPoint y: 83, endPoint x: -36, endPoint y: 95, distance: 140.2
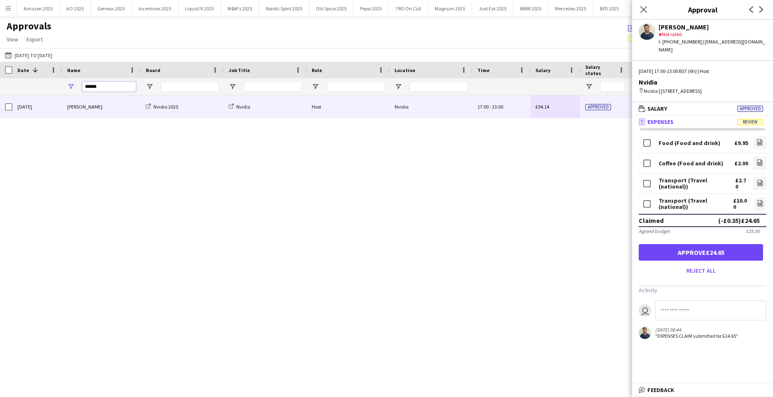
click at [0, 95] on html "Menu Boards Boards Boards All jobs Status Workforce Workforce My Workforce Recr…" at bounding box center [386, 198] width 773 height 397
click at [68, 106] on div "Abigail Elverd" at bounding box center [101, 106] width 79 height 23
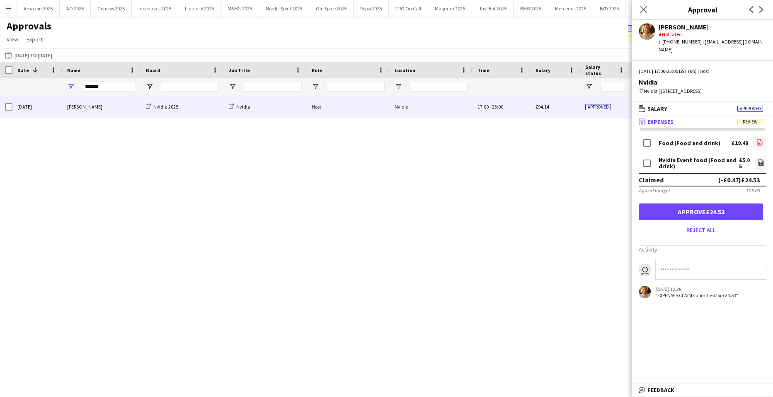
click at [755, 142] on link "file-image" at bounding box center [759, 142] width 13 height 13
click at [760, 162] on icon "file-image" at bounding box center [761, 162] width 7 height 7
click at [721, 208] on button "Approve £24.53" at bounding box center [701, 211] width 124 height 17
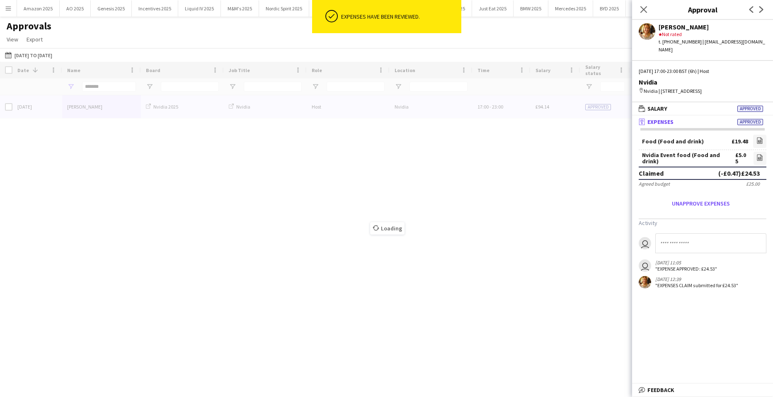
click at [109, 88] on div "Loading" at bounding box center [386, 222] width 773 height 321
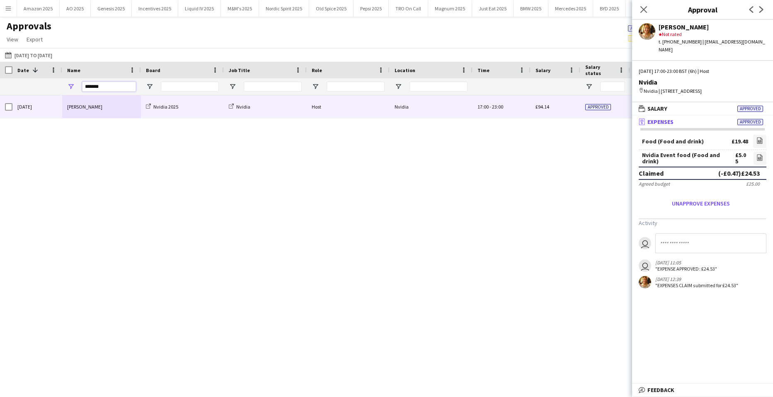
drag, startPoint x: 115, startPoint y: 88, endPoint x: -53, endPoint y: 88, distance: 167.8
click at [0, 88] on html "Menu Boards Boards Boards All jobs Status Workforce Workforce My Workforce Recr…" at bounding box center [386, 198] width 773 height 397
click at [86, 105] on div "Ananya Bilimale" at bounding box center [101, 106] width 79 height 23
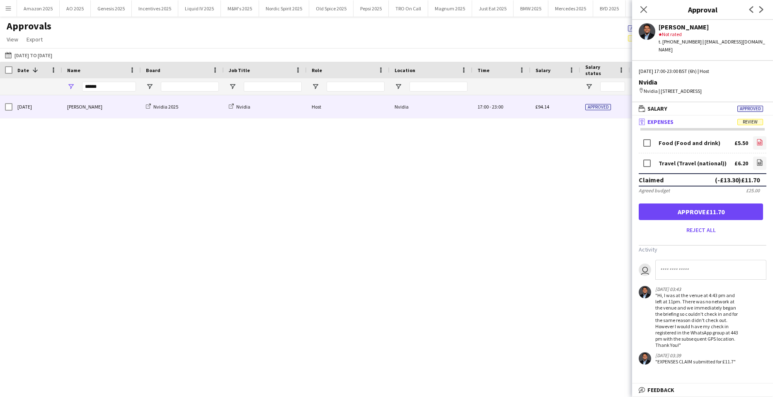
click at [758, 143] on icon "file-image" at bounding box center [759, 142] width 7 height 7
click at [760, 161] on icon "file-image" at bounding box center [759, 162] width 7 height 7
click at [709, 208] on button "Approve £11.70" at bounding box center [701, 211] width 124 height 17
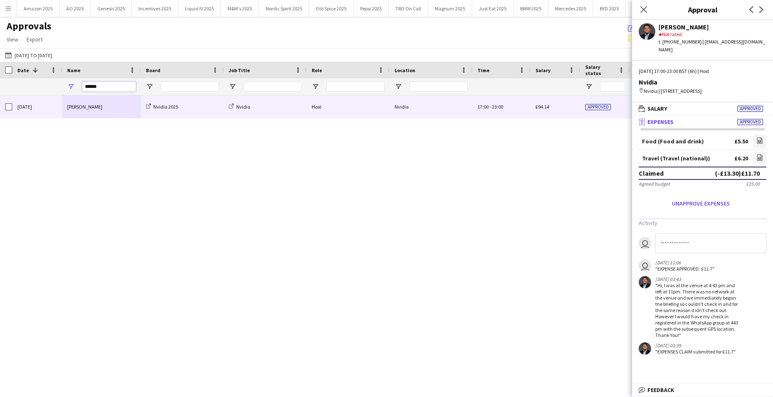
drag, startPoint x: 106, startPoint y: 89, endPoint x: -198, endPoint y: 87, distance: 303.3
click at [0, 87] on html "Menu Boards Boards Boards All jobs Status Workforce Workforce My Workforce Recr…" at bounding box center [386, 198] width 773 height 397
click at [610, 107] on div "Approved" at bounding box center [605, 106] width 50 height 23
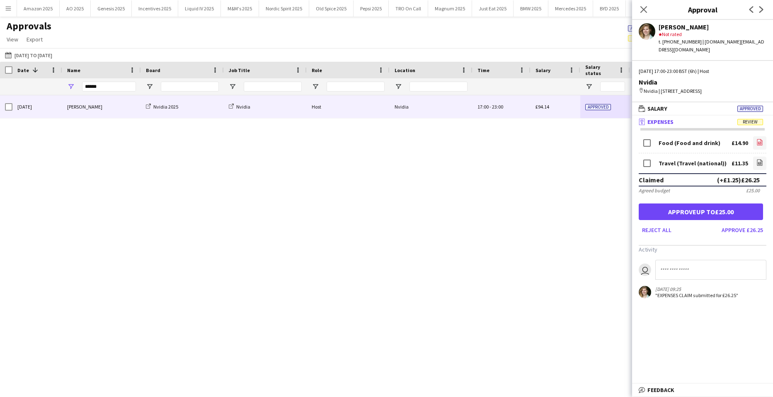
click at [758, 143] on icon "file-image" at bounding box center [759, 142] width 7 height 7
click at [762, 162] on icon "file-image" at bounding box center [759, 162] width 7 height 7
click at [725, 214] on button "Approve up to £25.00" at bounding box center [701, 211] width 124 height 17
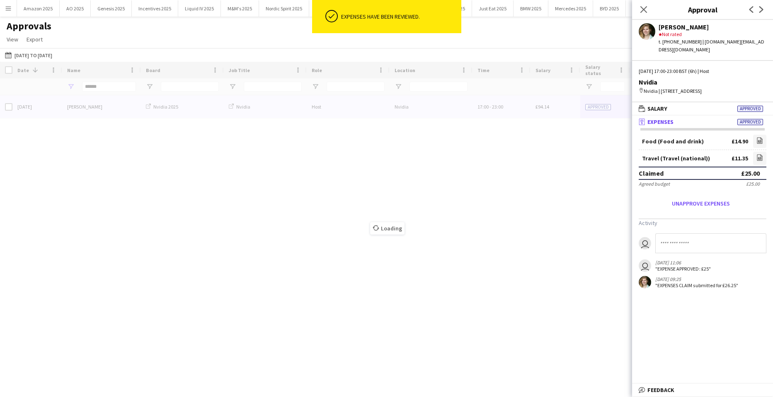
click at [114, 80] on div "Loading" at bounding box center [386, 222] width 773 height 321
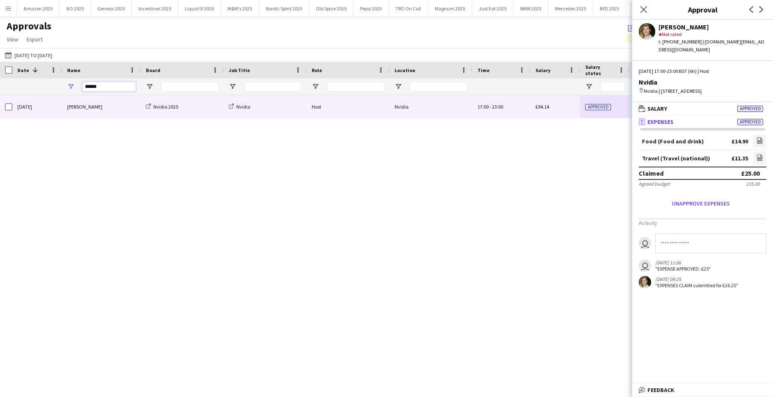
drag, startPoint x: 106, startPoint y: 90, endPoint x: -237, endPoint y: 90, distance: 343.9
click at [0, 90] on html "Menu Boards Boards Boards All jobs Status Workforce Workforce My Workforce Recr…" at bounding box center [386, 198] width 773 height 397
click at [77, 108] on div "Marco Battaglia" at bounding box center [101, 106] width 79 height 23
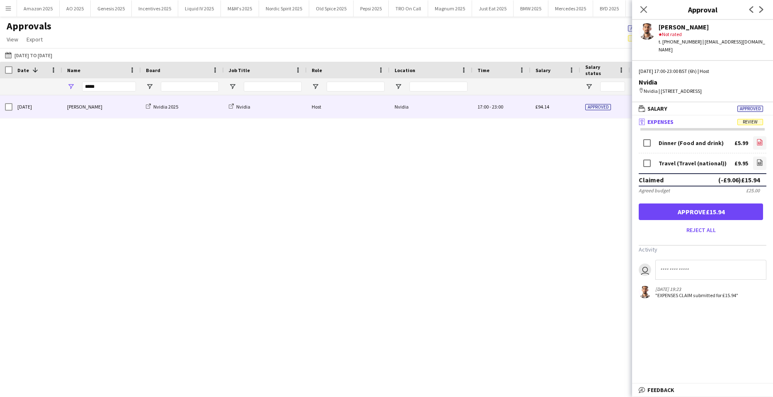
click at [756, 144] on link "file-image" at bounding box center [759, 142] width 13 height 13
click at [762, 164] on icon "file-image" at bounding box center [759, 162] width 7 height 7
click at [760, 164] on icon "file-image" at bounding box center [759, 162] width 7 height 7
click at [727, 209] on button "Approve £15.94" at bounding box center [701, 211] width 124 height 17
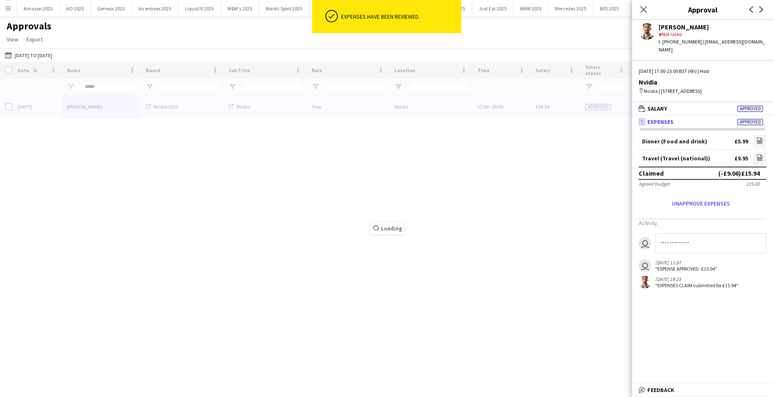
click at [114, 87] on div "Loading" at bounding box center [386, 222] width 773 height 321
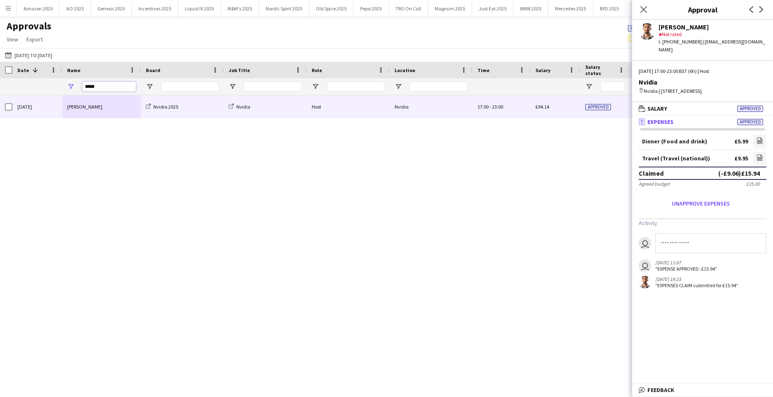
drag, startPoint x: 101, startPoint y: 90, endPoint x: -13, endPoint y: 78, distance: 114.6
click at [0, 78] on html "ok-circled Expenses have been reviewed. Menu Boards Boards Boards All jobs Stat…" at bounding box center [386, 198] width 773 height 397
click at [617, 98] on div "Approved" at bounding box center [605, 106] width 50 height 23
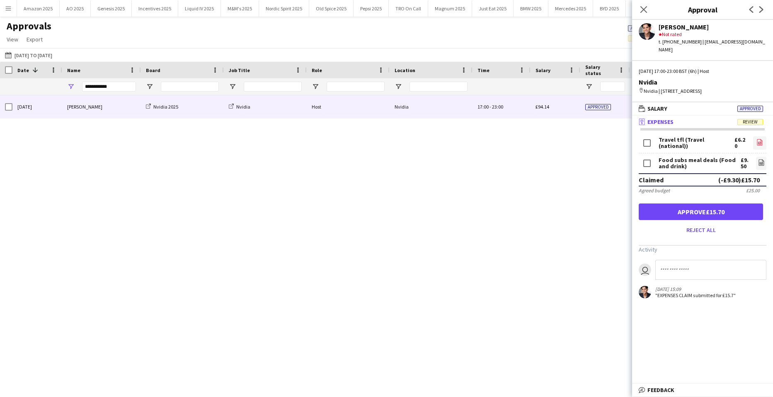
click at [760, 143] on icon "file-image" at bounding box center [759, 142] width 7 height 7
click at [761, 162] on icon "file-image" at bounding box center [761, 162] width 7 height 7
click at [707, 215] on button "Approve £15.70" at bounding box center [701, 211] width 124 height 17
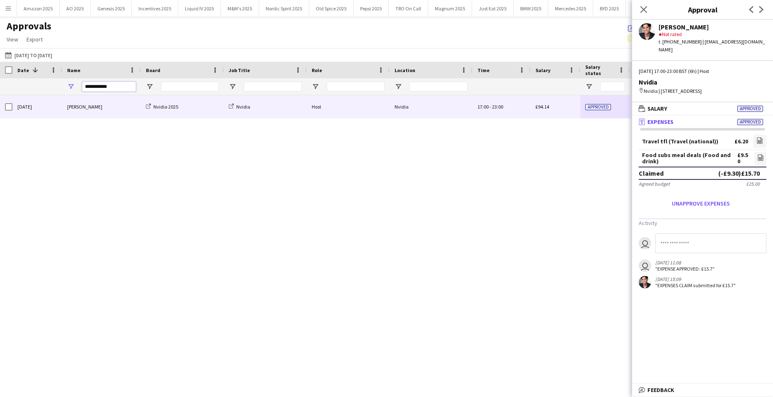
drag, startPoint x: 115, startPoint y: 83, endPoint x: -169, endPoint y: 71, distance: 284.9
click at [0, 71] on html "Menu Boards Boards Boards All jobs Status Workforce Workforce My Workforce Recr…" at bounding box center [386, 198] width 773 height 397
click at [80, 105] on div "Tejinder Randhawa" at bounding box center [101, 106] width 79 height 23
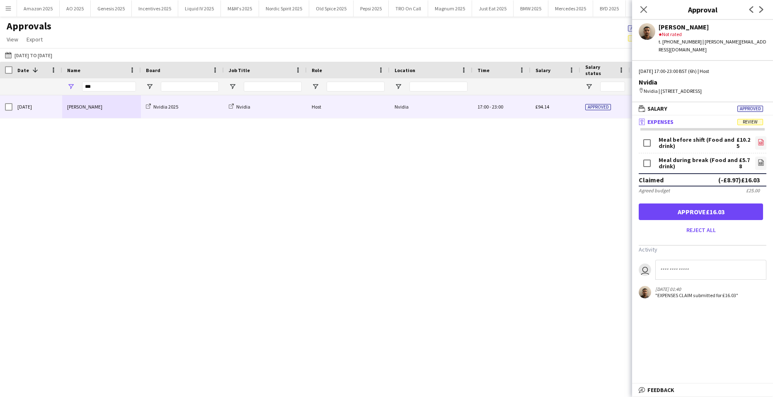
click at [762, 143] on icon "file-image" at bounding box center [761, 142] width 7 height 7
click at [762, 163] on icon "file-image" at bounding box center [761, 162] width 7 height 7
click at [699, 213] on button "Approve £16.03" at bounding box center [701, 211] width 124 height 17
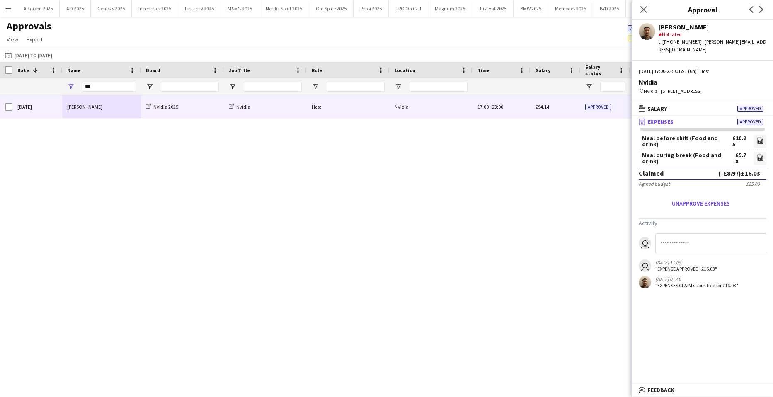
click at [648, 2] on div "Close pop-in" at bounding box center [643, 9] width 23 height 19
click at [646, 6] on icon "Close pop-in" at bounding box center [643, 9] width 8 height 8
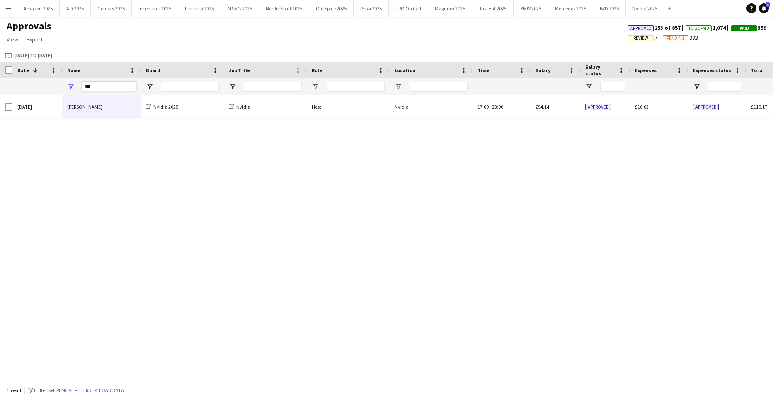
drag, startPoint x: 116, startPoint y: 89, endPoint x: -98, endPoint y: 93, distance: 214.7
click at [0, 93] on html "Menu Boards Boards Boards All jobs Status Workforce Workforce My Workforce Recr…" at bounding box center [386, 198] width 773 height 397
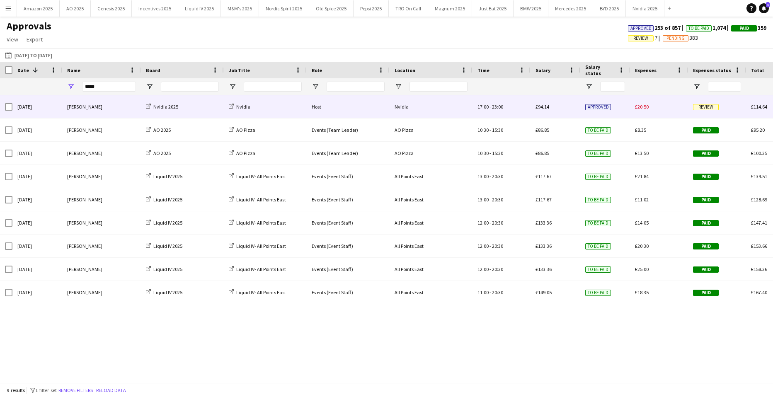
click at [709, 106] on span "Review" at bounding box center [706, 107] width 26 height 6
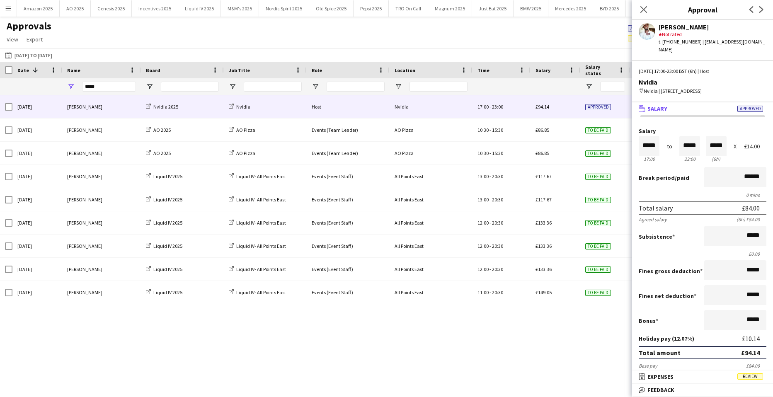
click at [750, 371] on mat-expansion-panel-header "receipt Expenses Review" at bounding box center [702, 376] width 141 height 12
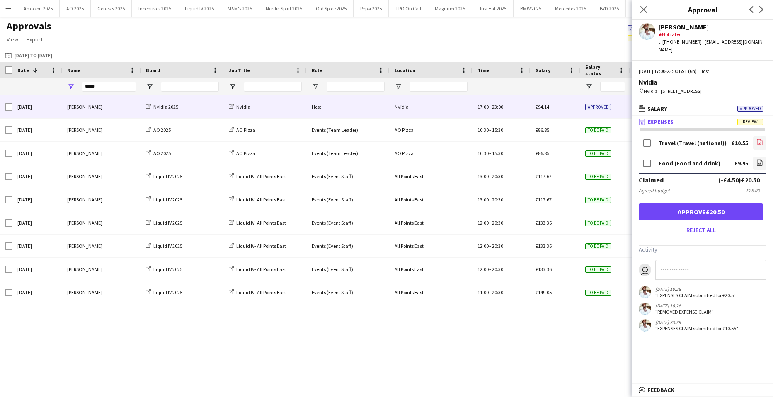
click at [758, 145] on link "file-image" at bounding box center [759, 142] width 13 height 13
click at [758, 163] on icon at bounding box center [759, 163] width 3 height 2
click at [708, 211] on button "Approve £20.50" at bounding box center [701, 211] width 124 height 17
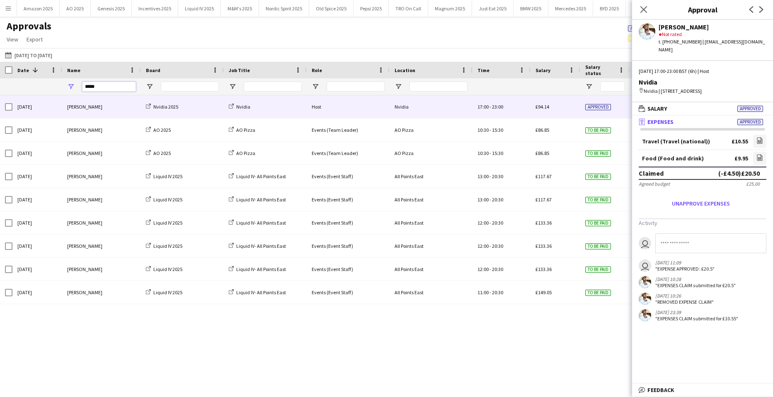
drag, startPoint x: 103, startPoint y: 90, endPoint x: -177, endPoint y: 105, distance: 280.1
click at [0, 105] on html "Menu Boards Boards Boards All jobs Status Workforce Workforce My Workforce Recr…" at bounding box center [386, 198] width 773 height 397
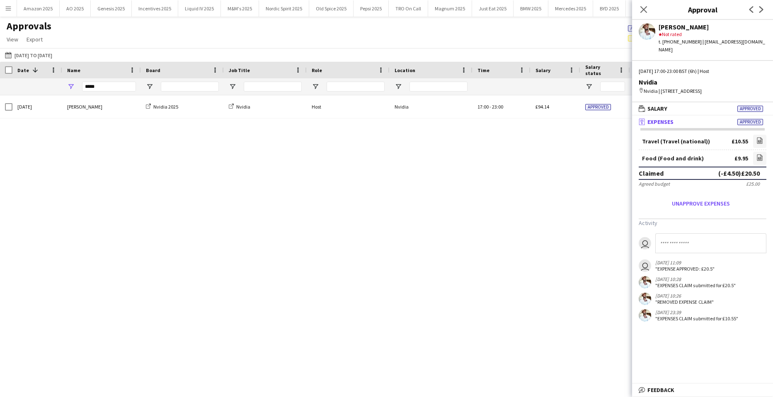
click at [539, 123] on div "Thu, 18 Sep 2025 Marco Battaglia Nvidia 2025 Nvidia Host Nvidia 17:00 - 23:00 £…" at bounding box center [386, 235] width 773 height 281
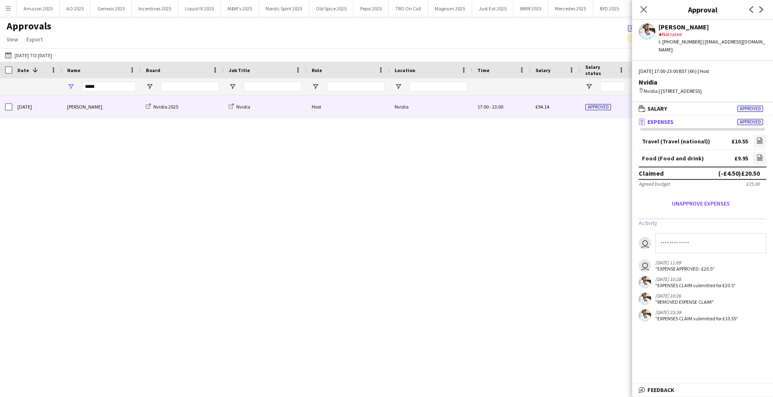
drag, startPoint x: 564, startPoint y: 101, endPoint x: 568, endPoint y: 103, distance: 4.5
click at [564, 101] on div "£94.14" at bounding box center [555, 106] width 50 height 23
click at [644, 7] on icon "Close pop-in" at bounding box center [643, 9] width 8 height 8
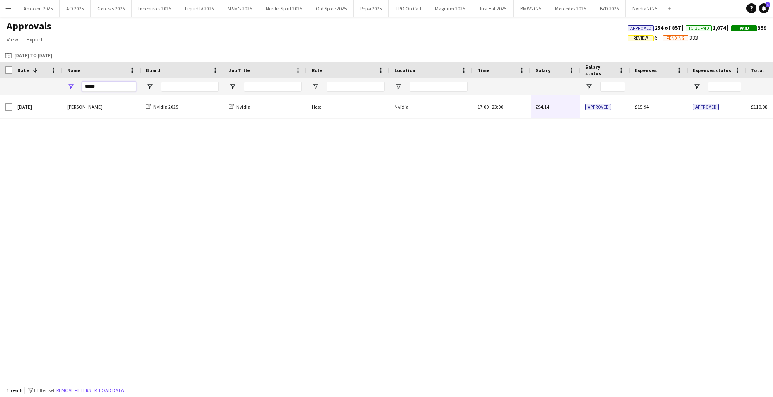
drag, startPoint x: 102, startPoint y: 87, endPoint x: -196, endPoint y: 95, distance: 298.1
click at [0, 95] on html "Menu Boards Boards Boards All jobs Status Workforce Workforce My Workforce Recr…" at bounding box center [386, 198] width 773 height 397
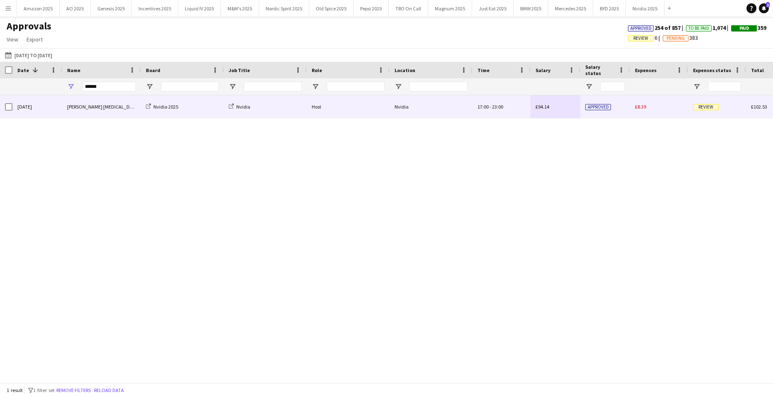
click at [707, 106] on span "Review" at bounding box center [706, 107] width 26 height 6
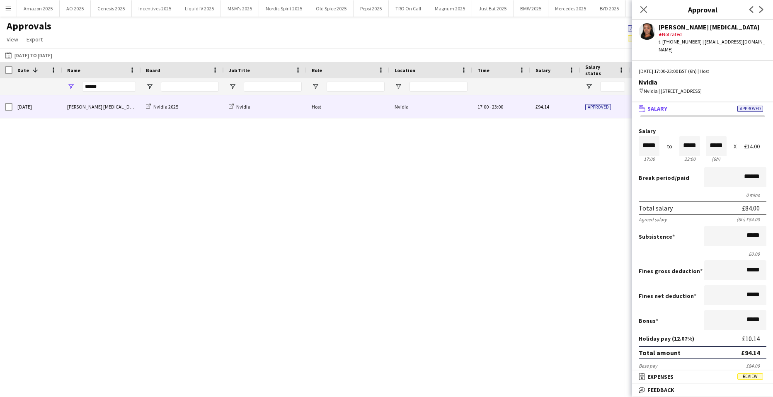
drag, startPoint x: 750, startPoint y: 378, endPoint x: 750, endPoint y: 327, distance: 51.0
click at [750, 378] on span "Review" at bounding box center [750, 376] width 26 height 6
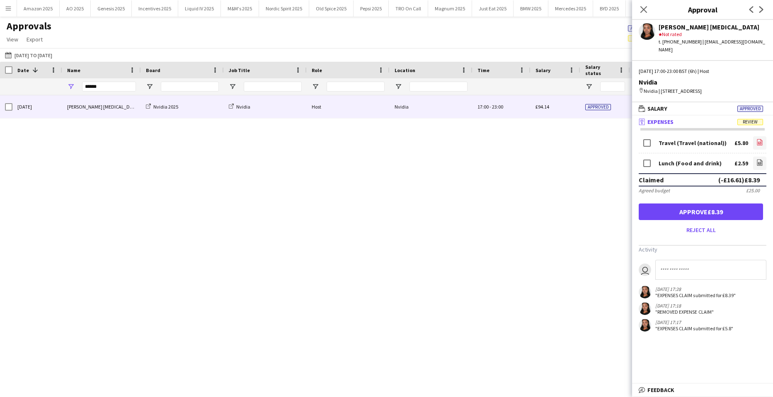
click at [756, 144] on icon "file-image" at bounding box center [759, 142] width 7 height 7
click at [756, 161] on icon "file-image" at bounding box center [759, 162] width 7 height 7
click at [687, 212] on button "Approve £8.39" at bounding box center [701, 211] width 124 height 17
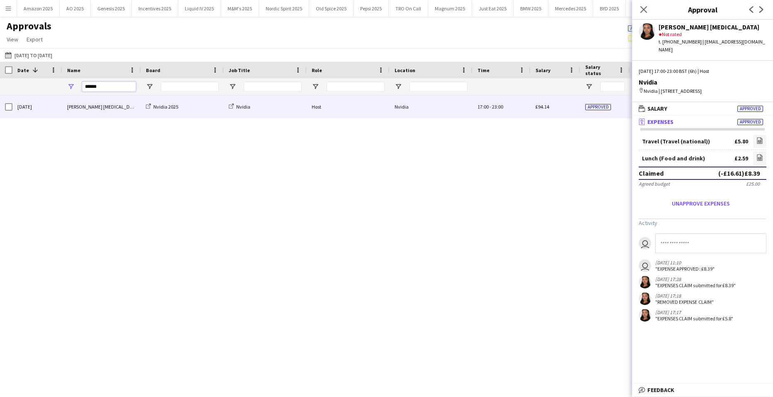
click at [108, 91] on input "******" at bounding box center [109, 87] width 54 height 10
drag, startPoint x: 108, startPoint y: 91, endPoint x: -423, endPoint y: 85, distance: 530.4
click at [0, 85] on html "Menu Boards Boards Boards All jobs Status Workforce Workforce My Workforce Recr…" at bounding box center [386, 198] width 773 height 397
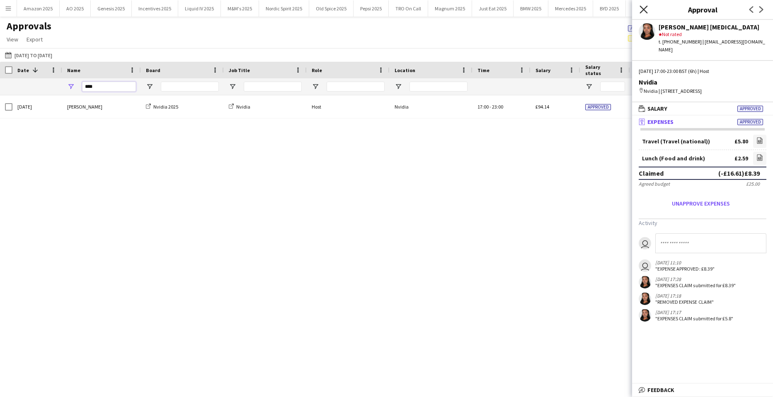
type input "****"
click at [646, 12] on icon "Close pop-in" at bounding box center [643, 9] width 8 height 8
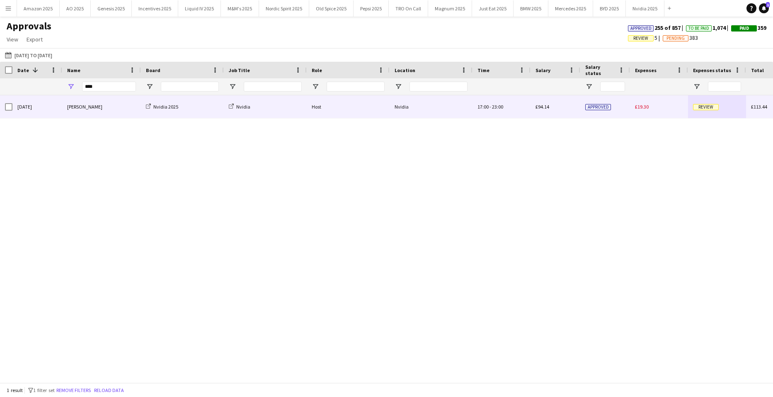
click at [712, 106] on span "Review" at bounding box center [706, 107] width 26 height 6
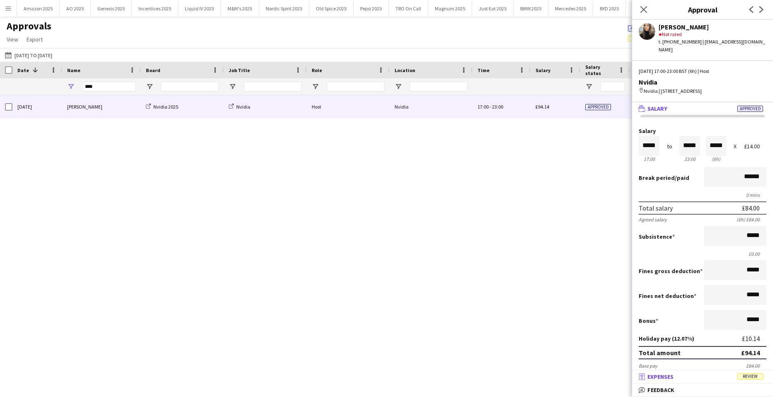
click at [754, 374] on mat-panel-title "receipt Expenses Review" at bounding box center [701, 376] width 138 height 7
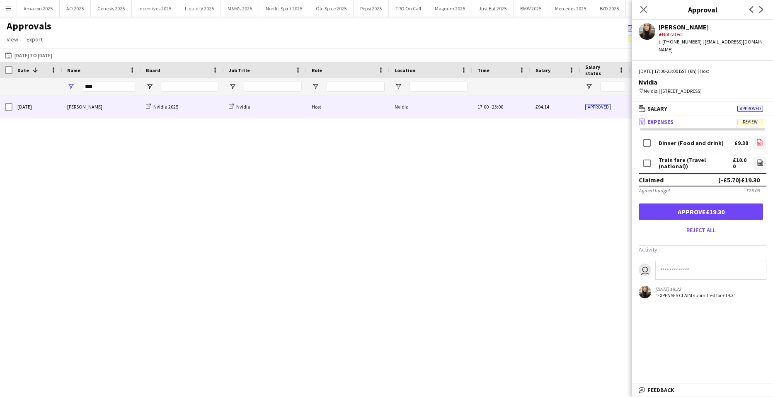
click at [756, 141] on icon "file-image" at bounding box center [759, 142] width 7 height 7
click at [757, 161] on icon "file-image" at bounding box center [760, 162] width 7 height 7
click at [740, 213] on button "Approve £19.30" at bounding box center [701, 211] width 124 height 17
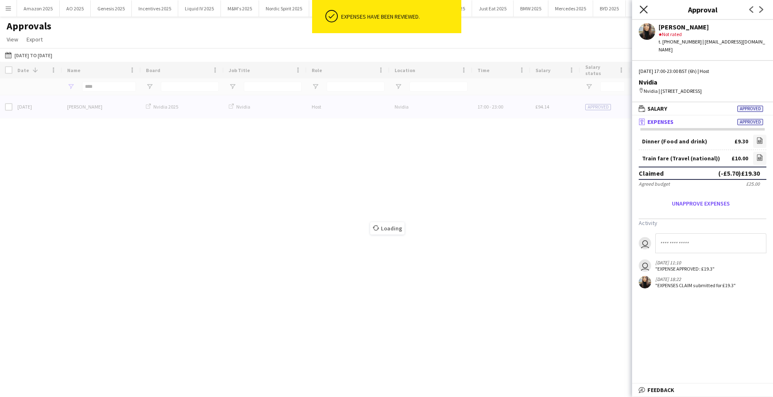
click at [640, 7] on icon "Close pop-in" at bounding box center [643, 9] width 8 height 8
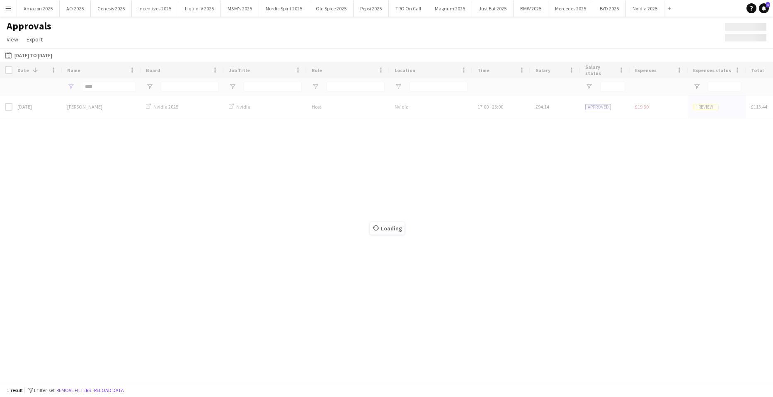
drag, startPoint x: 765, startPoint y: 8, endPoint x: 760, endPoint y: 12, distance: 6.3
click at [765, 8] on icon "Notifications" at bounding box center [763, 8] width 5 height 5
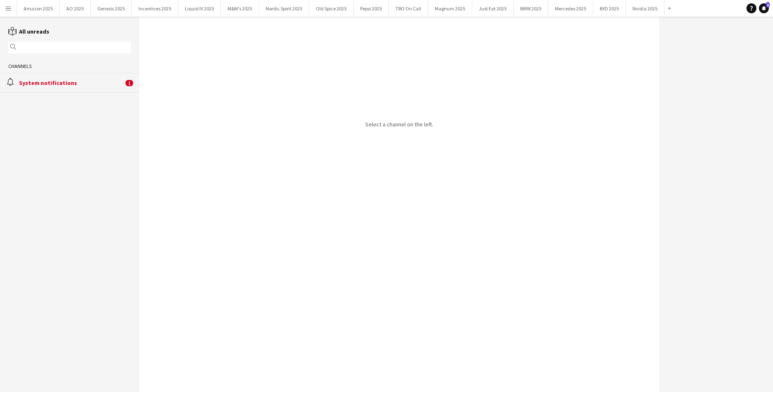
click at [30, 85] on div "System notifications" at bounding box center [71, 82] width 104 height 7
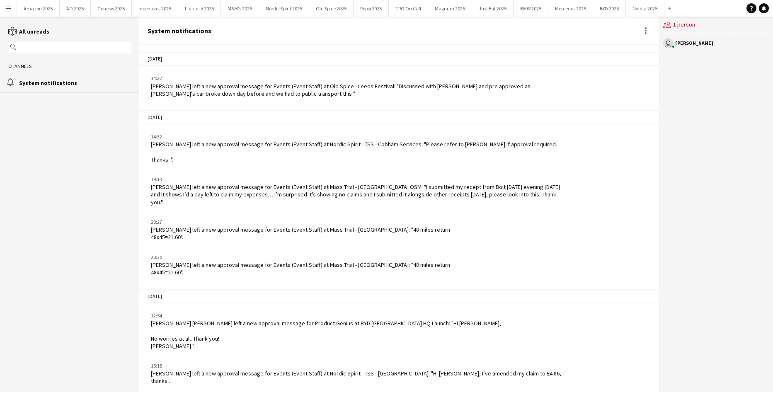
scroll to position [998, 0]
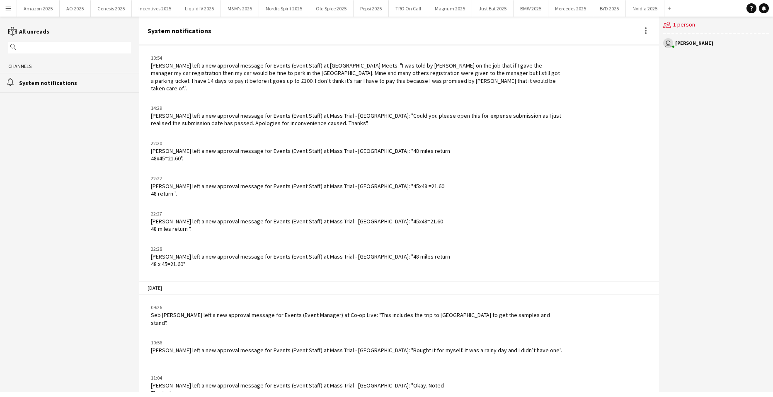
click at [10, 11] on app-icon "Menu" at bounding box center [8, 8] width 7 height 7
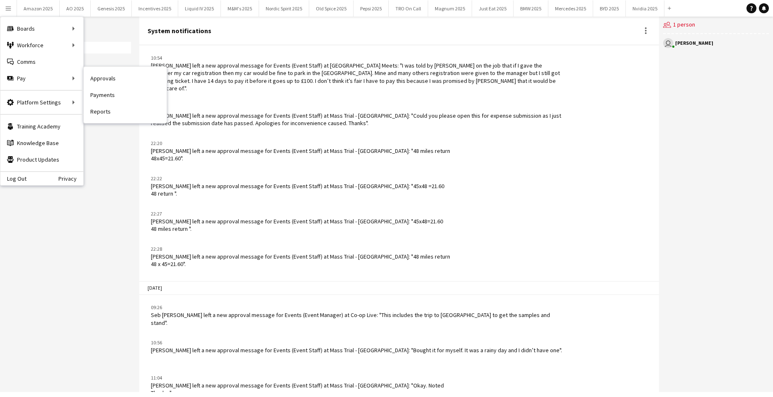
drag, startPoint x: 114, startPoint y: 78, endPoint x: 534, endPoint y: 244, distance: 451.6
click at [114, 79] on link "Approvals" at bounding box center [125, 78] width 83 height 17
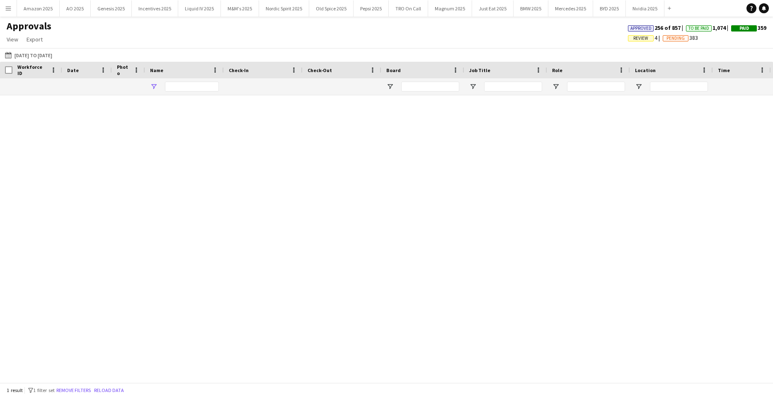
type input "****"
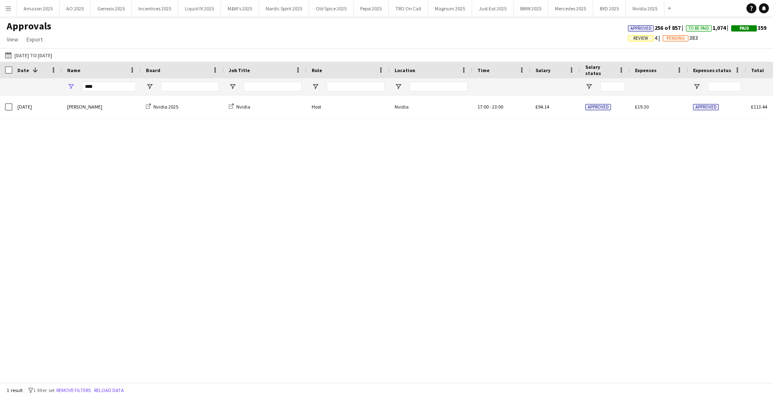
drag, startPoint x: 97, startPoint y: 81, endPoint x: 96, endPoint y: 87, distance: 6.3
click at [97, 84] on div "****" at bounding box center [109, 86] width 54 height 17
drag, startPoint x: -73, startPoint y: 95, endPoint x: -261, endPoint y: 119, distance: 189.6
click at [0, 119] on html "Menu Boards Boards Boards All jobs Status Workforce Workforce My Workforce Recr…" at bounding box center [386, 198] width 773 height 397
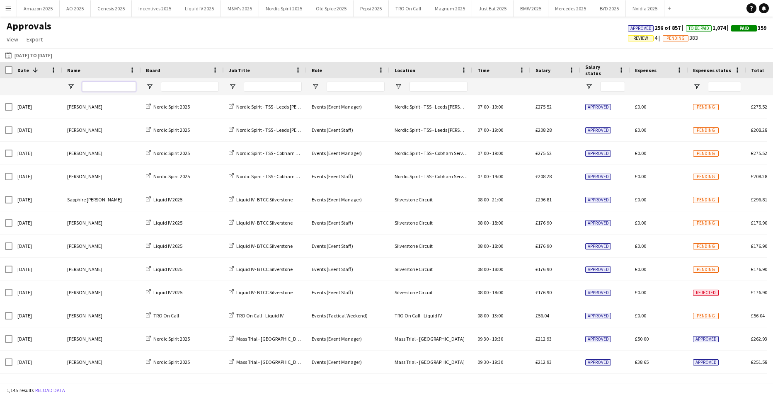
click at [88, 86] on input "Name Filter Input" at bounding box center [109, 87] width 54 height 10
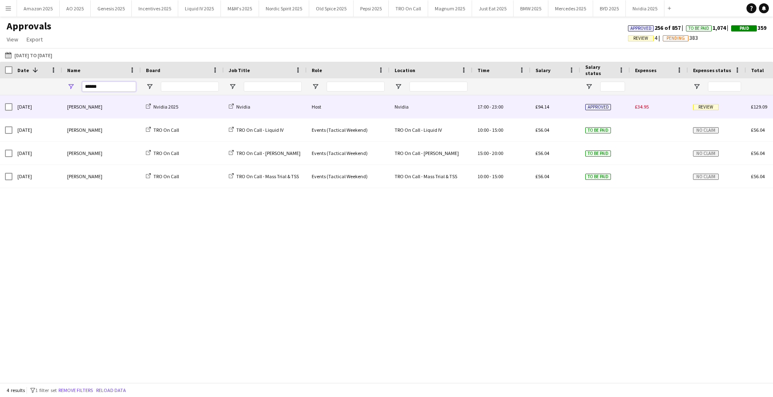
type input "******"
click at [706, 105] on span "Review" at bounding box center [706, 107] width 26 height 6
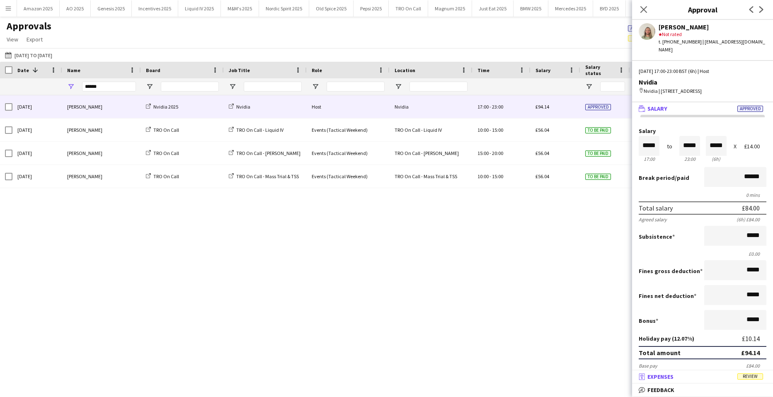
click at [756, 378] on span "Review" at bounding box center [750, 376] width 26 height 6
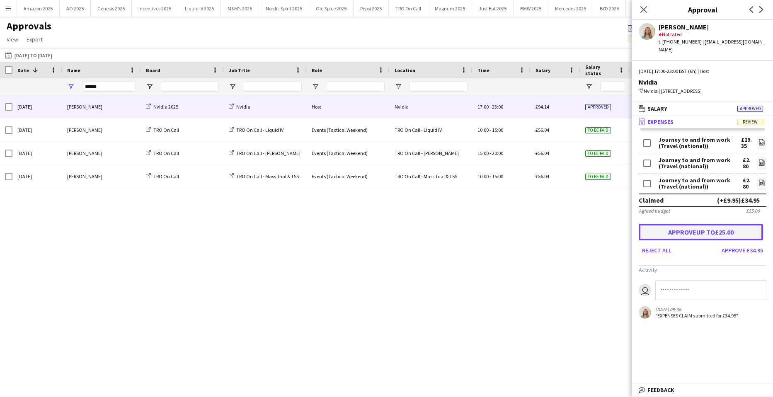
click at [697, 233] on button "Approve up to £25.00" at bounding box center [701, 232] width 124 height 17
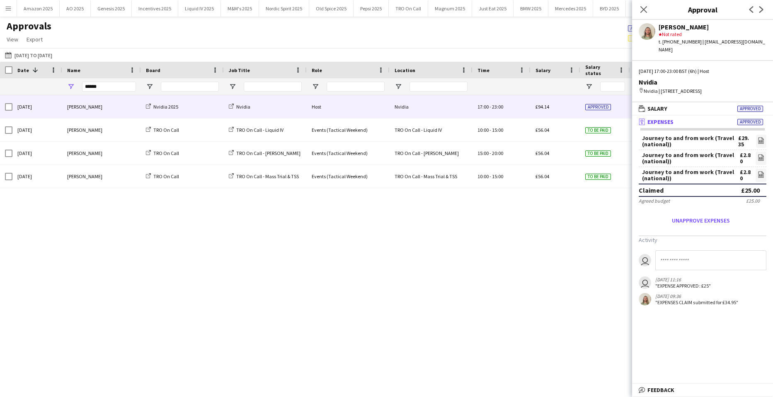
click at [608, 349] on div "Thu, 18 Sep 2025 Daniel McGarry Nvidia 2025 Nvidia Host Nvidia 17:00 - 23:00 £9…" at bounding box center [386, 235] width 773 height 281
click at [642, 10] on icon "Close pop-in" at bounding box center [643, 9] width 8 height 8
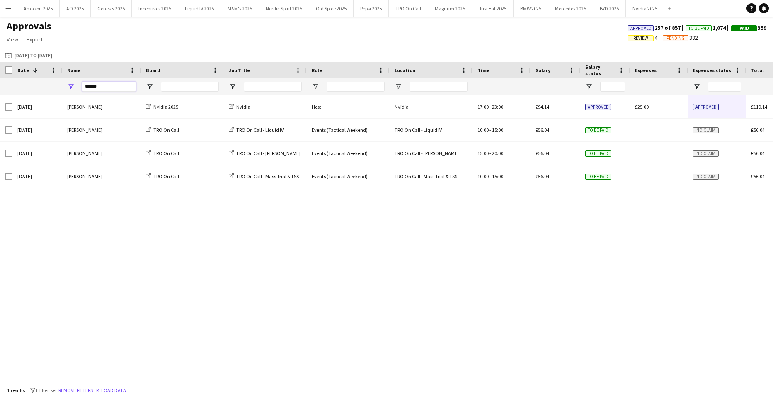
drag, startPoint x: 117, startPoint y: 91, endPoint x: -174, endPoint y: 128, distance: 294.1
click at [0, 128] on html "Menu Boards Boards Boards All jobs Status Workforce Workforce My Workforce Recr…" at bounding box center [386, 198] width 773 height 397
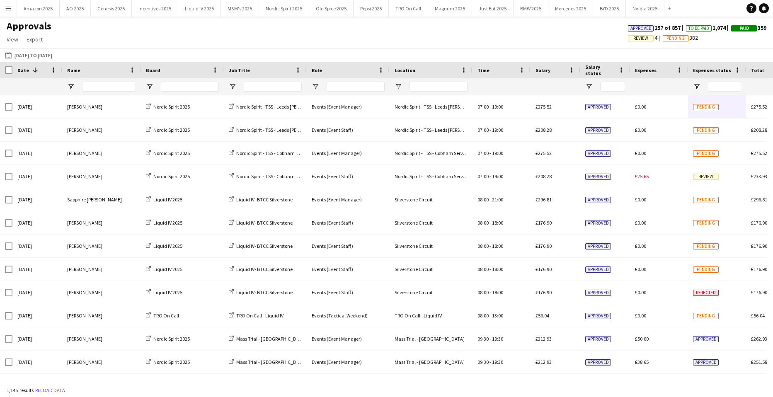
click at [7, 2] on button "Menu" at bounding box center [8, 8] width 17 height 17
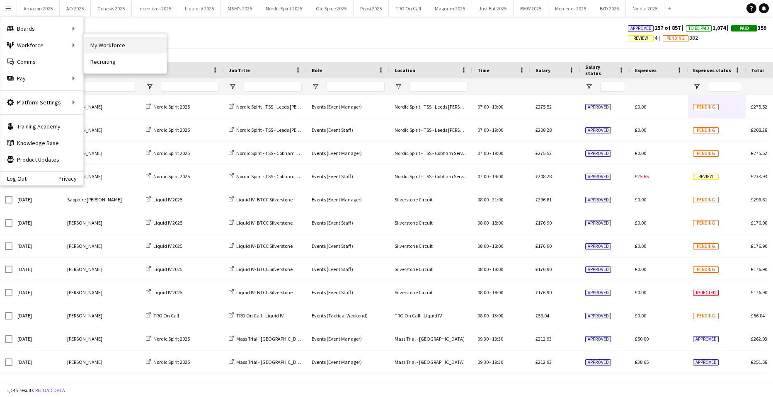
click at [96, 43] on link "My Workforce" at bounding box center [125, 45] width 83 height 17
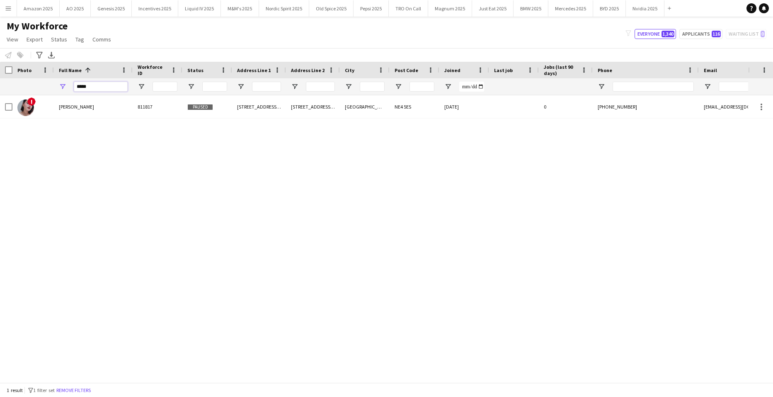
drag, startPoint x: 102, startPoint y: 87, endPoint x: -148, endPoint y: 91, distance: 249.9
click at [0, 91] on html "Menu Boards Boards Boards All jobs Status Workforce Workforce My Workforce Recr…" at bounding box center [386, 198] width 773 height 397
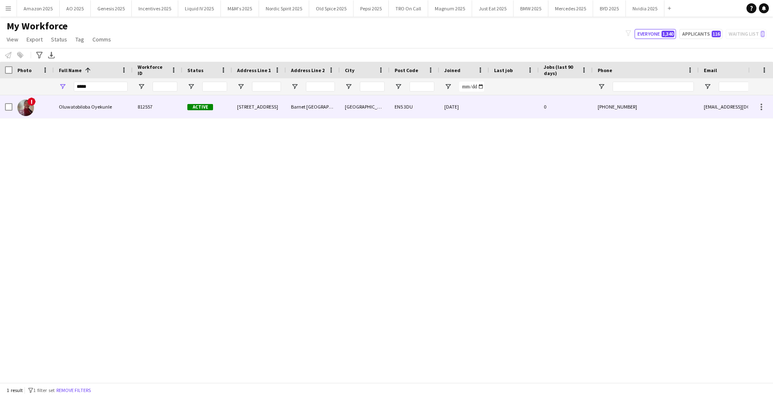
click at [63, 104] on span "Oluwatobiloba Oyekunle" at bounding box center [85, 107] width 53 height 6
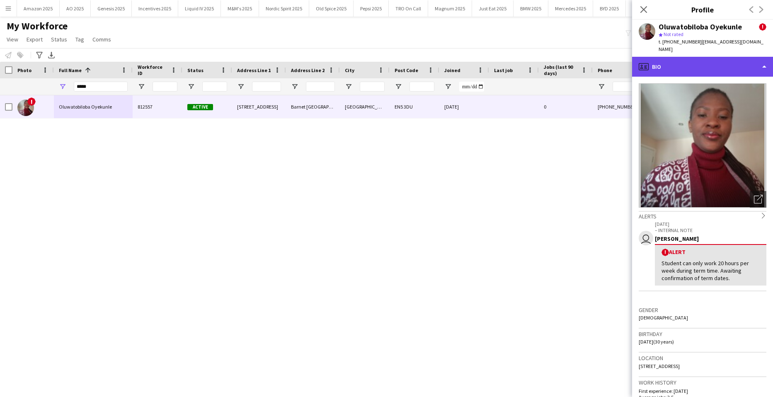
click at [750, 64] on div "profile Bio" at bounding box center [702, 67] width 141 height 20
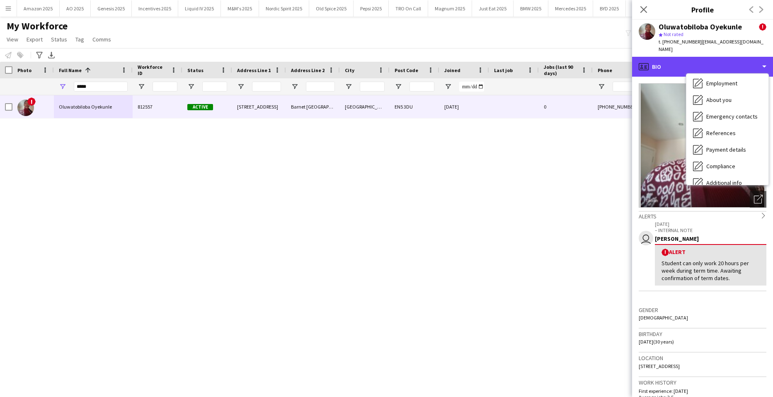
scroll to position [111, 0]
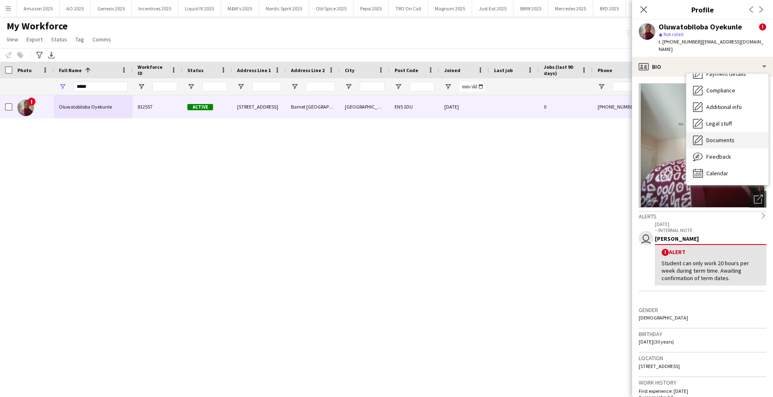
click at [726, 141] on span "Documents" at bounding box center [720, 139] width 28 height 7
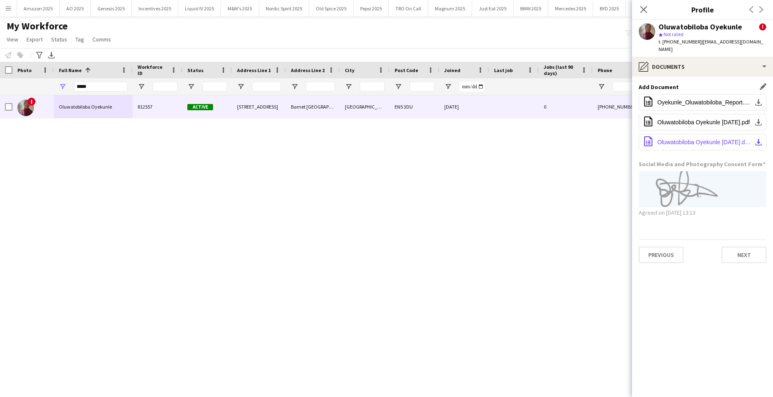
click at [676, 138] on button "office-file-sheet Oluwatobiloba Oyekunle 19.09.25.docx download-bottom" at bounding box center [703, 142] width 128 height 17
click at [448, 232] on div "! Oluwatobiloba Oyekunle 812557 Active 1 Elmbank Avenue Barnet London London EN…" at bounding box center [374, 235] width 748 height 281
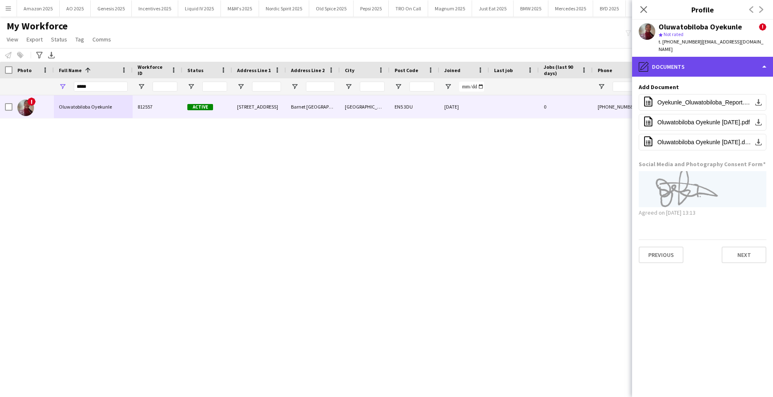
click at [707, 65] on div "pencil4 Documents" at bounding box center [702, 67] width 141 height 20
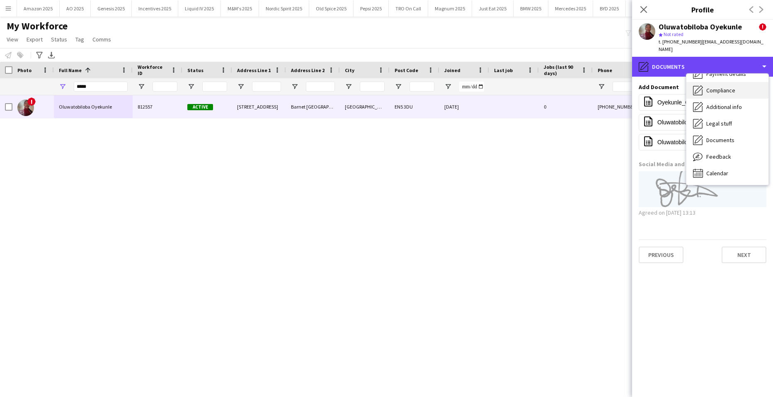
scroll to position [0, 0]
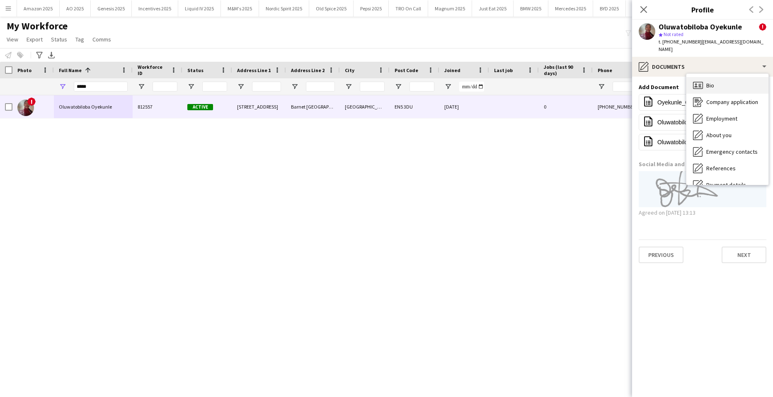
click at [714, 84] on span "Bio" at bounding box center [710, 85] width 8 height 7
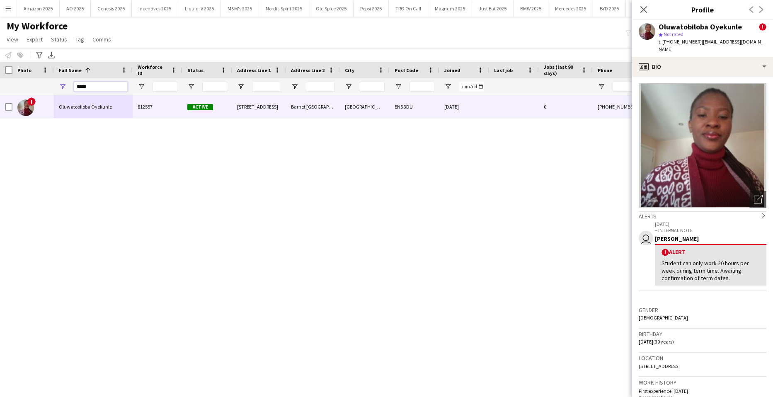
drag, startPoint x: 99, startPoint y: 88, endPoint x: -89, endPoint y: 90, distance: 188.1
click at [0, 90] on html "Menu Boards Boards Boards All jobs Status Workforce Workforce My Workforce Recr…" at bounding box center [386, 198] width 773 height 397
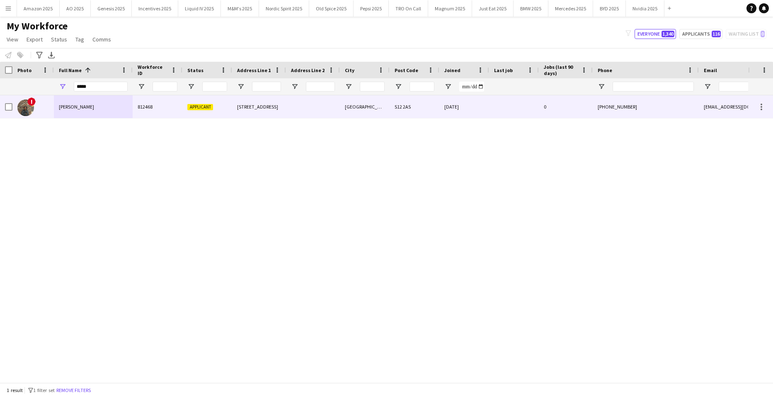
click at [85, 106] on span "Sijabuliso Paul Mpofu" at bounding box center [76, 107] width 35 height 6
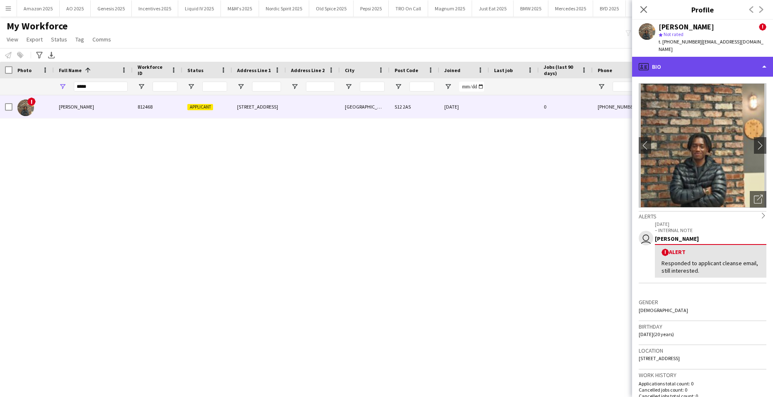
click at [730, 57] on div "profile Bio" at bounding box center [702, 67] width 141 height 20
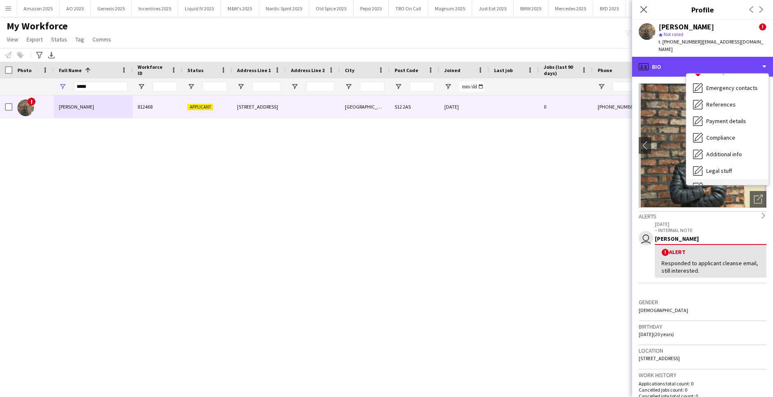
scroll to position [111, 0]
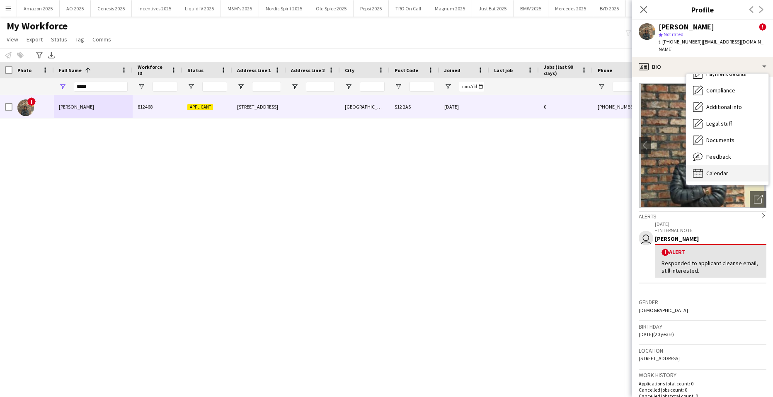
click at [741, 165] on div "Calendar Calendar" at bounding box center [727, 173] width 82 height 17
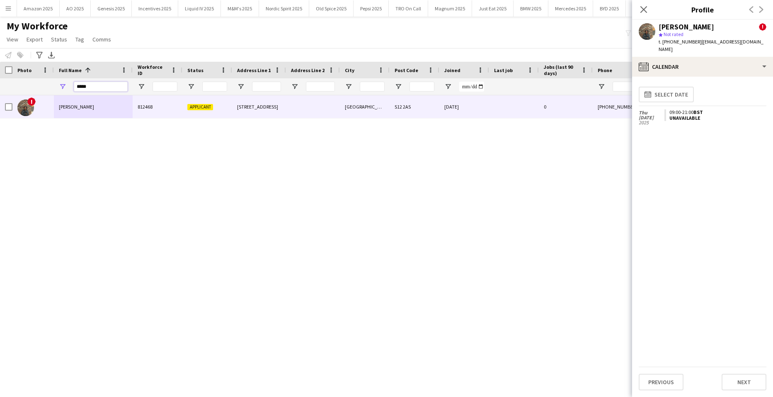
drag, startPoint x: 102, startPoint y: 87, endPoint x: -246, endPoint y: 129, distance: 351.0
click at [0, 129] on html "Menu Boards Boards Boards All jobs Status Workforce Workforce My Workforce Recr…" at bounding box center [386, 198] width 773 height 397
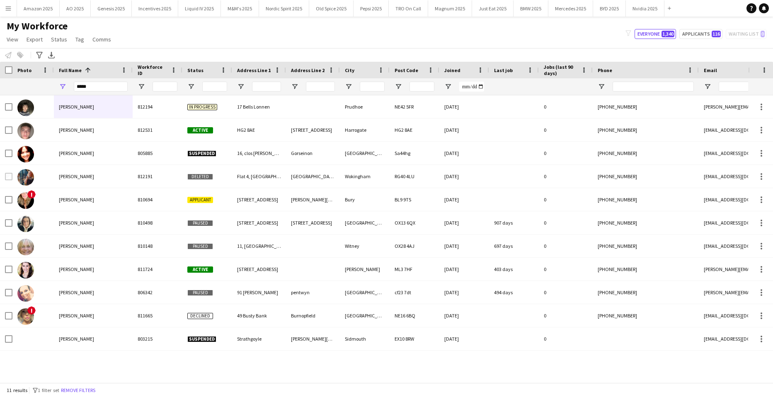
click at [297, 368] on div "Louis Hinton 812194 In progress 17 Bells Lonnen Prudhoe NE42 5FR 03-02-2025 0 +…" at bounding box center [374, 235] width 748 height 281
drag, startPoint x: 104, startPoint y: 86, endPoint x: -26, endPoint y: 89, distance: 129.3
click at [0, 89] on html "Menu Boards Boards Boards All jobs Status Workforce Workforce My Workforce Recr…" at bounding box center [386, 198] width 773 height 397
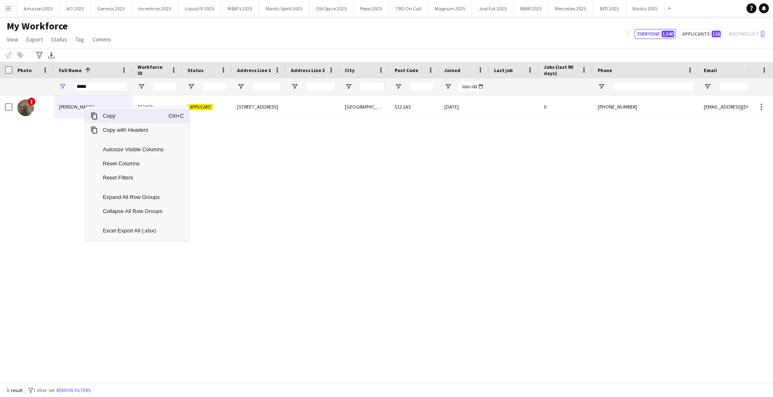
click at [117, 119] on span "Copy" at bounding box center [133, 116] width 70 height 14
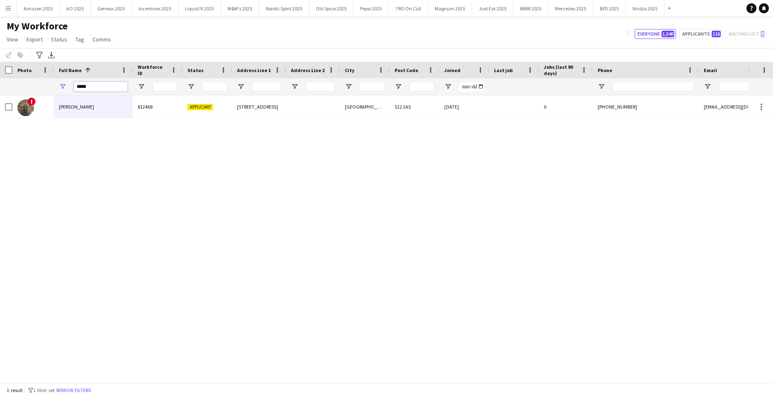
drag, startPoint x: 93, startPoint y: 91, endPoint x: -213, endPoint y: 82, distance: 306.4
click at [0, 82] on html "Menu Boards Boards Boards All jobs Status Workforce Workforce My Workforce Recr…" at bounding box center [386, 198] width 773 height 397
type input "**********"
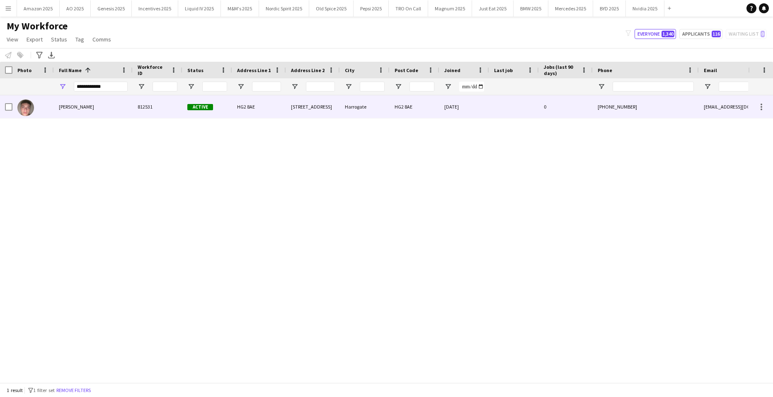
click at [94, 109] on div "Louis Verity" at bounding box center [93, 106] width 79 height 23
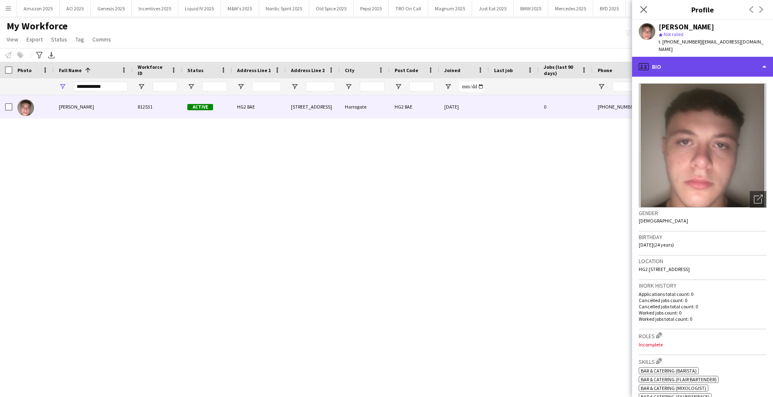
click at [748, 63] on div "profile Bio" at bounding box center [702, 67] width 141 height 20
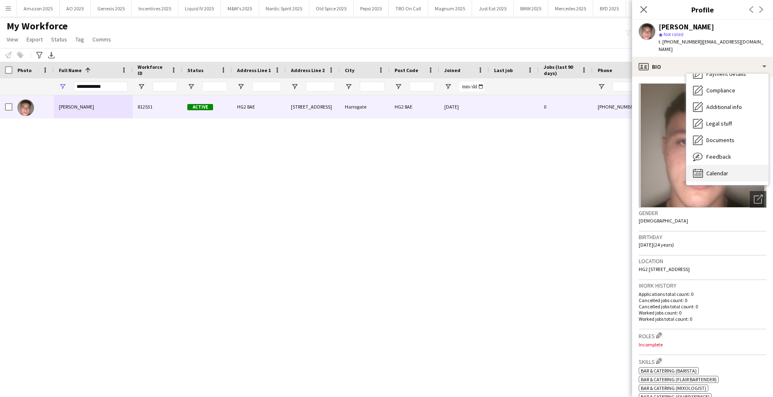
click at [721, 165] on div "Calendar Calendar" at bounding box center [727, 173] width 82 height 17
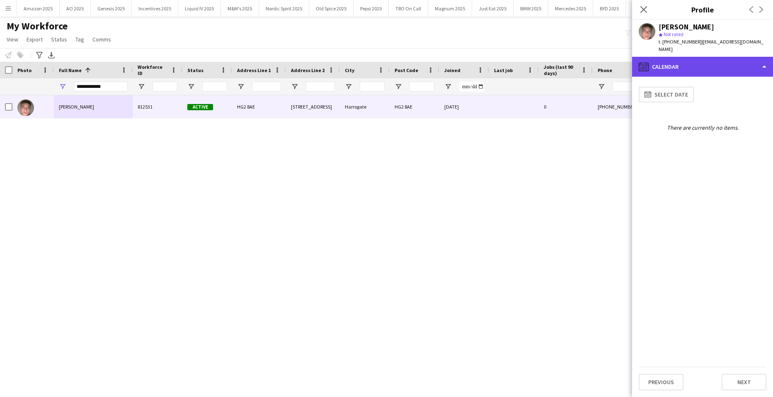
click at [733, 59] on div "calendar-full Calendar" at bounding box center [702, 67] width 141 height 20
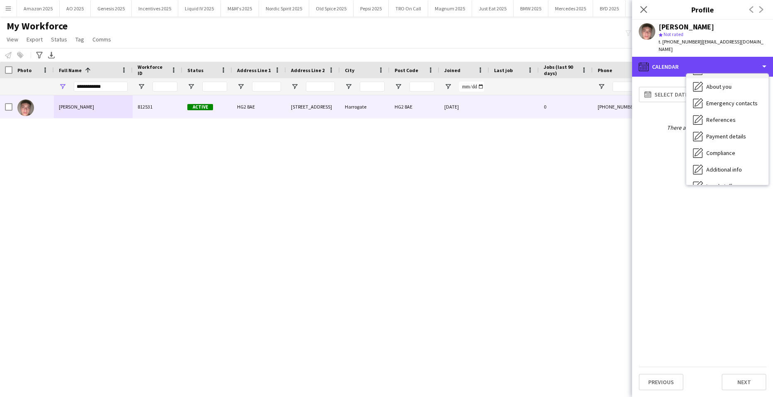
scroll to position [0, 0]
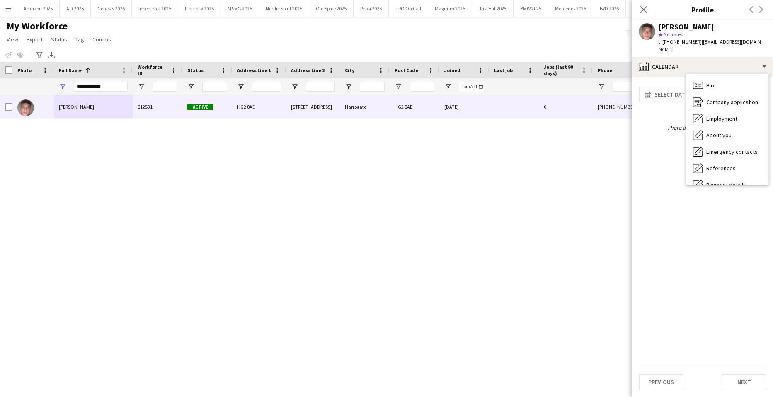
click at [694, 74] on div "Bio Bio Company application Company application Employment Employment About you…" at bounding box center [727, 129] width 82 height 111
click at [698, 80] on icon "Bio" at bounding box center [698, 85] width 10 height 10
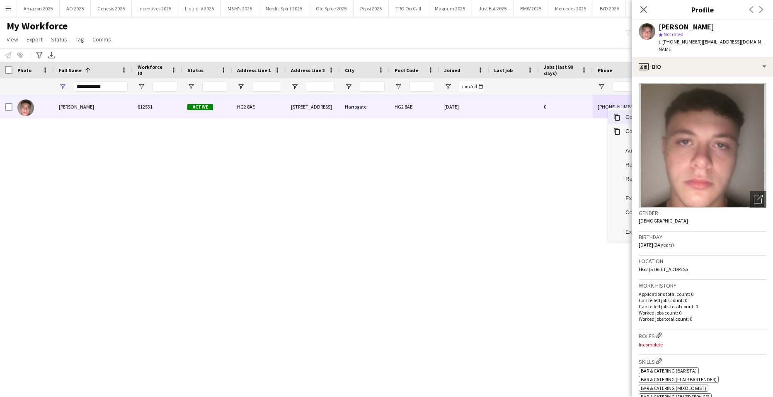
click at [622, 116] on span "Copy" at bounding box center [655, 117] width 70 height 14
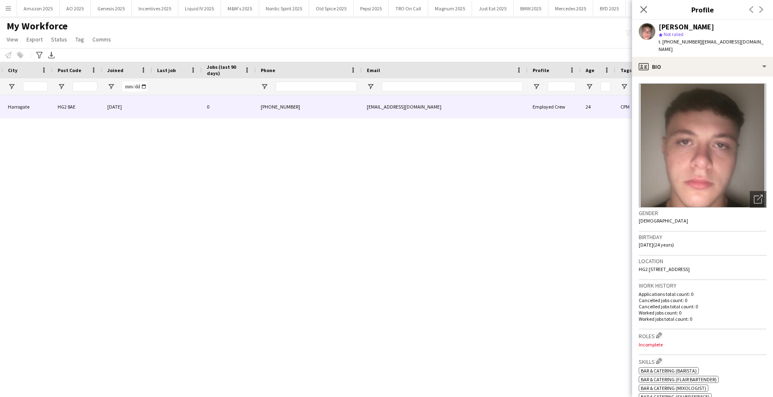
click at [577, 216] on div "HG2 8AE 14 St. Marks Avenue Harrogate HG2 8AE 29-08-2025 0 +447748117663 louisv…" at bounding box center [374, 235] width 748 height 281
click at [42, 176] on div "HG2 8AE 14 St. Marks Avenue Harrogate HG2 8AE 29-08-2025 0 +447748117663 louisv…" at bounding box center [374, 235] width 748 height 281
click at [643, 7] on icon "Close pop-in" at bounding box center [643, 9] width 7 height 7
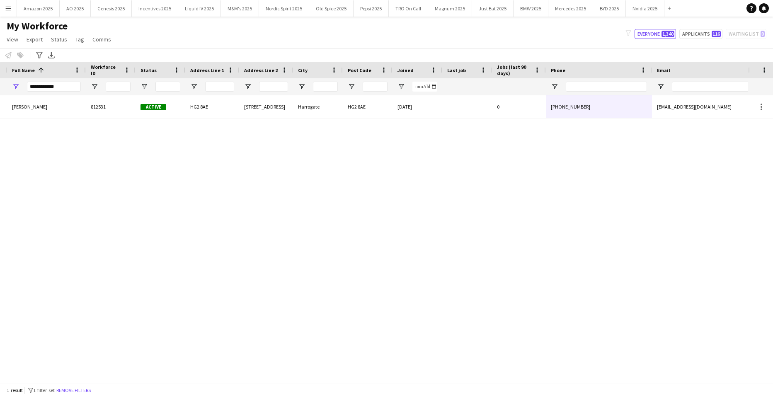
scroll to position [0, 0]
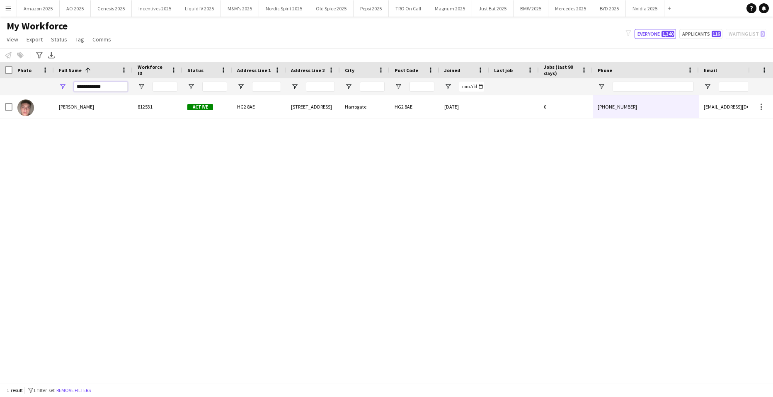
drag, startPoint x: 101, startPoint y: 88, endPoint x: -44, endPoint y: 90, distance: 144.6
click at [0, 90] on html "Menu Boards Boards Boards All jobs Status Workforce Workforce My Workforce Recr…" at bounding box center [386, 198] width 773 height 397
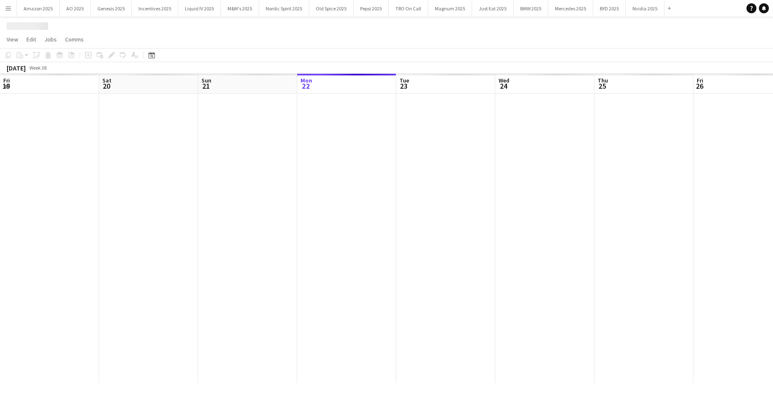
scroll to position [0, 198]
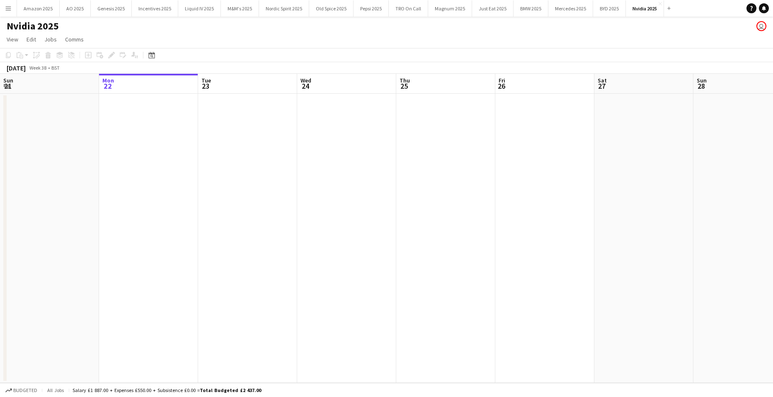
drag, startPoint x: 161, startPoint y: 160, endPoint x: 157, endPoint y: 159, distance: 4.2
click at [160, 160] on app-date-cell at bounding box center [148, 238] width 99 height 289
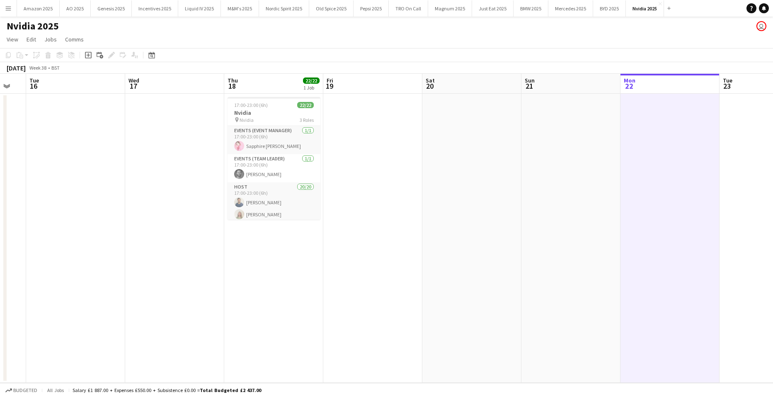
scroll to position [0, 246]
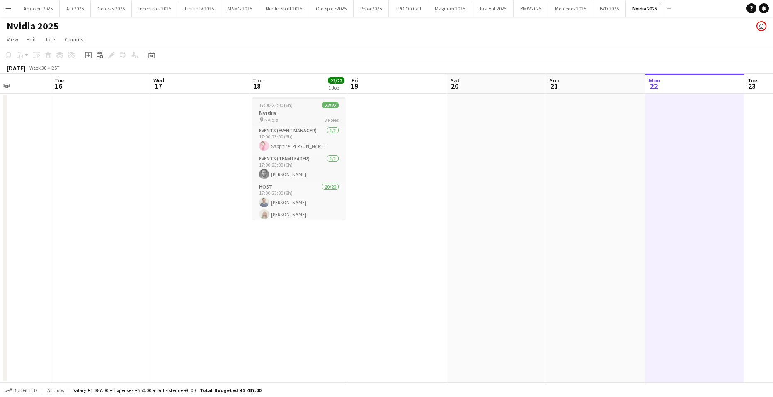
click at [303, 119] on div "pin Nvidia 3 Roles" at bounding box center [298, 119] width 93 height 7
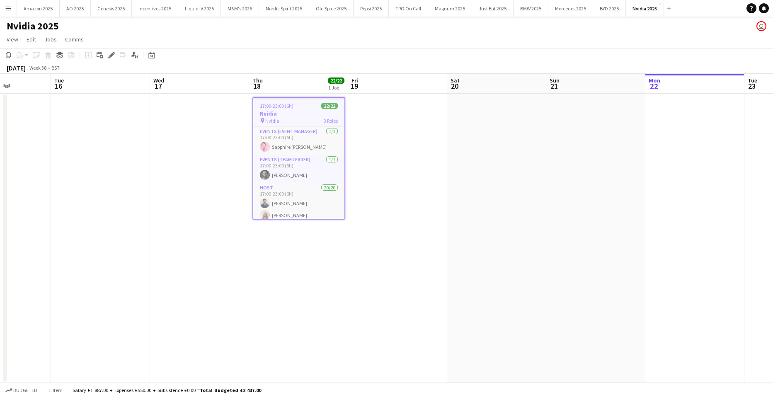
drag, startPoint x: 113, startPoint y: 55, endPoint x: 310, endPoint y: 54, distance: 196.8
click at [114, 56] on icon "Edit" at bounding box center [111, 55] width 7 height 7
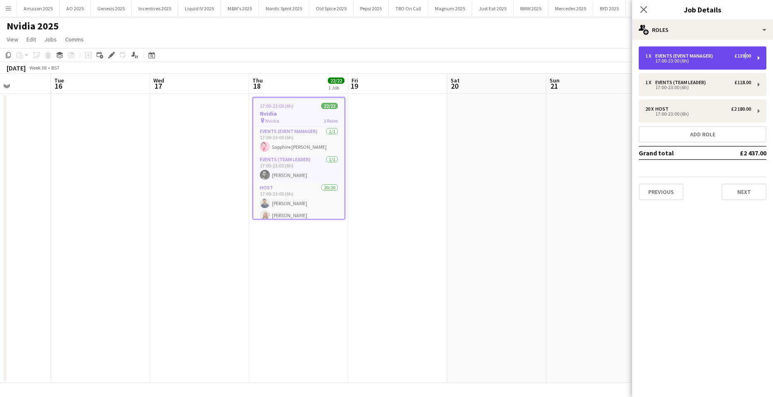
click at [743, 52] on div "1 x Events (Event Manager) £139.00 17:00-23:00 (6h)" at bounding box center [703, 57] width 128 height 23
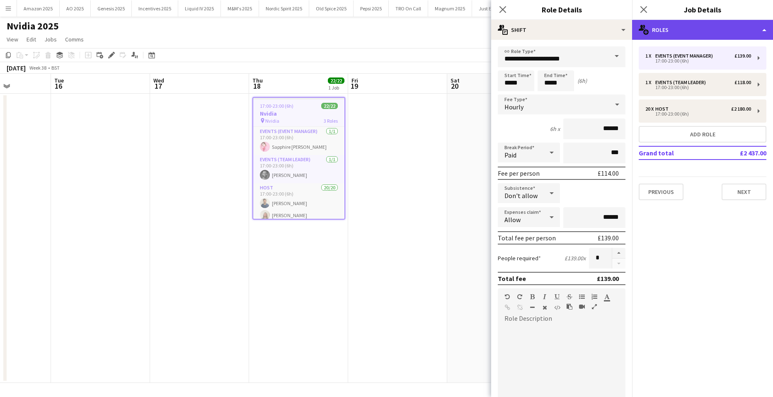
drag, startPoint x: 734, startPoint y: 54, endPoint x: 691, endPoint y: 28, distance: 50.4
click at [691, 28] on div "multiple-users-add Roles" at bounding box center [702, 30] width 141 height 20
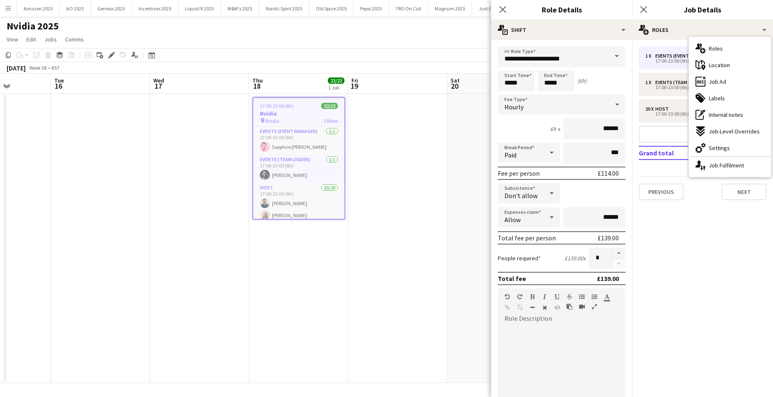
click at [722, 94] on div "tags-double Labels" at bounding box center [730, 98] width 82 height 17
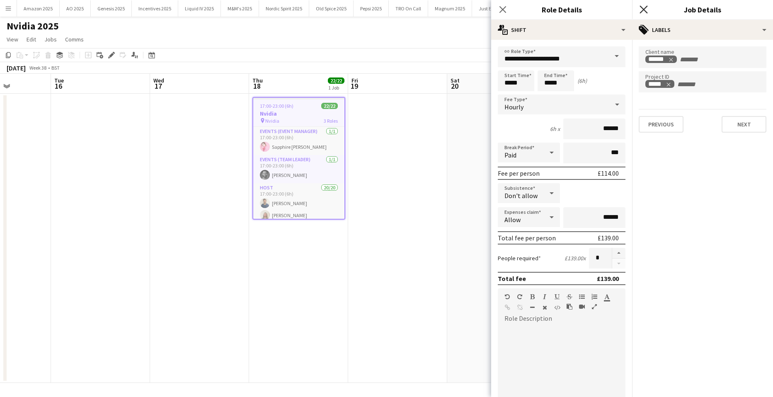
click at [644, 8] on icon "Close pop-in" at bounding box center [643, 9] width 8 height 8
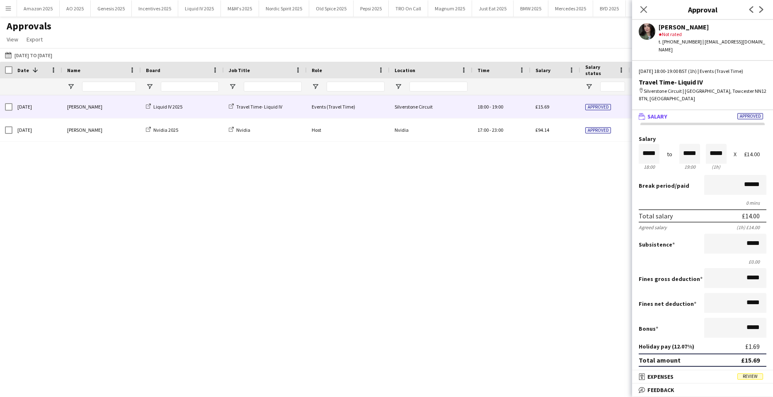
scroll to position [257, 0]
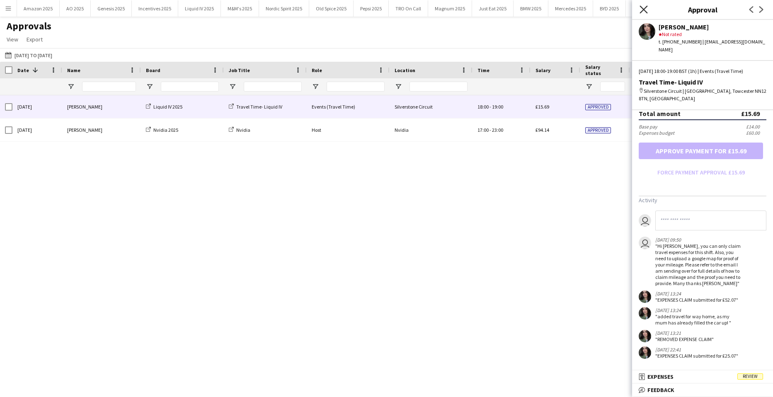
click at [646, 7] on icon at bounding box center [643, 9] width 8 height 8
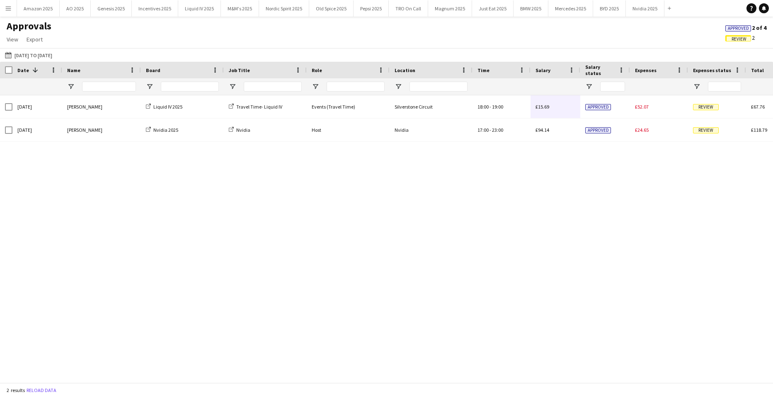
click at [734, 26] on span "Approved" at bounding box center [738, 28] width 21 height 5
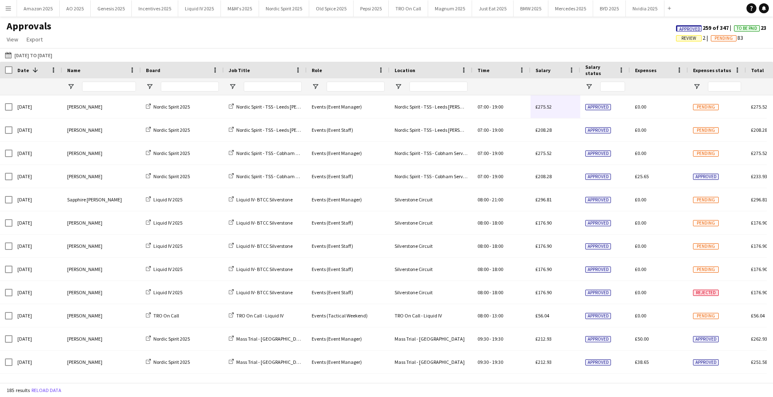
click at [685, 29] on span "Approved" at bounding box center [689, 29] width 21 height 5
